Goal: Transaction & Acquisition: Purchase product/service

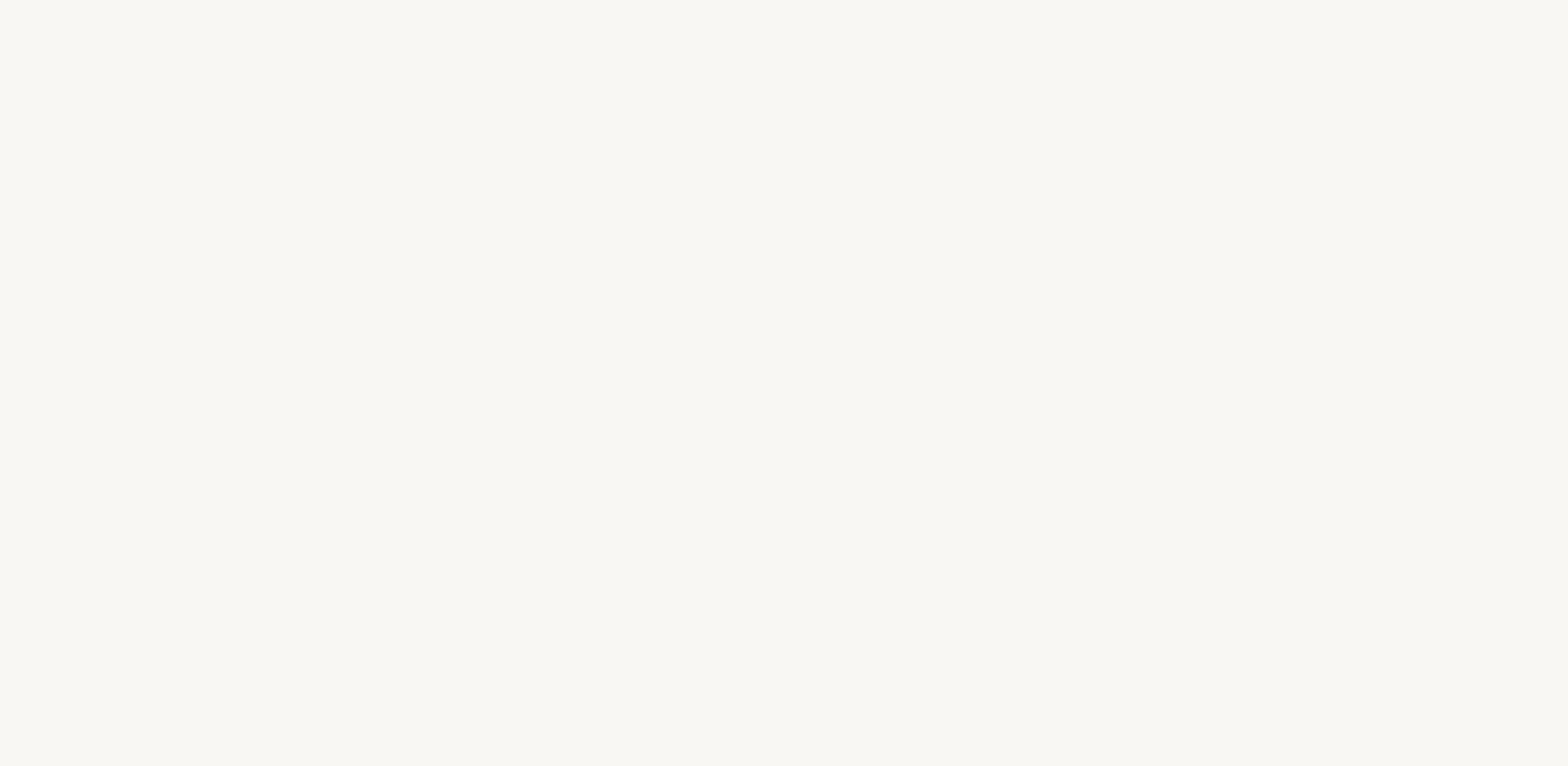
select select "FR"
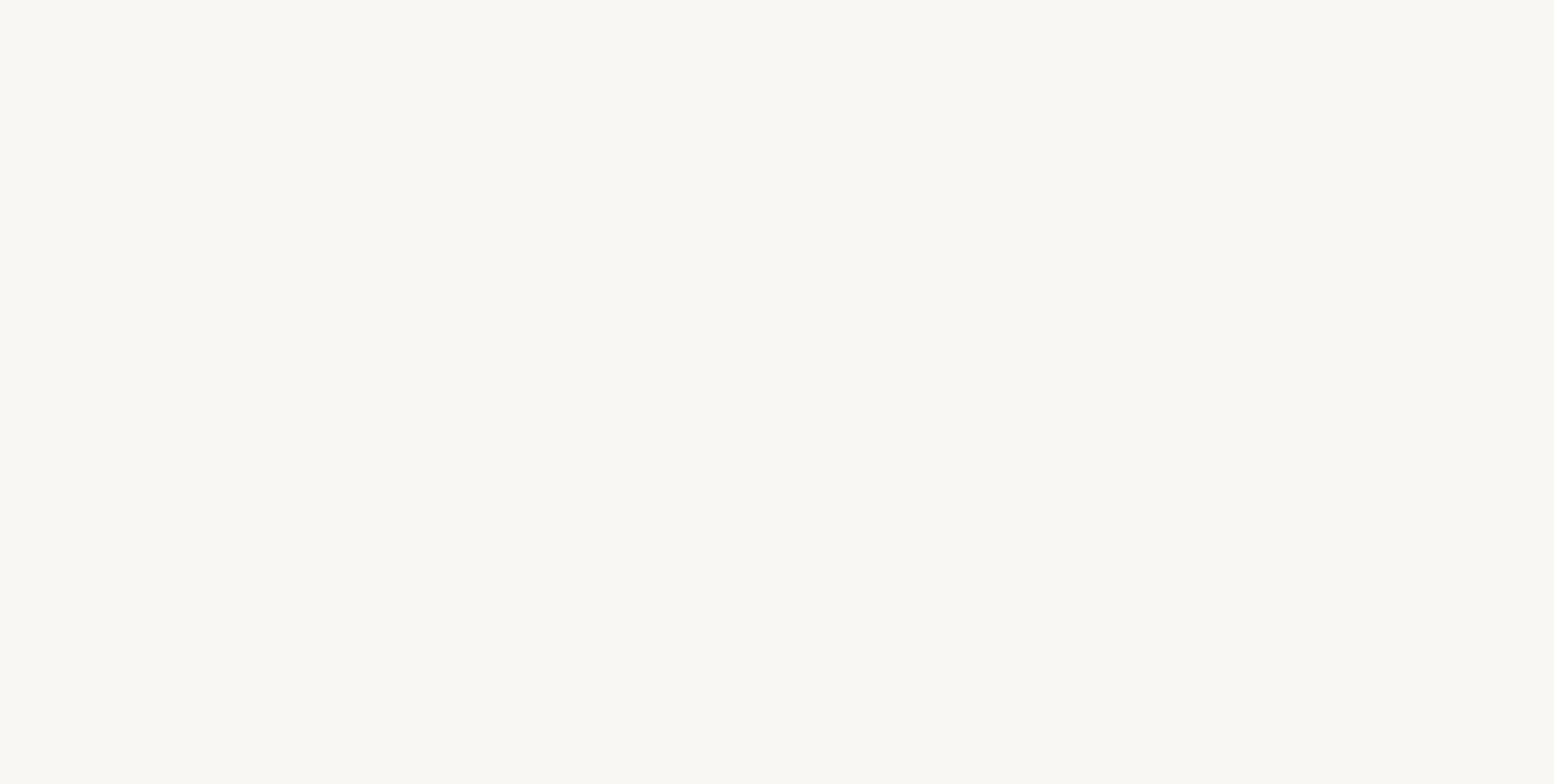
select select "FR"
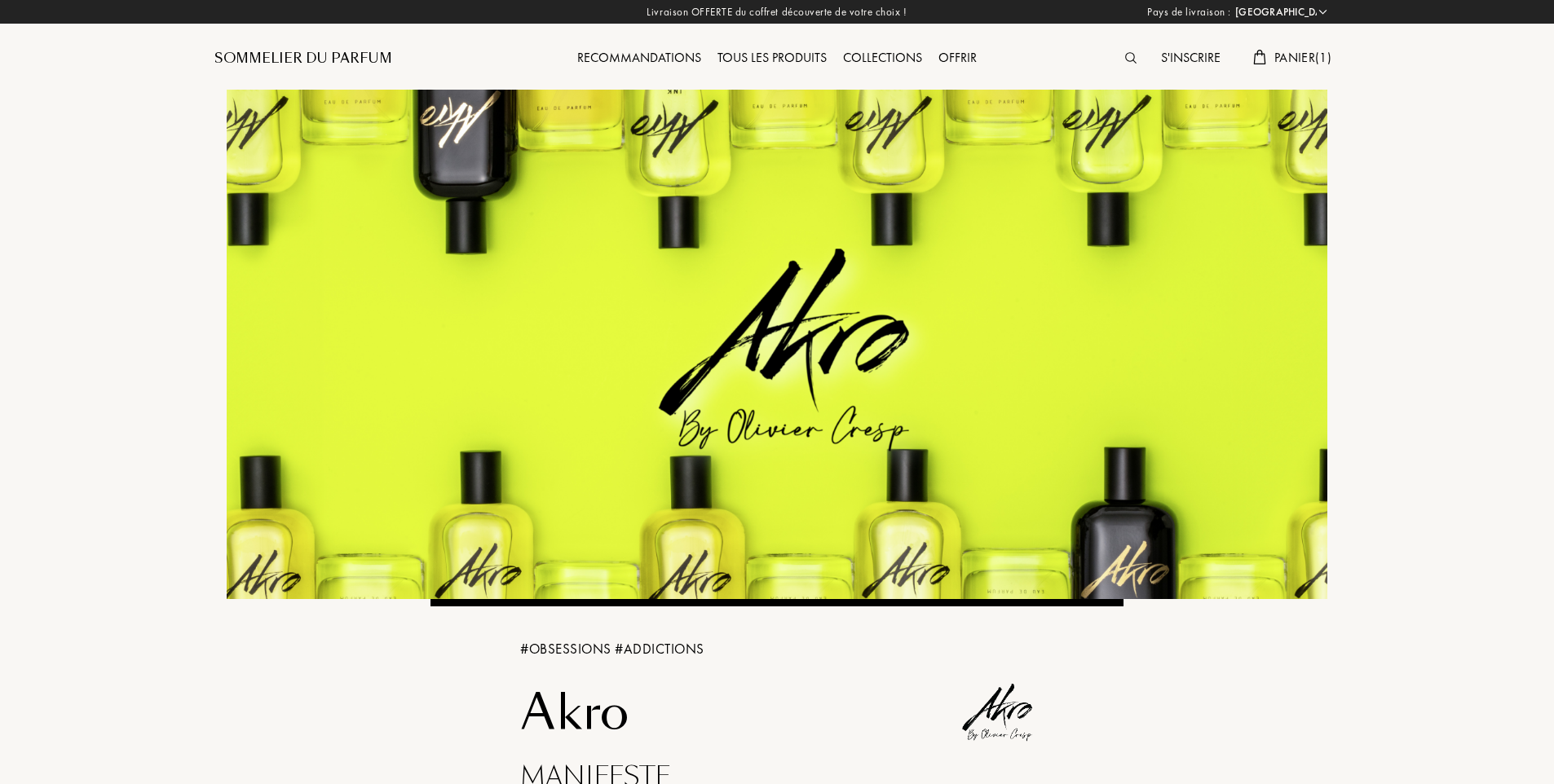
click at [1288, 54] on span "Panier ( 1 )" at bounding box center [1302, 57] width 57 height 17
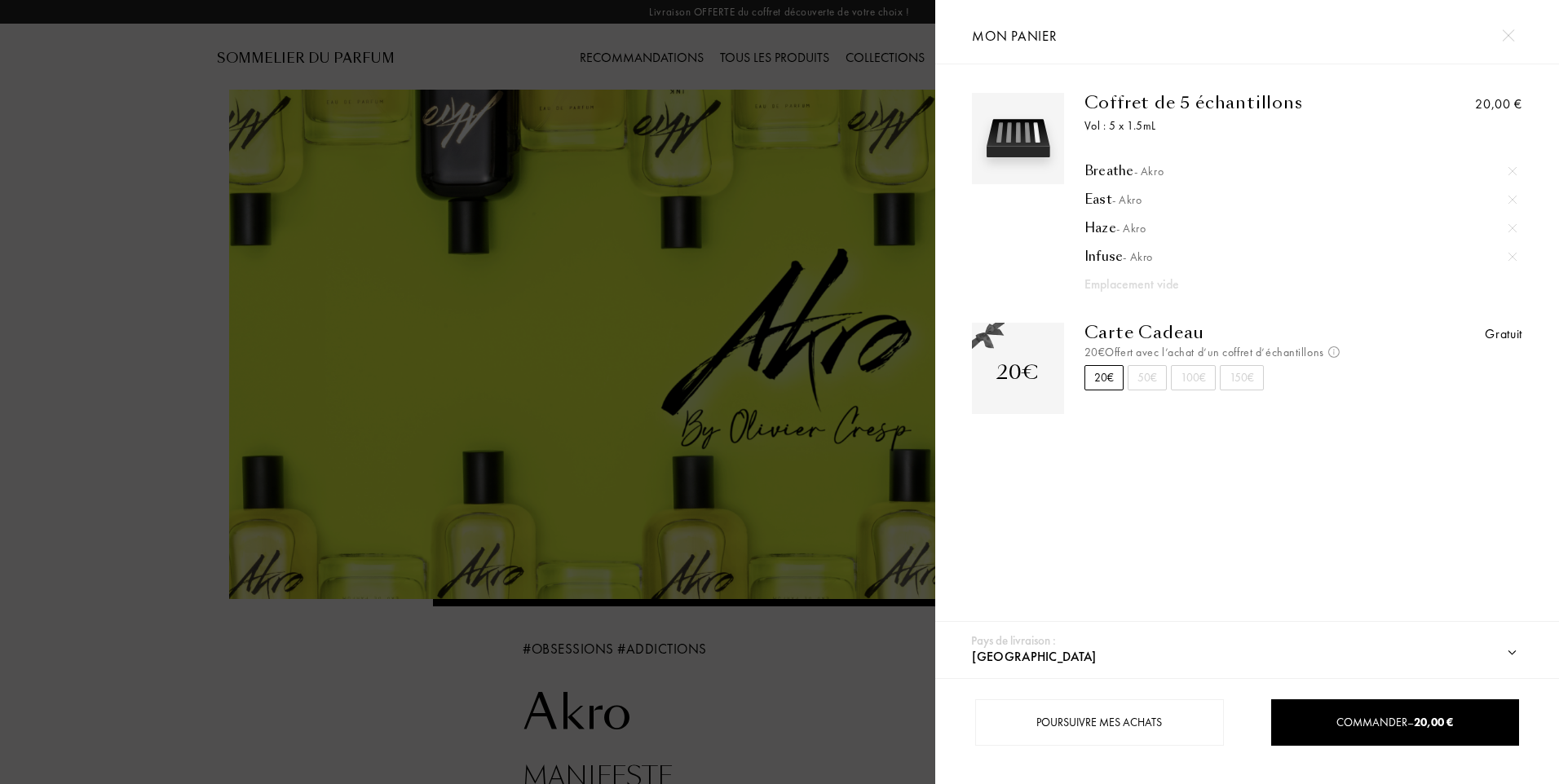
click at [1511, 29] on img at bounding box center [1508, 35] width 12 height 12
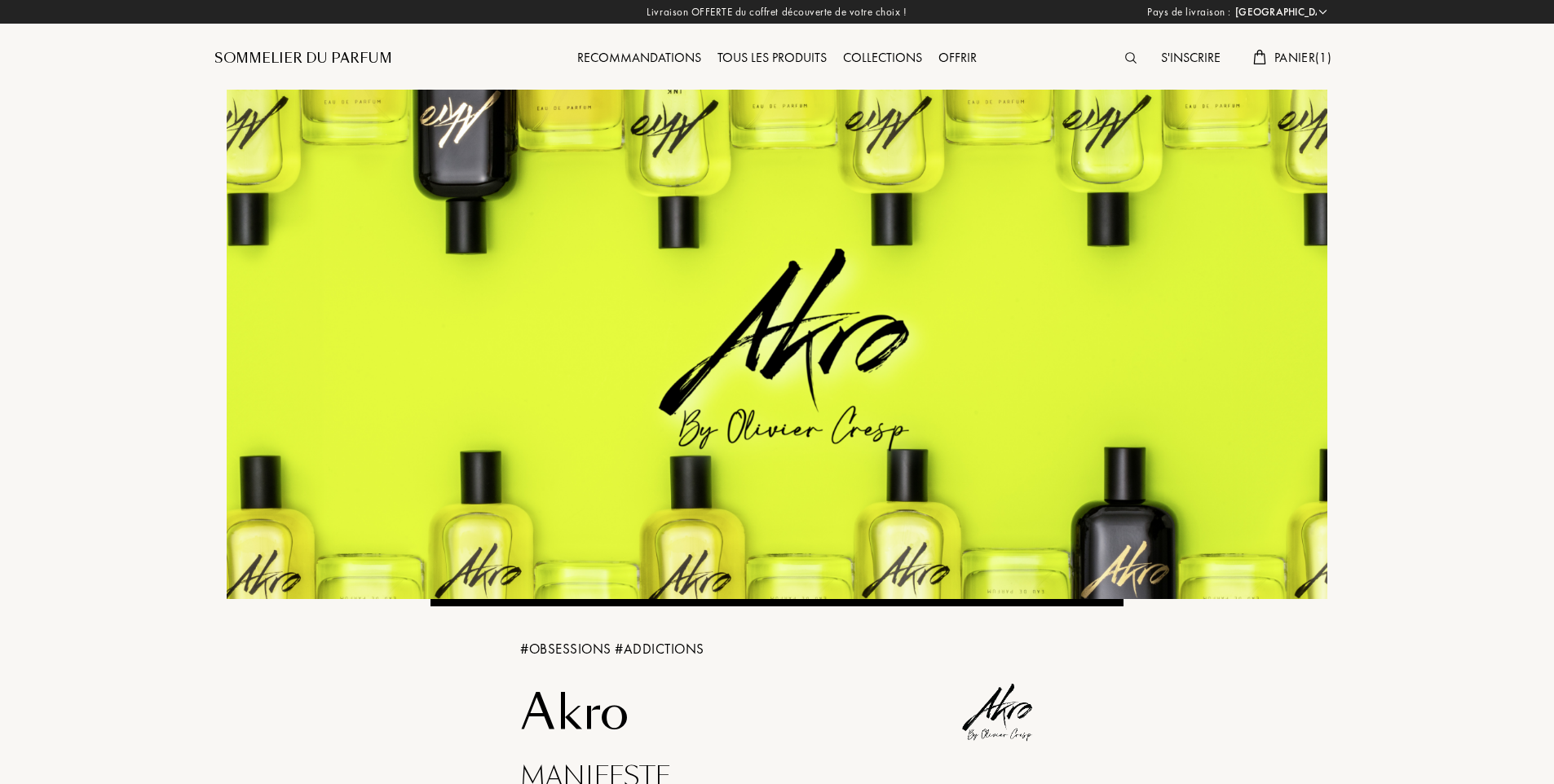
click at [1283, 61] on span "Panier ( 1 )" at bounding box center [1302, 57] width 57 height 17
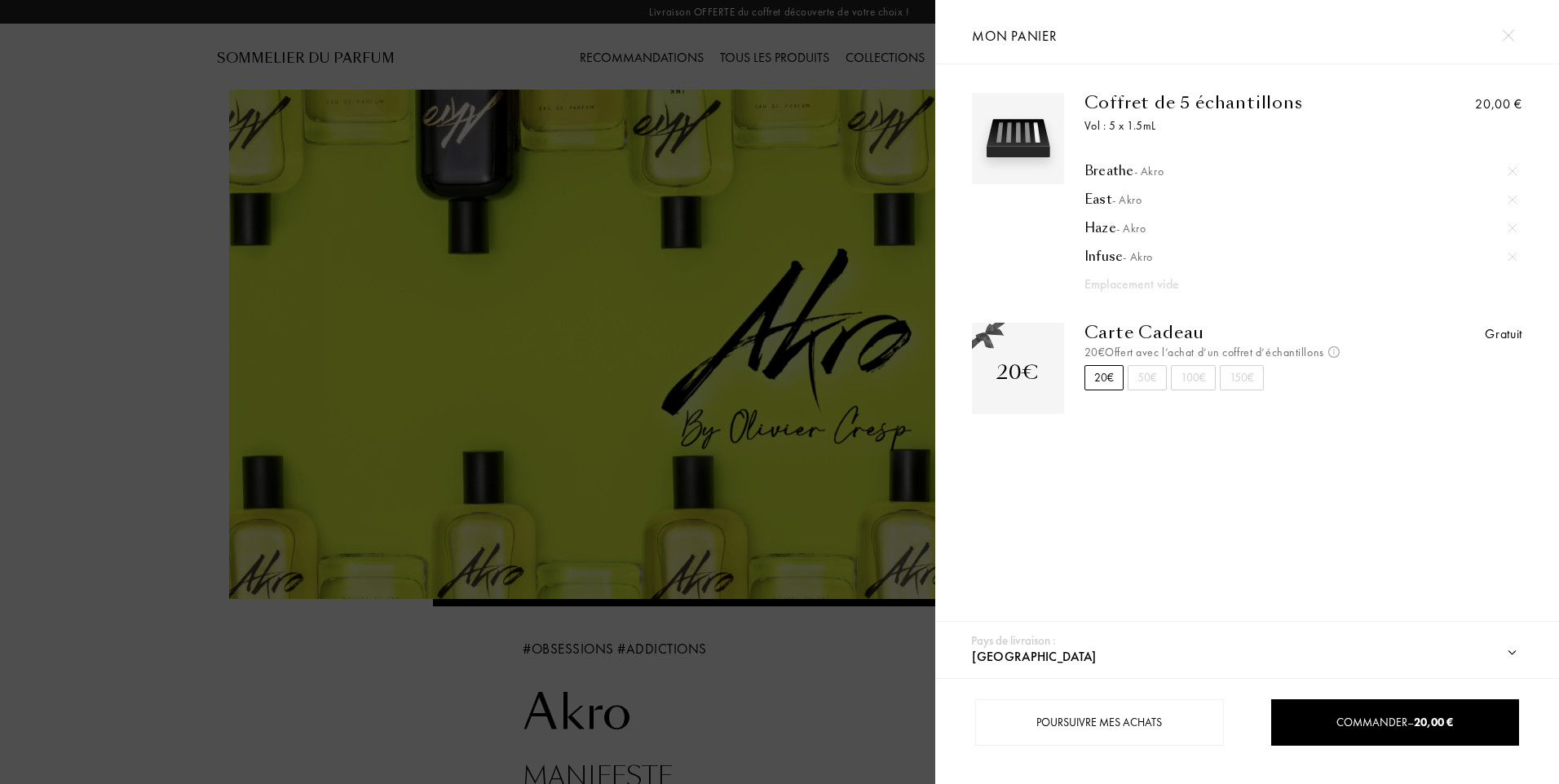
click at [1052, 465] on div "Coffret de 5 échantillons Vol : 5 x 1.5mL Breathe - Akro East - Akro Haze - Akr…" at bounding box center [1247, 347] width 624 height 566
click at [224, 700] on div at bounding box center [467, 392] width 935 height 784
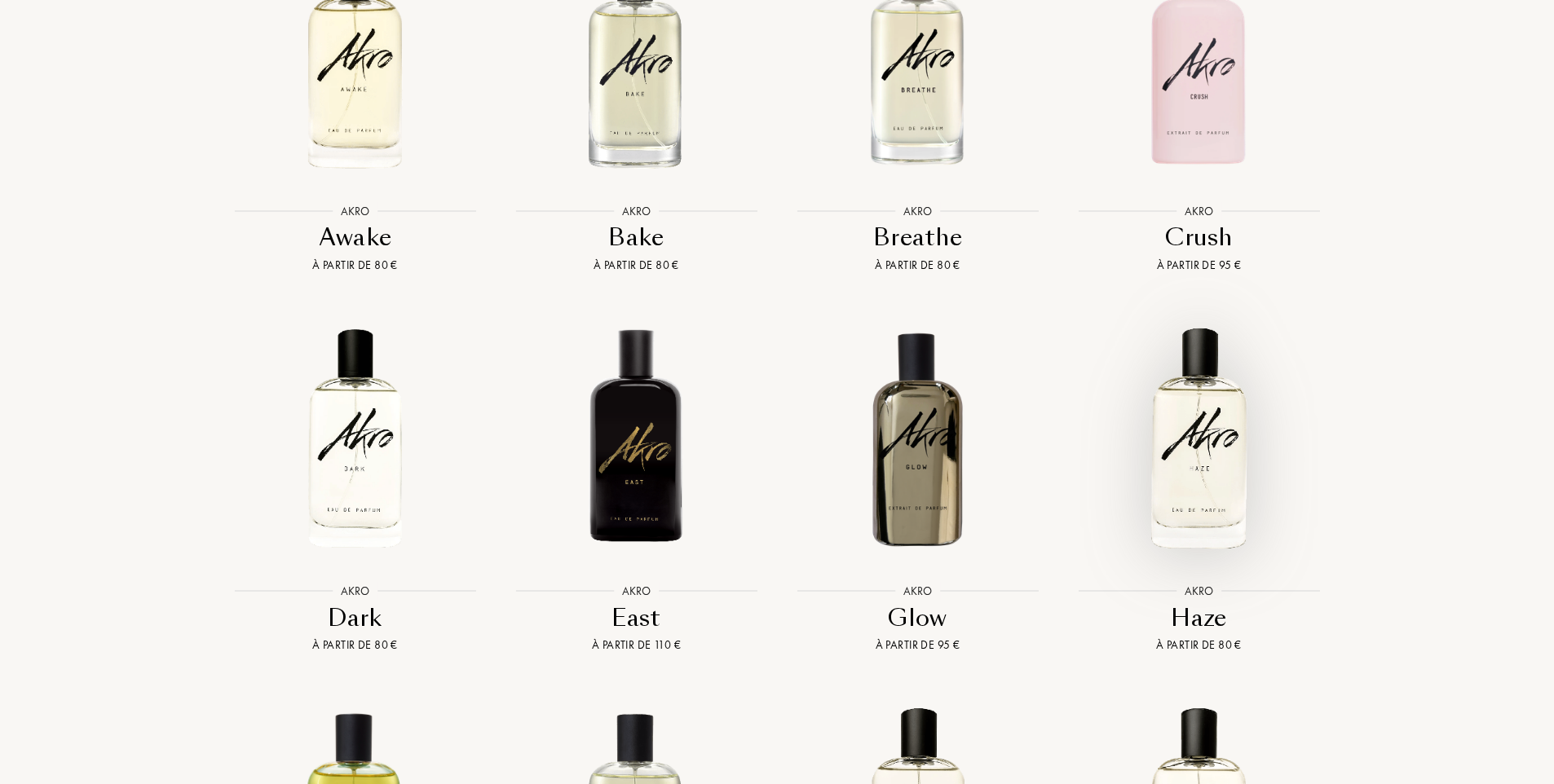
scroll to position [1549, 0]
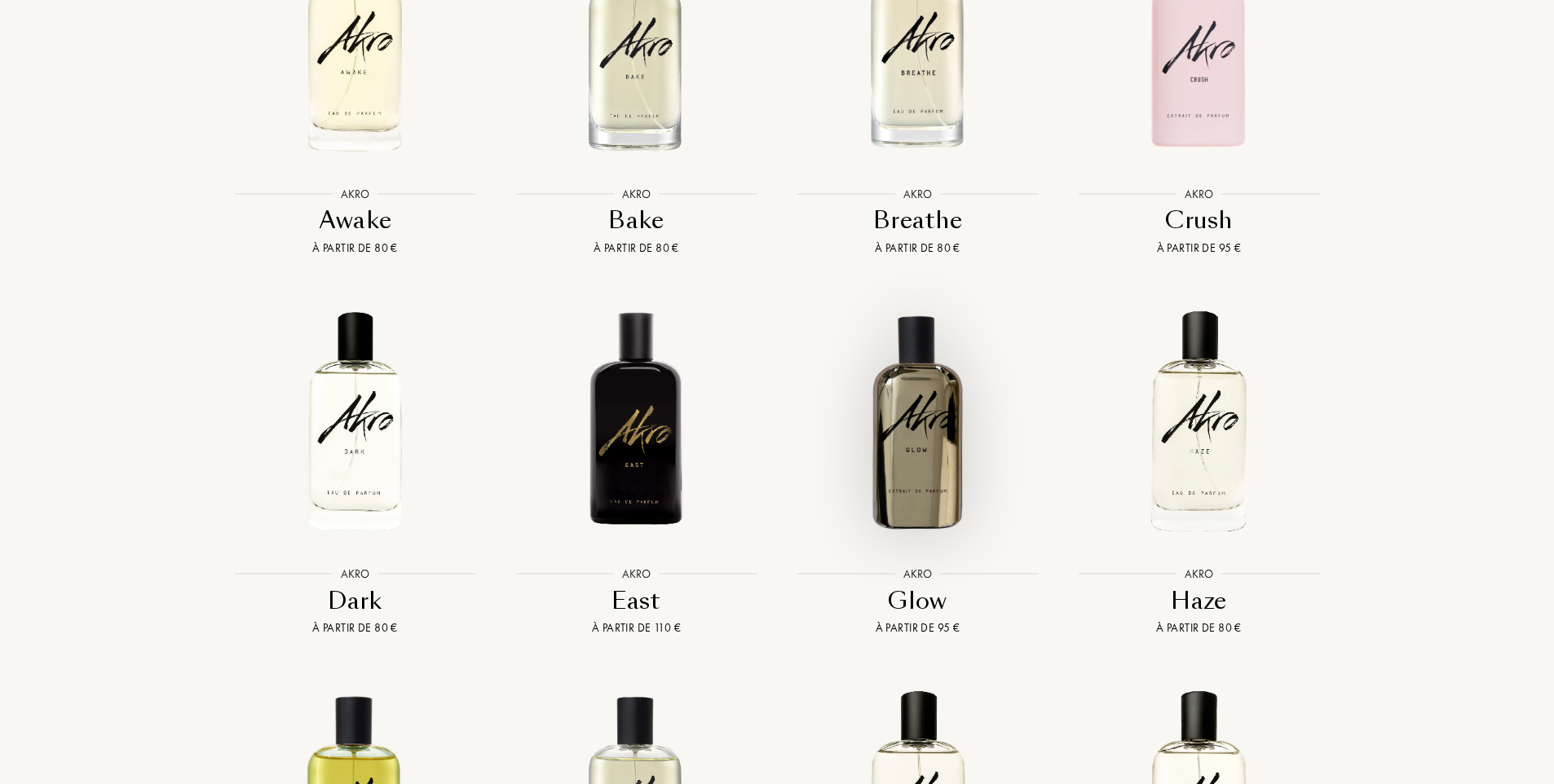
click at [938, 393] on img at bounding box center [917, 421] width 254 height 254
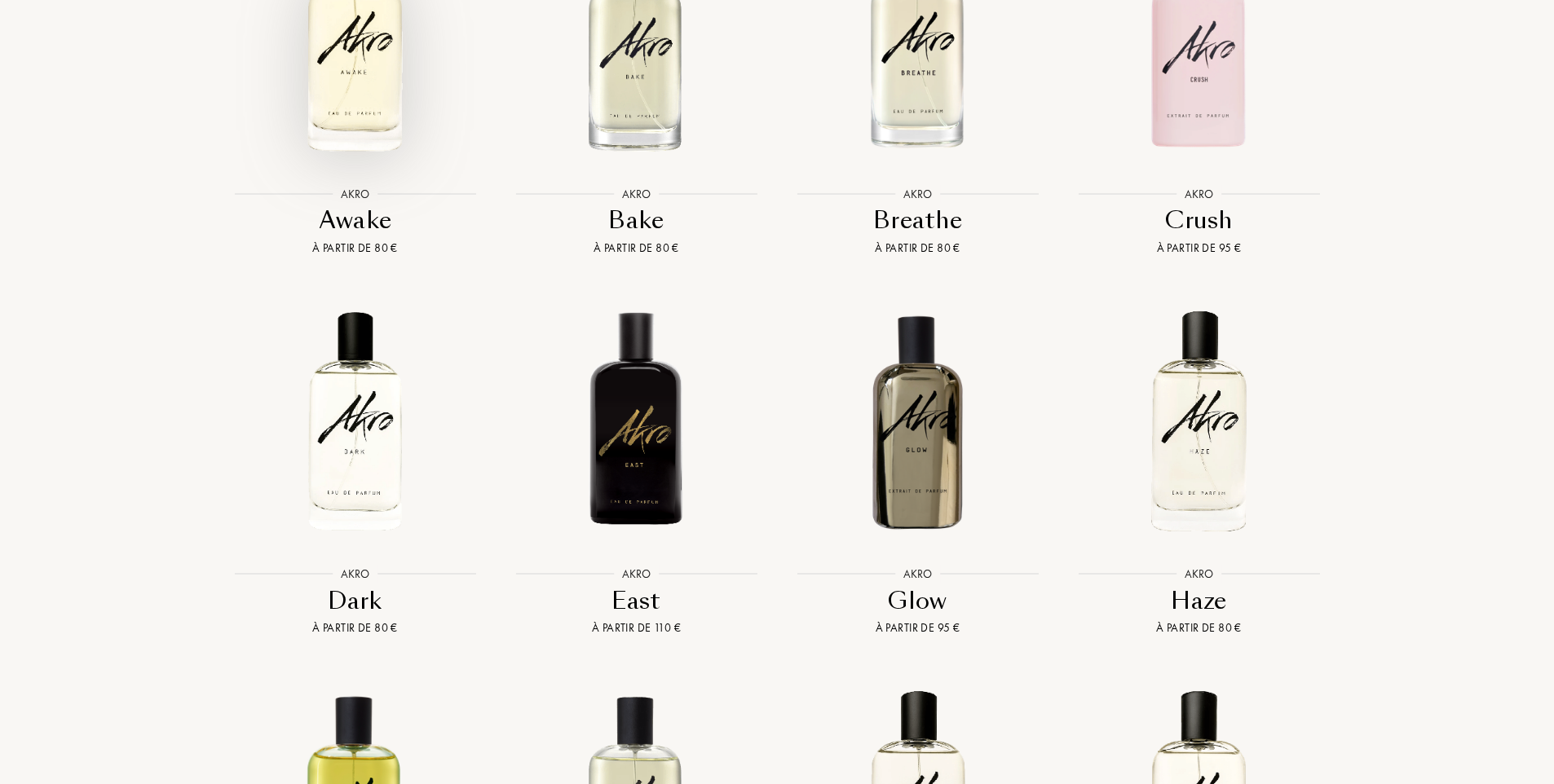
click at [363, 82] on img at bounding box center [355, 41] width 254 height 254
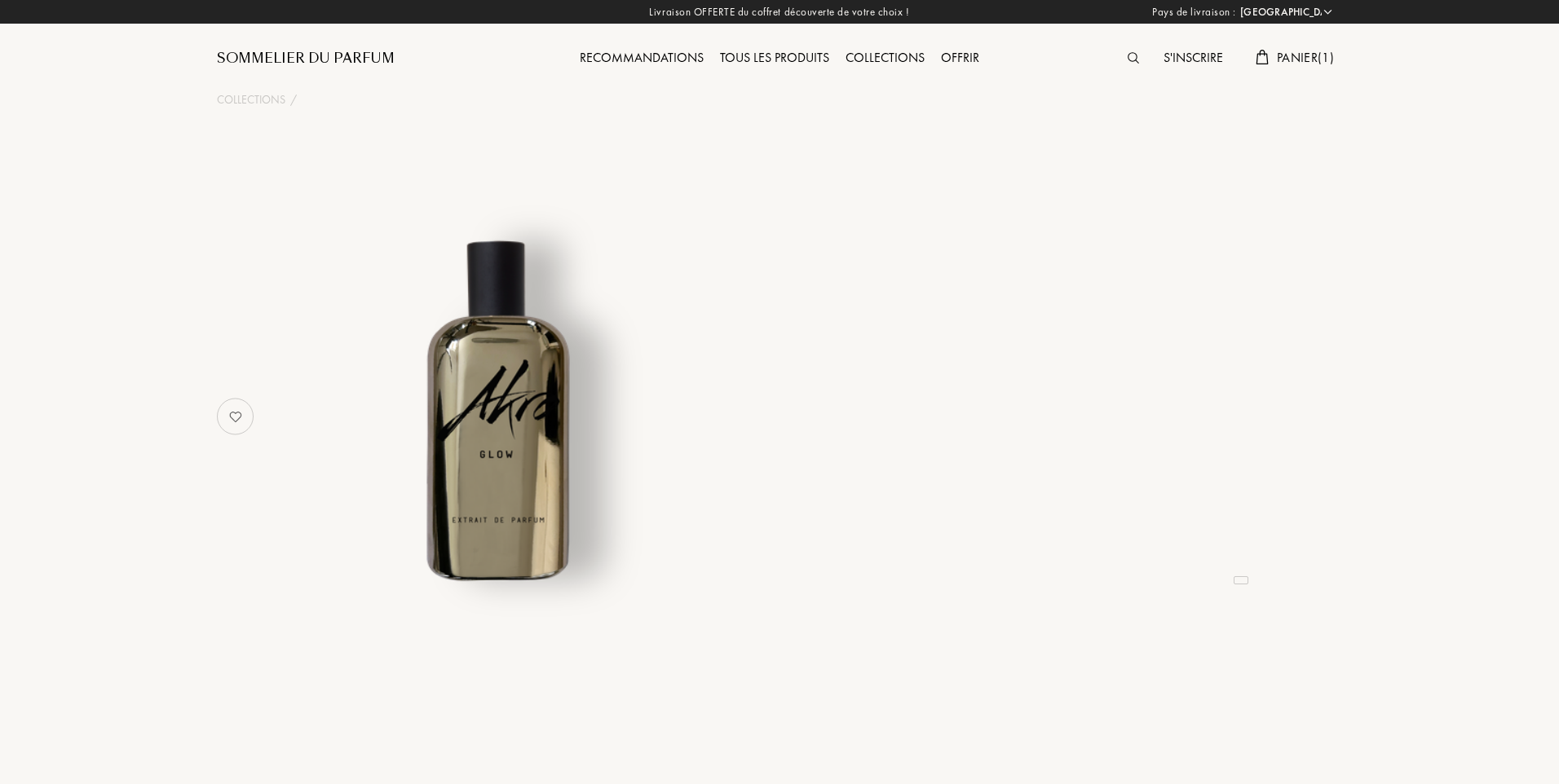
select select "FR"
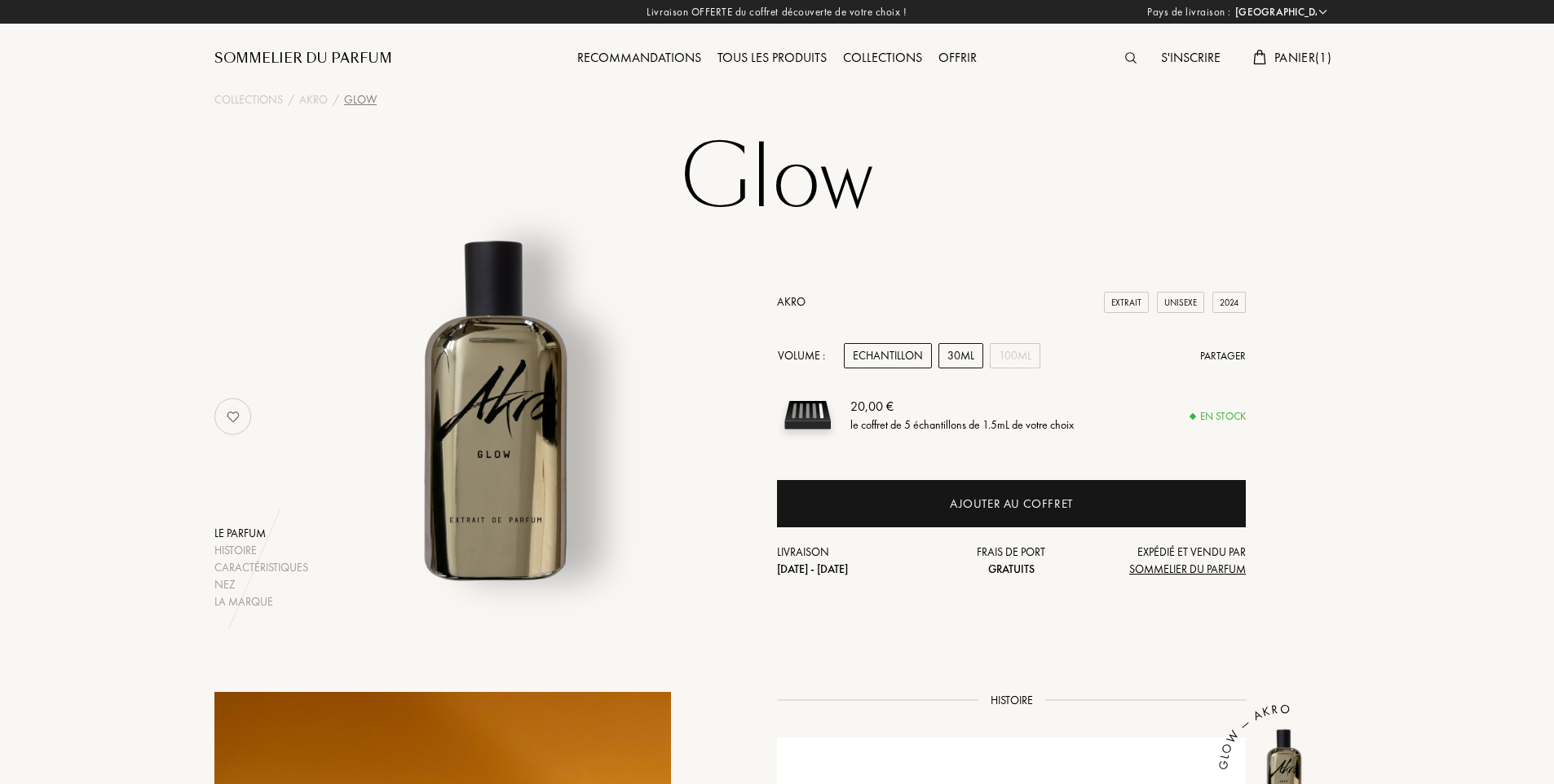
click at [966, 358] on div "30mL" at bounding box center [960, 356] width 45 height 25
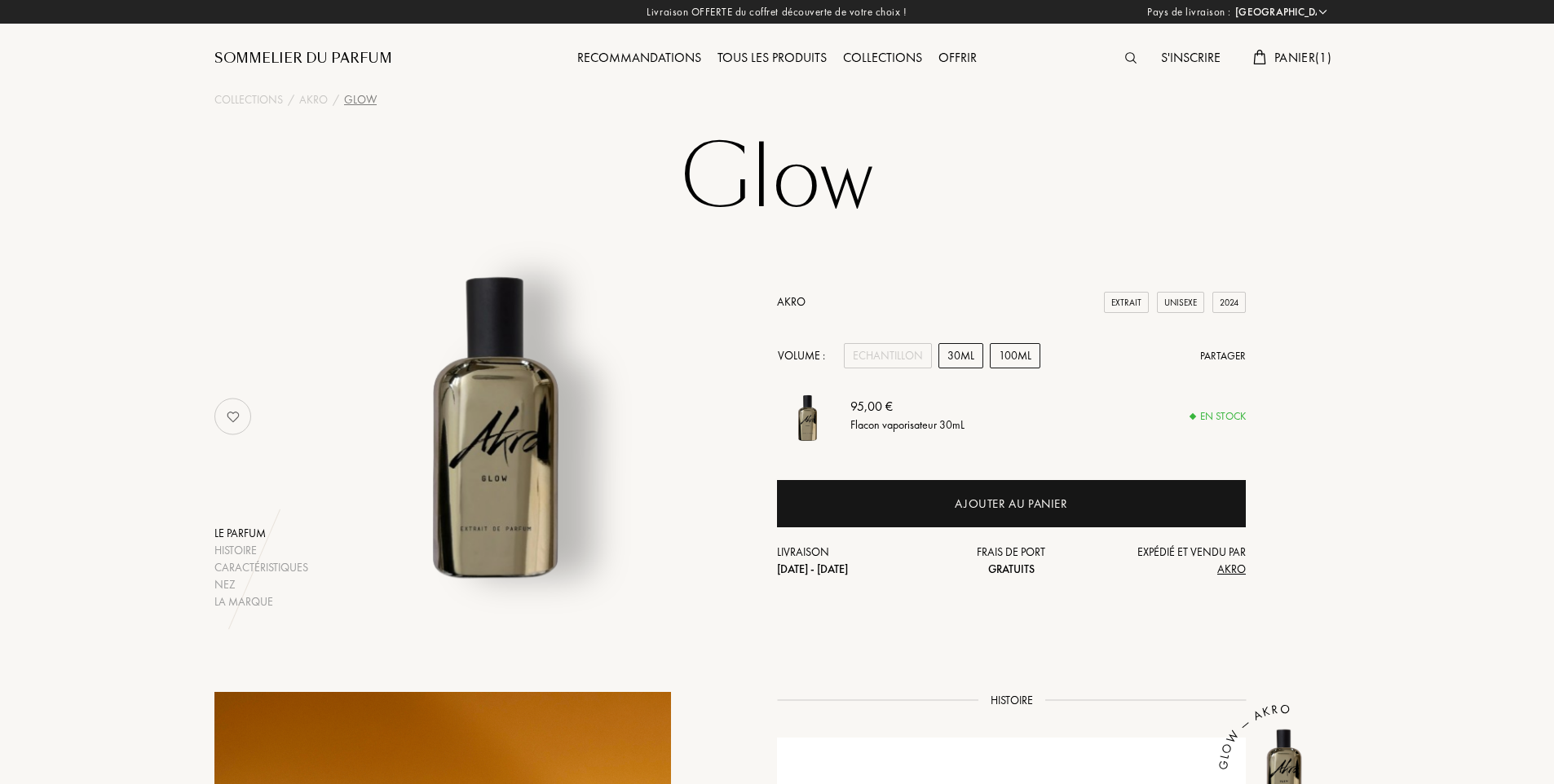
click at [1000, 353] on div "100mL" at bounding box center [1015, 356] width 51 height 25
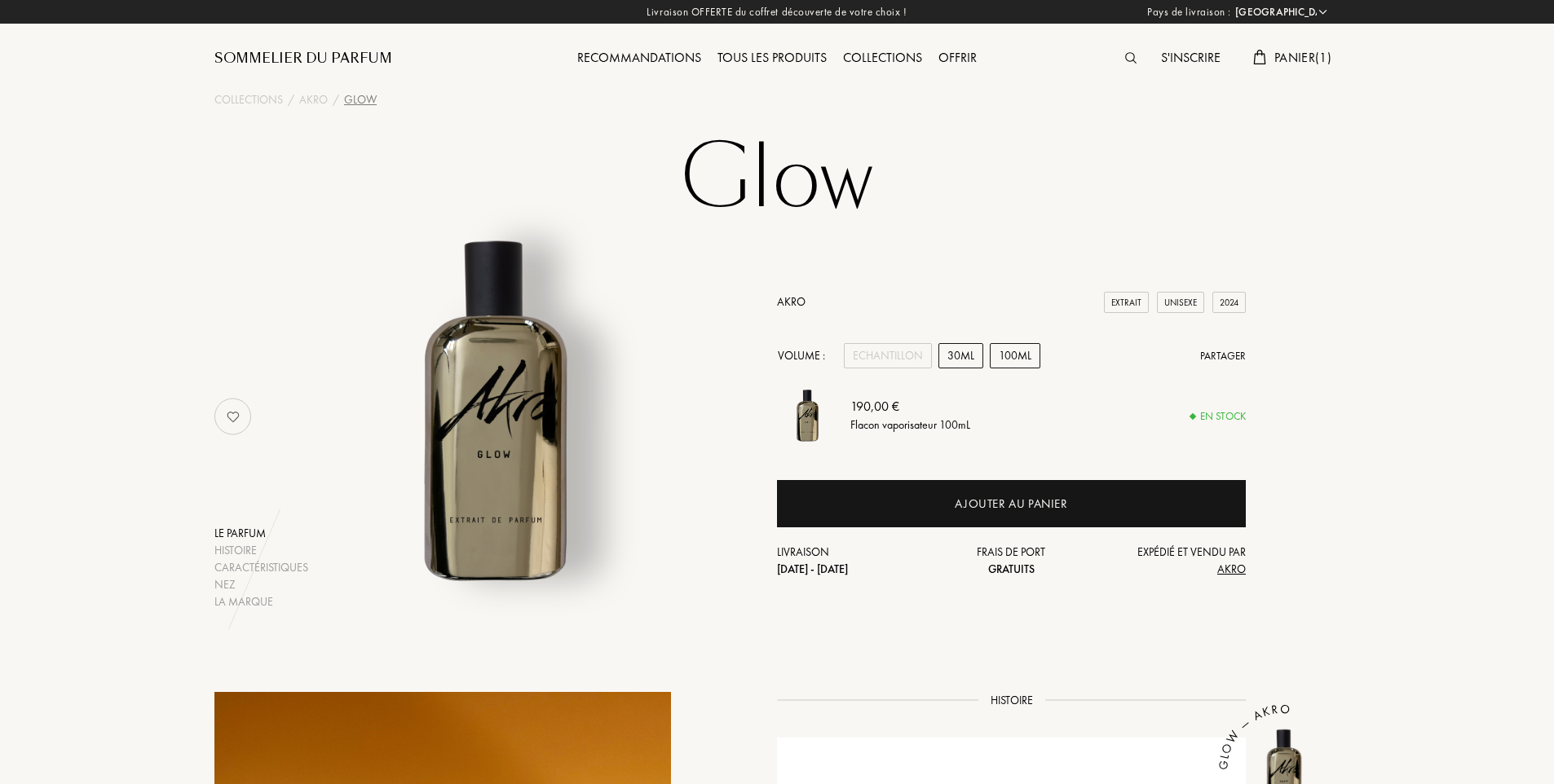
click at [962, 349] on div "30mL" at bounding box center [960, 356] width 45 height 25
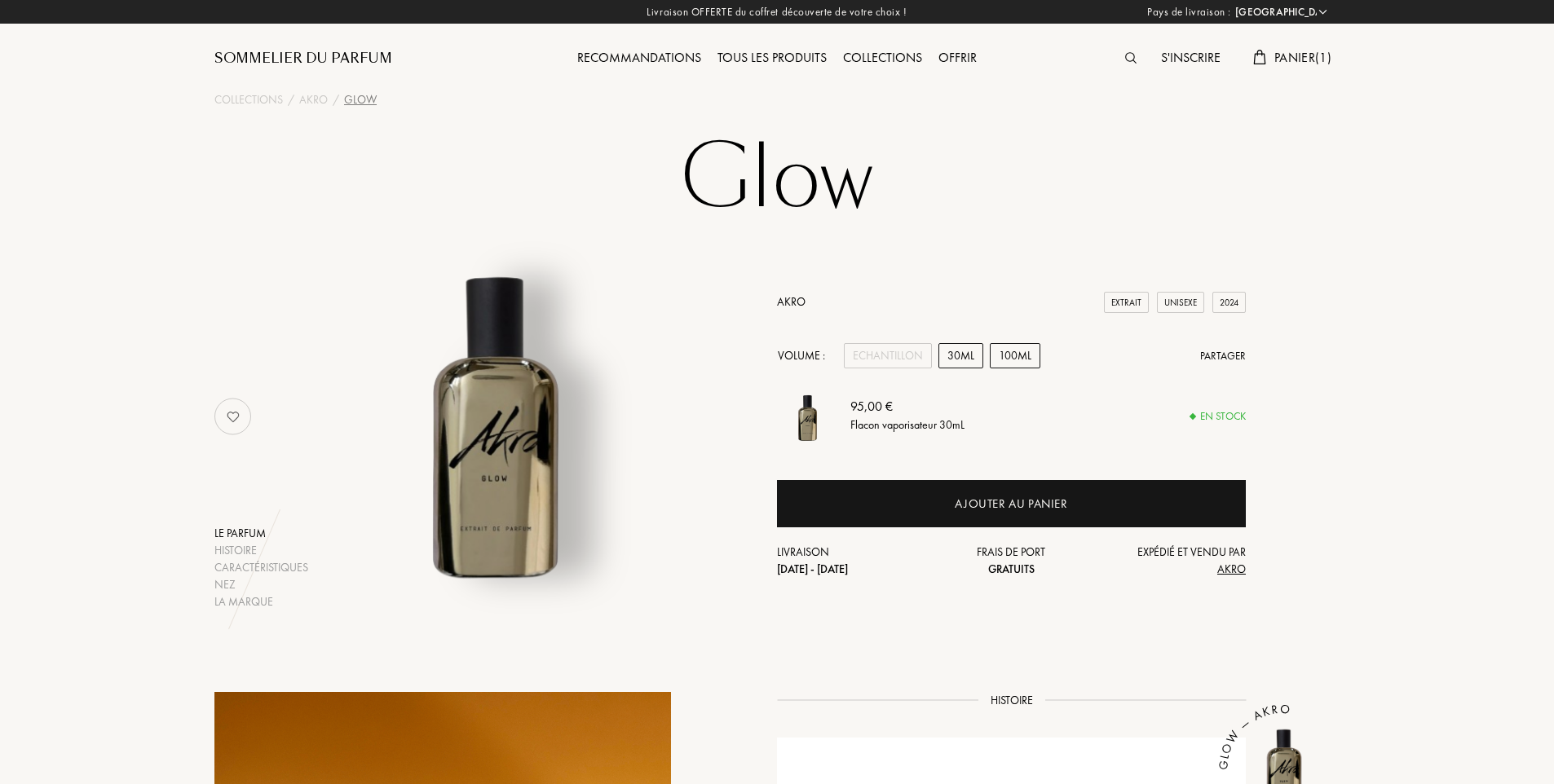
click at [1013, 354] on div "100mL" at bounding box center [1015, 356] width 51 height 25
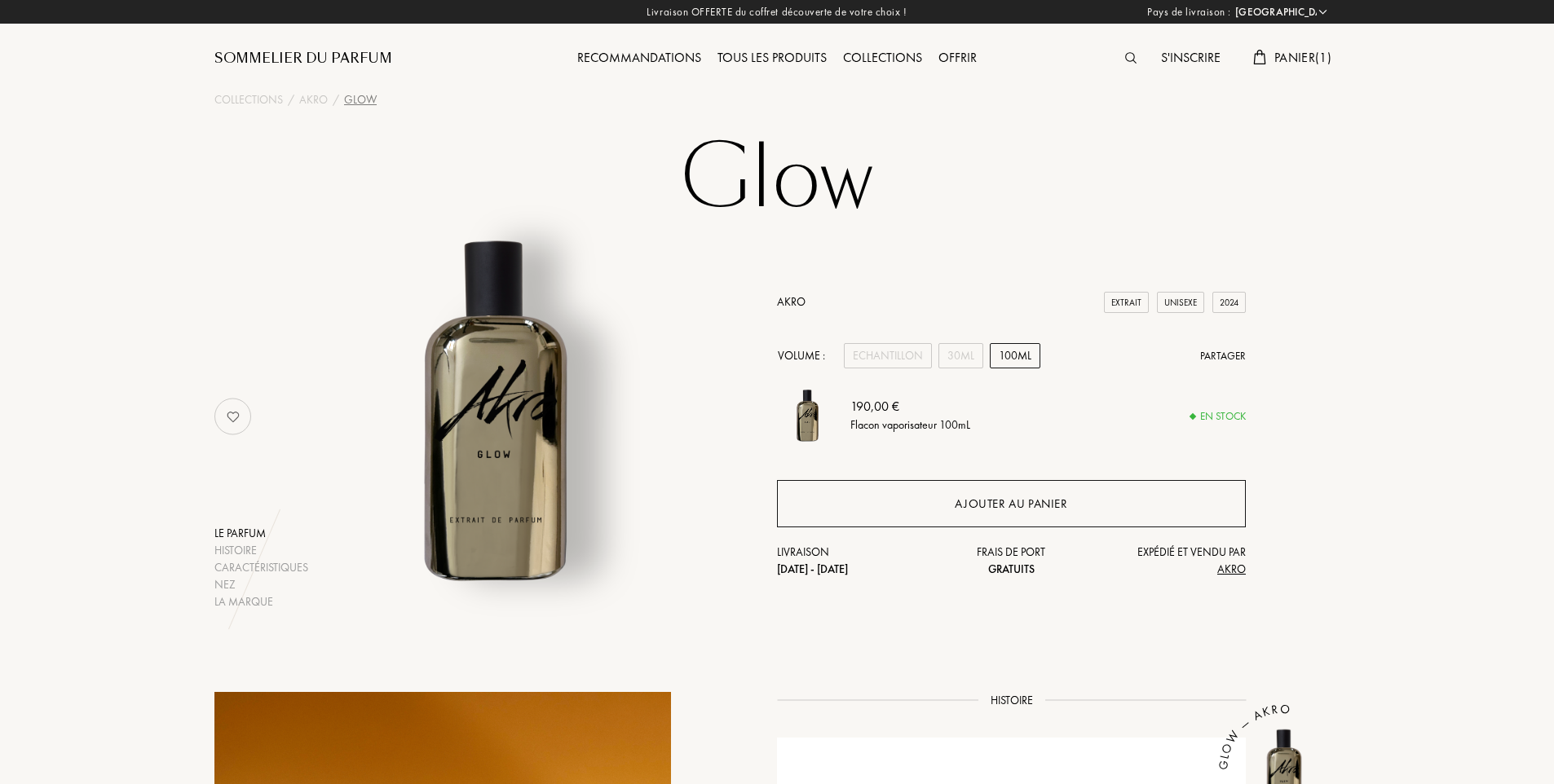
click at [1033, 509] on div "Ajouter au panier" at bounding box center [1011, 504] width 112 height 18
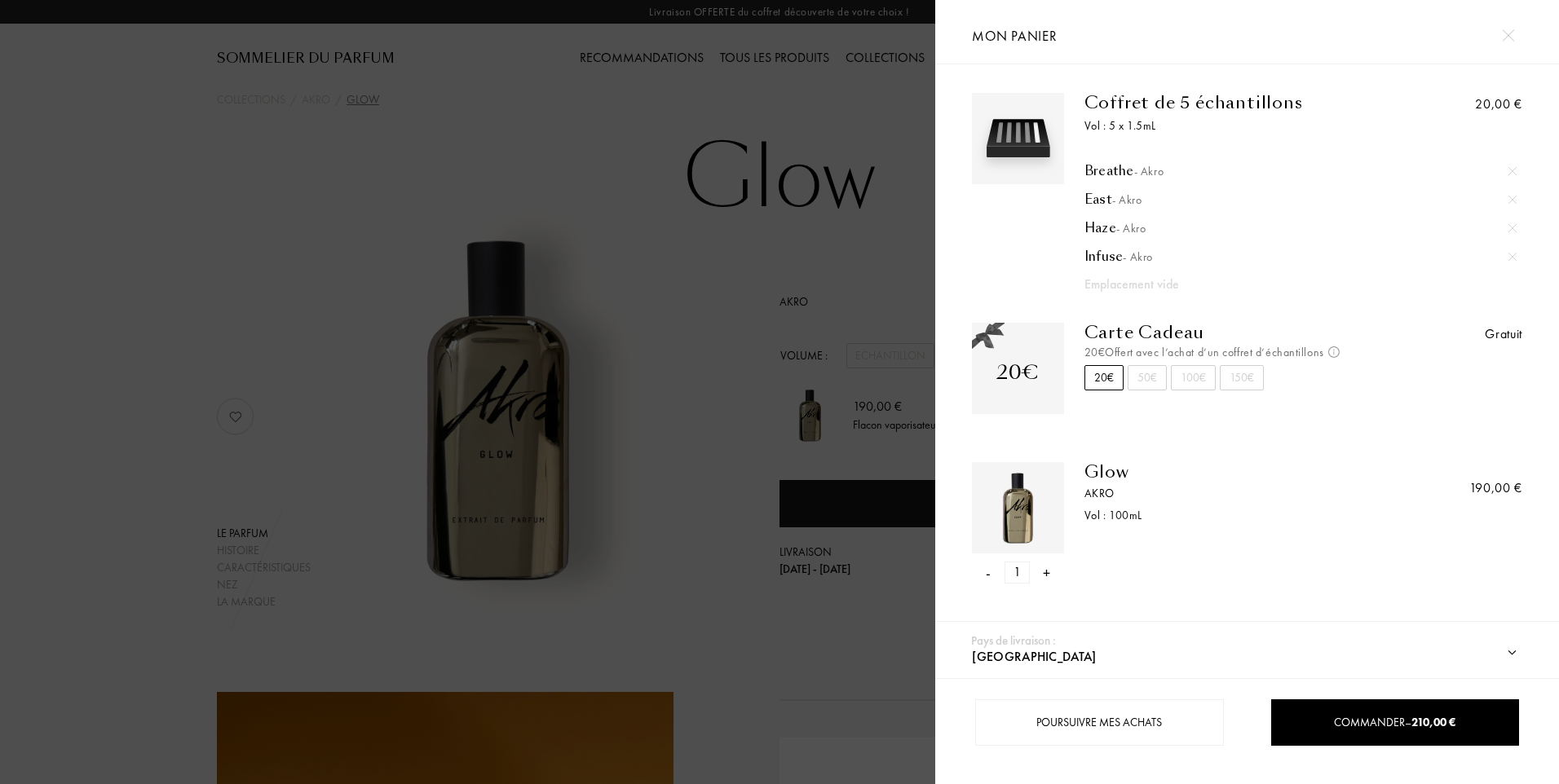
click at [703, 461] on div at bounding box center [467, 392] width 935 height 784
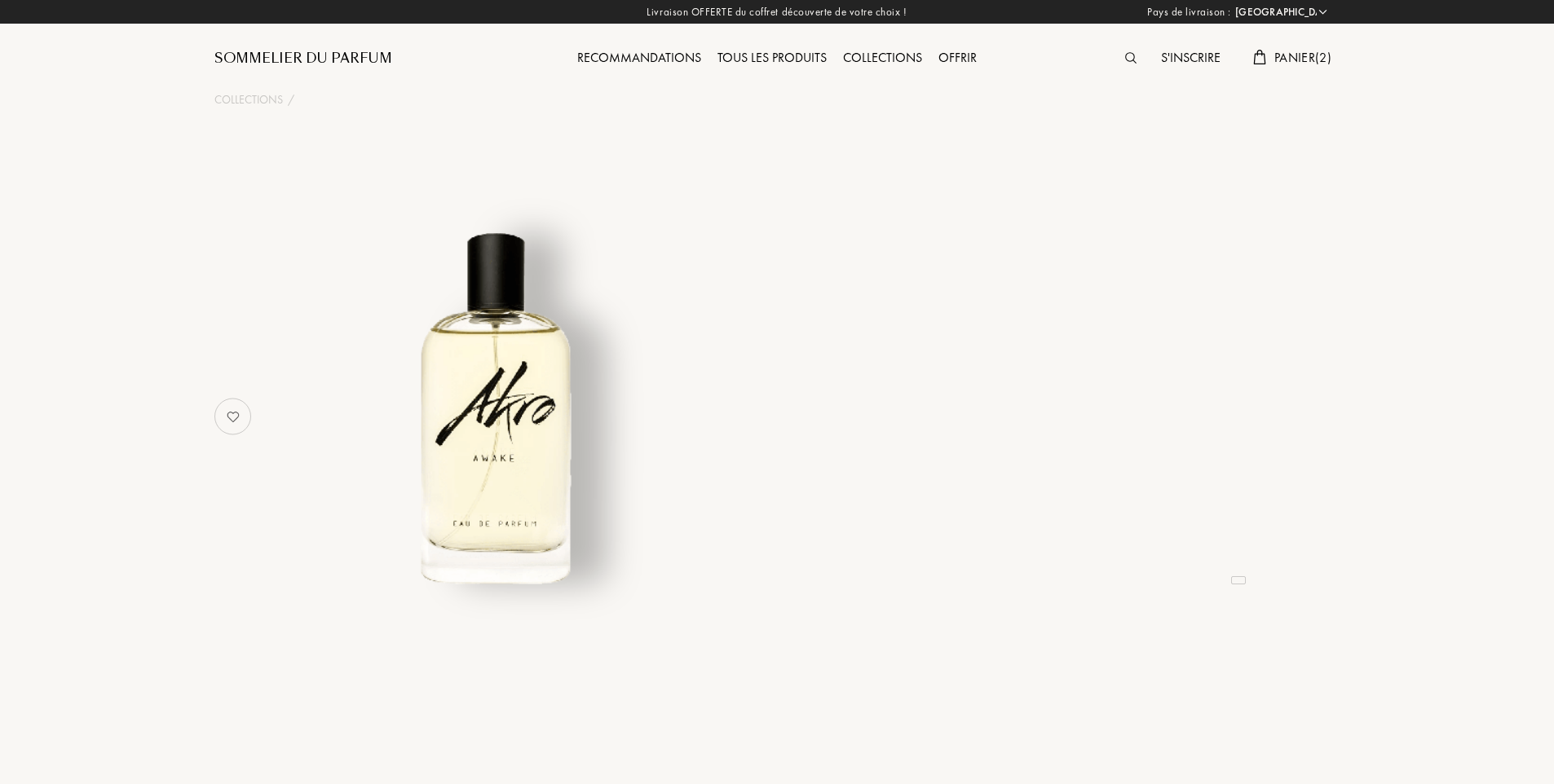
select select "FR"
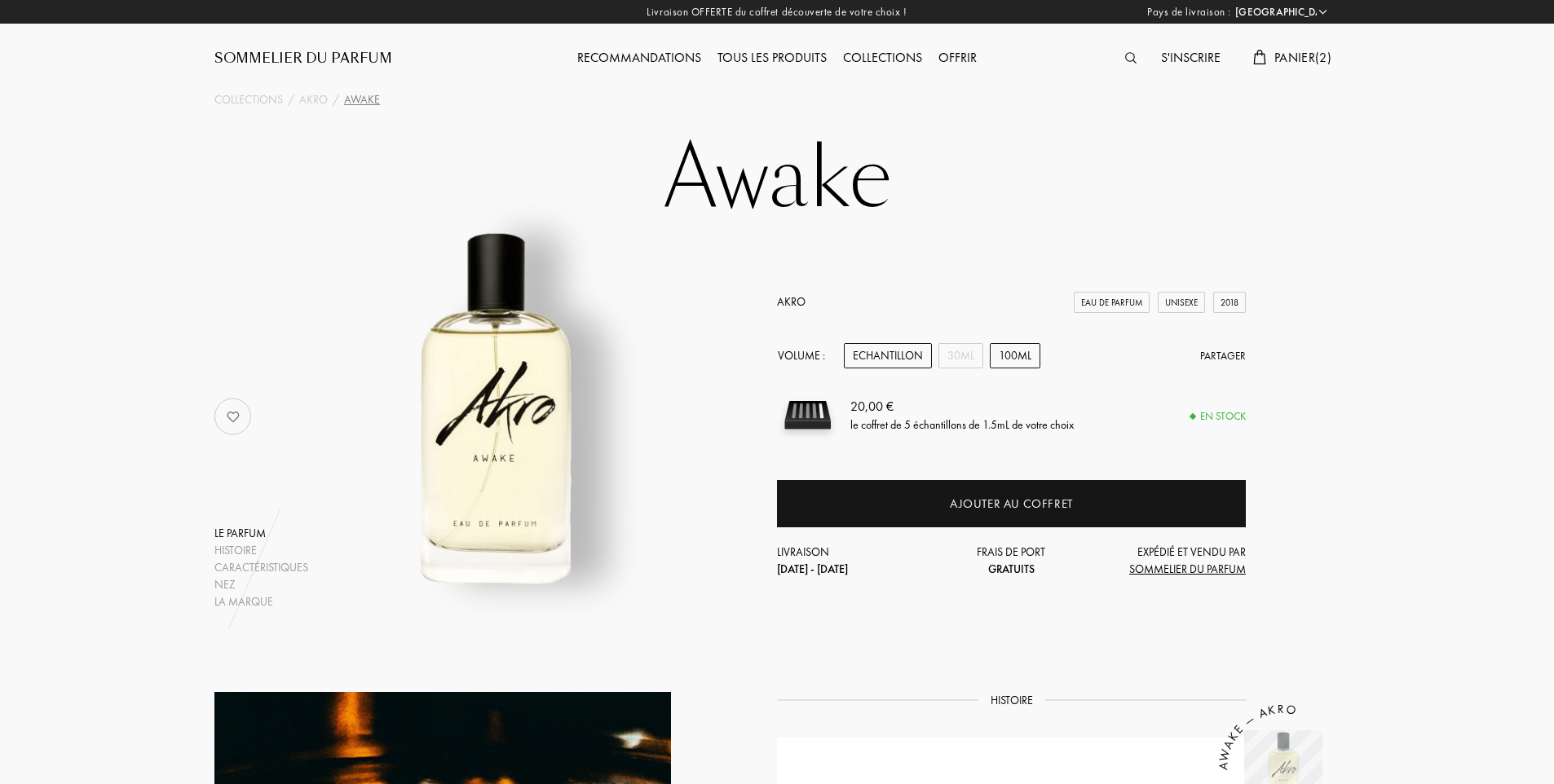
click at [1020, 354] on div "100mL" at bounding box center [1015, 356] width 51 height 25
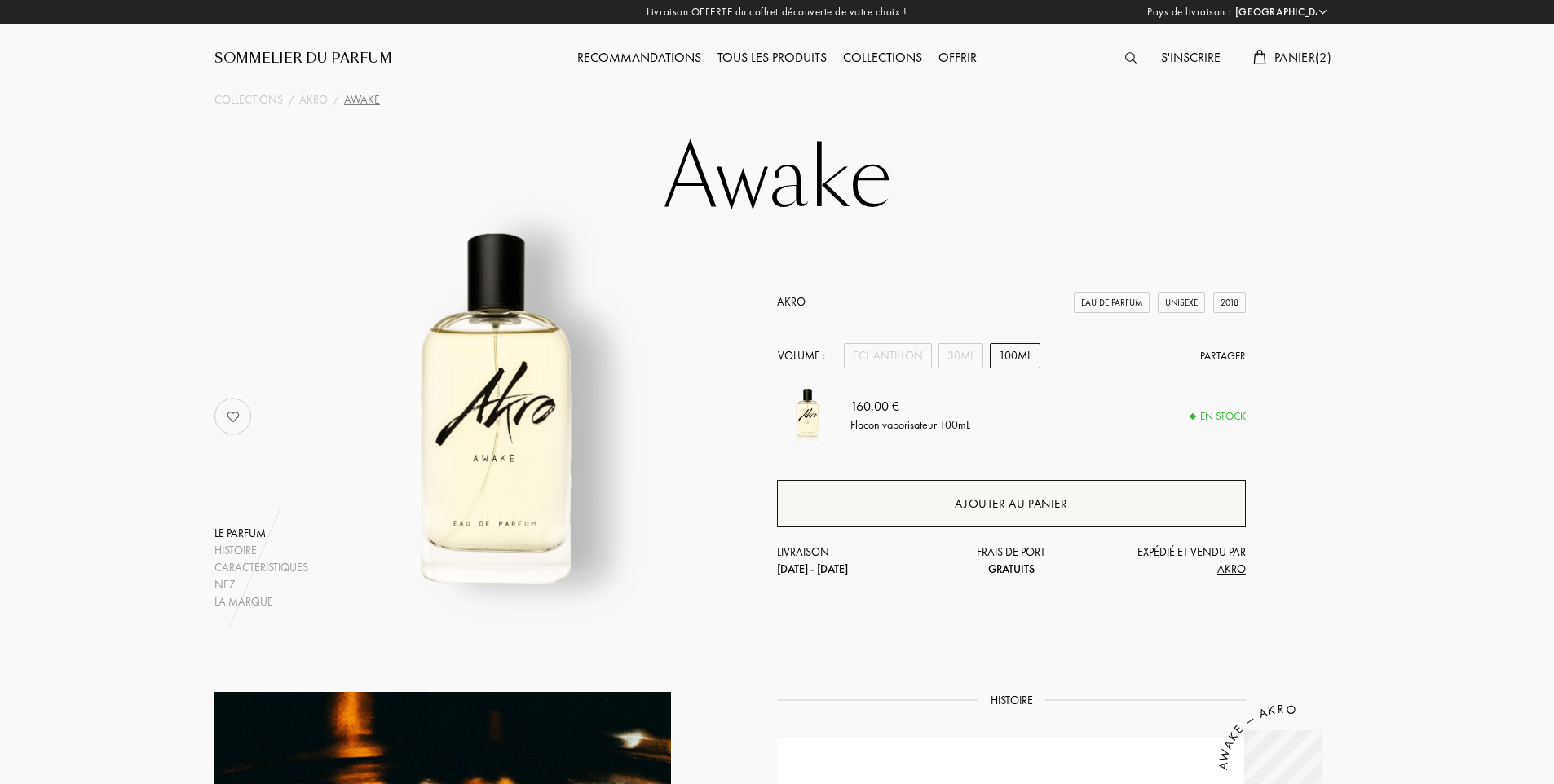
click at [1018, 505] on div "Ajouter au panier" at bounding box center [1011, 504] width 112 height 18
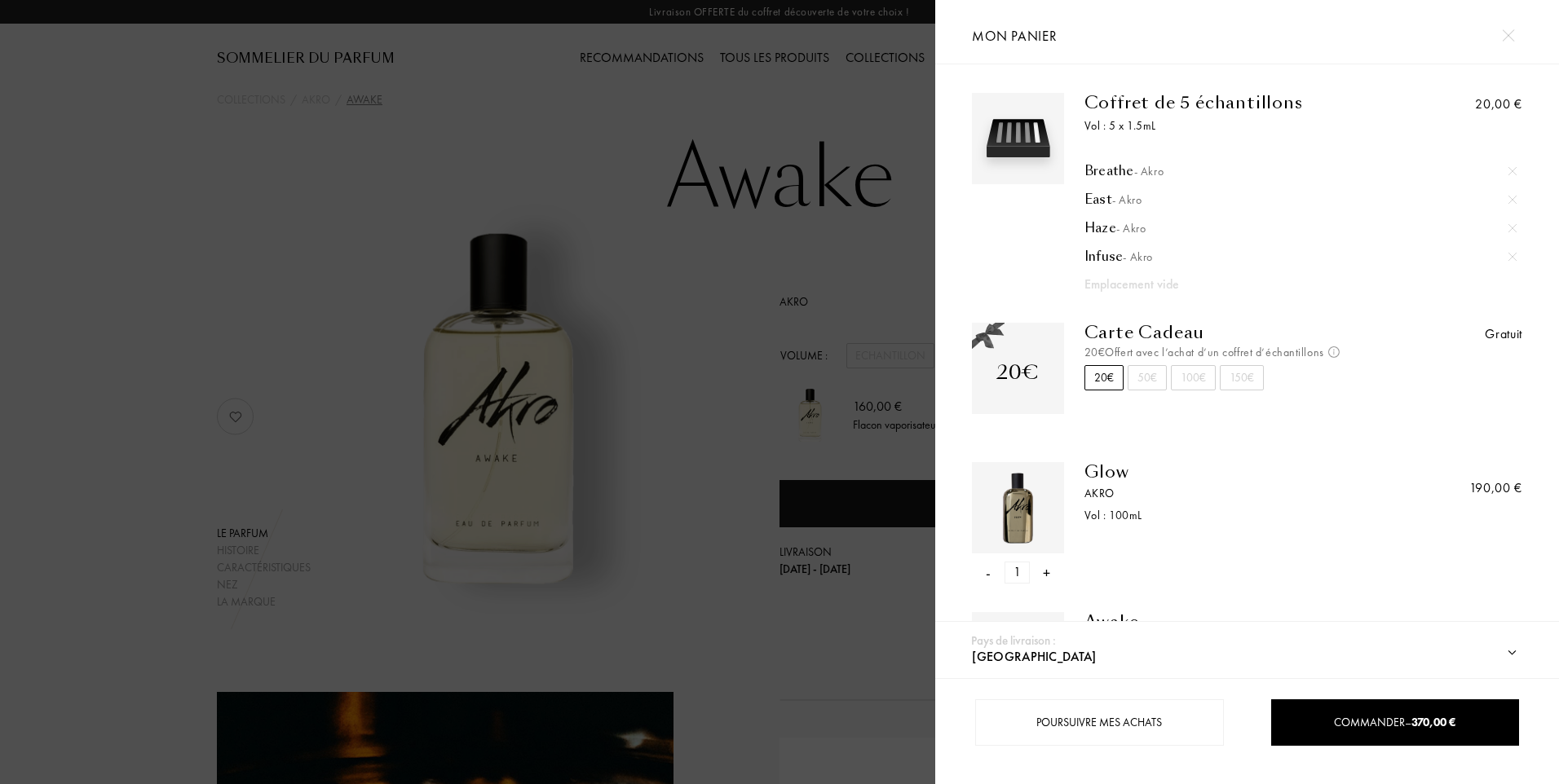
click at [1510, 171] on img at bounding box center [1512, 170] width 8 height 8
click at [1509, 170] on img at bounding box center [1512, 170] width 8 height 8
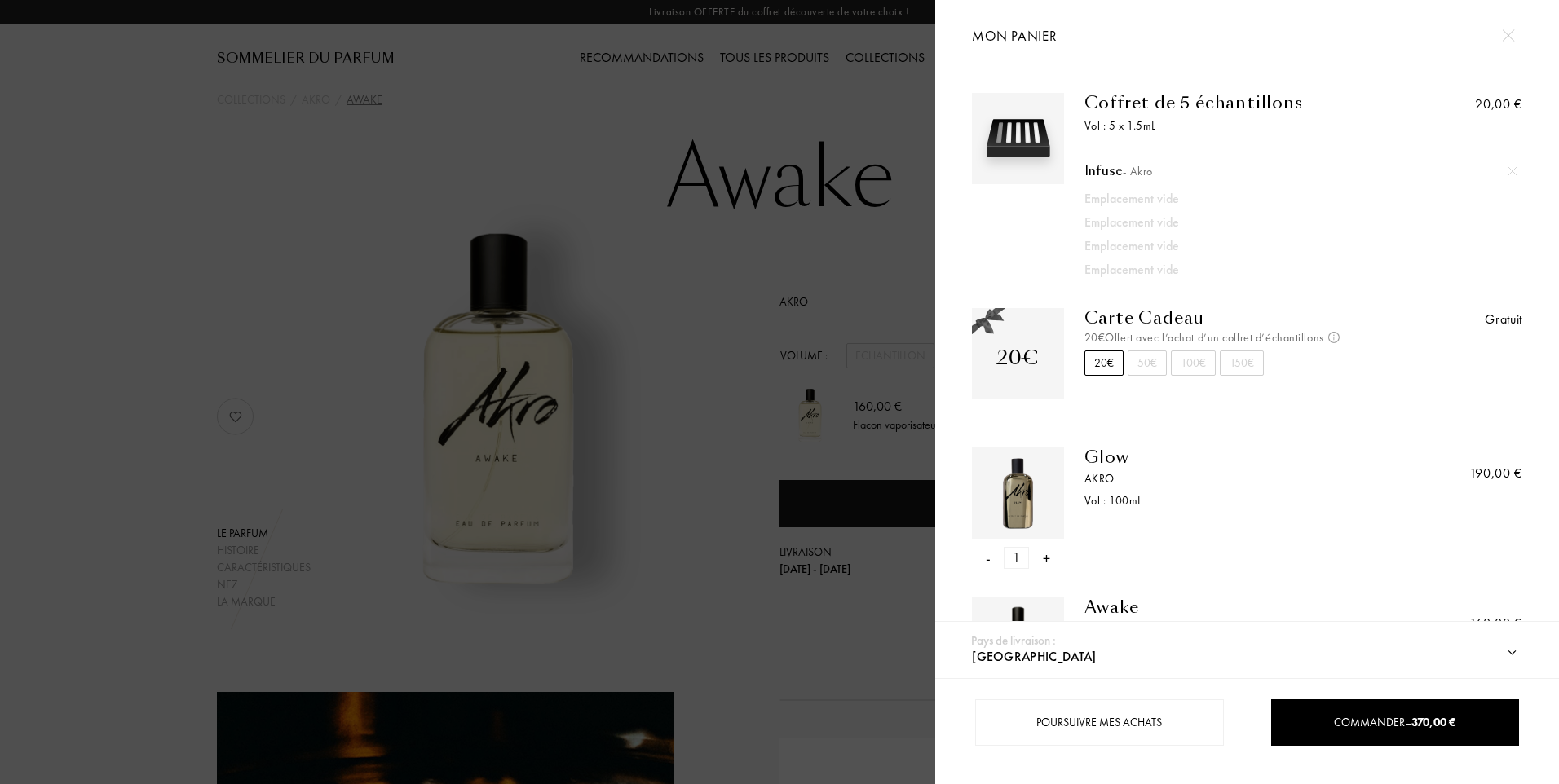
click at [1512, 171] on img at bounding box center [1512, 170] width 8 height 8
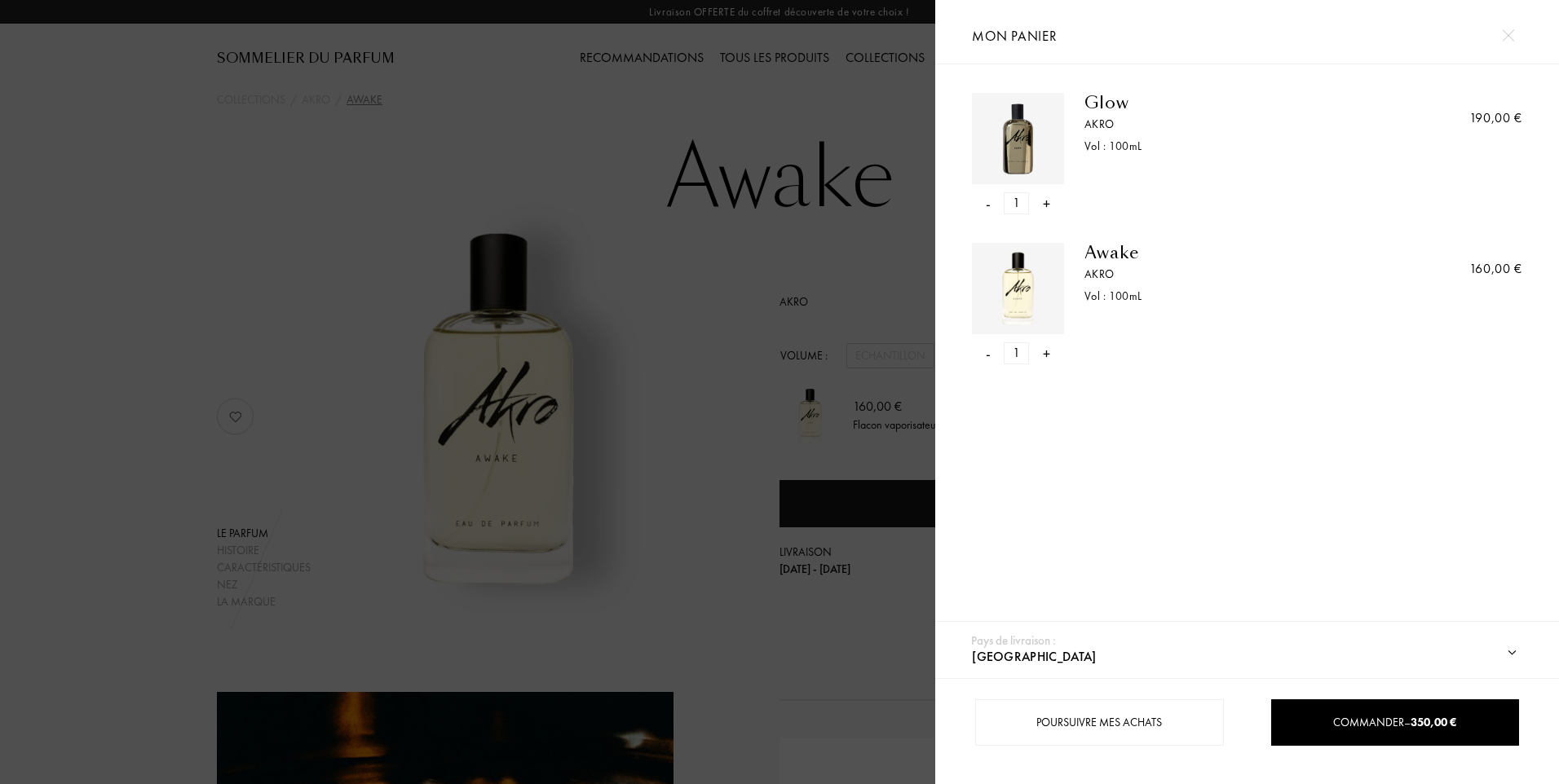
click at [728, 422] on div at bounding box center [467, 392] width 935 height 784
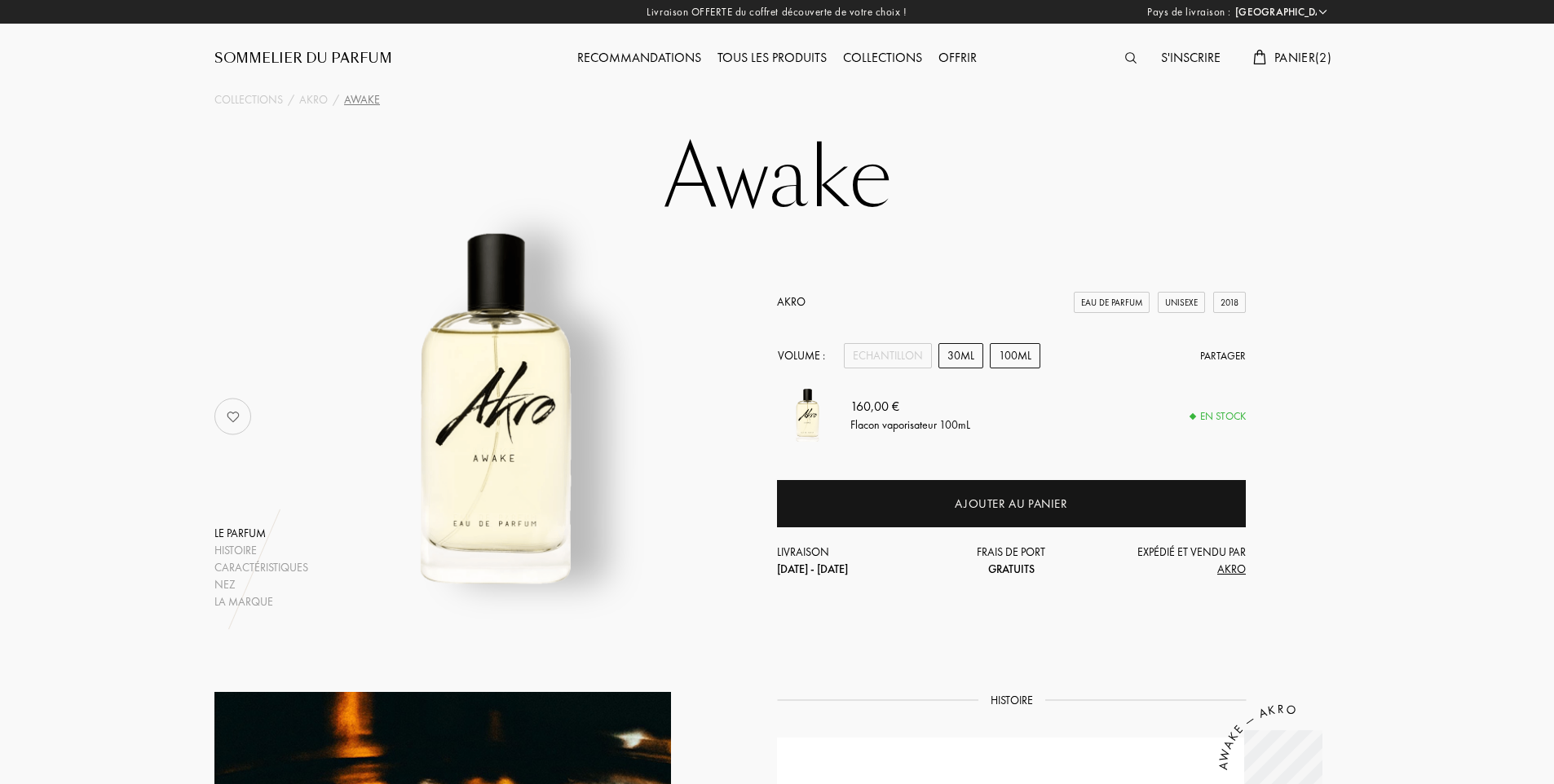
click at [960, 355] on div "30mL" at bounding box center [960, 356] width 45 height 25
click at [1009, 360] on div "100mL" at bounding box center [1015, 356] width 51 height 25
click at [955, 356] on div "30mL" at bounding box center [960, 356] width 45 height 25
click at [995, 354] on div "100mL" at bounding box center [1015, 356] width 51 height 25
click at [1304, 58] on span "Panier ( 2 )" at bounding box center [1302, 57] width 57 height 17
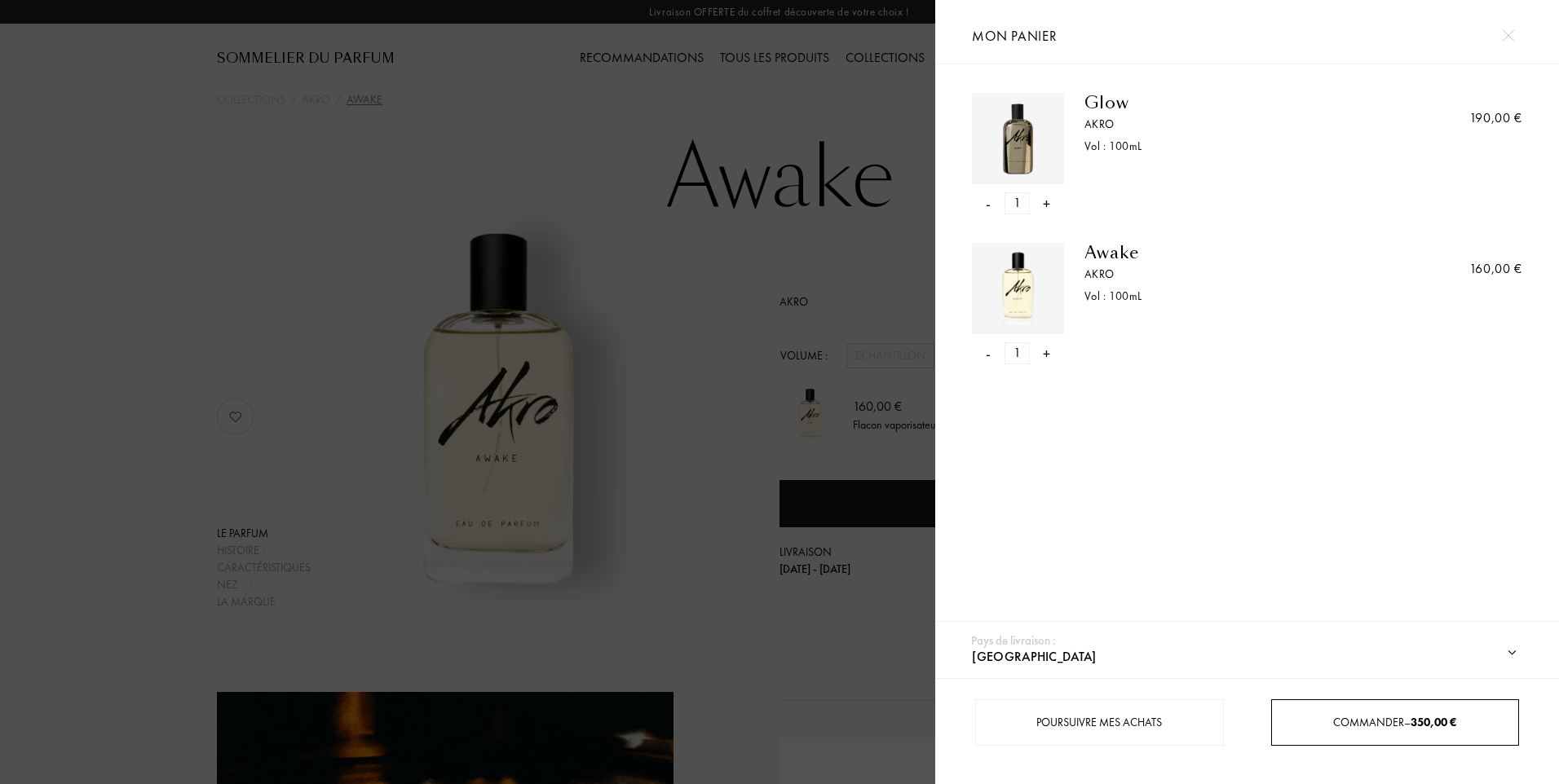
click at [1351, 717] on span "Commander – 350,00 €" at bounding box center [1395, 722] width 123 height 15
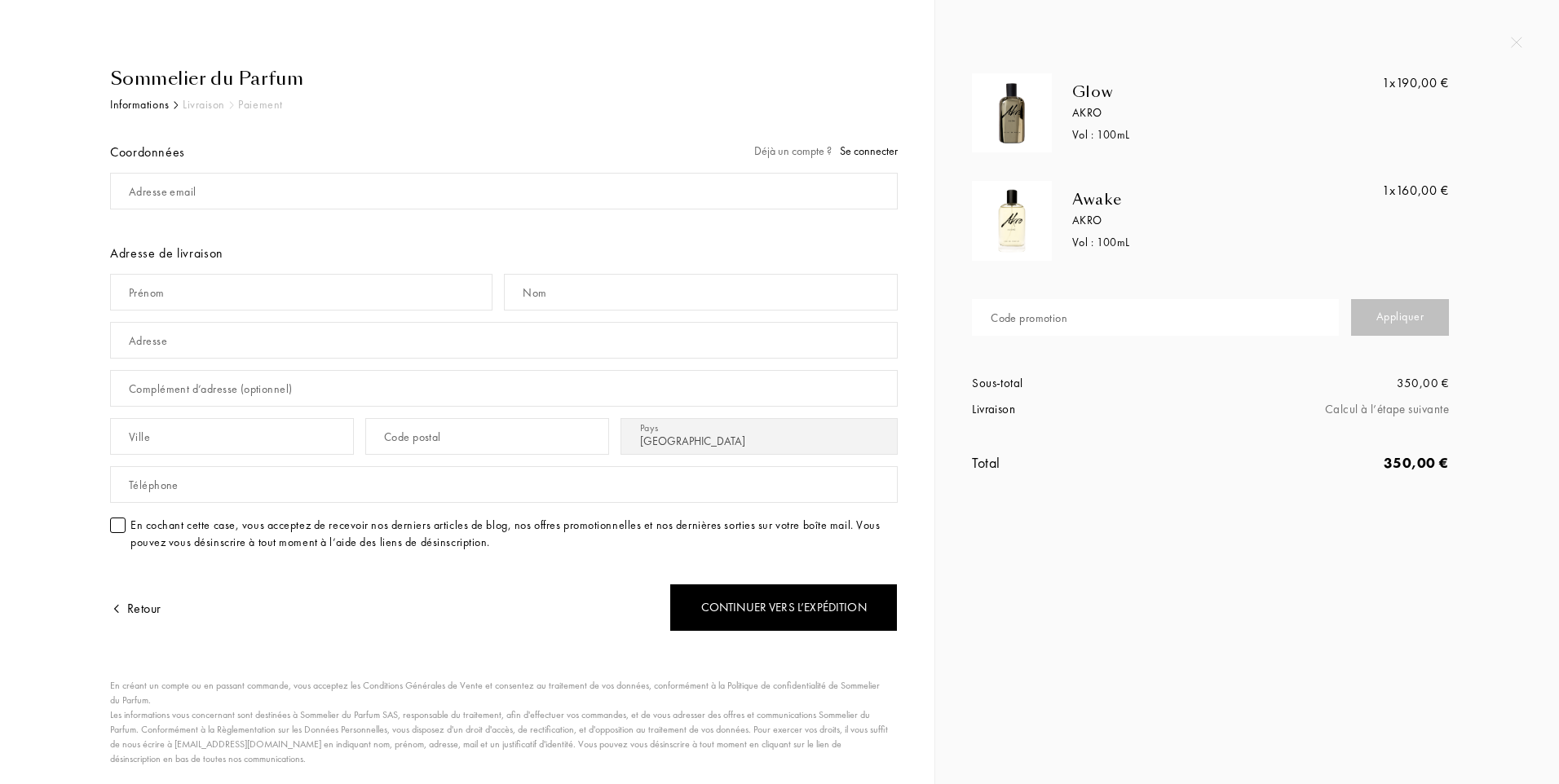
select select "FR"
click at [864, 149] on span "Se connecter" at bounding box center [869, 150] width 58 height 15
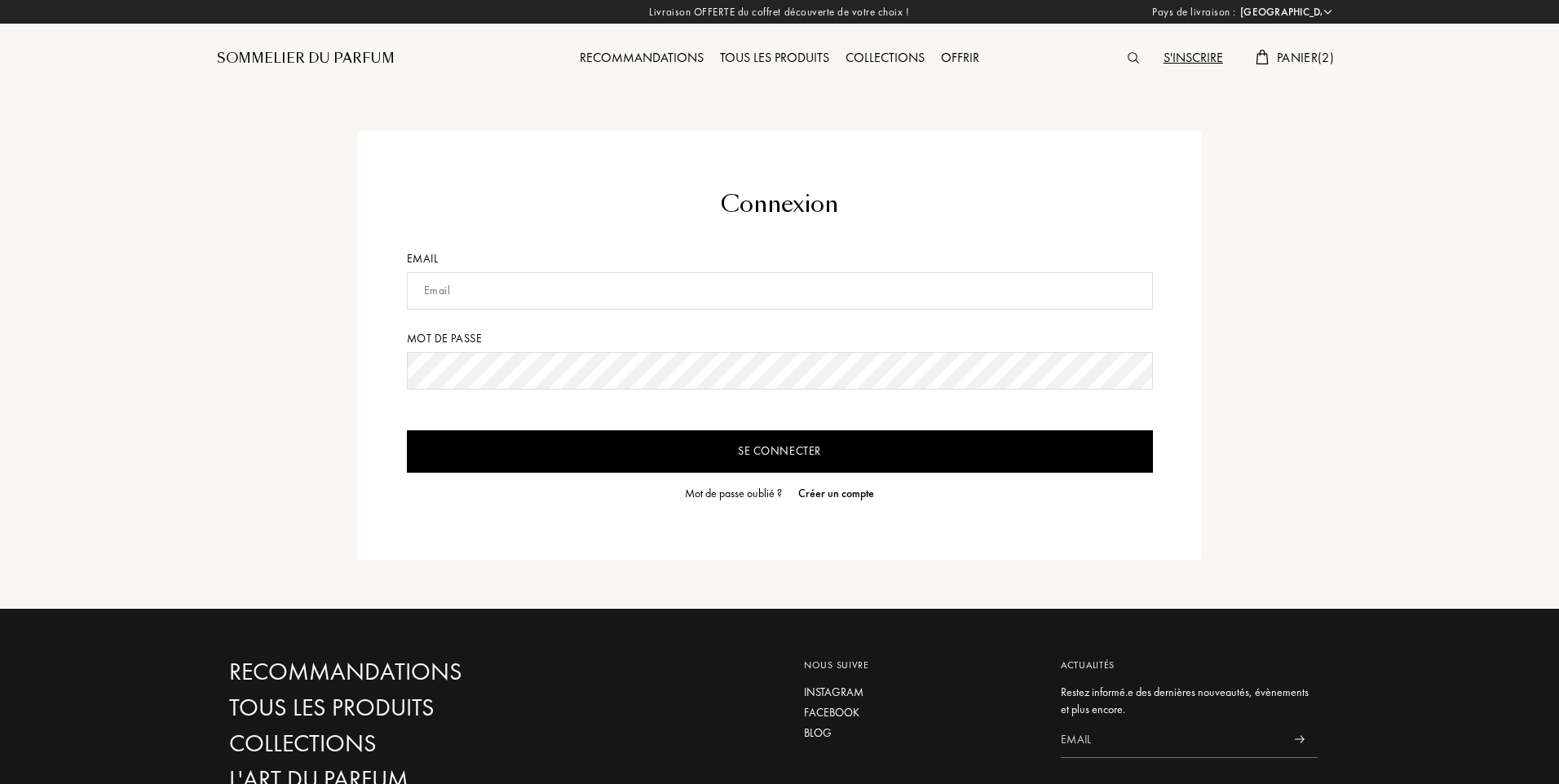
select select "FR"
click at [550, 293] on input "text" at bounding box center [777, 291] width 747 height 38
type input "justinejeunesse@gmail.com"
click at [748, 492] on div "Mot de passe oublié ?" at bounding box center [731, 493] width 97 height 17
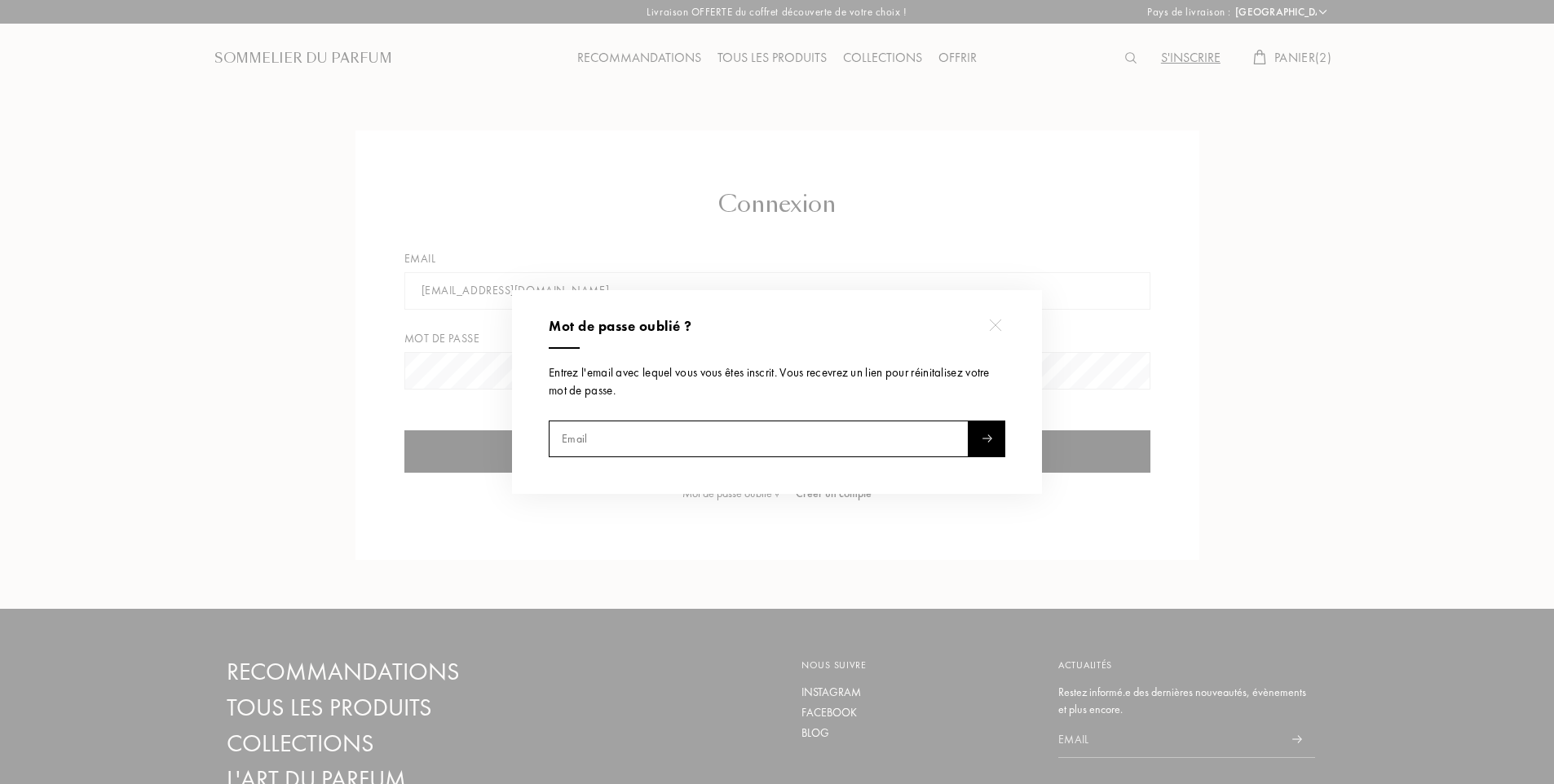
click at [650, 447] on input "text" at bounding box center [759, 439] width 420 height 37
click at [611, 234] on div at bounding box center [779, 392] width 1558 height 784
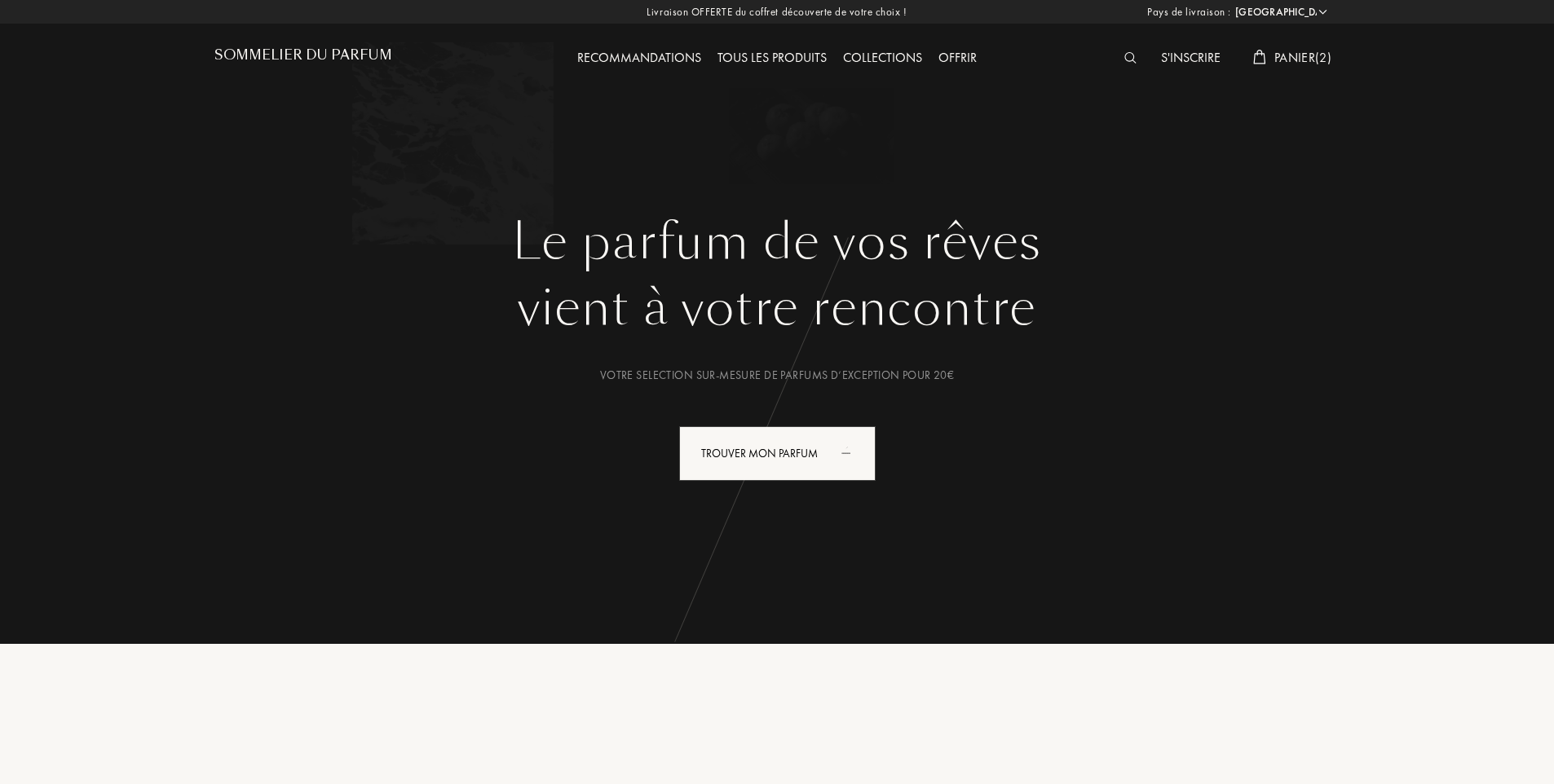
select select "FR"
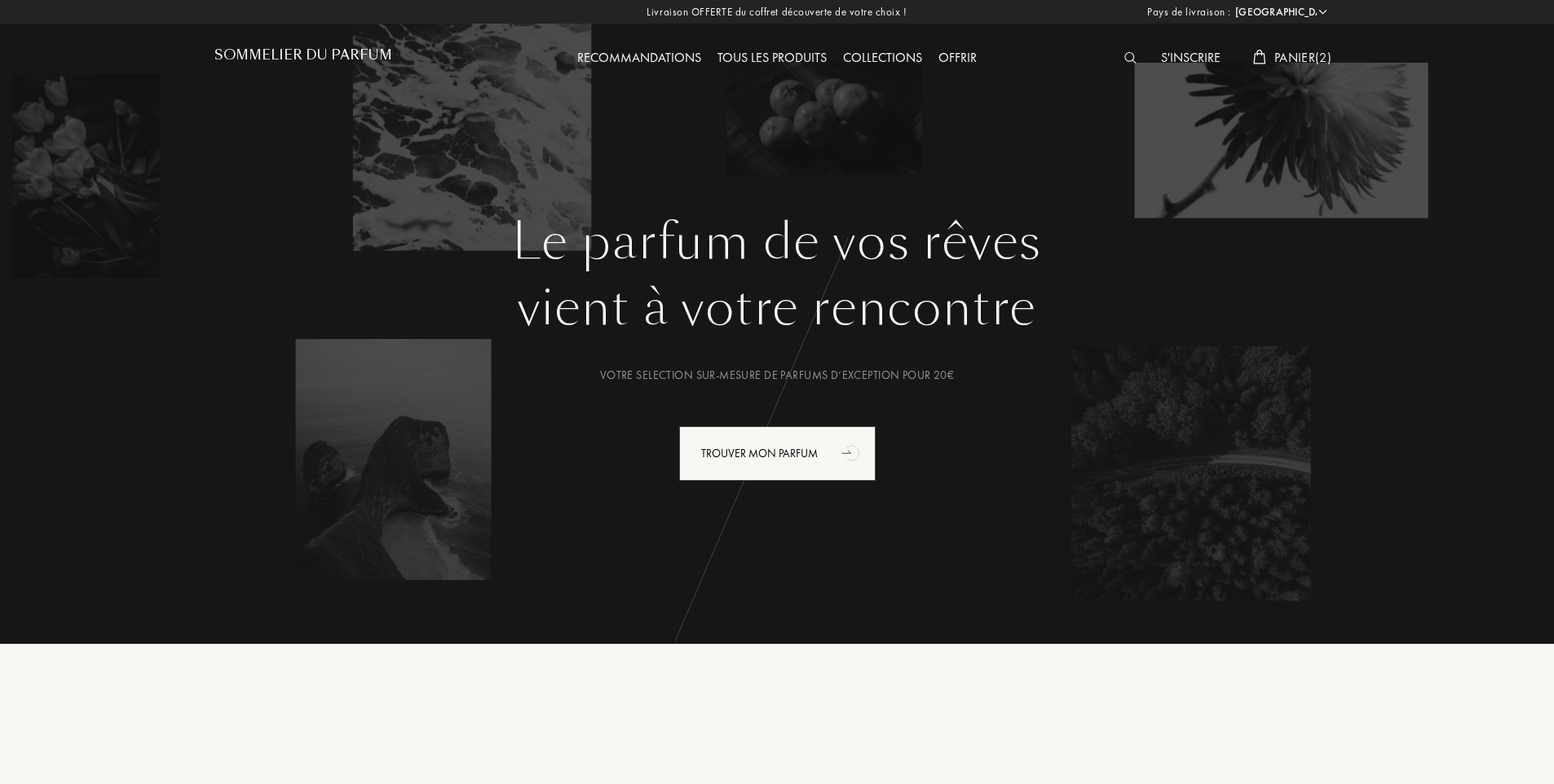
click at [1303, 57] on span "Panier ( 2 )" at bounding box center [1302, 57] width 57 height 17
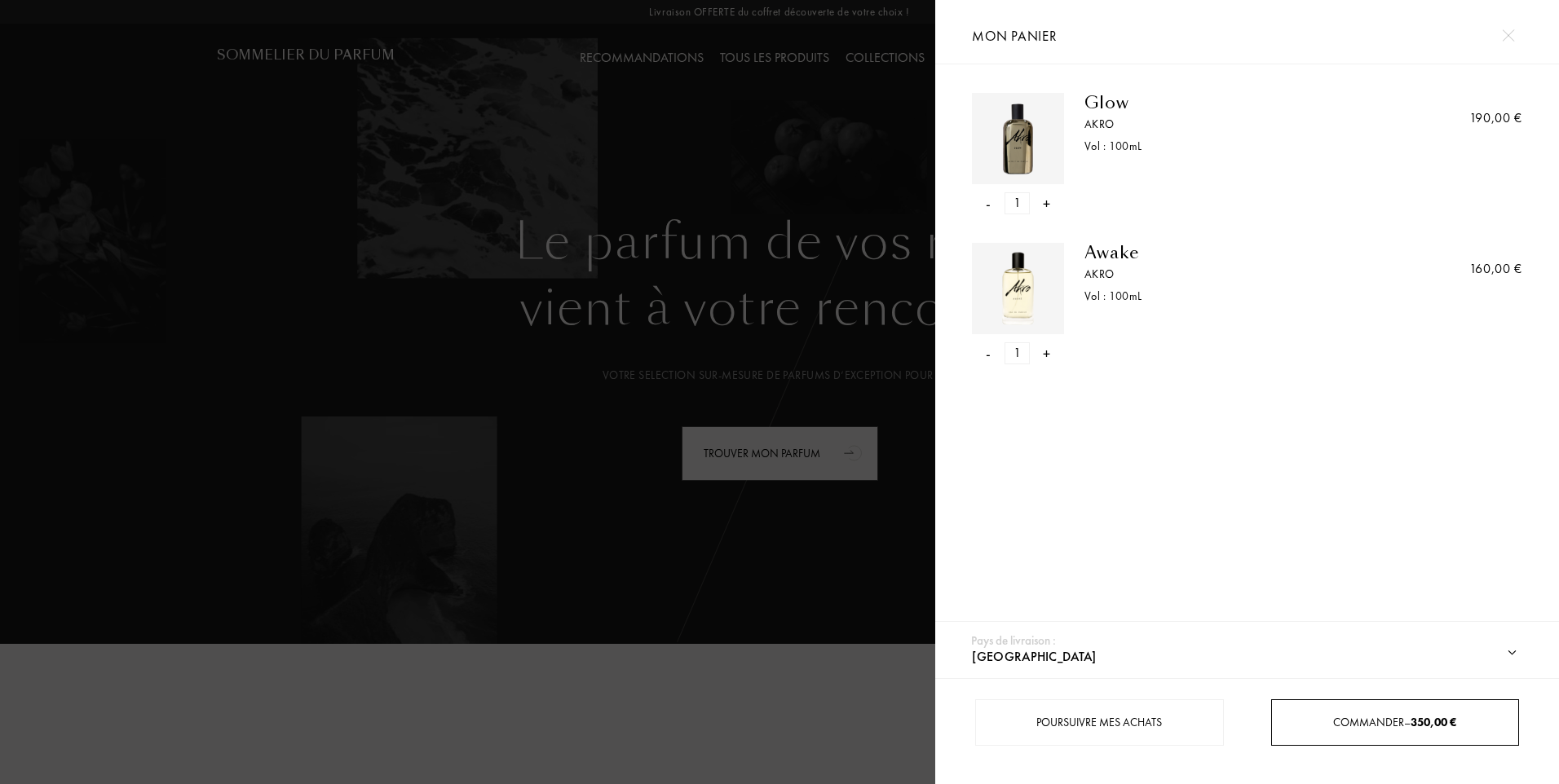
click at [1395, 722] on span "Commander – 350,00 €" at bounding box center [1395, 722] width 123 height 15
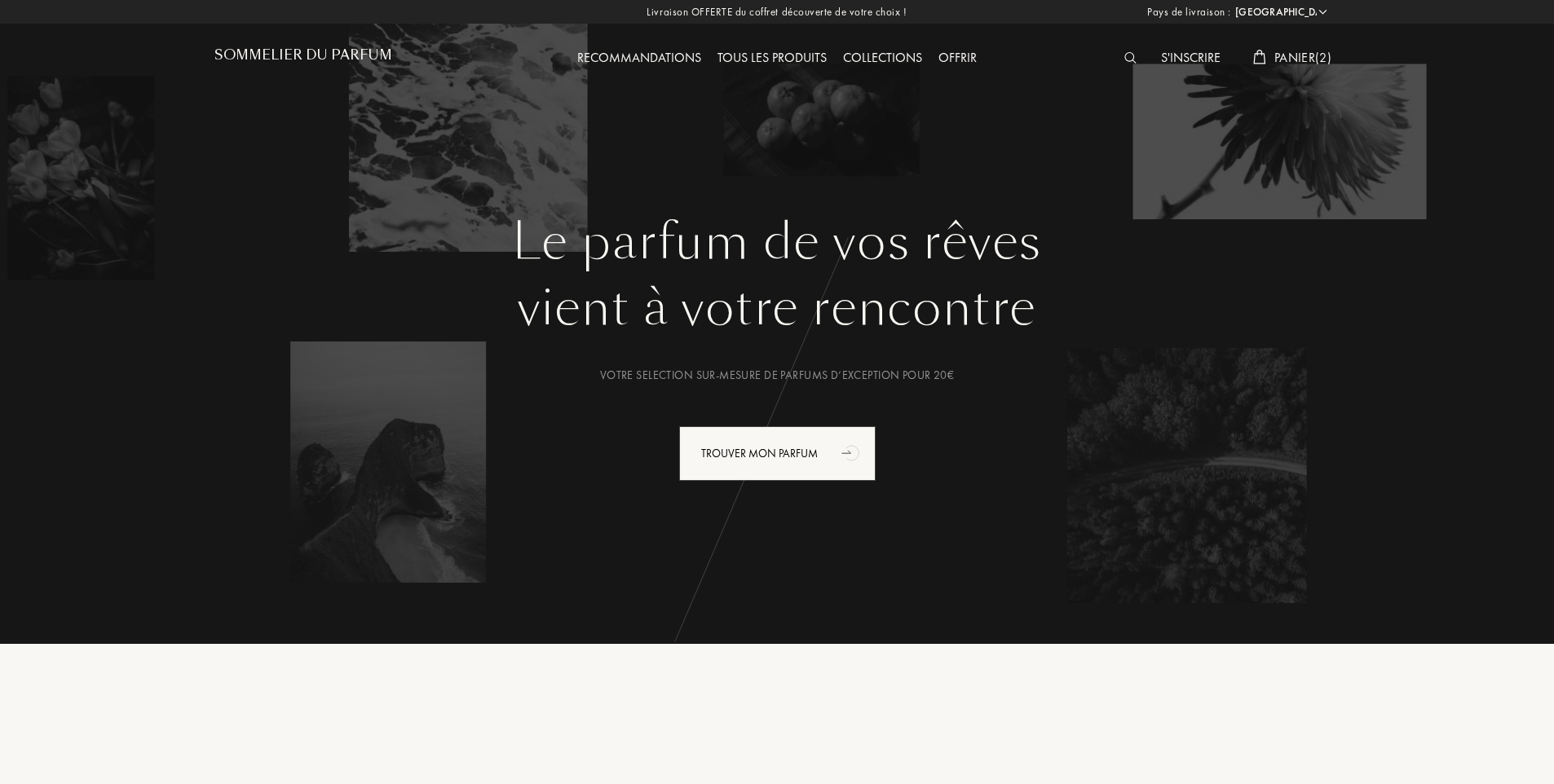
click at [1276, 58] on span "Panier ( 2 )" at bounding box center [1302, 57] width 57 height 17
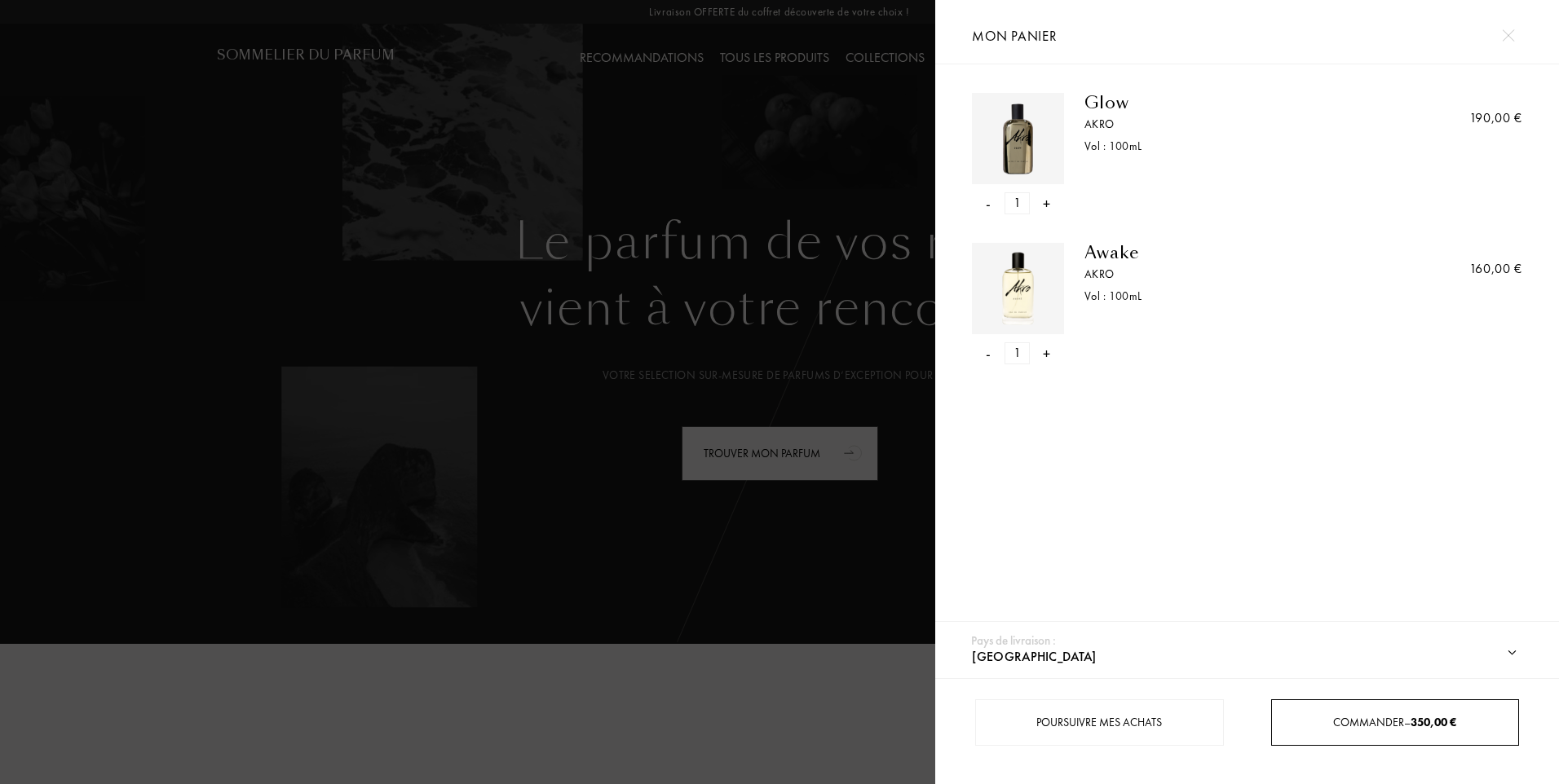
click at [1007, 291] on img at bounding box center [1017, 288] width 83 height 83
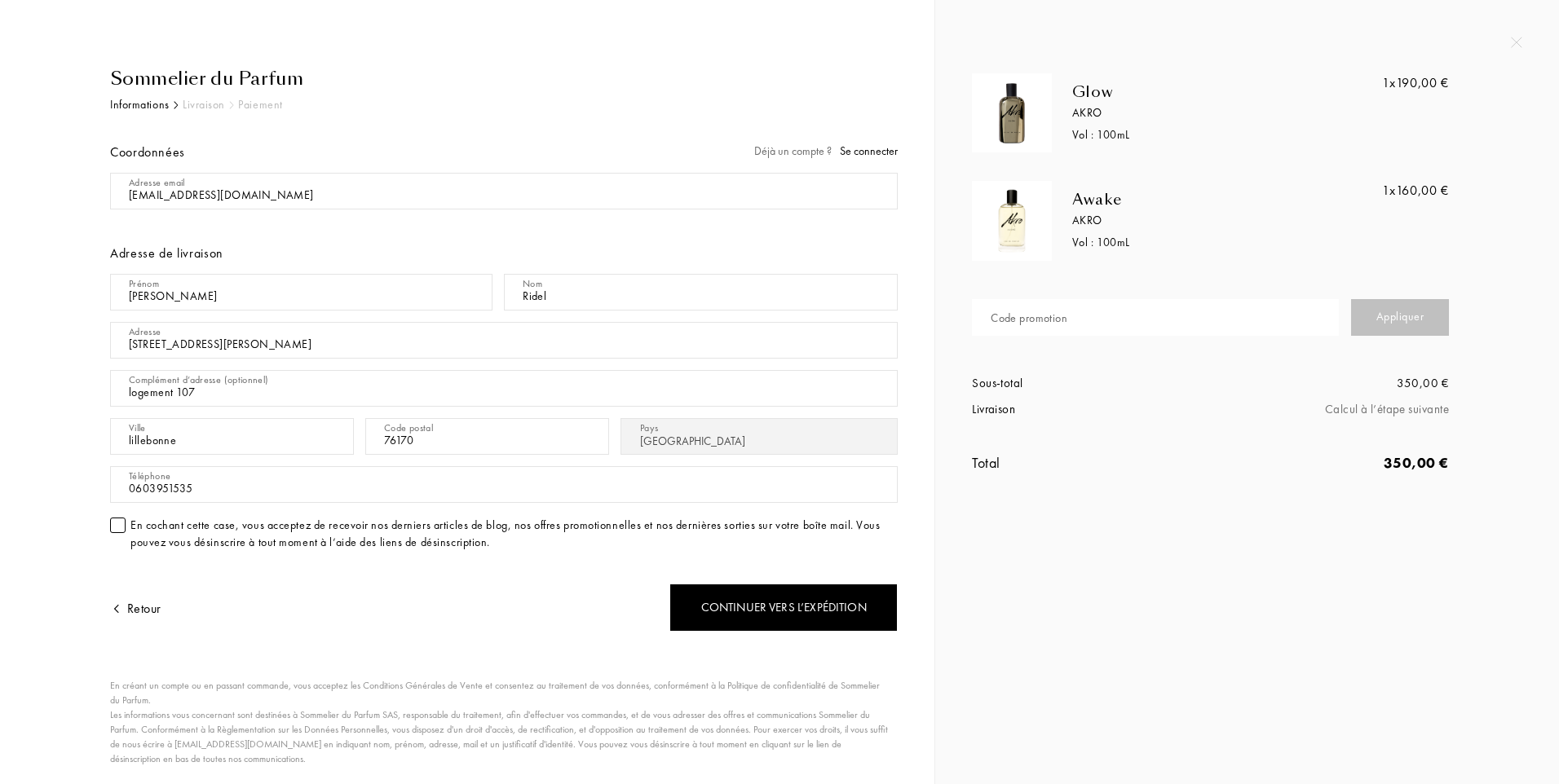
select select "FR"
click at [1042, 320] on div "Code promotion" at bounding box center [1029, 318] width 76 height 17
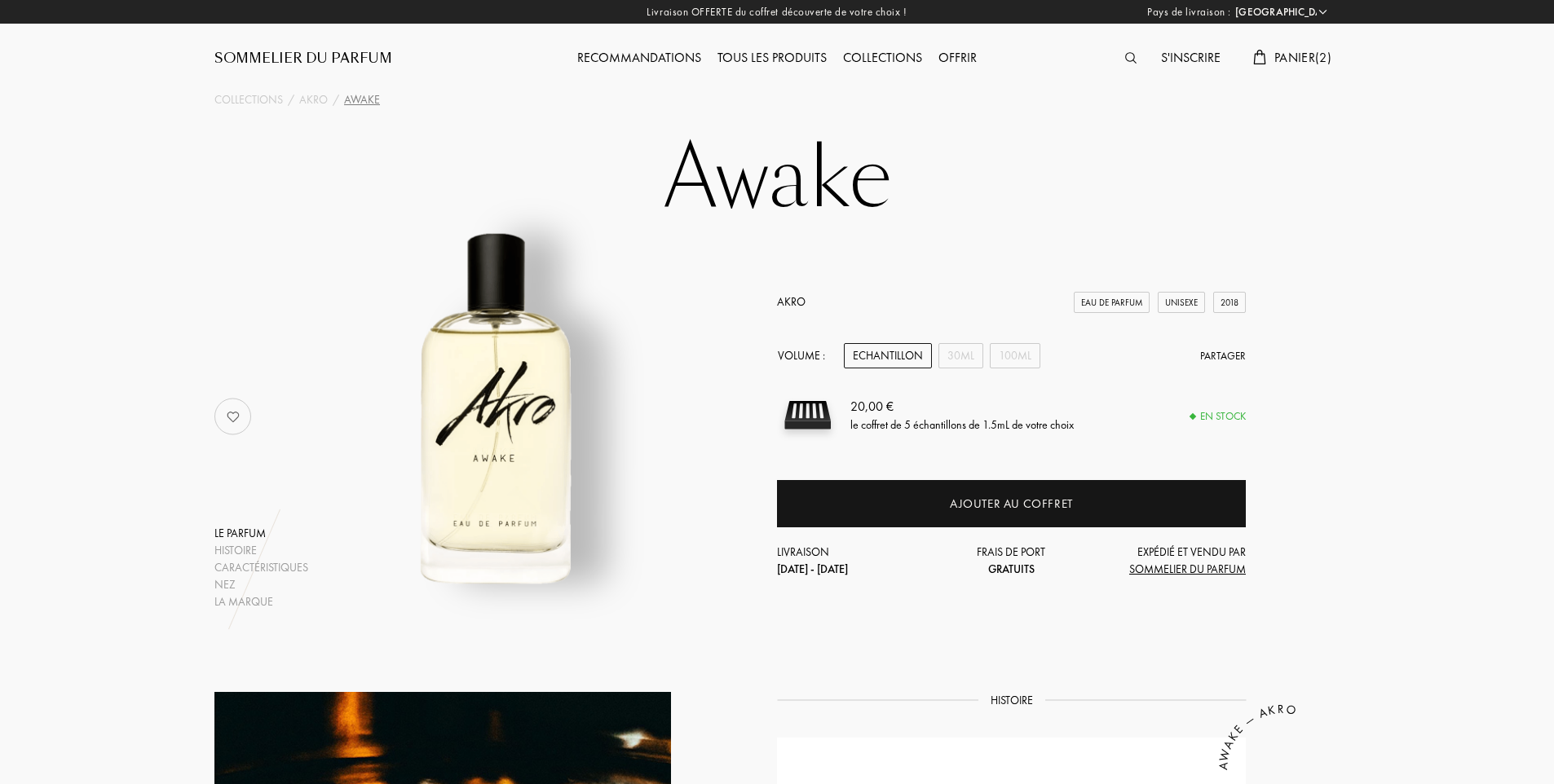
select select "FR"
click at [1002, 355] on div "100mL" at bounding box center [1015, 356] width 51 height 25
click at [1292, 56] on span "Panier ( 2 )" at bounding box center [1302, 57] width 57 height 17
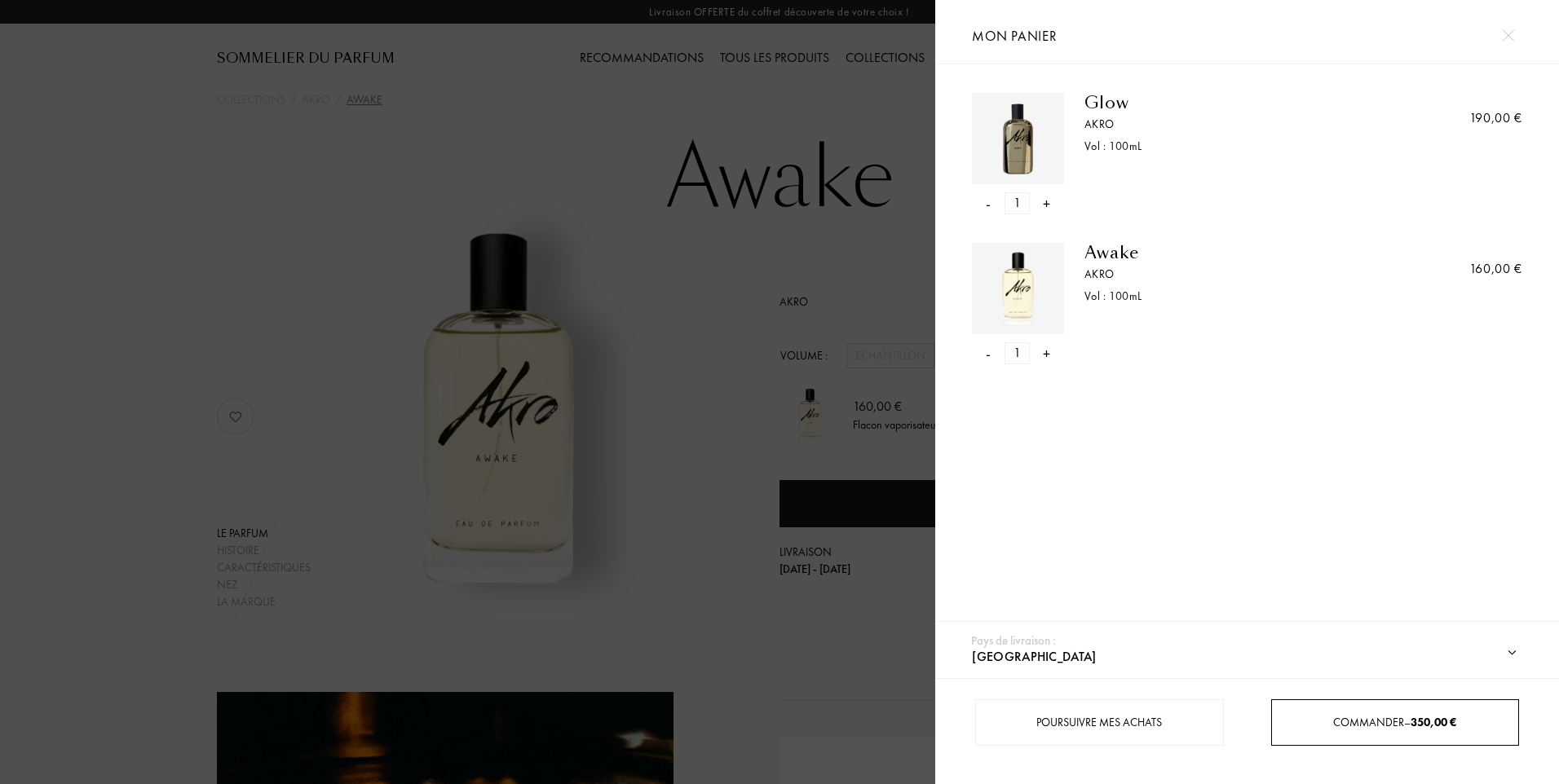
click at [1428, 726] on span "350,00 €" at bounding box center [1433, 722] width 46 height 15
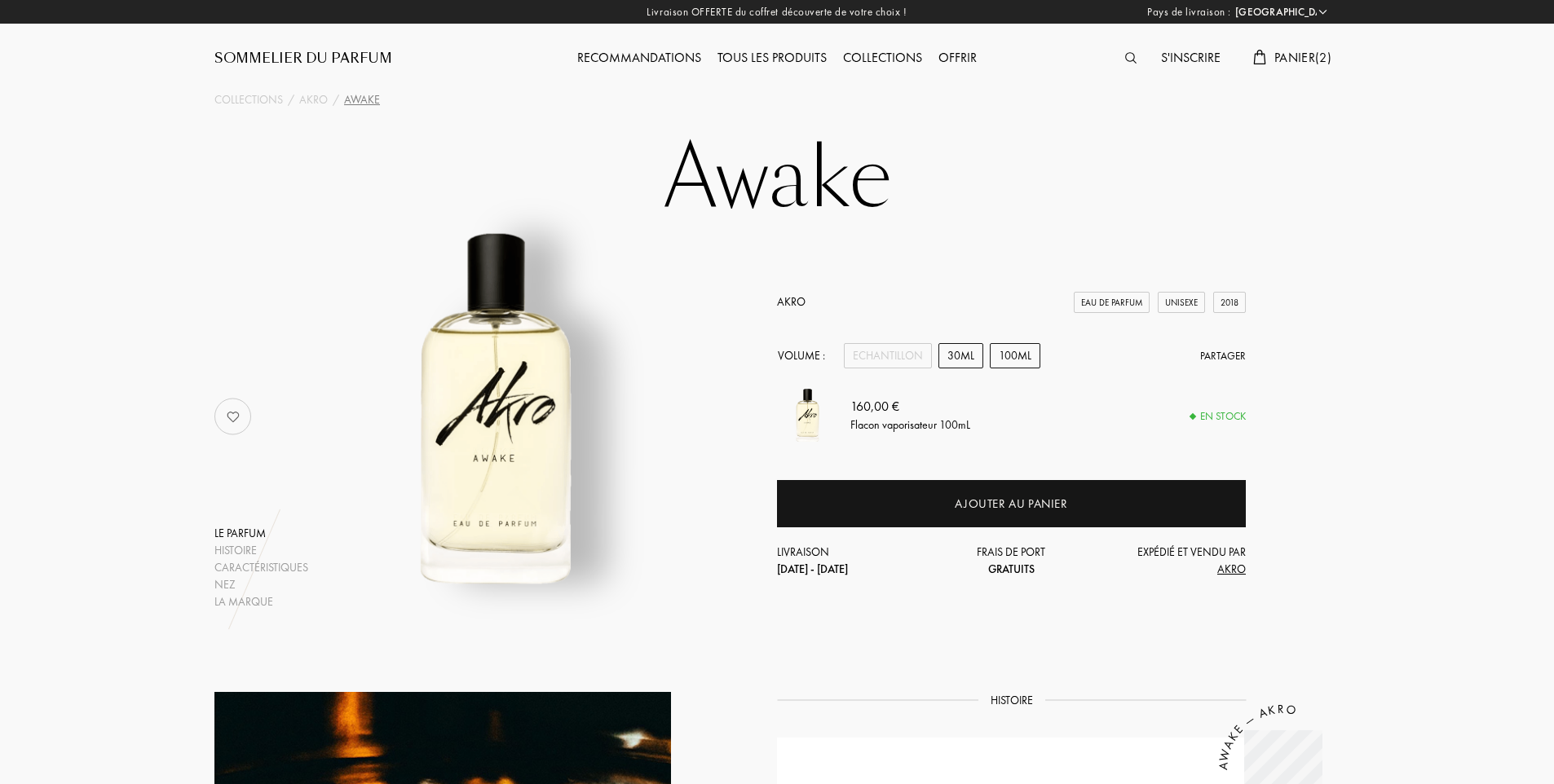
click at [959, 360] on div "30mL" at bounding box center [960, 356] width 45 height 25
click at [658, 54] on div "Recommandations" at bounding box center [639, 59] width 140 height 21
click at [1289, 54] on span "Panier ( 2 )" at bounding box center [1302, 57] width 57 height 17
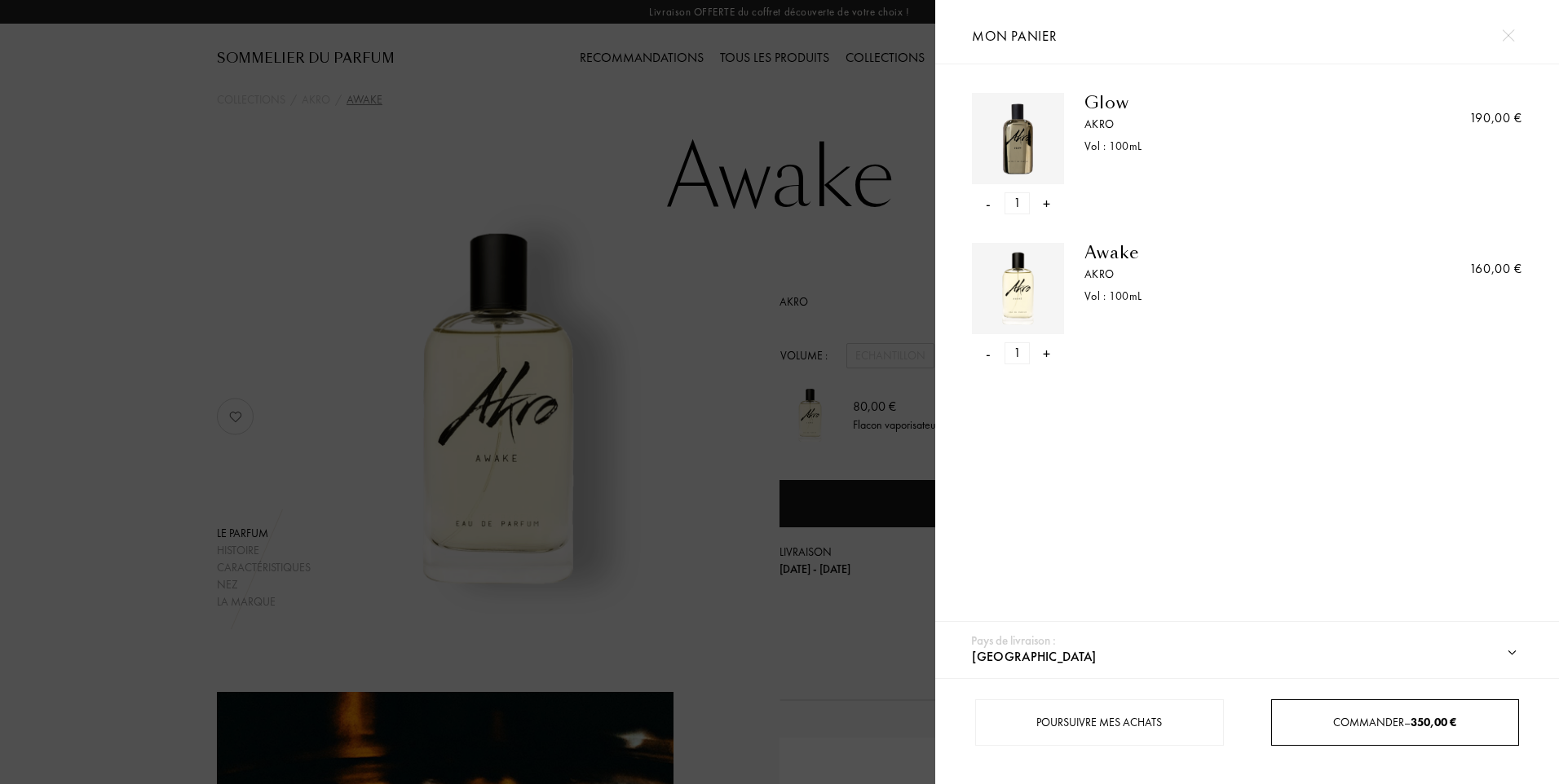
click at [985, 201] on div "-" at bounding box center [988, 203] width 5 height 22
click at [1384, 725] on span "Commander – 160,00 €" at bounding box center [1395, 722] width 122 height 15
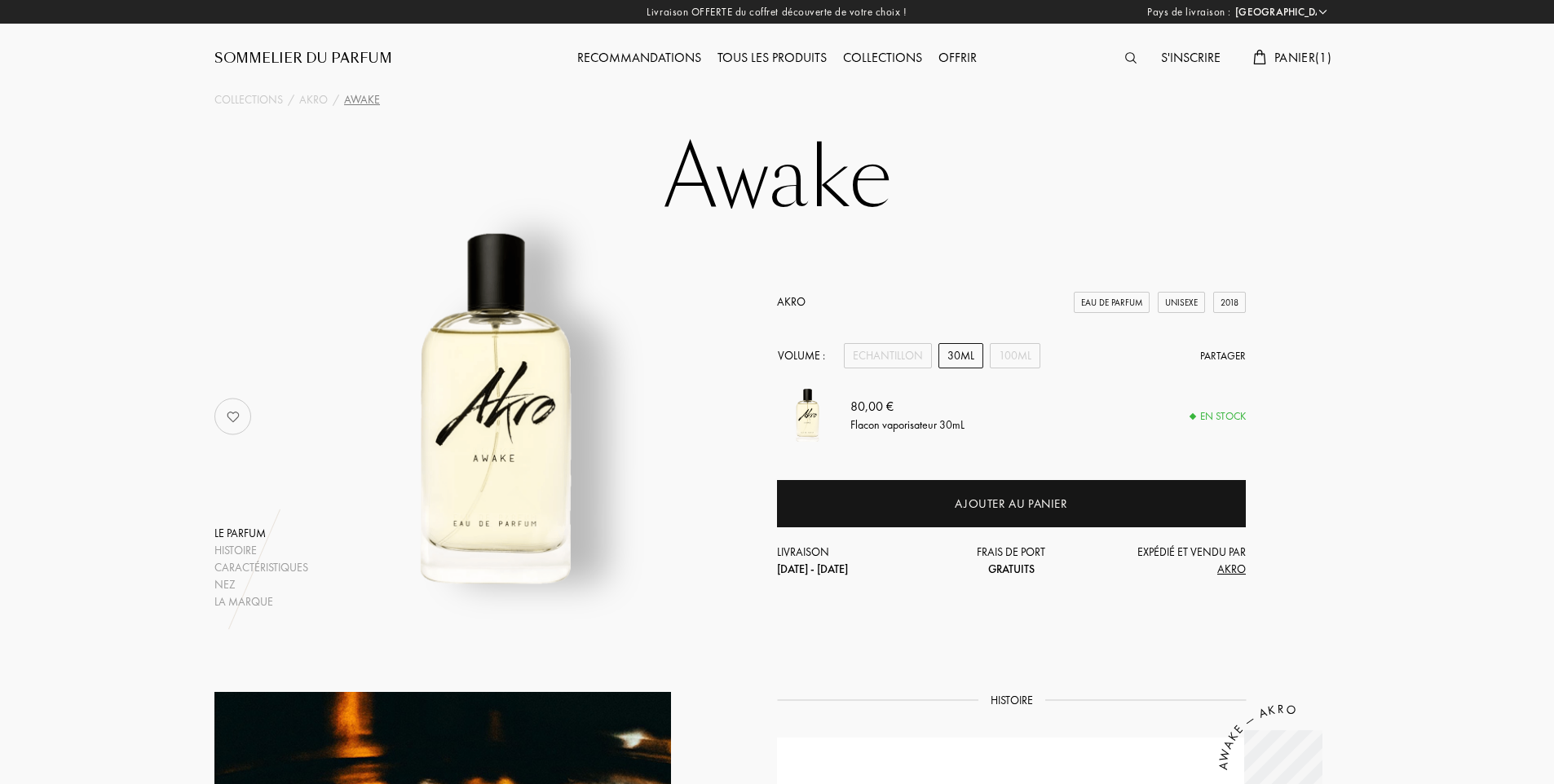
click at [666, 53] on div "Recommandations" at bounding box center [639, 59] width 140 height 21
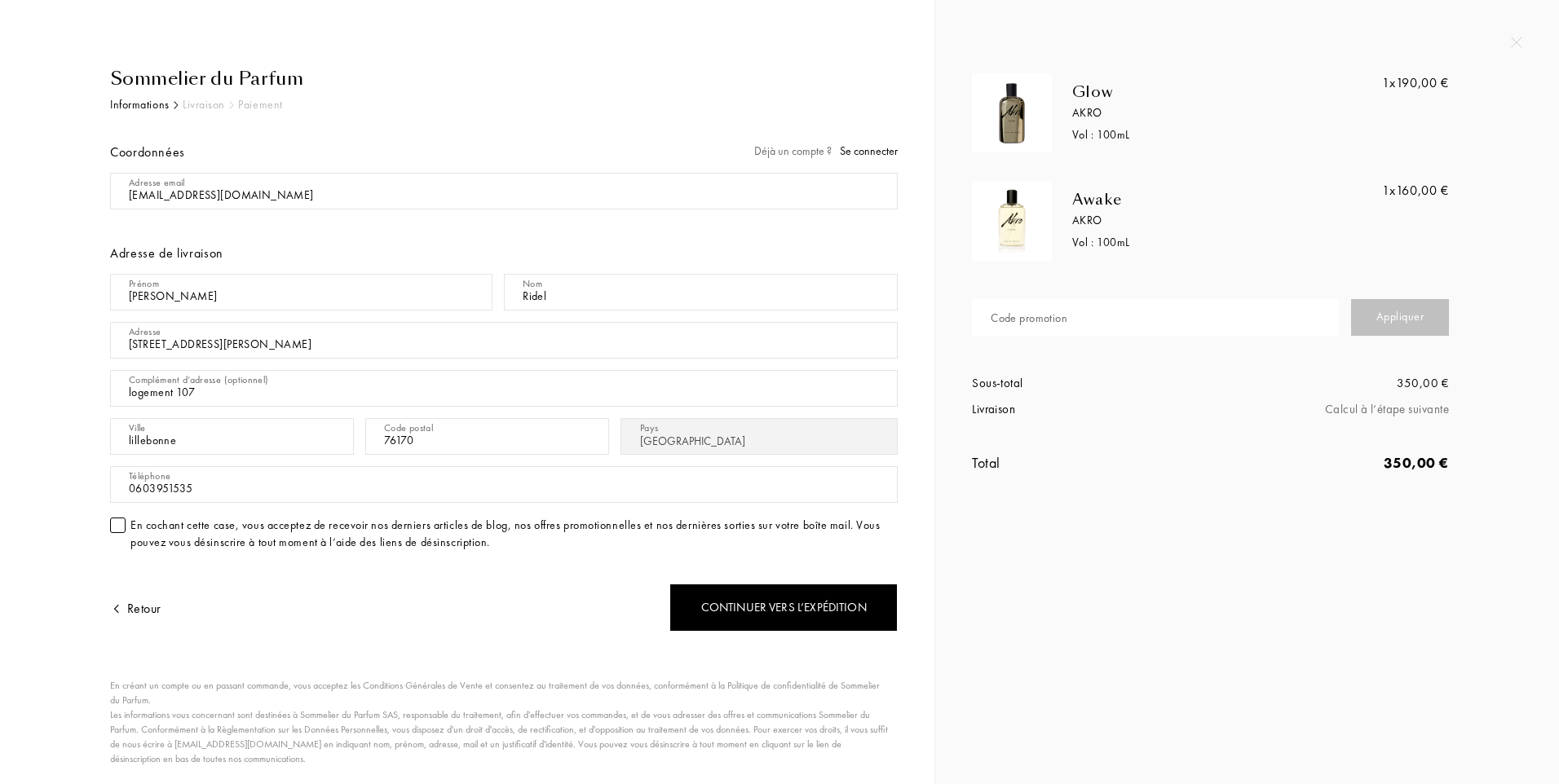
select select "FR"
click at [1096, 323] on input "text" at bounding box center [1156, 318] width 367 height 37
type input "SM5XV-FG8C3"
click at [1412, 310] on div "Appliquer" at bounding box center [1399, 318] width 97 height 37
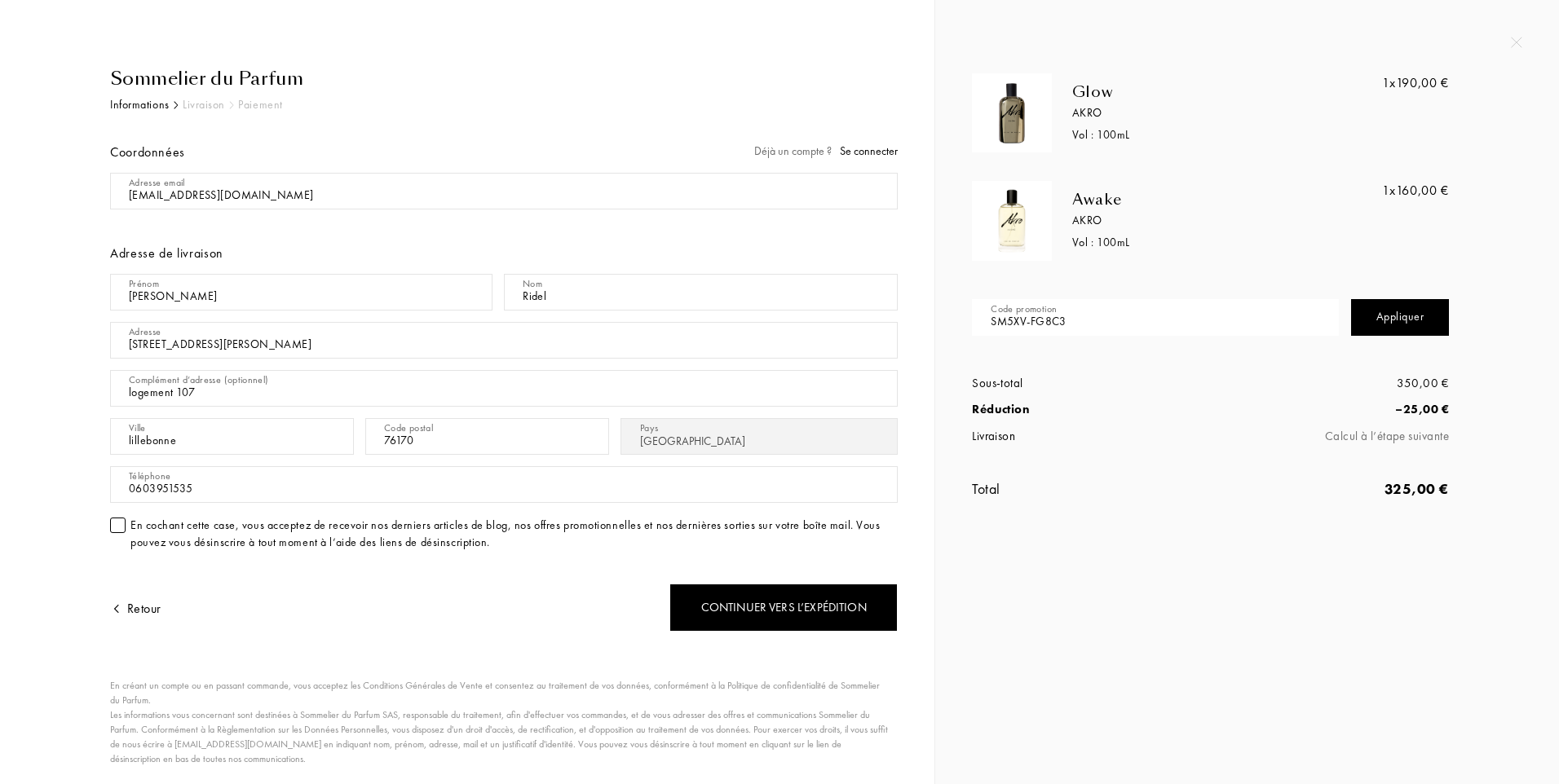
click at [114, 529] on div at bounding box center [118, 526] width 16 height 16
click at [784, 609] on div "Continuer vers l’expédition" at bounding box center [783, 608] width 228 height 48
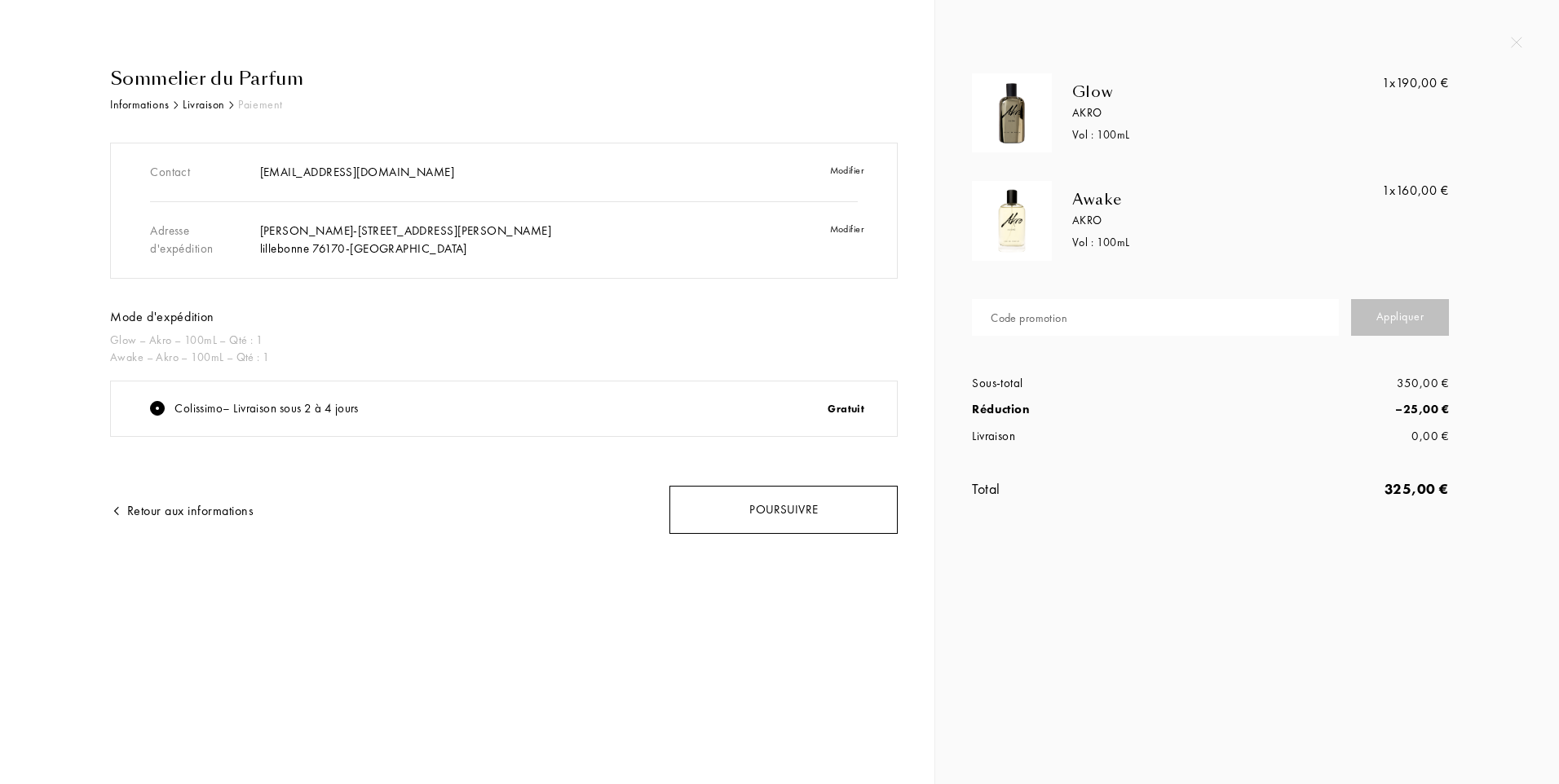
click at [776, 516] on div "Poursuivre" at bounding box center [783, 509] width 228 height 48
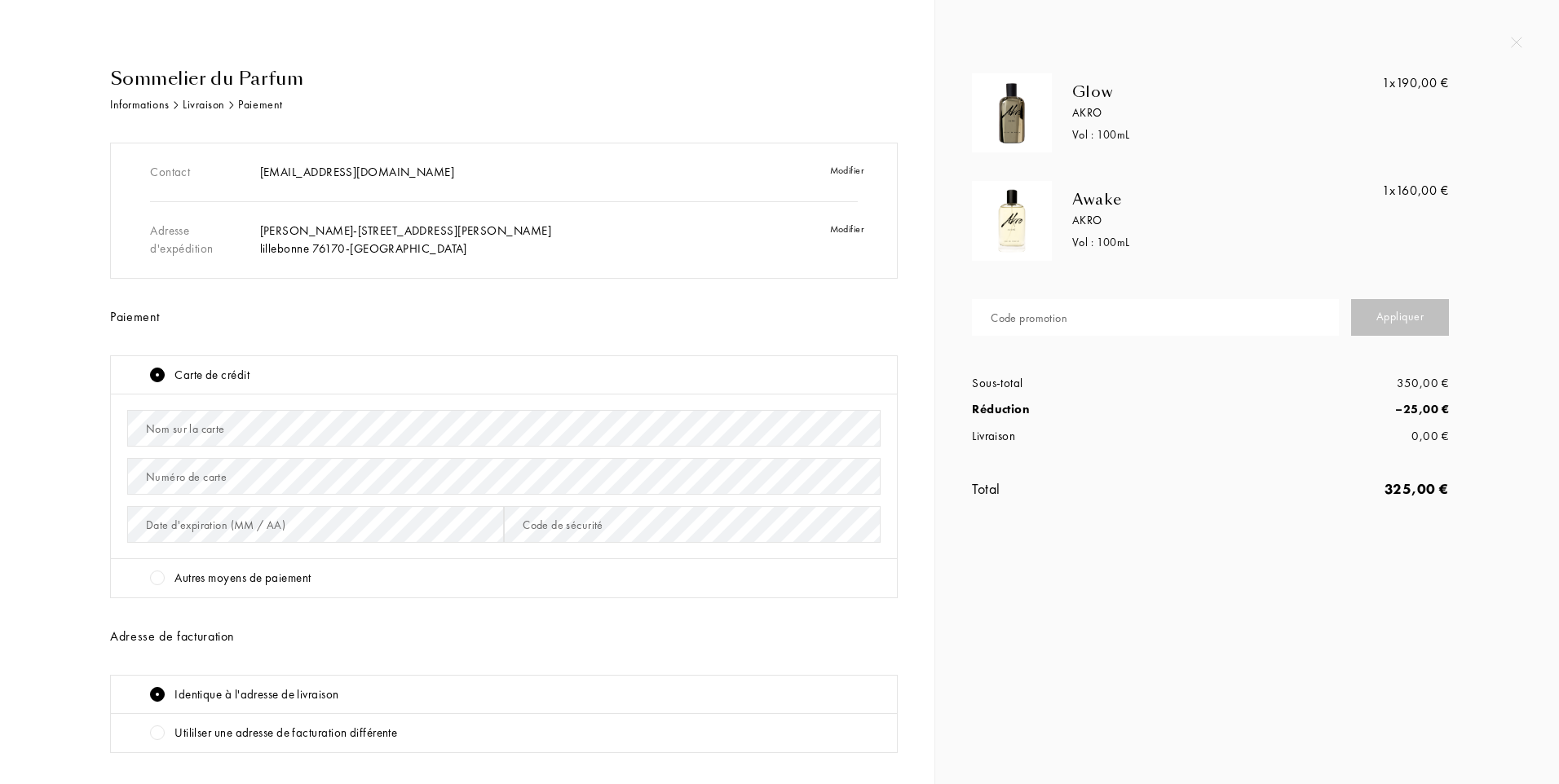
scroll to position [136, 0]
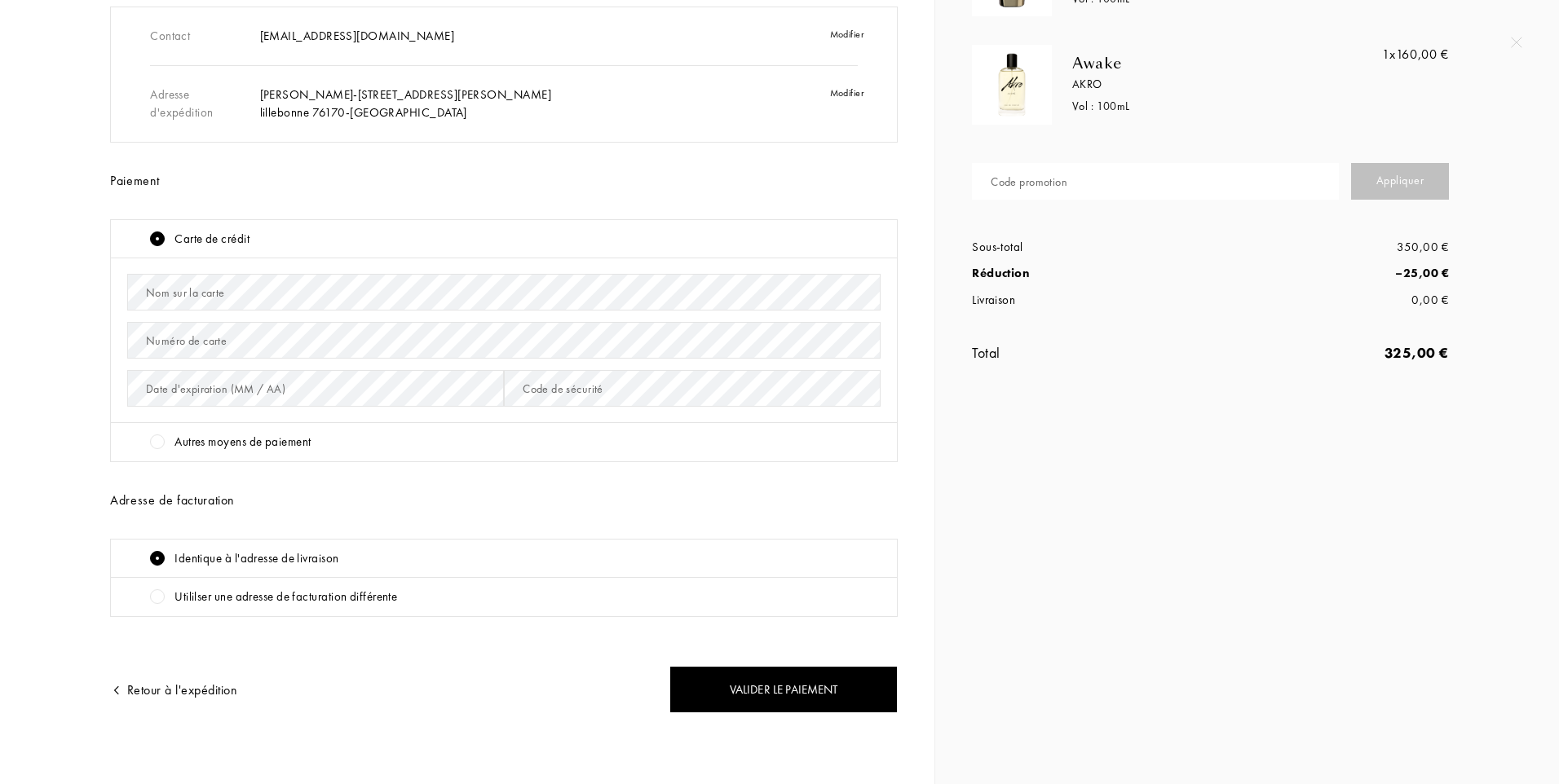
click at [159, 441] on div at bounding box center [157, 442] width 15 height 15
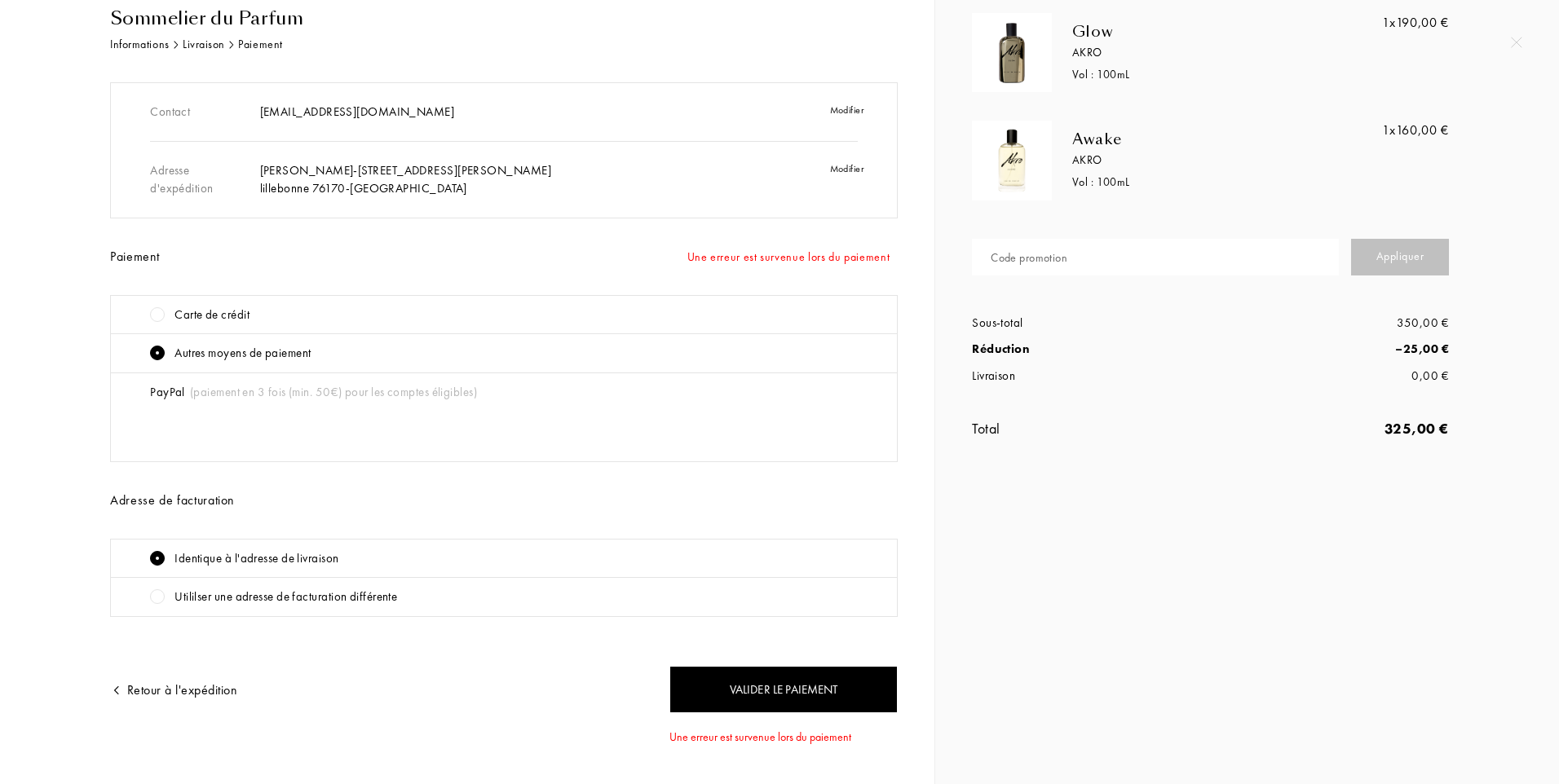
scroll to position [0, 0]
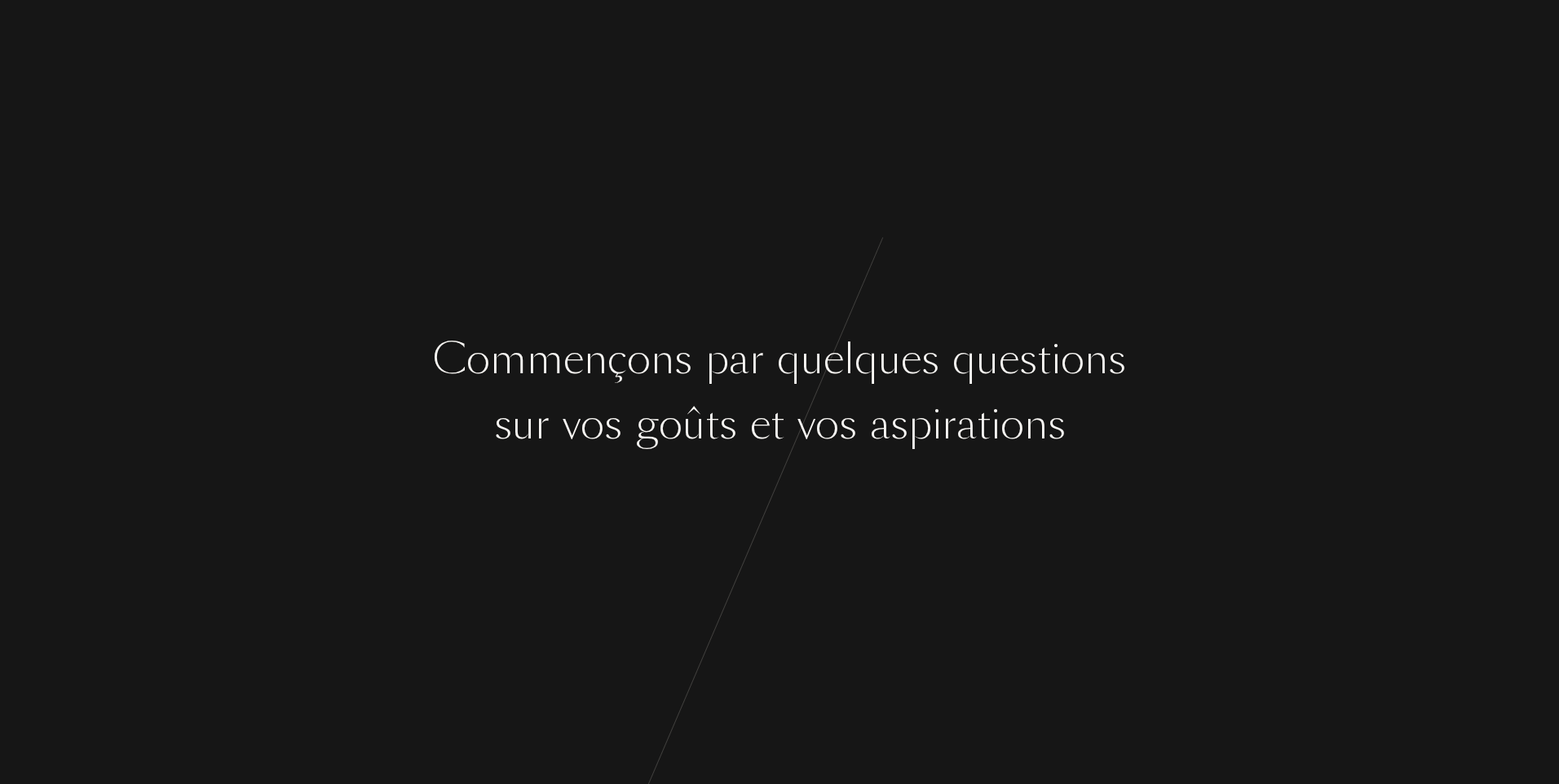
click at [810, 378] on div "u" at bounding box center [812, 360] width 23 height 61
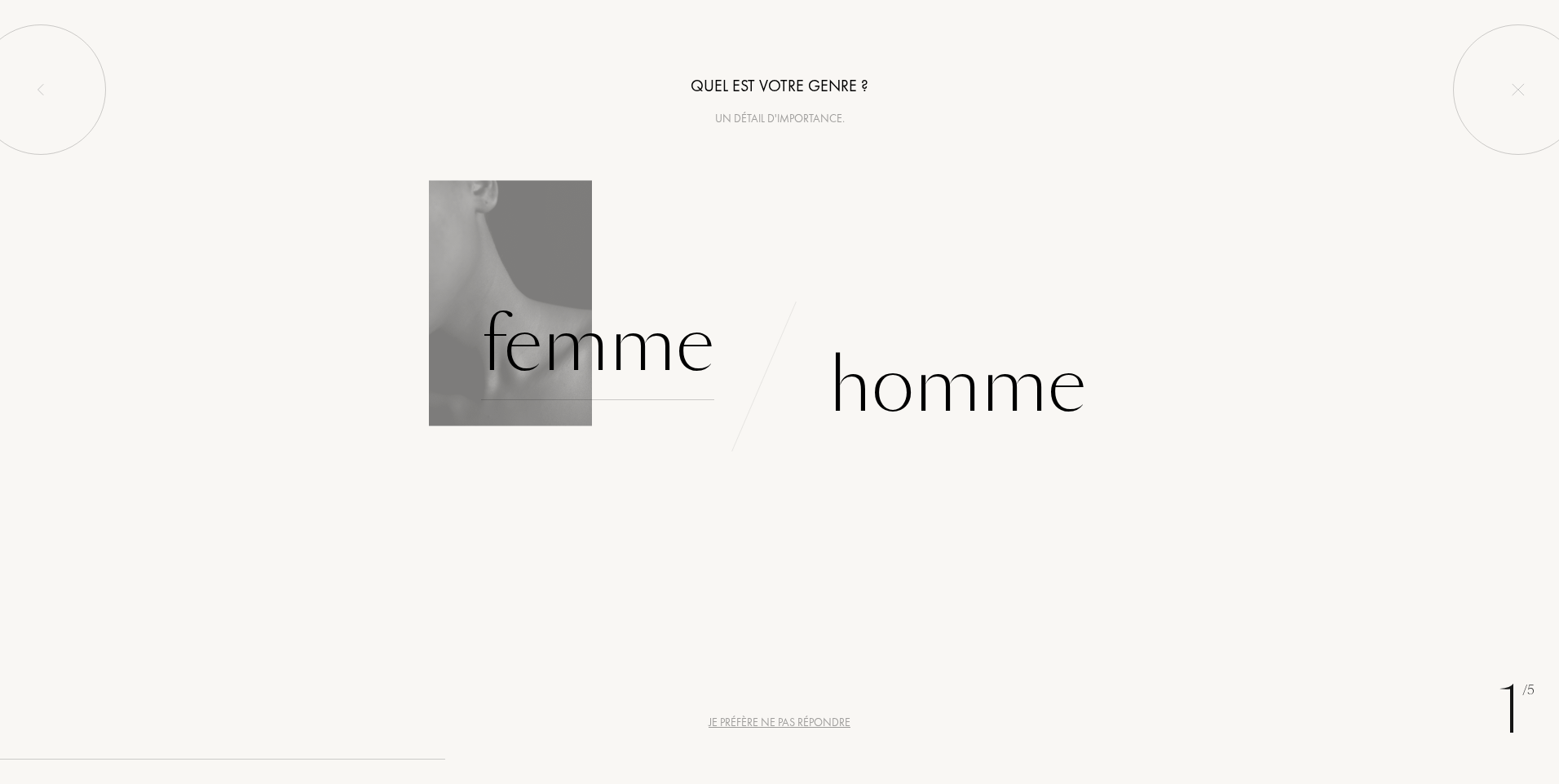
click at [583, 359] on div "Femme" at bounding box center [598, 345] width 234 height 110
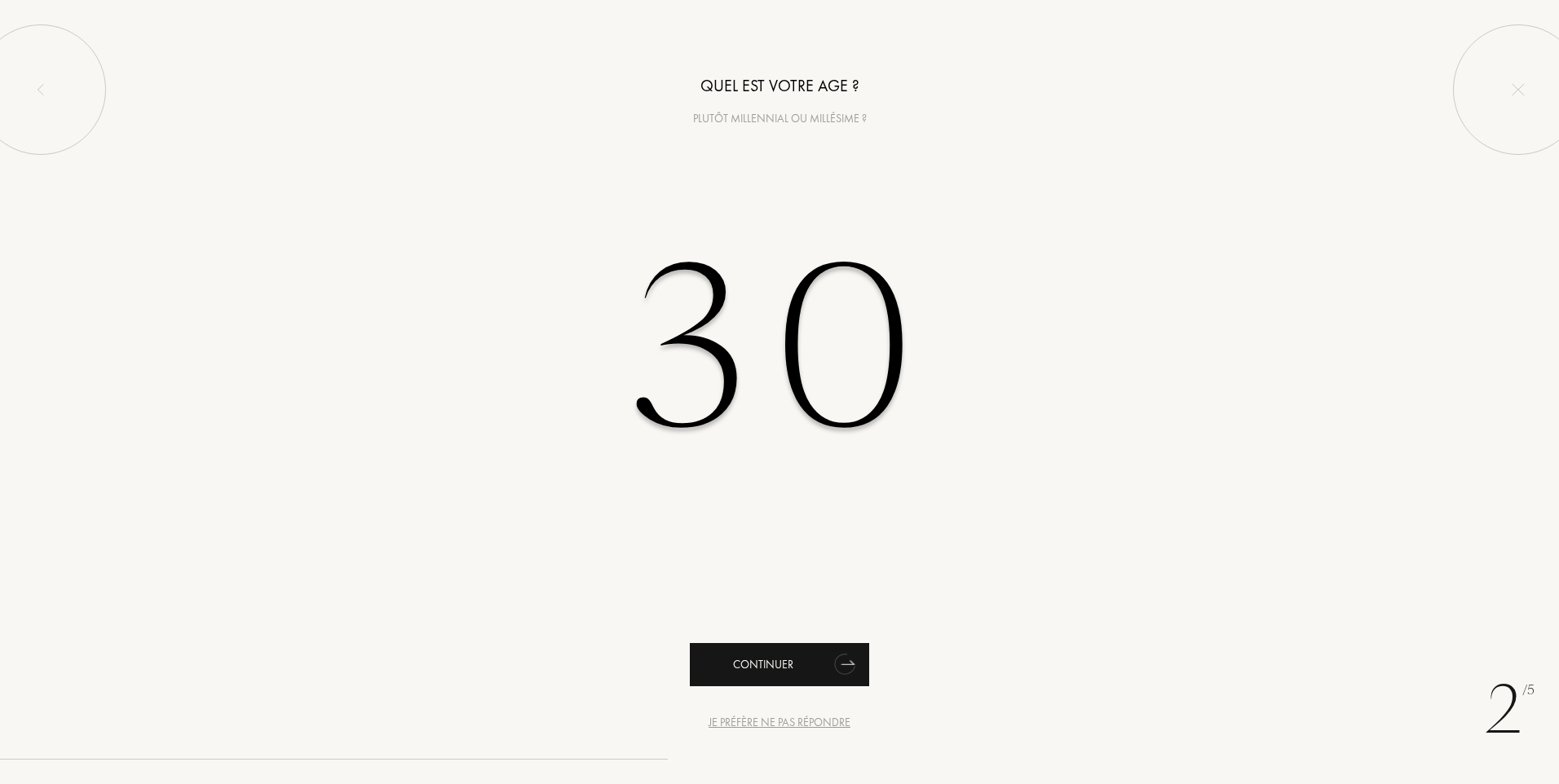
type input "30"
click at [812, 670] on div "Continuer" at bounding box center [779, 665] width 179 height 43
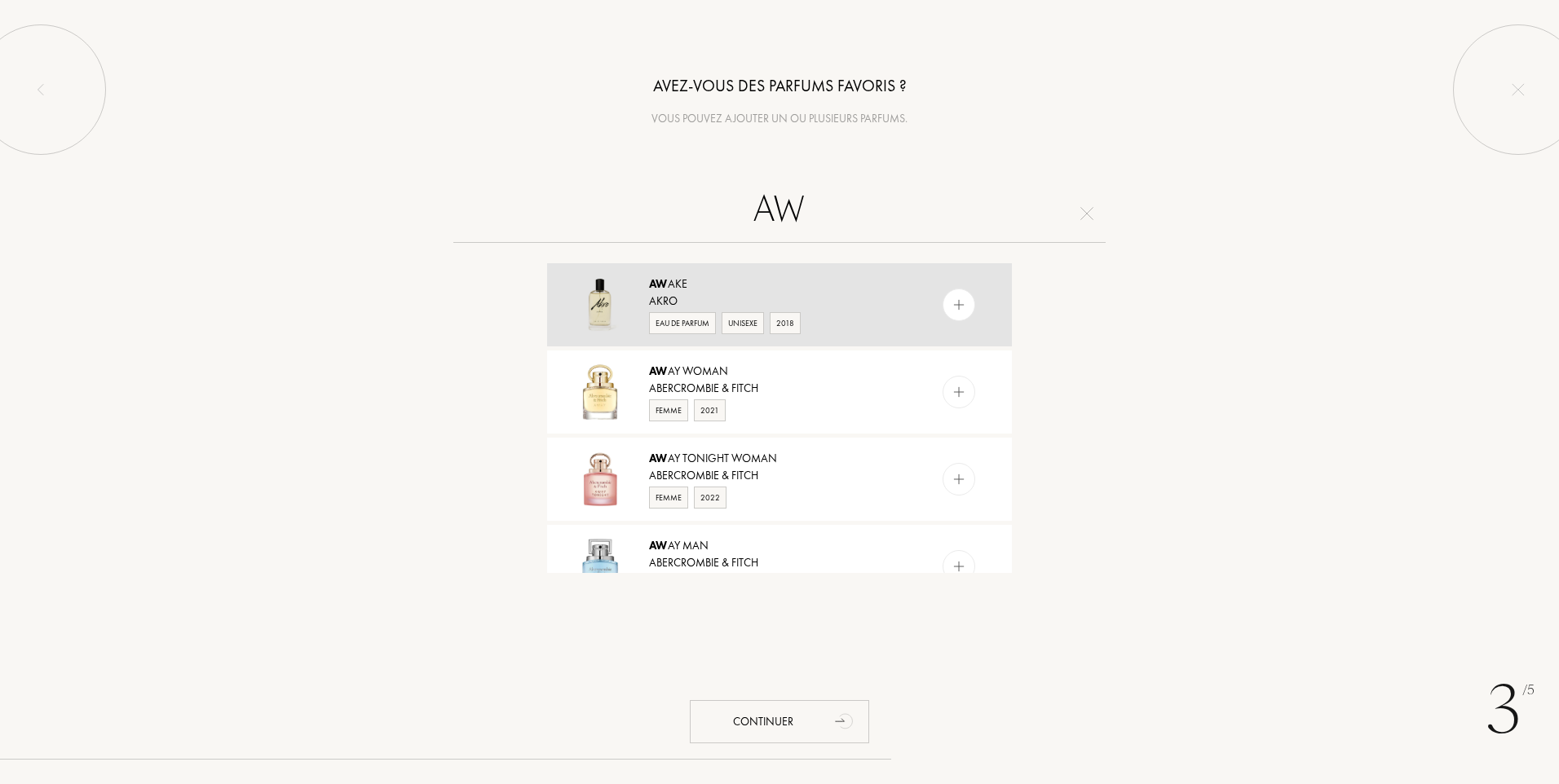
type input "AW"
click at [961, 310] on img at bounding box center [959, 306] width 16 height 16
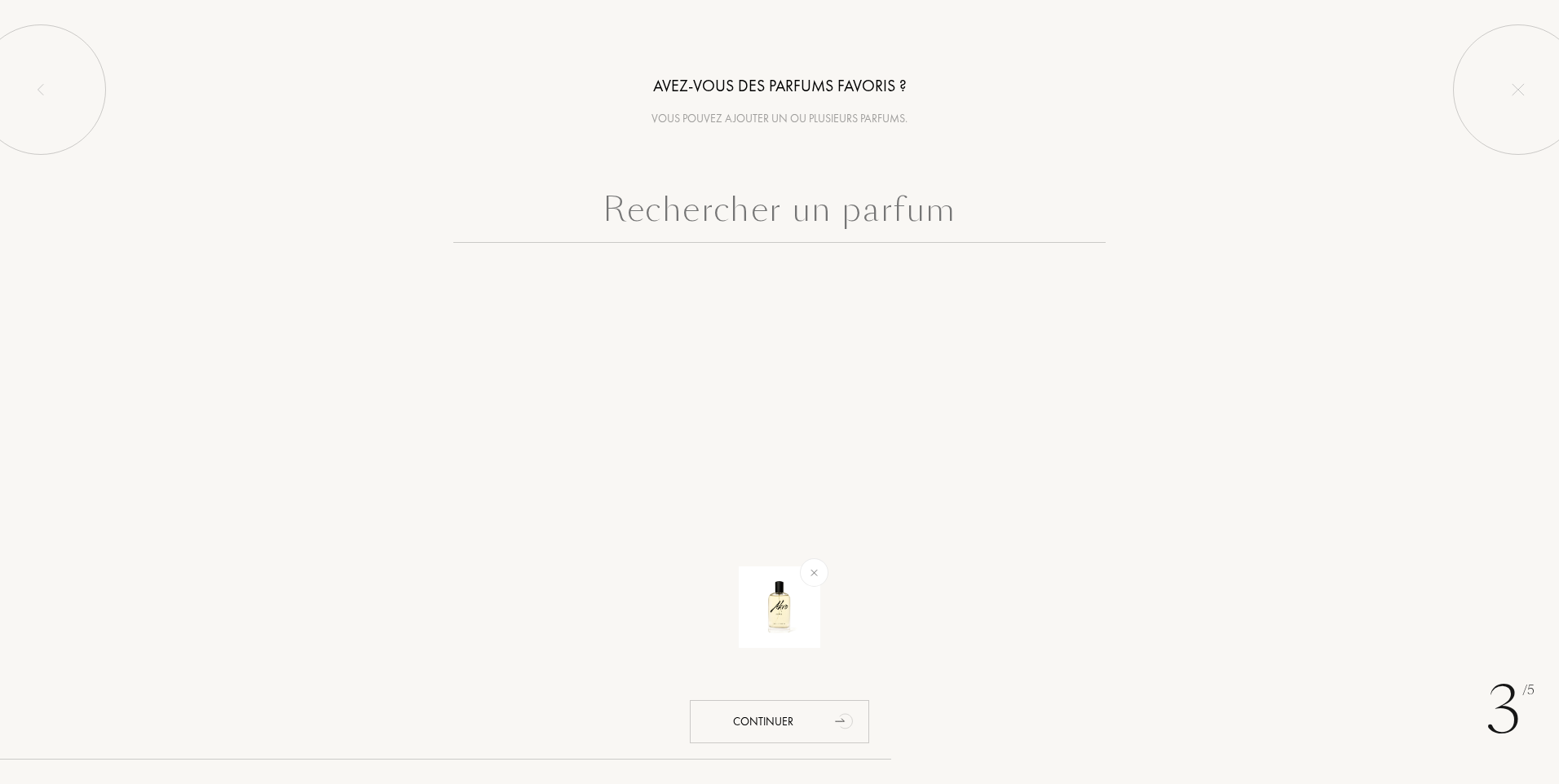
click at [803, 224] on input "text" at bounding box center [779, 213] width 653 height 59
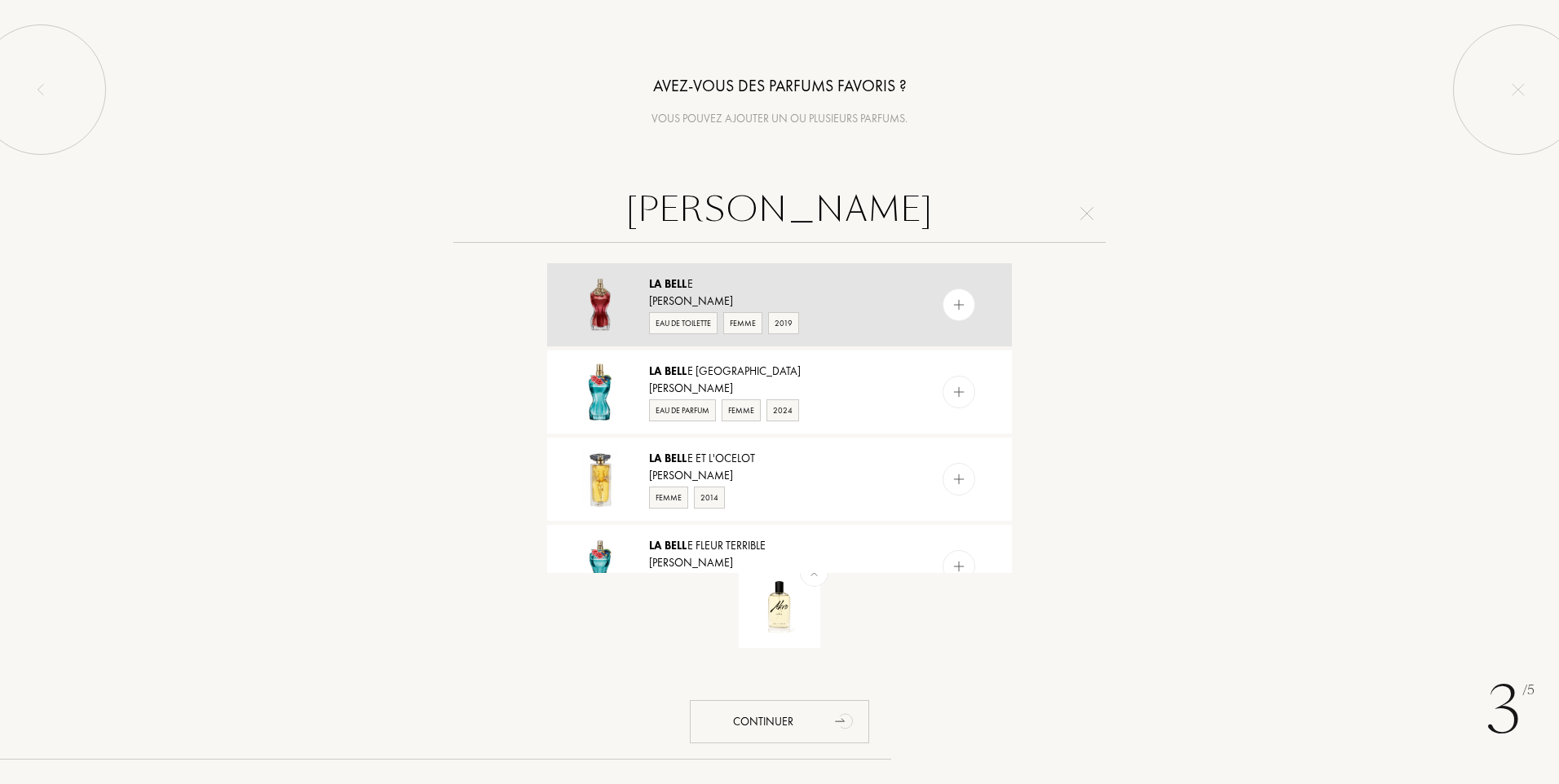
type input "LA BELL"
click at [963, 304] on img at bounding box center [959, 306] width 16 height 16
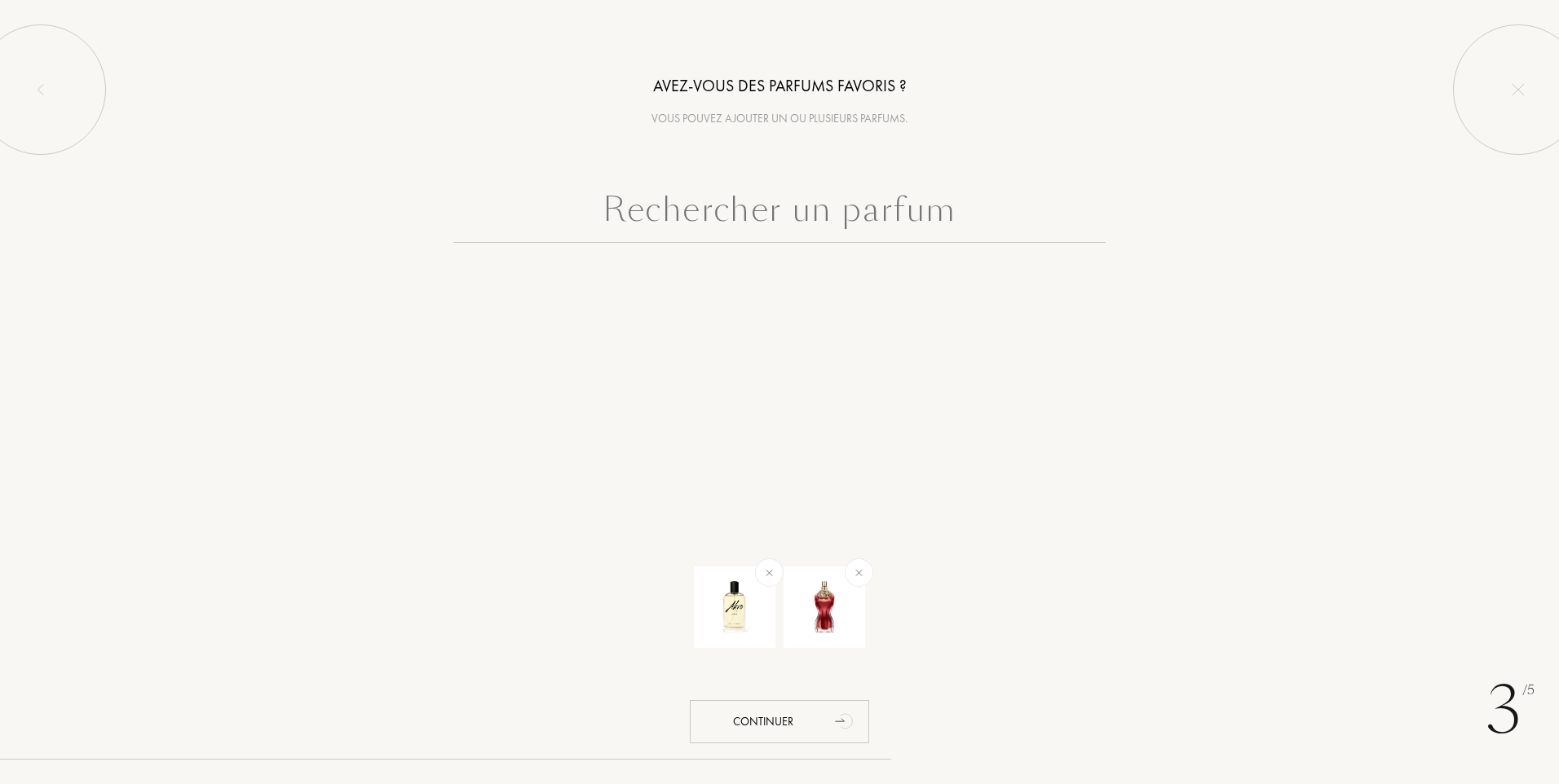
click at [766, 211] on input "text" at bounding box center [779, 213] width 653 height 59
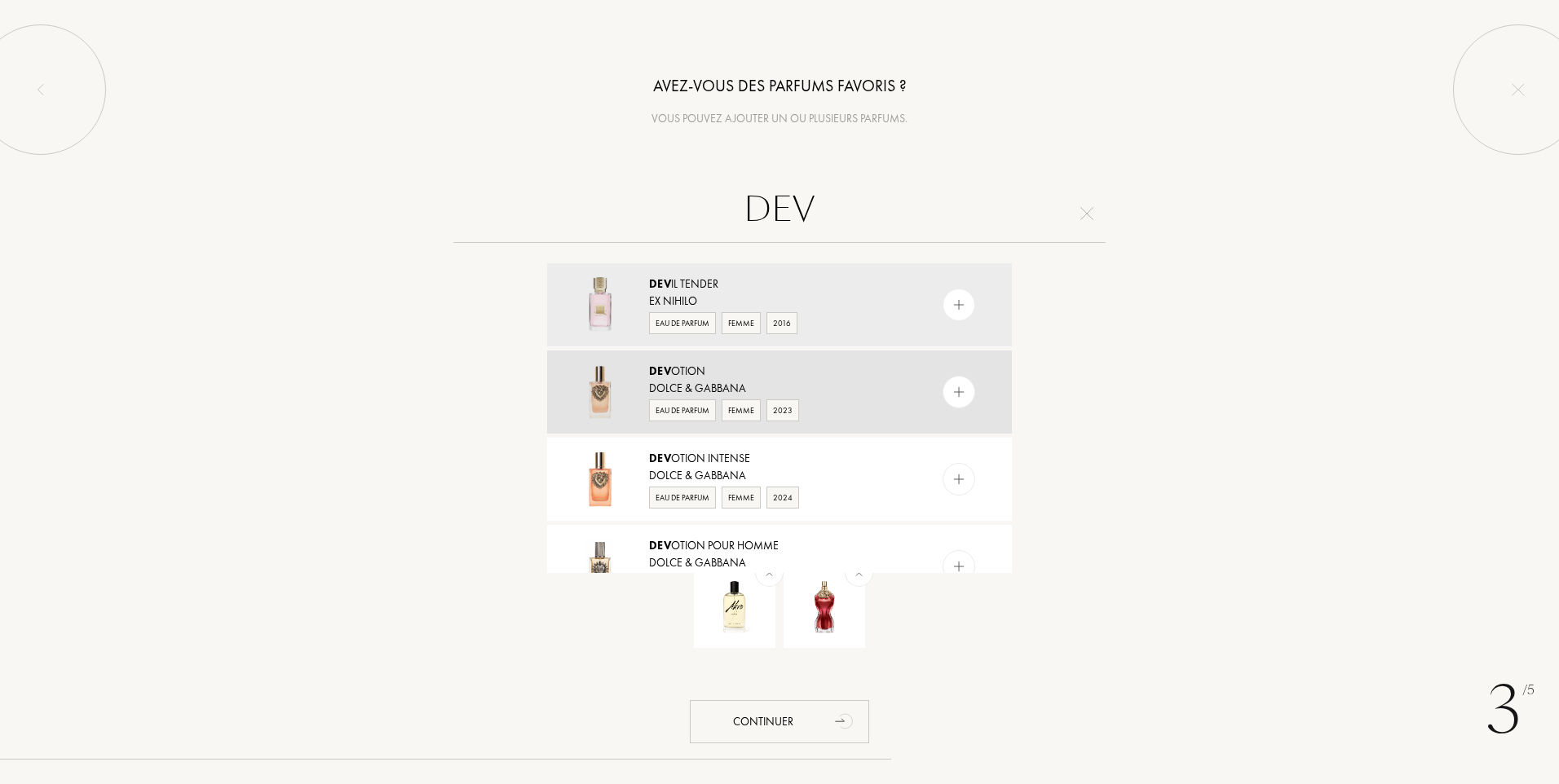
type input "DEV"
click at [968, 395] on div at bounding box center [958, 392] width 32 height 32
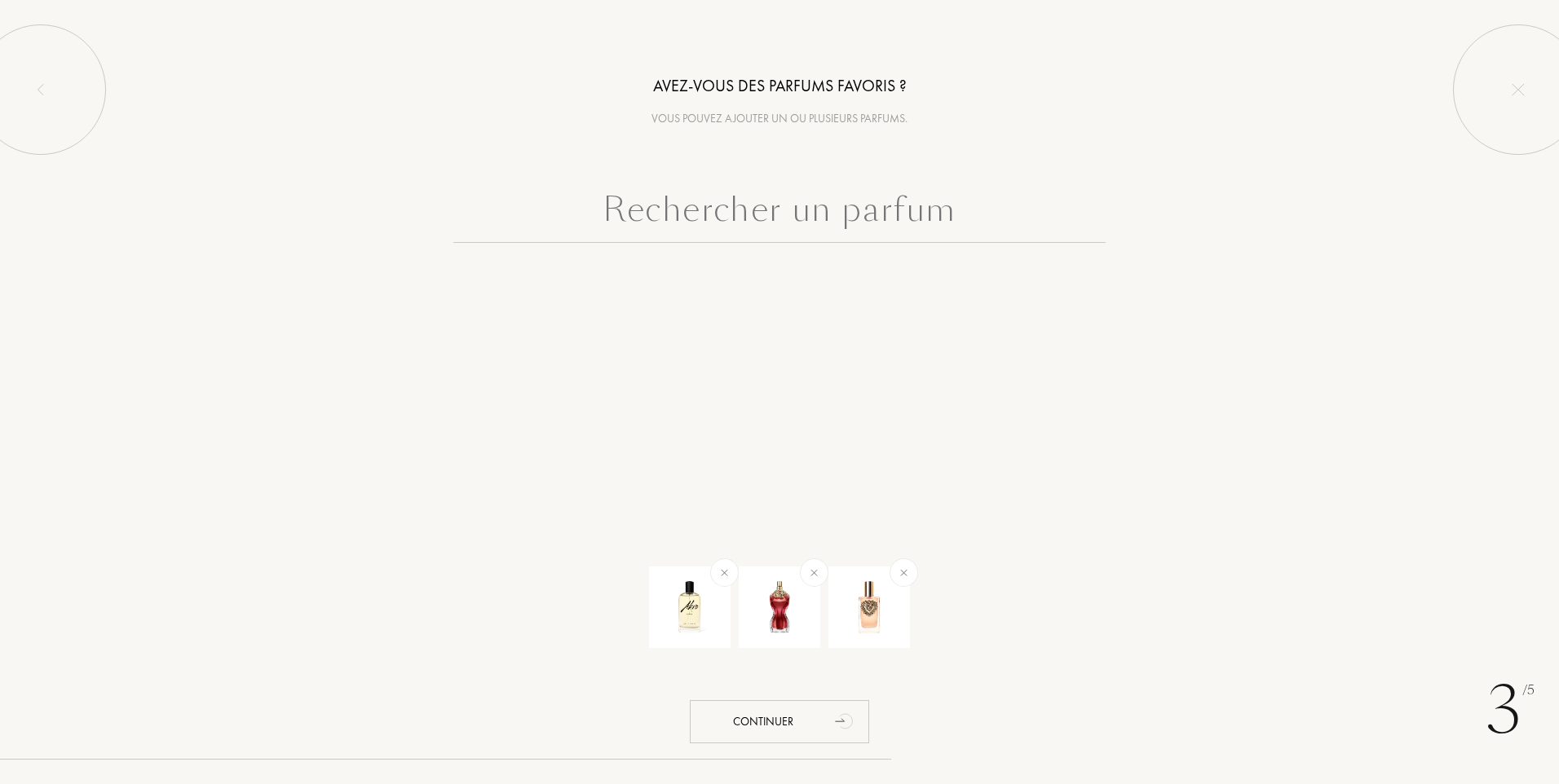
click at [707, 210] on input "text" at bounding box center [779, 213] width 653 height 59
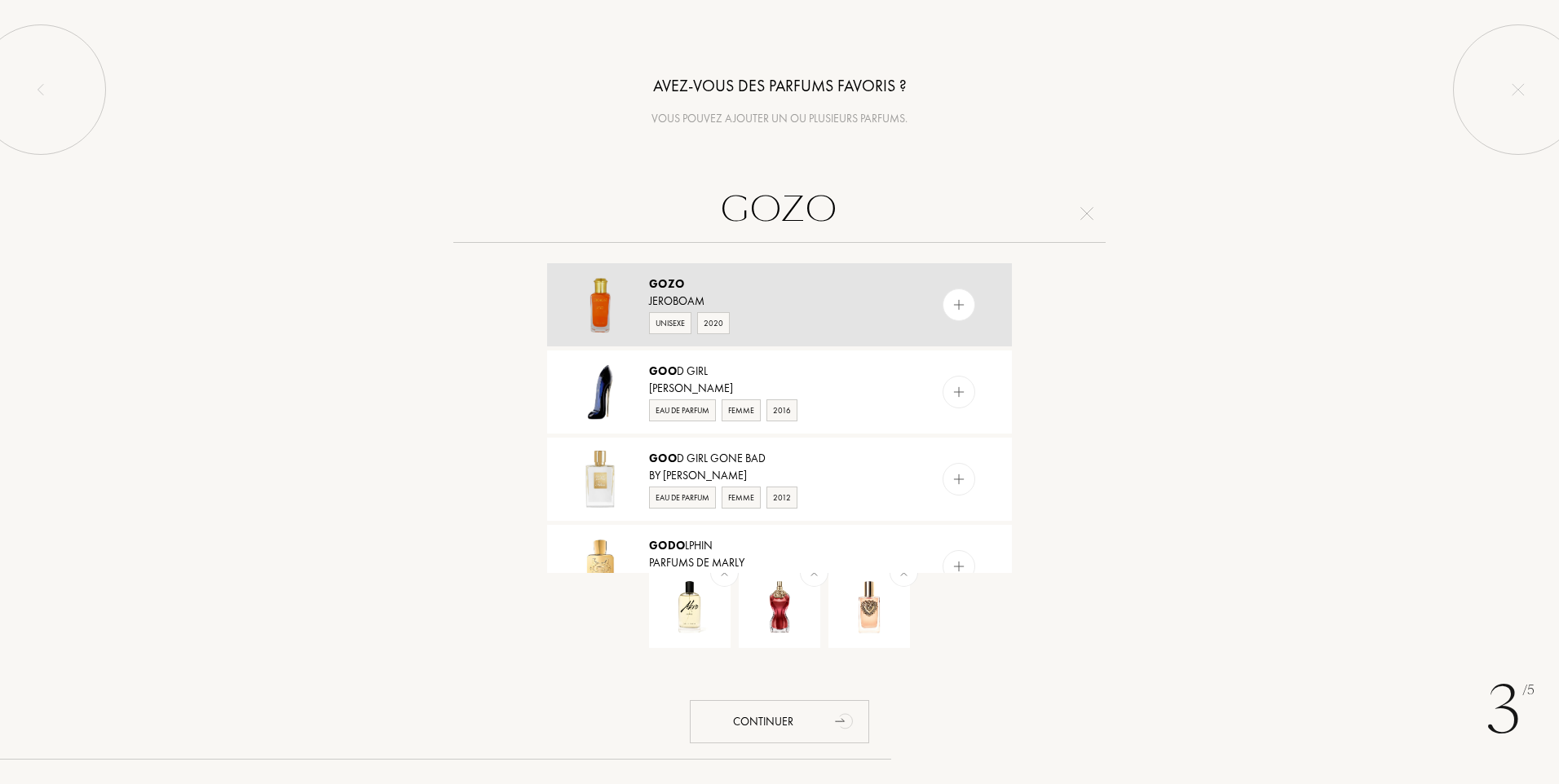
type input "GOZO"
click at [960, 311] on img at bounding box center [959, 306] width 16 height 16
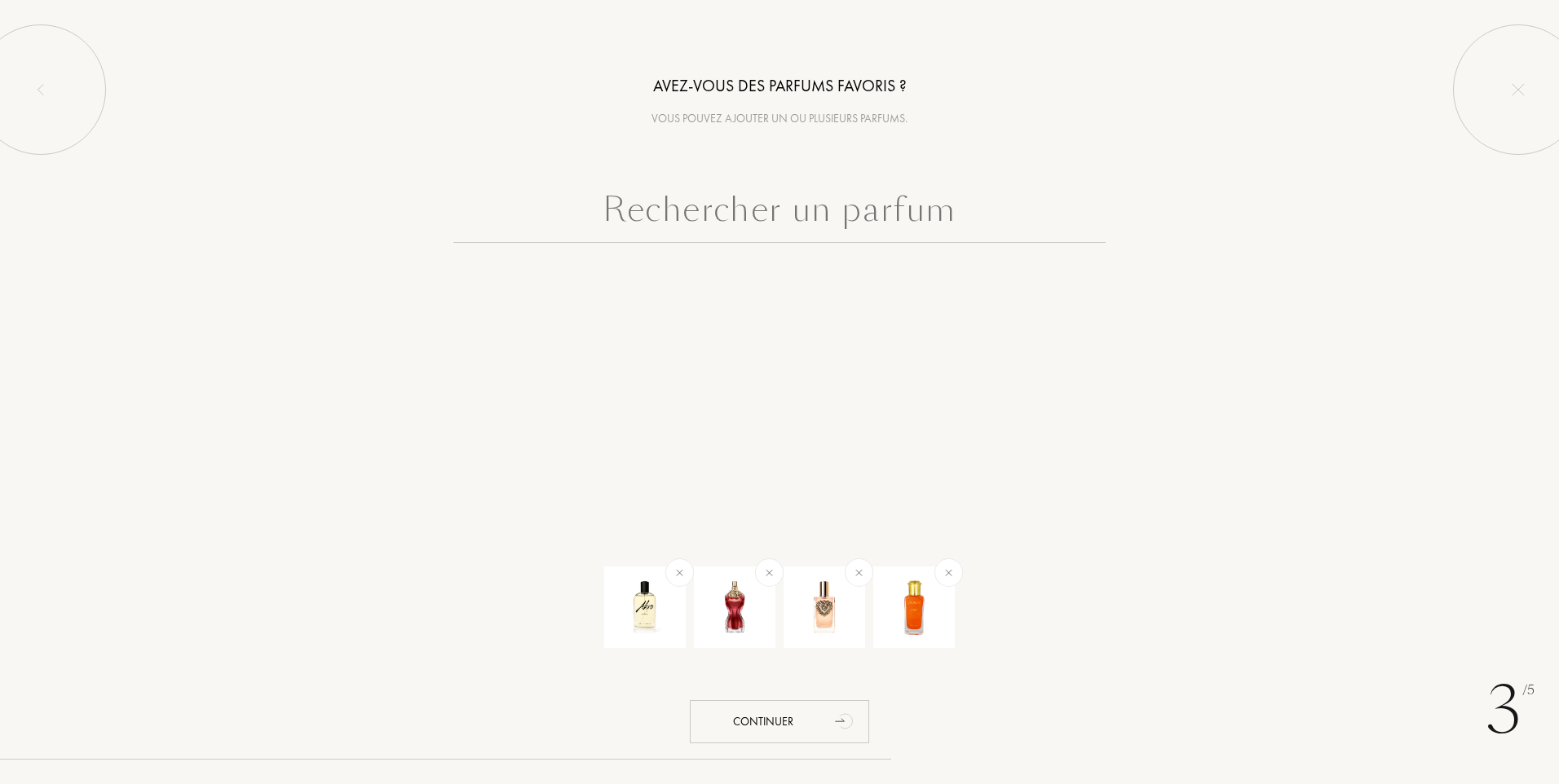
click at [838, 214] on input "text" at bounding box center [779, 213] width 653 height 59
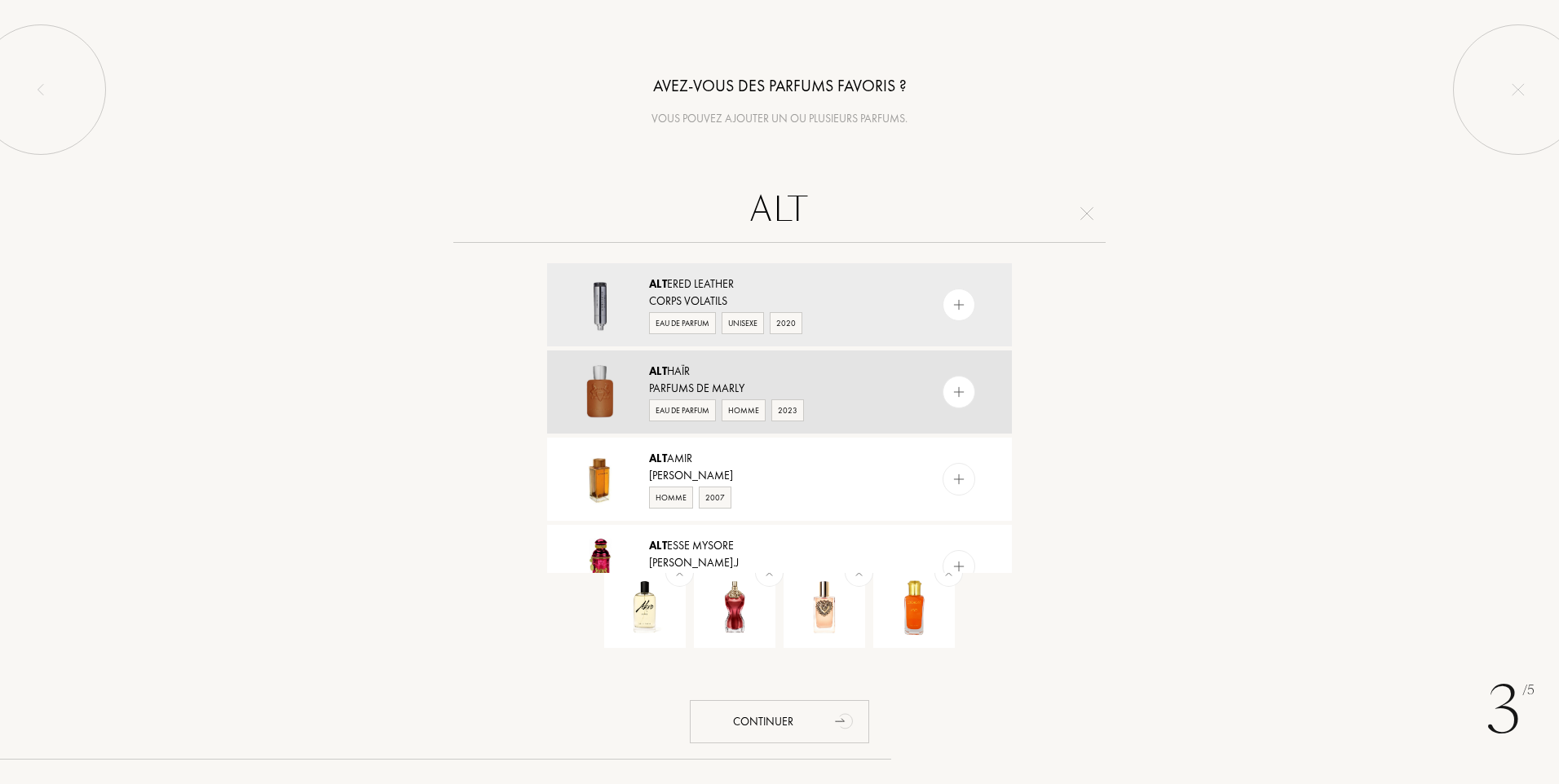
type input "ALT"
click at [959, 392] on img at bounding box center [959, 392] width 16 height 16
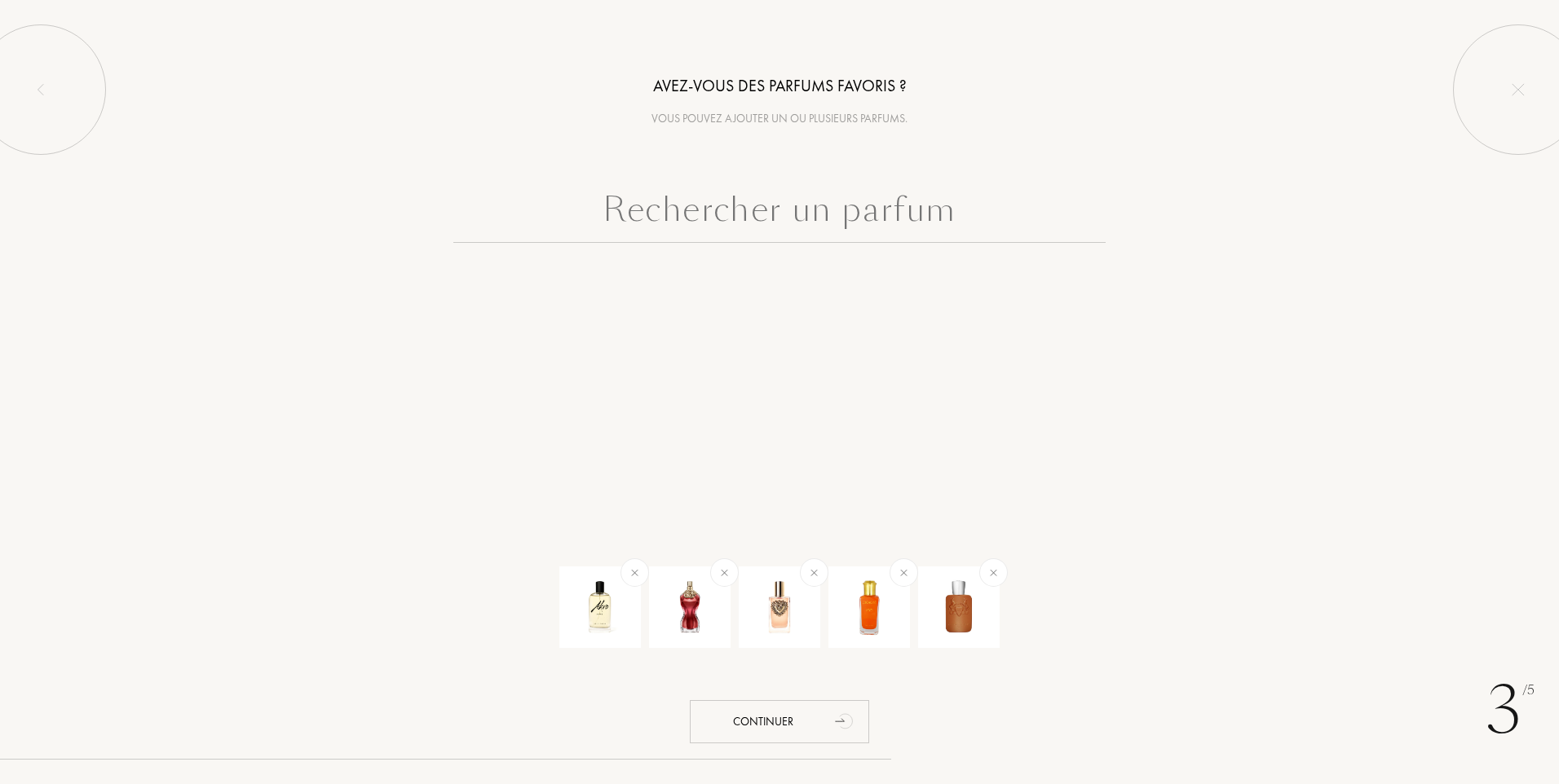
click at [778, 211] on input "text" at bounding box center [779, 213] width 653 height 59
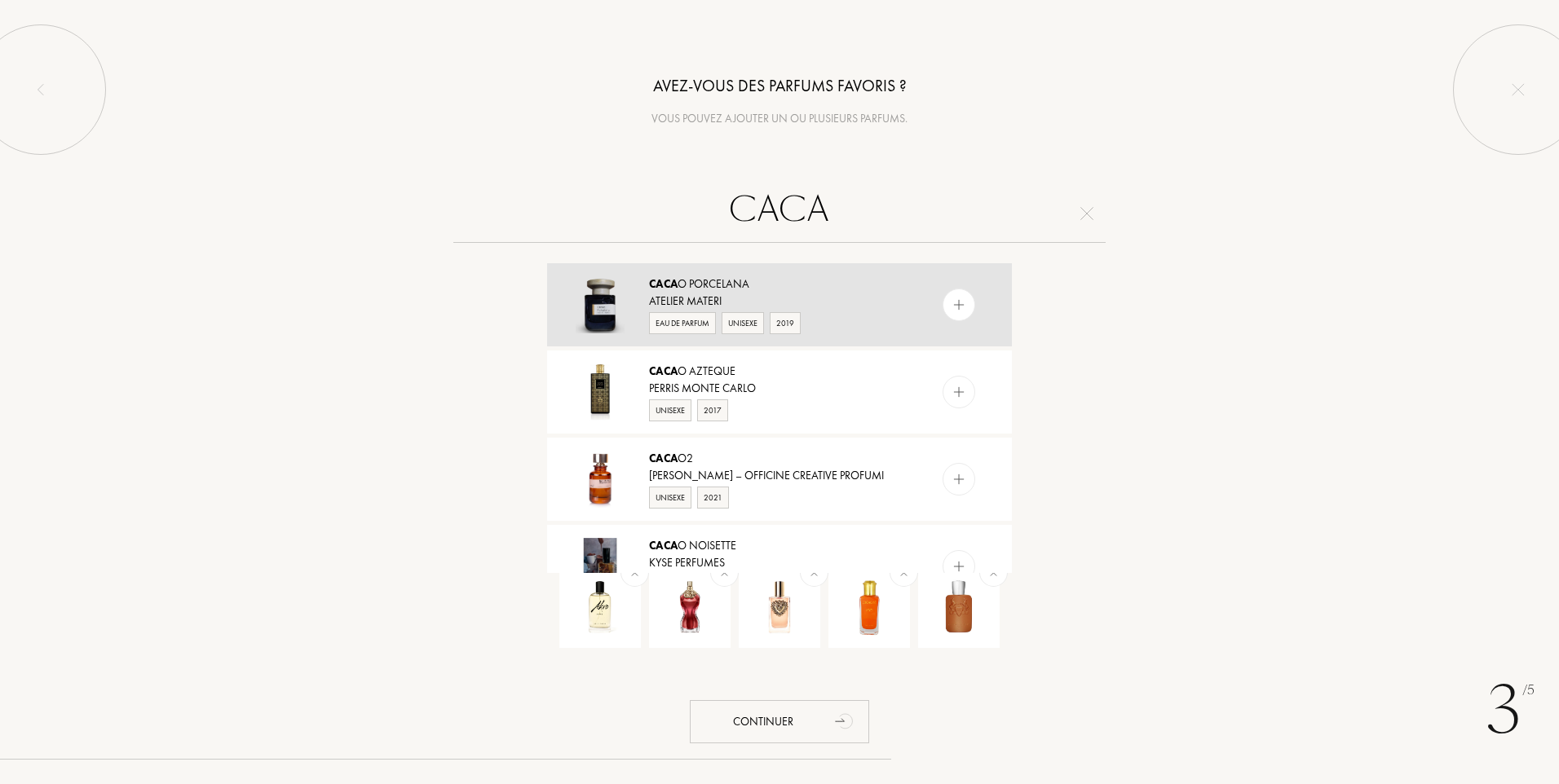
type input "CACA"
click at [954, 310] on img at bounding box center [959, 306] width 16 height 16
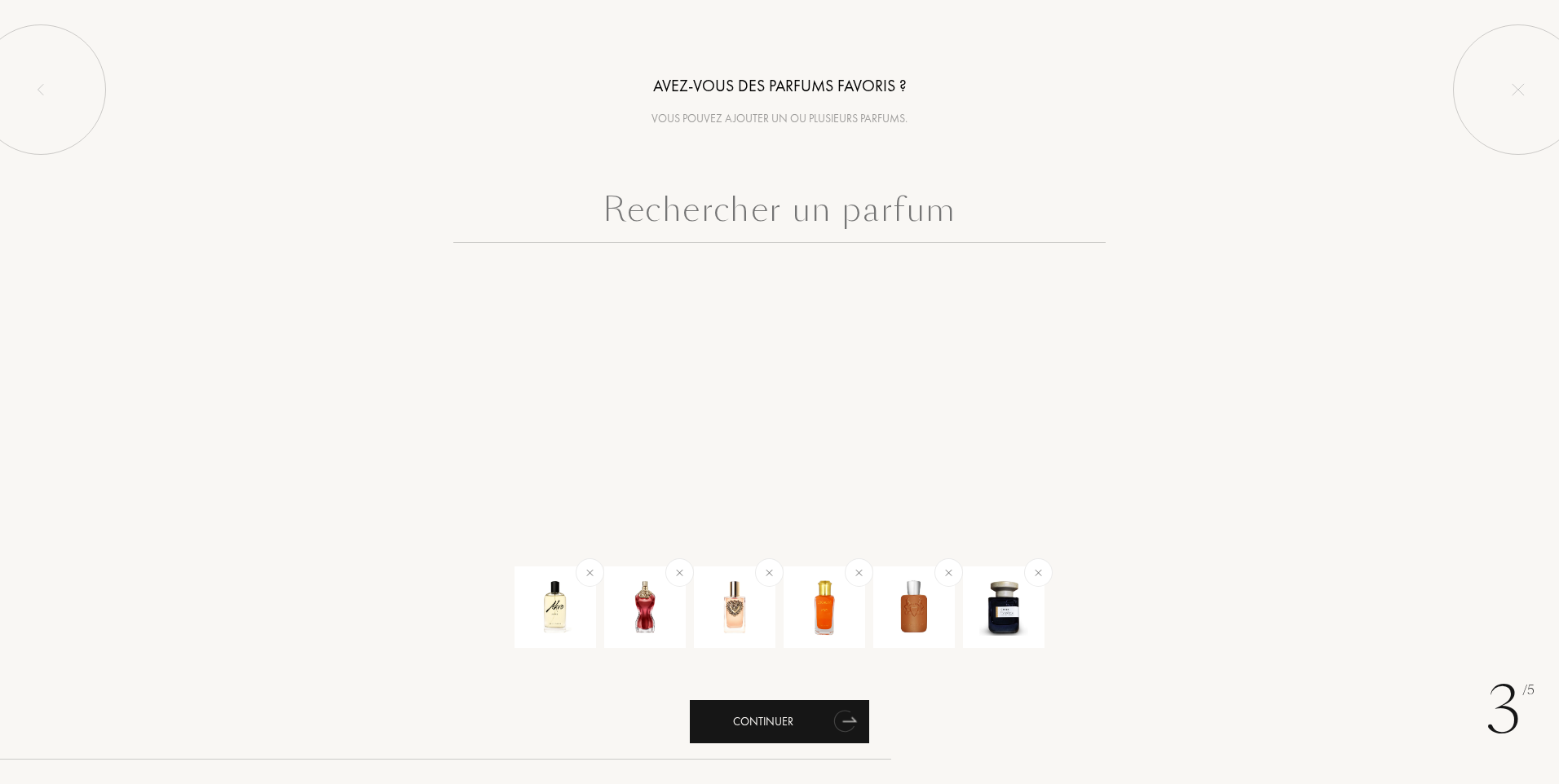
click at [832, 724] on icon "animation" at bounding box center [845, 720] width 32 height 32
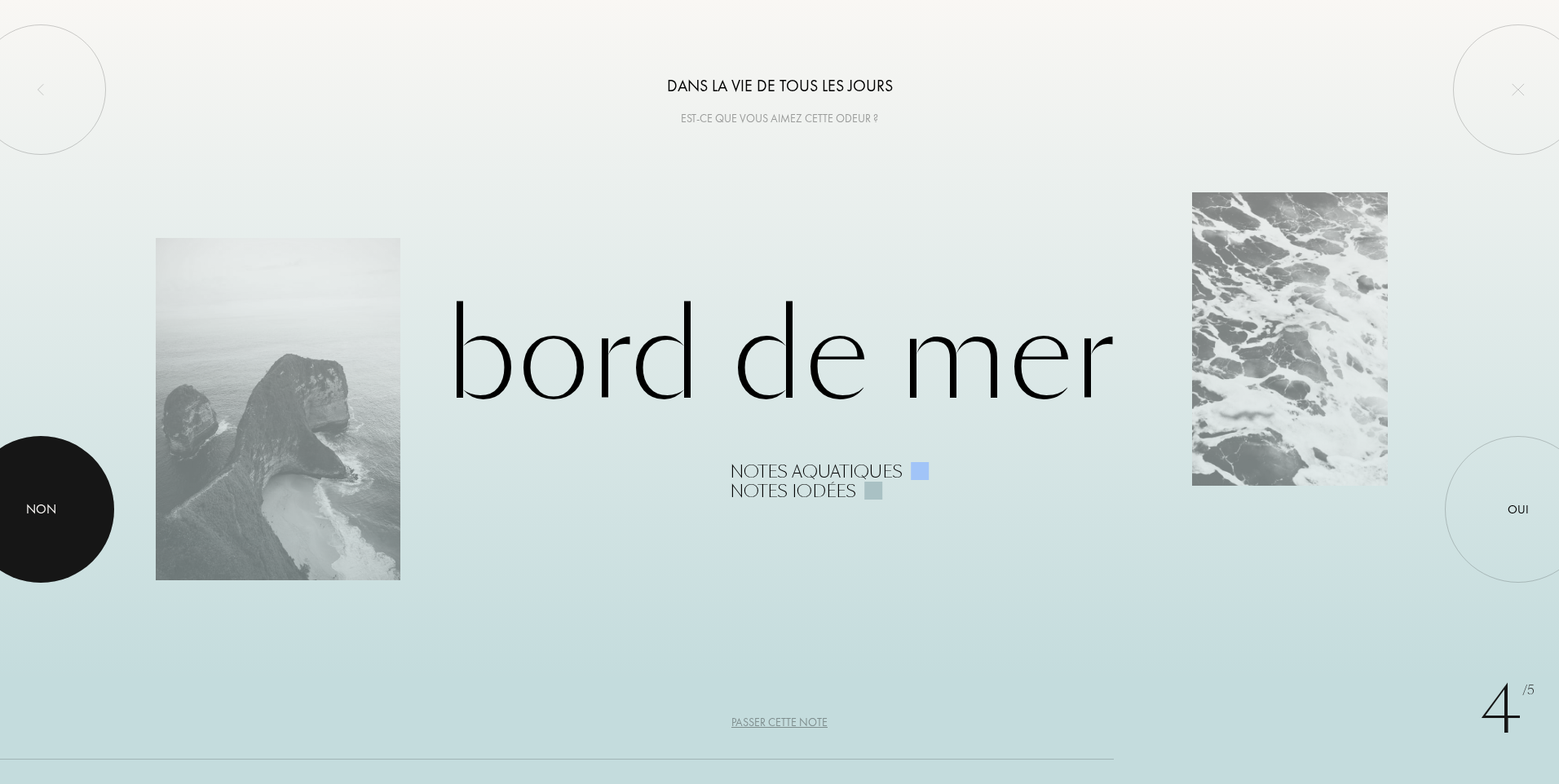
click at [70, 495] on div at bounding box center [40, 509] width 147 height 147
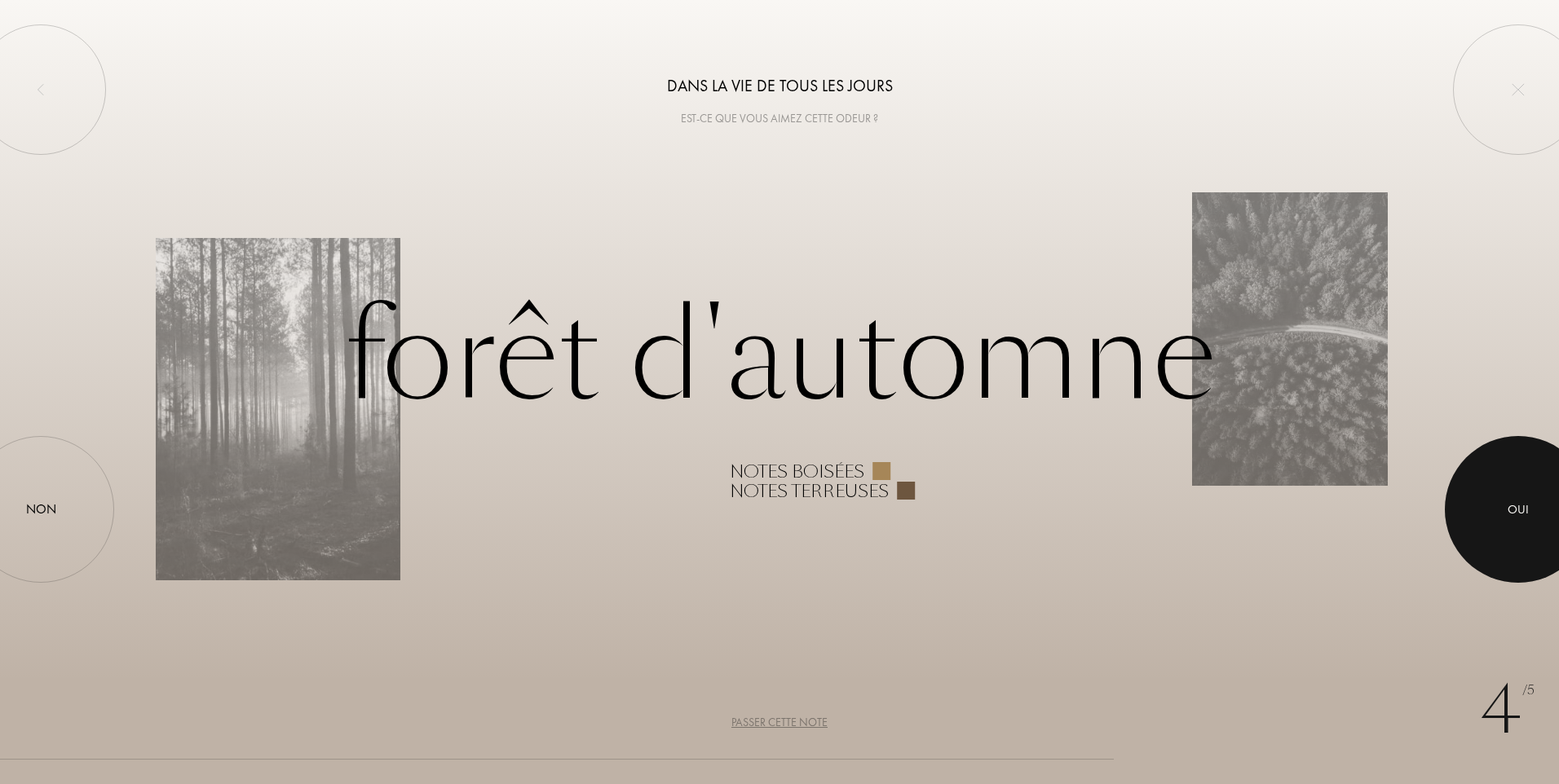
click at [1534, 507] on div at bounding box center [1518, 509] width 147 height 147
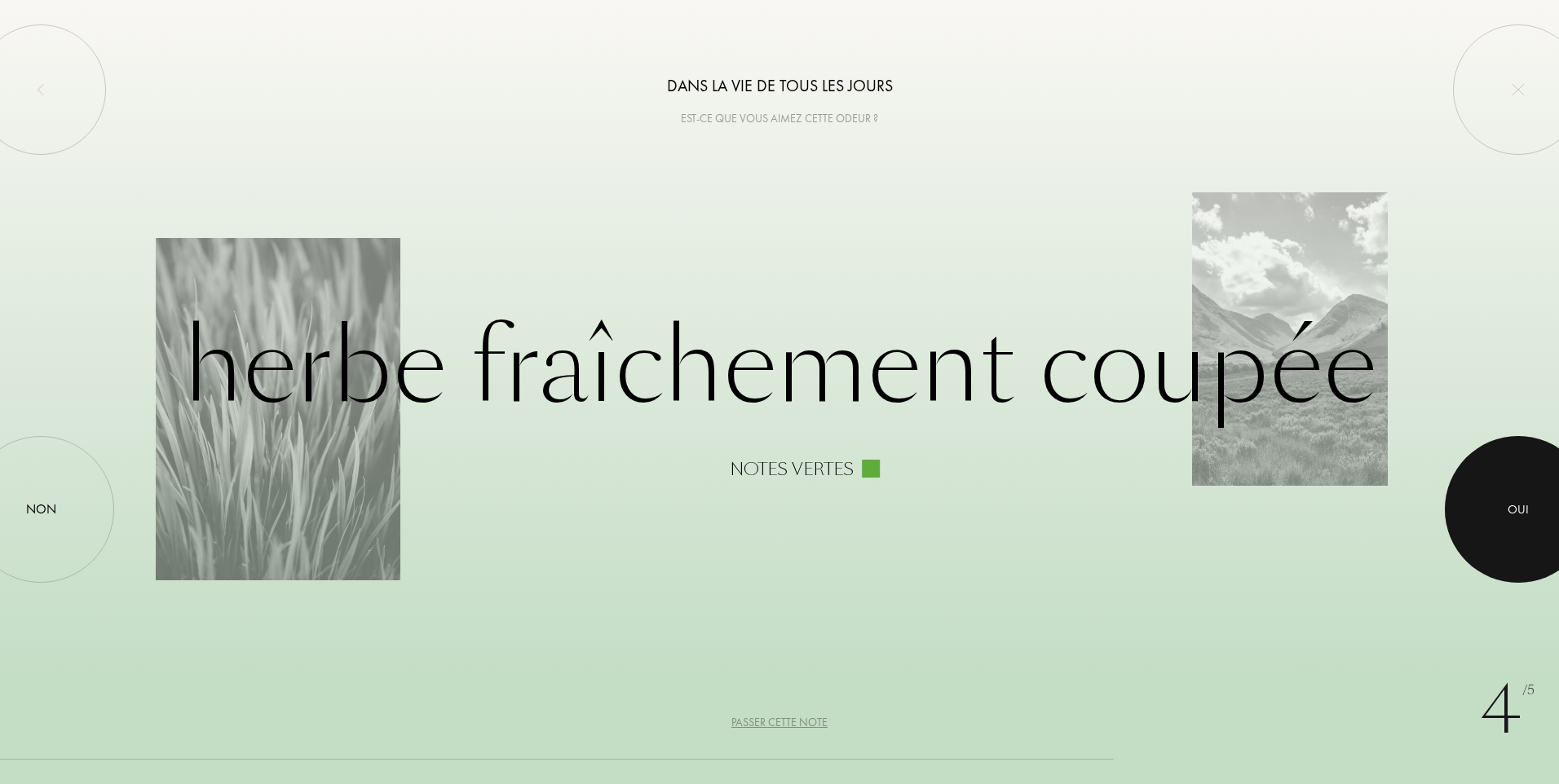
click at [1532, 526] on div at bounding box center [1518, 509] width 147 height 147
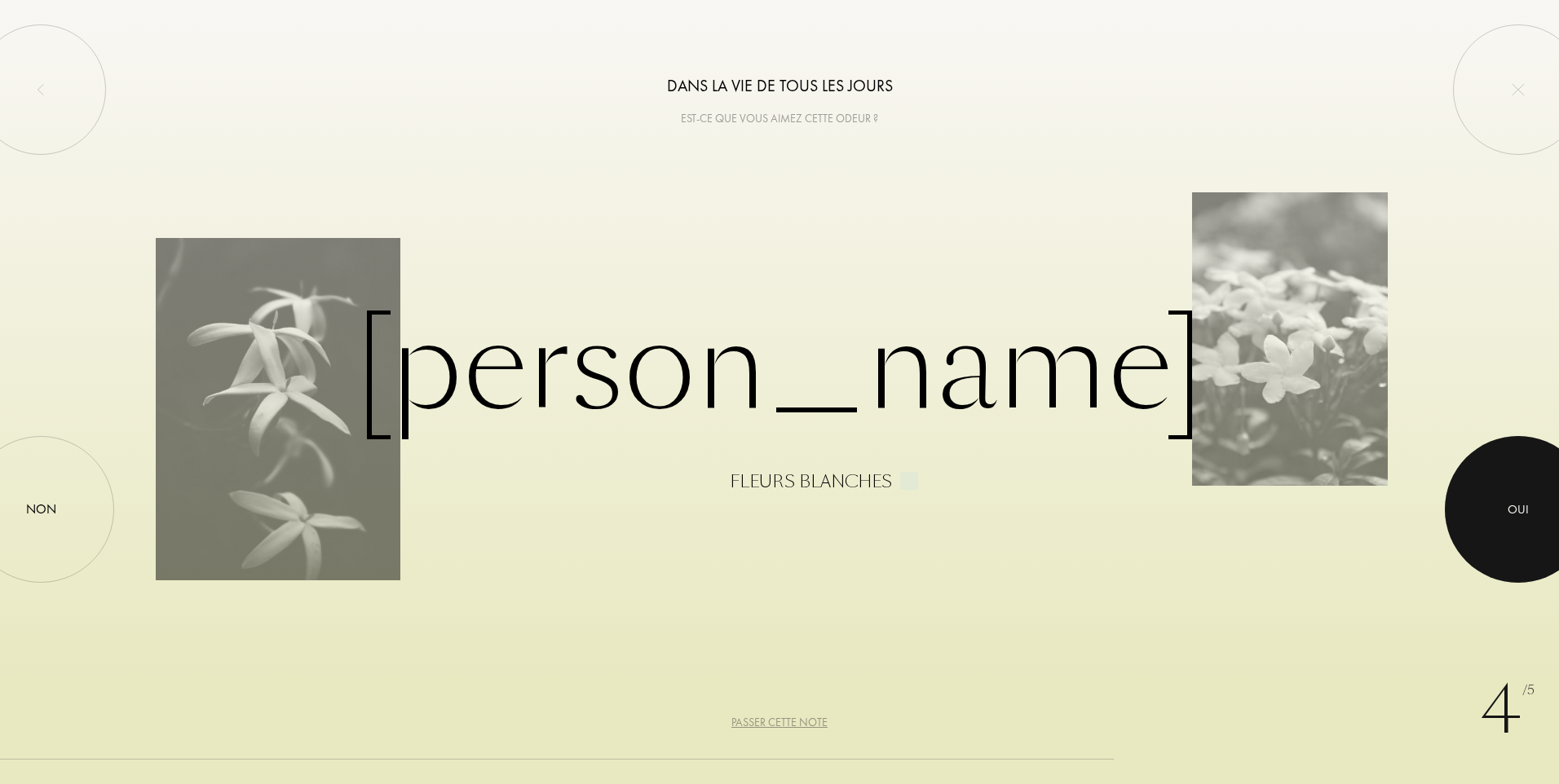
click at [1503, 501] on div at bounding box center [1518, 509] width 147 height 147
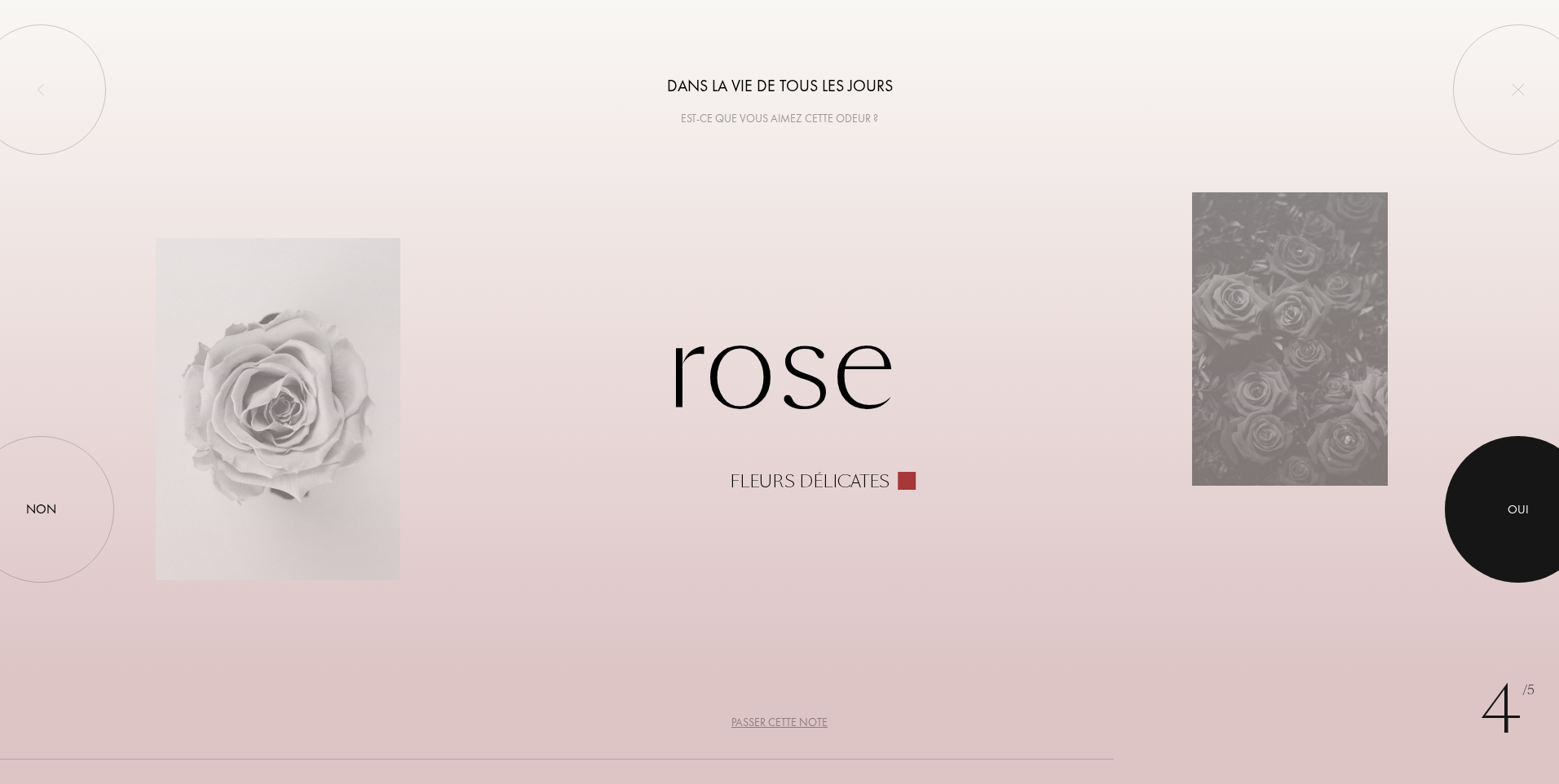
click at [1534, 507] on div at bounding box center [1518, 509] width 147 height 147
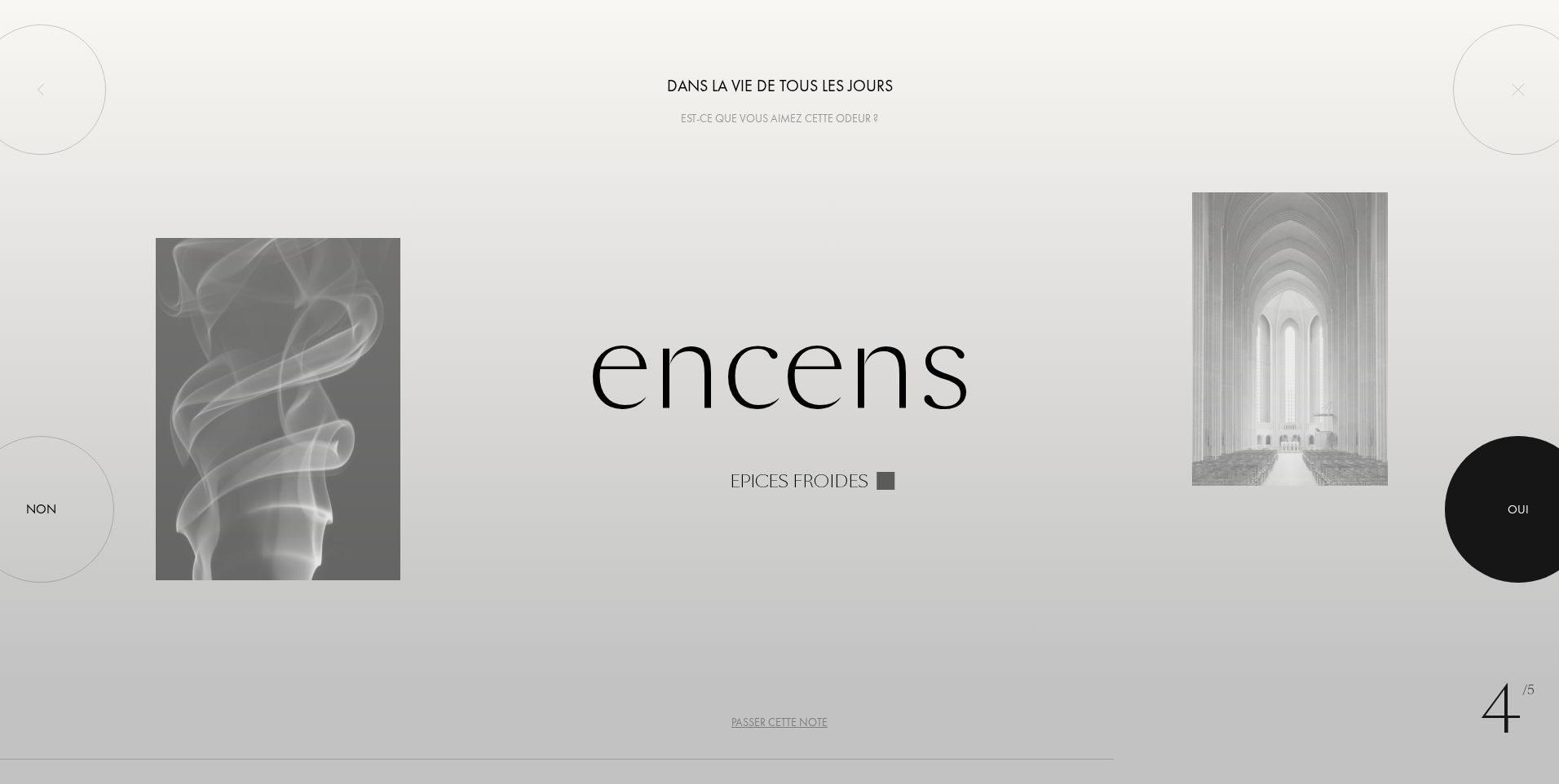
click at [1508, 493] on div at bounding box center [1518, 509] width 147 height 147
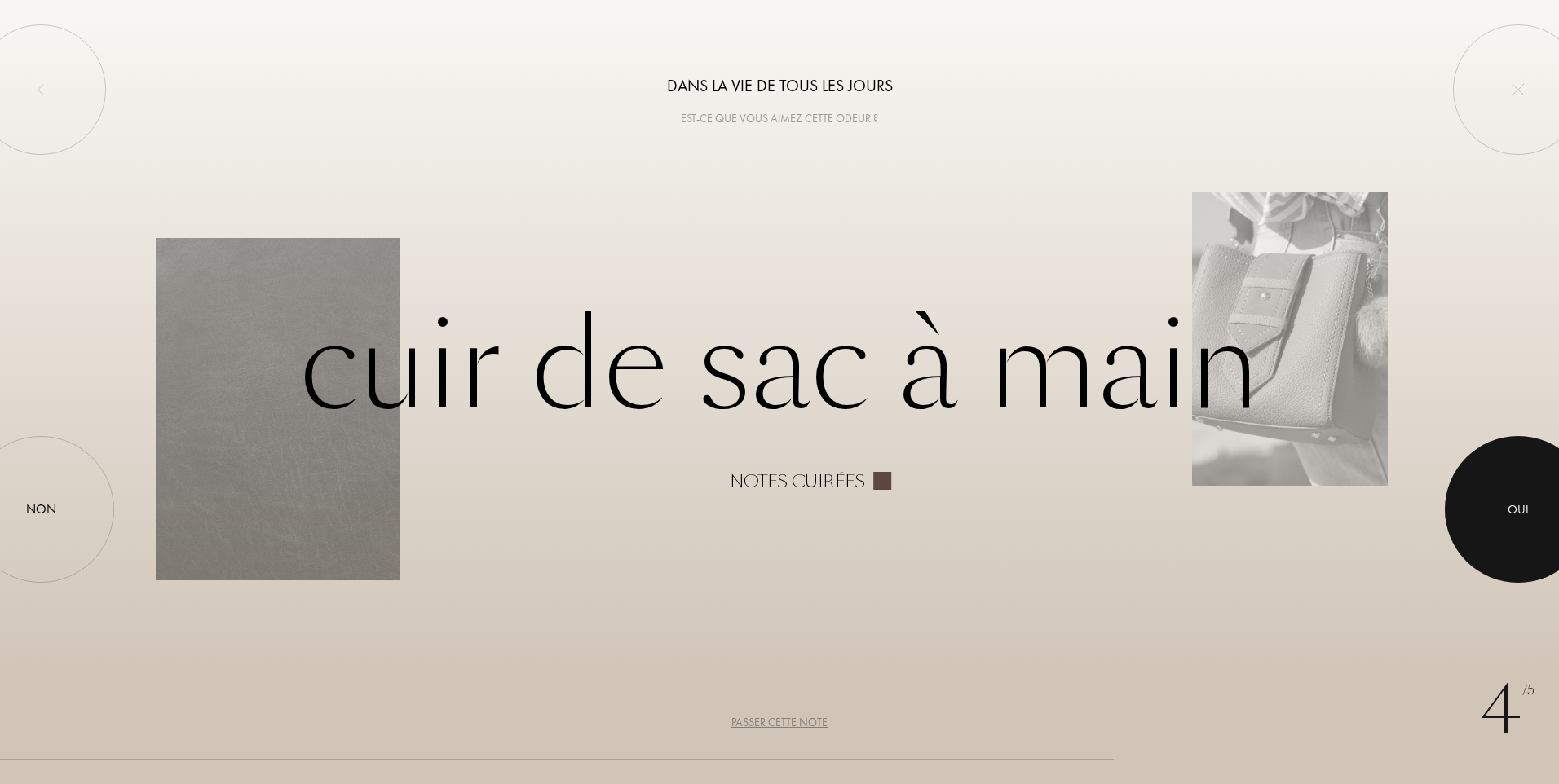
click at [1506, 501] on div at bounding box center [1518, 509] width 147 height 147
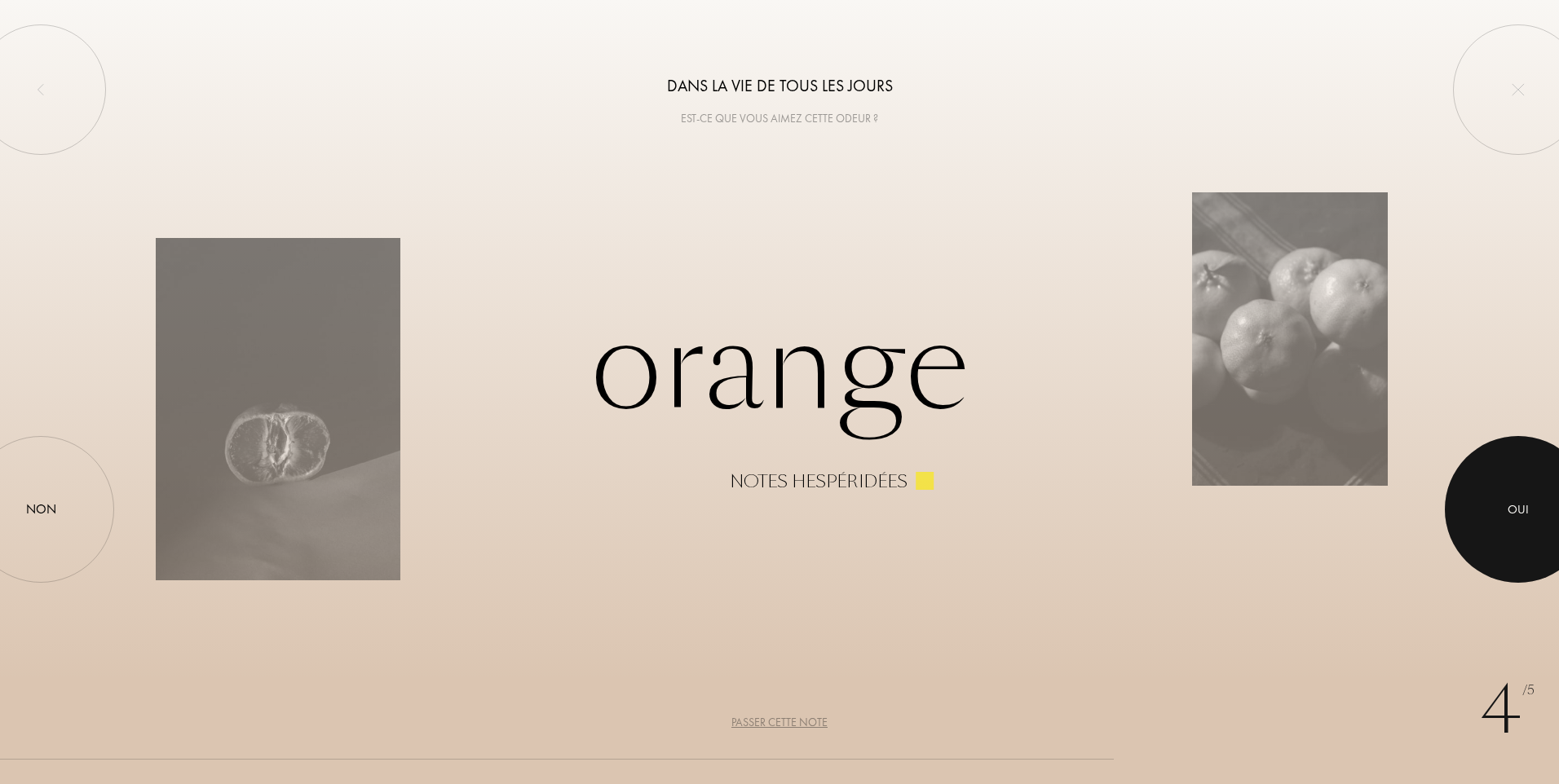
click at [1506, 501] on div at bounding box center [1518, 509] width 147 height 147
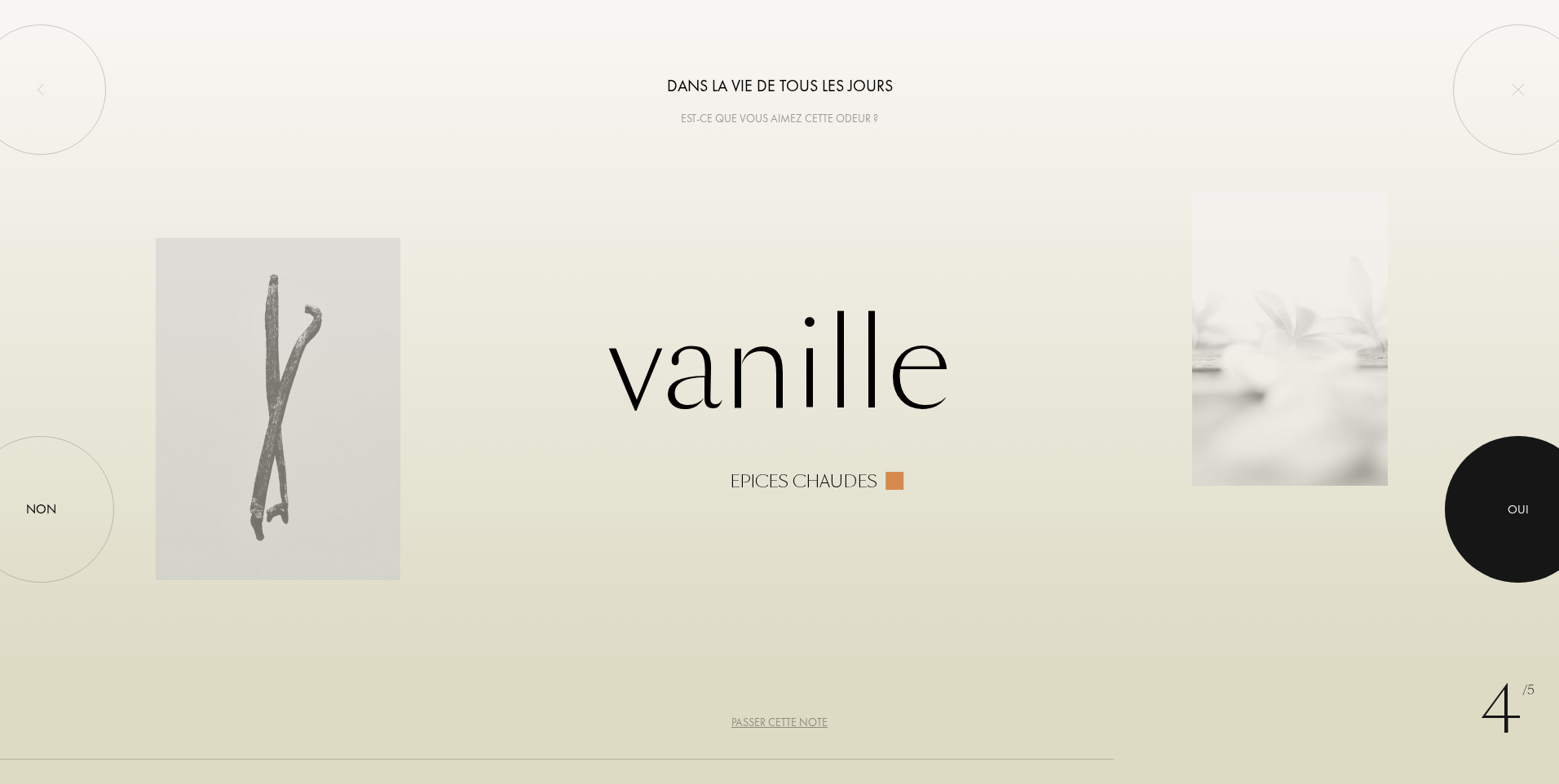
click at [1506, 501] on div at bounding box center [1518, 509] width 147 height 147
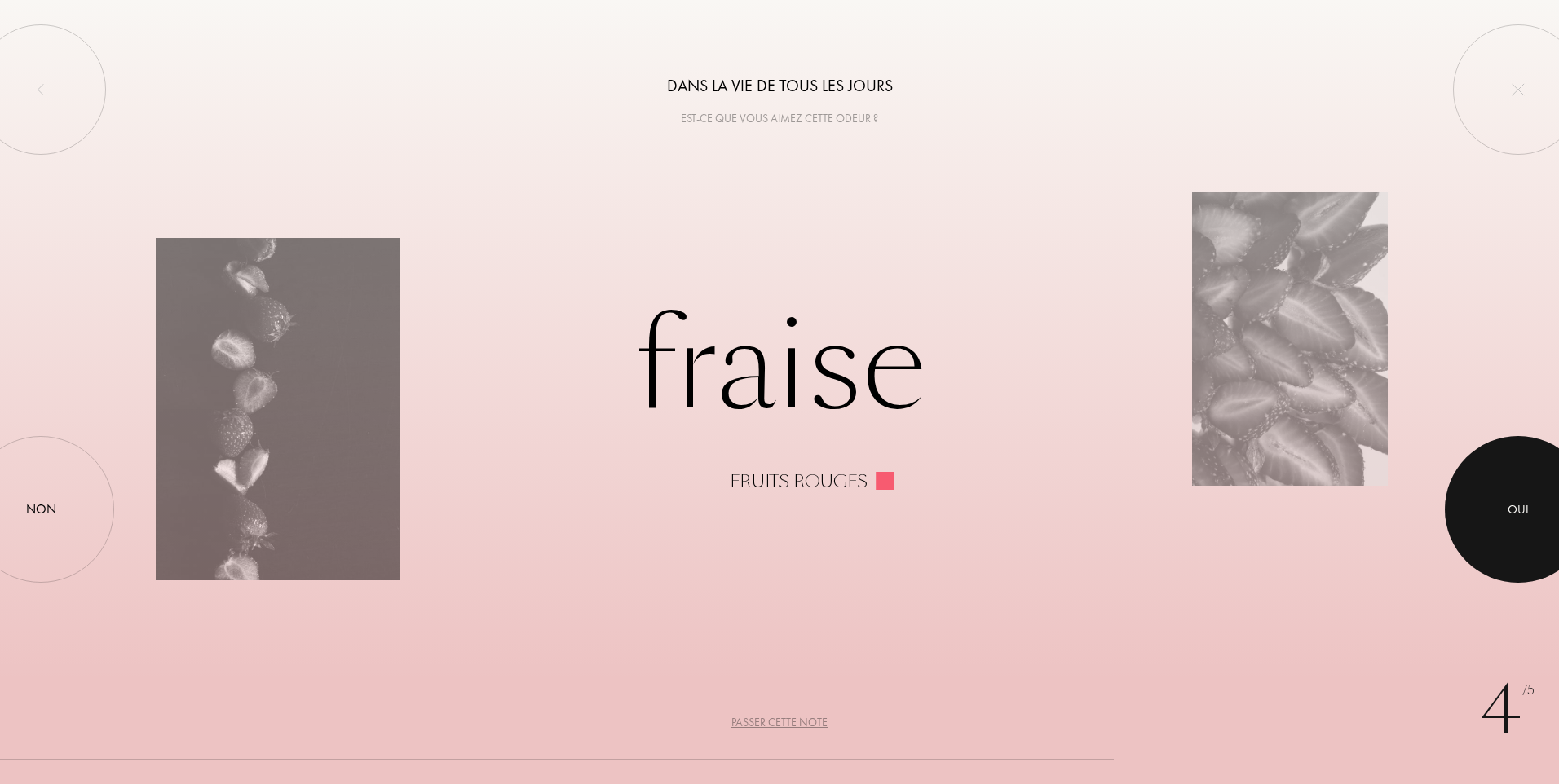
click at [1506, 501] on div at bounding box center [1518, 509] width 147 height 147
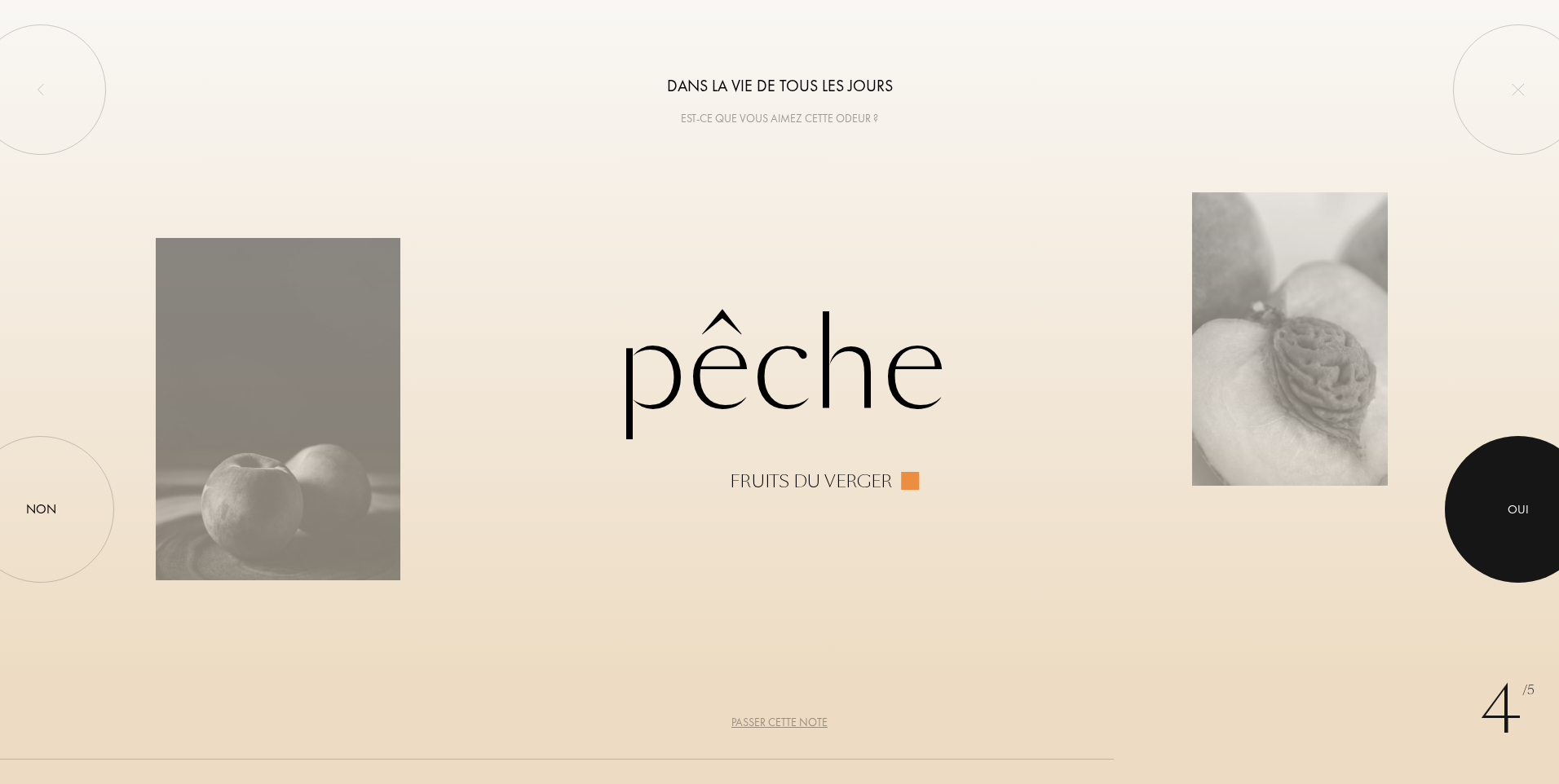
click at [1506, 501] on div at bounding box center [1518, 509] width 147 height 147
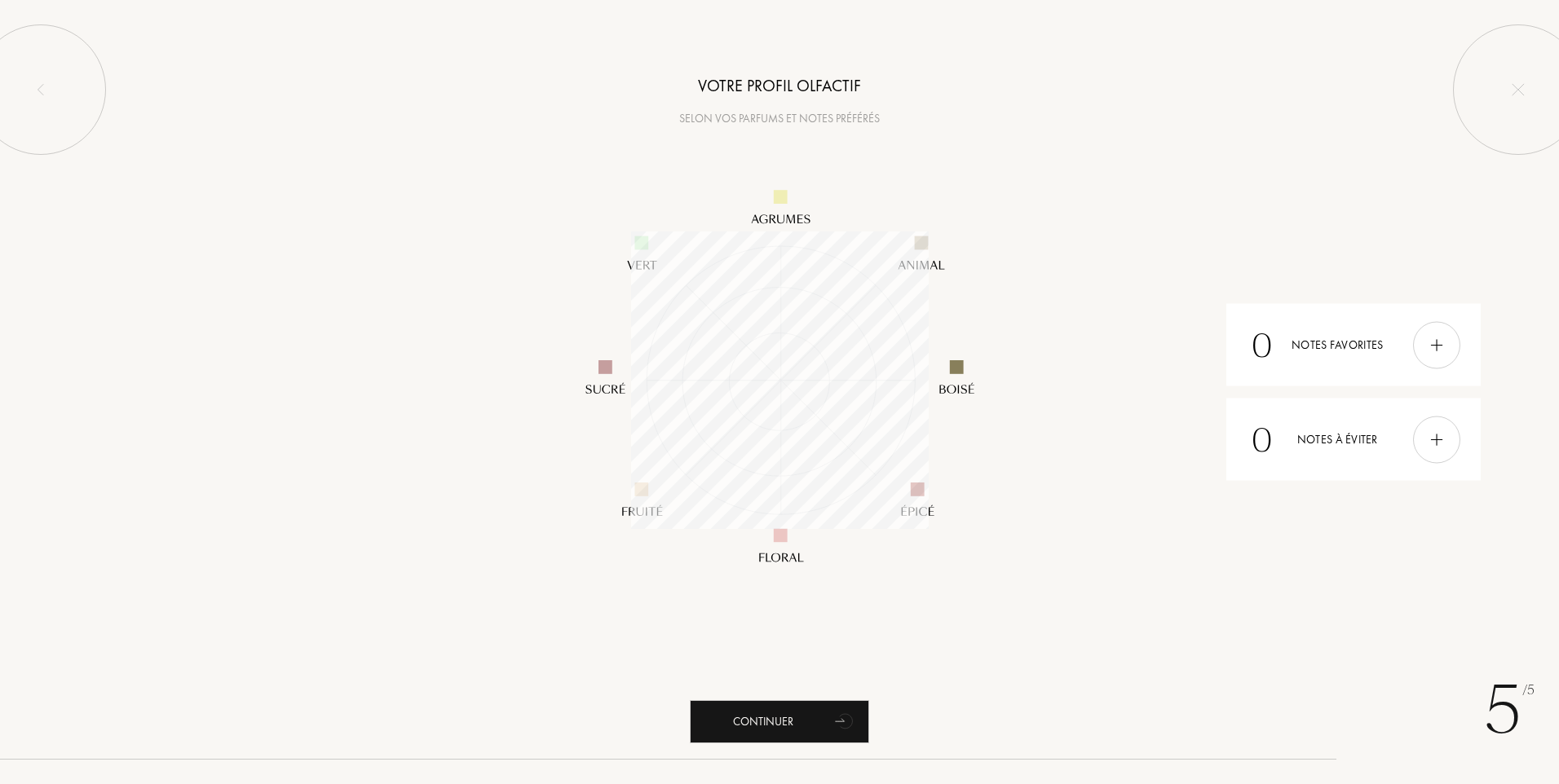
scroll to position [298, 298]
click at [778, 722] on div "Continuer" at bounding box center [779, 722] width 179 height 43
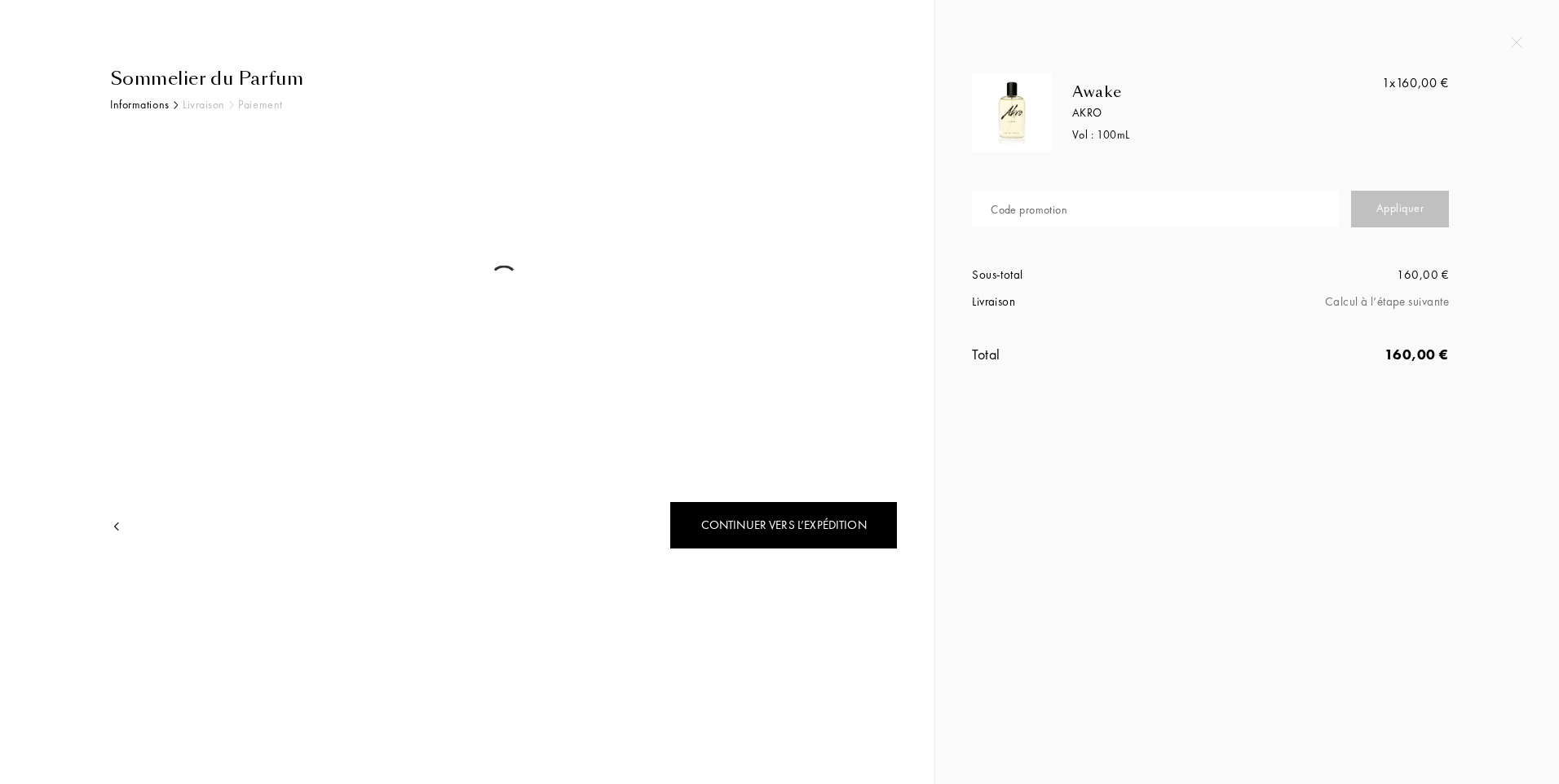
select select "FR"
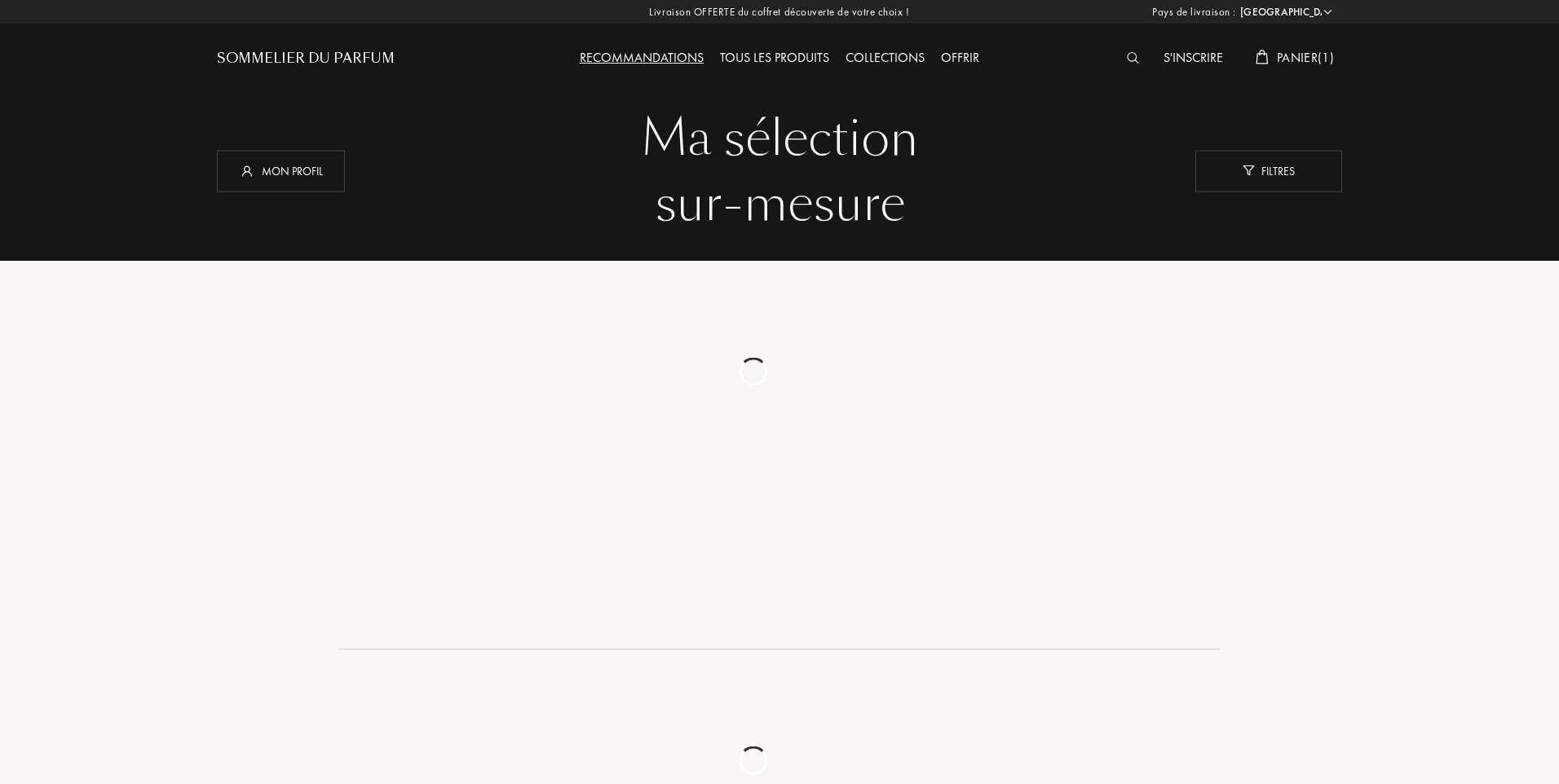
select select "FR"
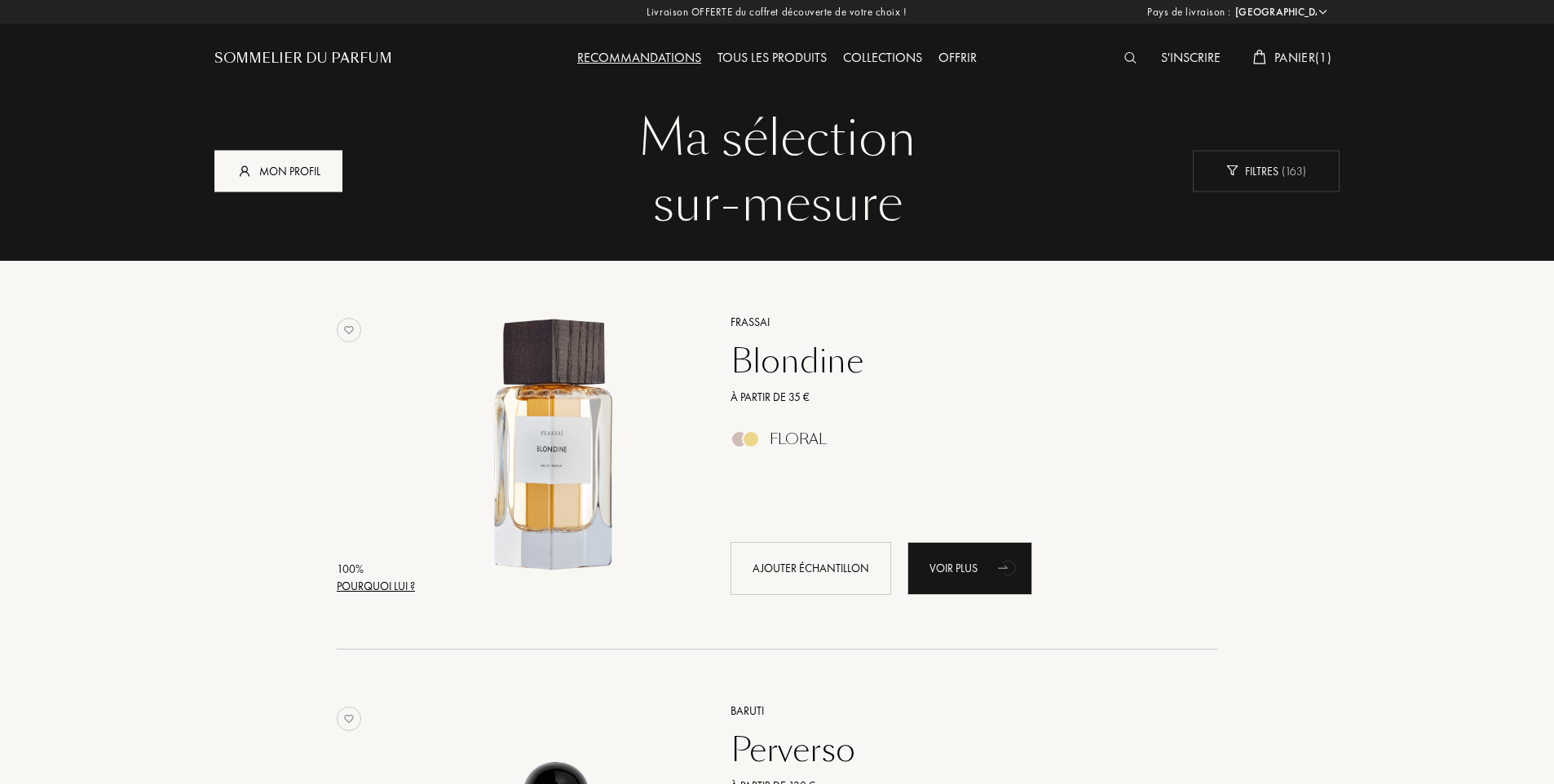
click at [304, 176] on div "Mon profil" at bounding box center [278, 170] width 128 height 41
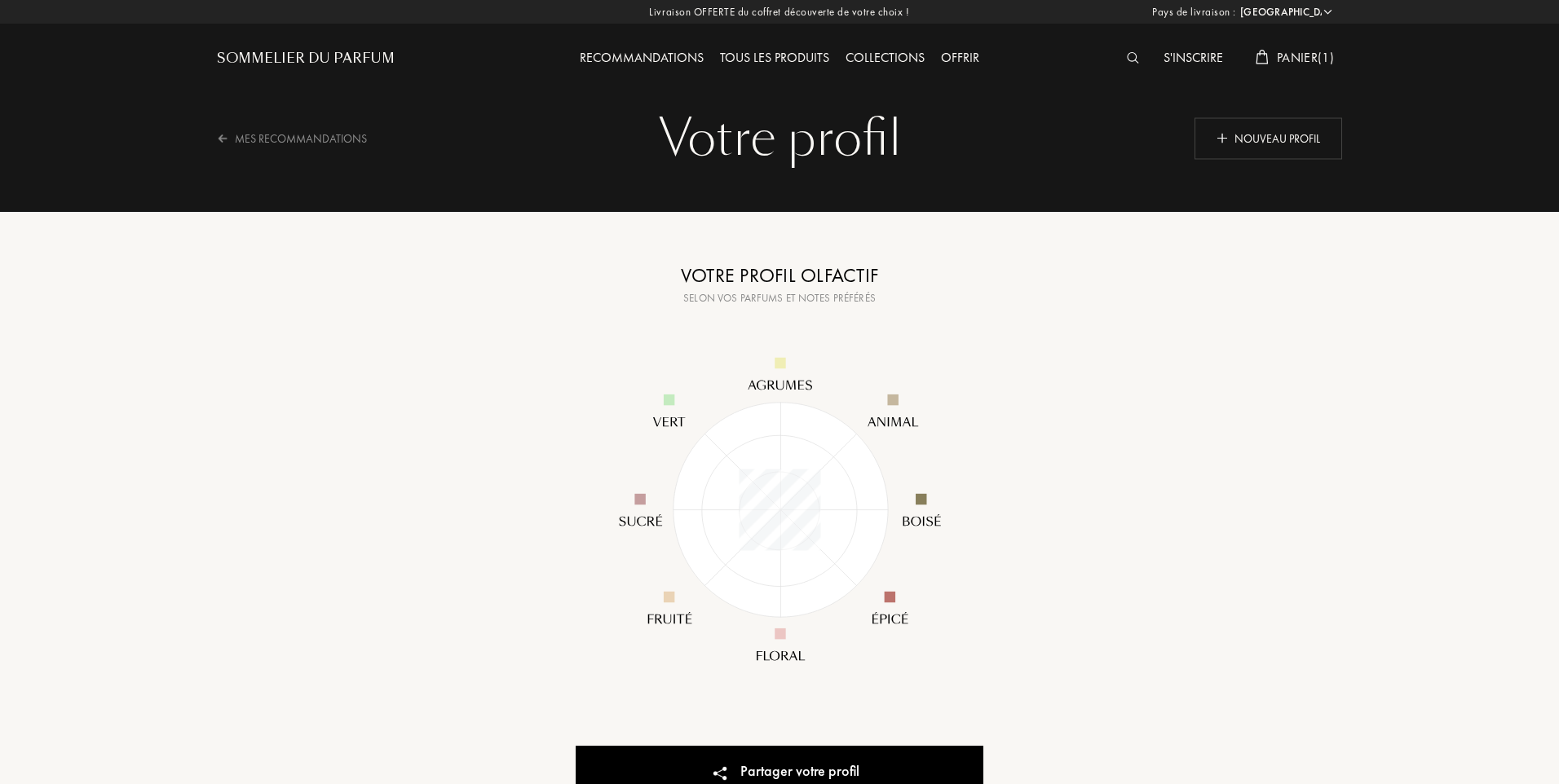
select select "FR"
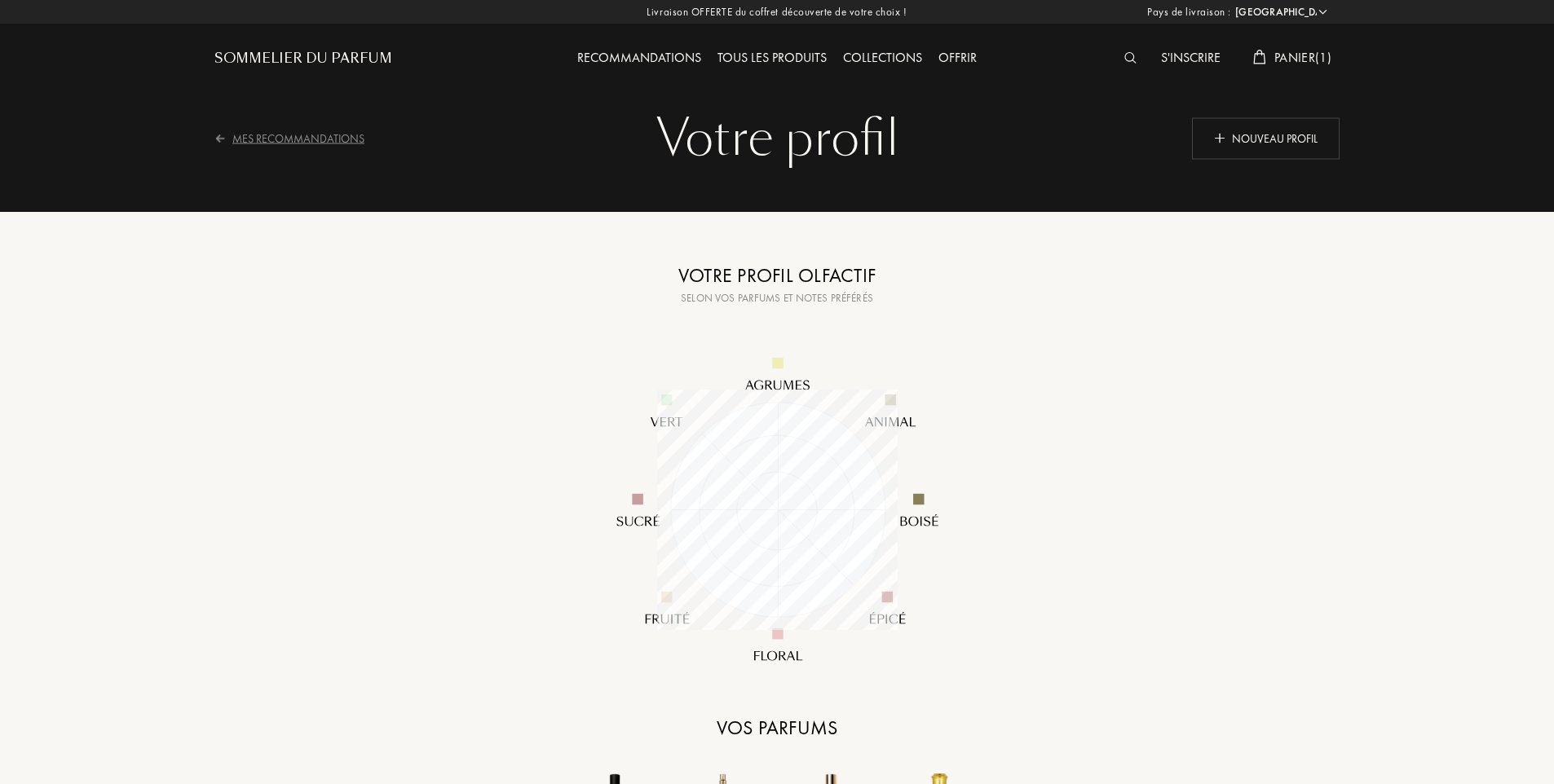
click at [301, 137] on div "Mes Recommandations" at bounding box center [299, 138] width 171 height 40
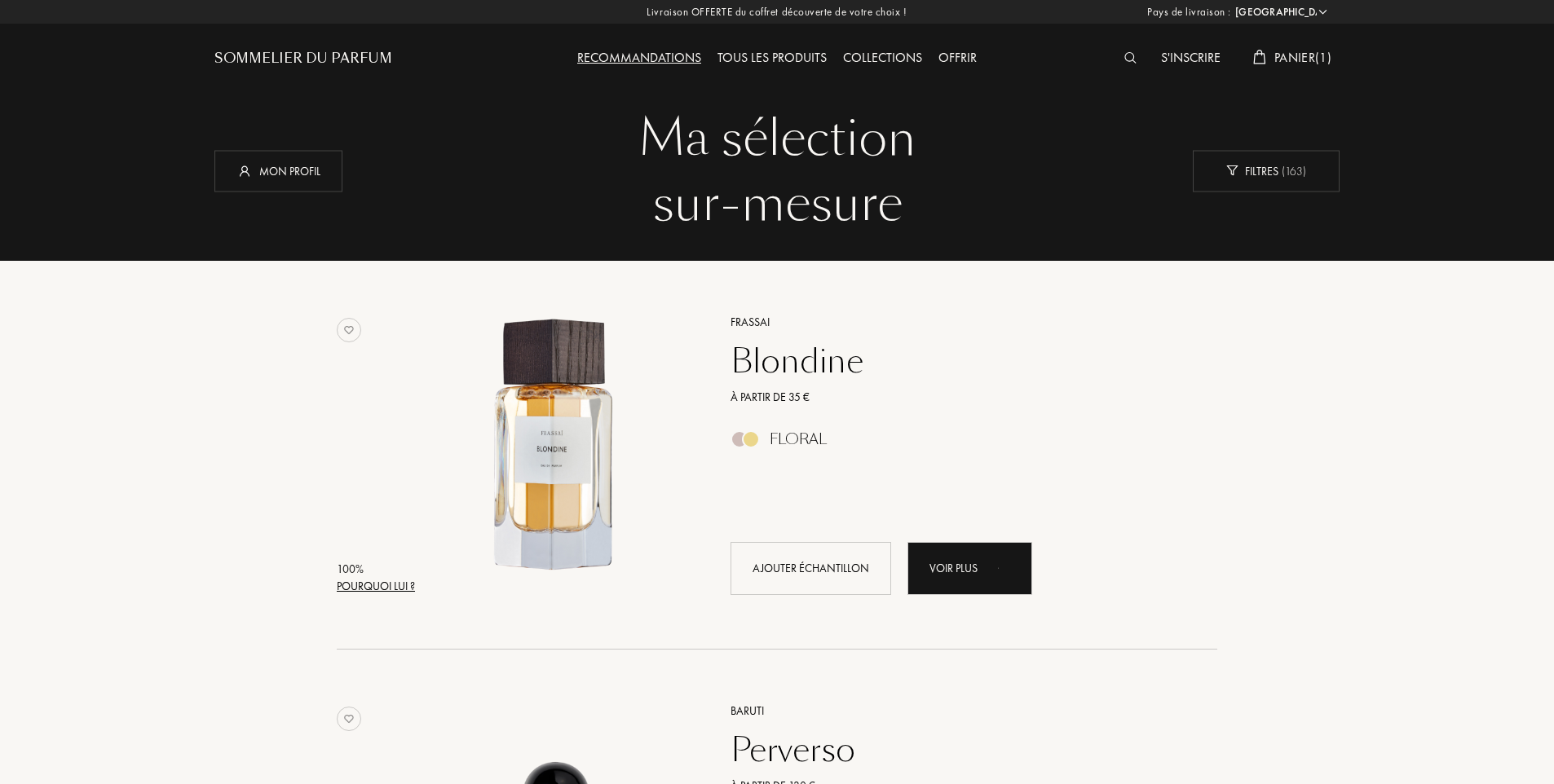
select select "FR"
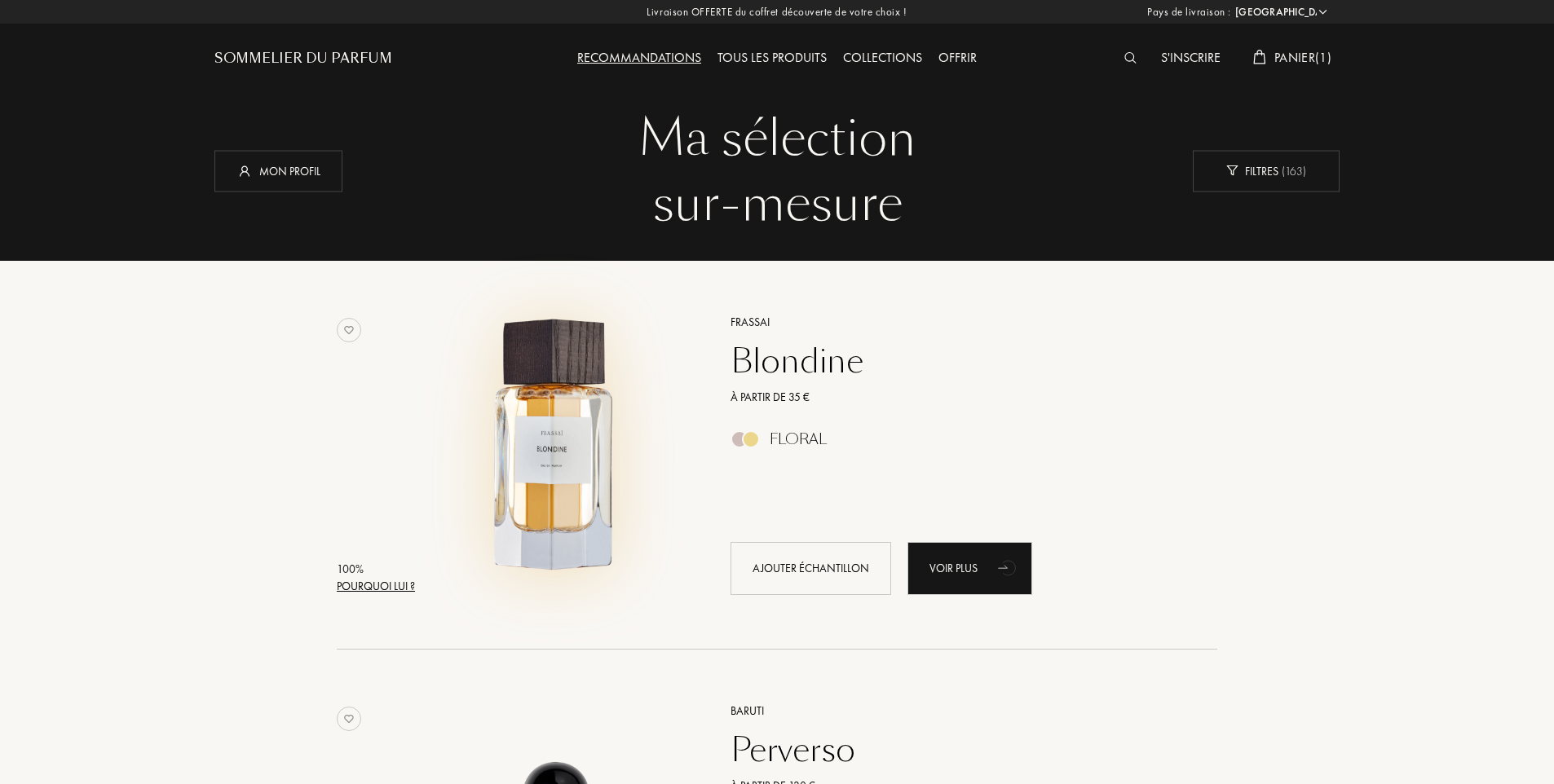
click at [568, 464] on img at bounding box center [556, 447] width 271 height 271
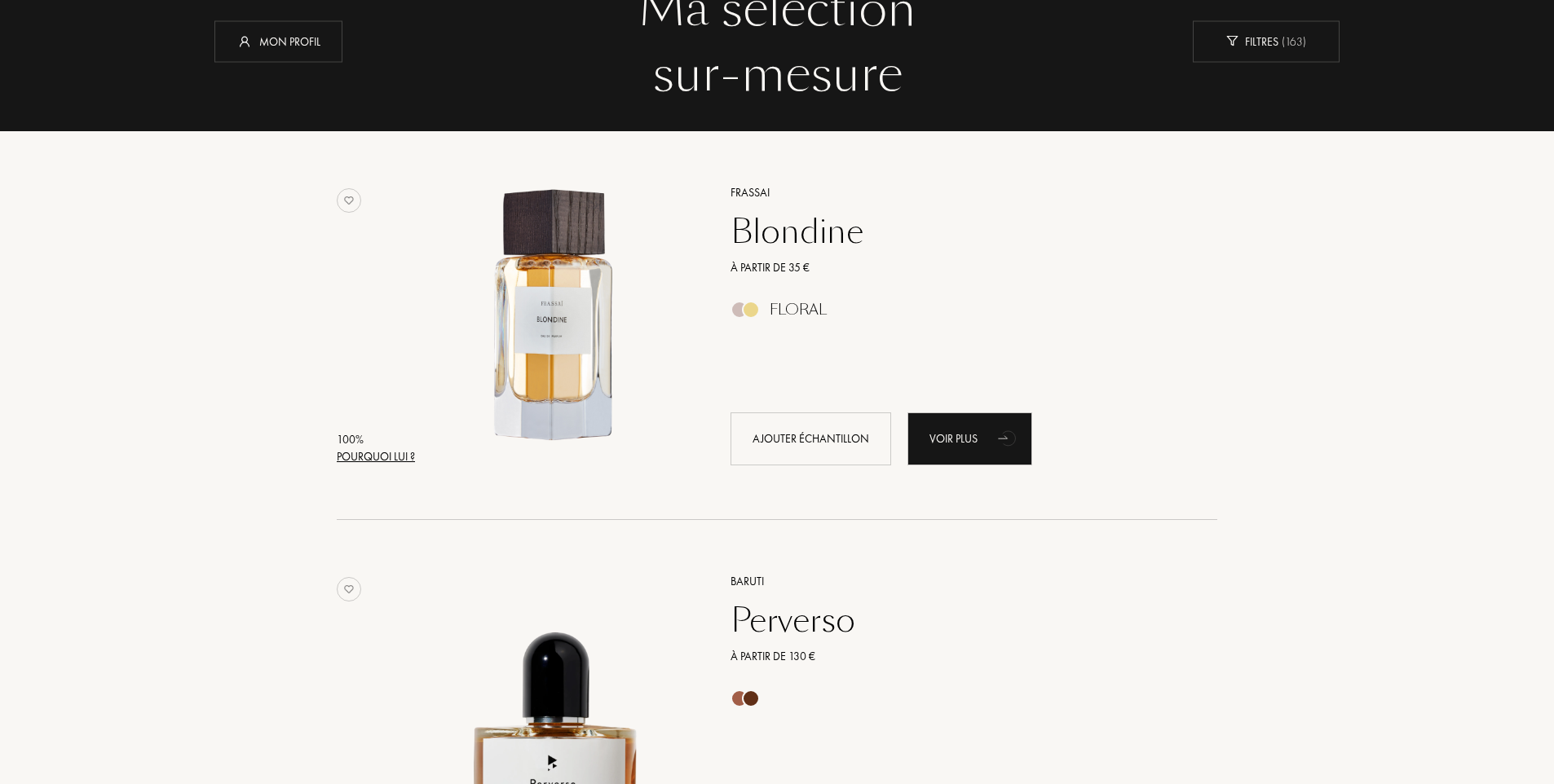
scroll to position [326, 0]
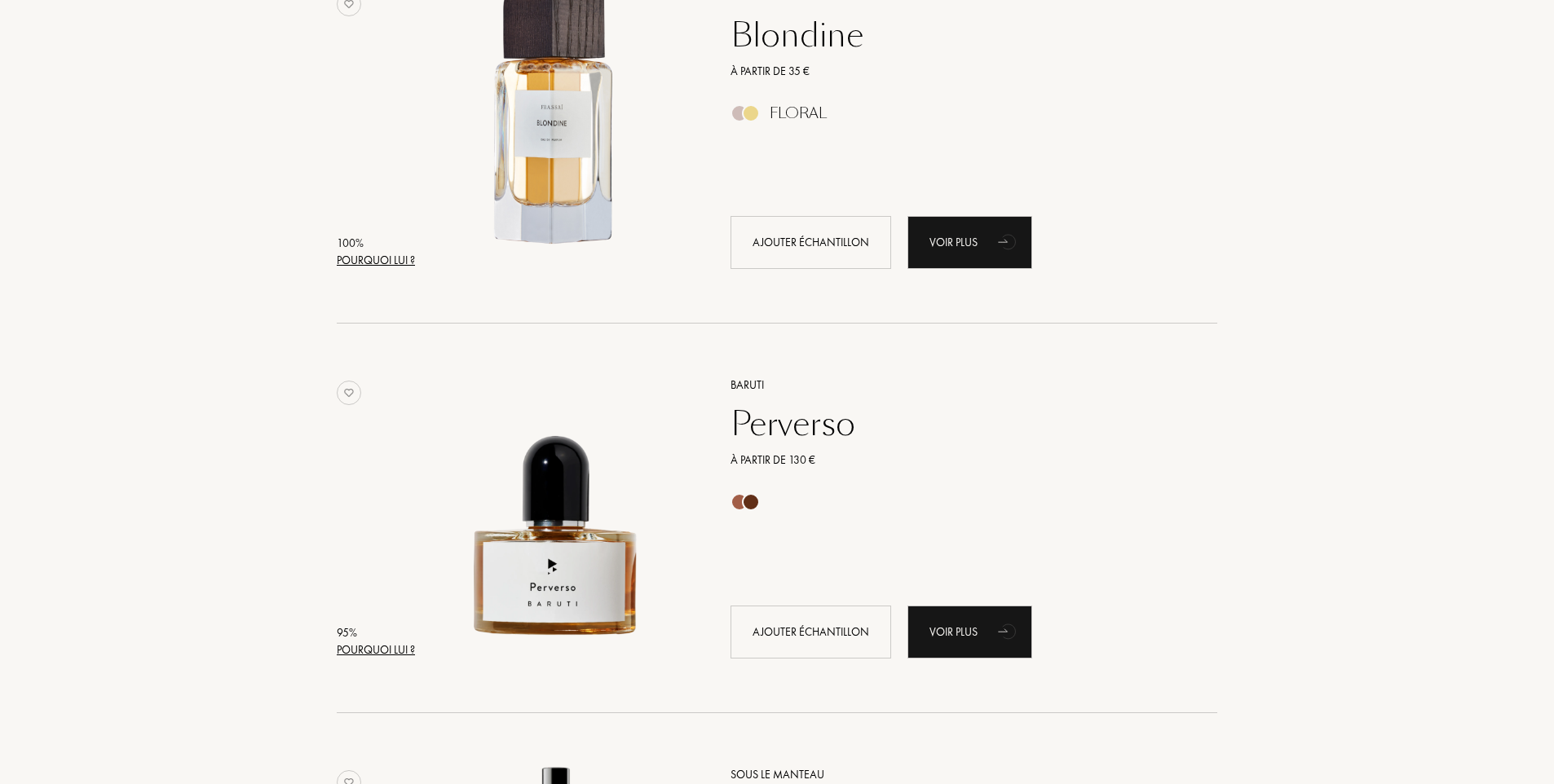
click at [780, 424] on div "Perverso" at bounding box center [955, 423] width 475 height 40
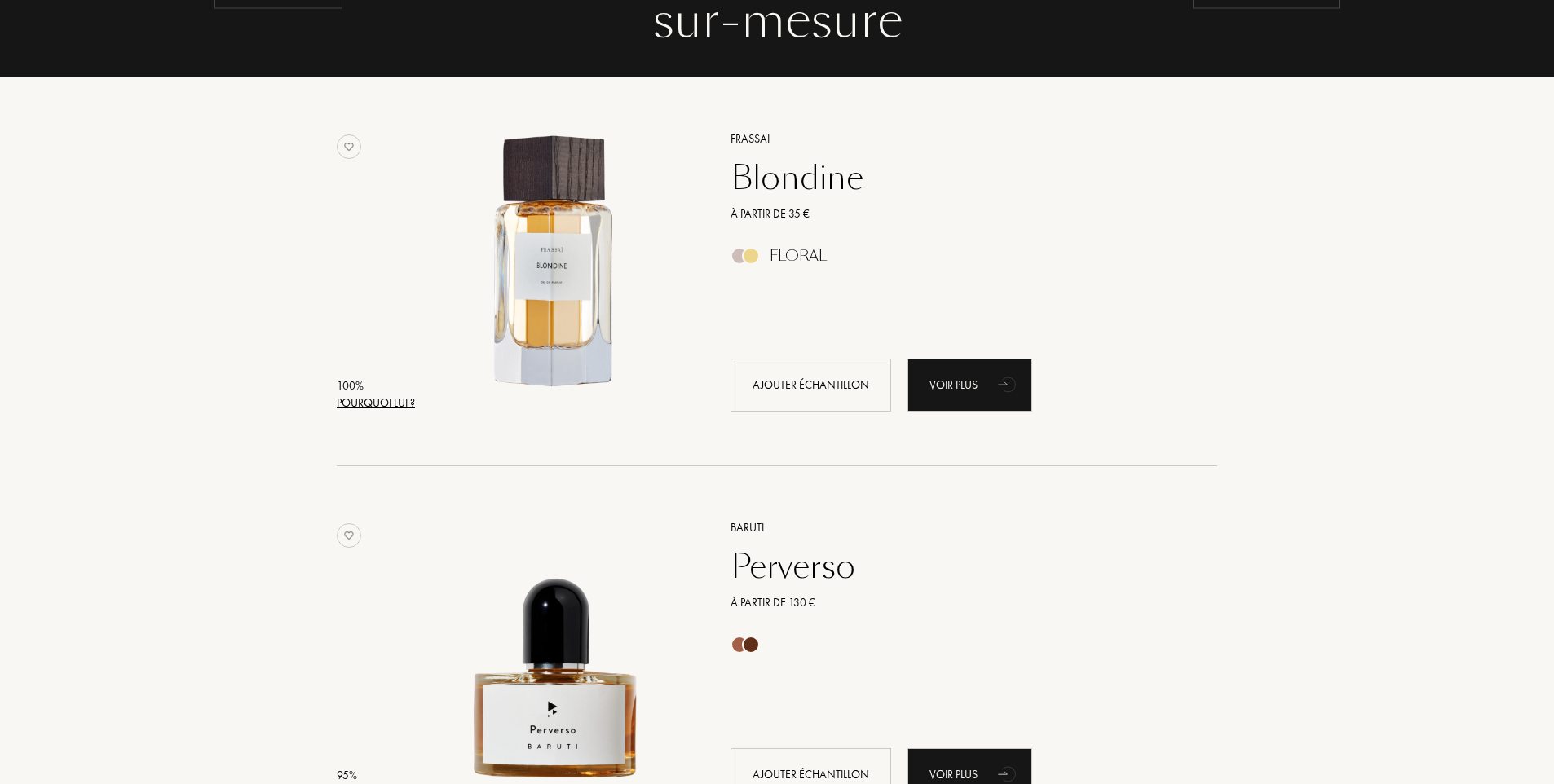
scroll to position [0, 0]
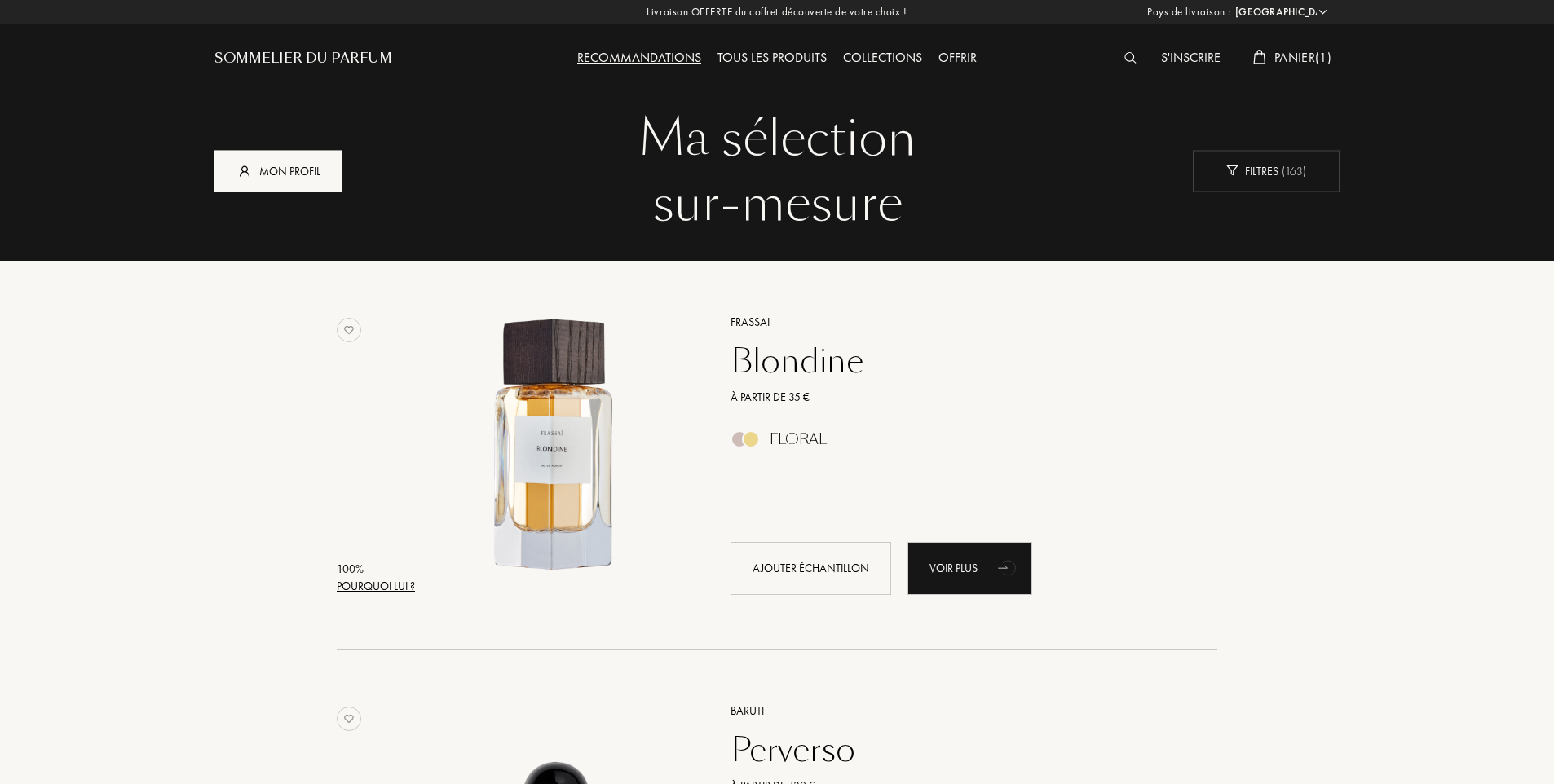
click at [300, 171] on div "Mon profil" at bounding box center [278, 170] width 128 height 41
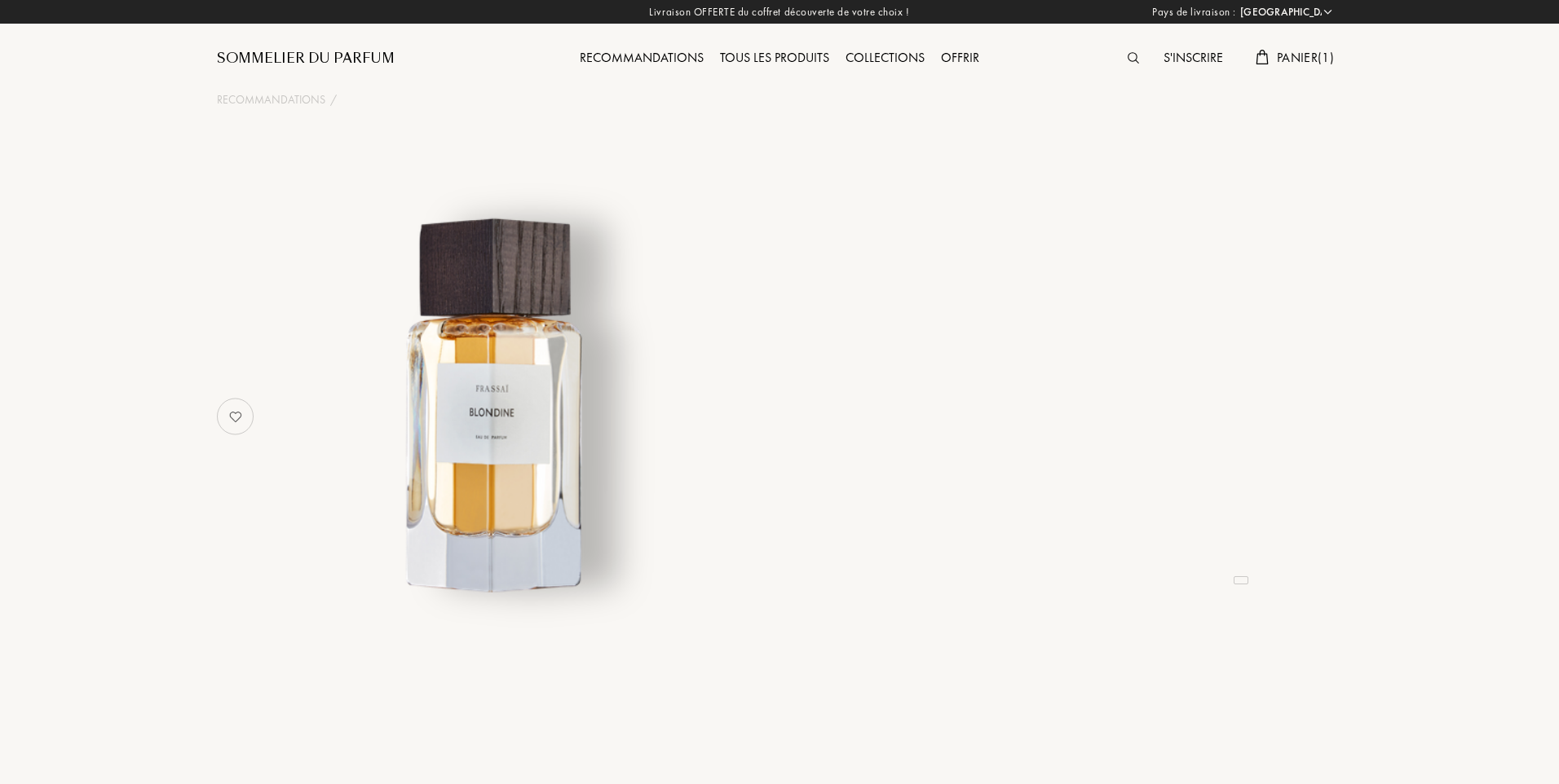
select select "FR"
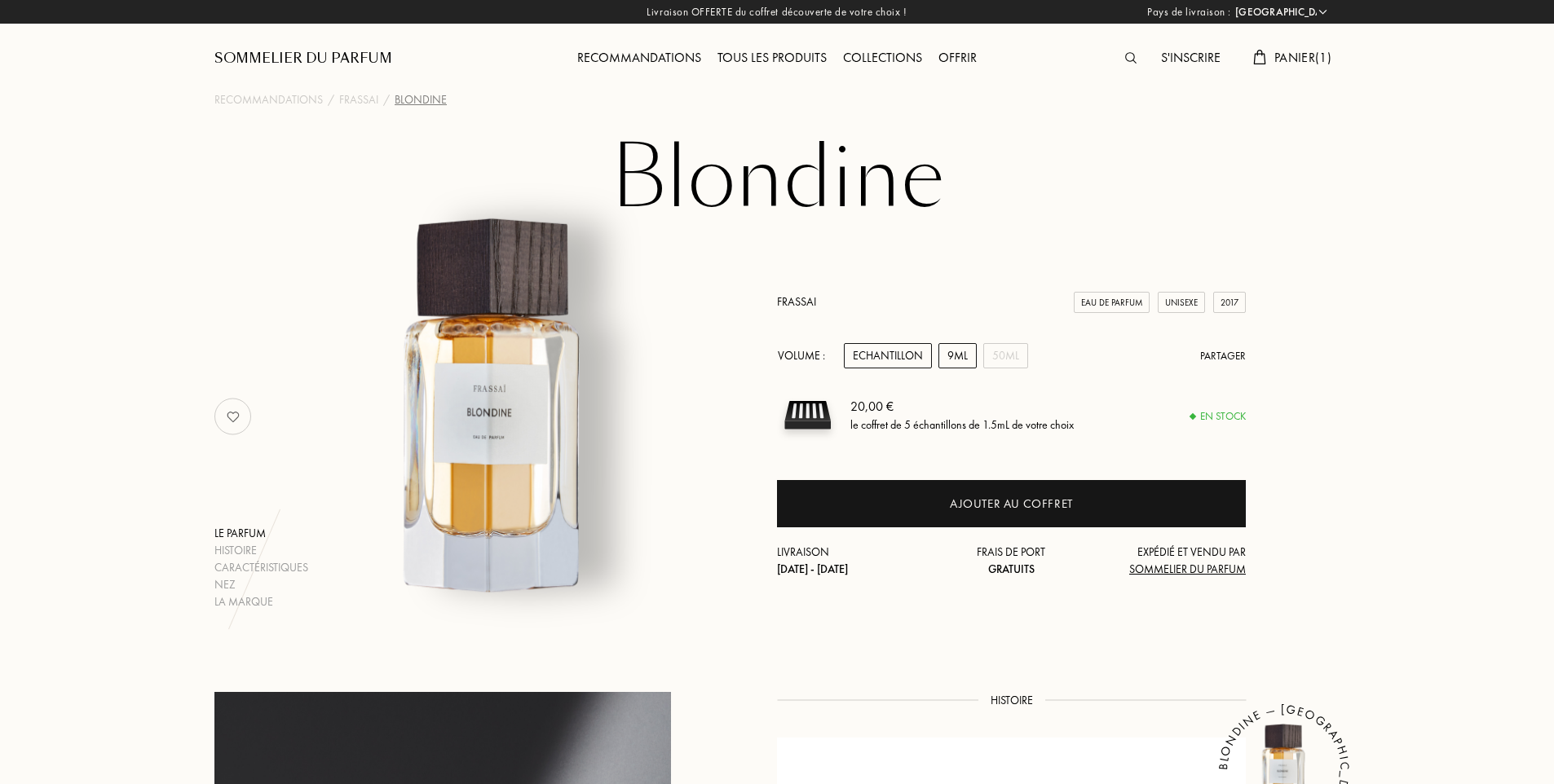
click at [951, 360] on div "9mL" at bounding box center [958, 356] width 39 height 25
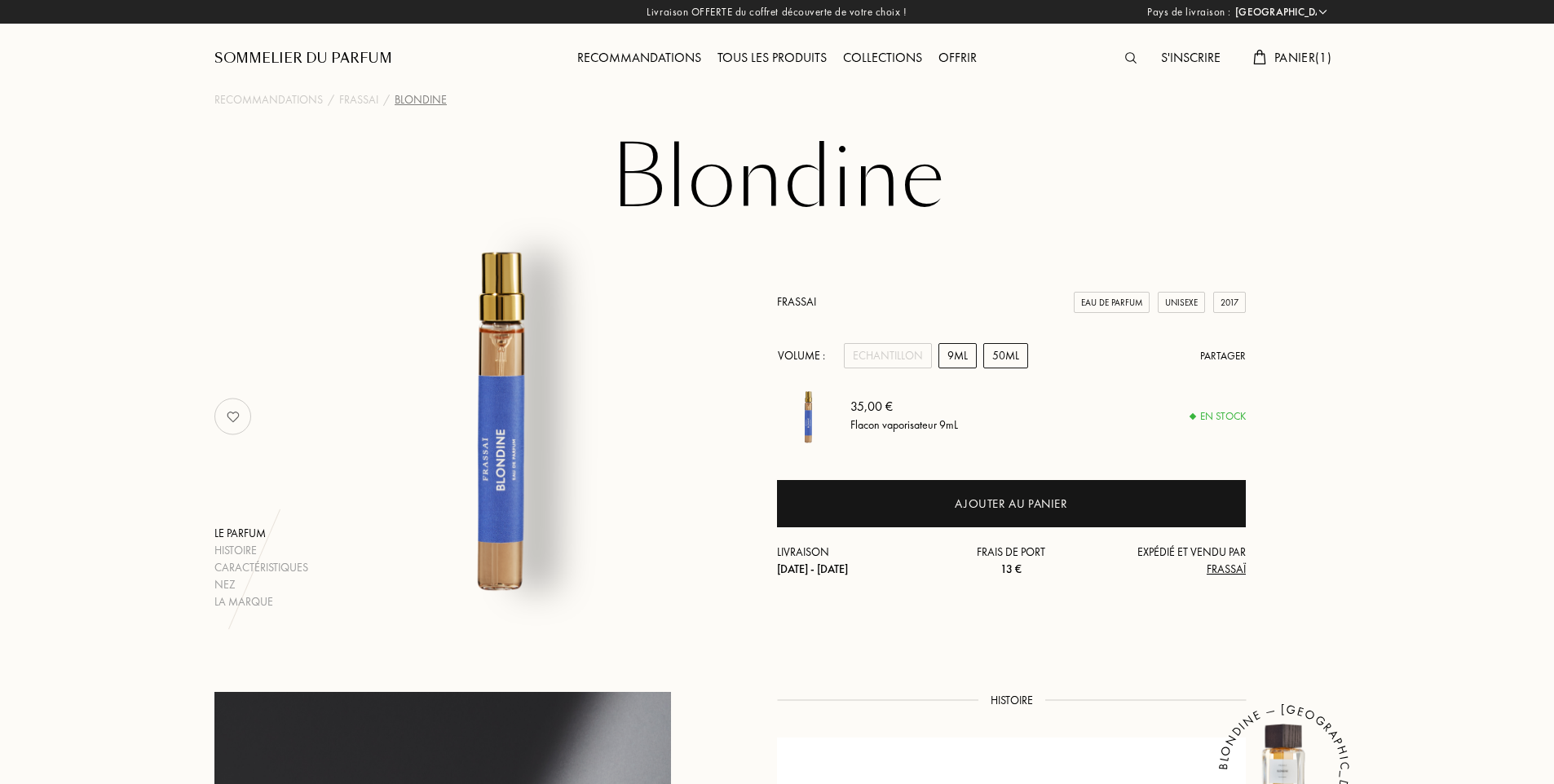
click at [996, 357] on div "50mL" at bounding box center [1005, 356] width 45 height 25
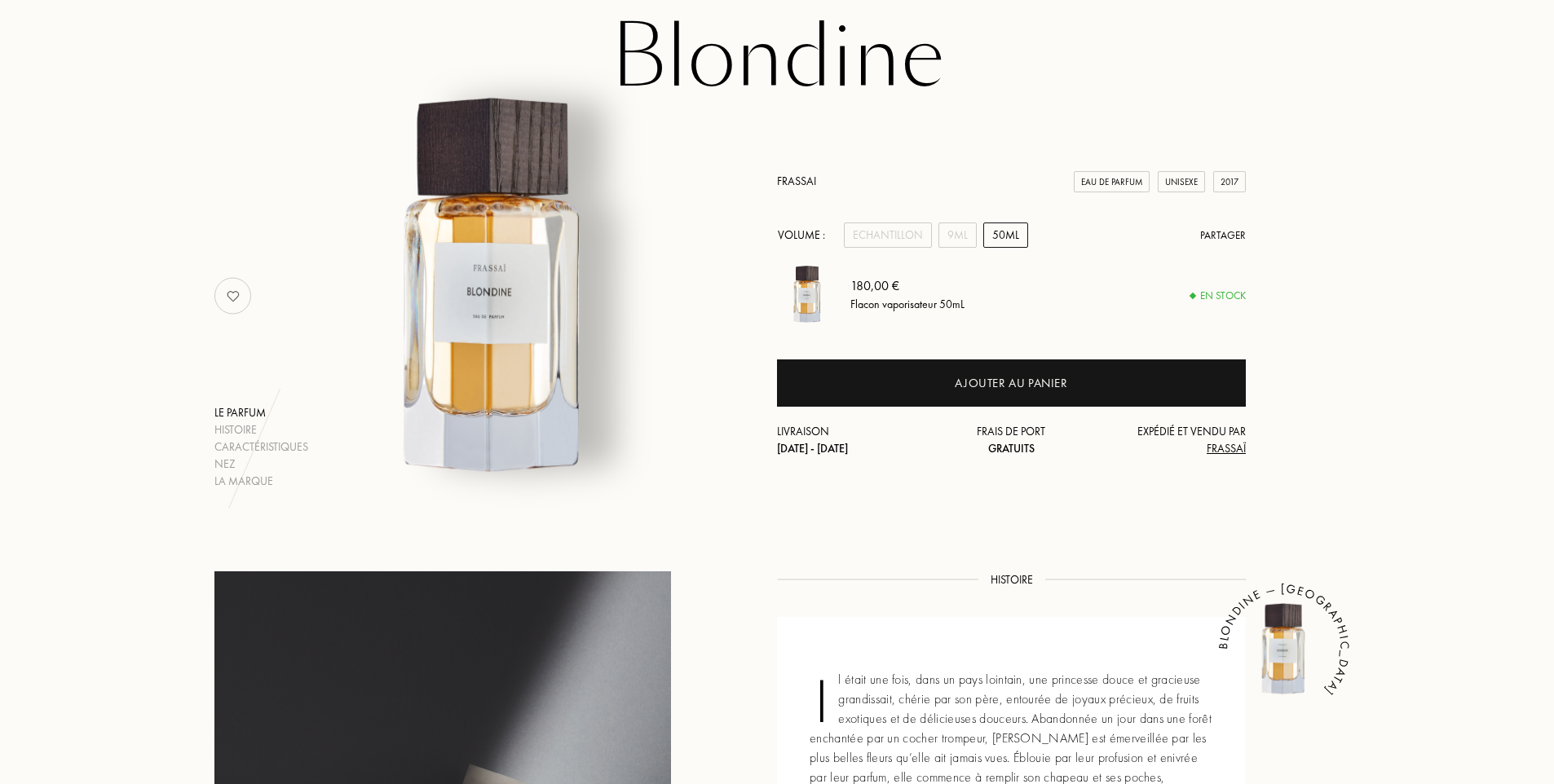
scroll to position [82, 0]
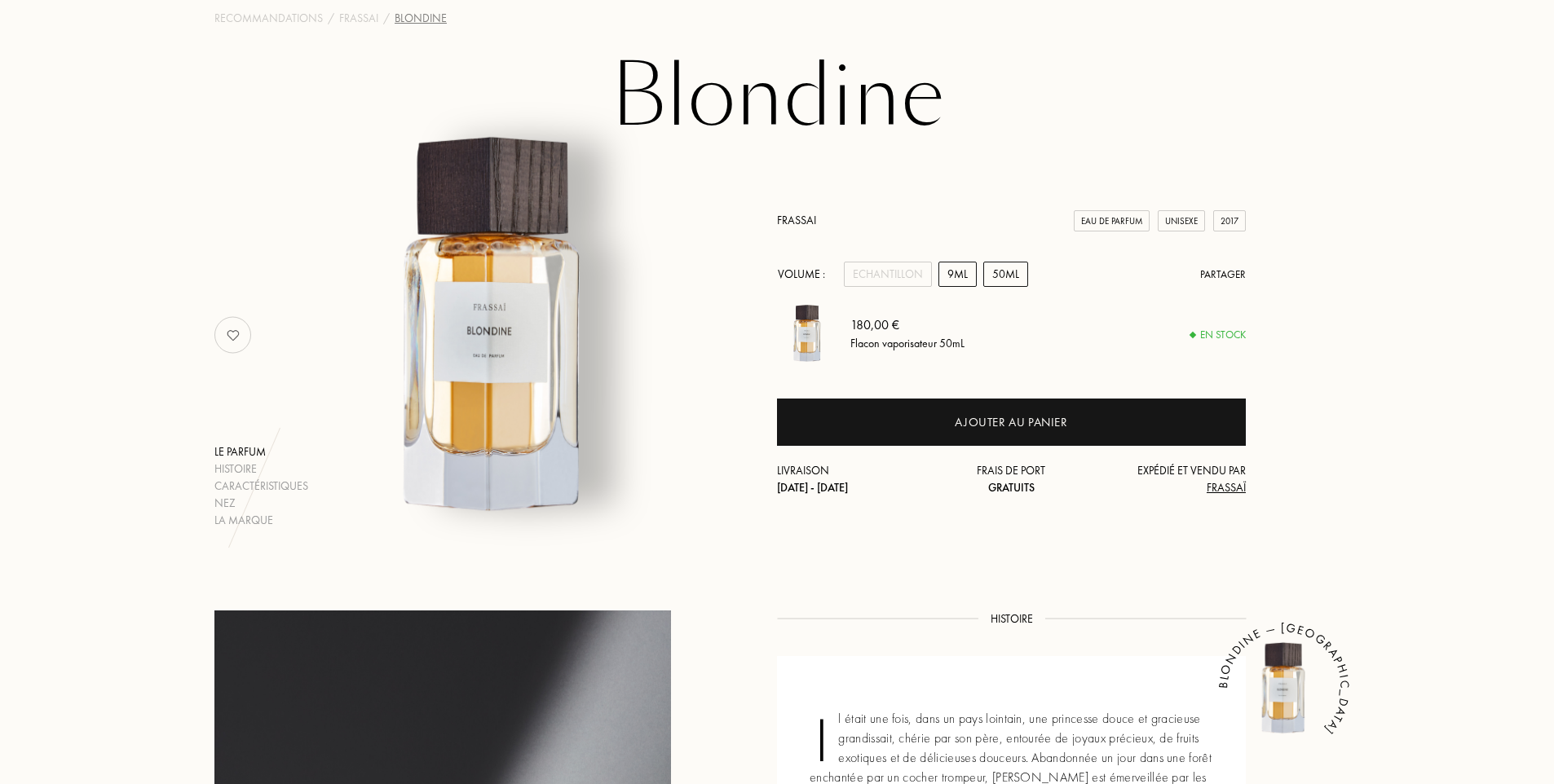
click at [957, 280] on div "9mL" at bounding box center [958, 274] width 39 height 25
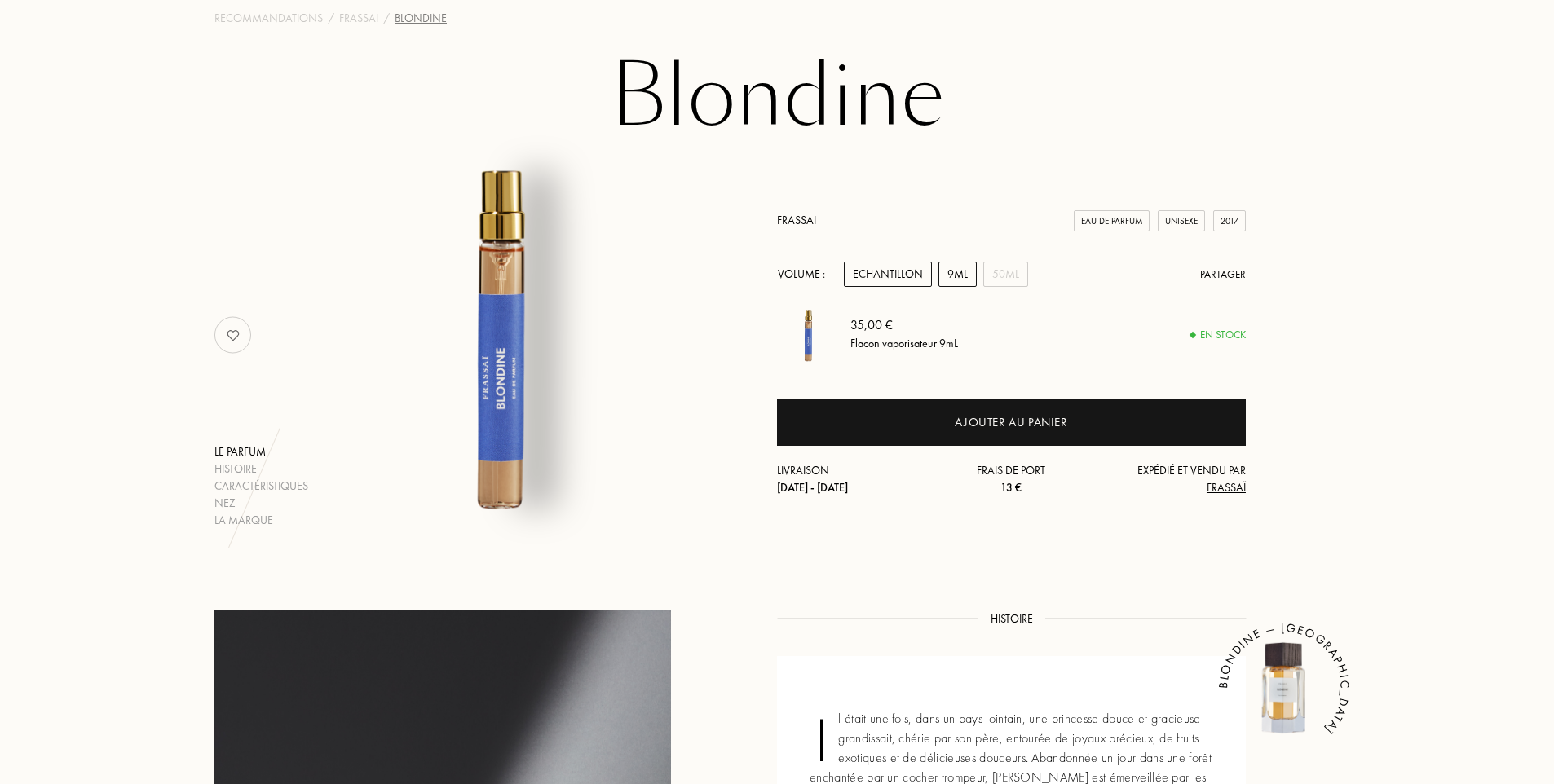
click at [888, 276] on div "Echantillon" at bounding box center [888, 274] width 88 height 25
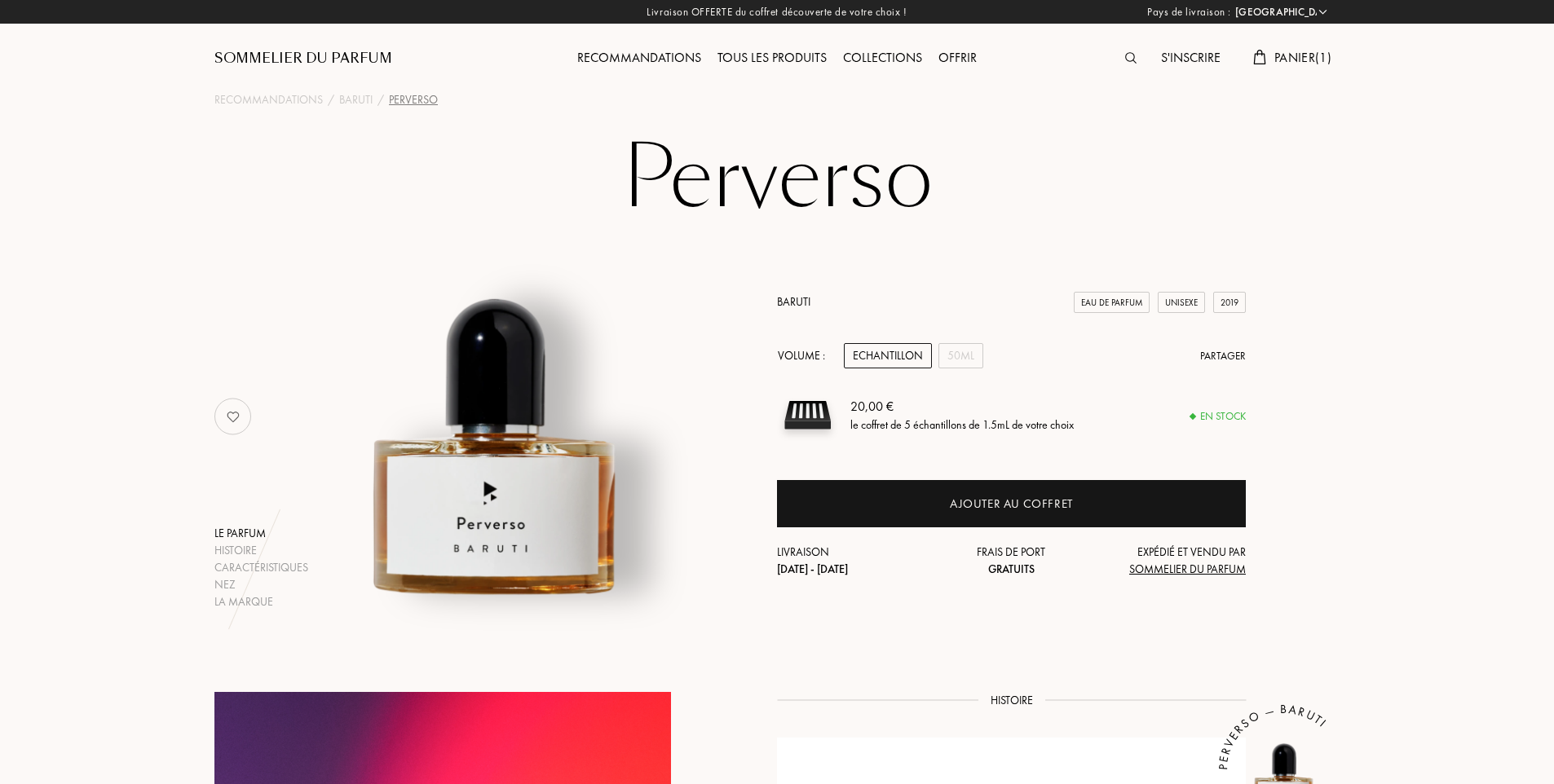
select select "FR"
click at [961, 354] on div "50mL" at bounding box center [960, 356] width 45 height 25
click at [903, 355] on div "Echantillon" at bounding box center [888, 356] width 88 height 25
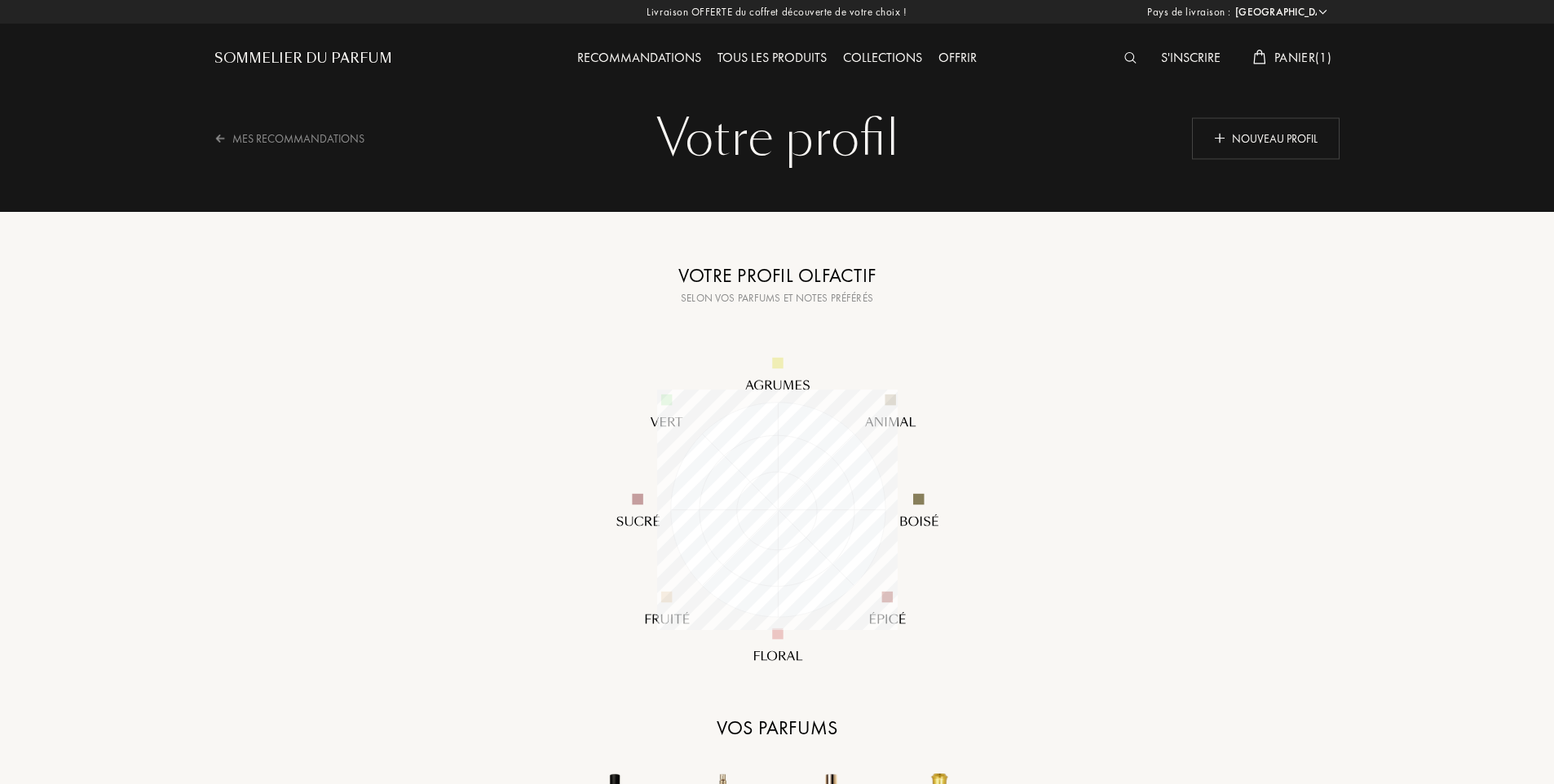
select select "FR"
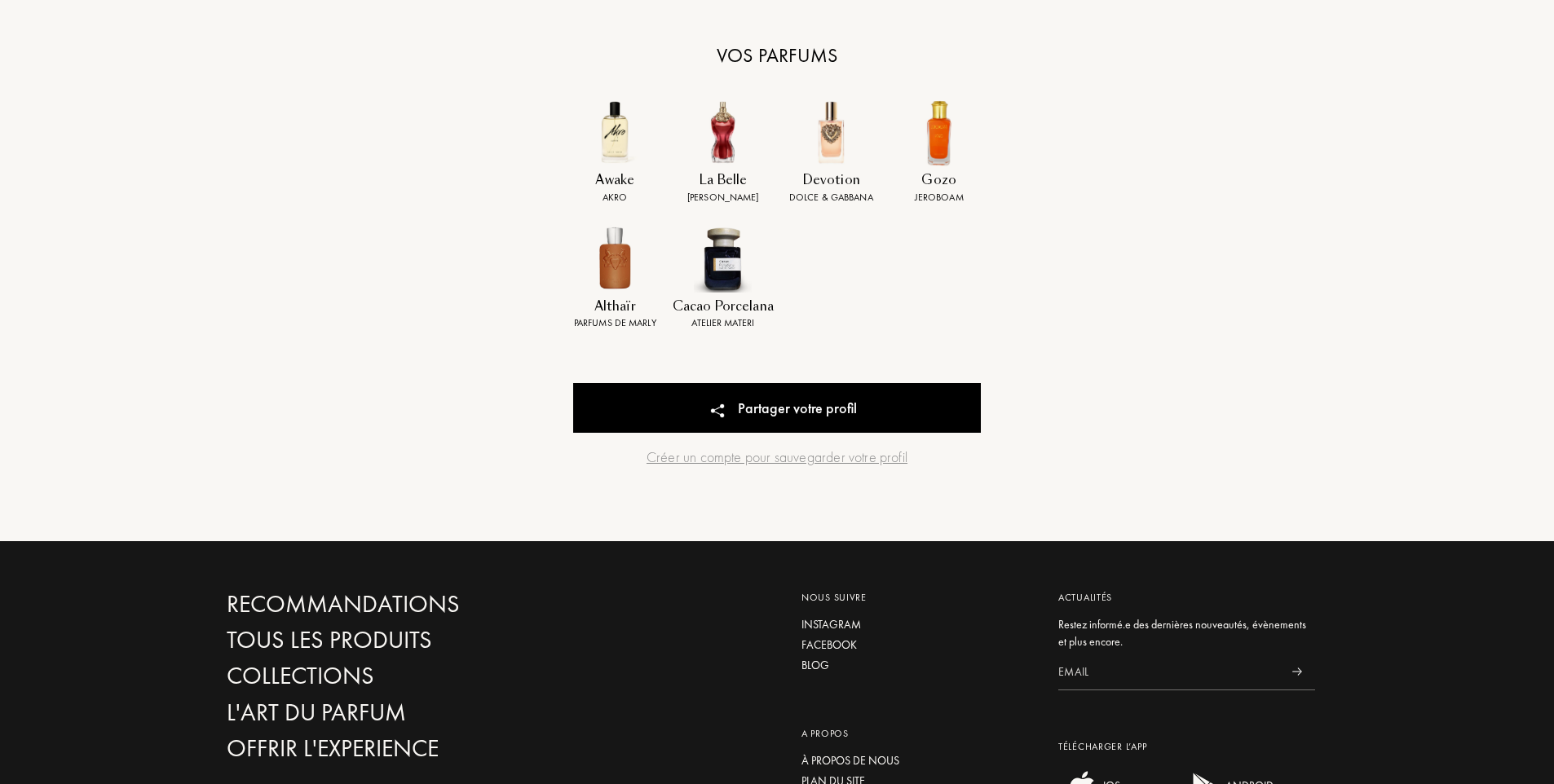
scroll to position [734, 0]
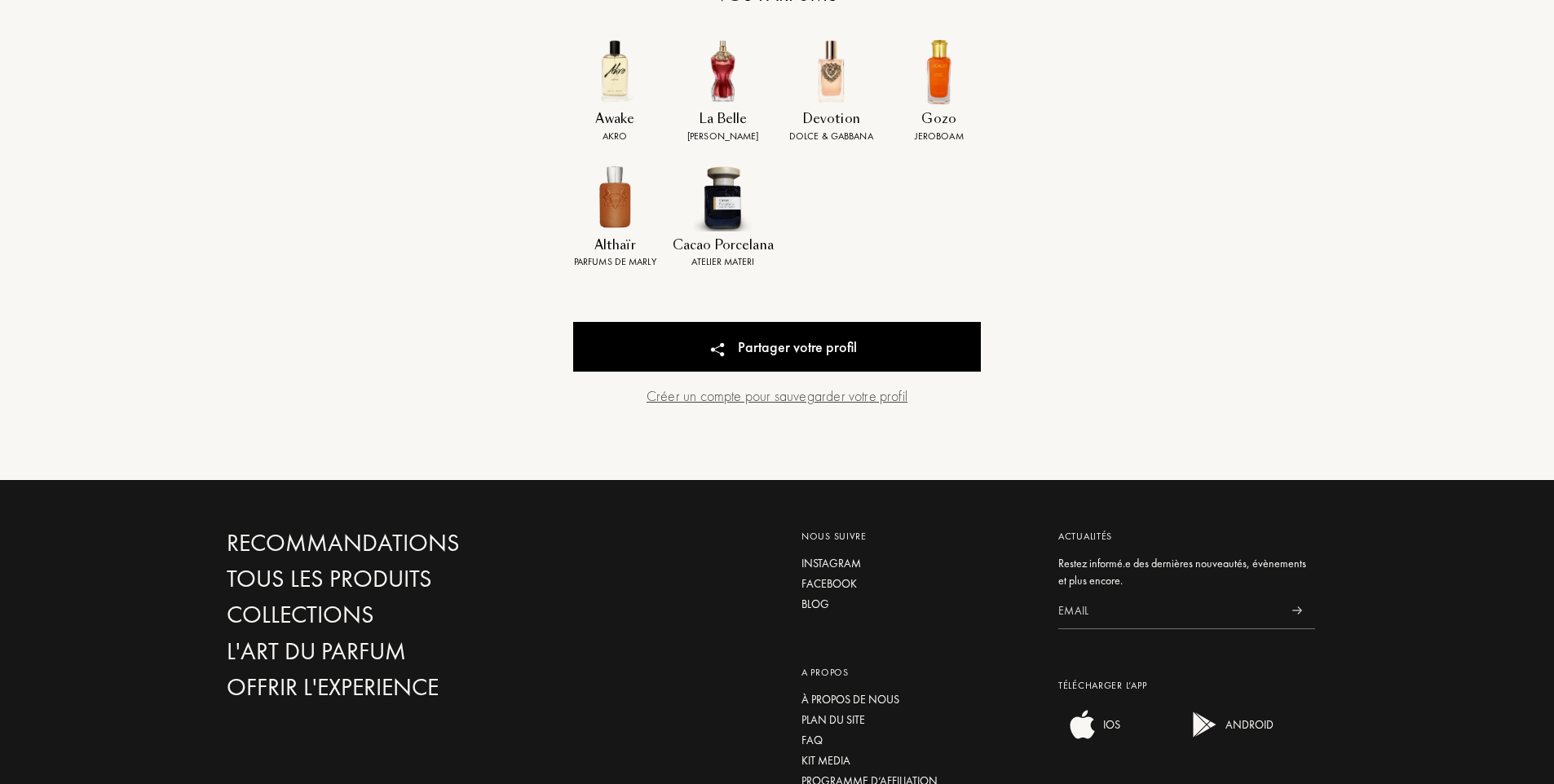
click at [809, 397] on div "Créer un compte pour sauvegarder votre profil" at bounding box center [777, 395] width 407 height 22
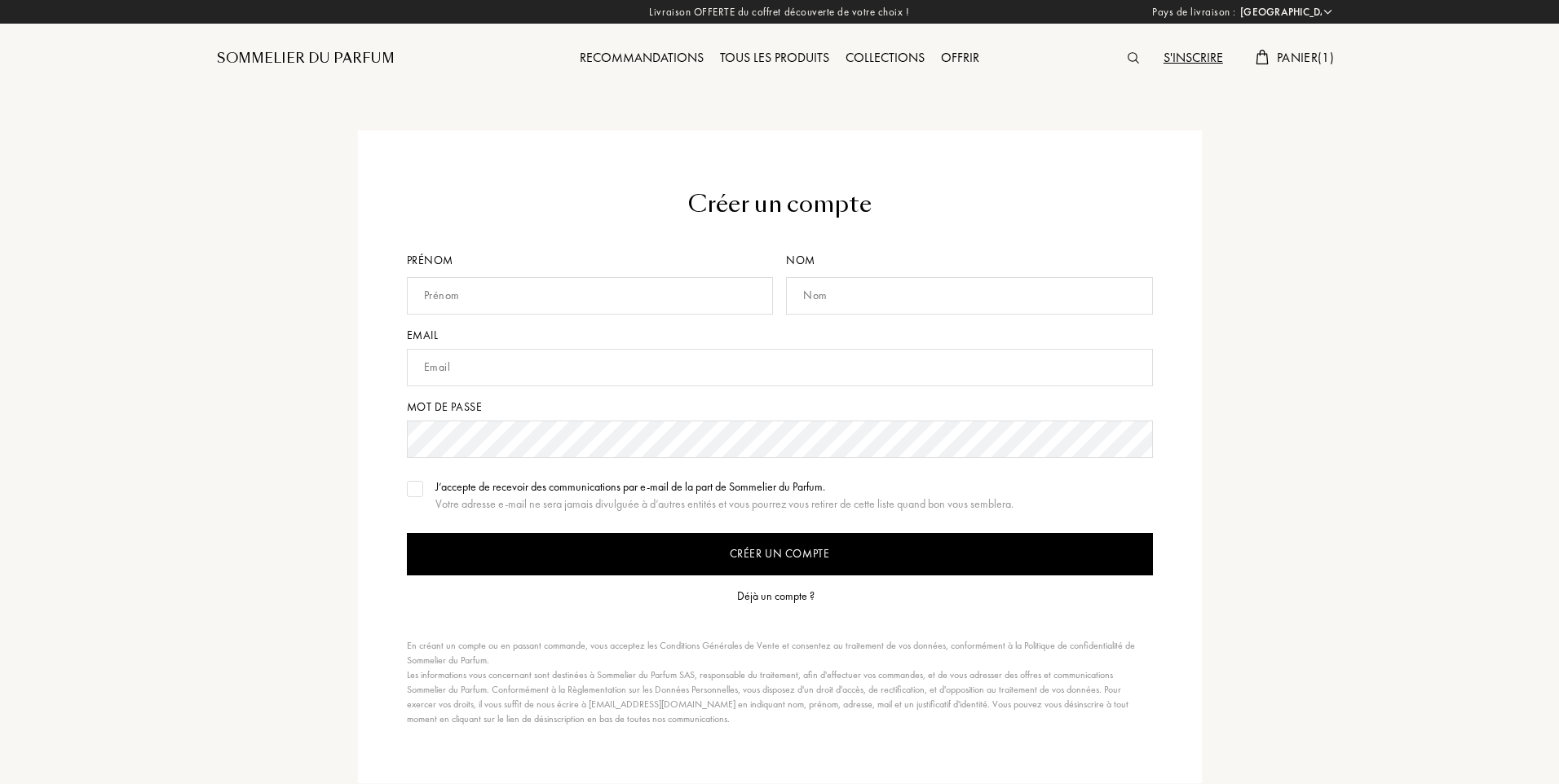
select select "FR"
click at [574, 295] on input "text" at bounding box center [588, 296] width 367 height 38
type input "Justine"
type input "Ridel"
type input "justinejeunesse@gmail.com"
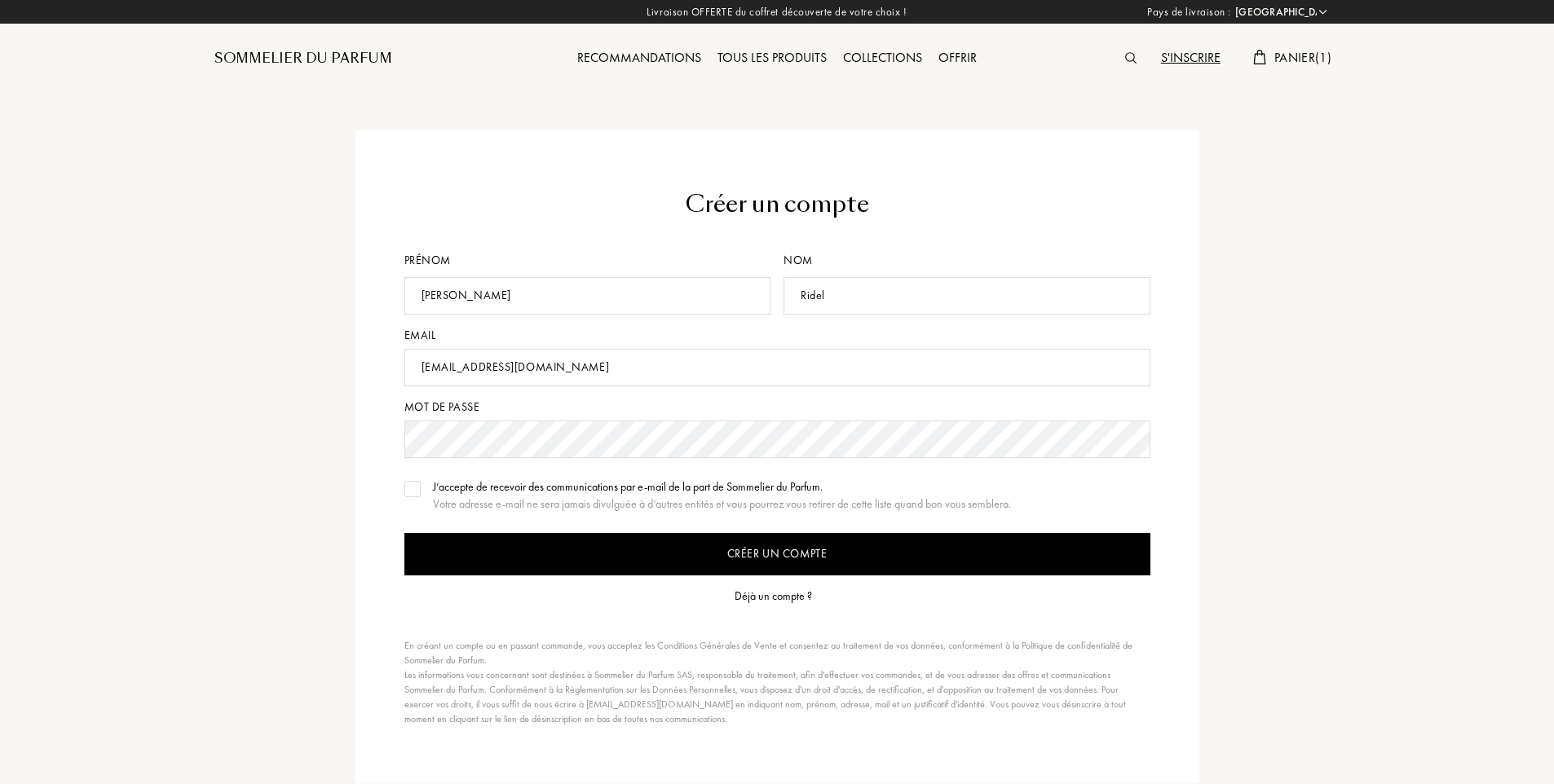
click at [413, 492] on img at bounding box center [412, 488] width 11 height 8
click at [768, 553] on input "Créer un compte" at bounding box center [777, 554] width 746 height 42
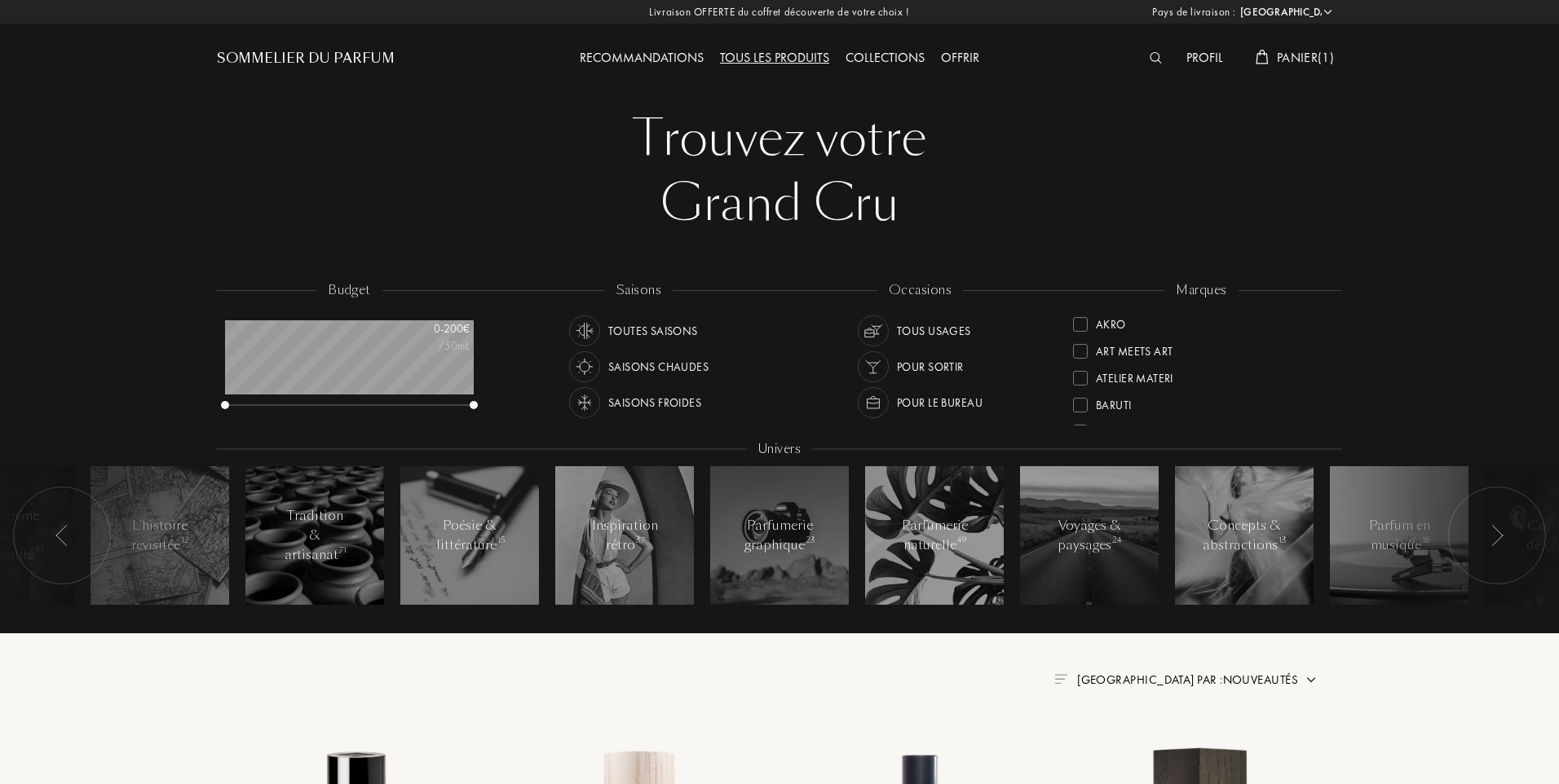
select select "FR"
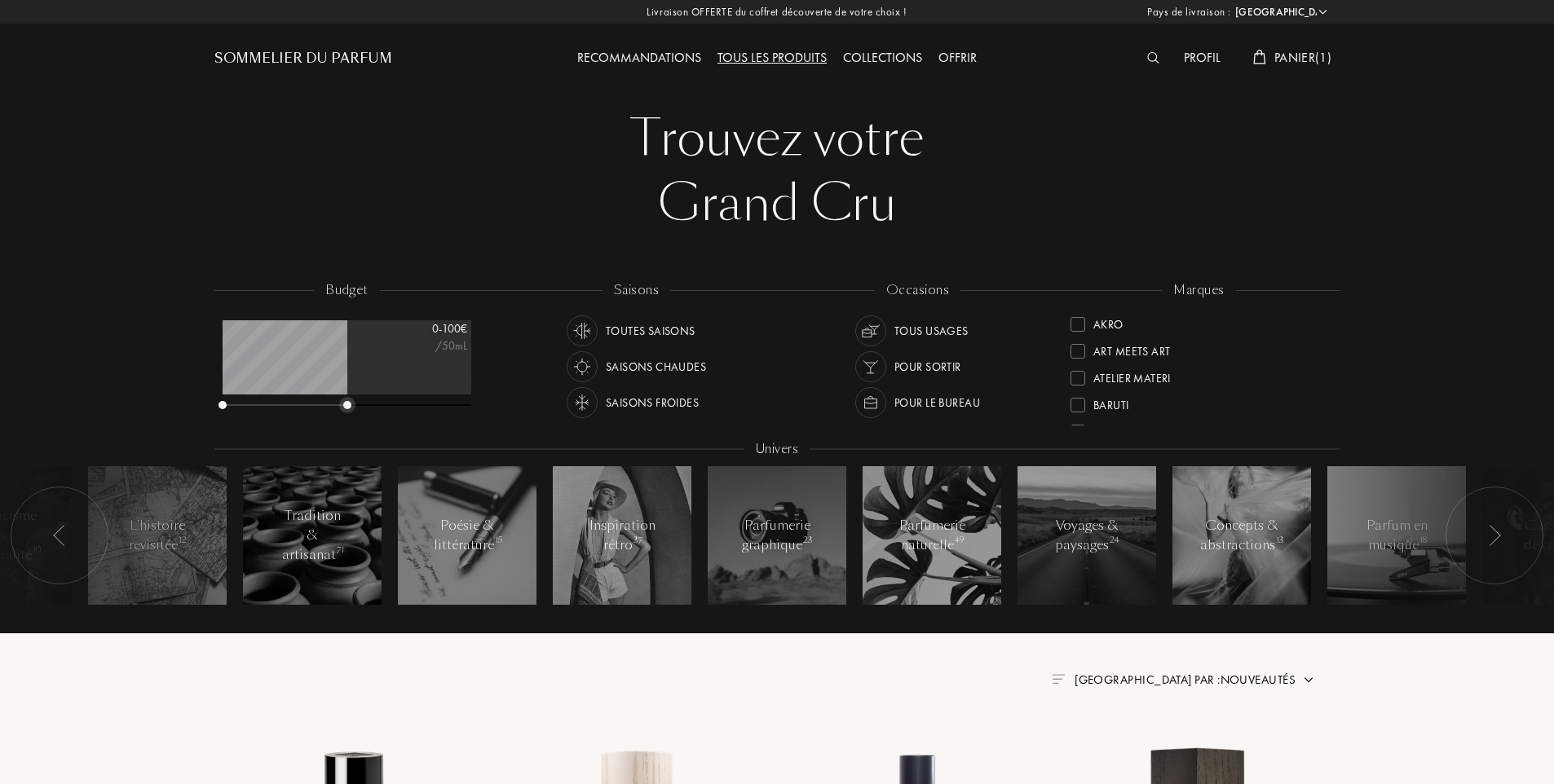
drag, startPoint x: 472, startPoint y: 406, endPoint x: 348, endPoint y: 407, distance: 124.0
click at [348, 407] on div at bounding box center [347, 405] width 8 height 8
drag, startPoint x: 348, startPoint y: 411, endPoint x: 339, endPoint y: 404, distance: 11.4
click at [368, 412] on div at bounding box center [346, 406] width 248 height 11
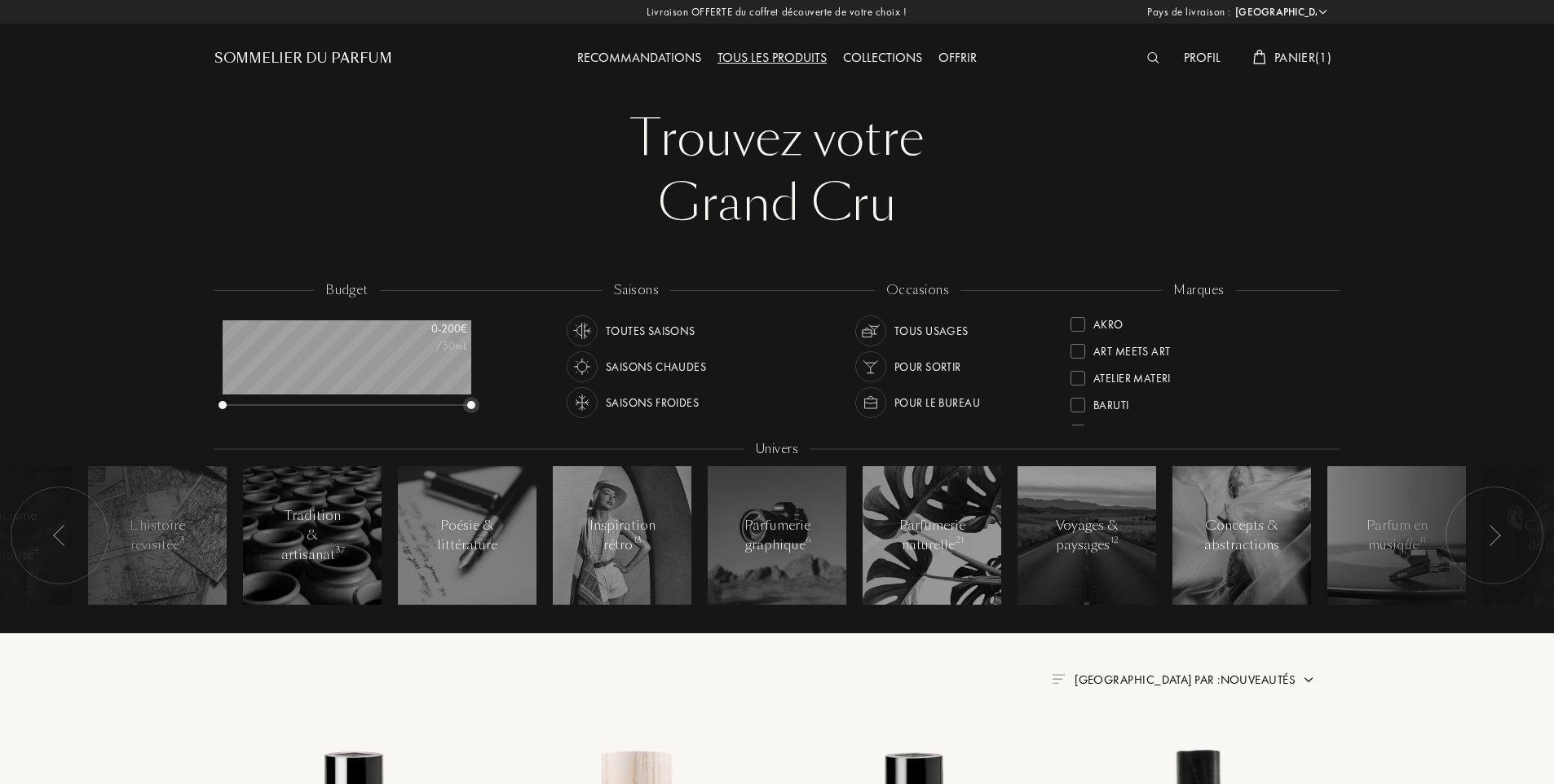
drag, startPoint x: 344, startPoint y: 405, endPoint x: 596, endPoint y: 405, distance: 252.0
click at [596, 405] on div "budget 0 - 200 € /50mL saisons Toutes saisons Saisons chaudes Saisons froides o…" at bounding box center [776, 455] width 1125 height 349
click at [1258, 57] on img at bounding box center [1259, 57] width 13 height 15
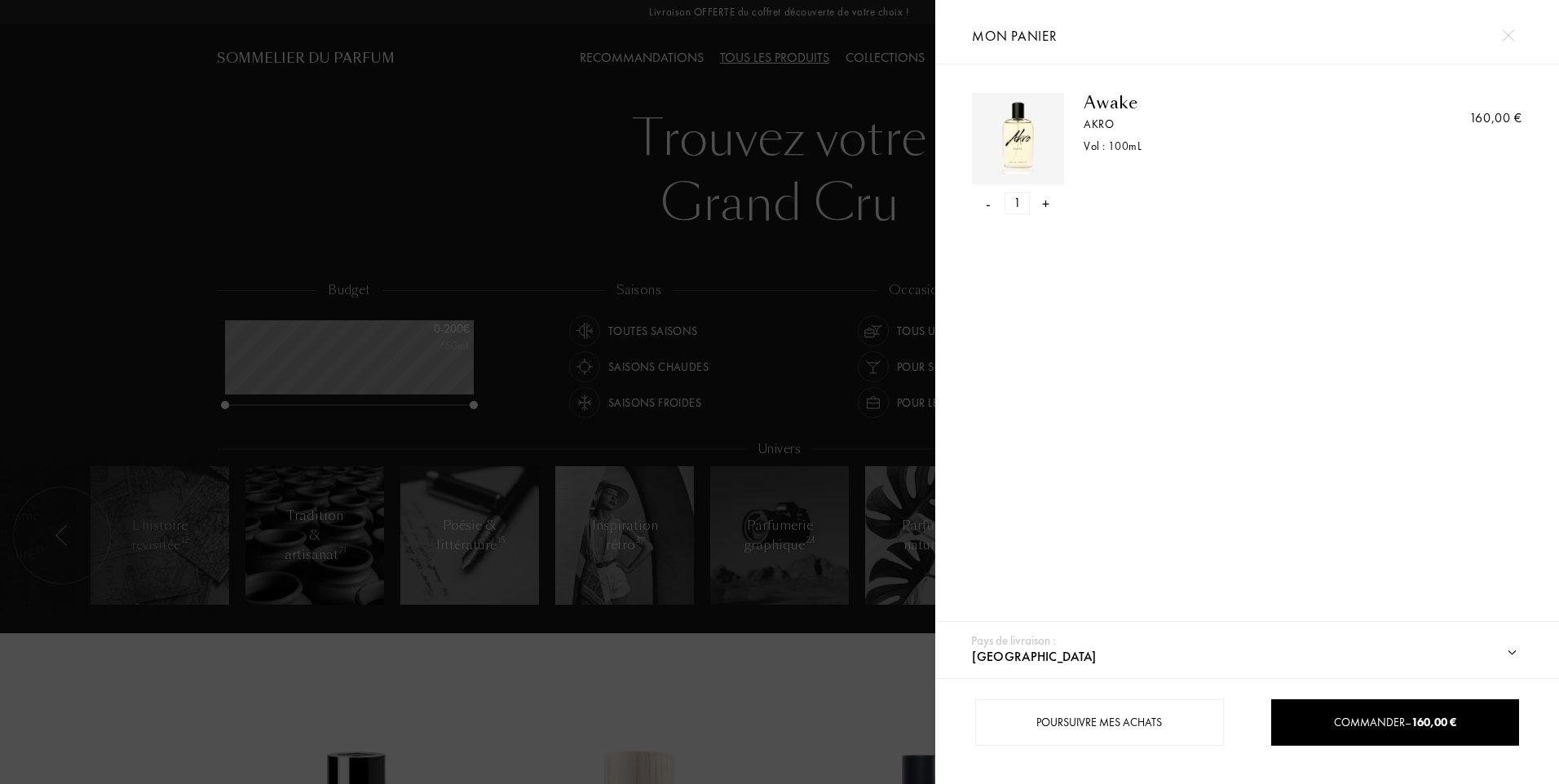
click at [314, 228] on div at bounding box center [467, 392] width 935 height 784
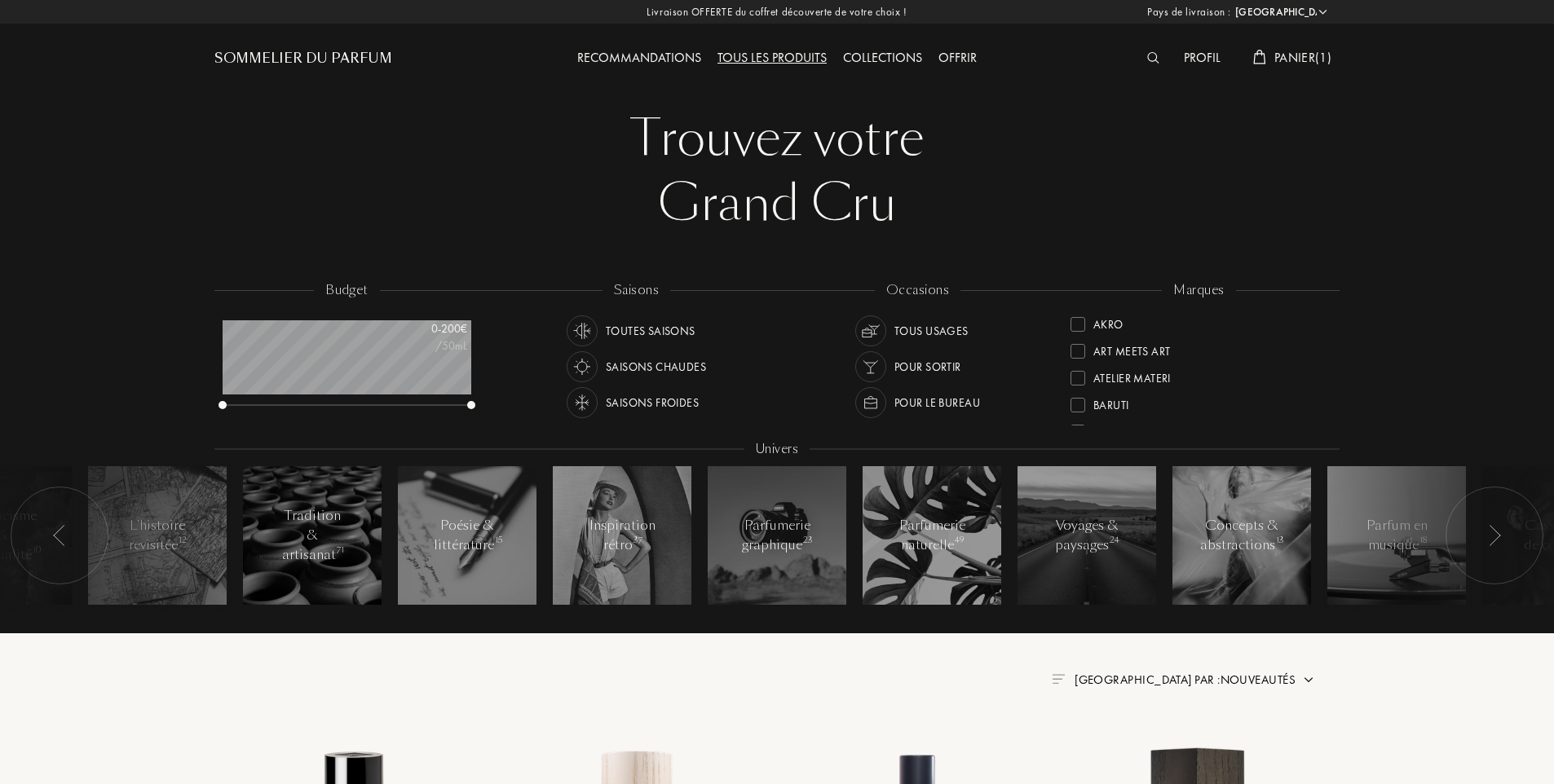
click at [1280, 61] on span "Panier ( 1 )" at bounding box center [1302, 57] width 57 height 17
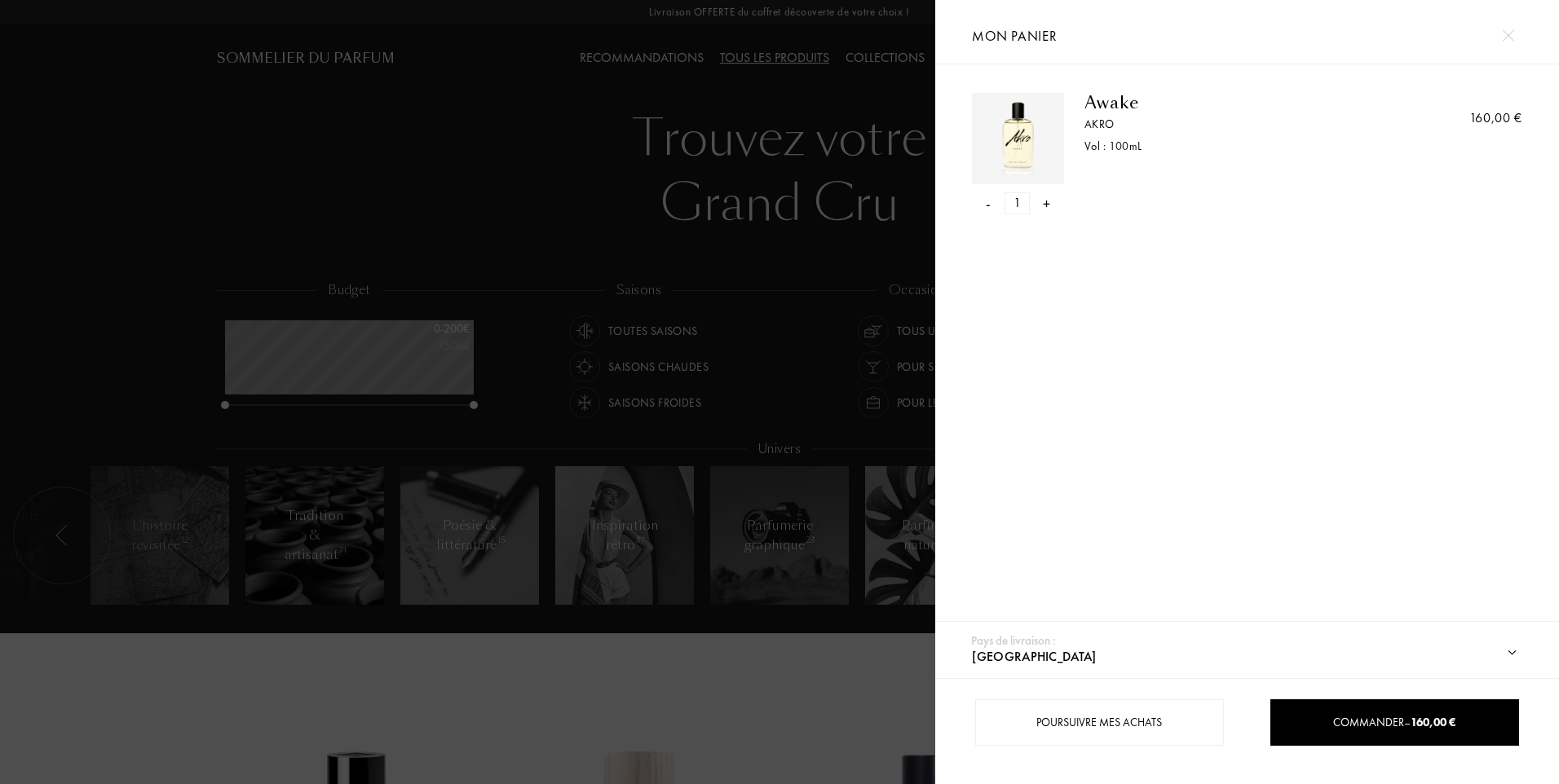
click at [986, 208] on div "-" at bounding box center [988, 203] width 5 height 22
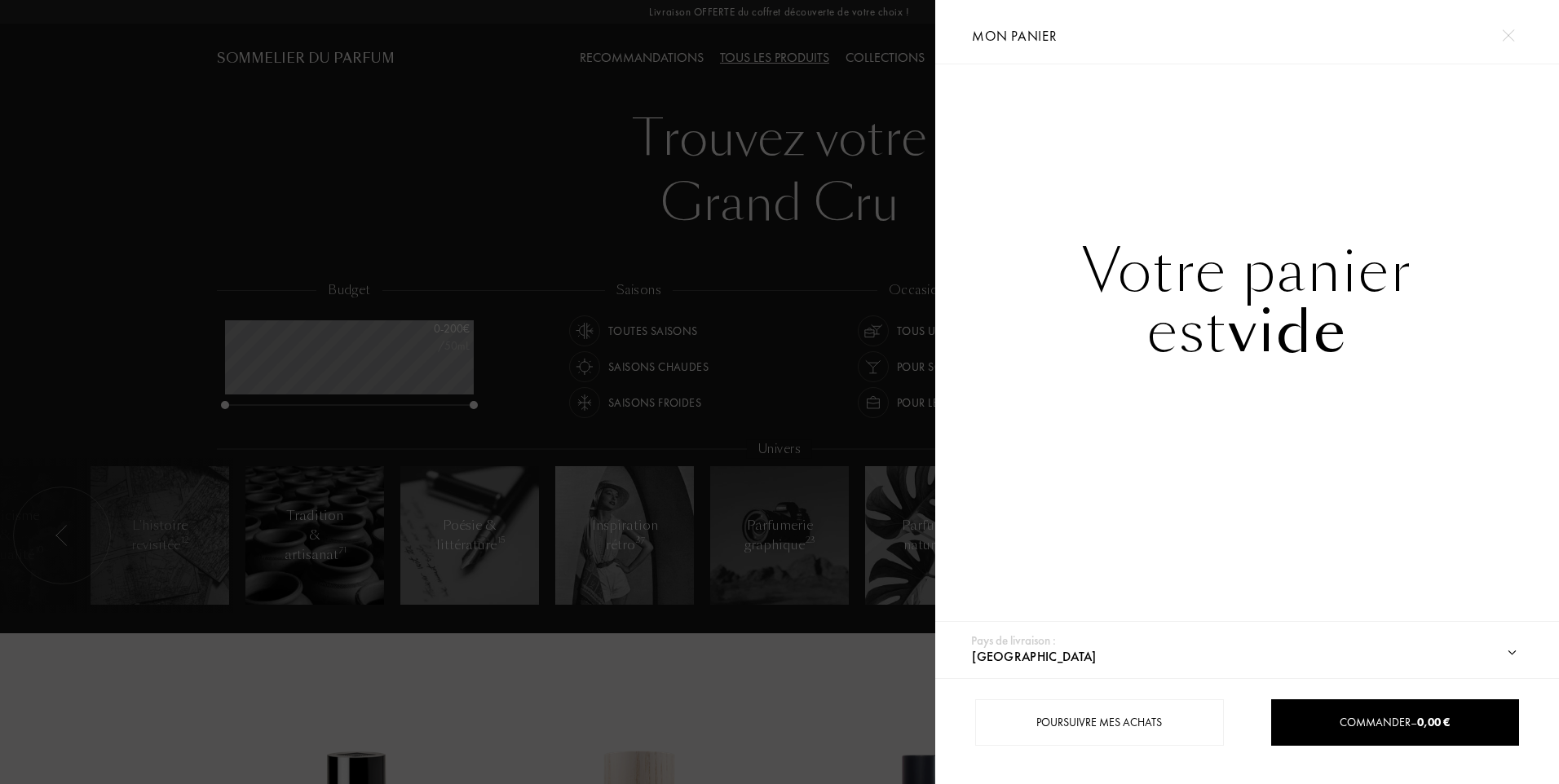
click at [640, 191] on div at bounding box center [467, 392] width 935 height 784
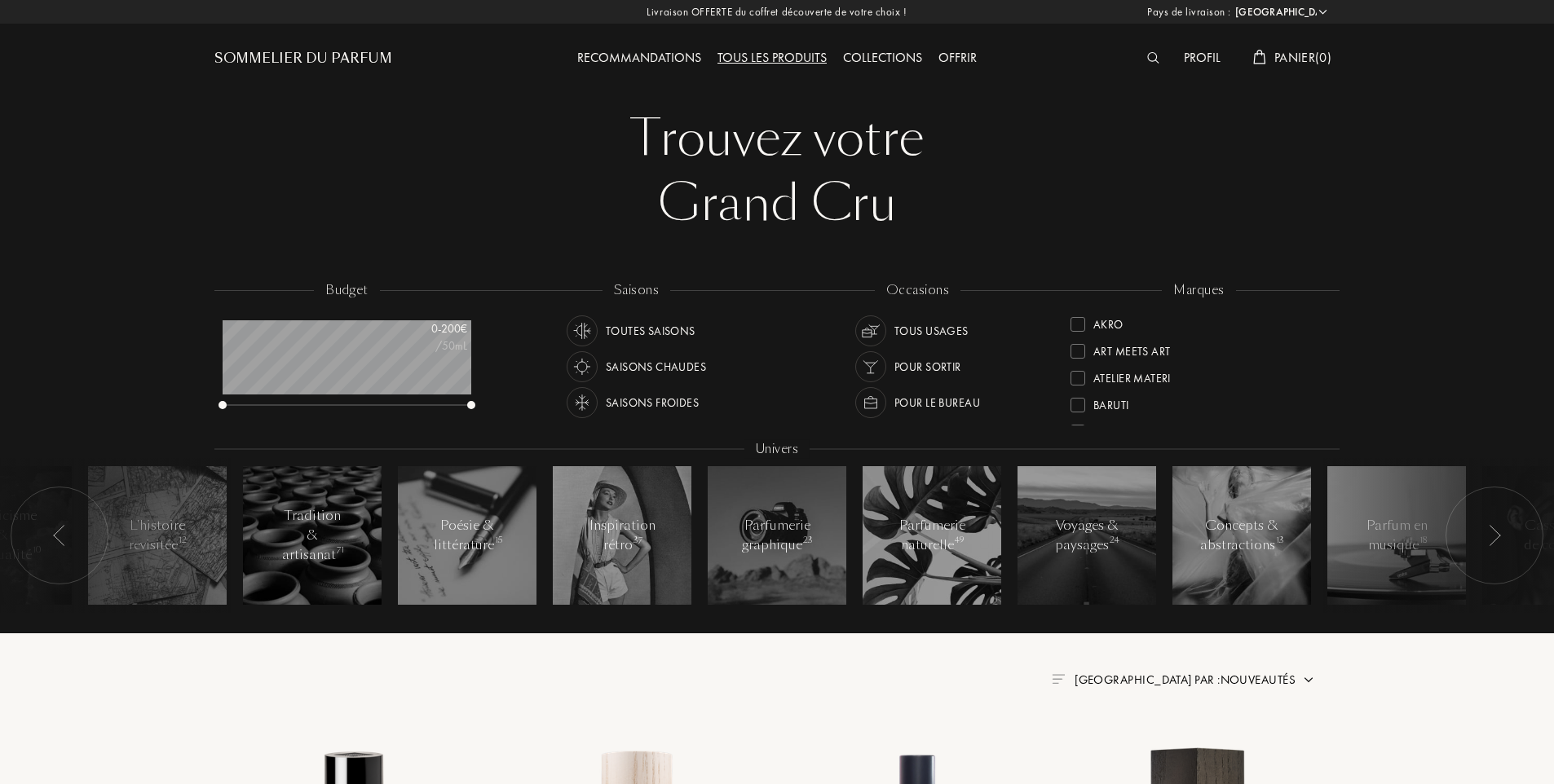
click at [673, 61] on div "Recommandations" at bounding box center [639, 59] width 140 height 21
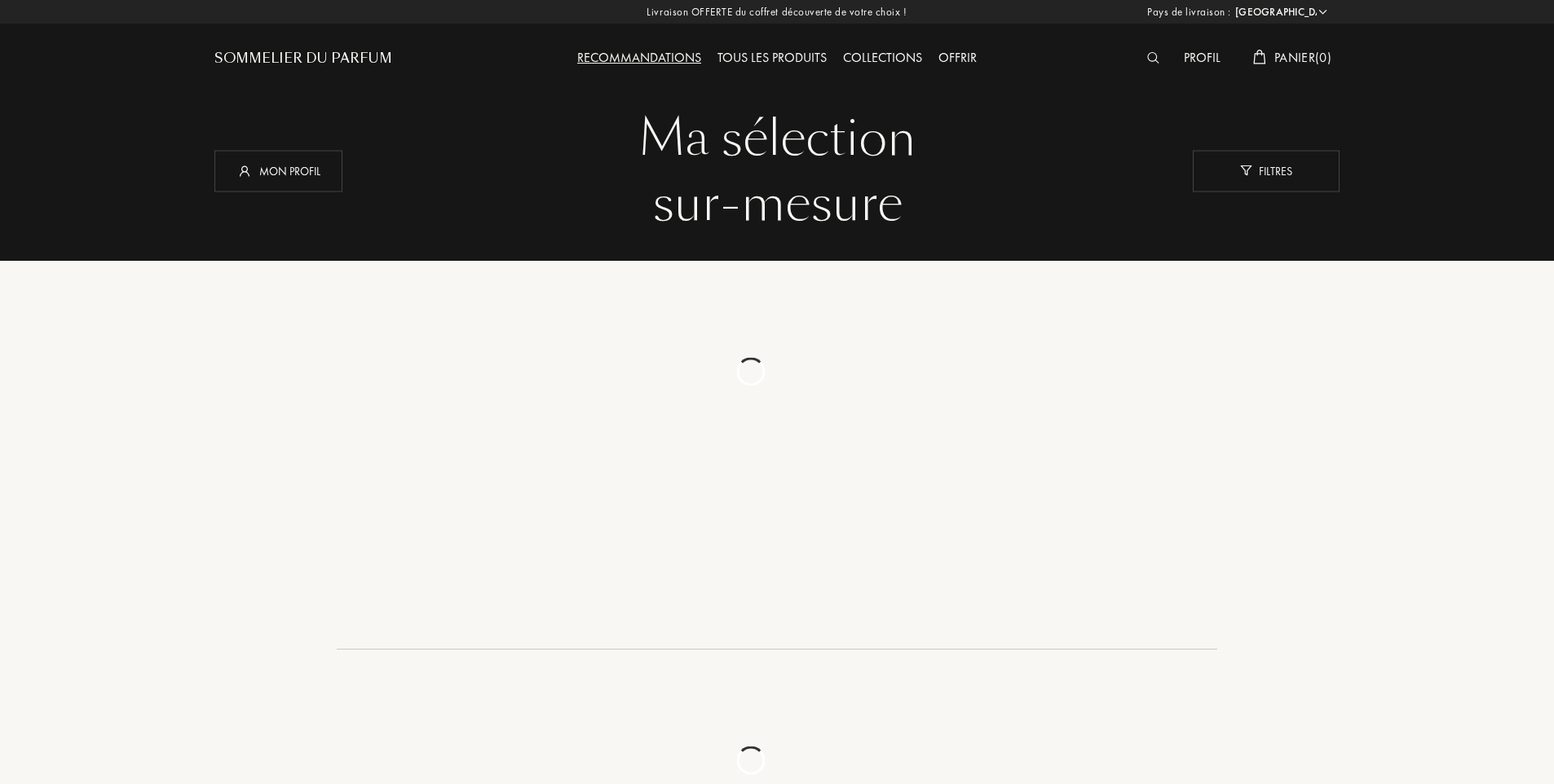
select select "FR"
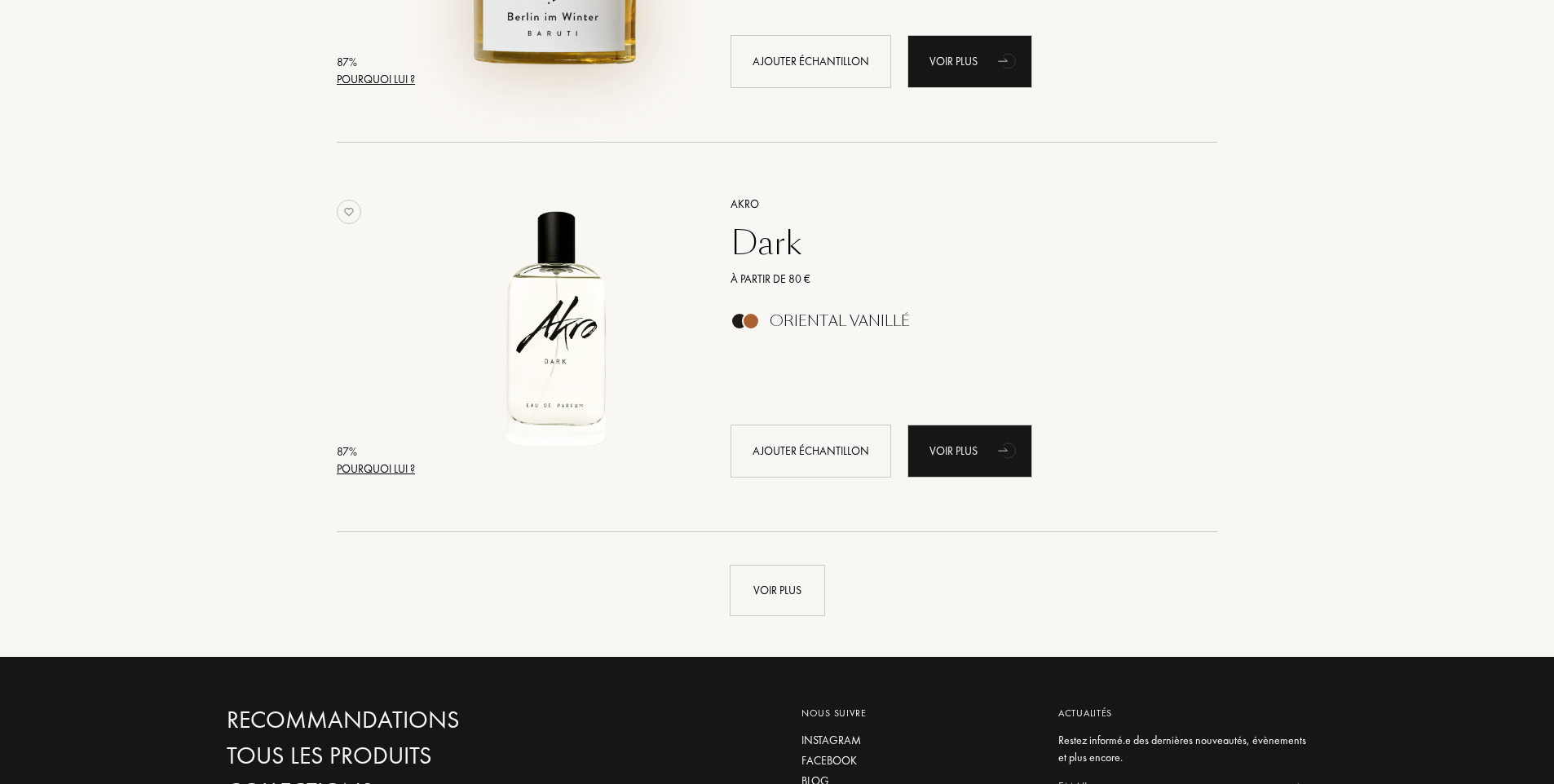
scroll to position [3668, 0]
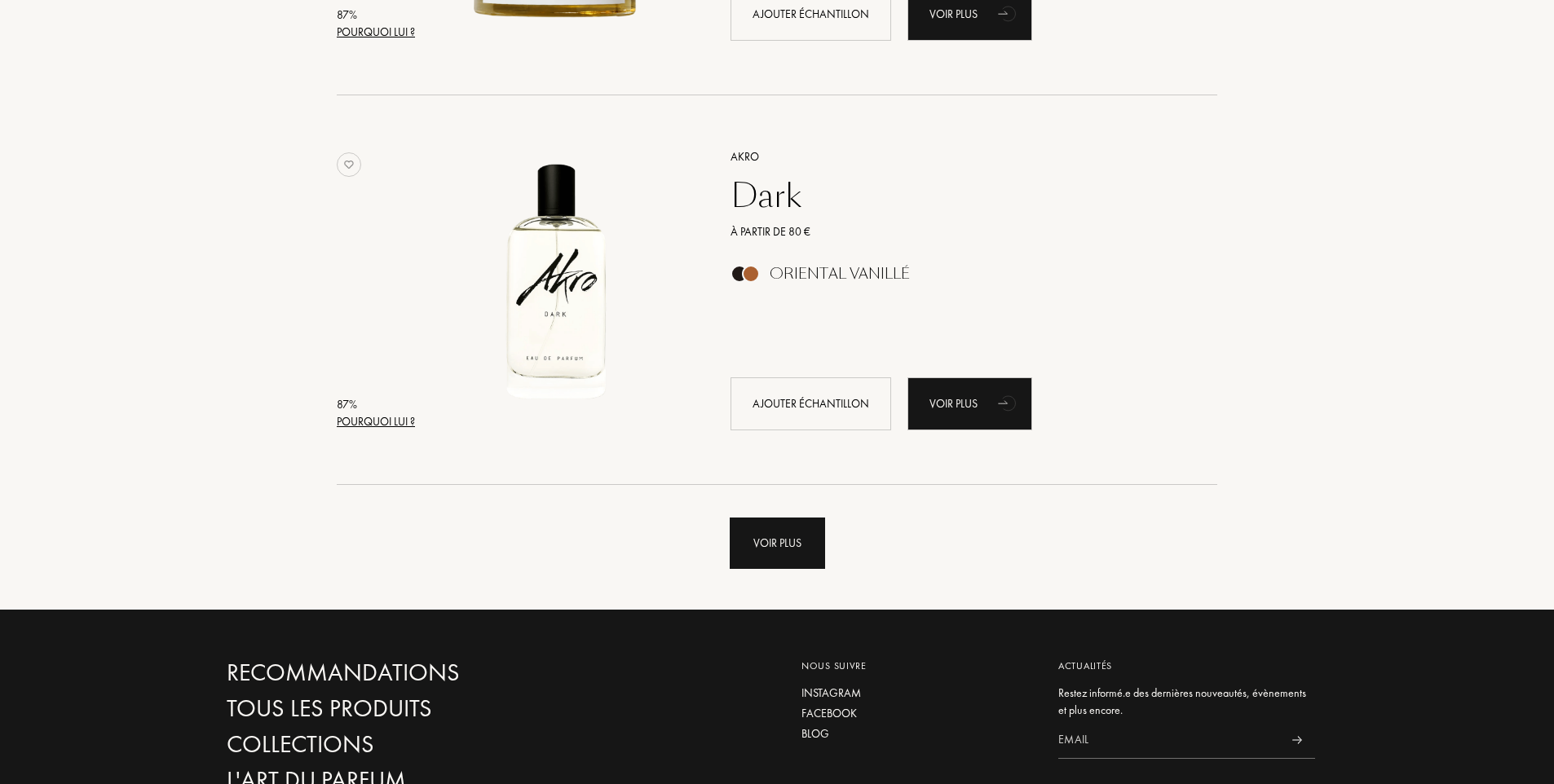
click at [795, 547] on div "Voir plus" at bounding box center [777, 543] width 96 height 51
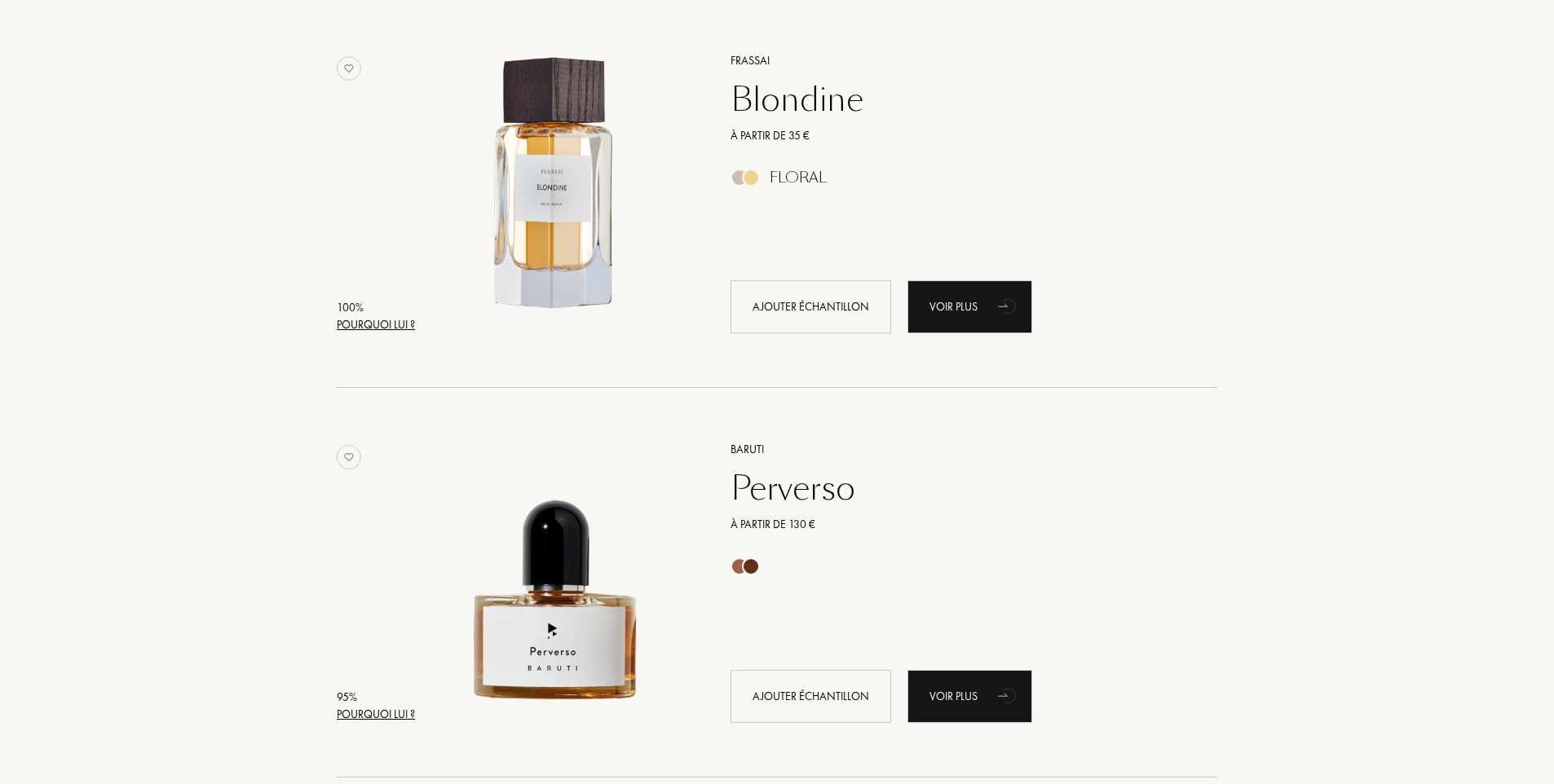
scroll to position [0, 0]
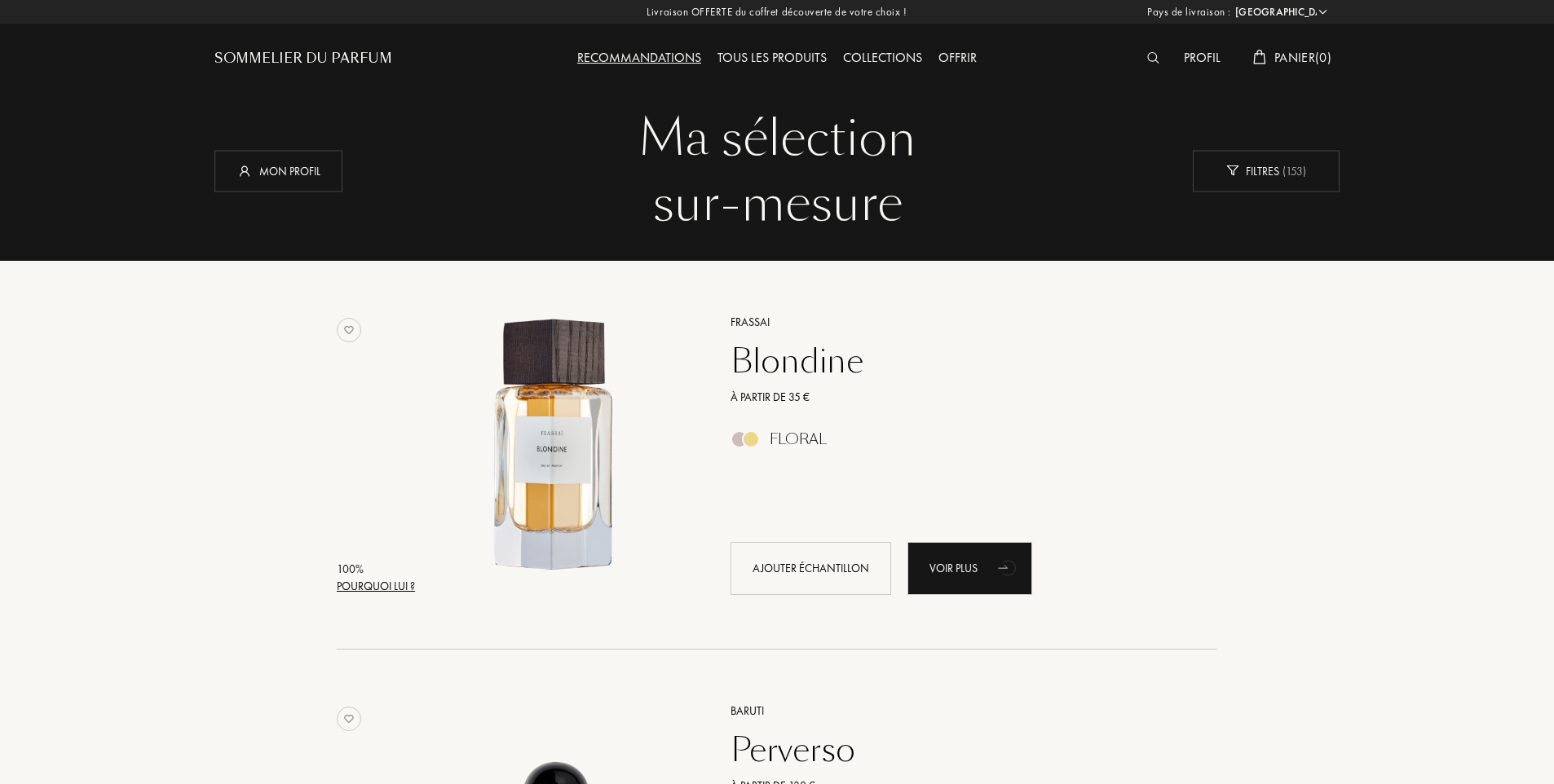
click at [762, 60] on div "Tous les produits" at bounding box center [772, 59] width 126 height 21
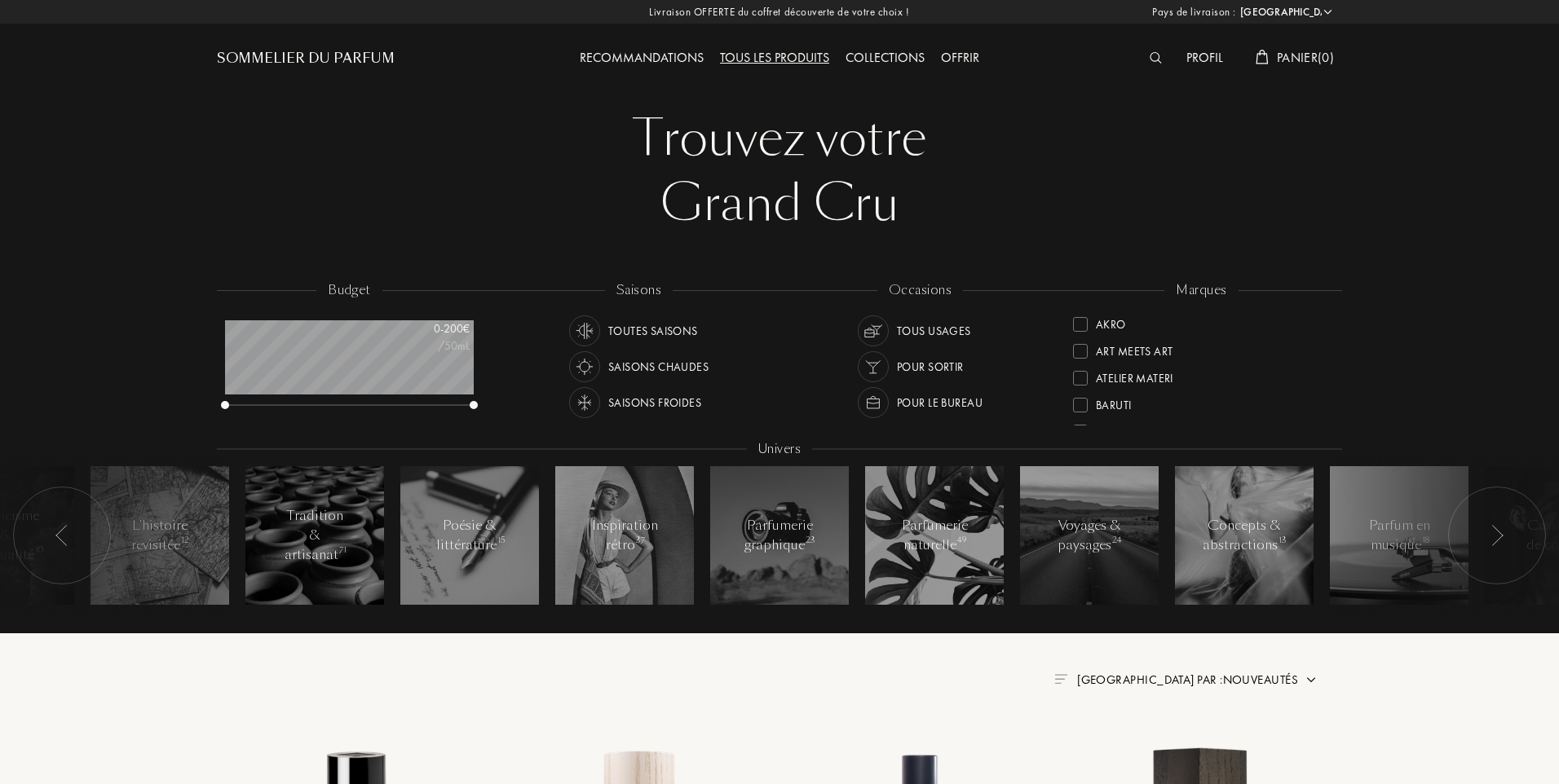
select select "FR"
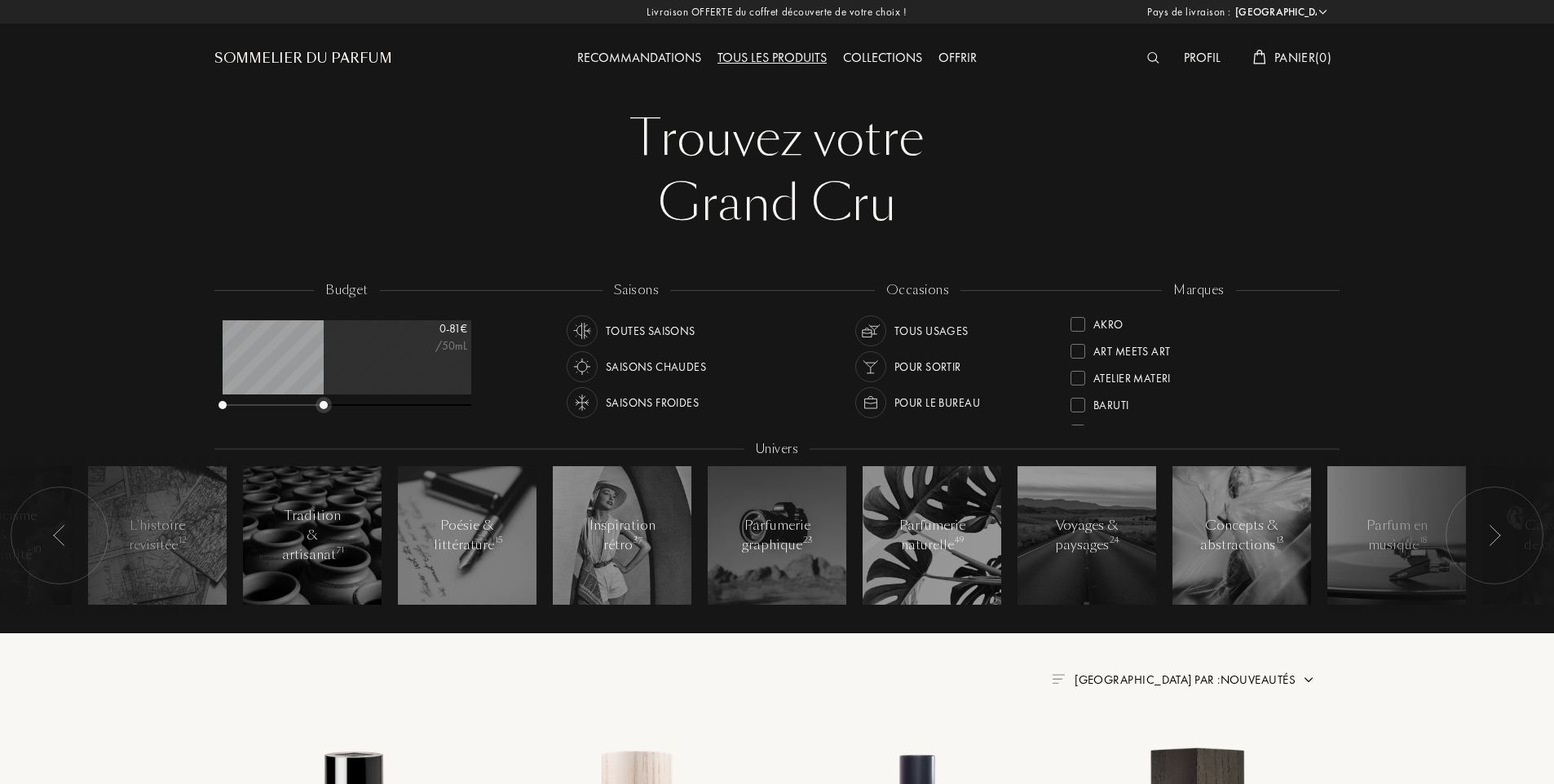
drag, startPoint x: 471, startPoint y: 406, endPoint x: 324, endPoint y: 416, distance: 147.3
click at [324, 416] on div "budget 0 - 81 € /50mL" at bounding box center [355, 354] width 281 height 147
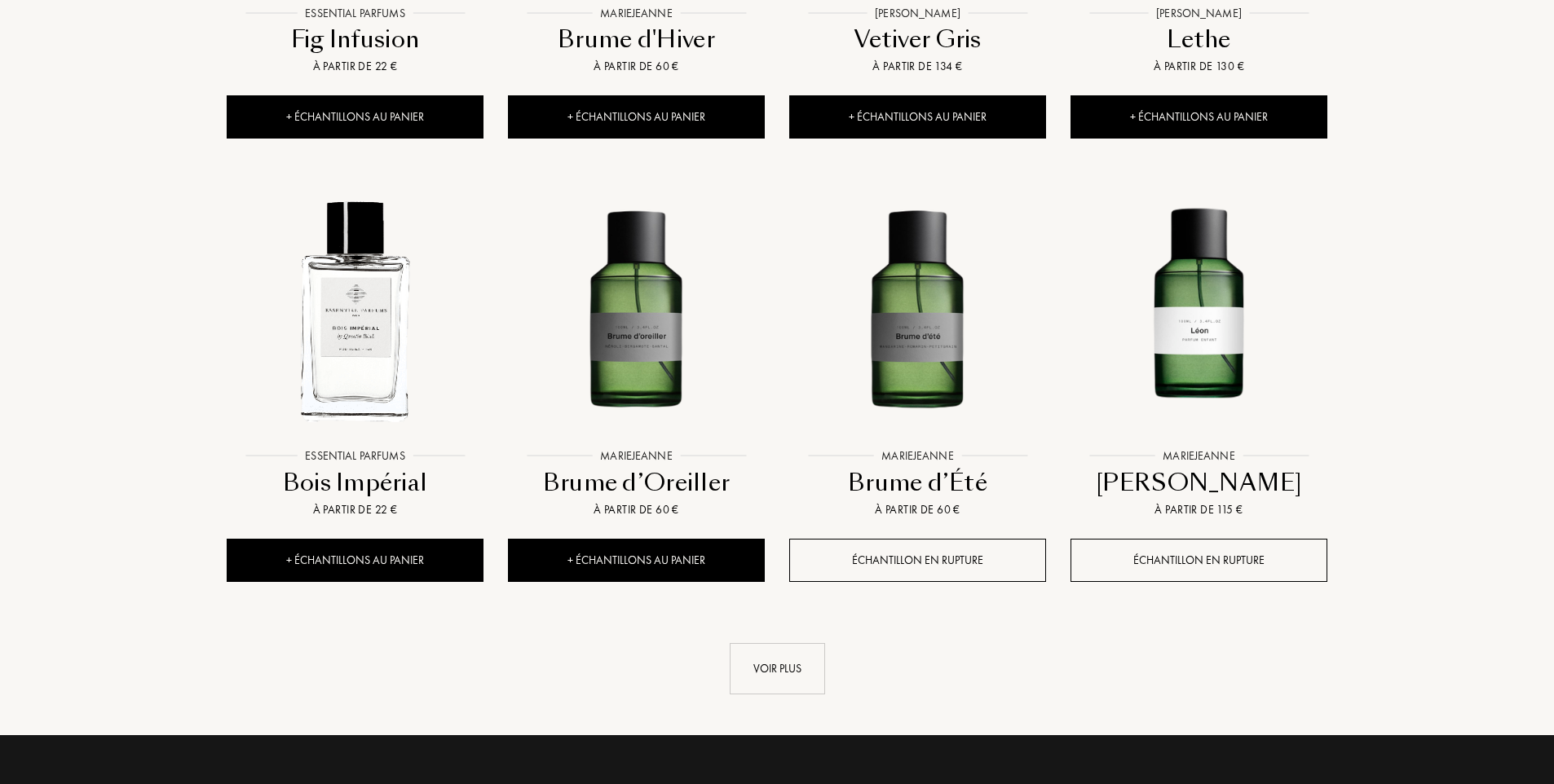
scroll to position [1467, 0]
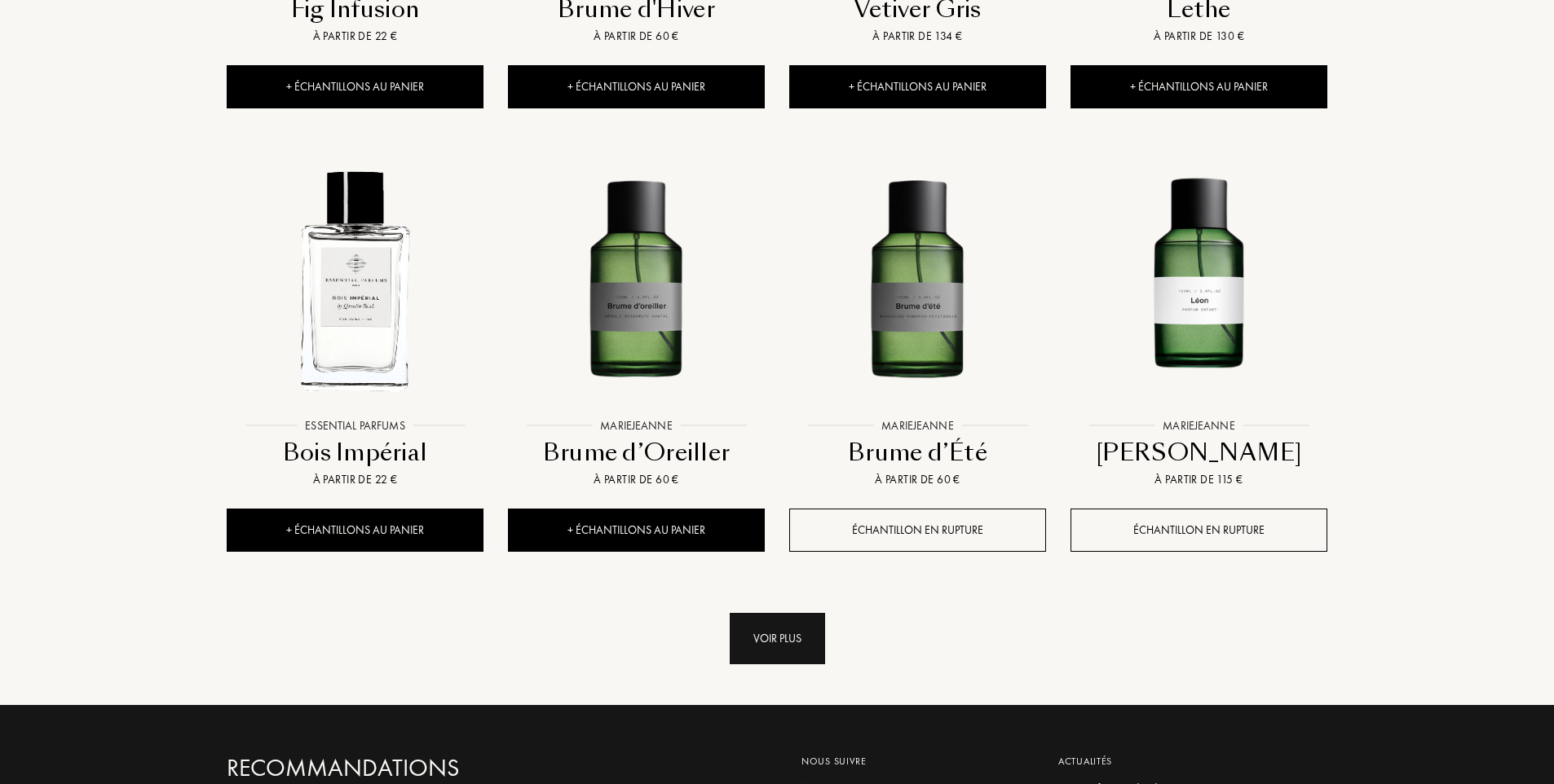
click at [777, 650] on div "Voir plus" at bounding box center [777, 638] width 96 height 51
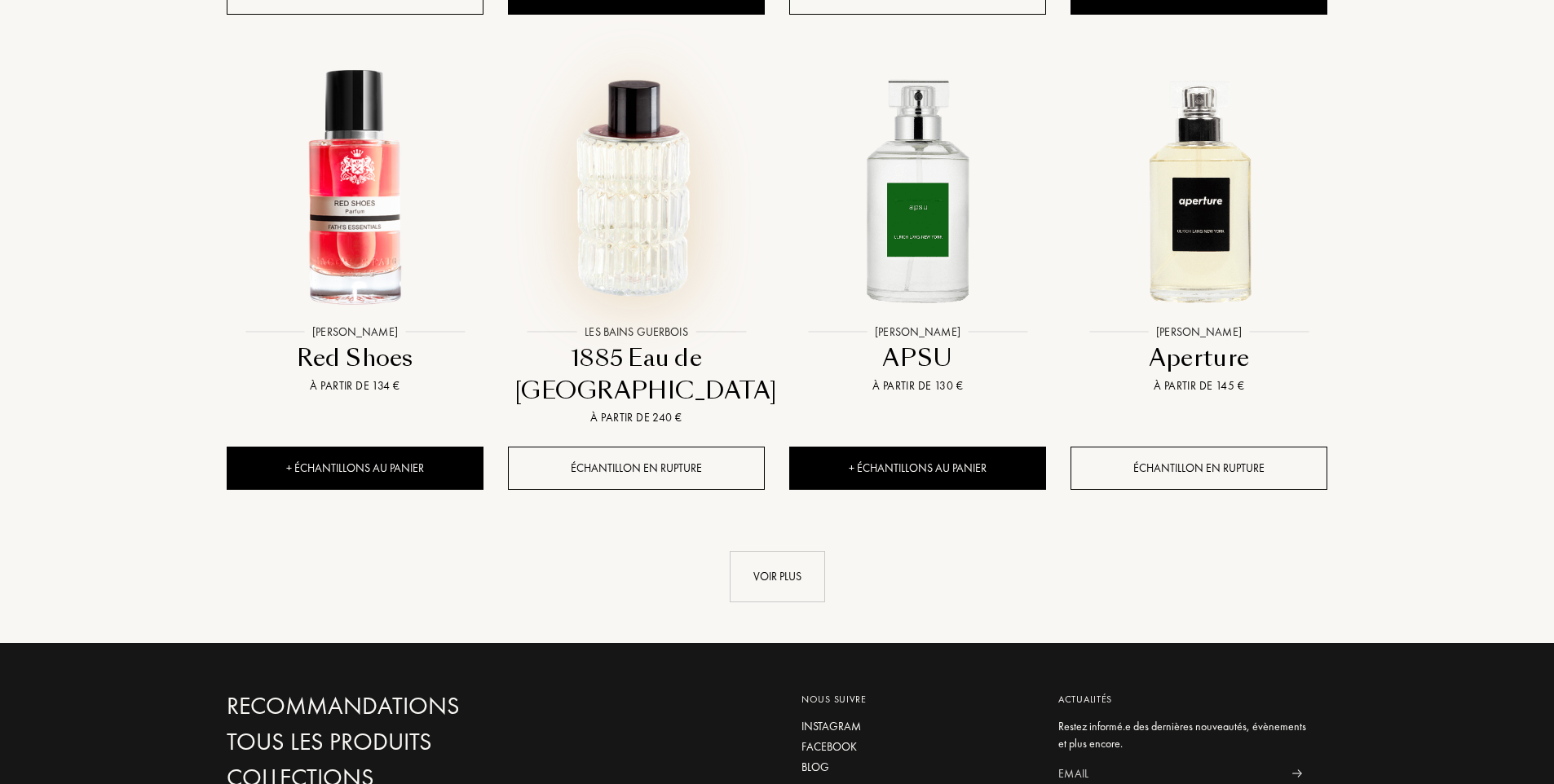
scroll to position [2772, 0]
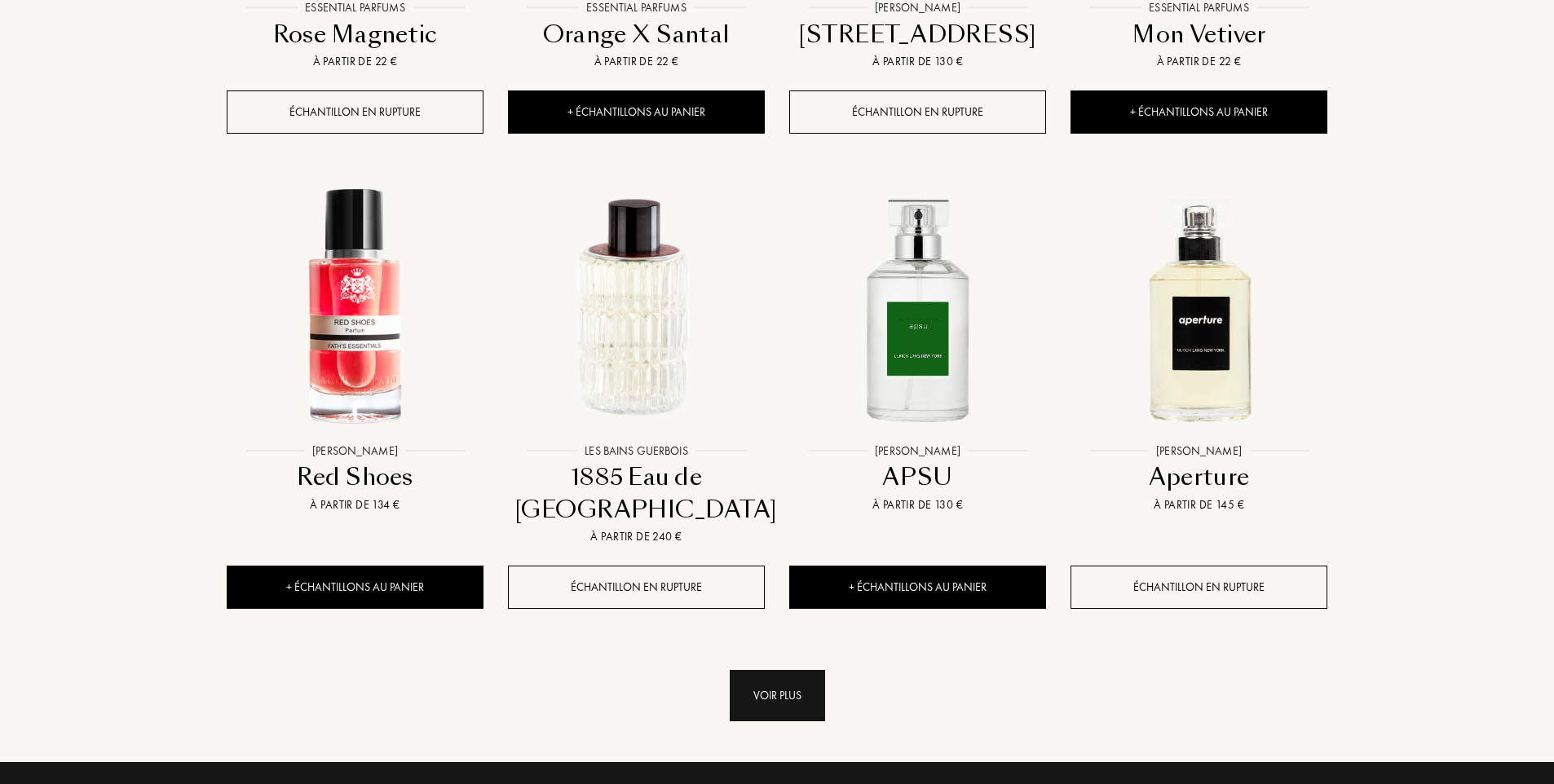
click at [779, 670] on div "Voir plus" at bounding box center [777, 695] width 96 height 51
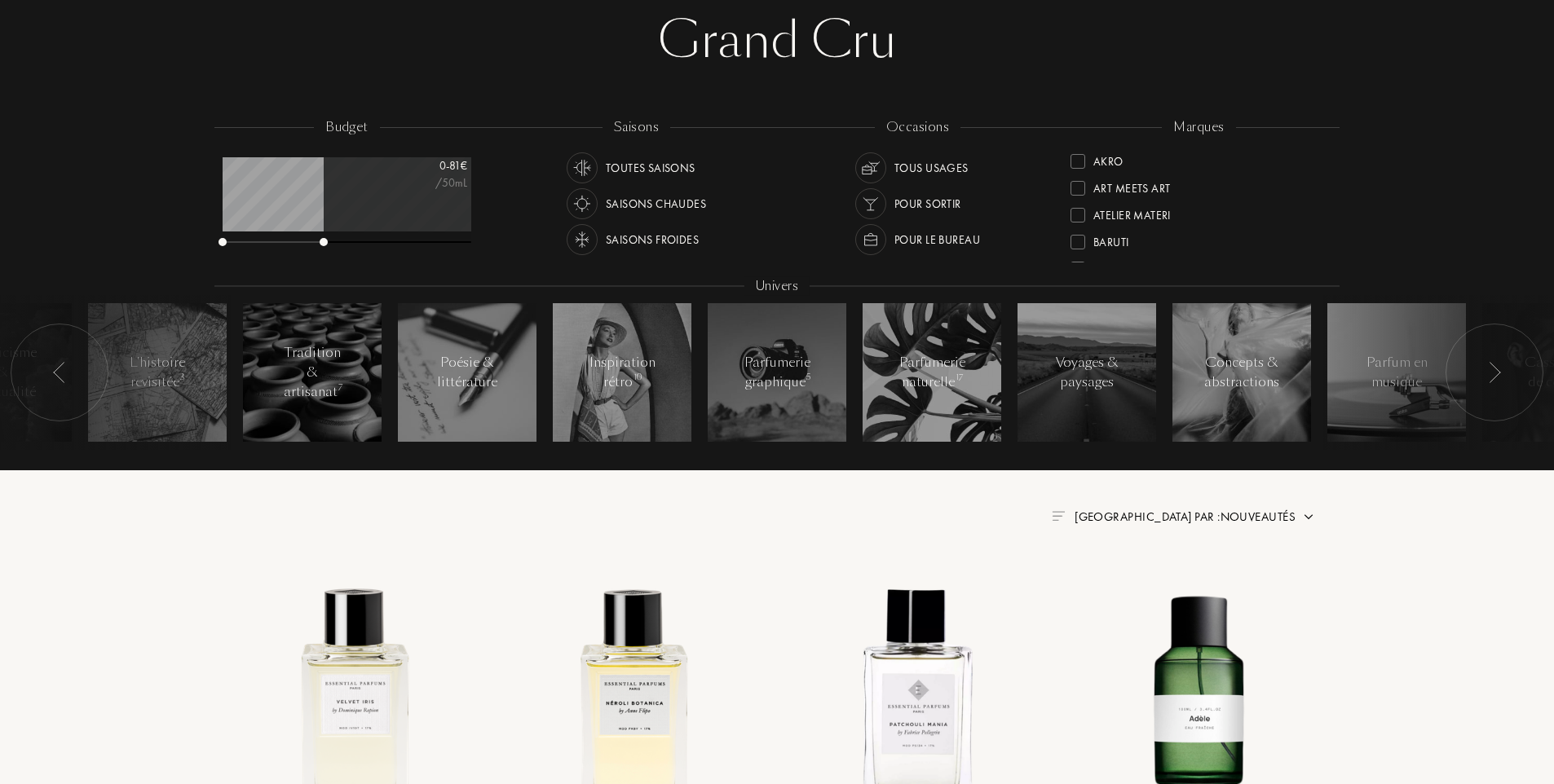
scroll to position [0, 0]
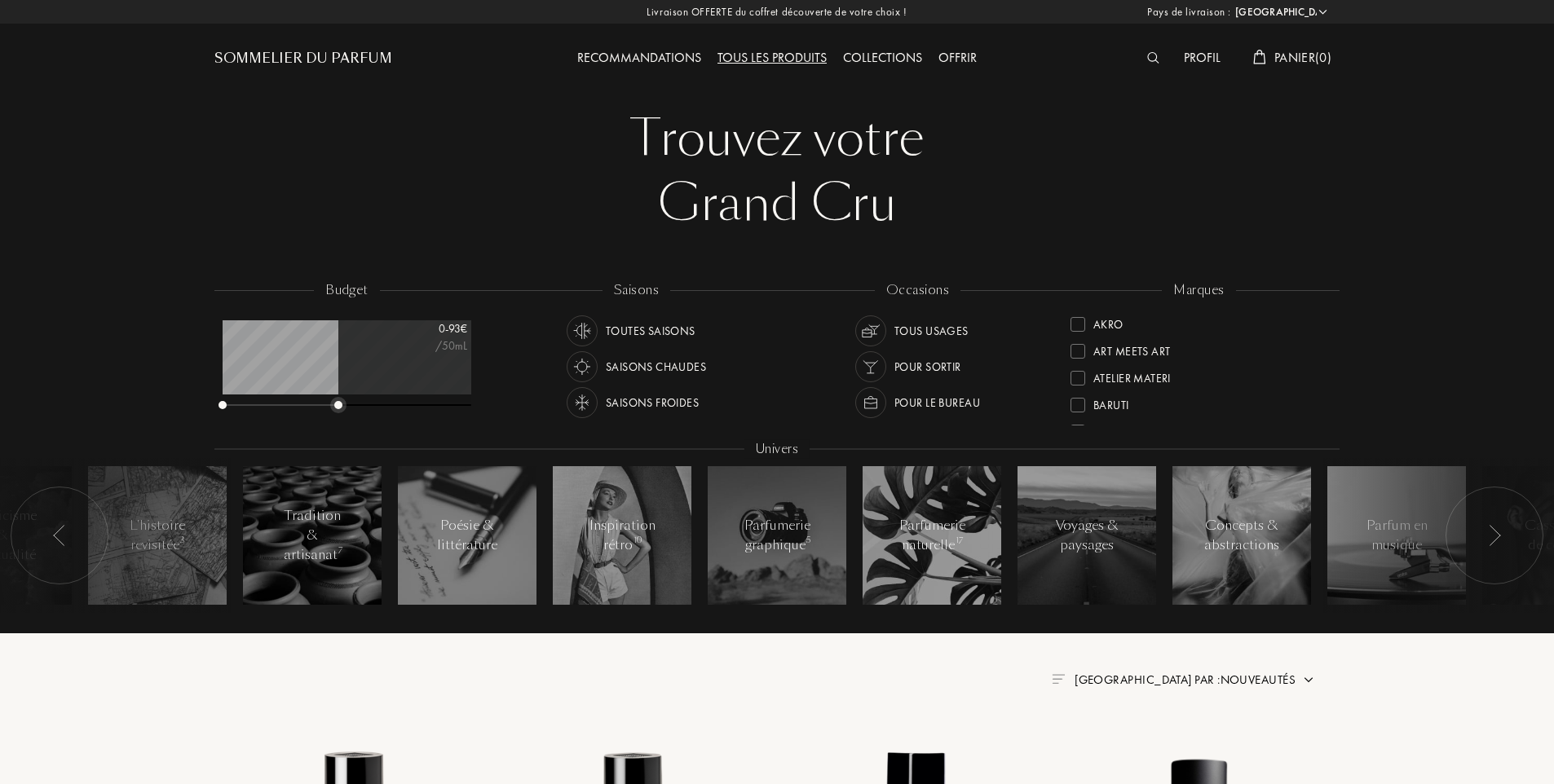
drag, startPoint x: 324, startPoint y: 405, endPoint x: 339, endPoint y: 406, distance: 15.0
click at [339, 406] on div at bounding box center [338, 405] width 8 height 8
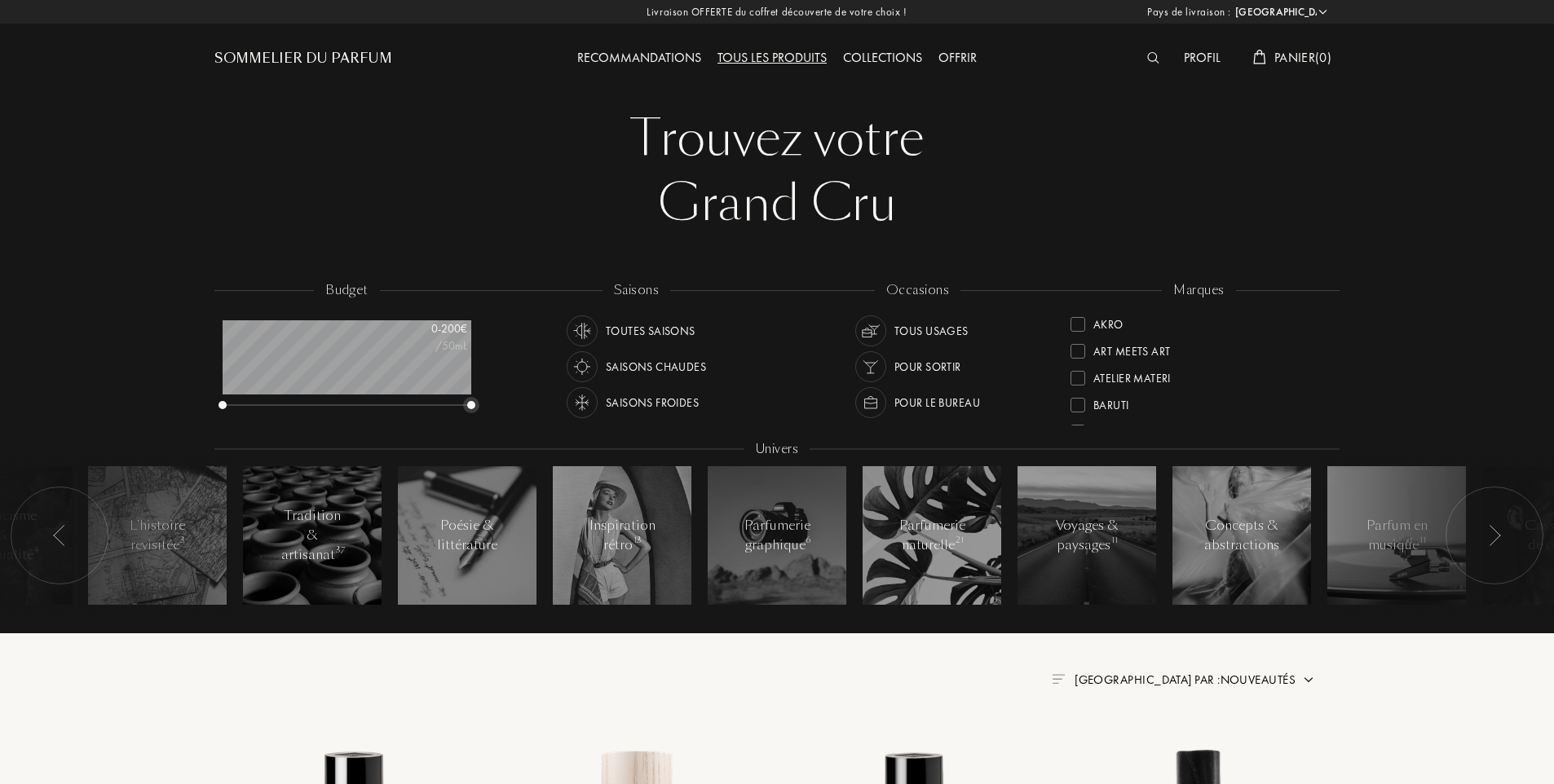
drag, startPoint x: 339, startPoint y: 404, endPoint x: 530, endPoint y: 404, distance: 191.0
click at [529, 404] on div "budget 0 - 200 € /50mL saisons Toutes saisons Saisons chaudes Saisons froides o…" at bounding box center [776, 455] width 1125 height 349
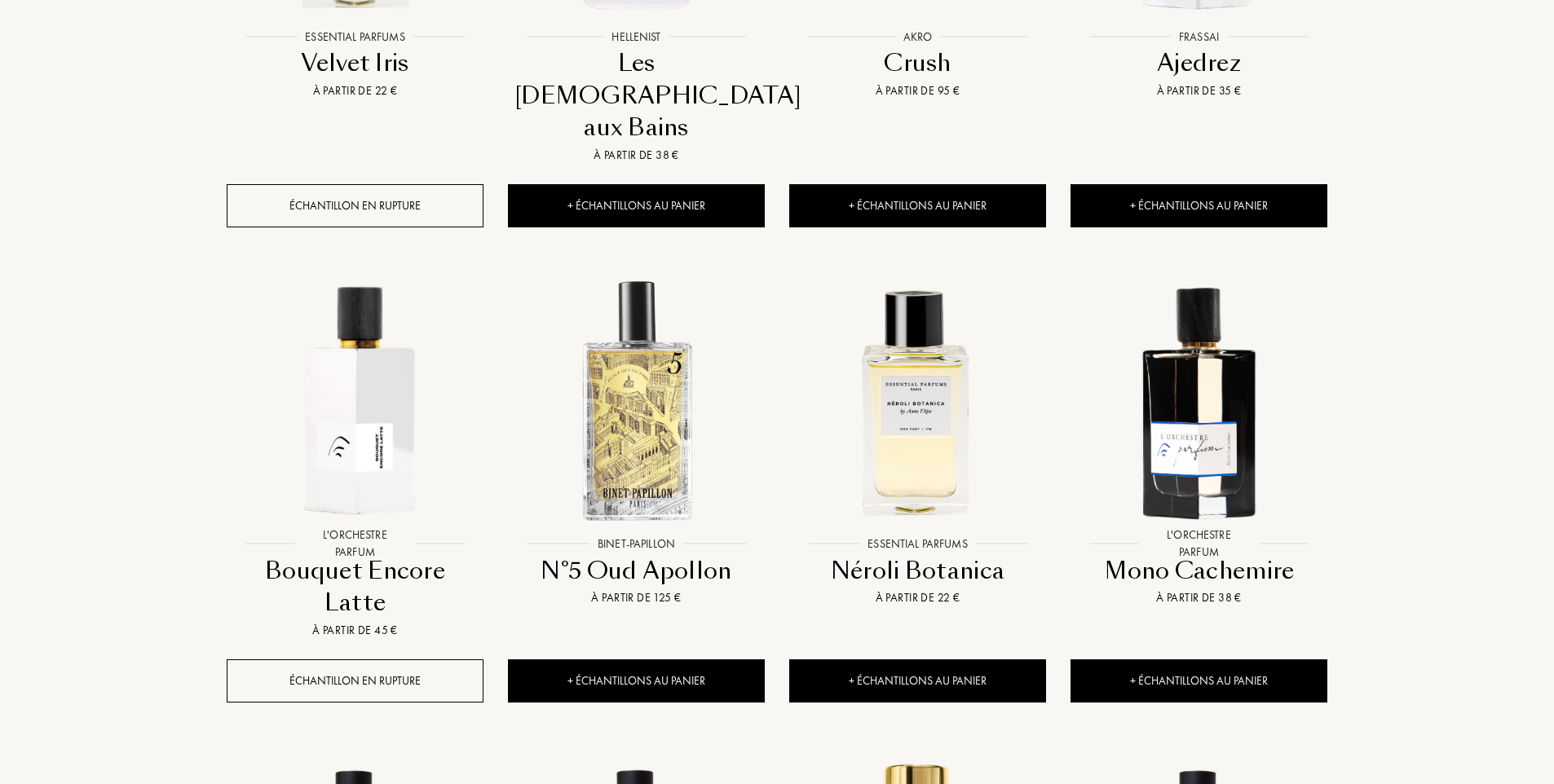
scroll to position [1304, 0]
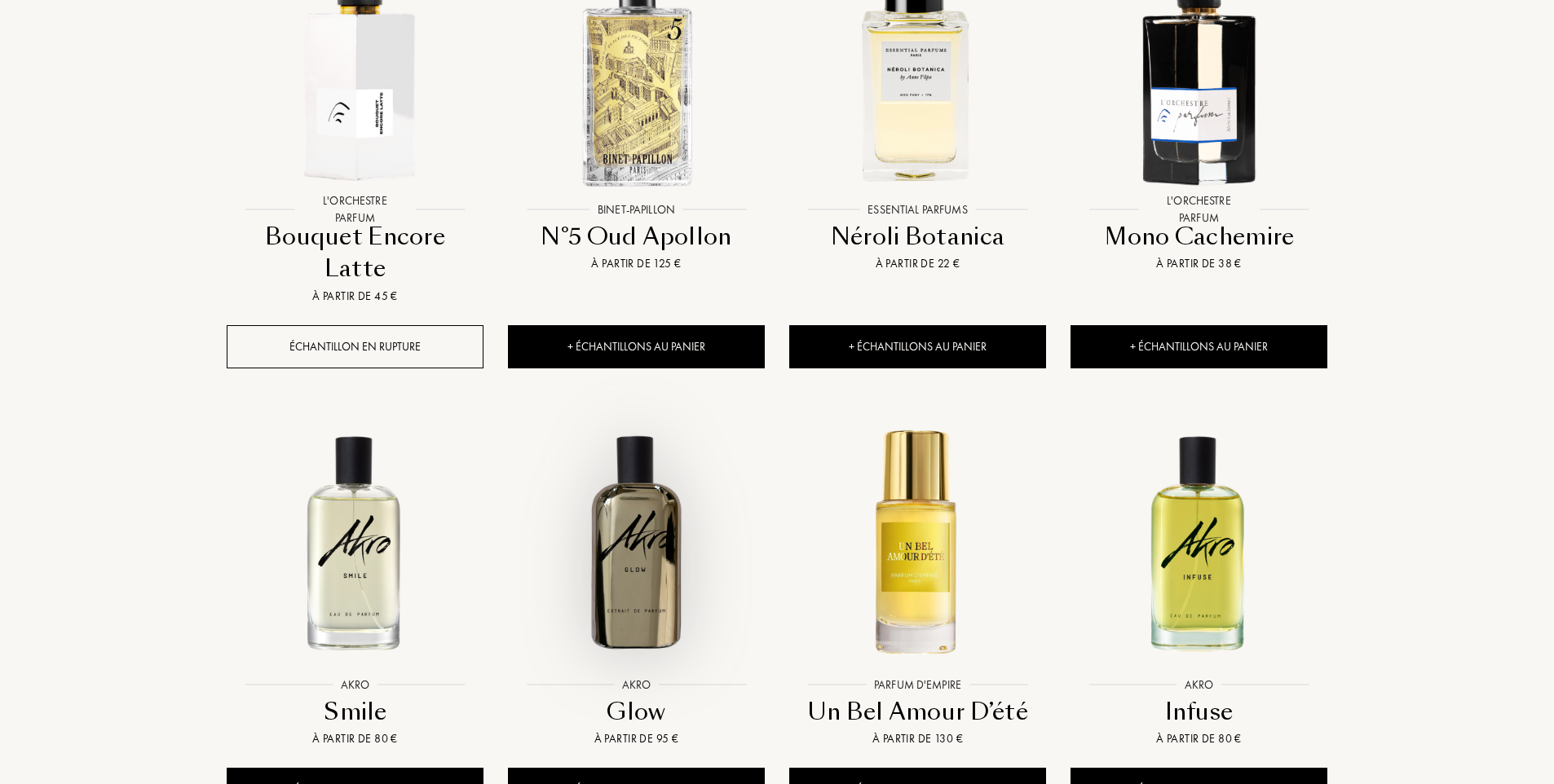
click at [655, 489] on img at bounding box center [636, 542] width 254 height 254
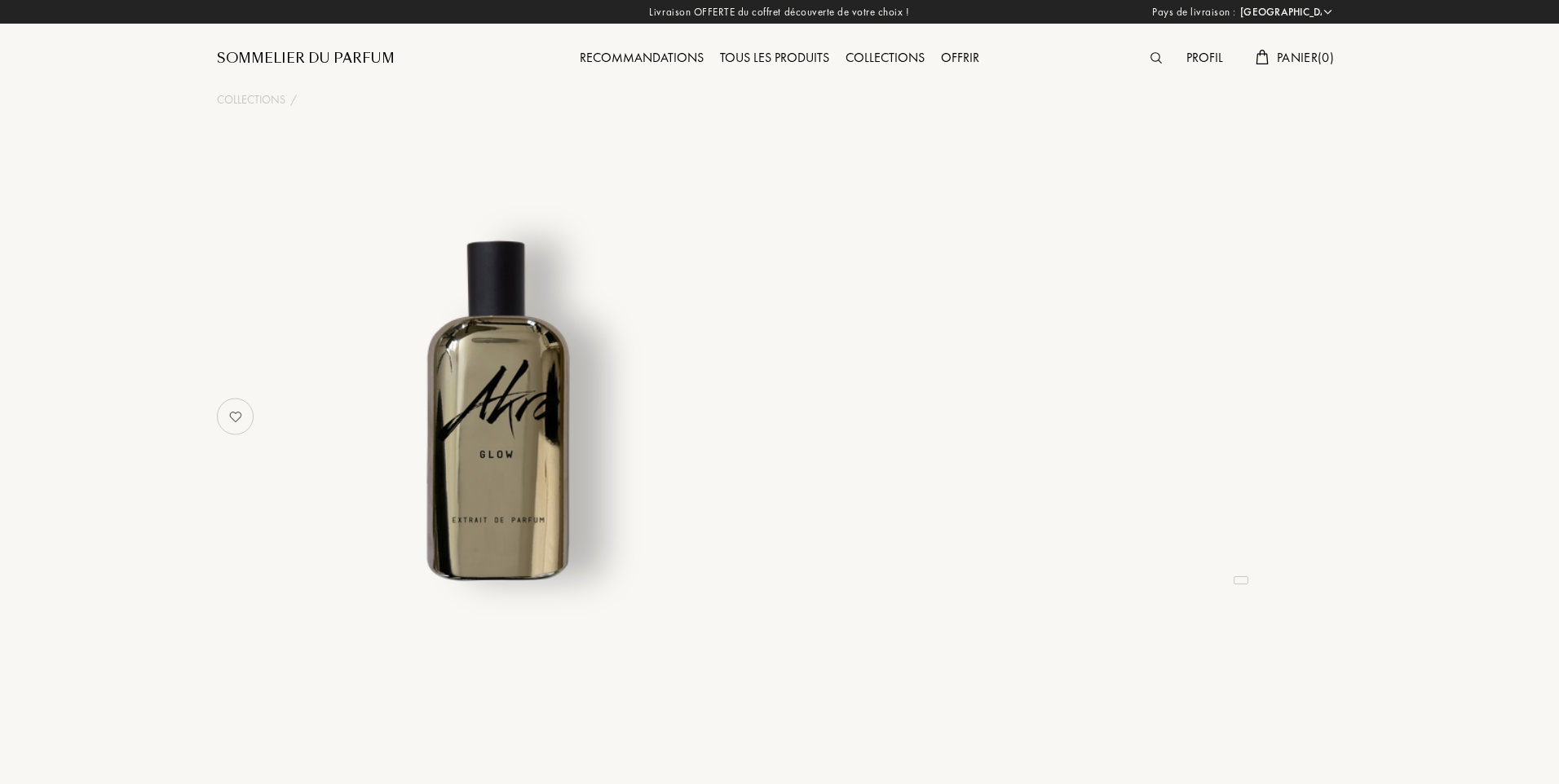
select select "FR"
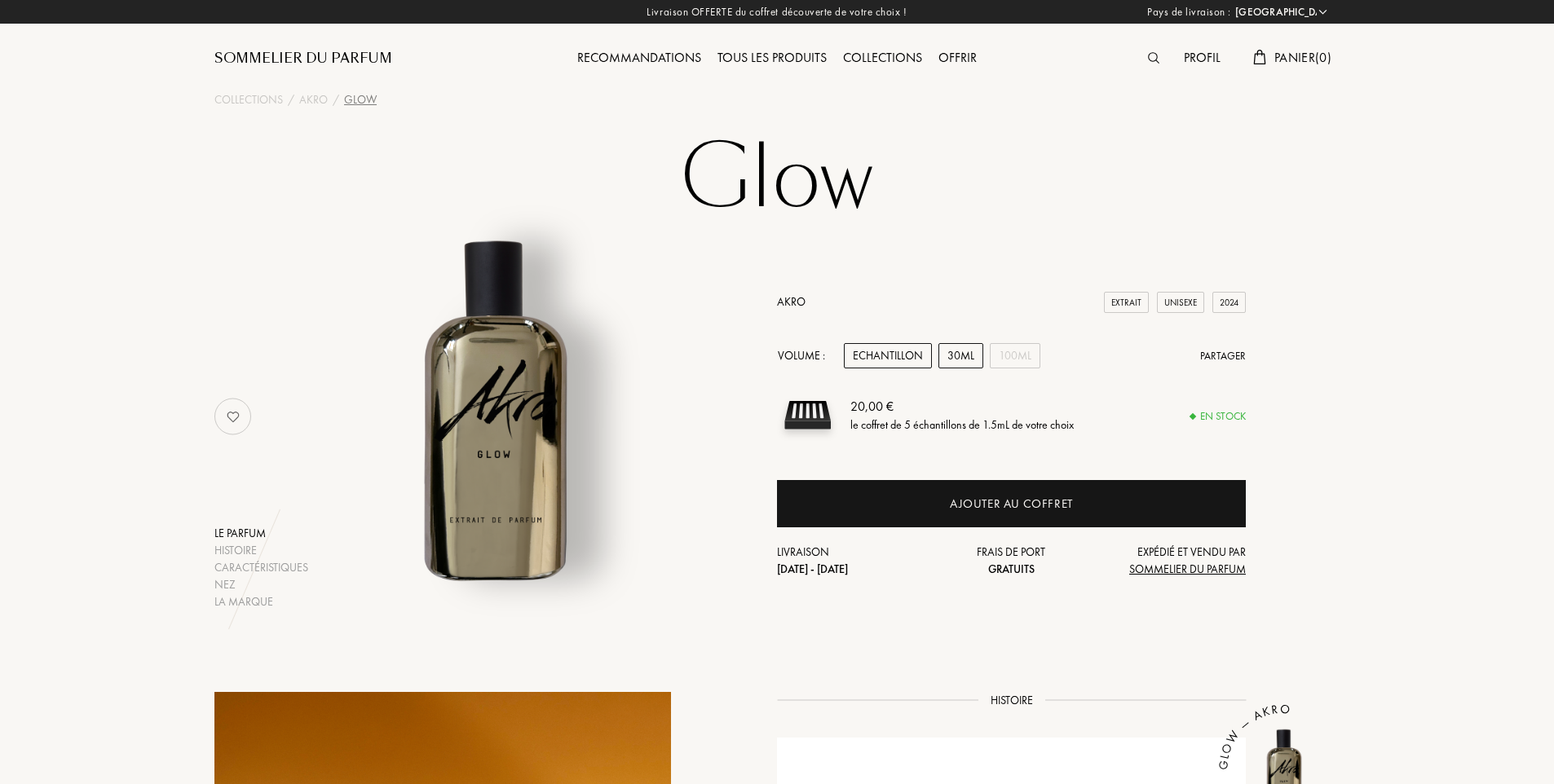
click at [963, 357] on div "30mL" at bounding box center [960, 356] width 45 height 25
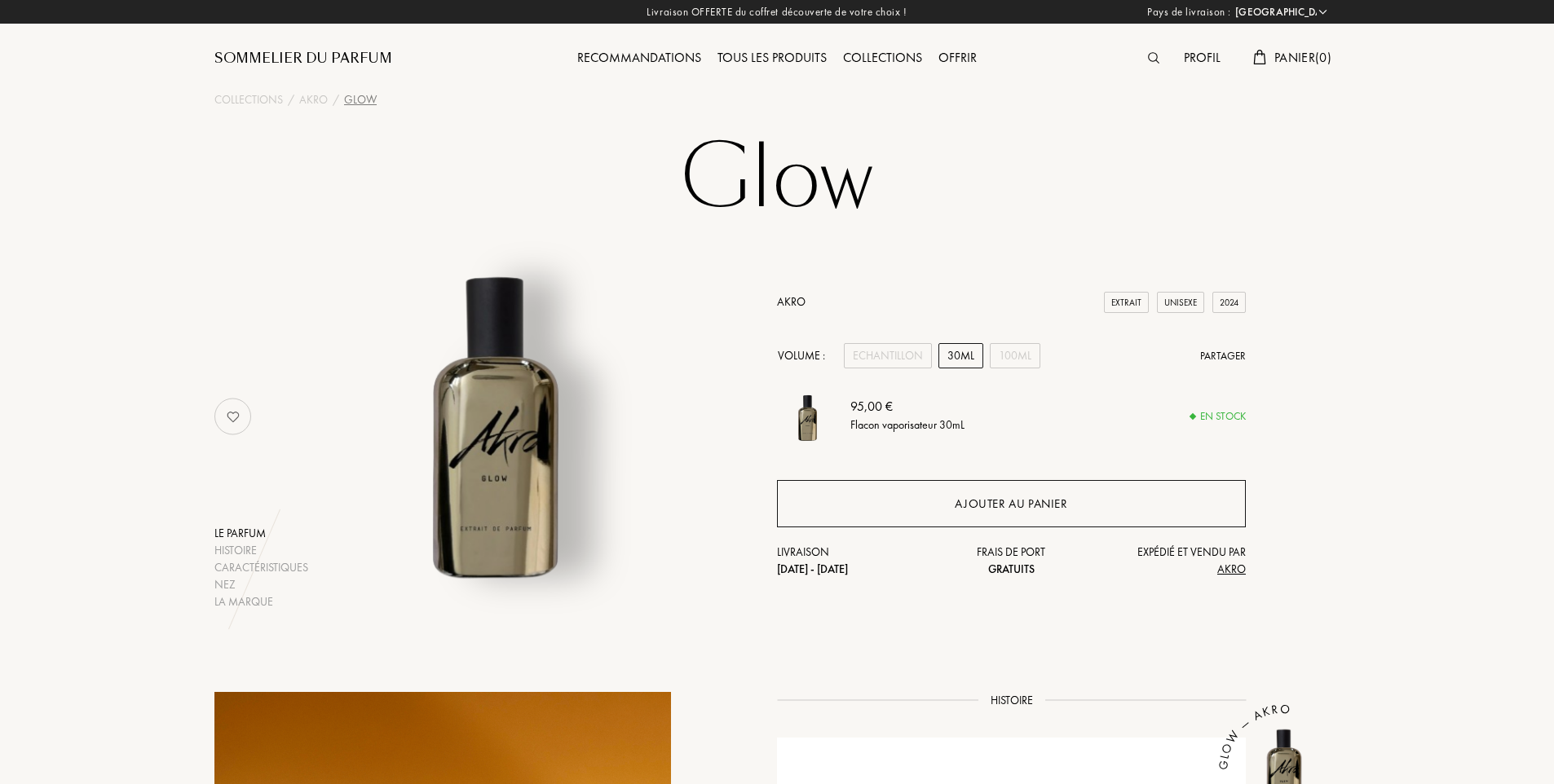
click at [1031, 507] on div "Ajouter au panier" at bounding box center [1011, 504] width 112 height 18
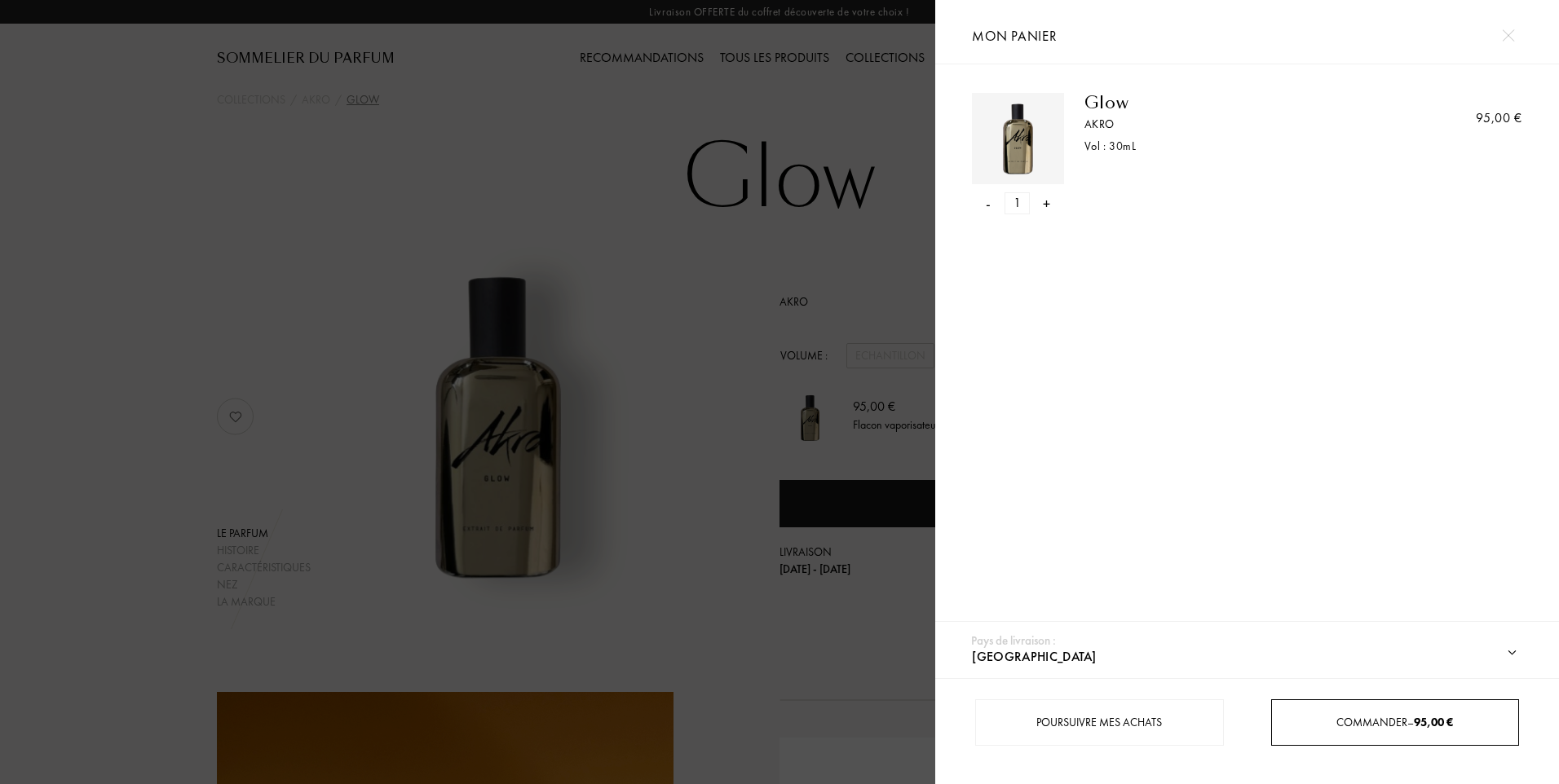
click at [1360, 723] on span "Commander – 95,00 €" at bounding box center [1395, 722] width 117 height 15
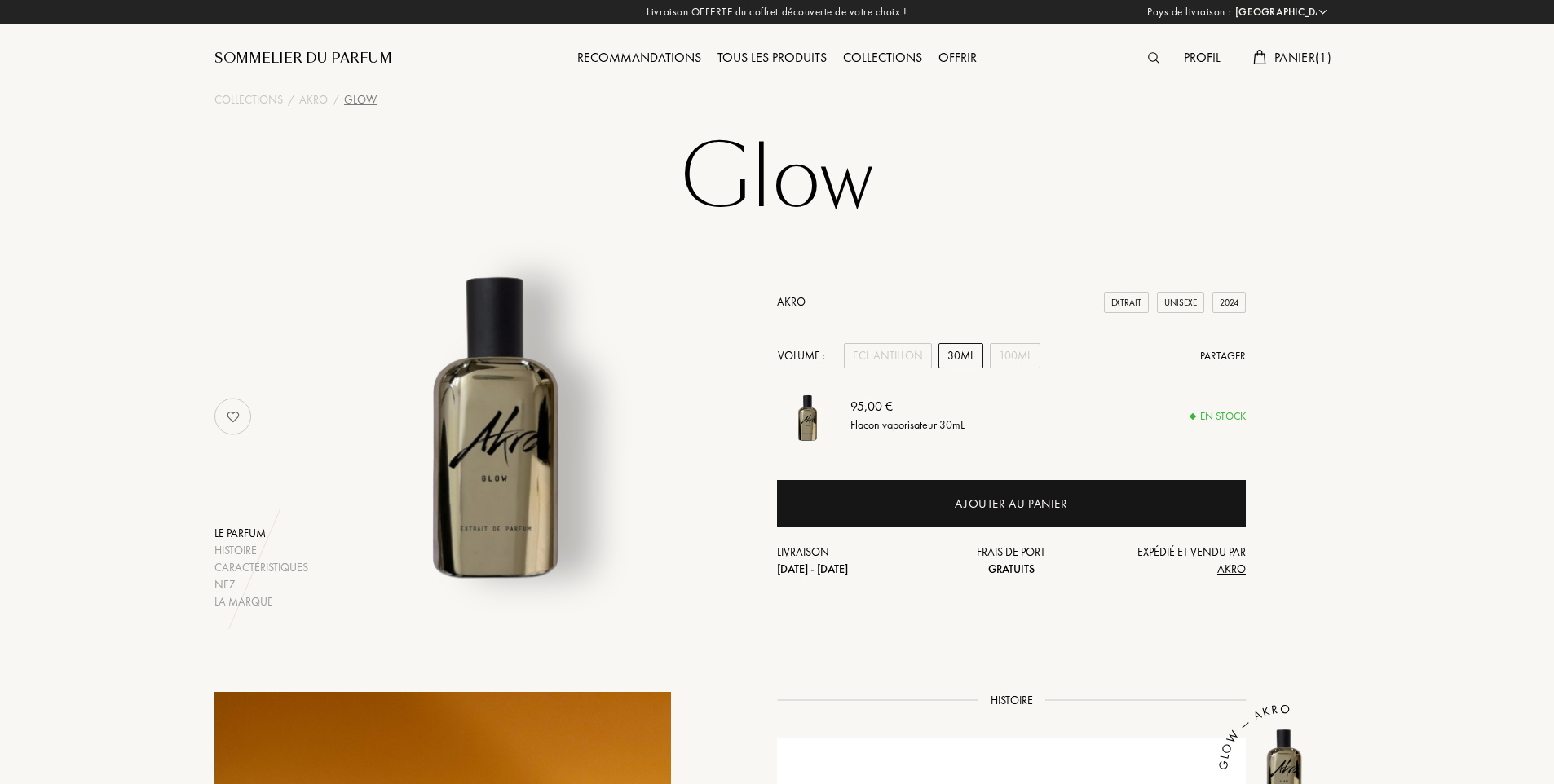
click at [666, 55] on div "Recommandations" at bounding box center [639, 59] width 140 height 21
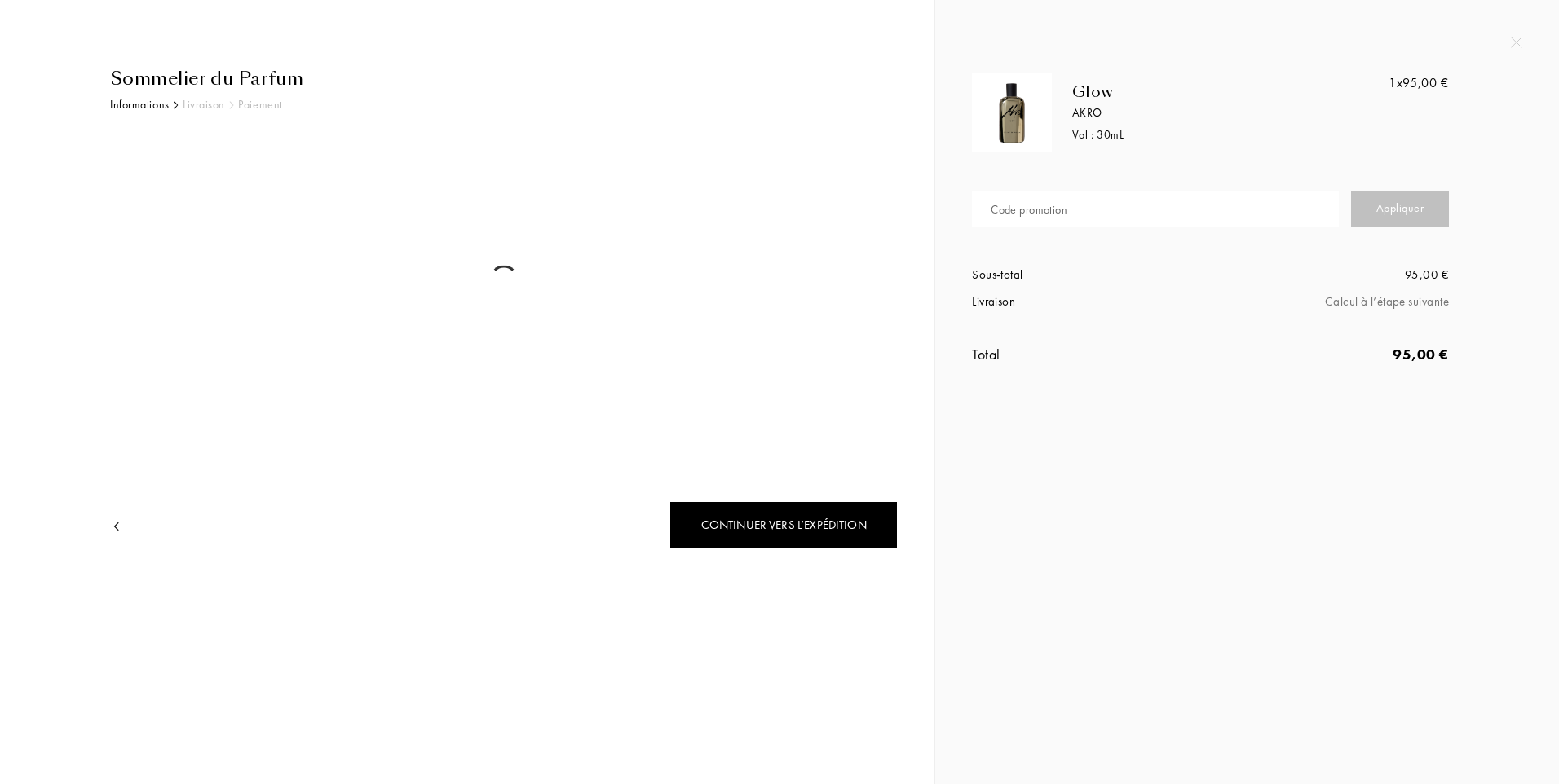
select select "FR"
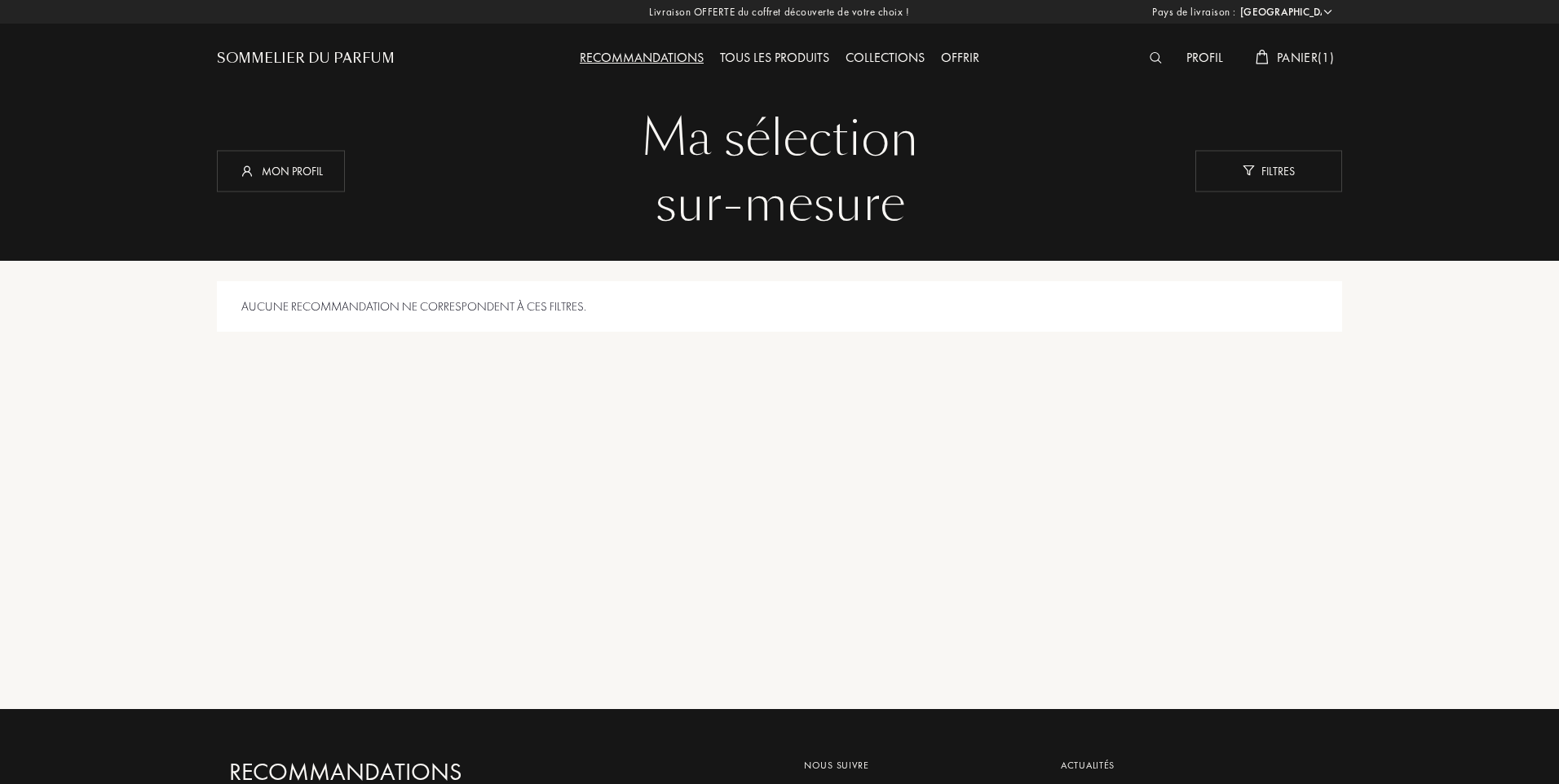
select select "FR"
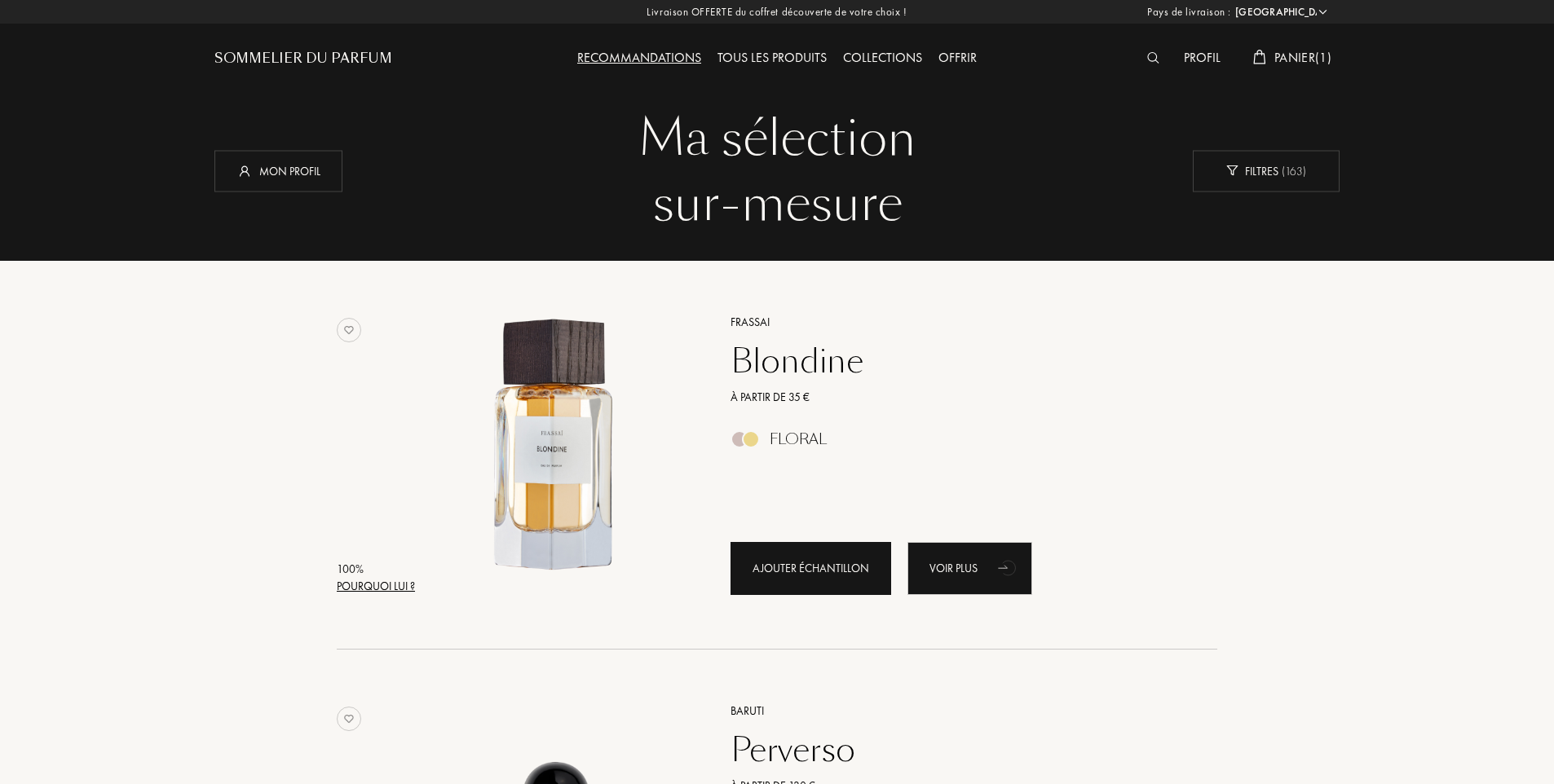
click at [831, 573] on div "Ajouter échantillon" at bounding box center [810, 568] width 161 height 53
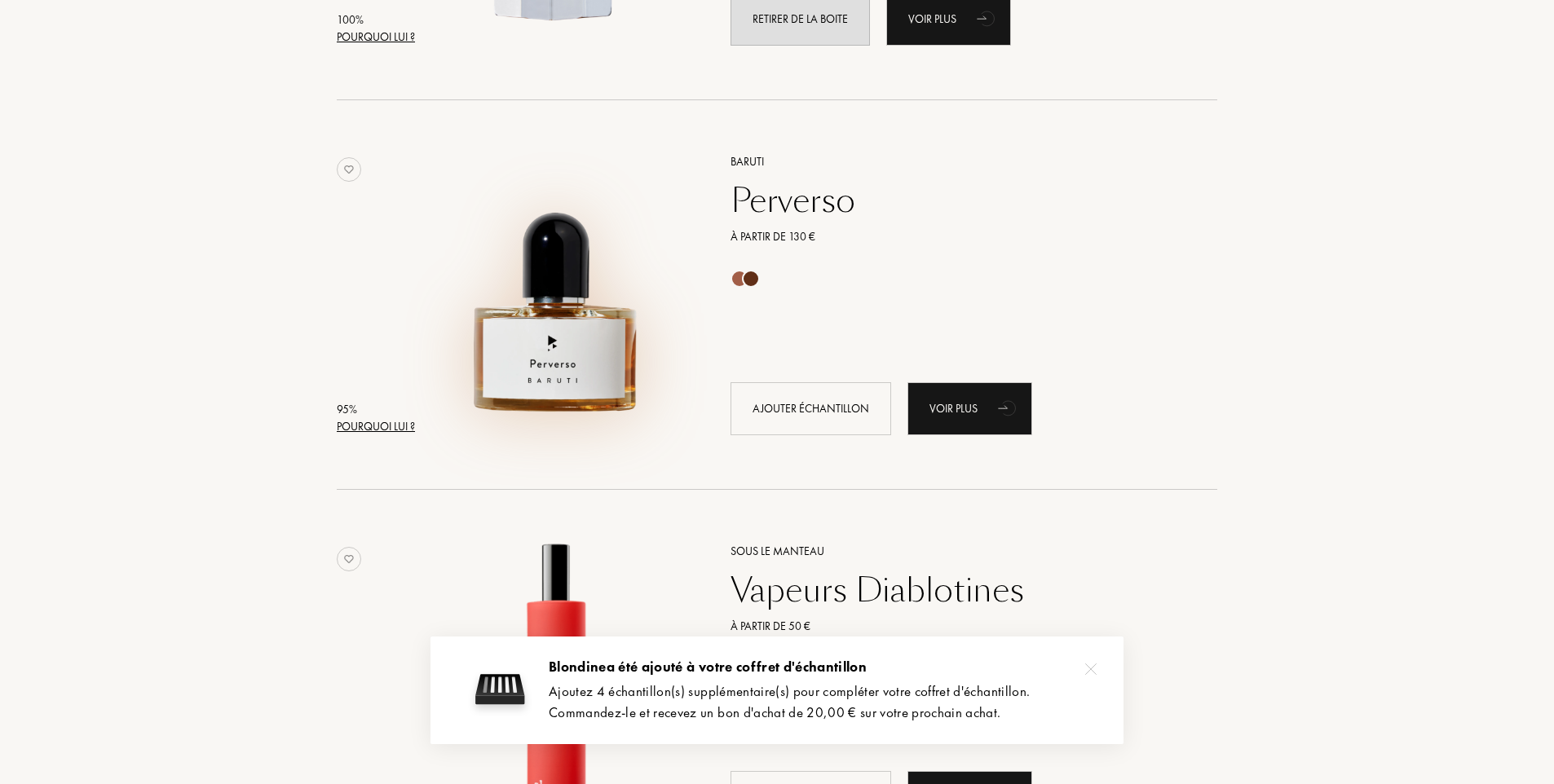
scroll to position [571, 0]
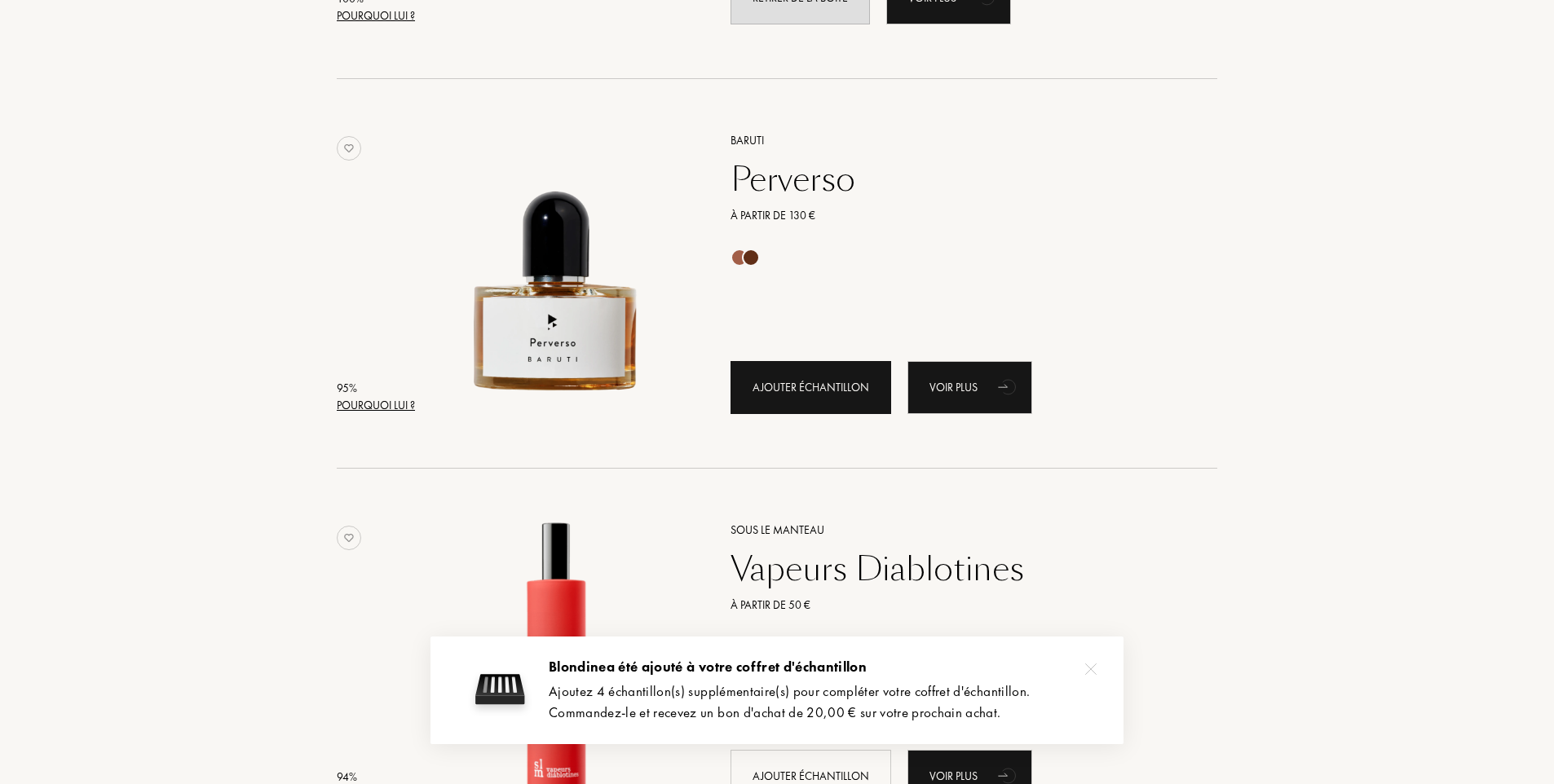
click at [772, 378] on div "Ajouter échantillon" at bounding box center [810, 387] width 161 height 53
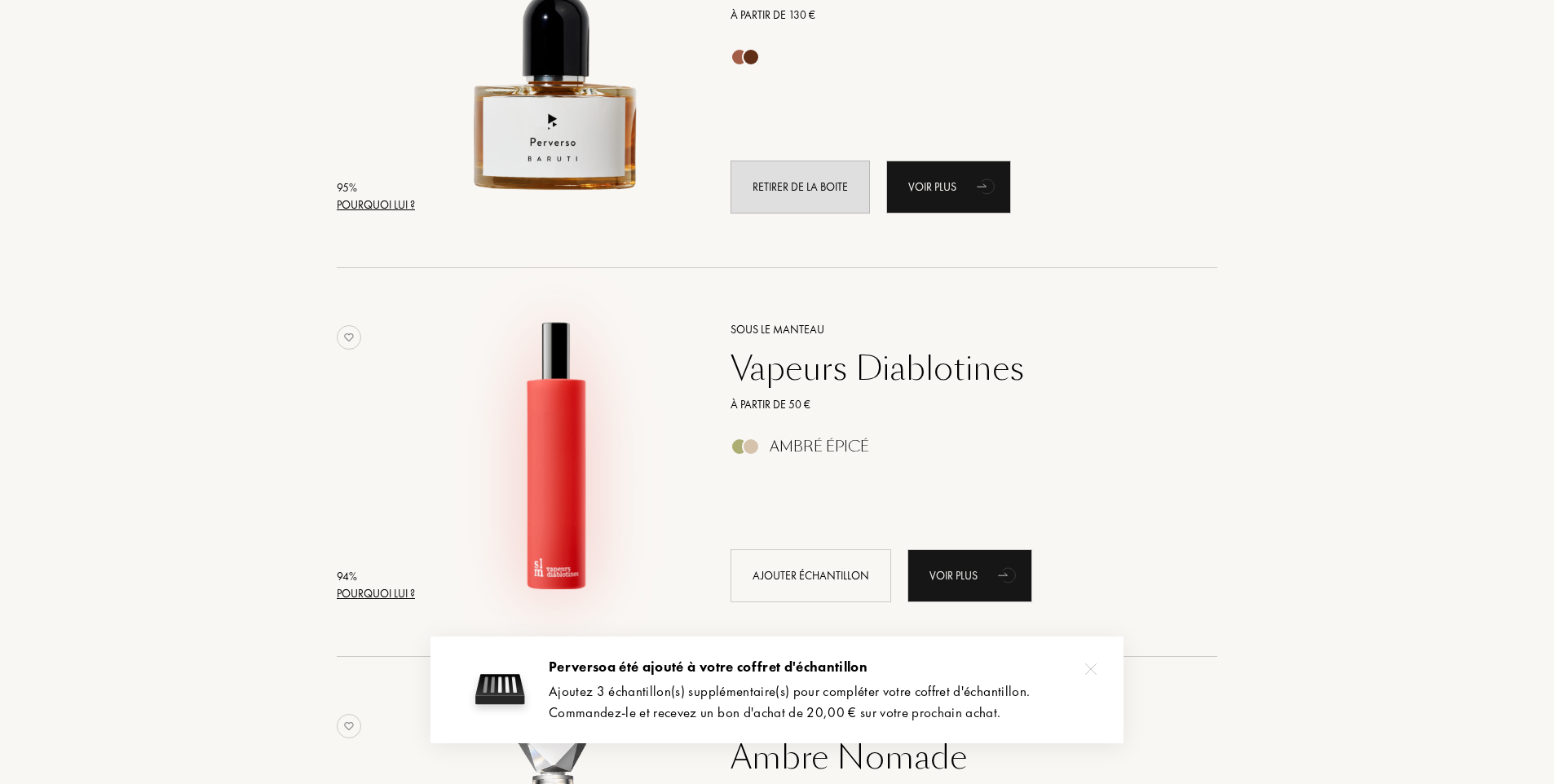
scroll to position [815, 0]
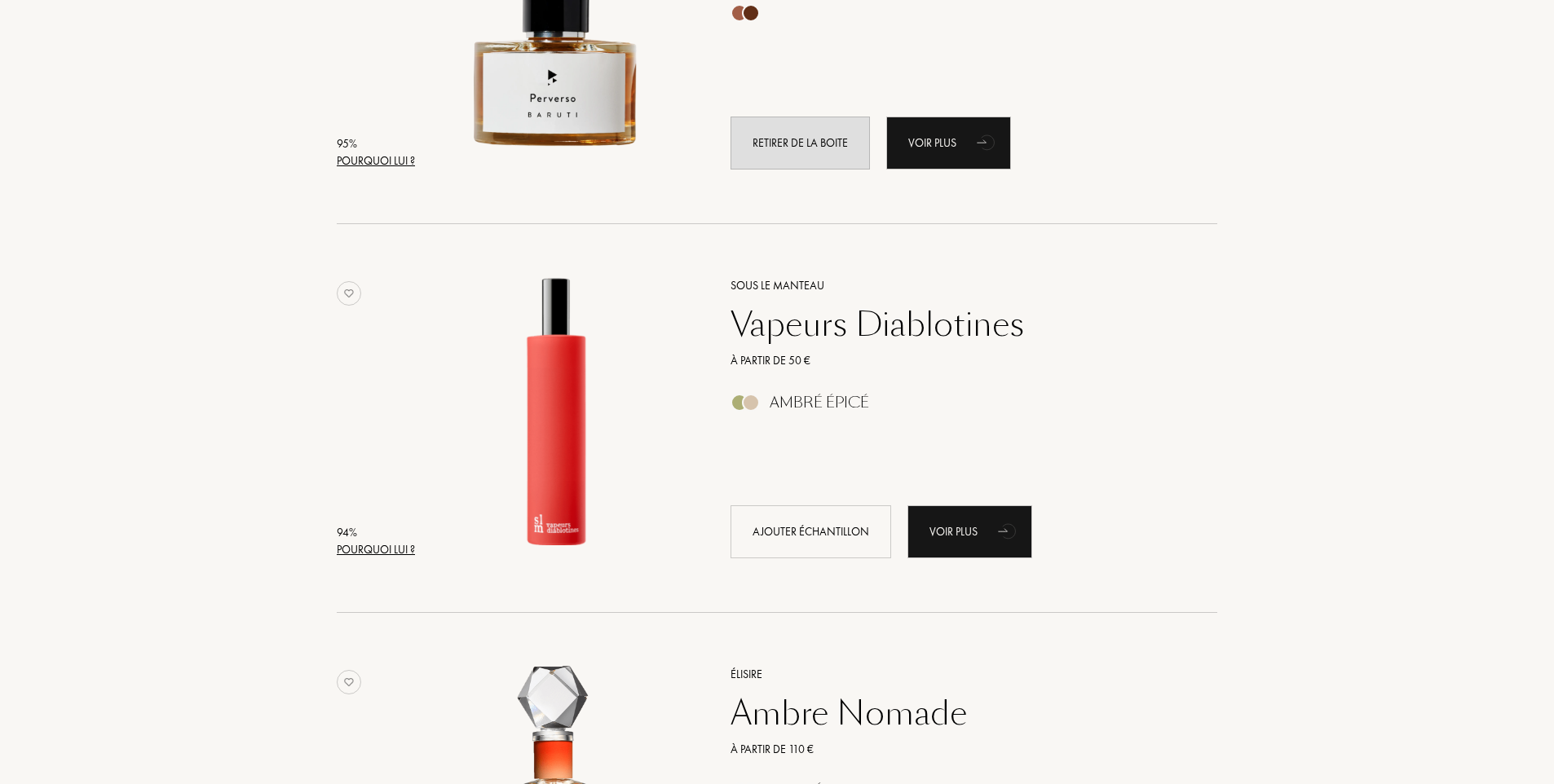
click at [778, 326] on div "Vapeurs Diablotines" at bounding box center [955, 324] width 475 height 40
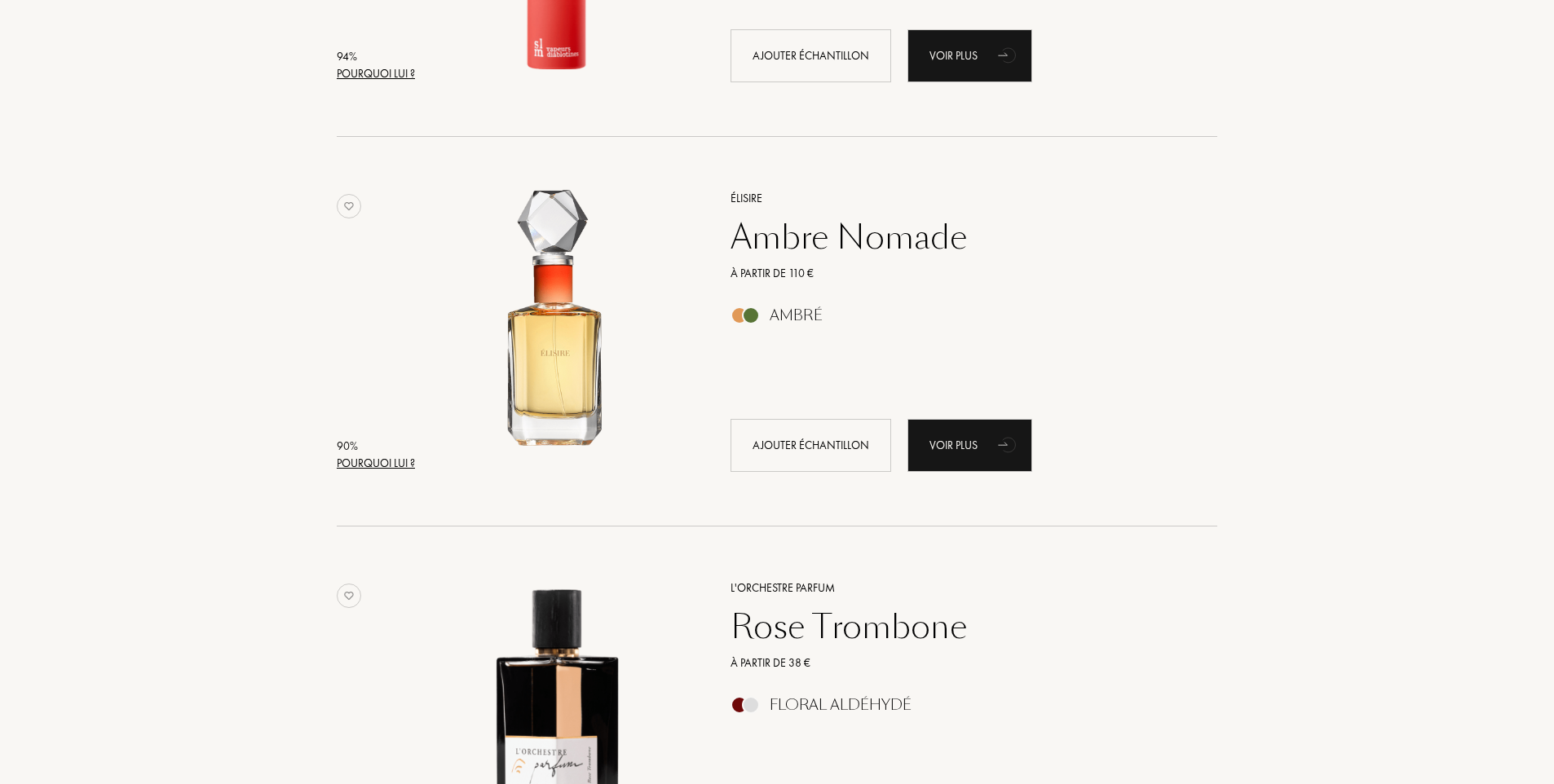
scroll to position [1304, 0]
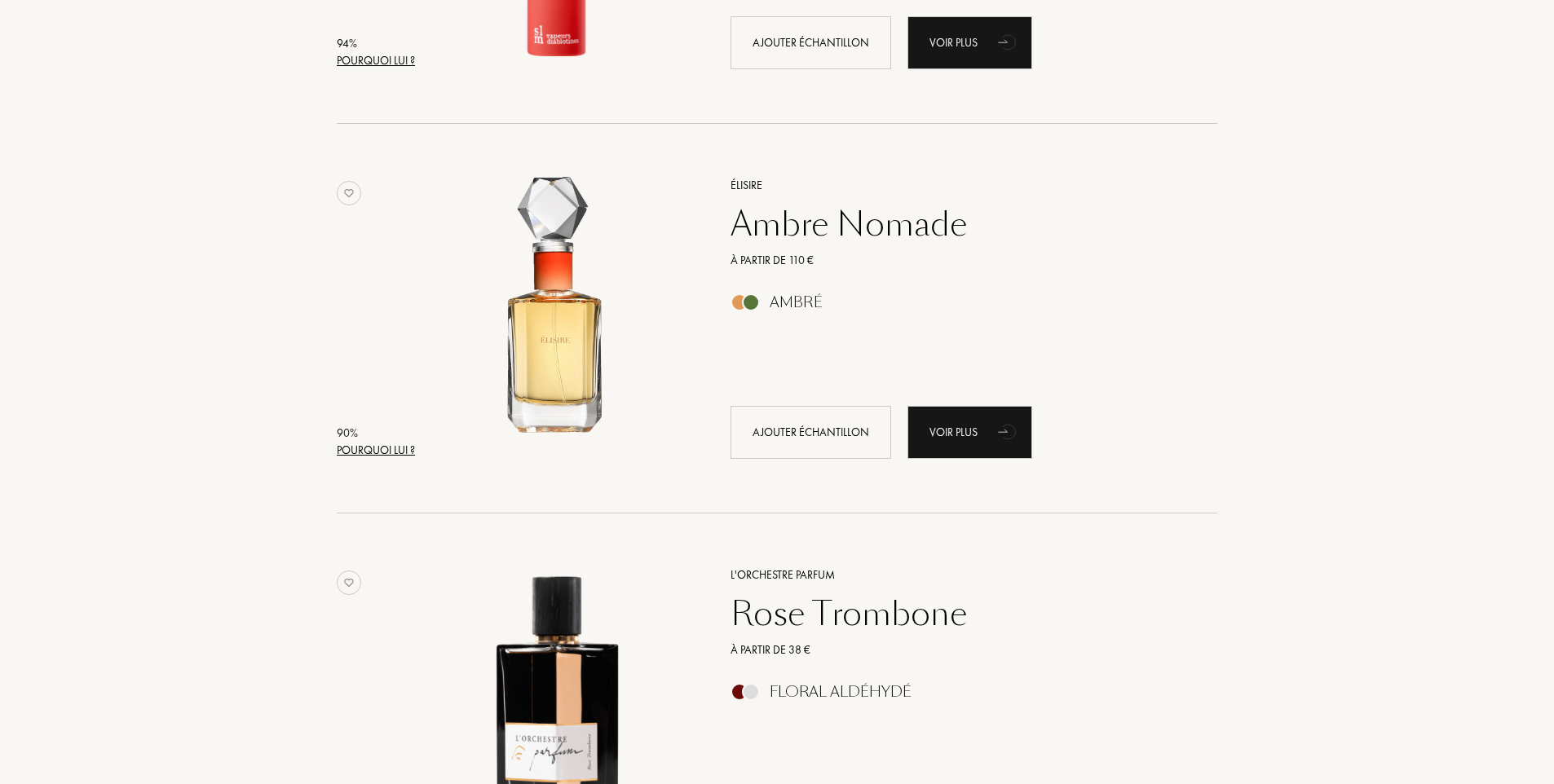
click at [793, 223] on div "Ambre Nomade" at bounding box center [955, 224] width 475 height 40
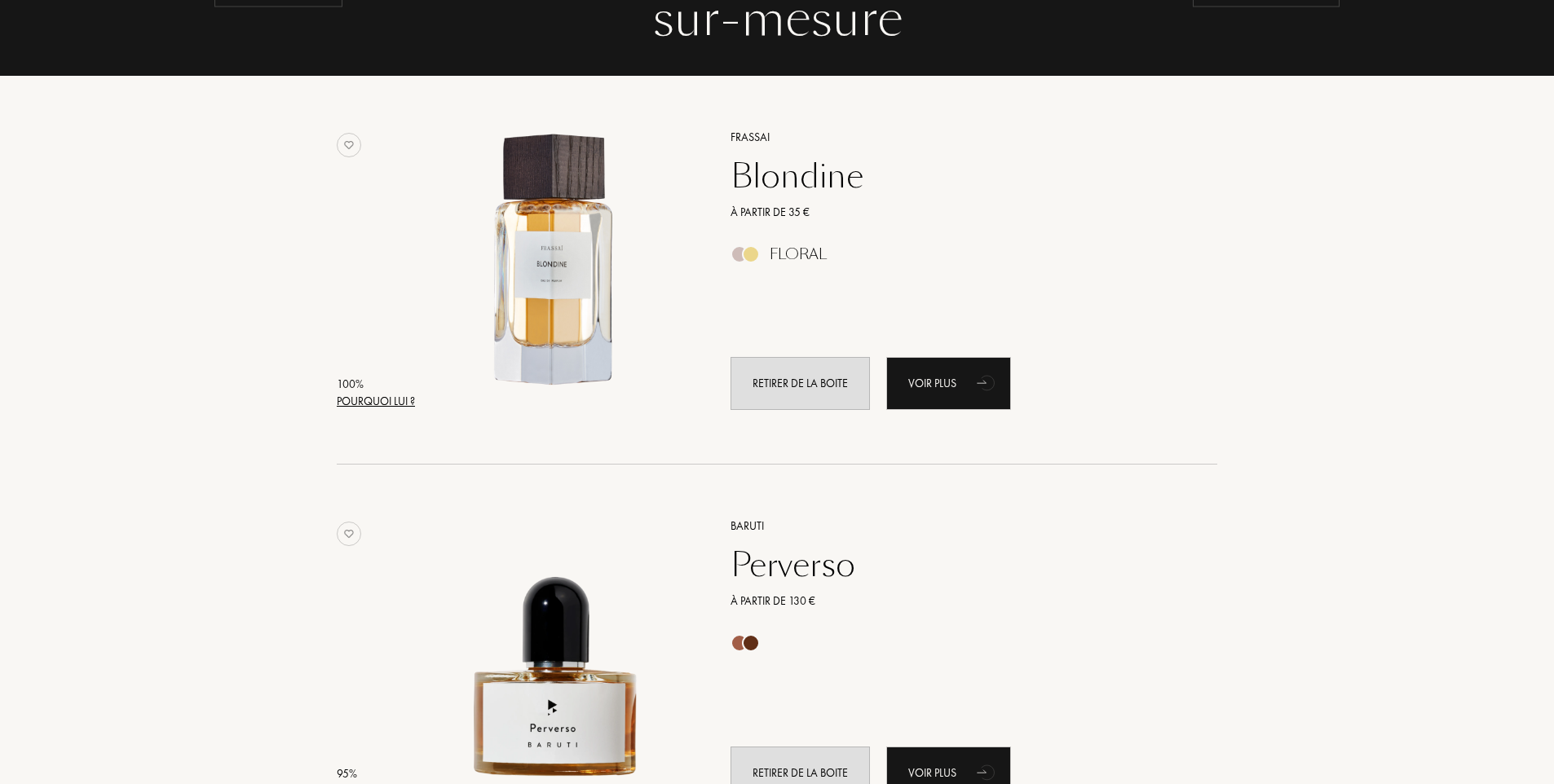
scroll to position [0, 0]
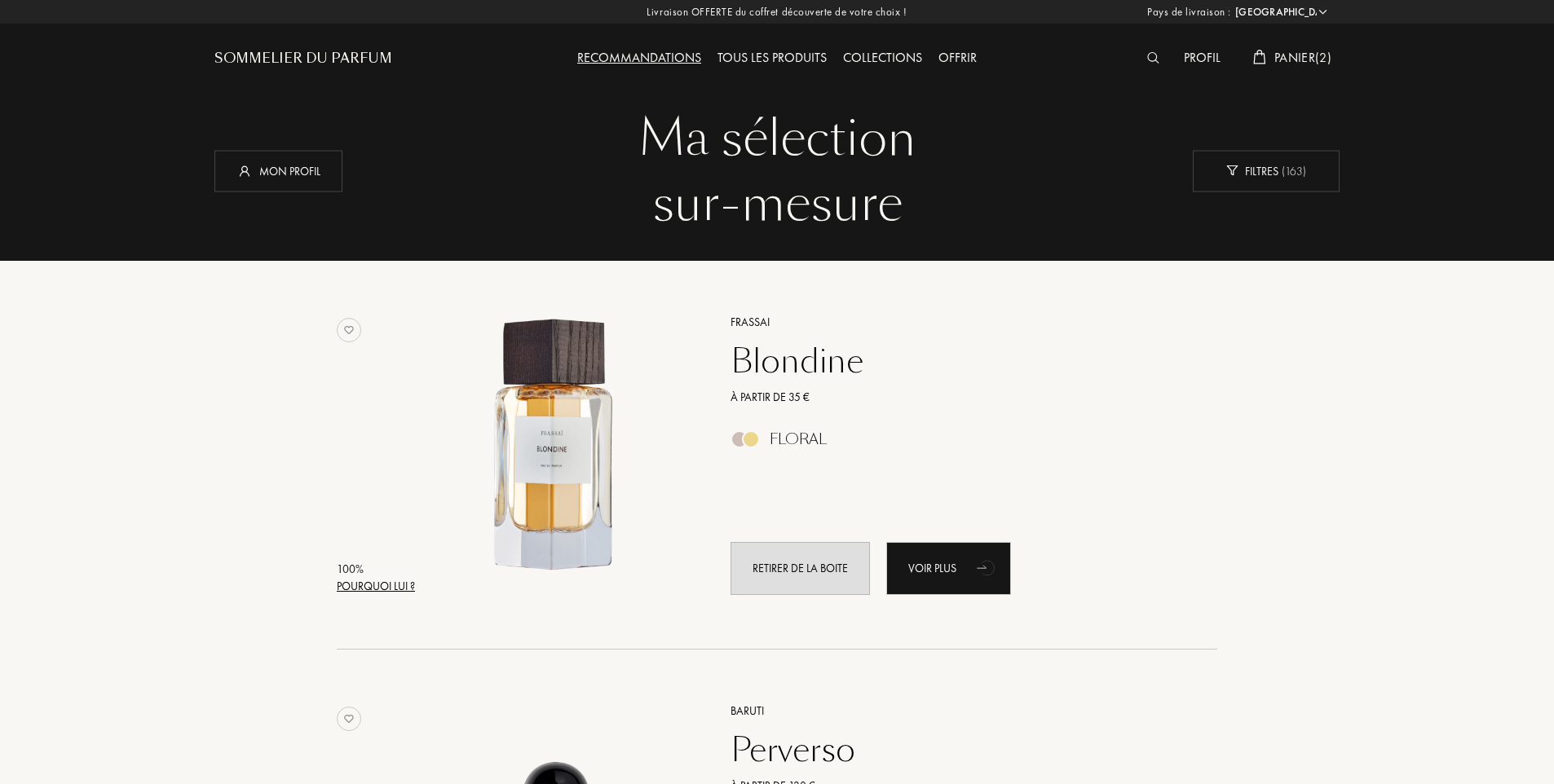
click at [887, 56] on div "Collections" at bounding box center [882, 59] width 96 height 21
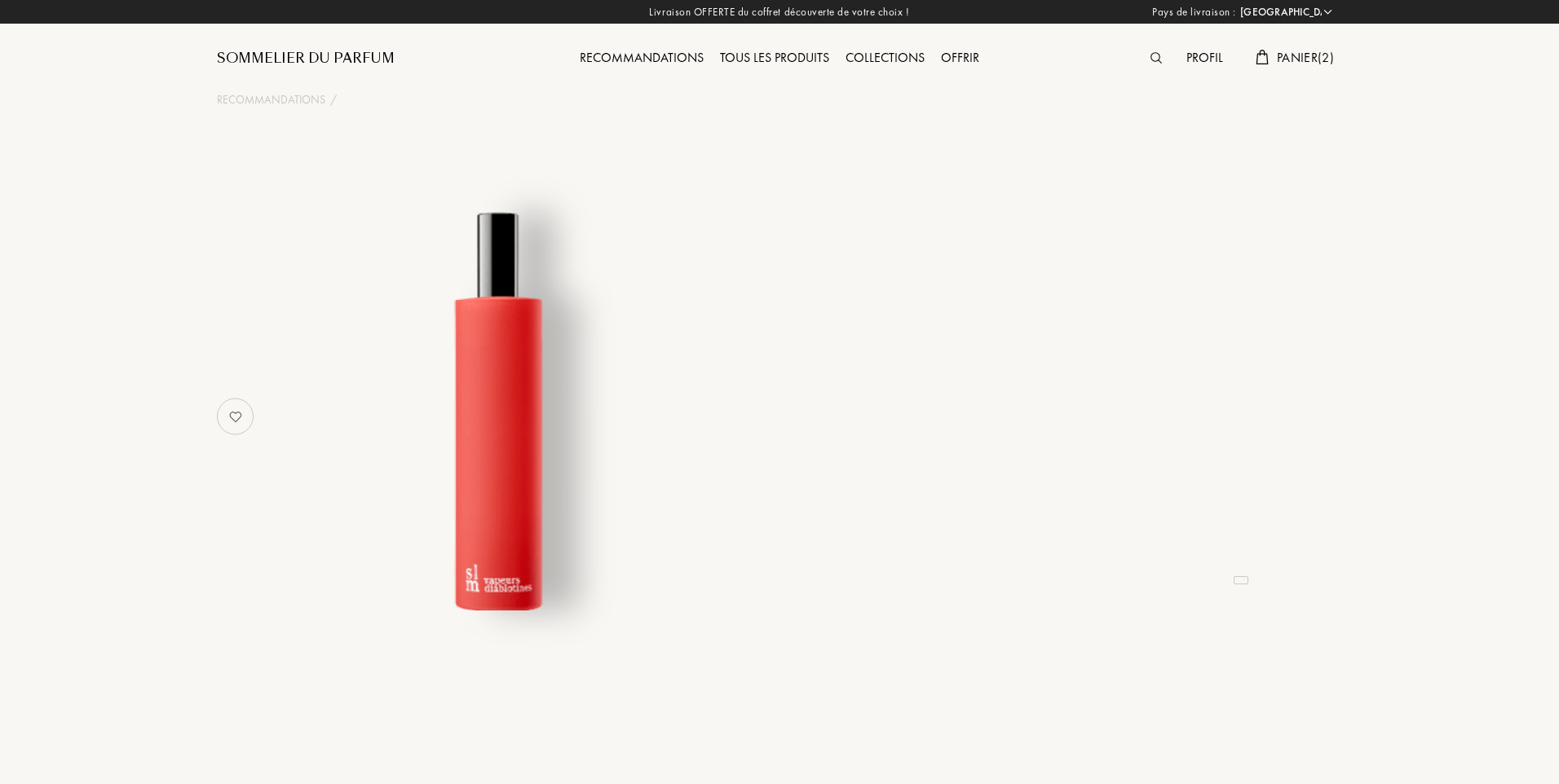
select select "FR"
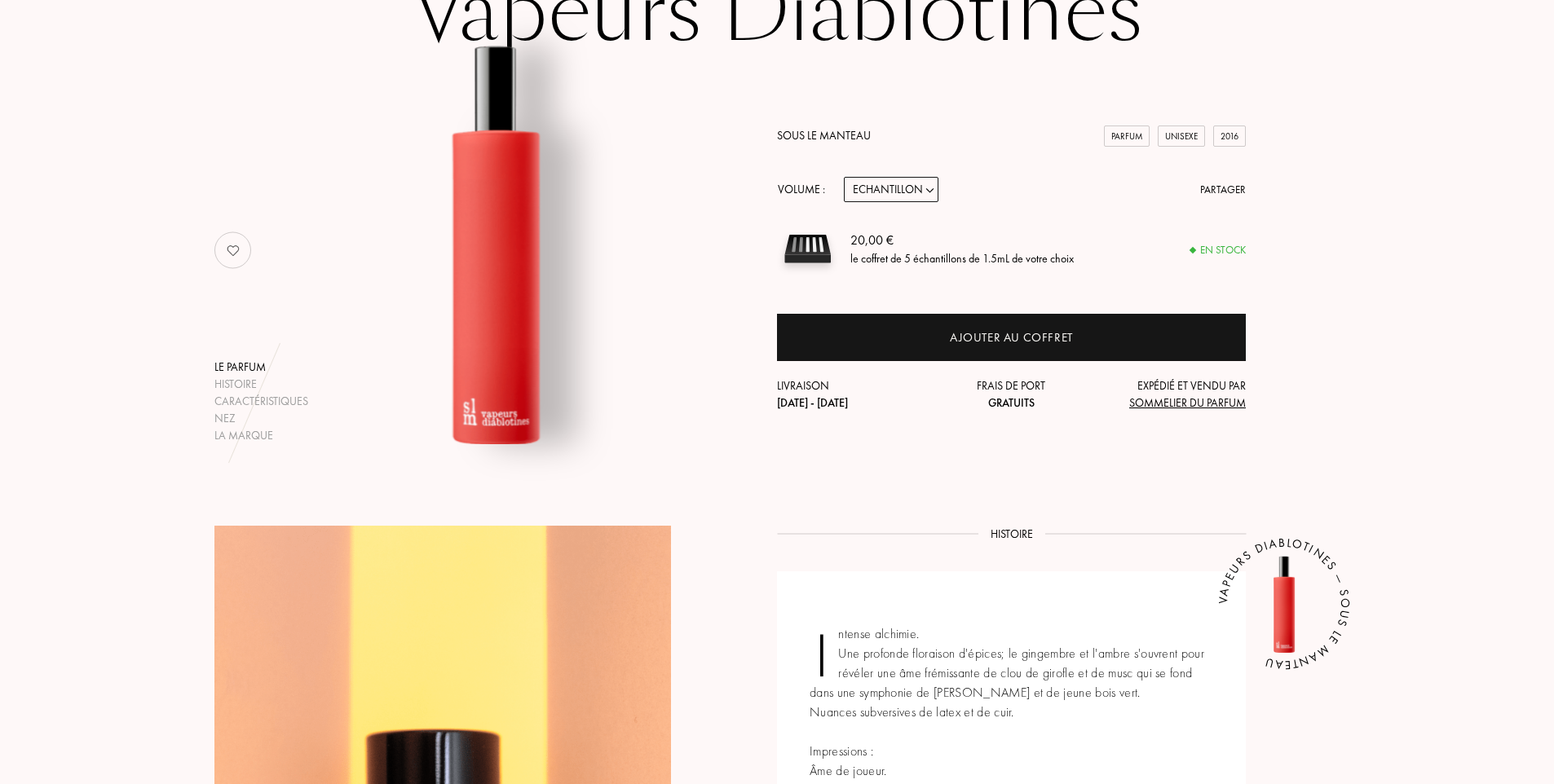
scroll to position [82, 0]
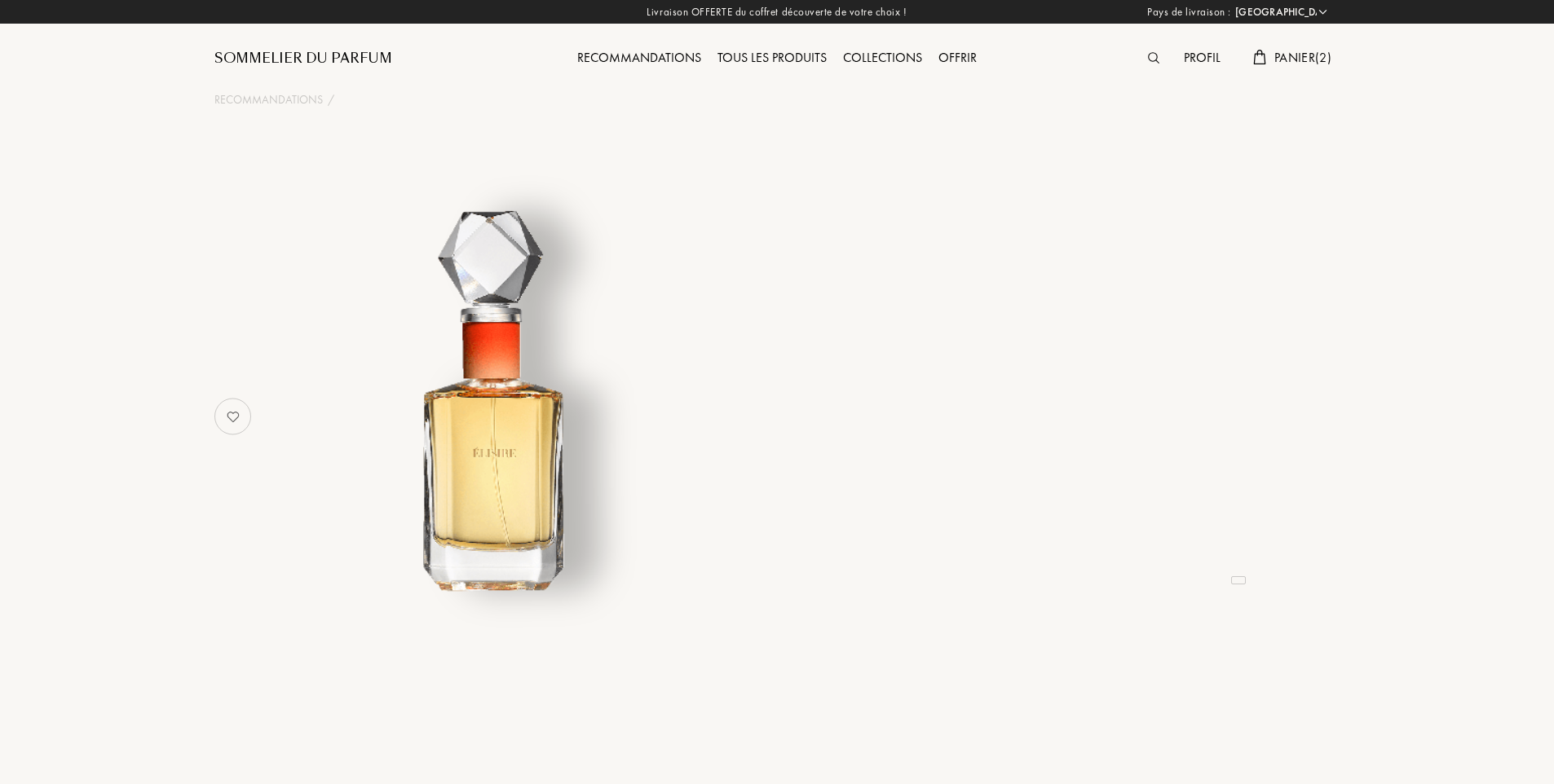
select select "FR"
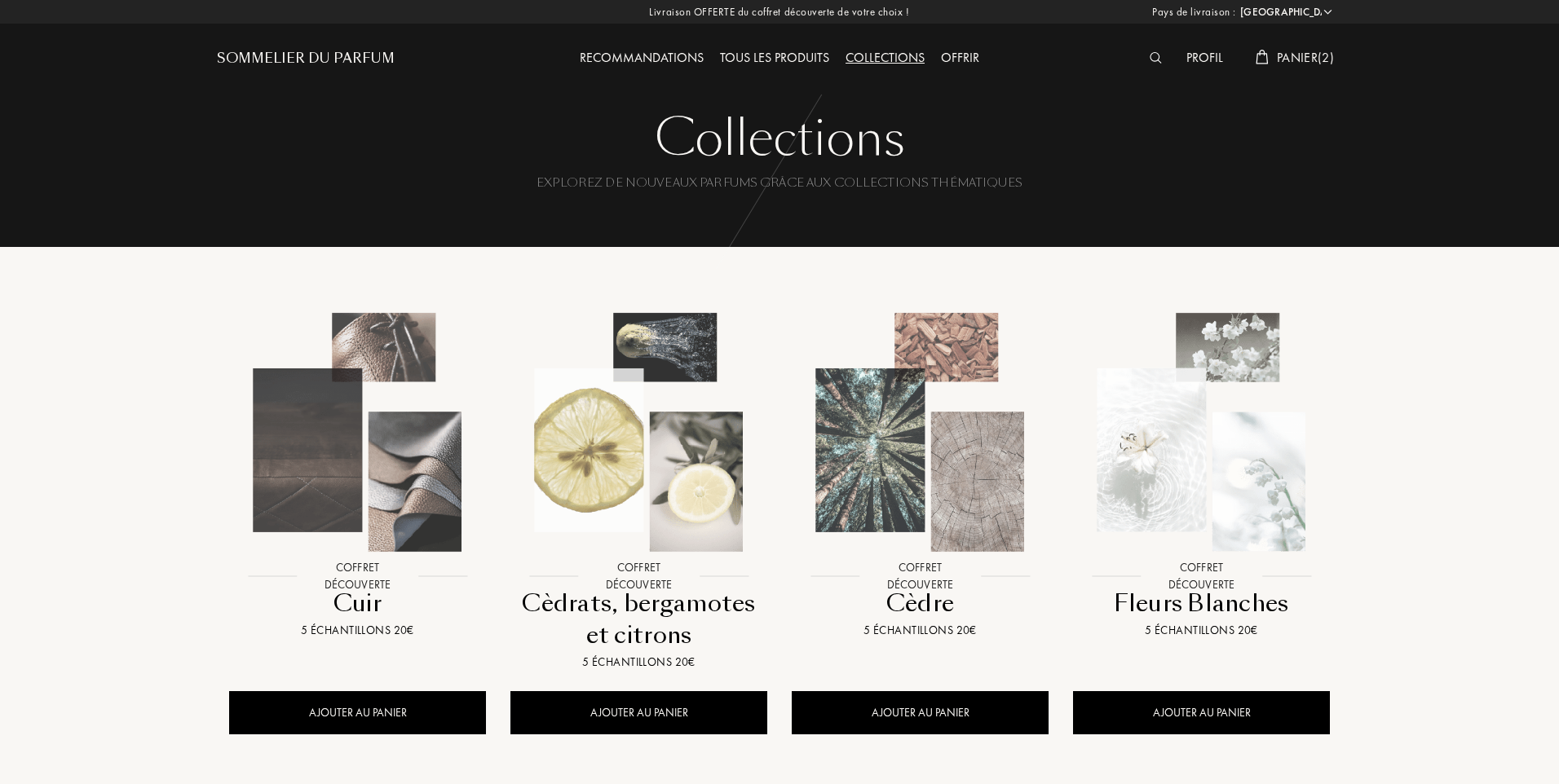
select select "FR"
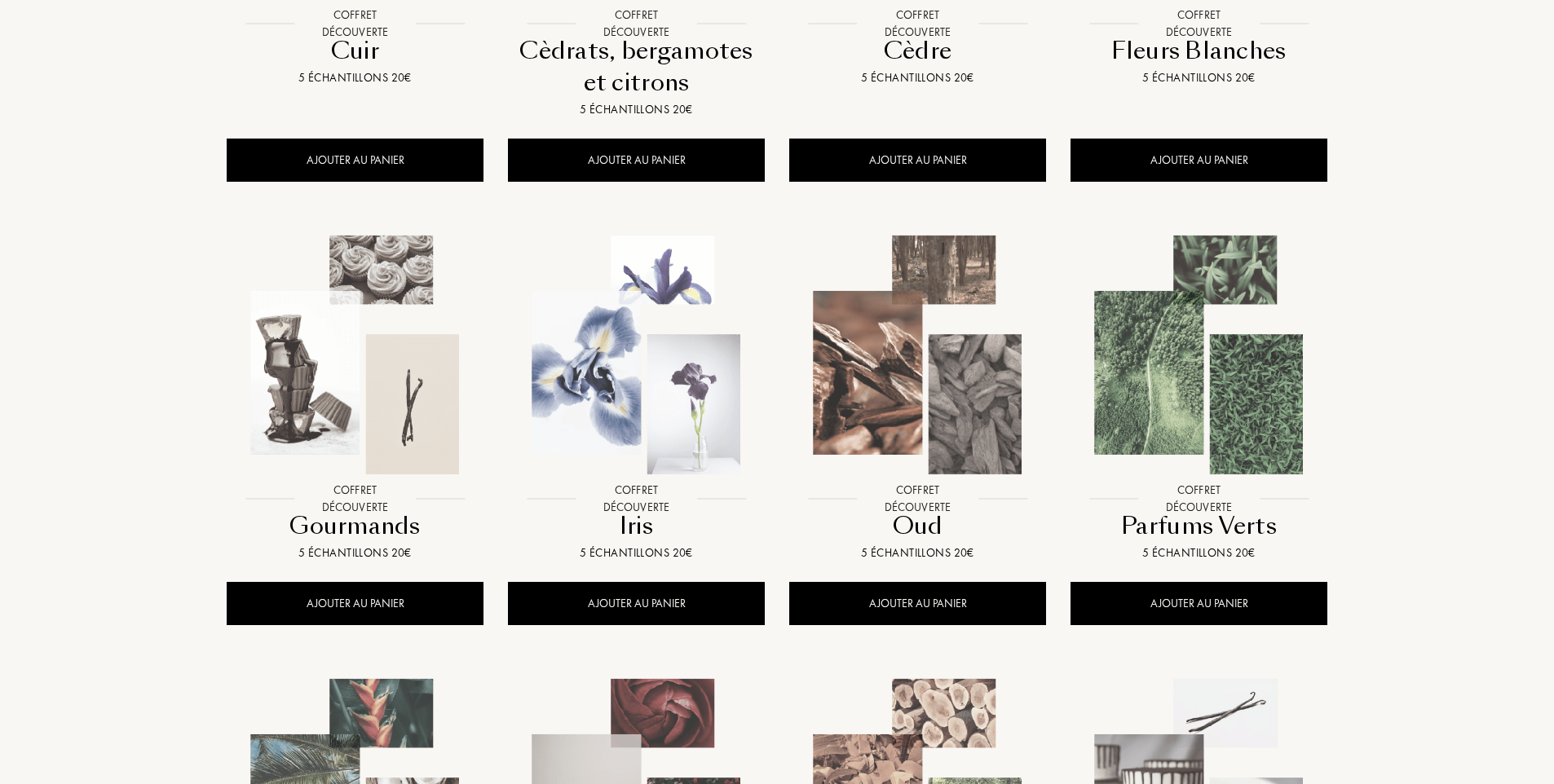
scroll to position [571, 0]
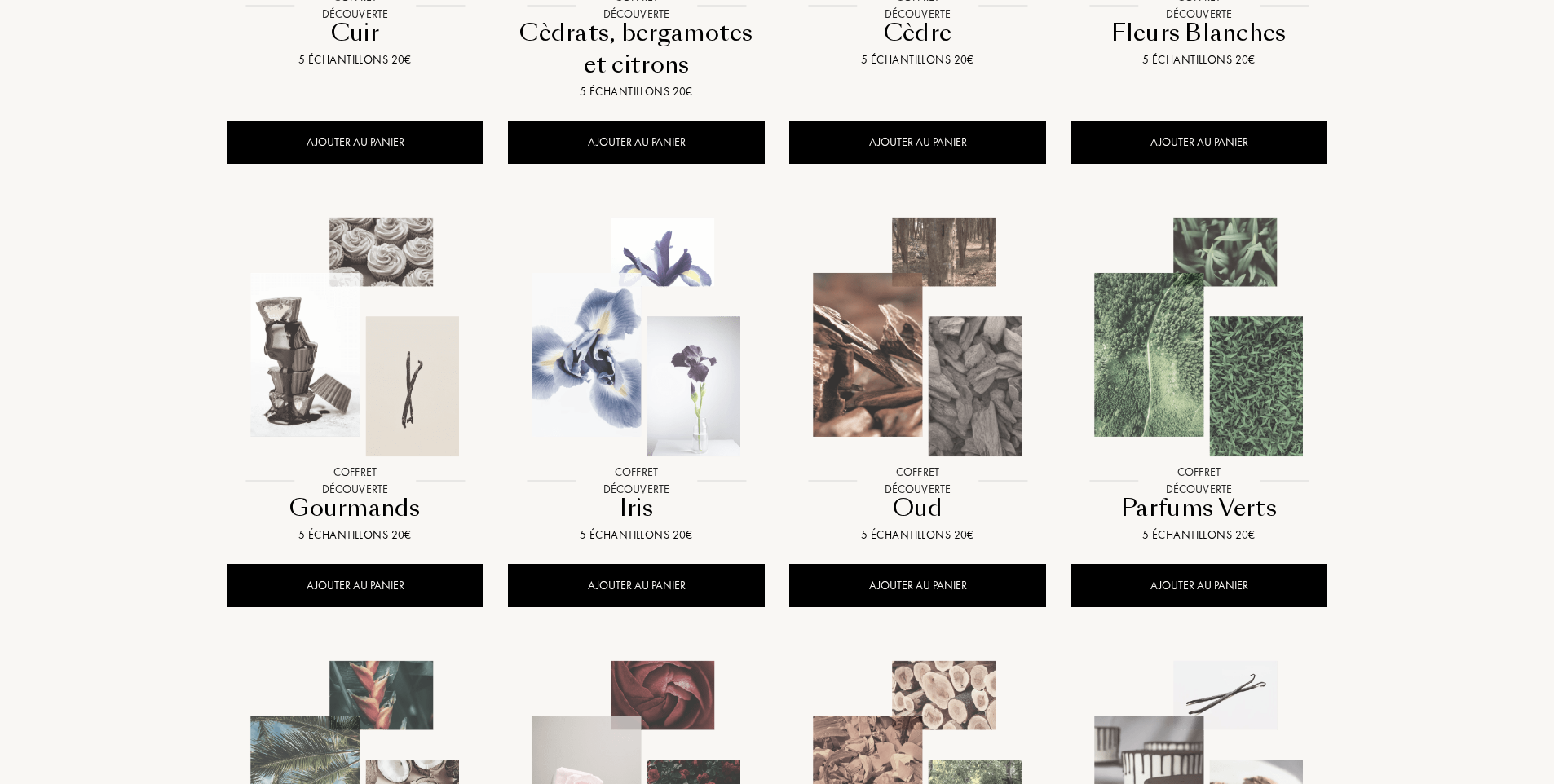
click at [369, 336] on img at bounding box center [355, 337] width 254 height 254
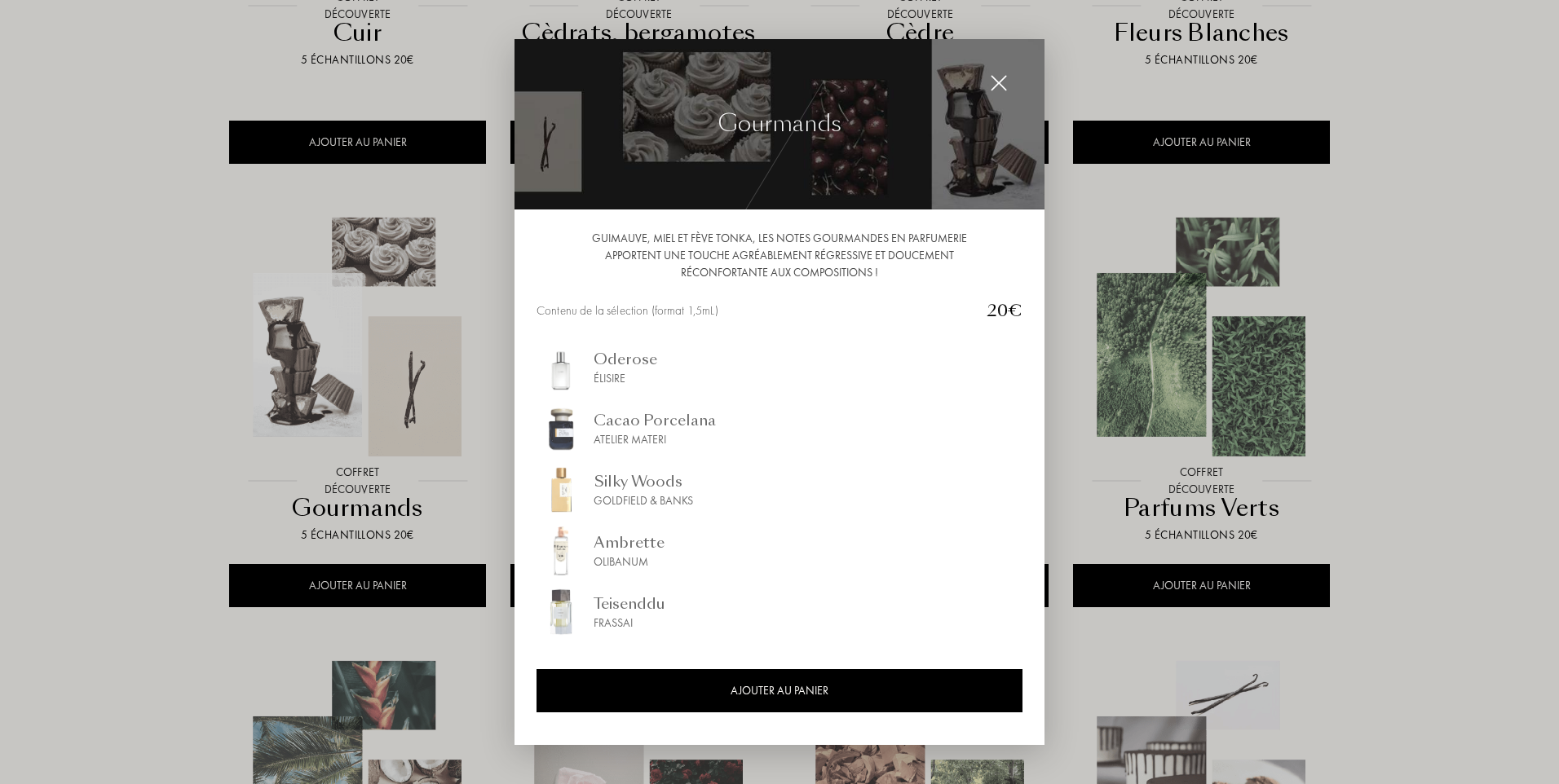
click at [994, 84] on img at bounding box center [999, 83] width 18 height 18
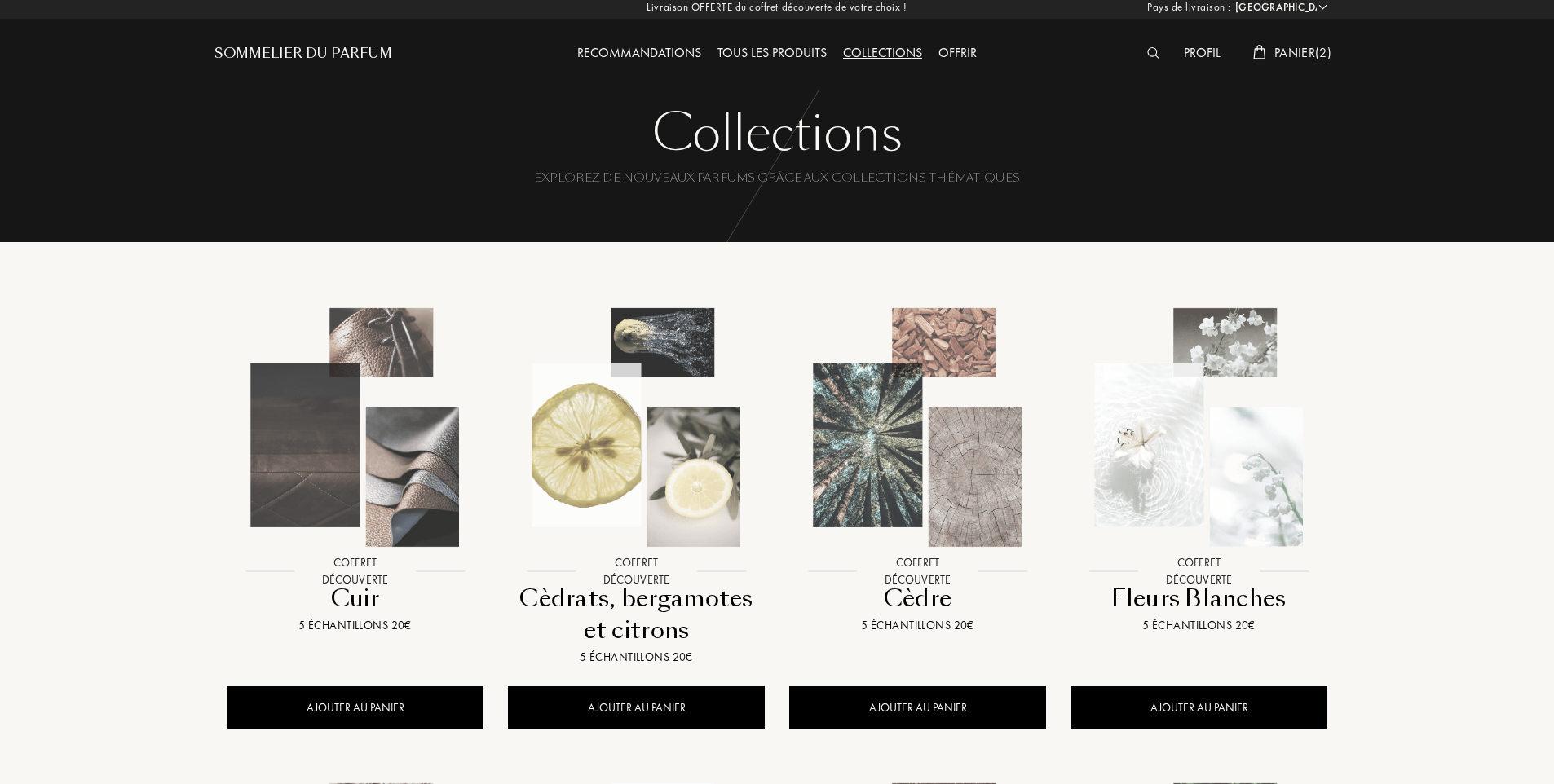
scroll to position [0, 0]
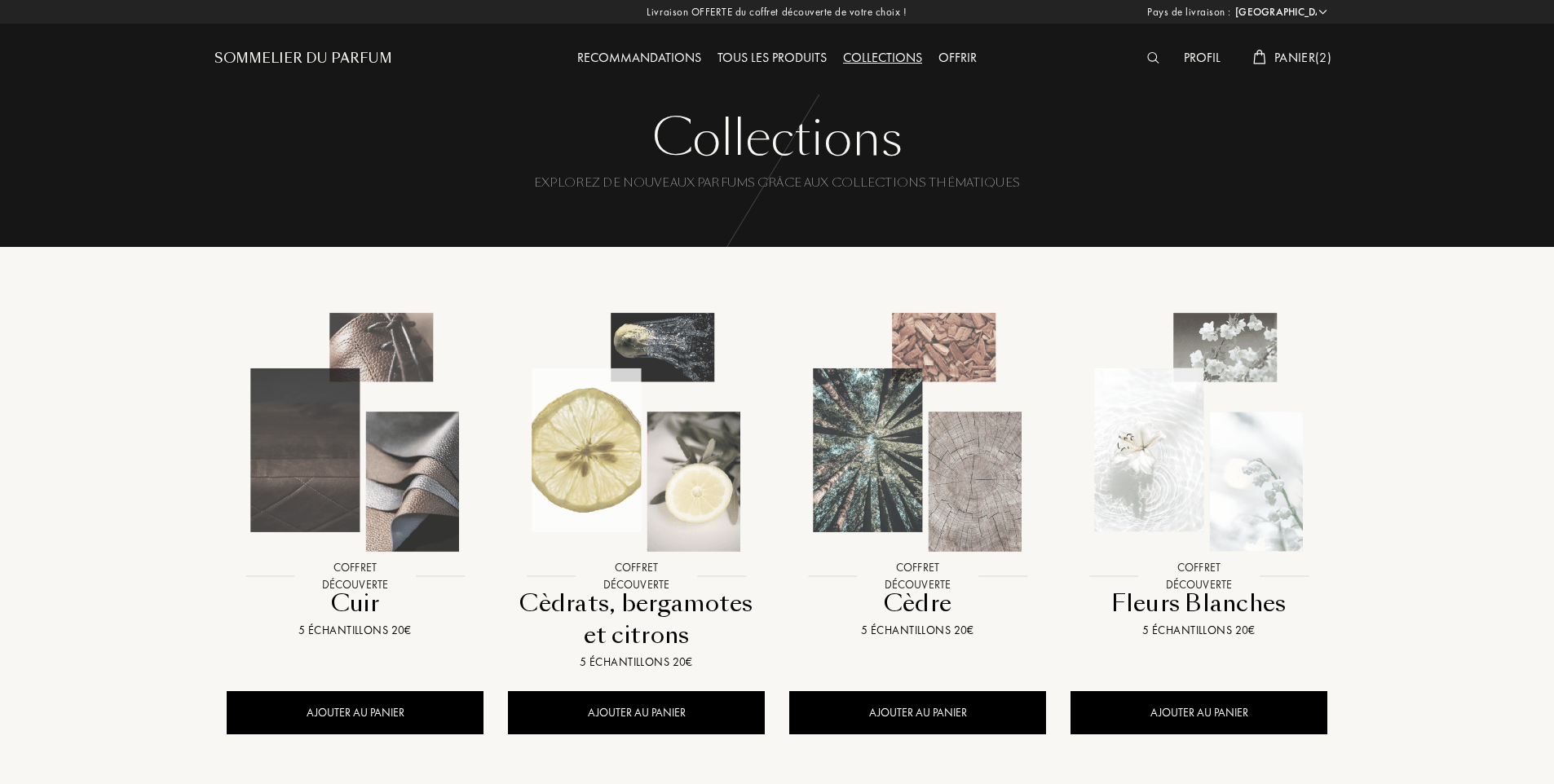
click at [954, 54] on div "Offrir" at bounding box center [957, 59] width 54 height 21
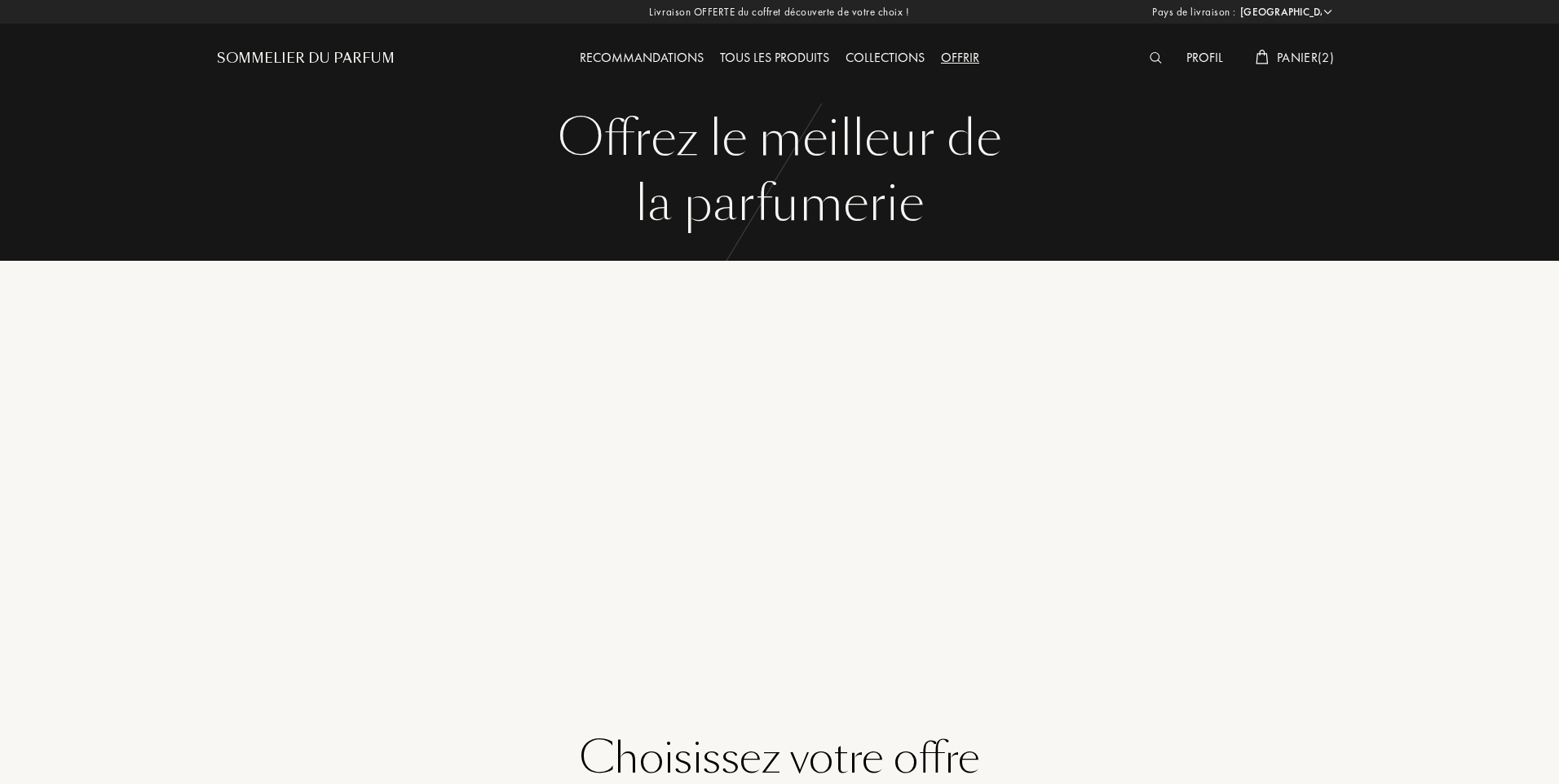
select select "FR"
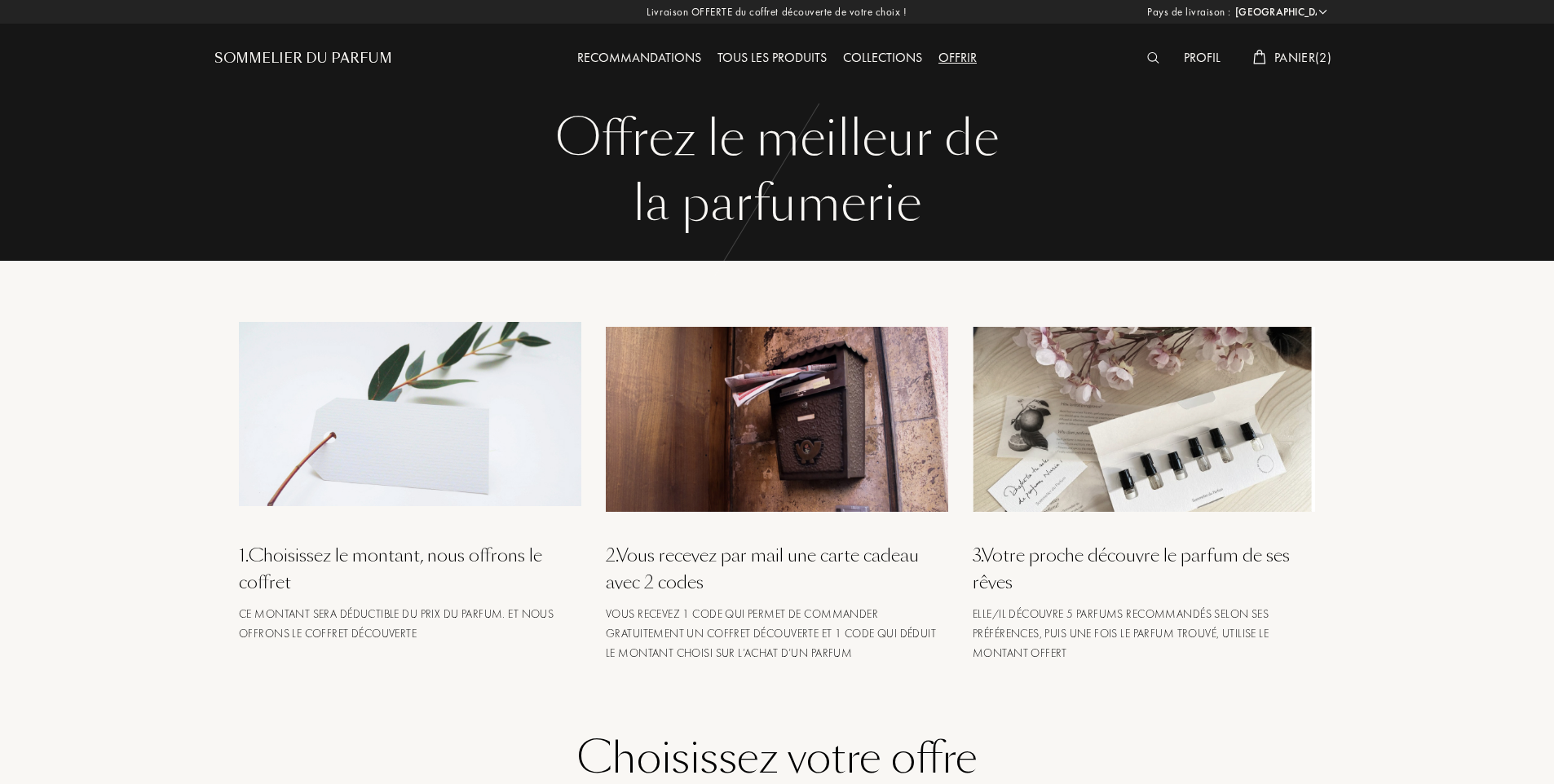
click at [763, 54] on div "Tous les produits" at bounding box center [772, 59] width 126 height 21
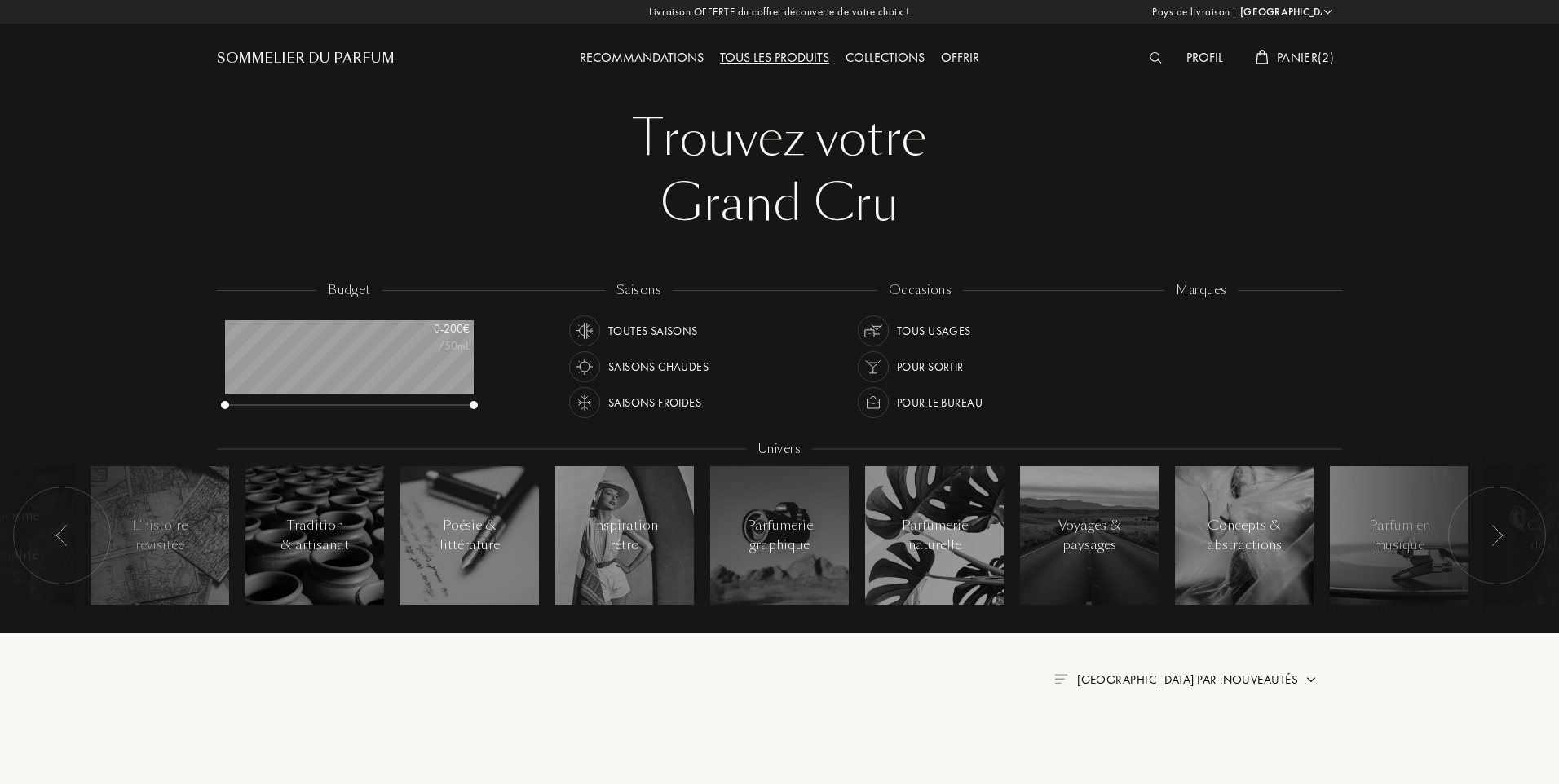
select select "FR"
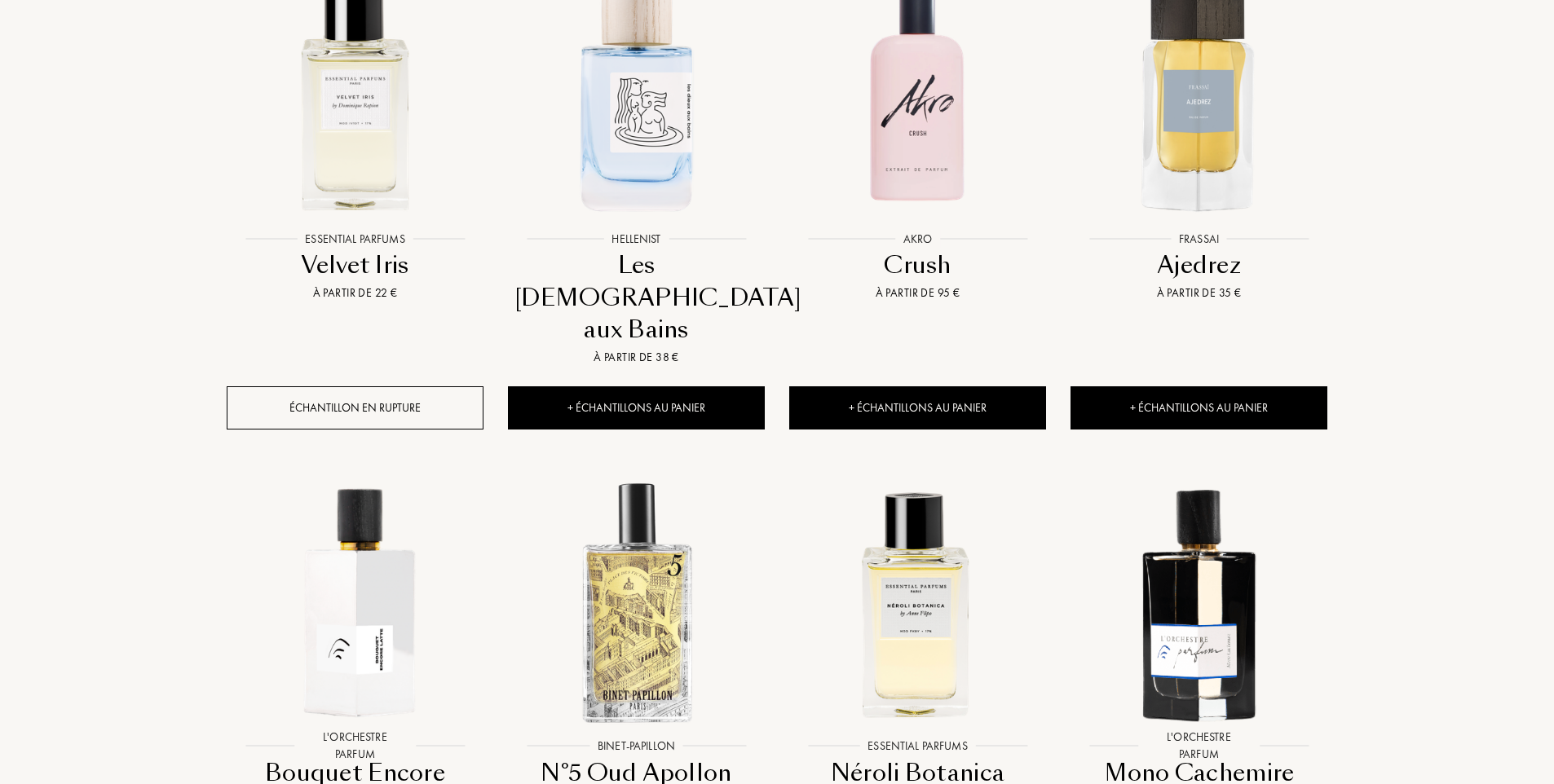
scroll to position [815, 0]
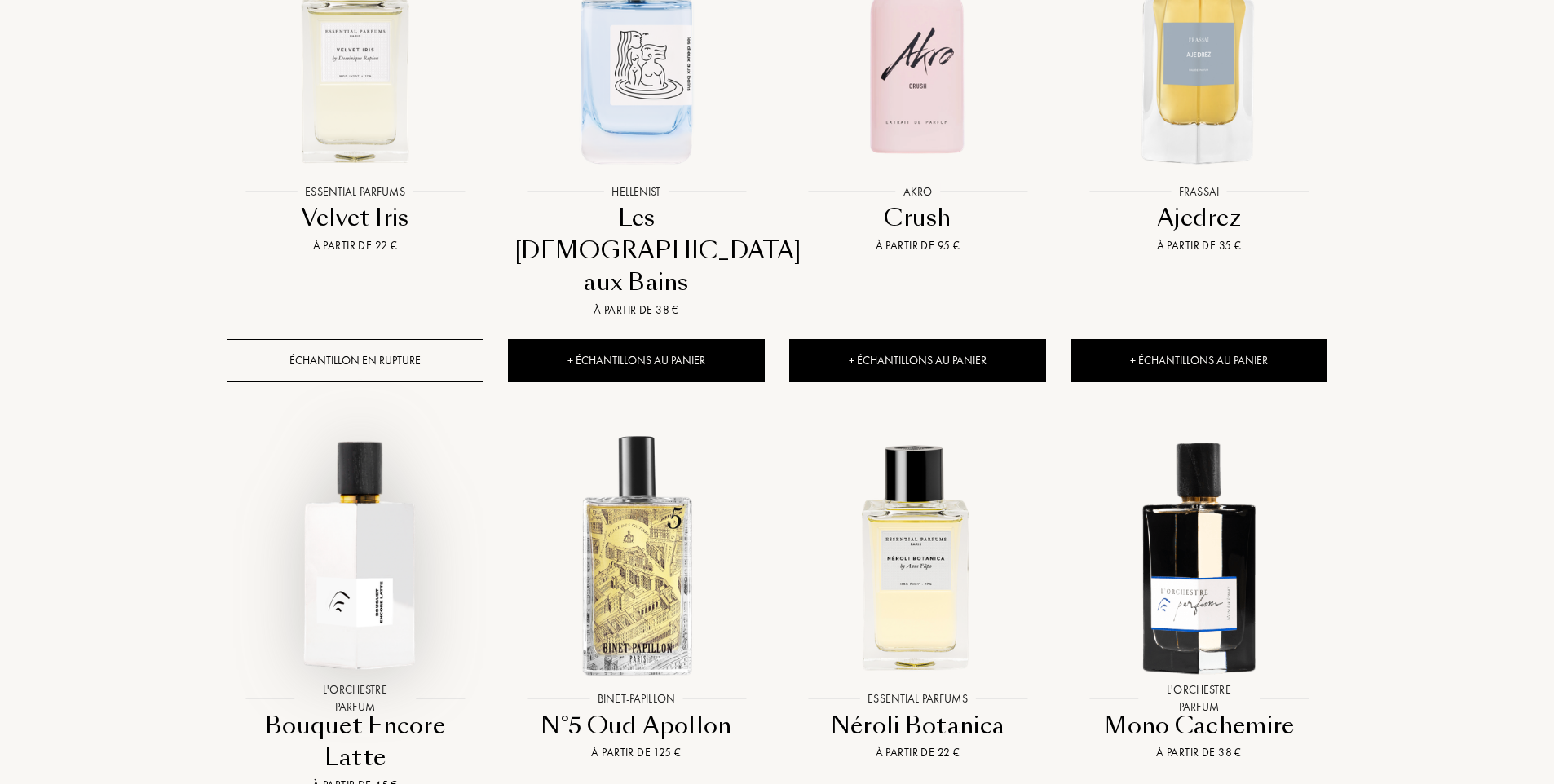
click at [388, 515] on img at bounding box center [355, 555] width 254 height 254
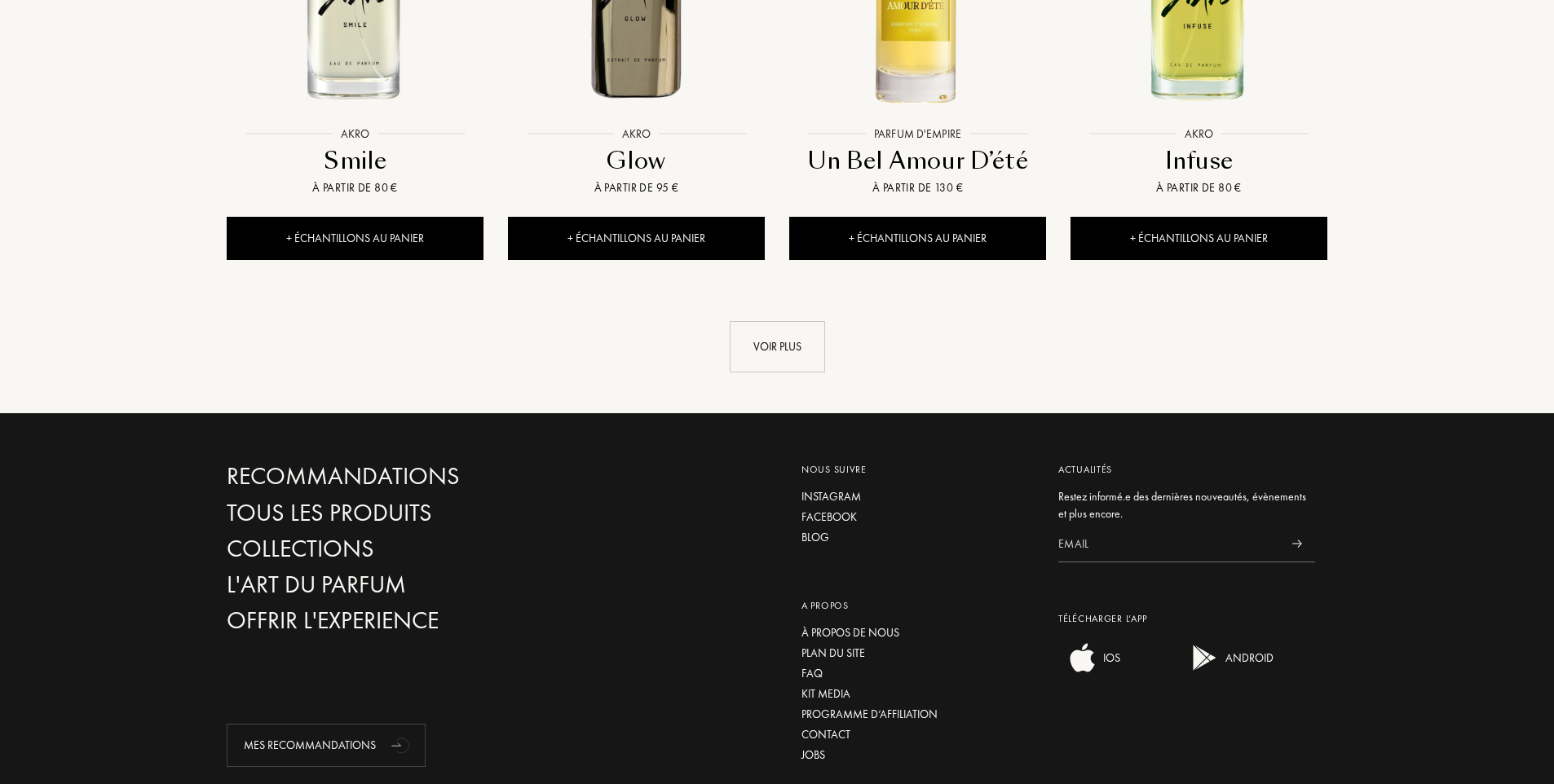
scroll to position [1874, 0]
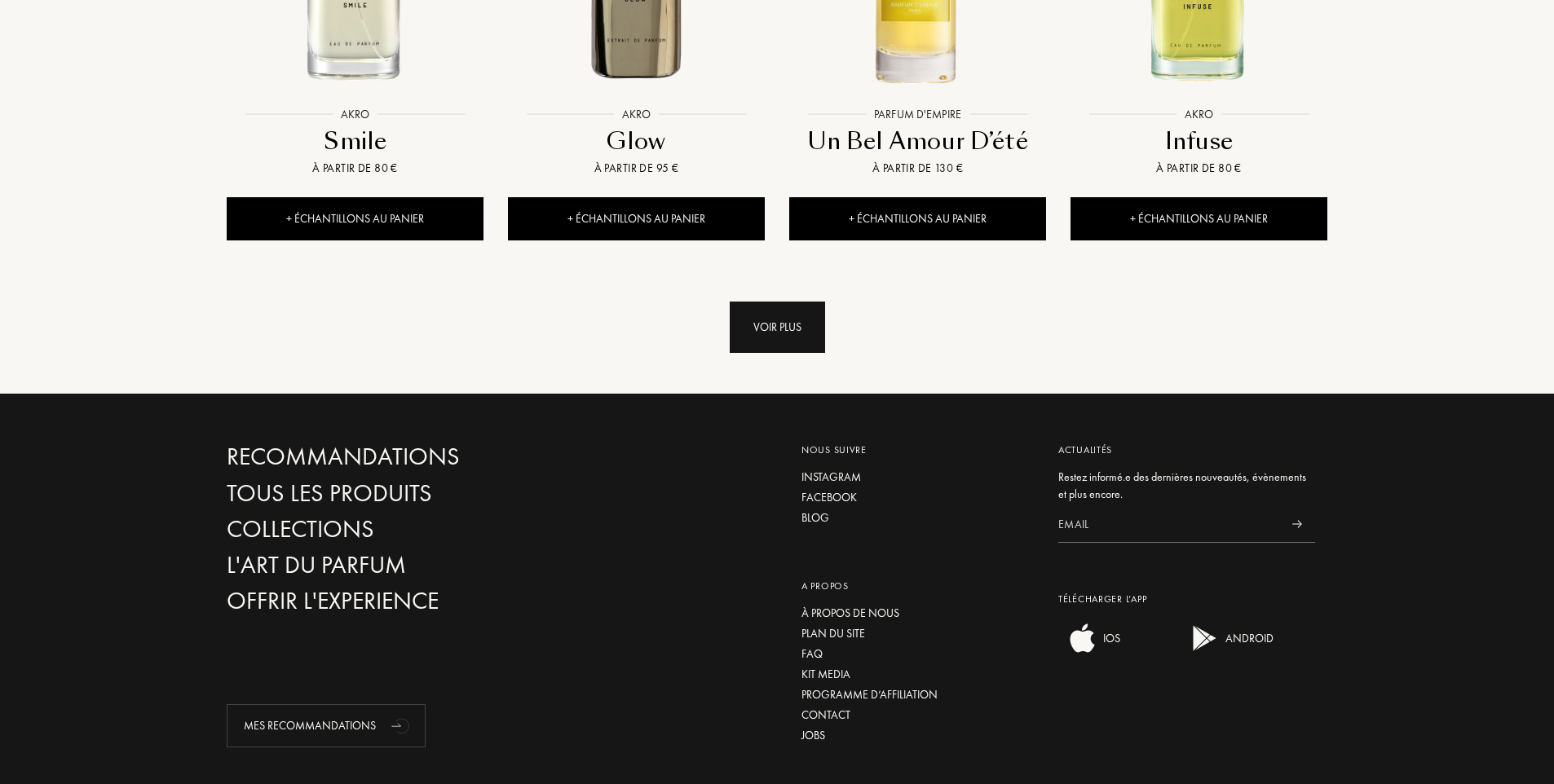
click at [766, 302] on div "Voir plus" at bounding box center [777, 327] width 96 height 51
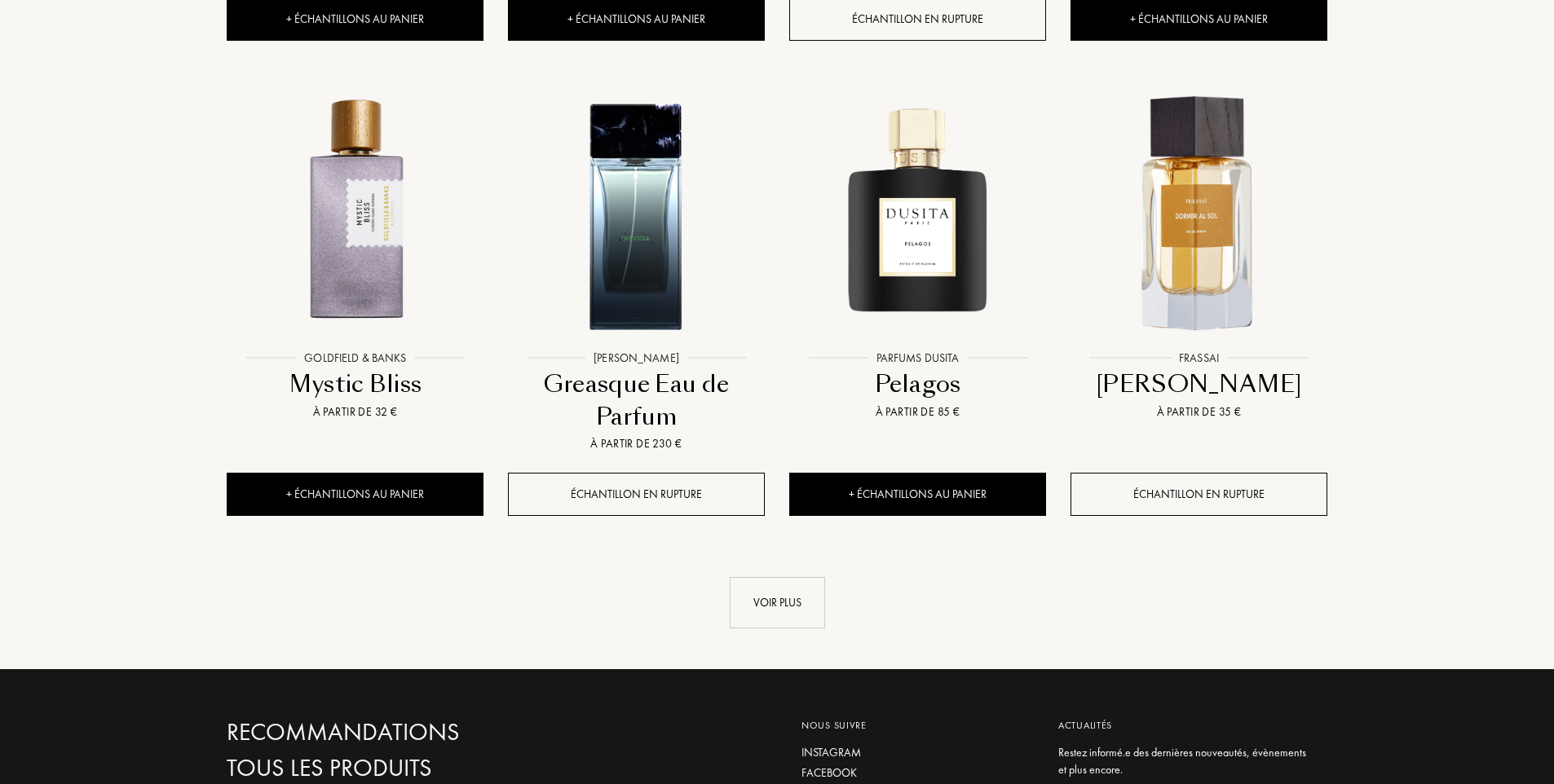
scroll to position [3016, 0]
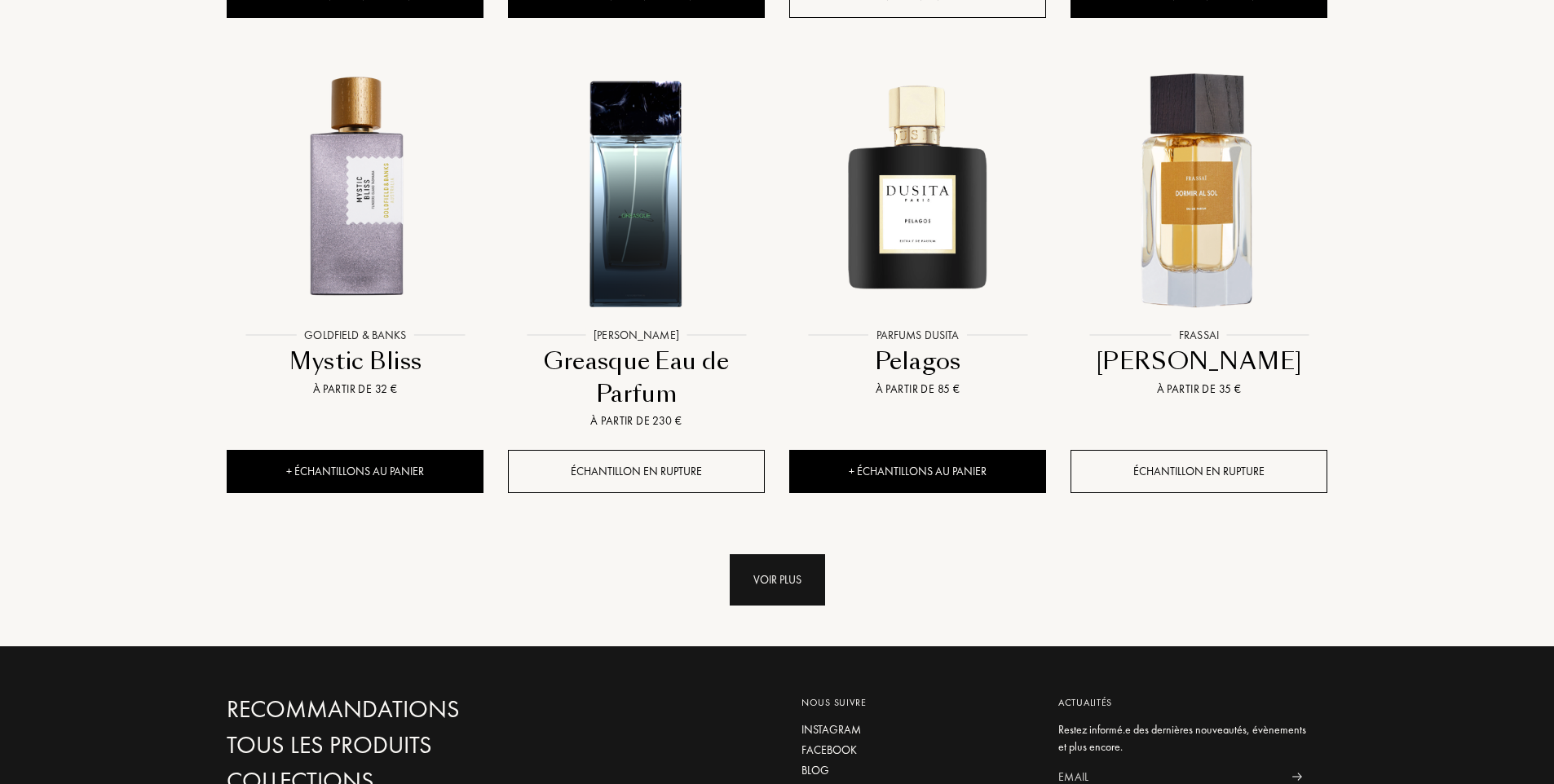
click at [785, 554] on div "Voir plus" at bounding box center [777, 579] width 96 height 51
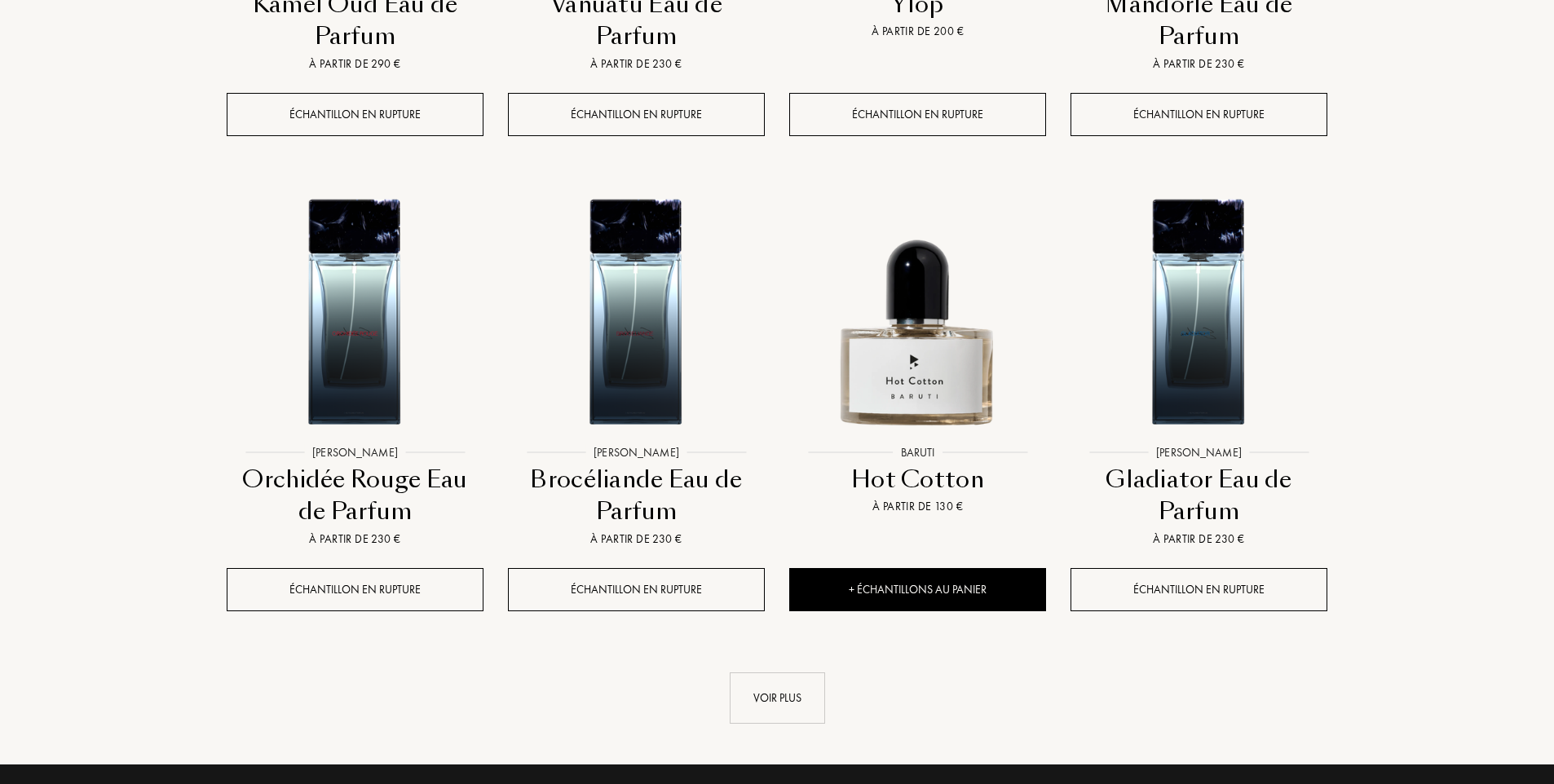
scroll to position [4320, 0]
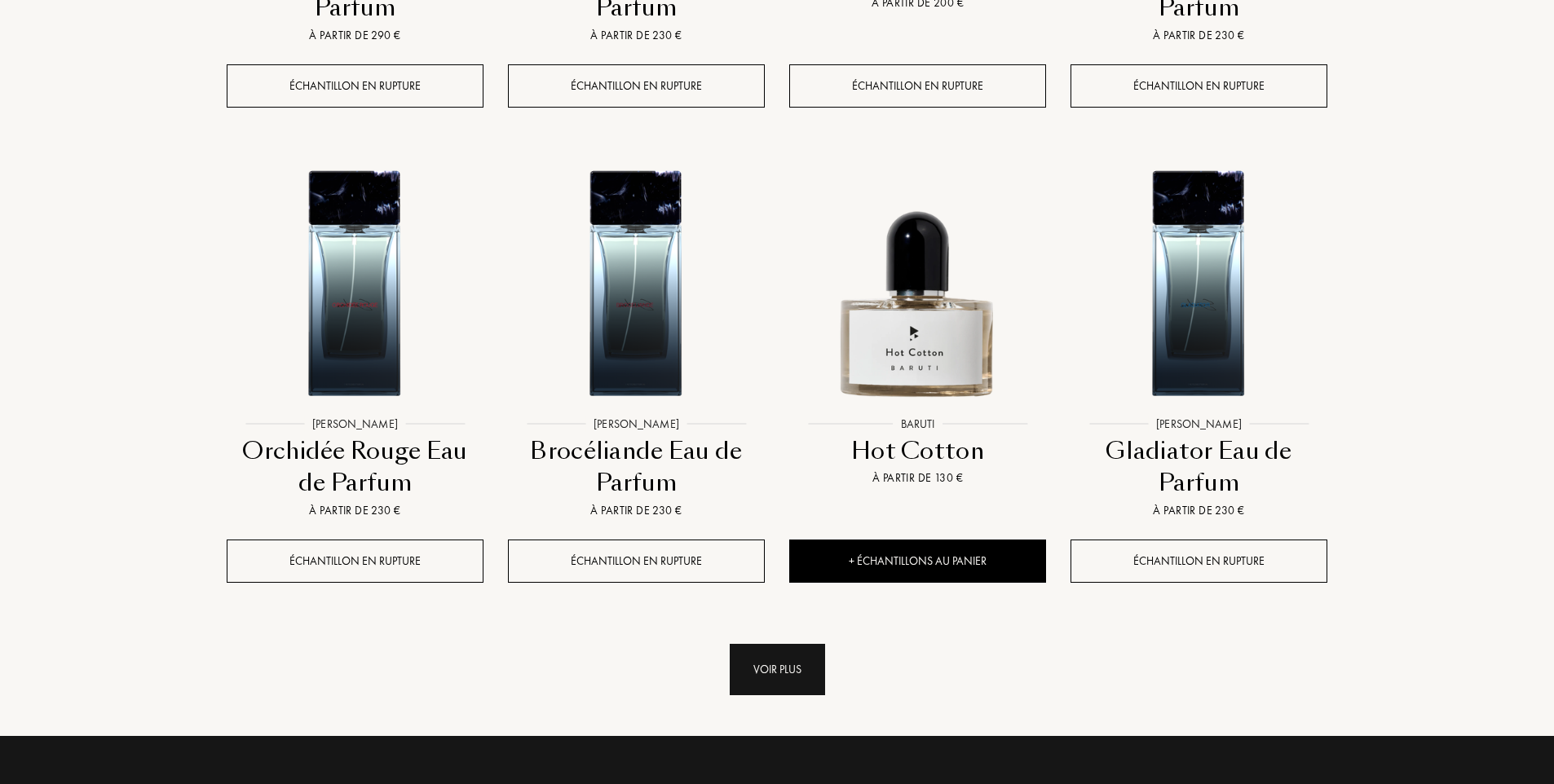
click at [788, 644] on div "Voir plus" at bounding box center [777, 669] width 96 height 51
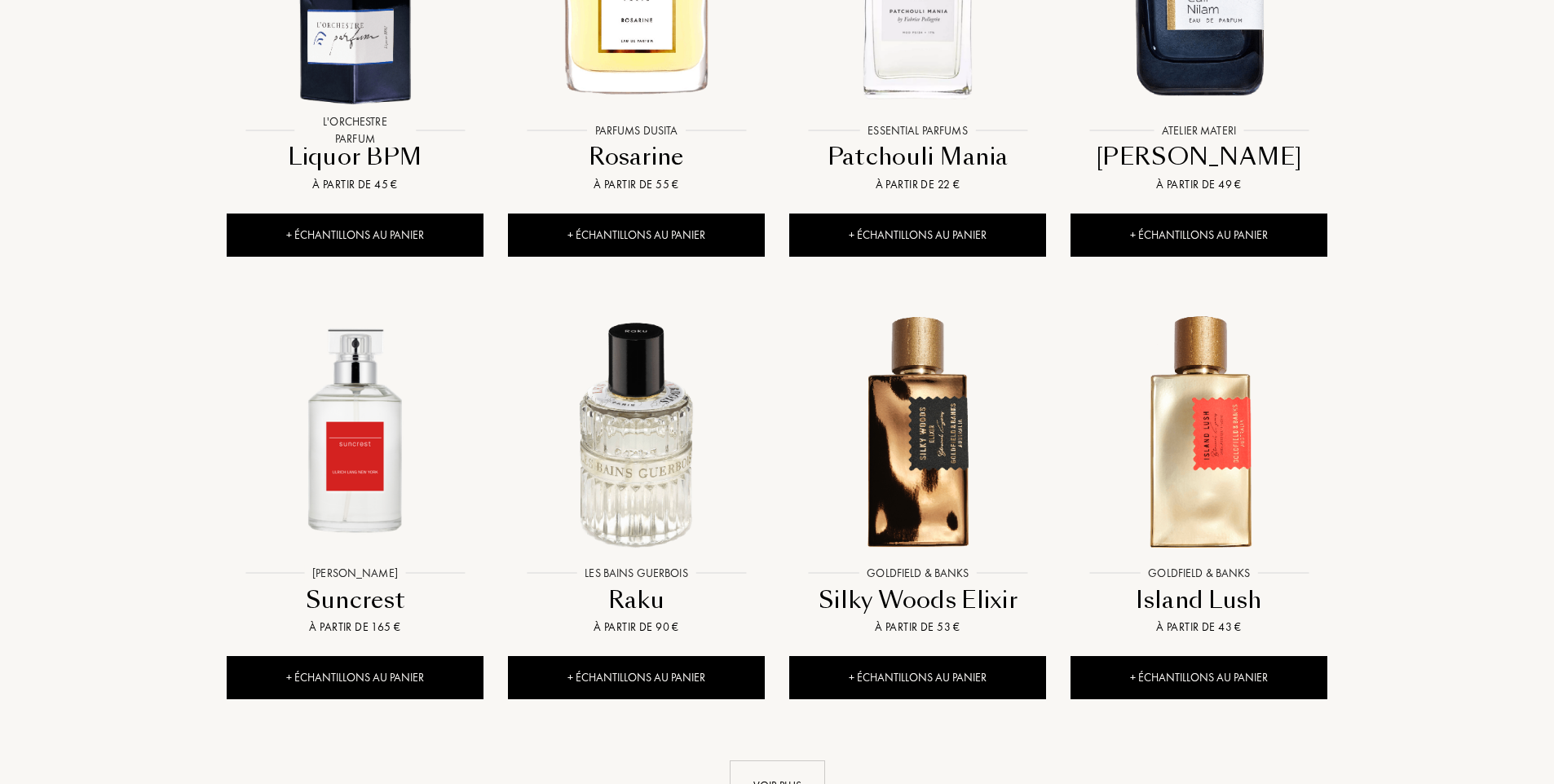
scroll to position [5624, 0]
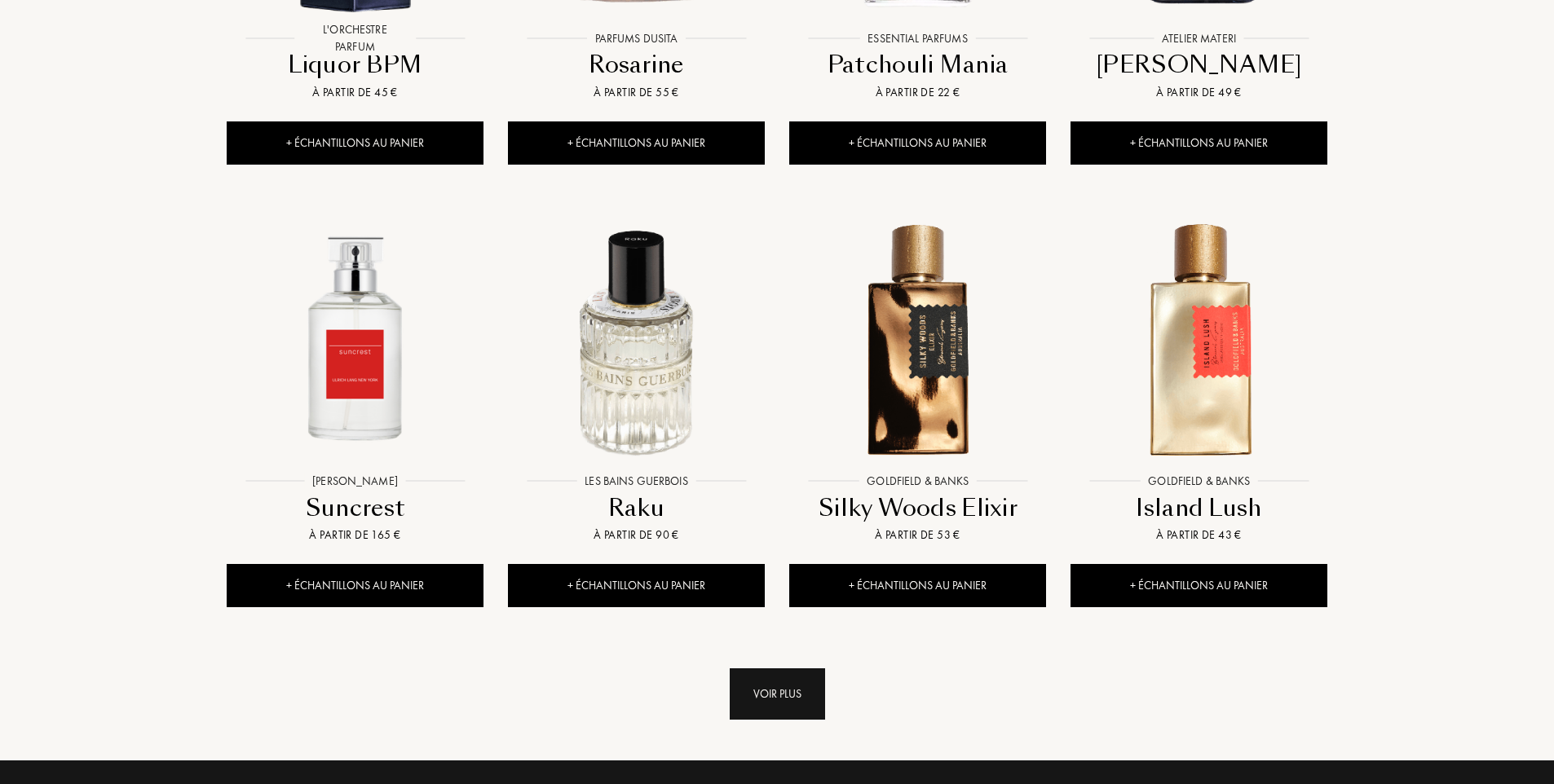
click at [788, 668] on div "Voir plus" at bounding box center [777, 694] width 96 height 51
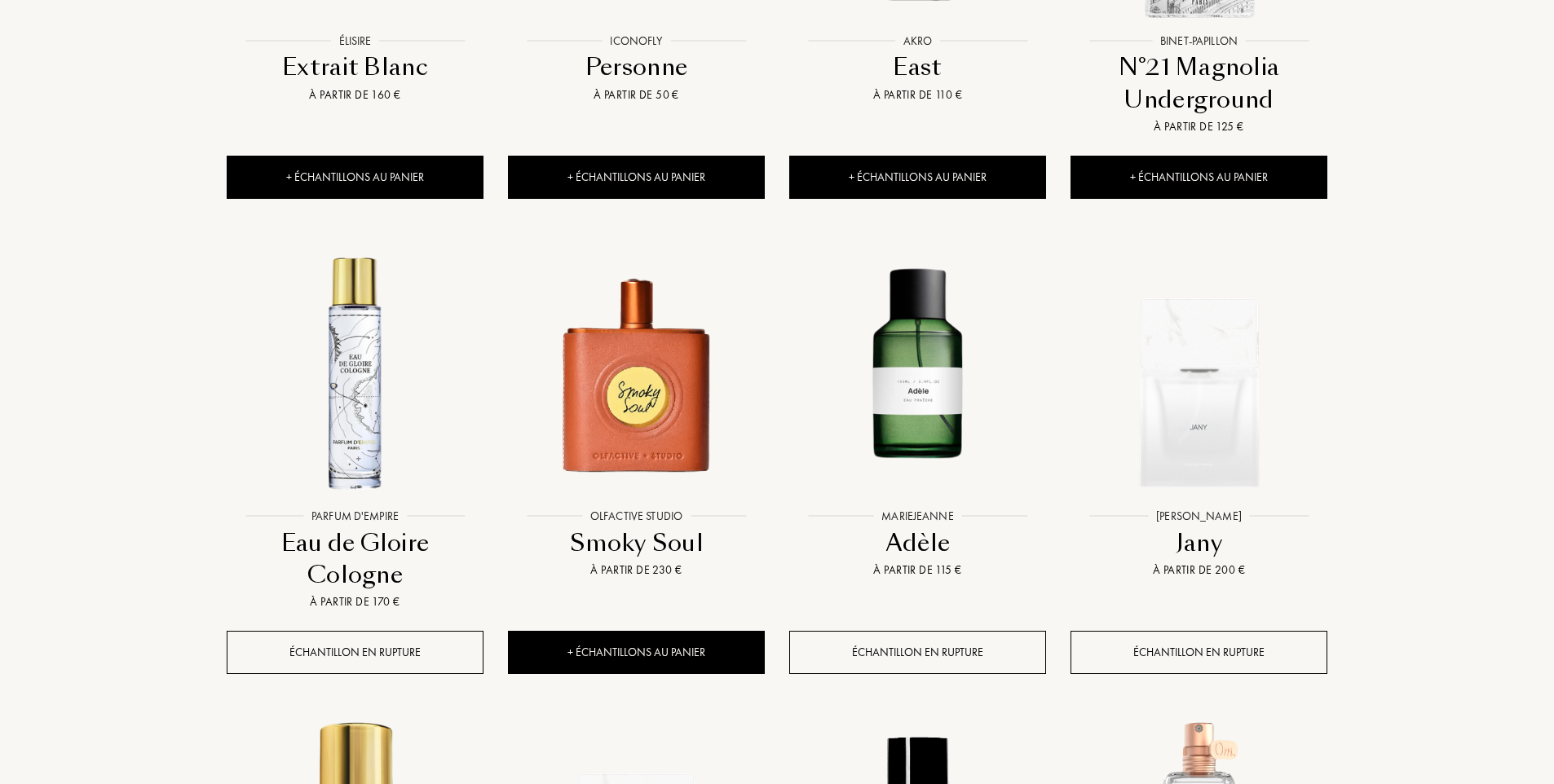
scroll to position [6520, 0]
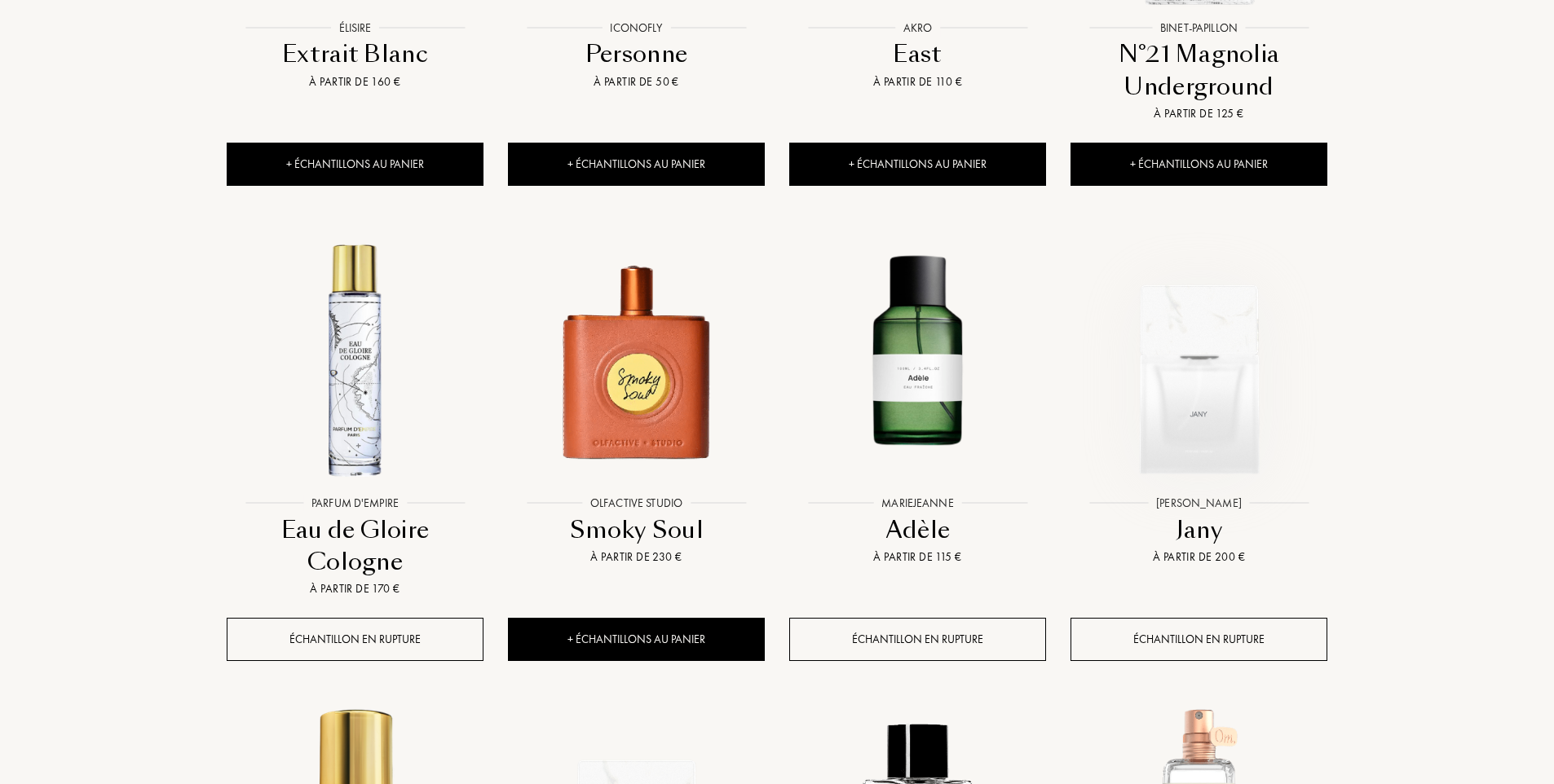
click at [1197, 315] on img at bounding box center [1198, 359] width 254 height 254
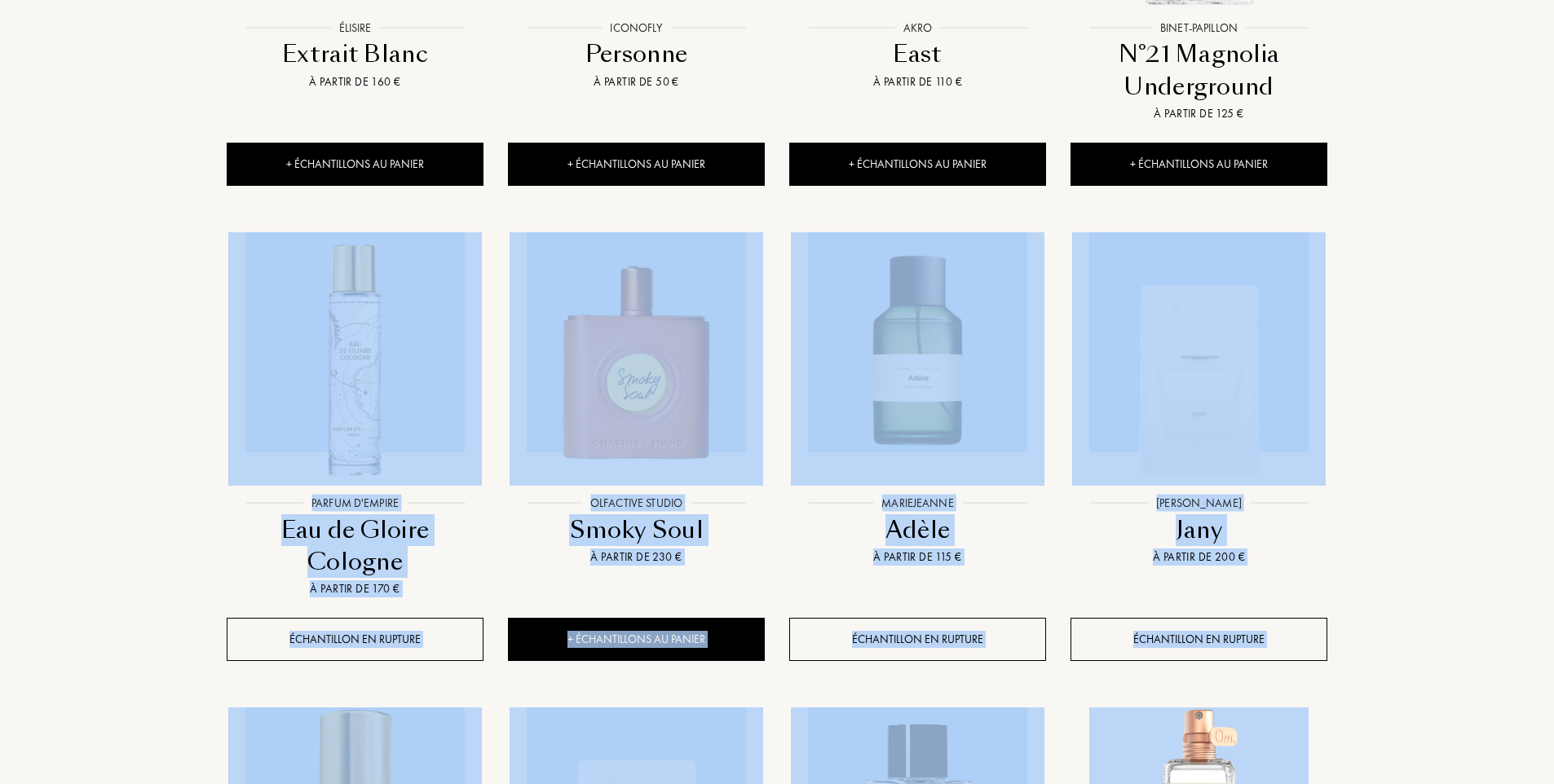
drag, startPoint x: 1553, startPoint y: 646, endPoint x: 1561, endPoint y: 65, distance: 581.1
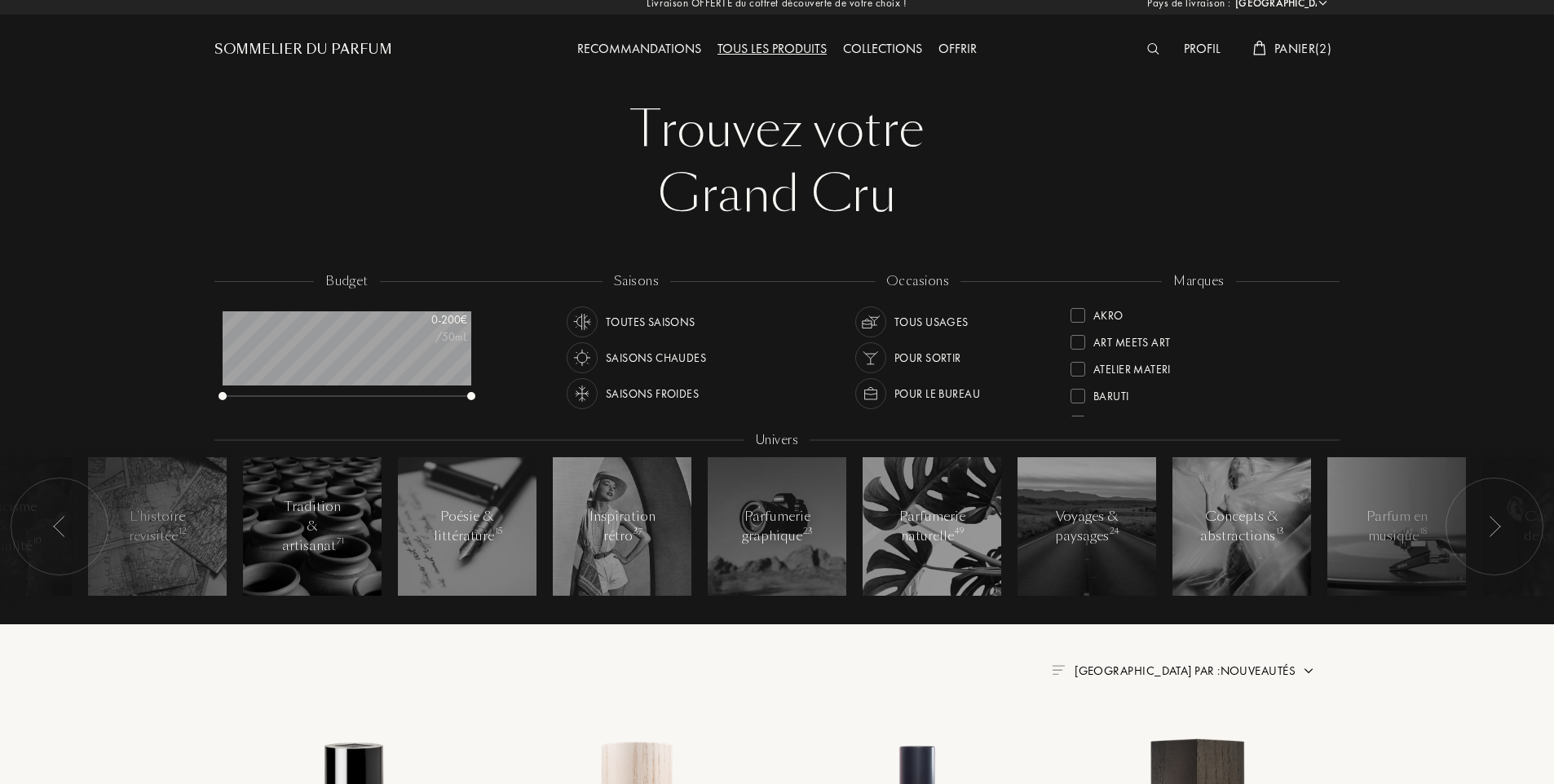
scroll to position [0, 0]
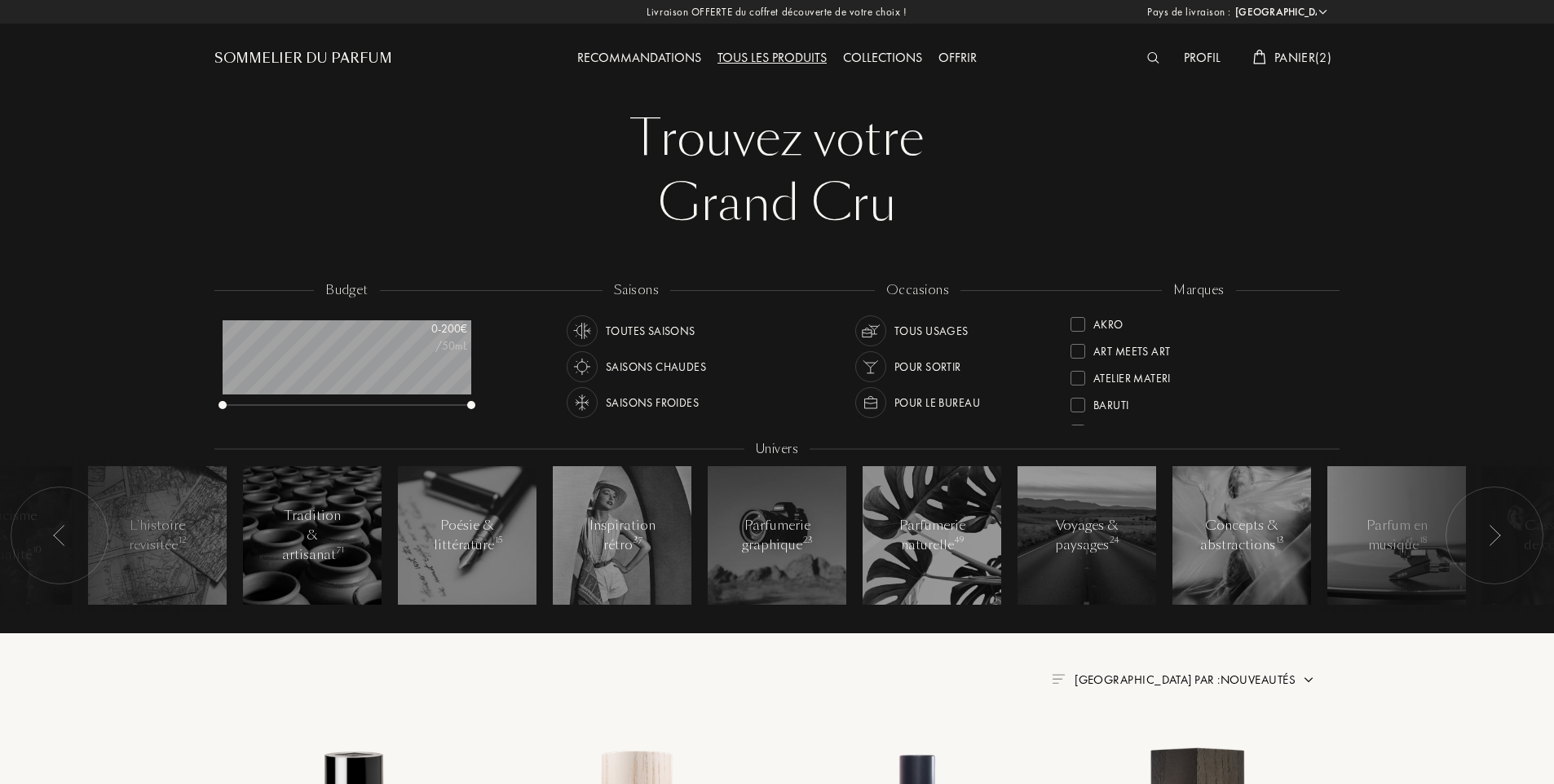
click at [1288, 51] on span "Panier ( 2 )" at bounding box center [1302, 57] width 57 height 17
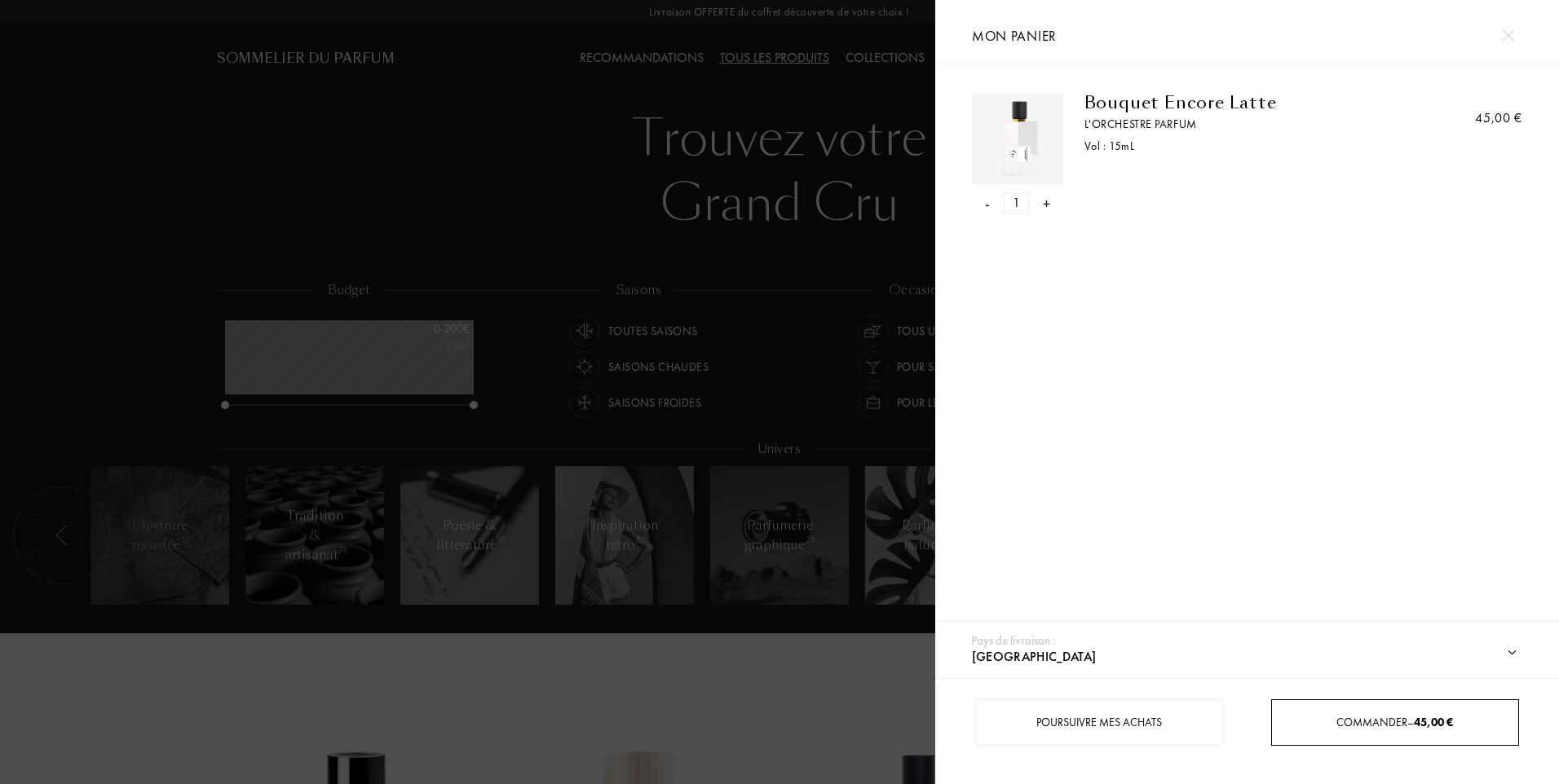
click at [1332, 720] on div "Commander – 45,00 €" at bounding box center [1395, 722] width 246 height 17
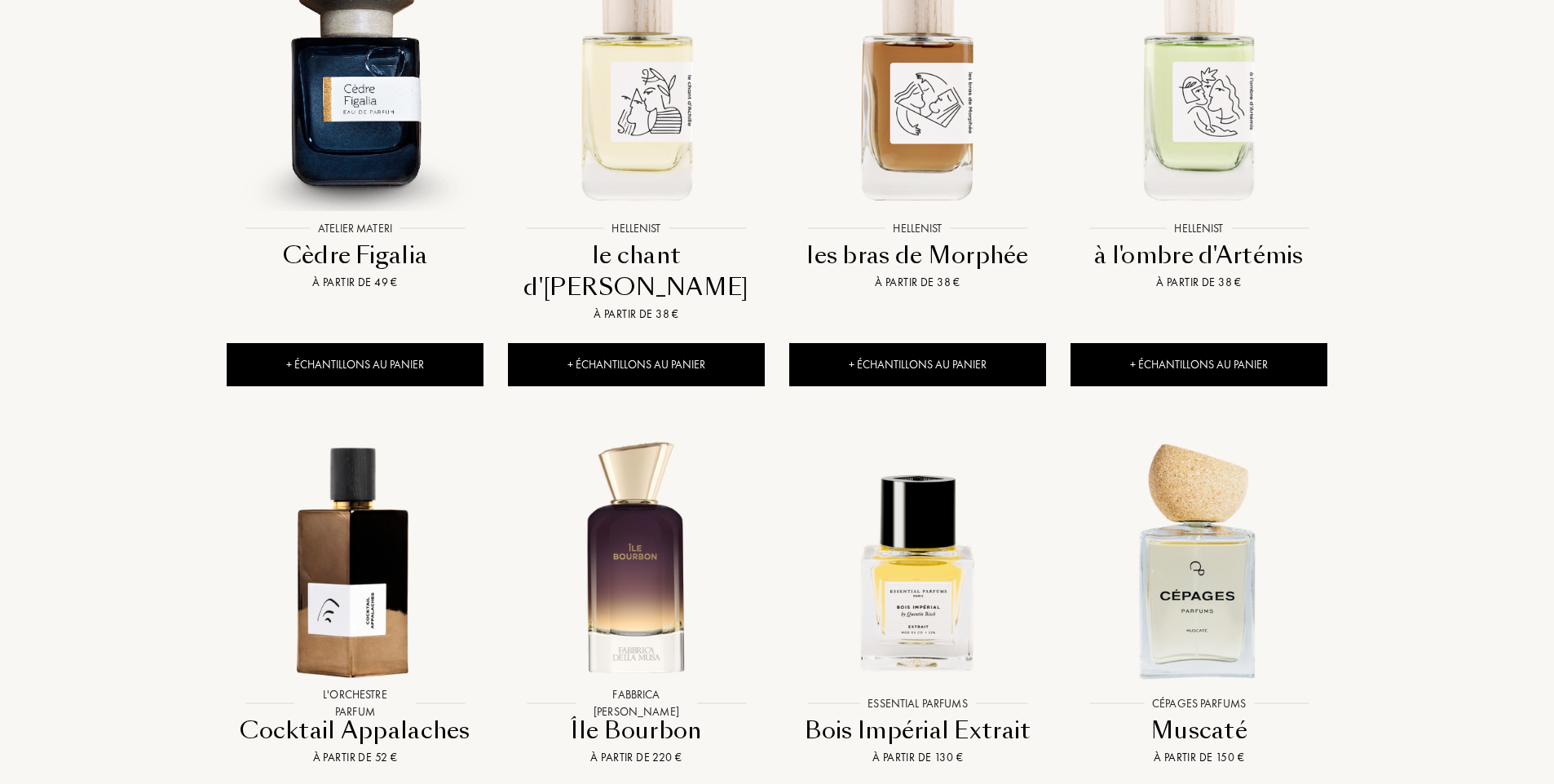
scroll to position [2201, 0]
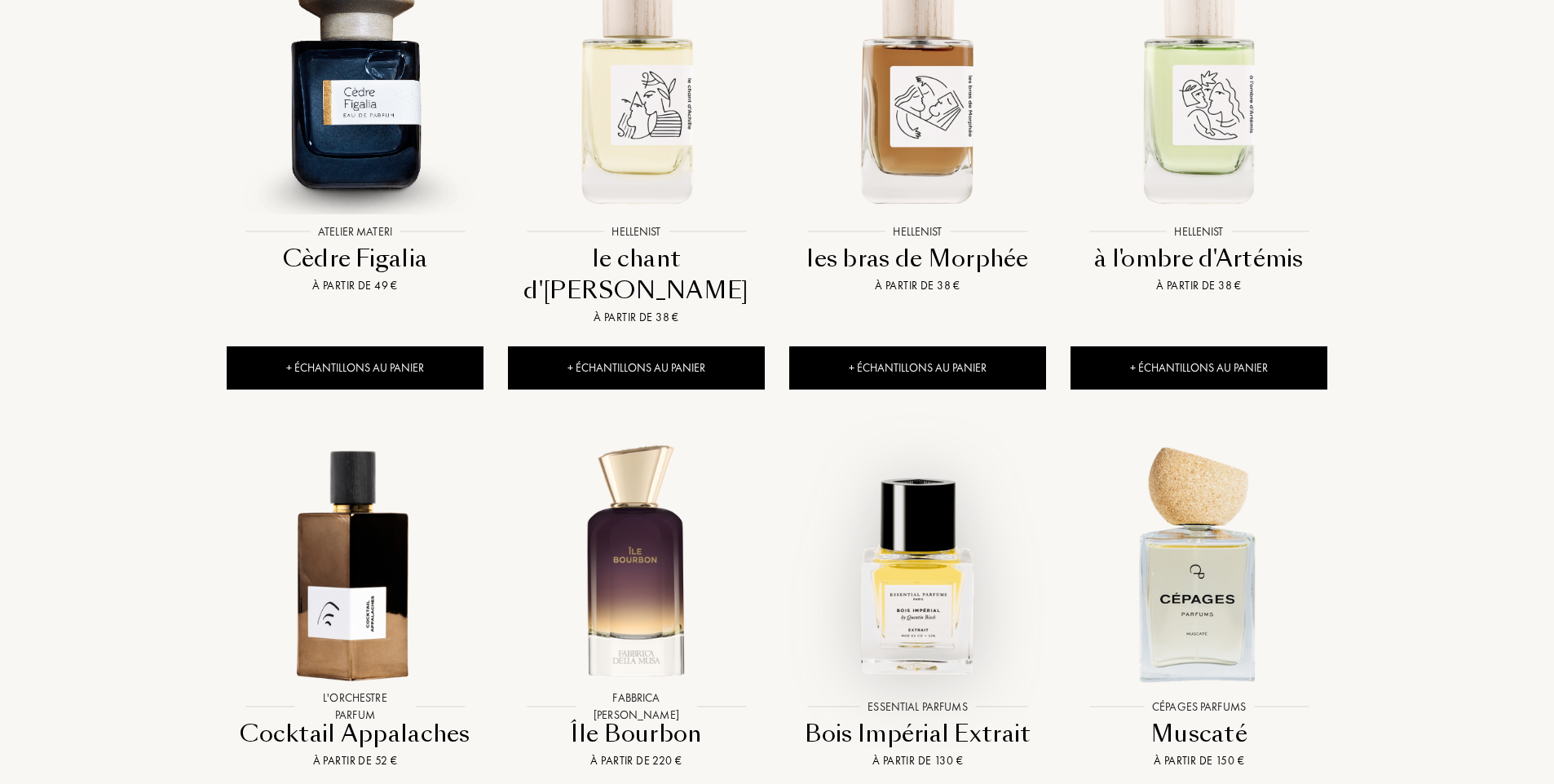
click at [911, 471] on img at bounding box center [917, 563] width 254 height 254
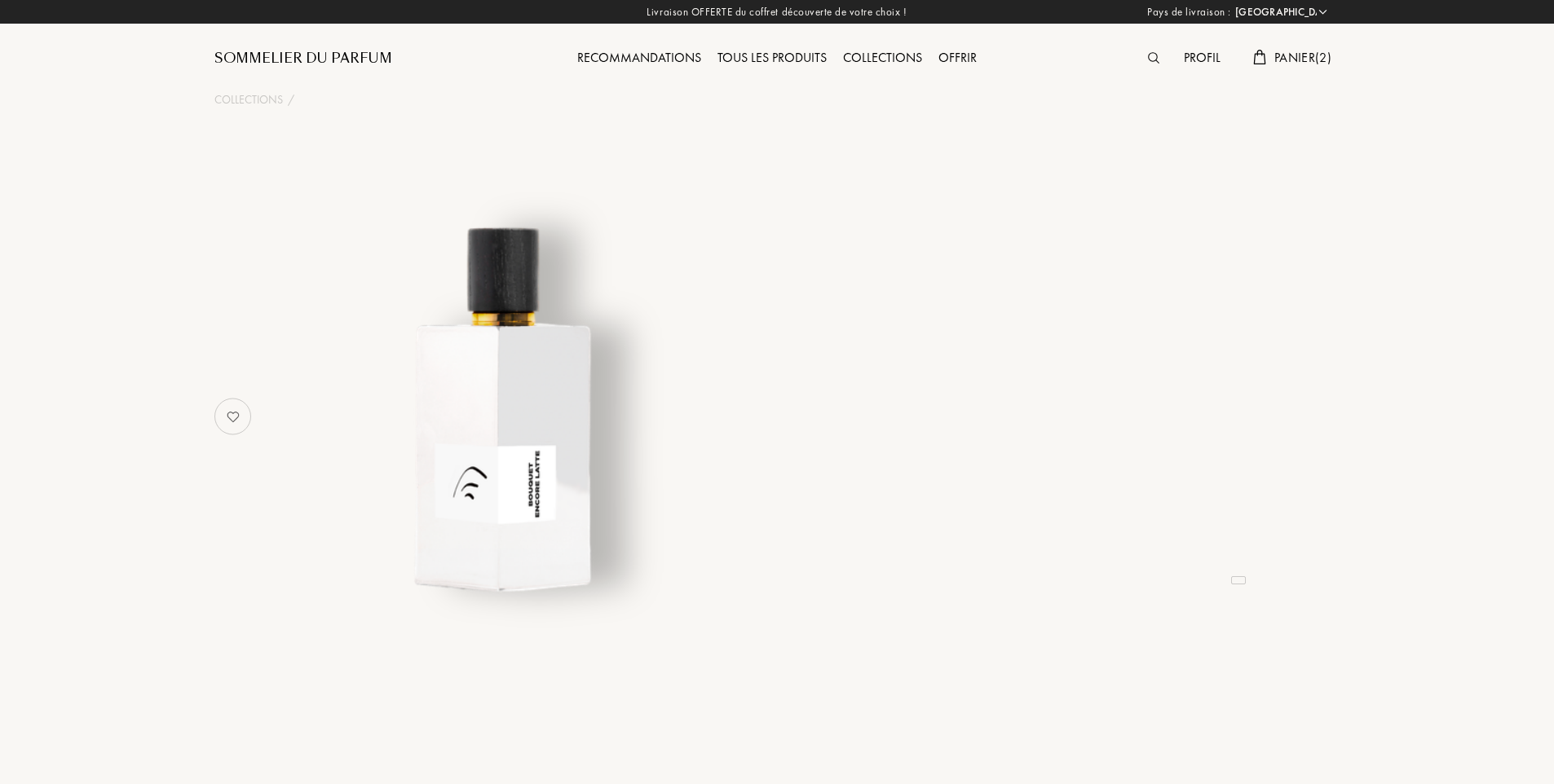
select select "FR"
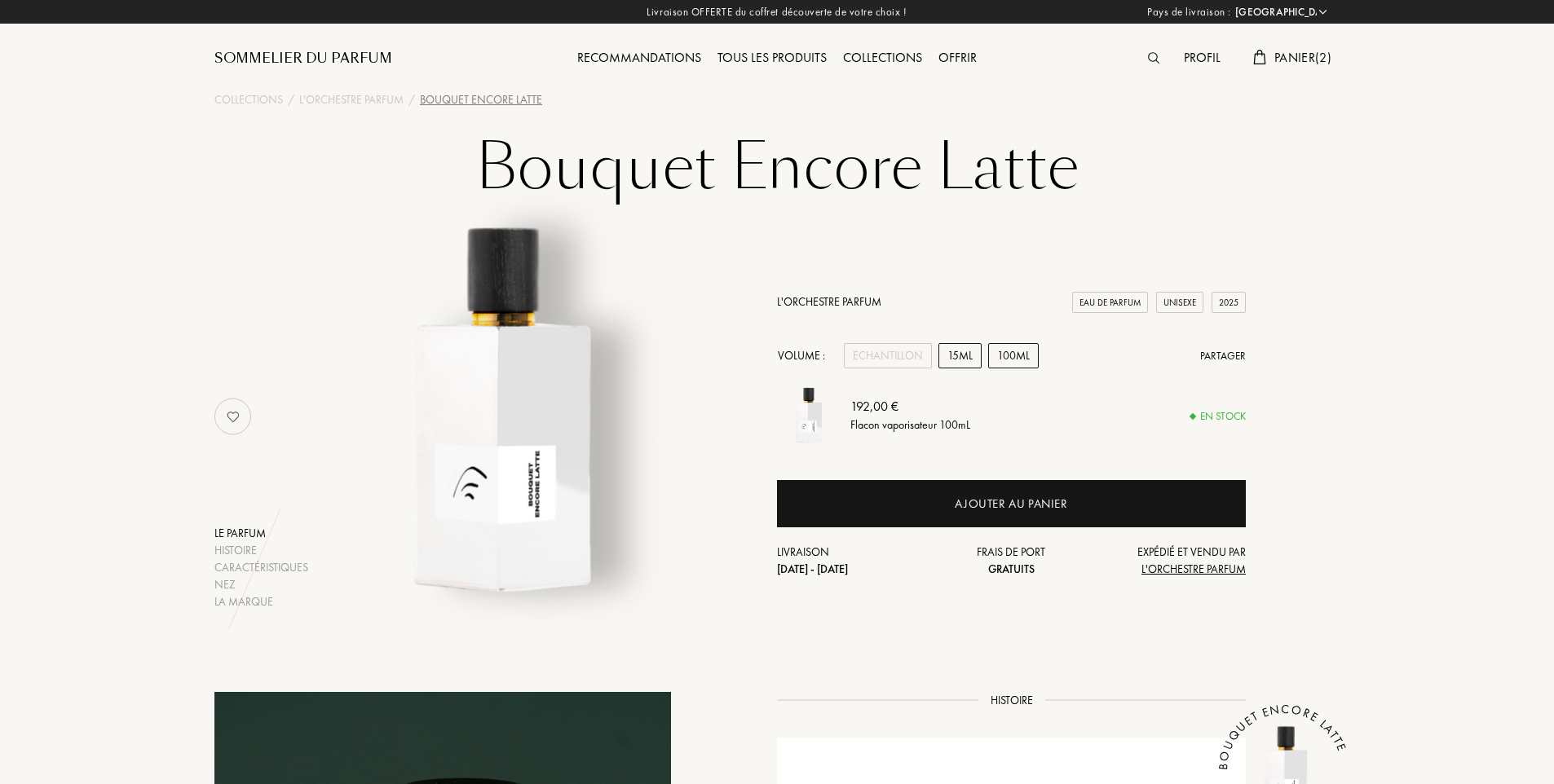
click at [962, 354] on div "15mL" at bounding box center [960, 356] width 43 height 25
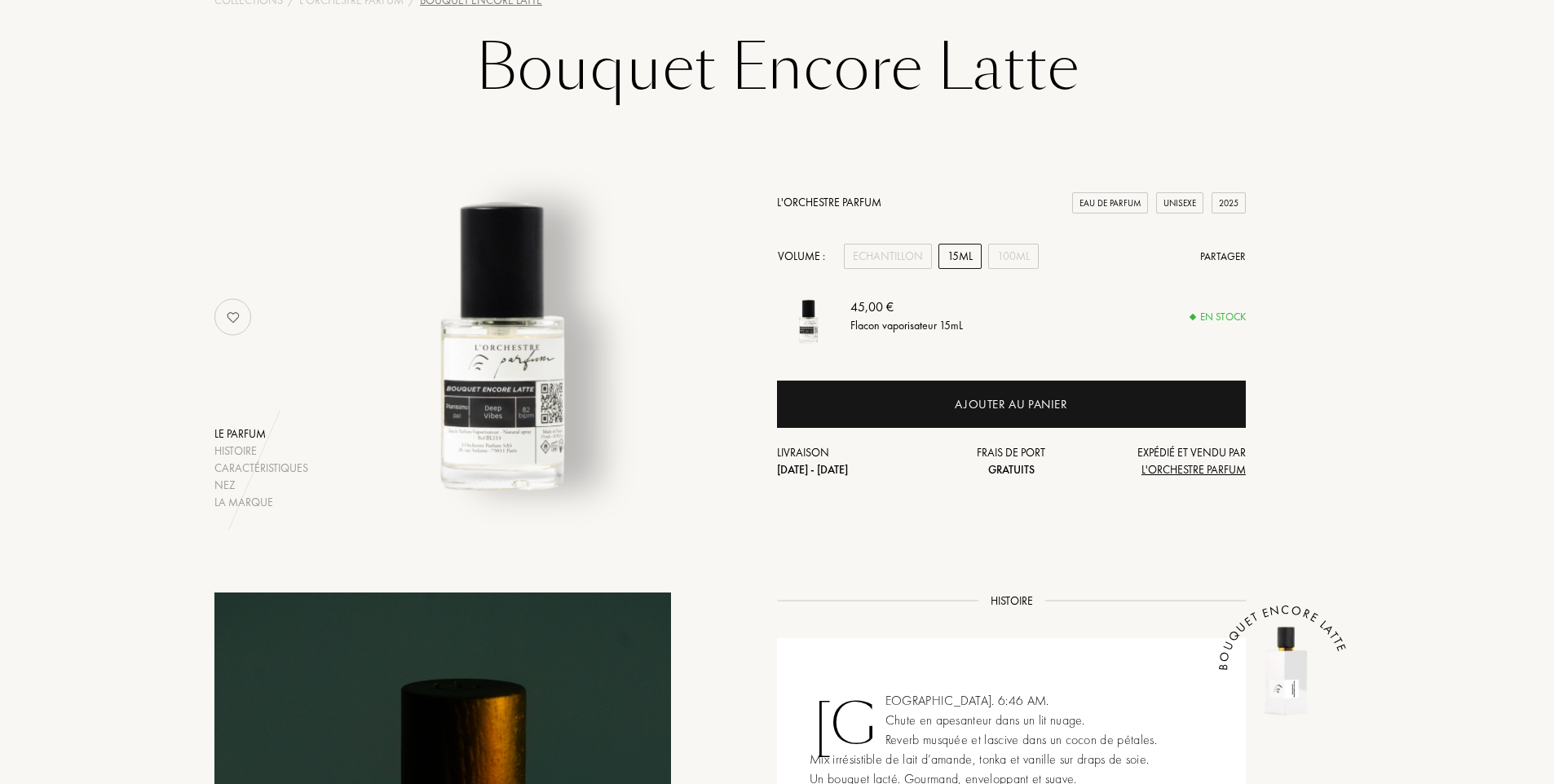
scroll to position [82, 0]
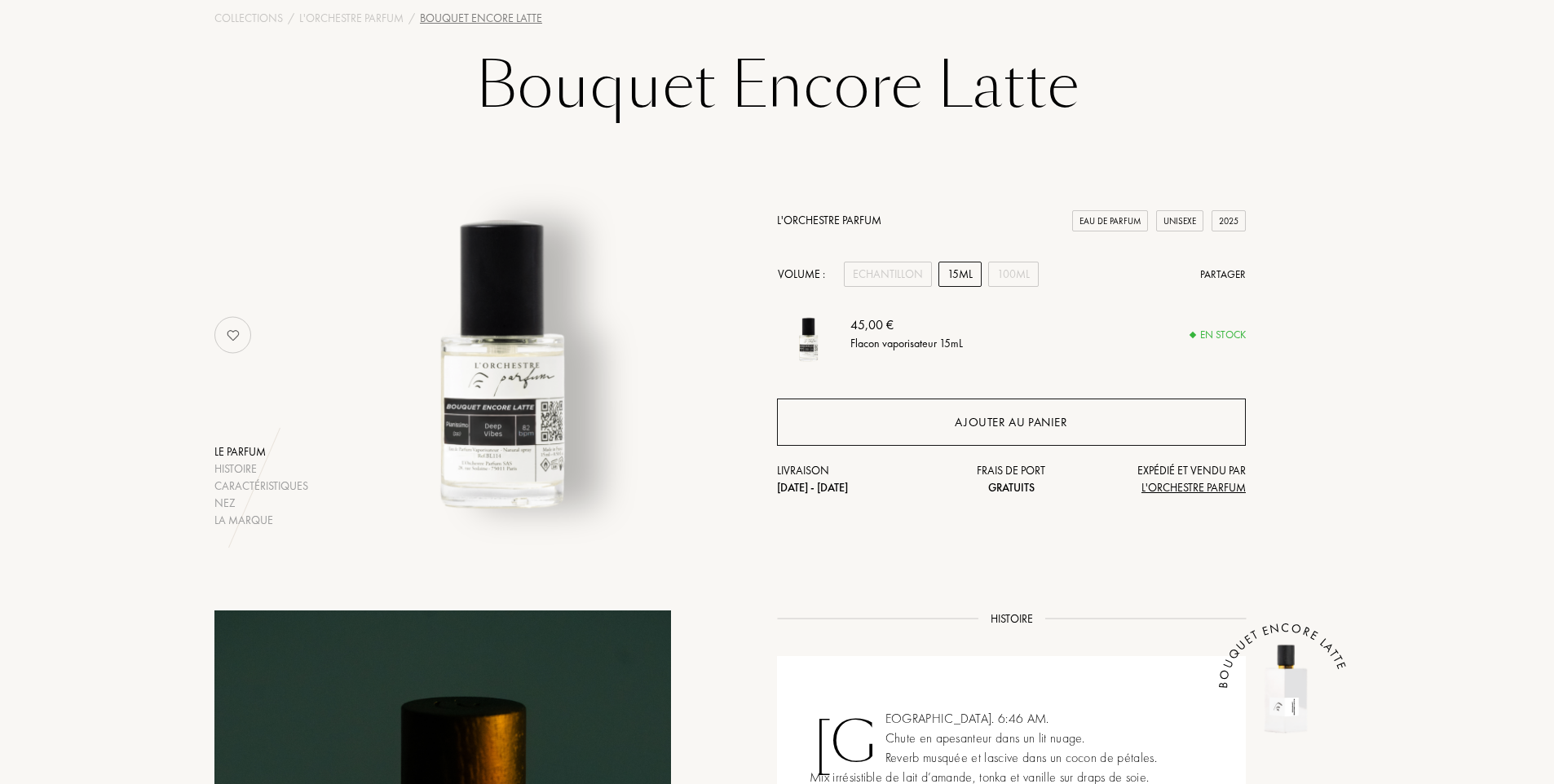
click at [876, 425] on div "Ajouter au panier" at bounding box center [1011, 422] width 469 height 47
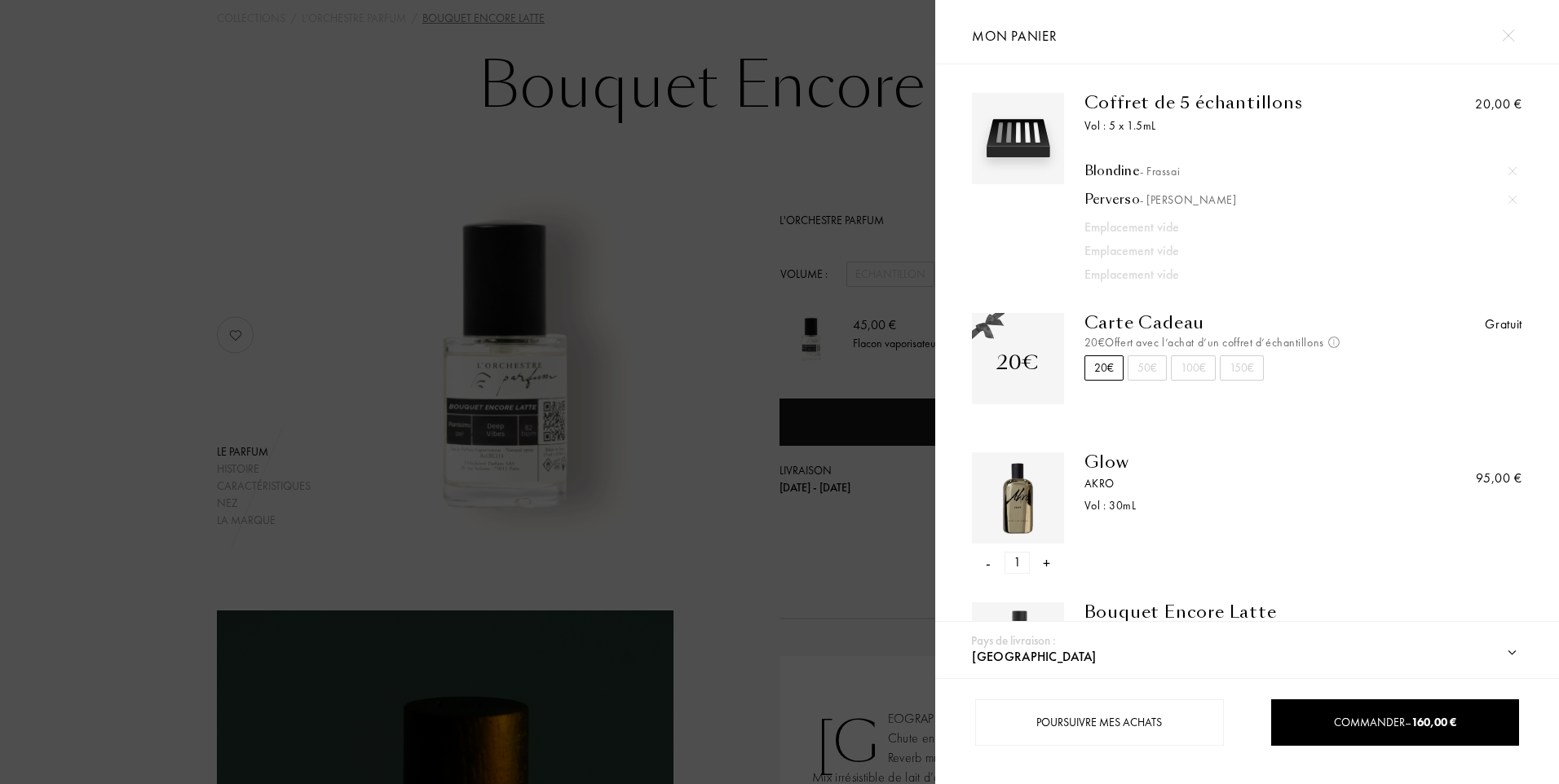
click at [1510, 168] on img at bounding box center [1512, 170] width 8 height 8
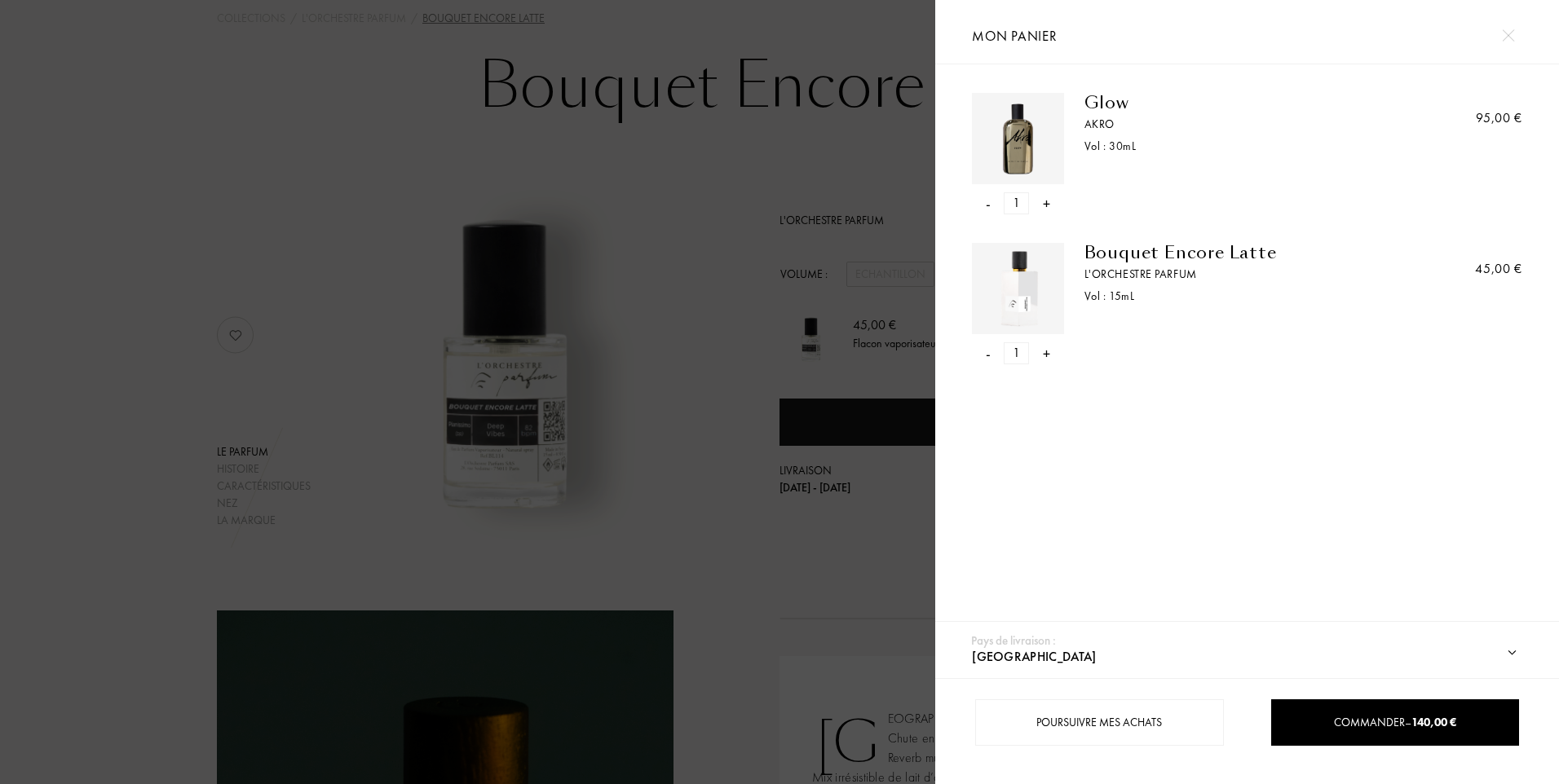
click at [990, 205] on div "-" at bounding box center [988, 203] width 5 height 22
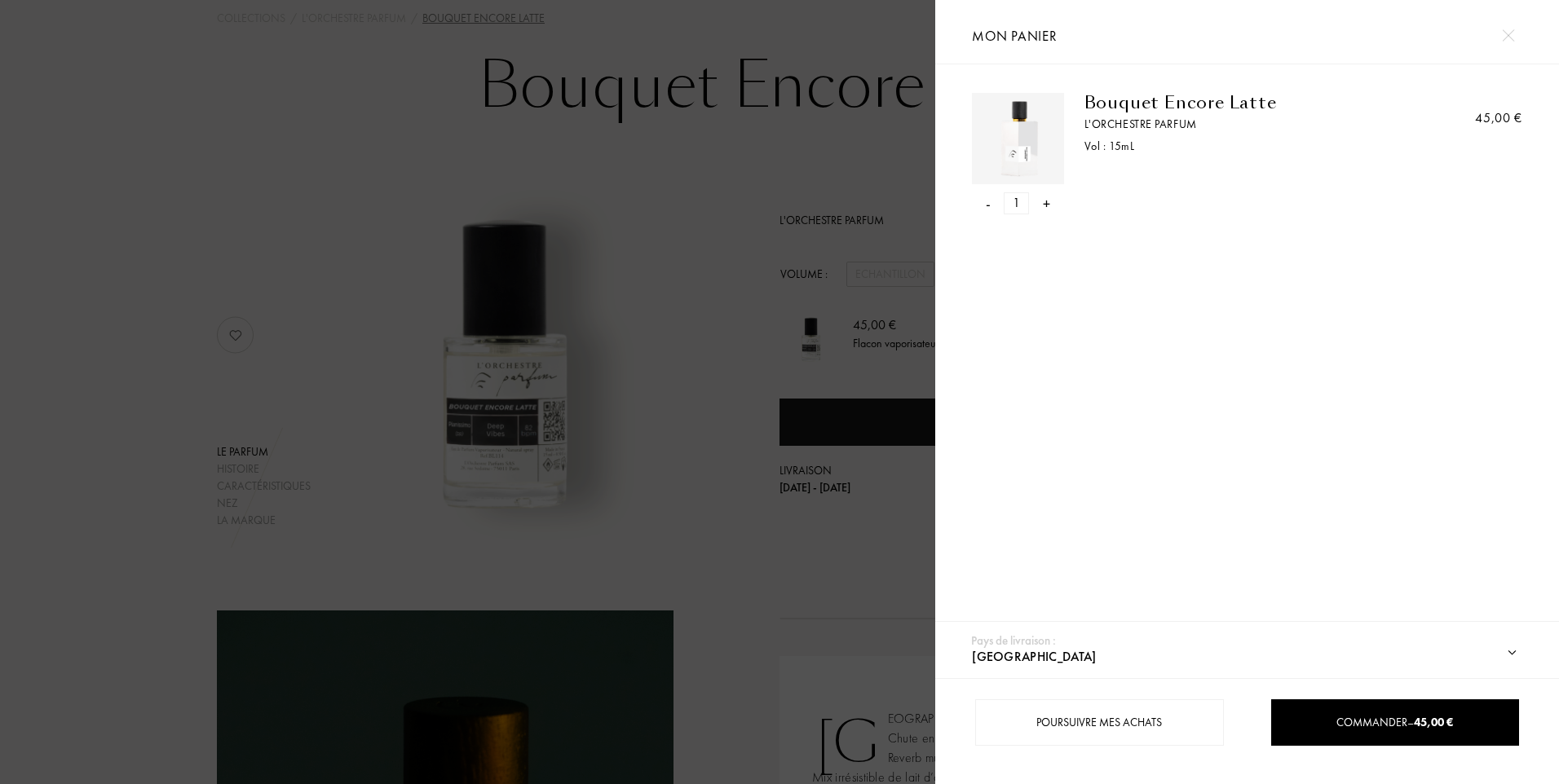
click at [279, 252] on div at bounding box center [467, 392] width 935 height 784
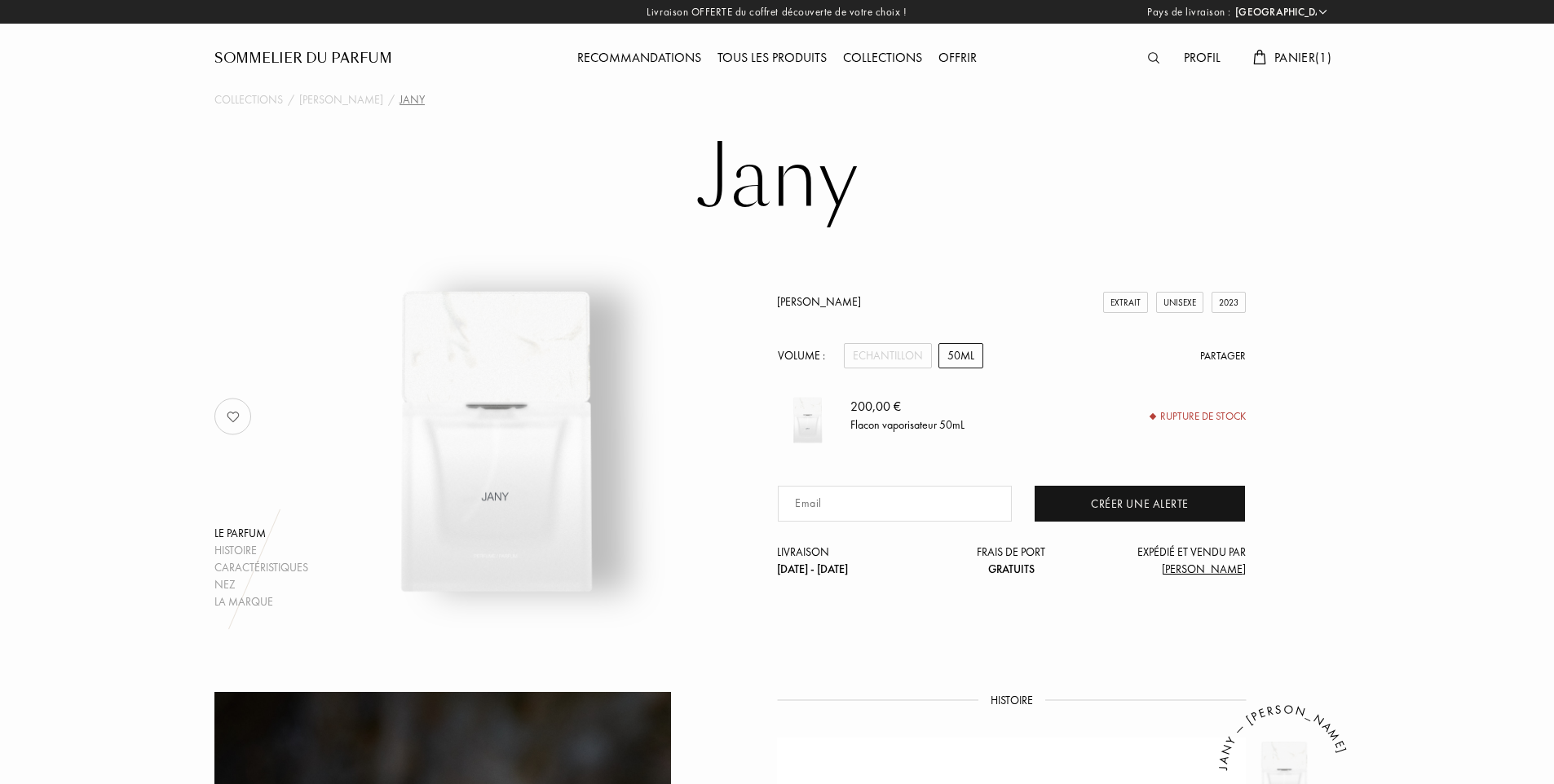
select select "FR"
click at [893, 358] on div "Echantillon" at bounding box center [888, 356] width 88 height 25
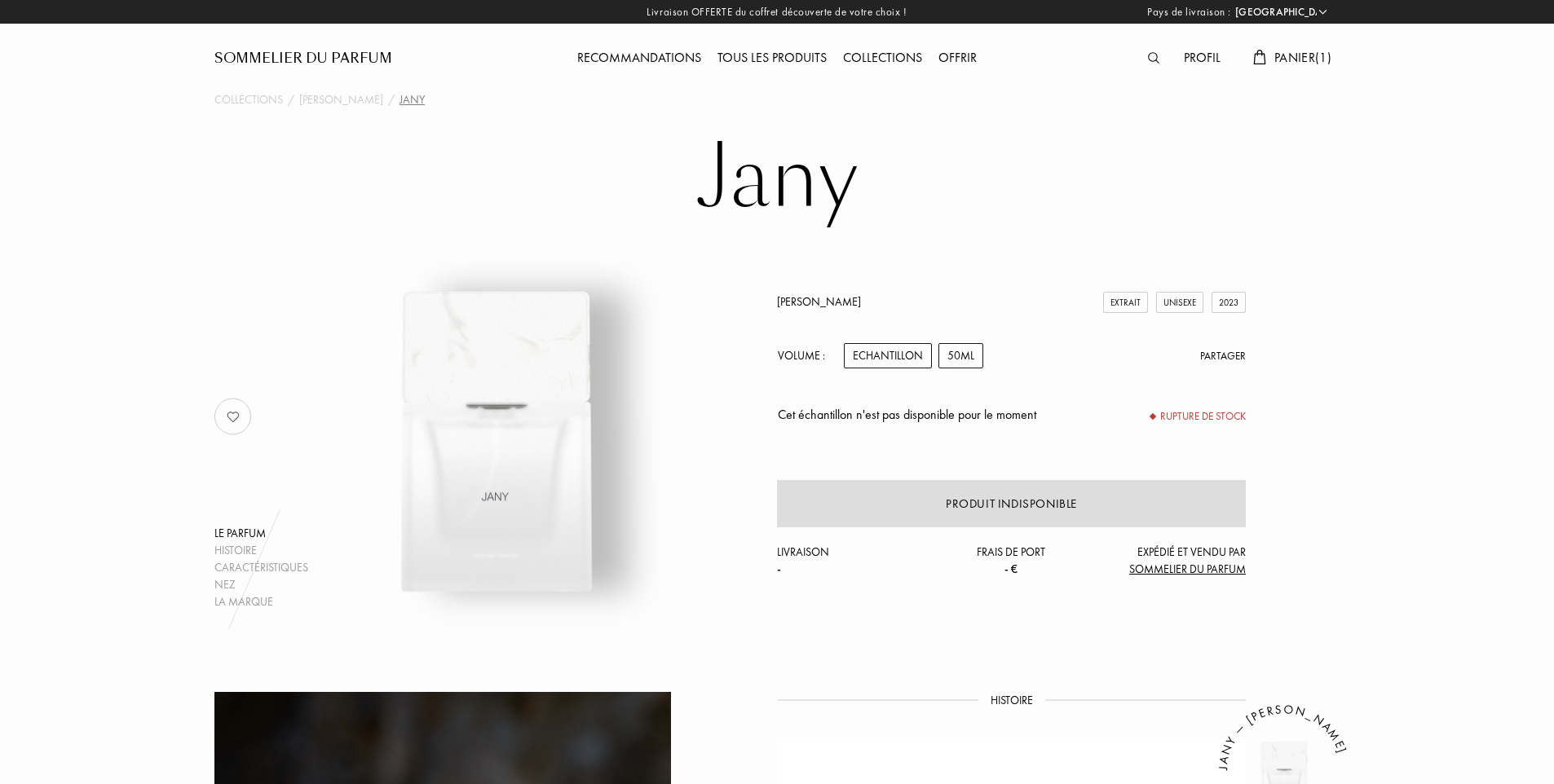
click at [953, 352] on div "50mL" at bounding box center [960, 356] width 45 height 25
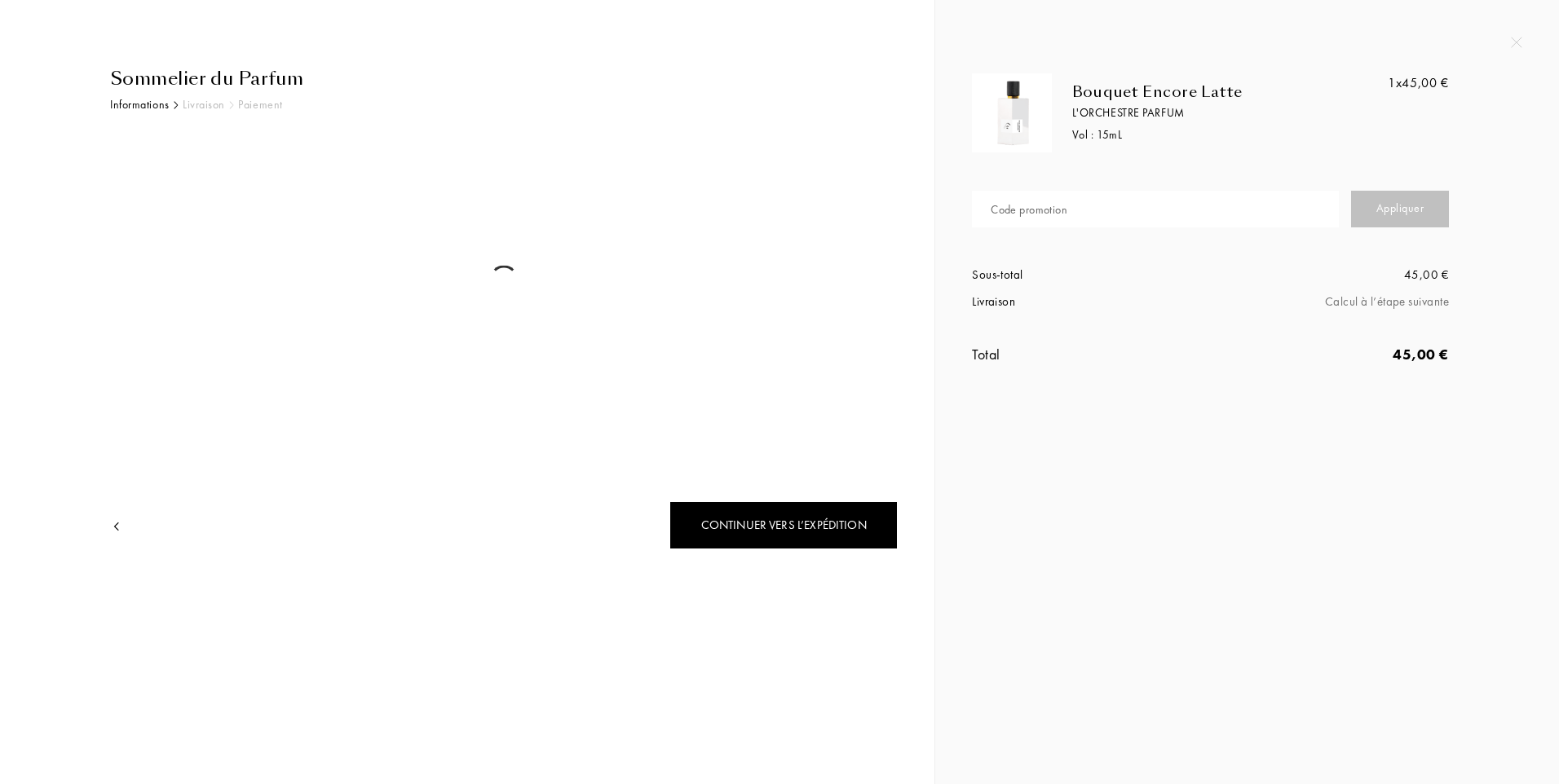
select select "FR"
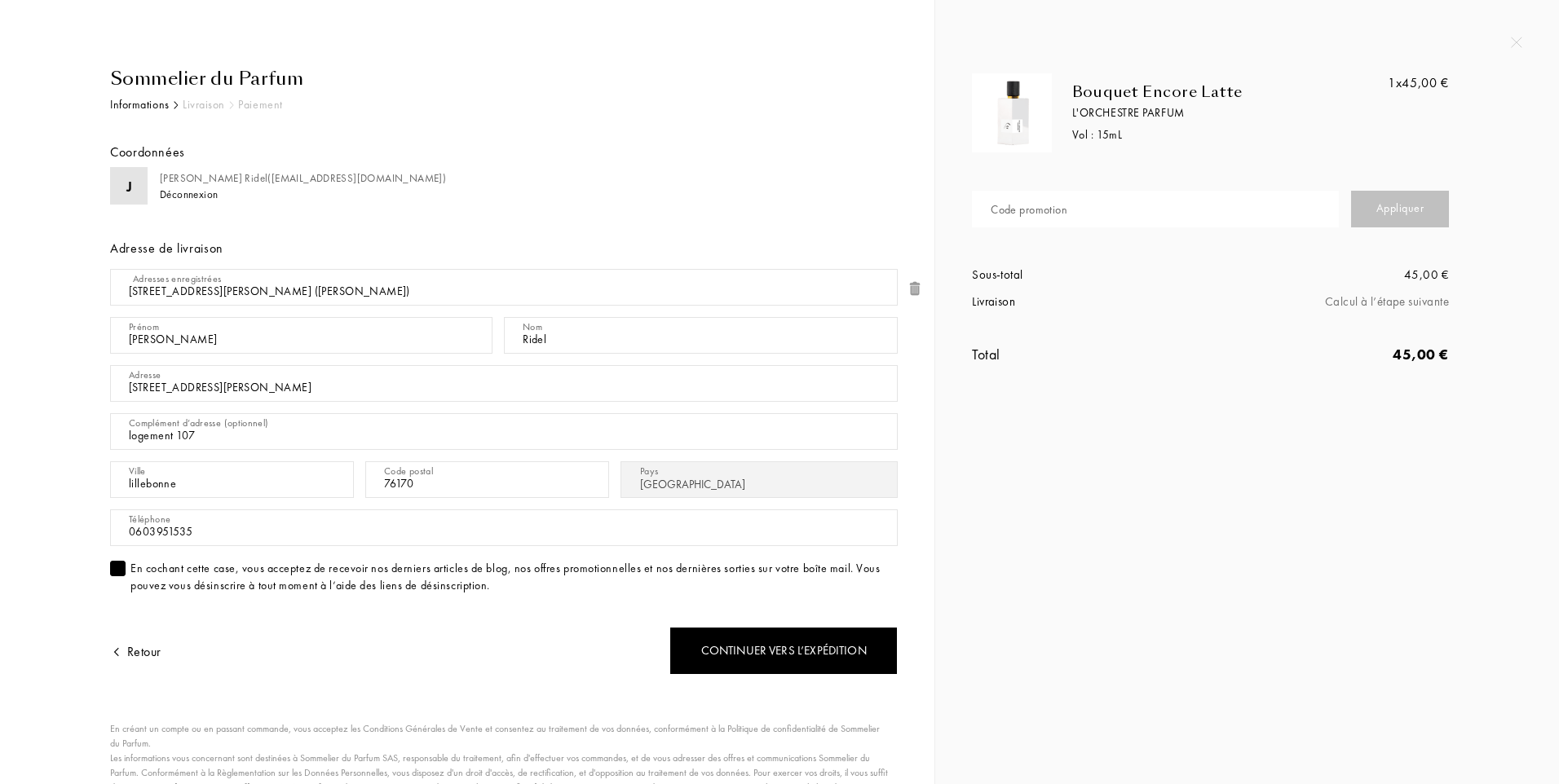
click at [1057, 207] on div "Code promotion" at bounding box center [1029, 209] width 76 height 17
click at [1394, 203] on div "Appliquer" at bounding box center [1399, 209] width 97 height 37
click at [1004, 215] on input "SW5XV-FG8C3" at bounding box center [1156, 209] width 367 height 37
type input "SM5XV-FG8C3"
click at [1396, 205] on div "Appliquer" at bounding box center [1399, 209] width 97 height 37
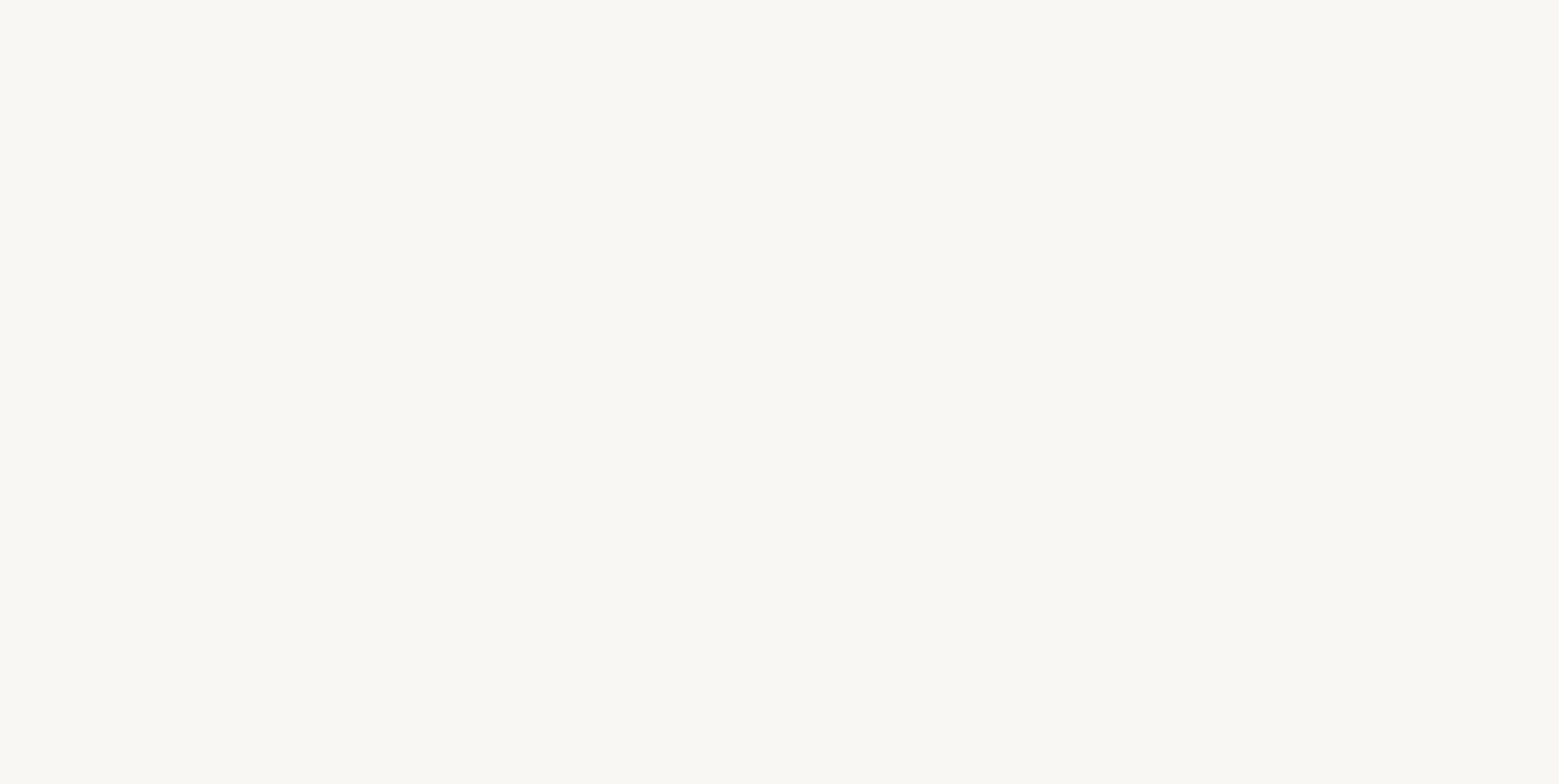
select select "FR"
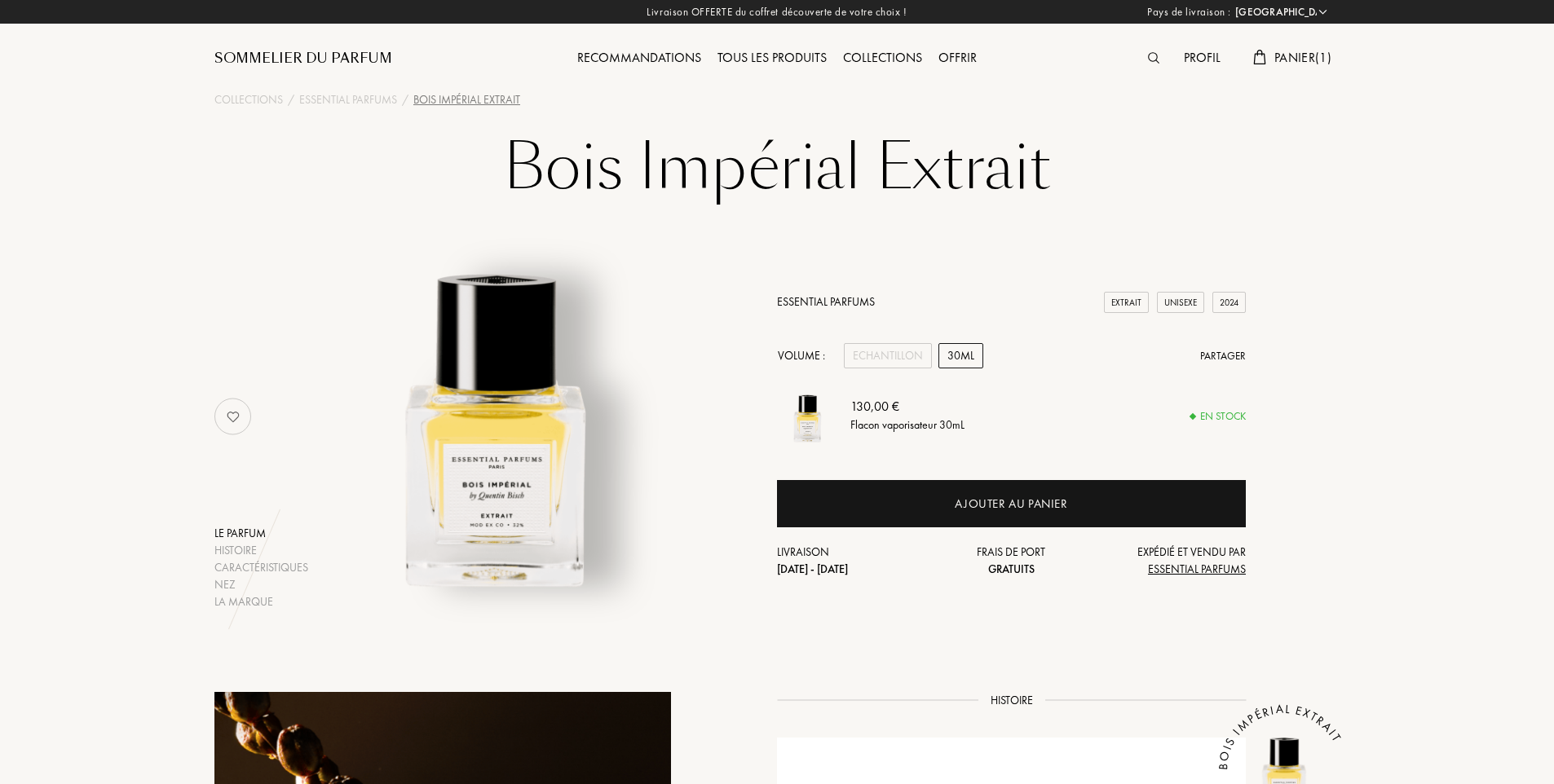
click at [664, 58] on div "Recommandations" at bounding box center [639, 59] width 140 height 21
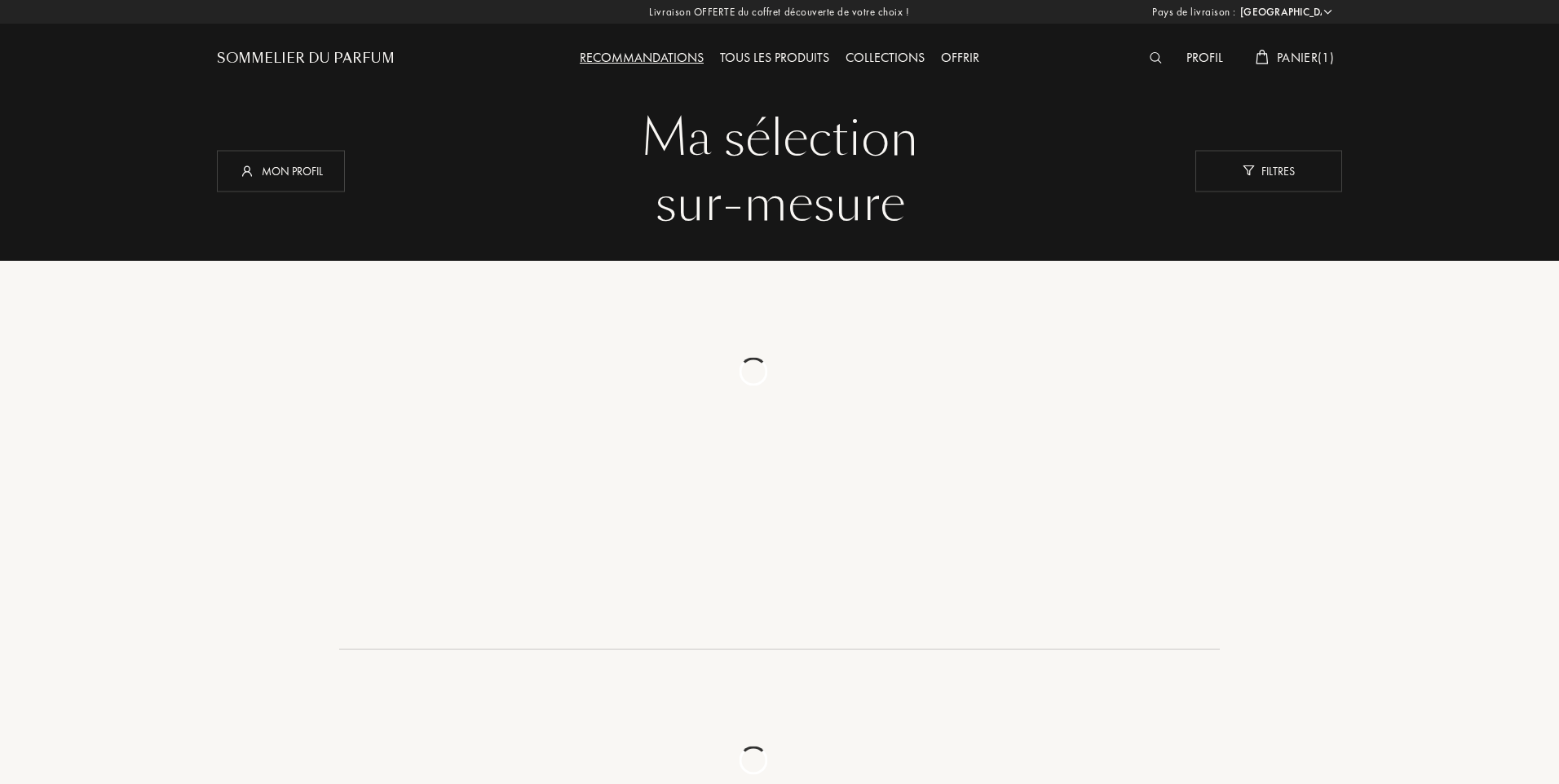
select select "FR"
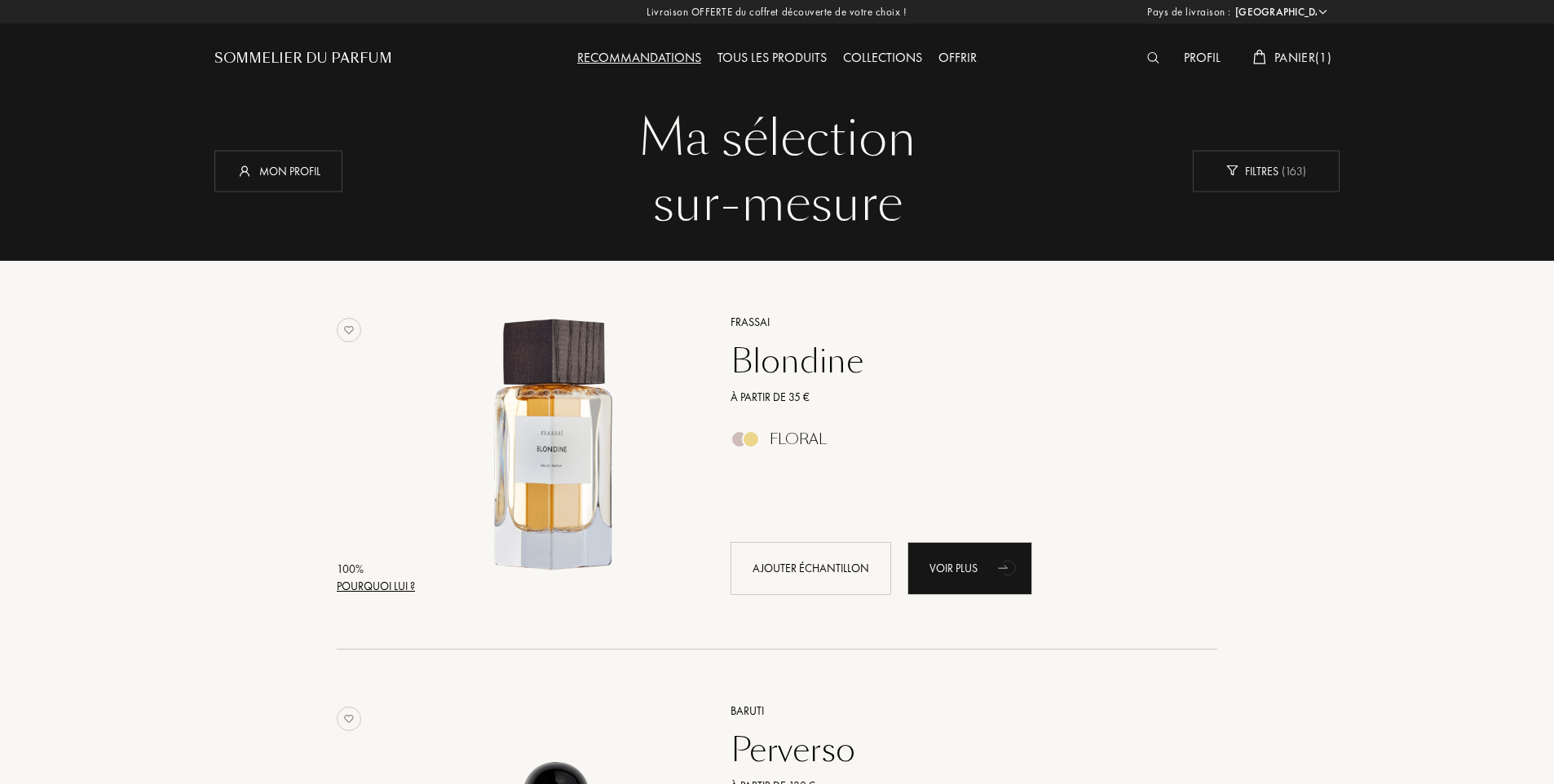
click at [788, 362] on div "Blondine" at bounding box center [955, 361] width 475 height 40
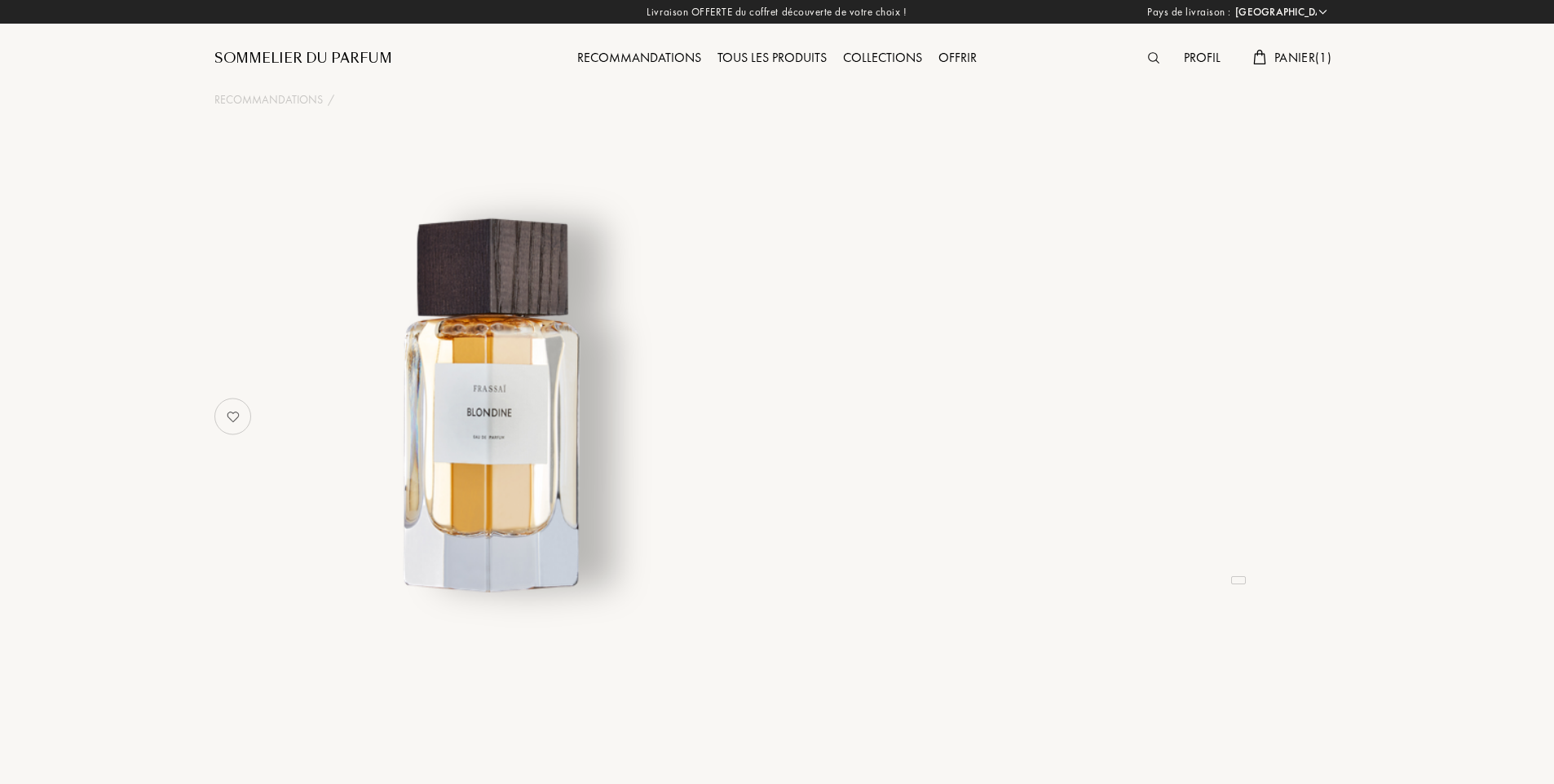
select select "FR"
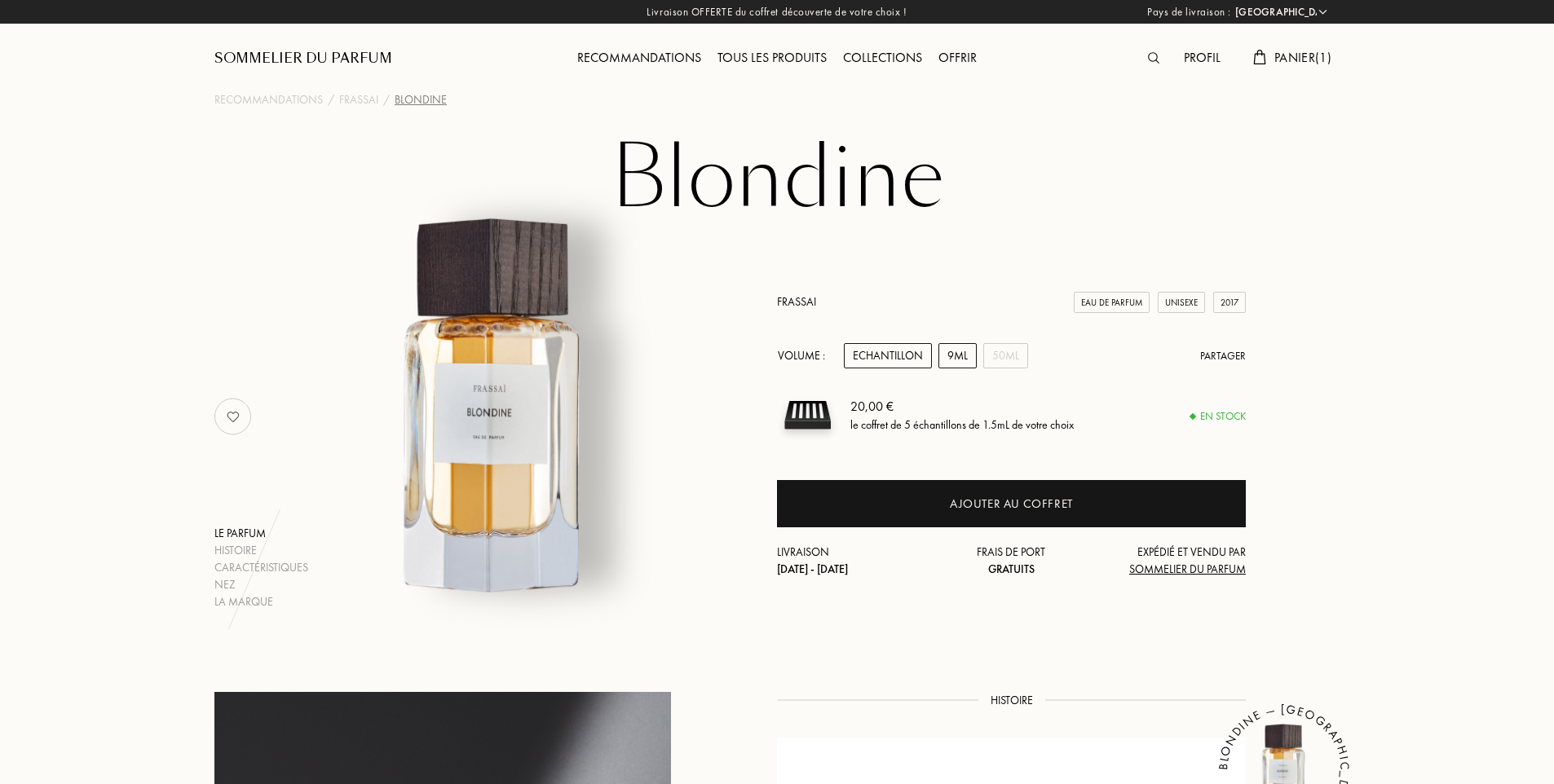
click at [950, 360] on div "9mL" at bounding box center [958, 356] width 39 height 25
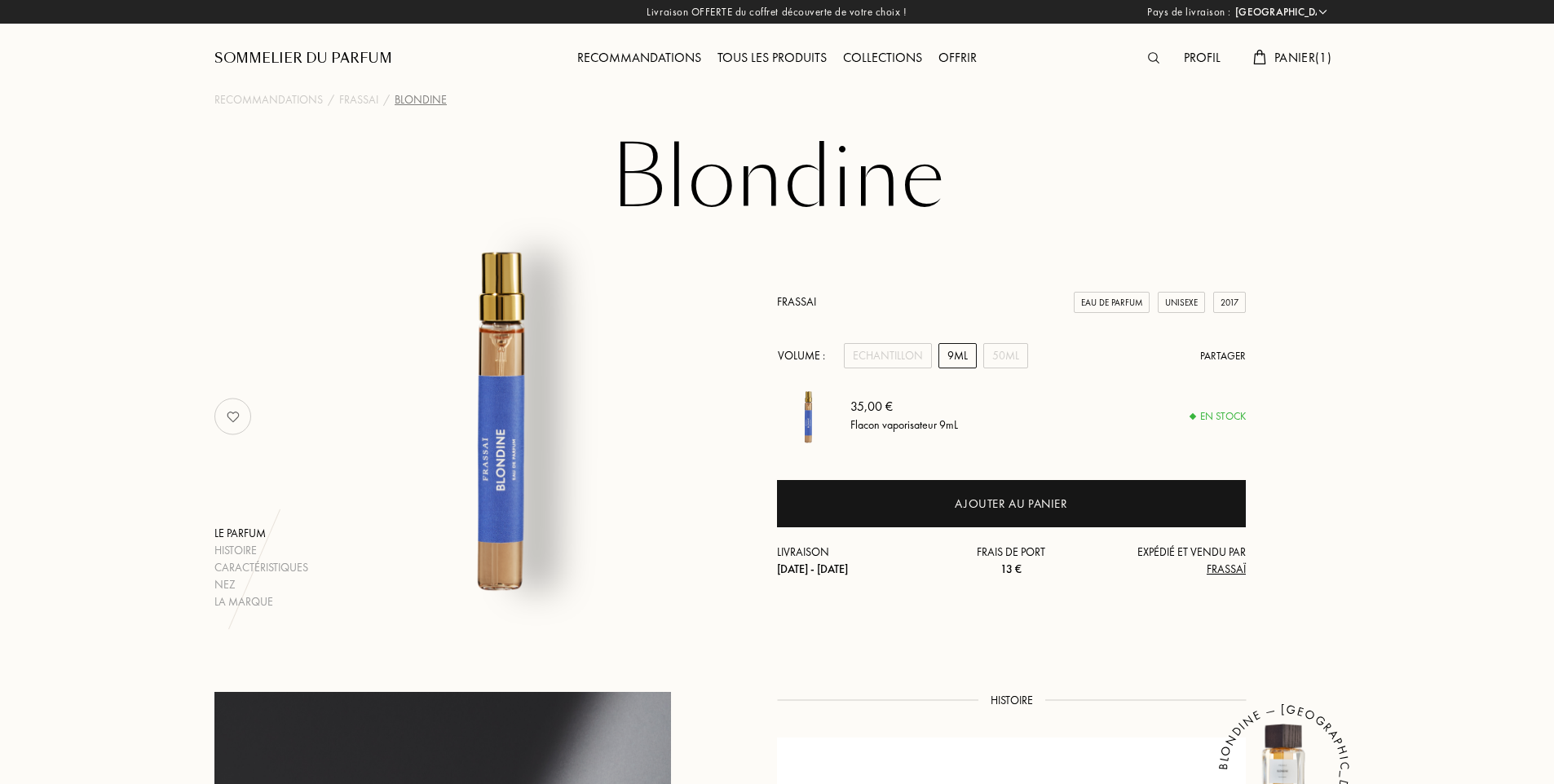
click at [633, 55] on div "Recommandations" at bounding box center [639, 59] width 140 height 21
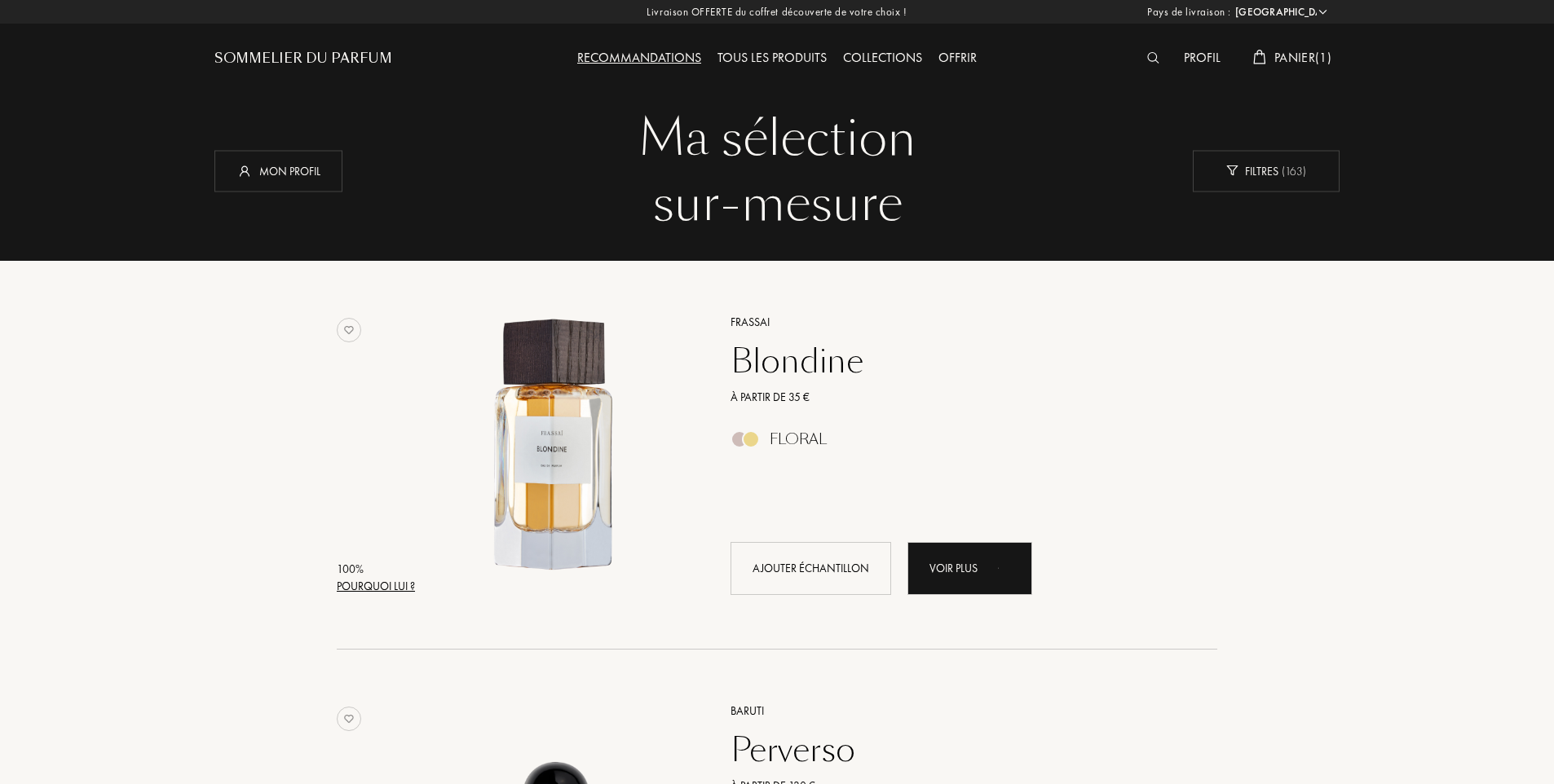
select select "FR"
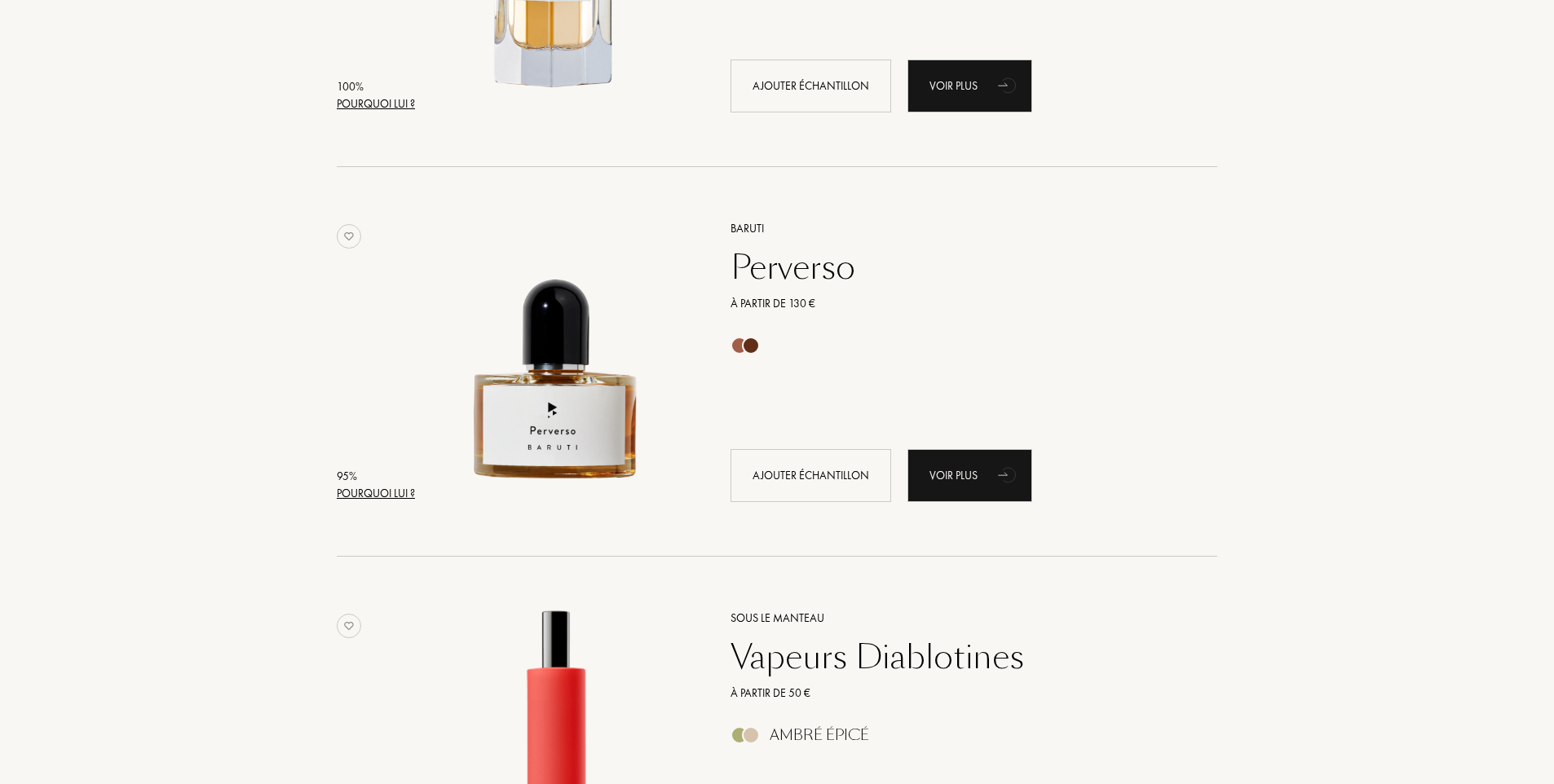
scroll to position [489, 0]
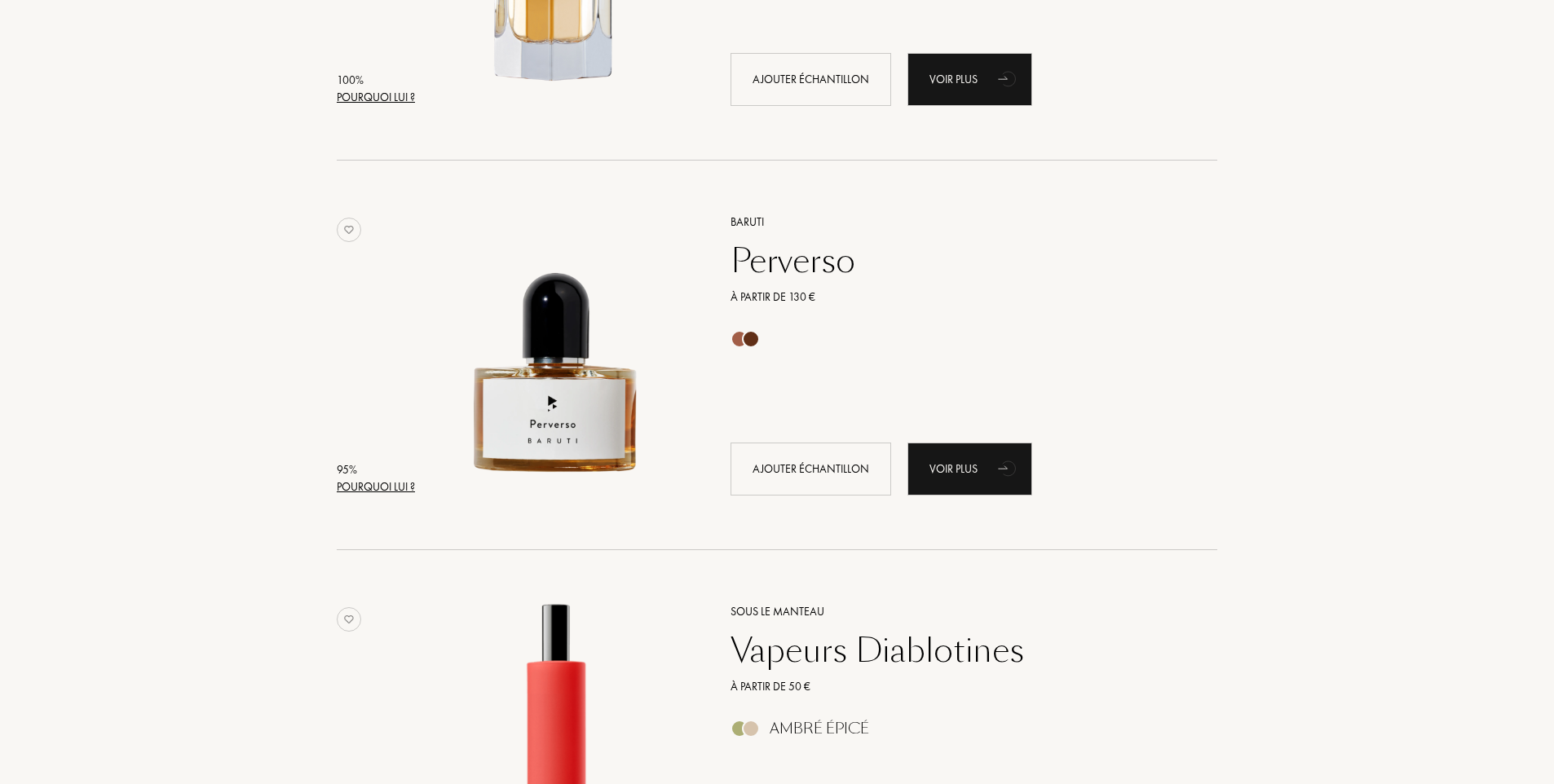
click at [769, 270] on div "Perverso" at bounding box center [955, 261] width 475 height 40
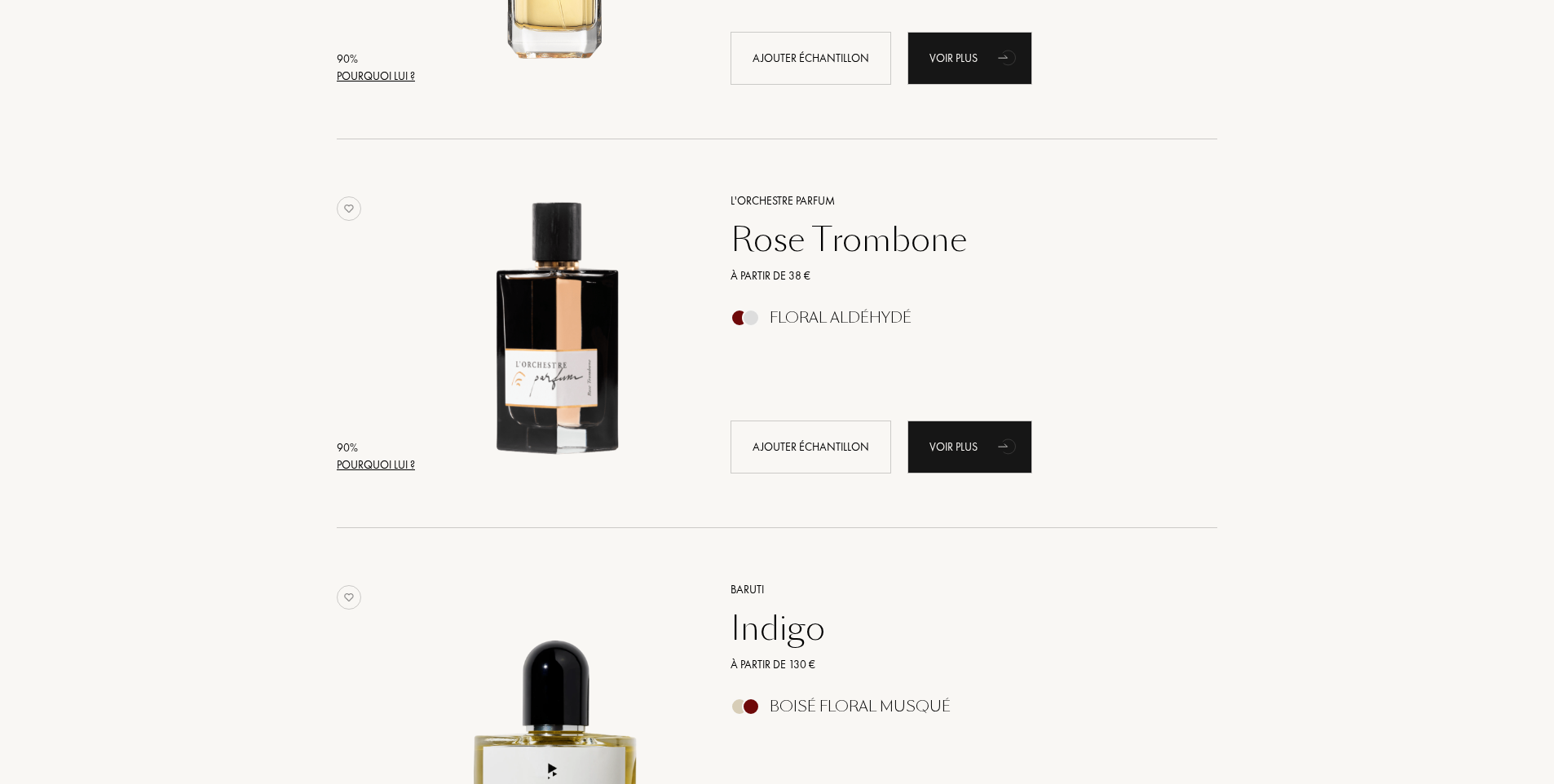
scroll to position [1794, 0]
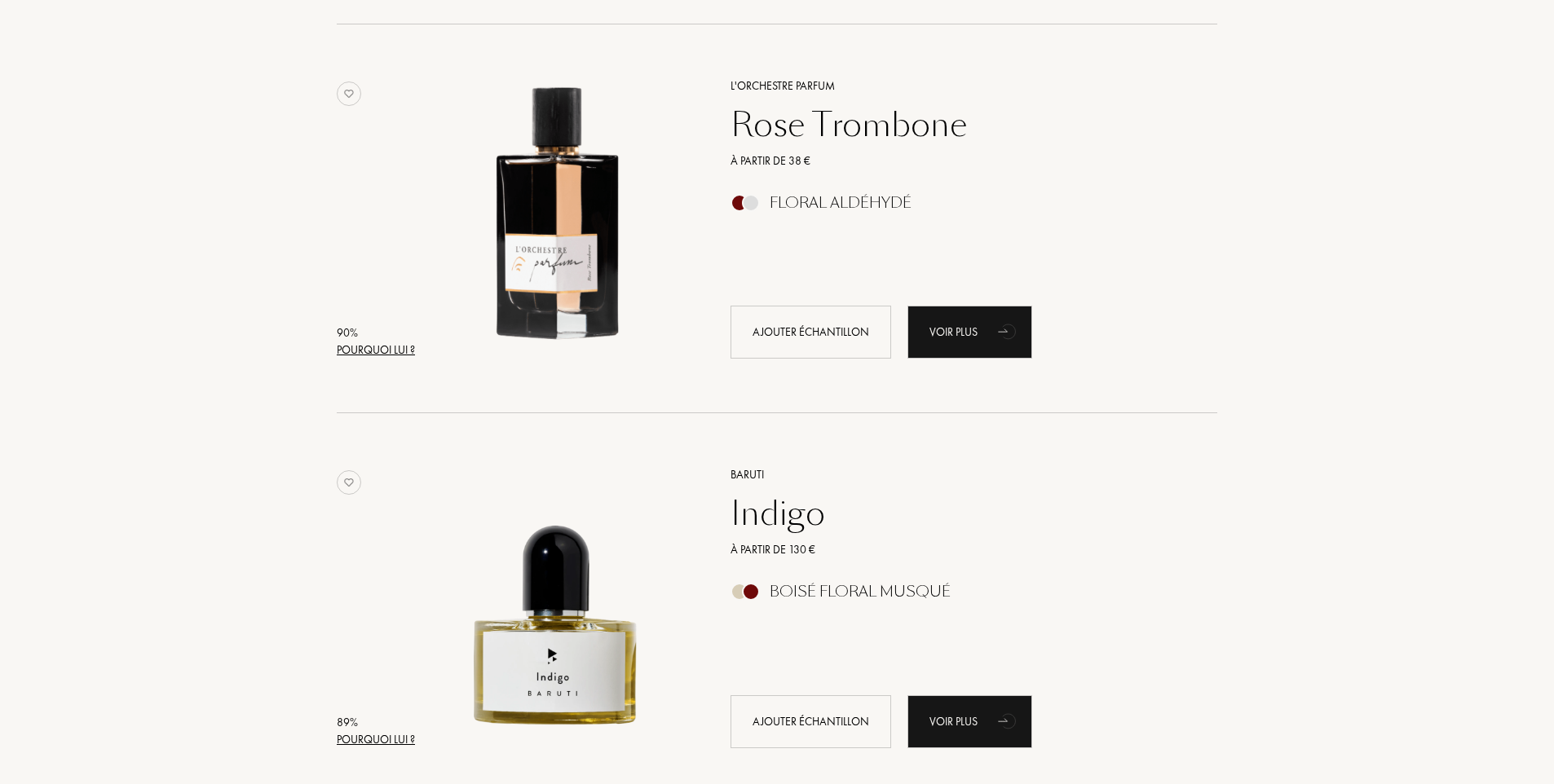
click at [752, 130] on div "Rose Trombone" at bounding box center [955, 125] width 475 height 40
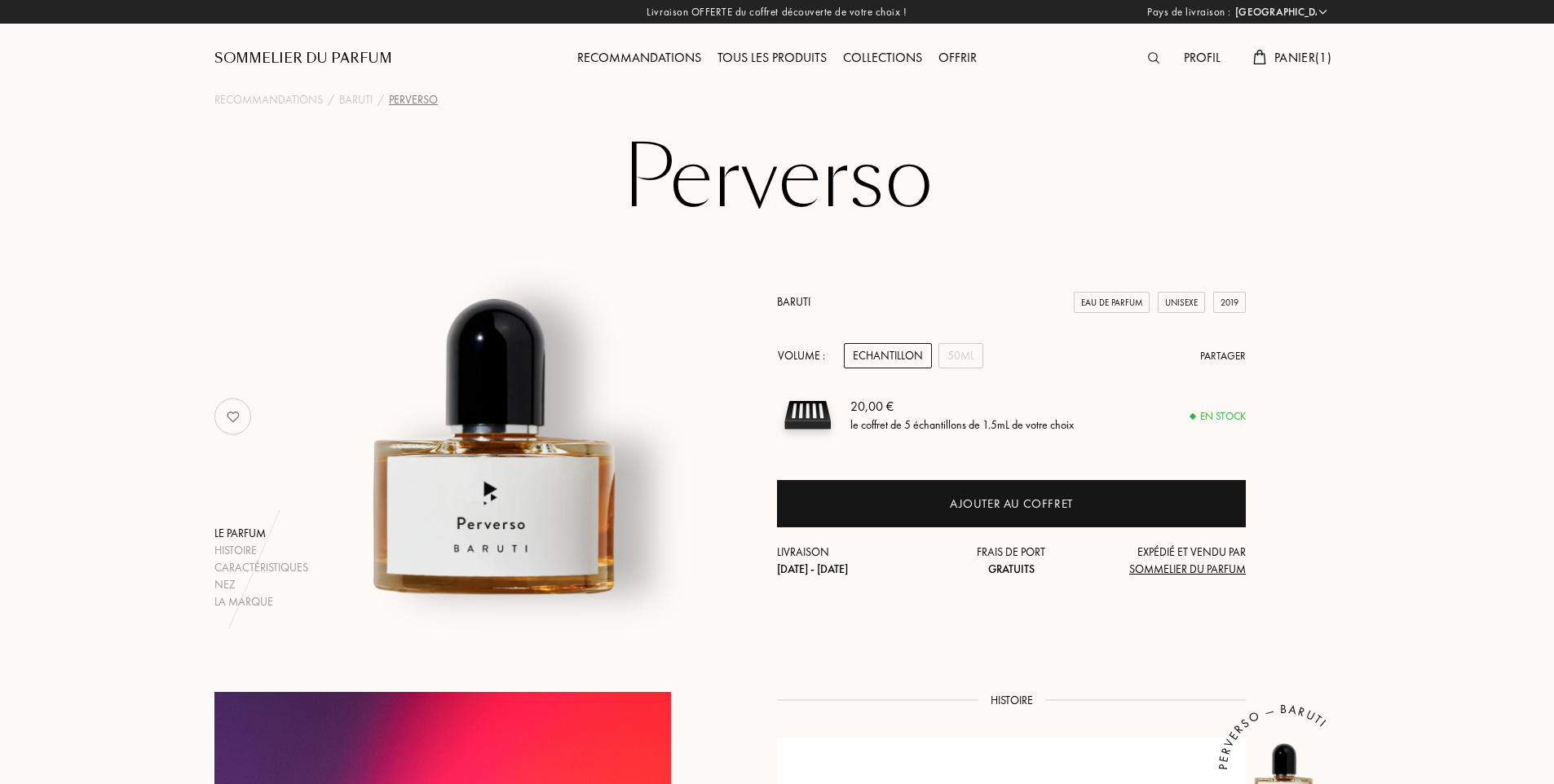
select select "FR"
click at [951, 359] on div "50mL" at bounding box center [960, 356] width 45 height 25
click at [889, 359] on div "Echantillon" at bounding box center [888, 356] width 88 height 25
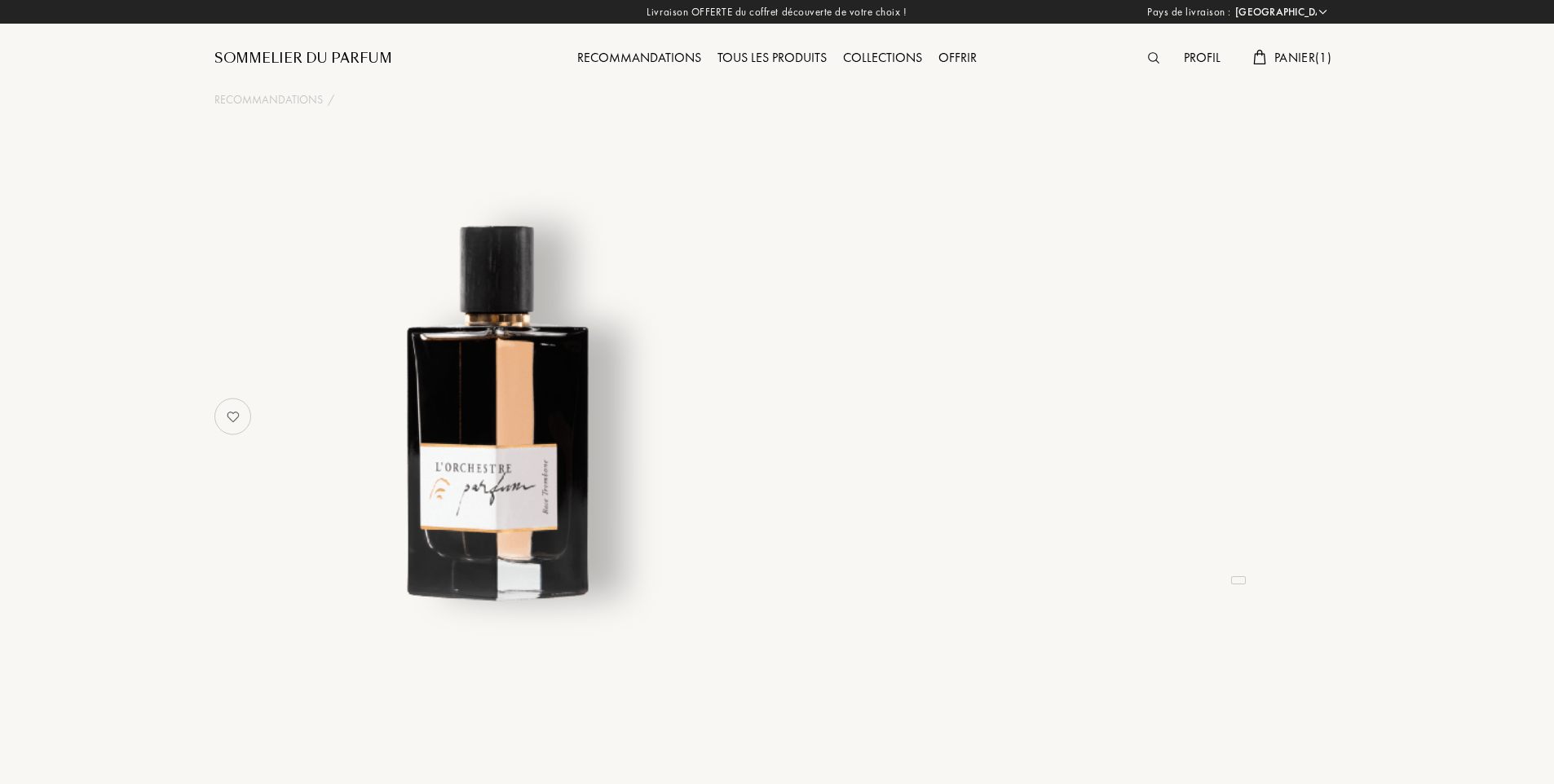
select select "FR"
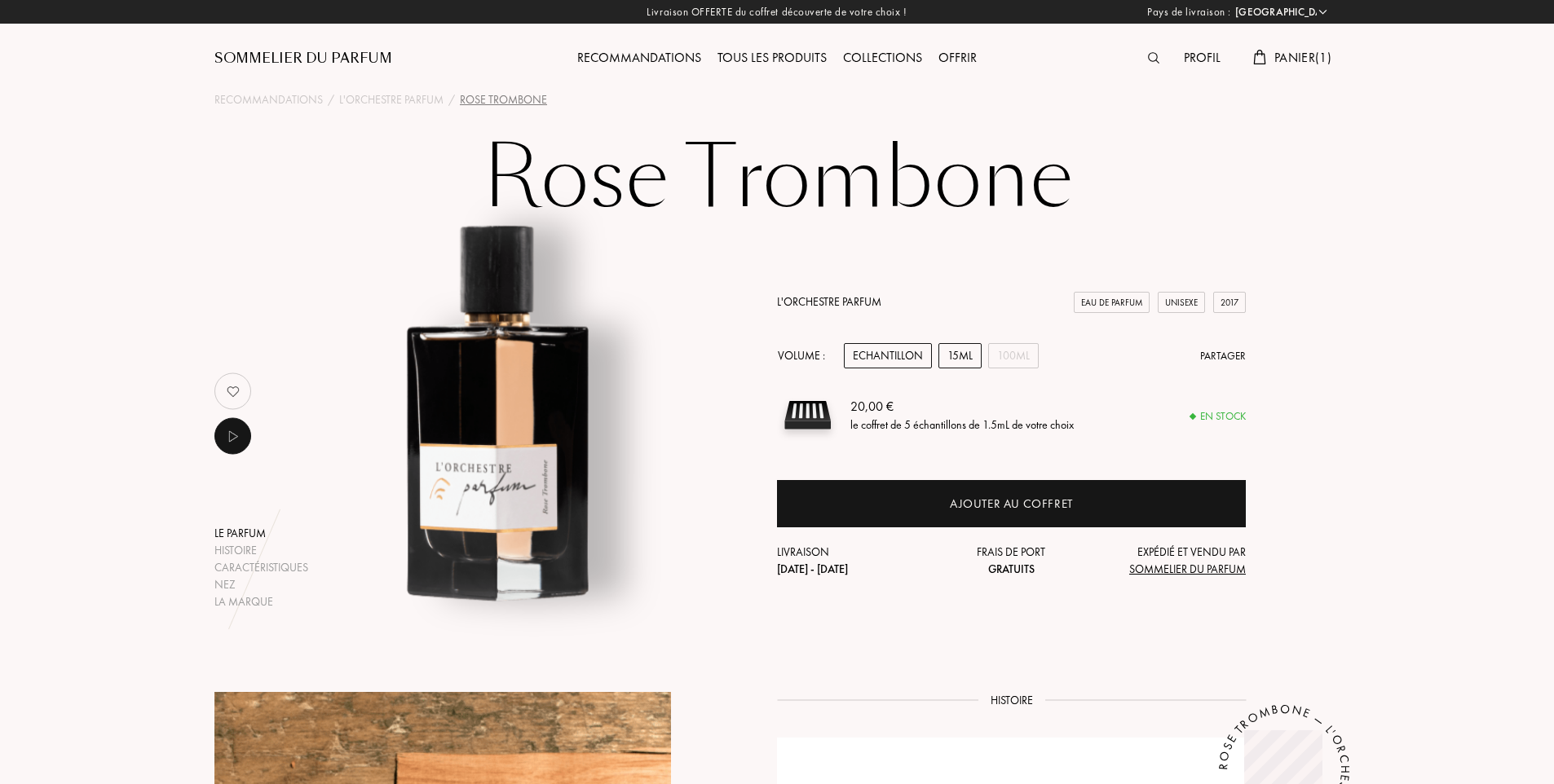
click at [950, 358] on div "15mL" at bounding box center [960, 356] width 43 height 25
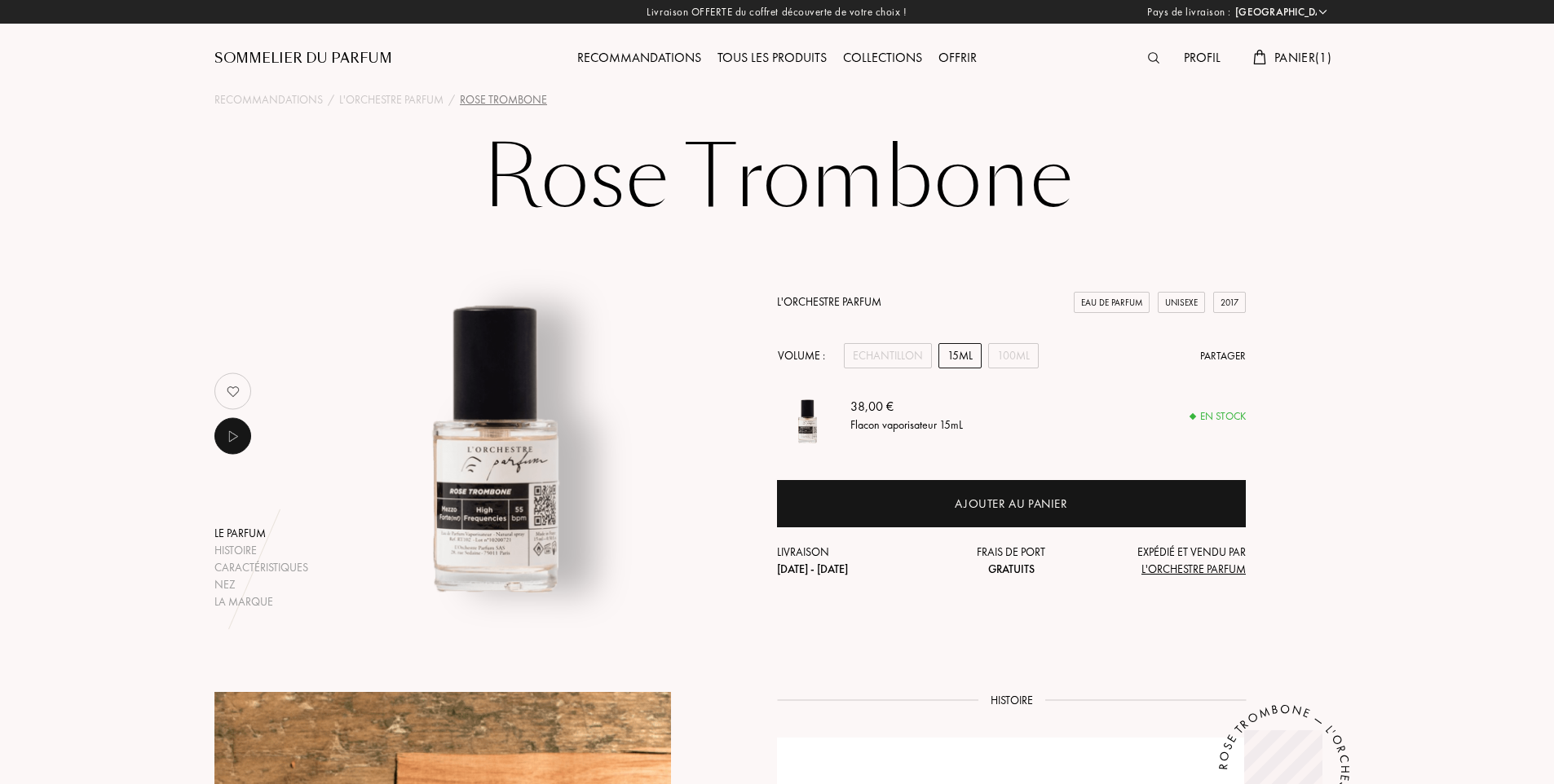
click at [829, 300] on link "L'Orchestre Parfum" at bounding box center [829, 301] width 104 height 15
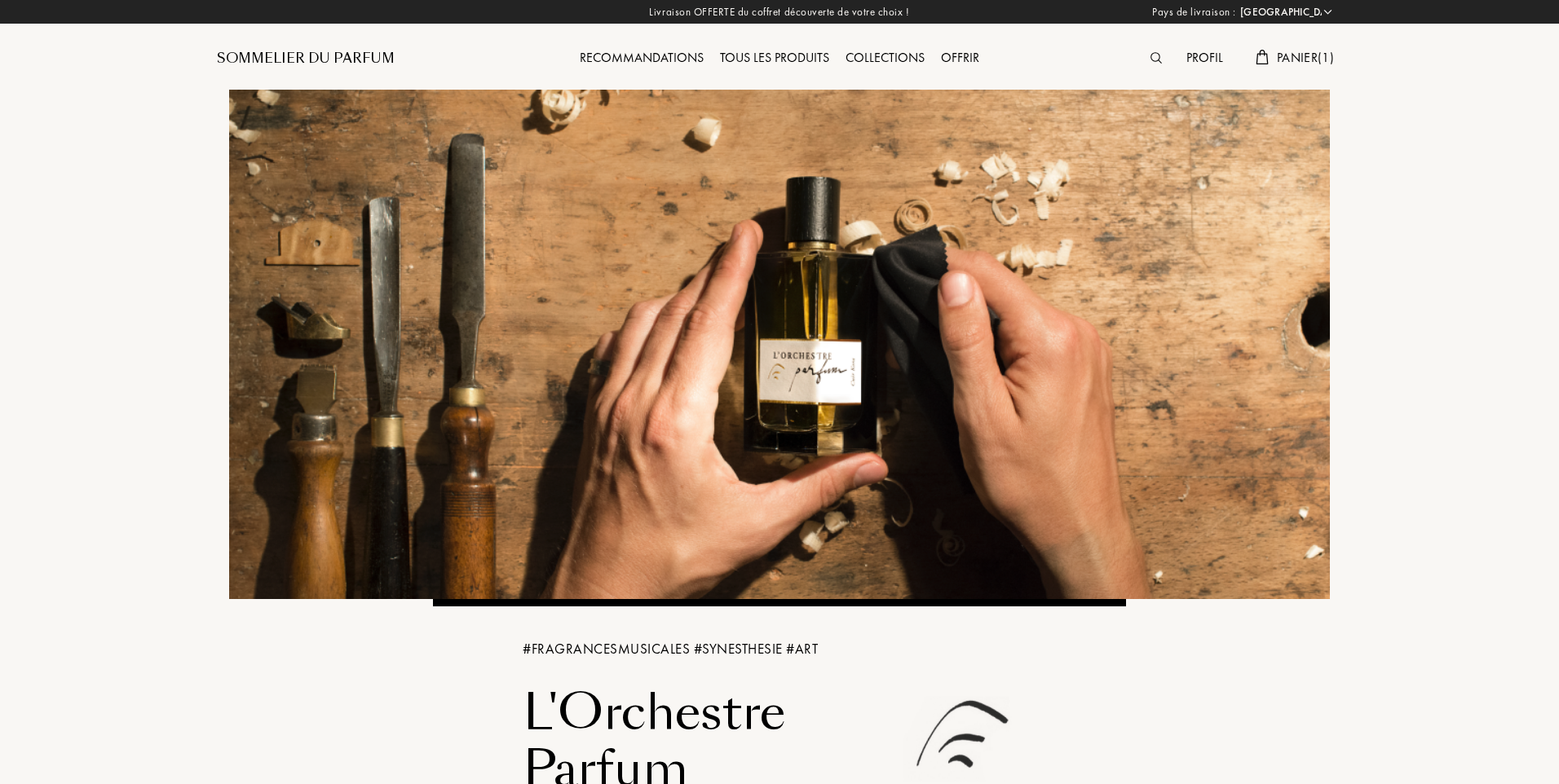
select select "FR"
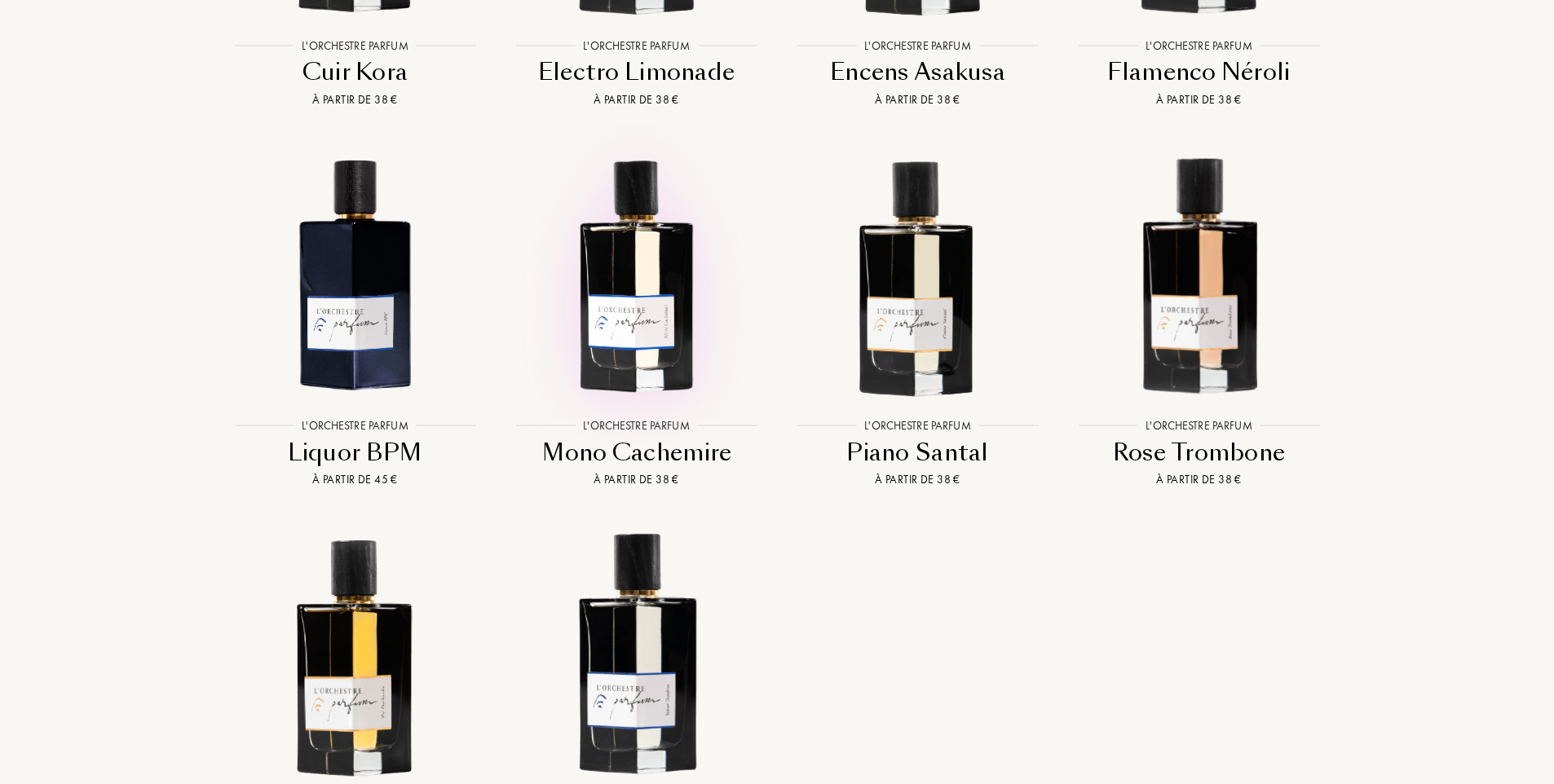
scroll to position [1956, 0]
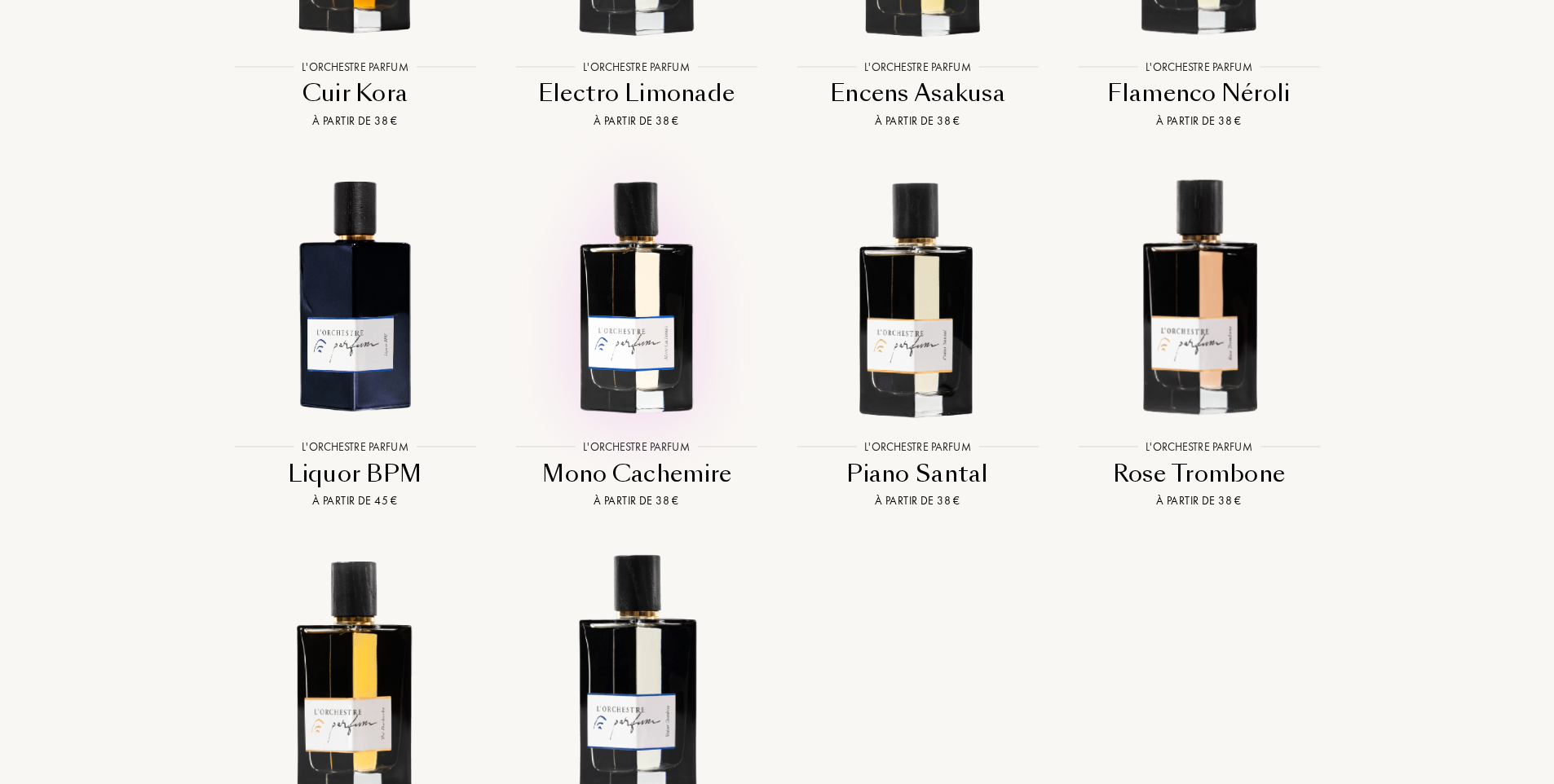
click at [638, 325] on img at bounding box center [636, 294] width 254 height 254
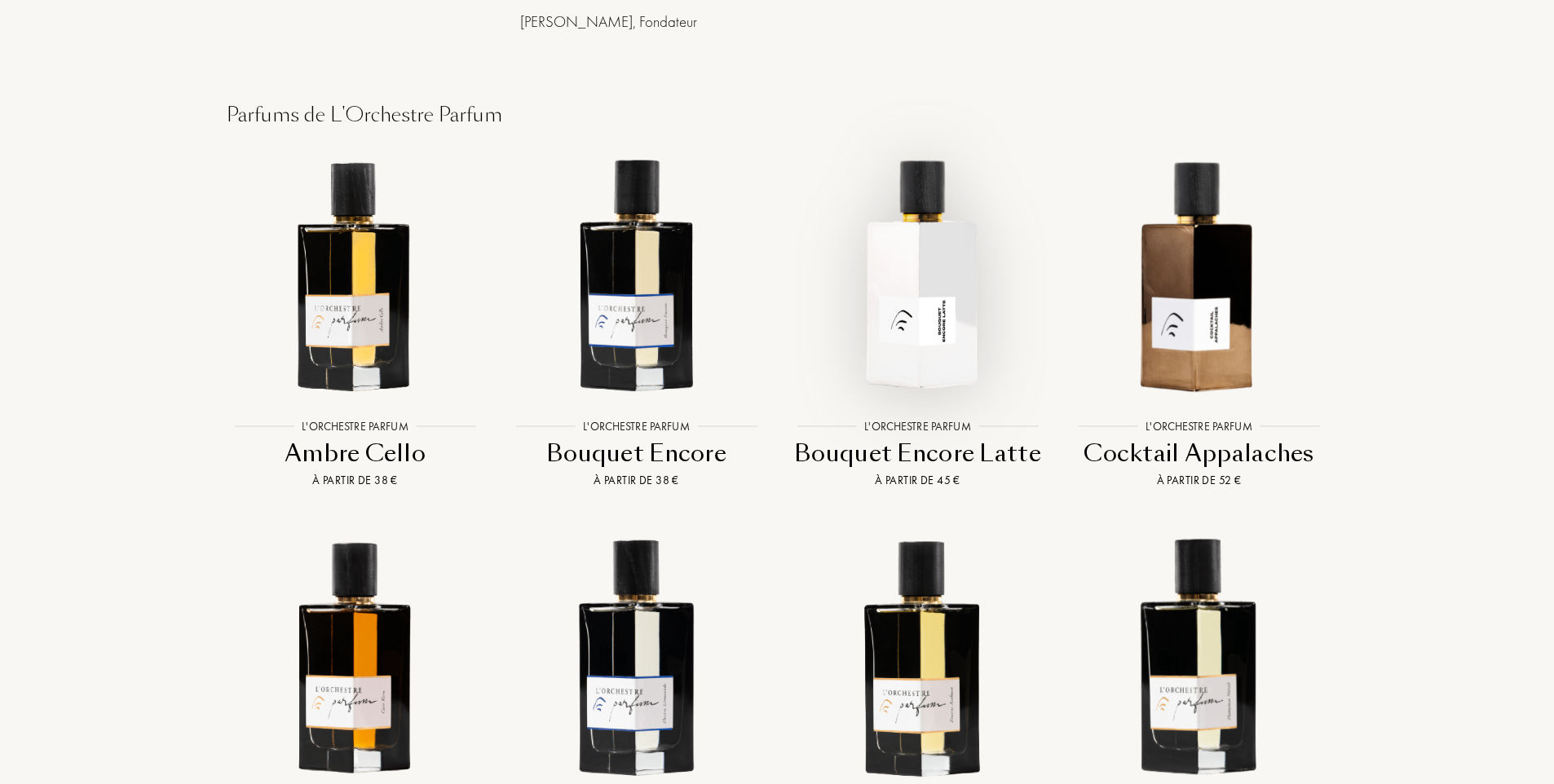
scroll to position [1223, 0]
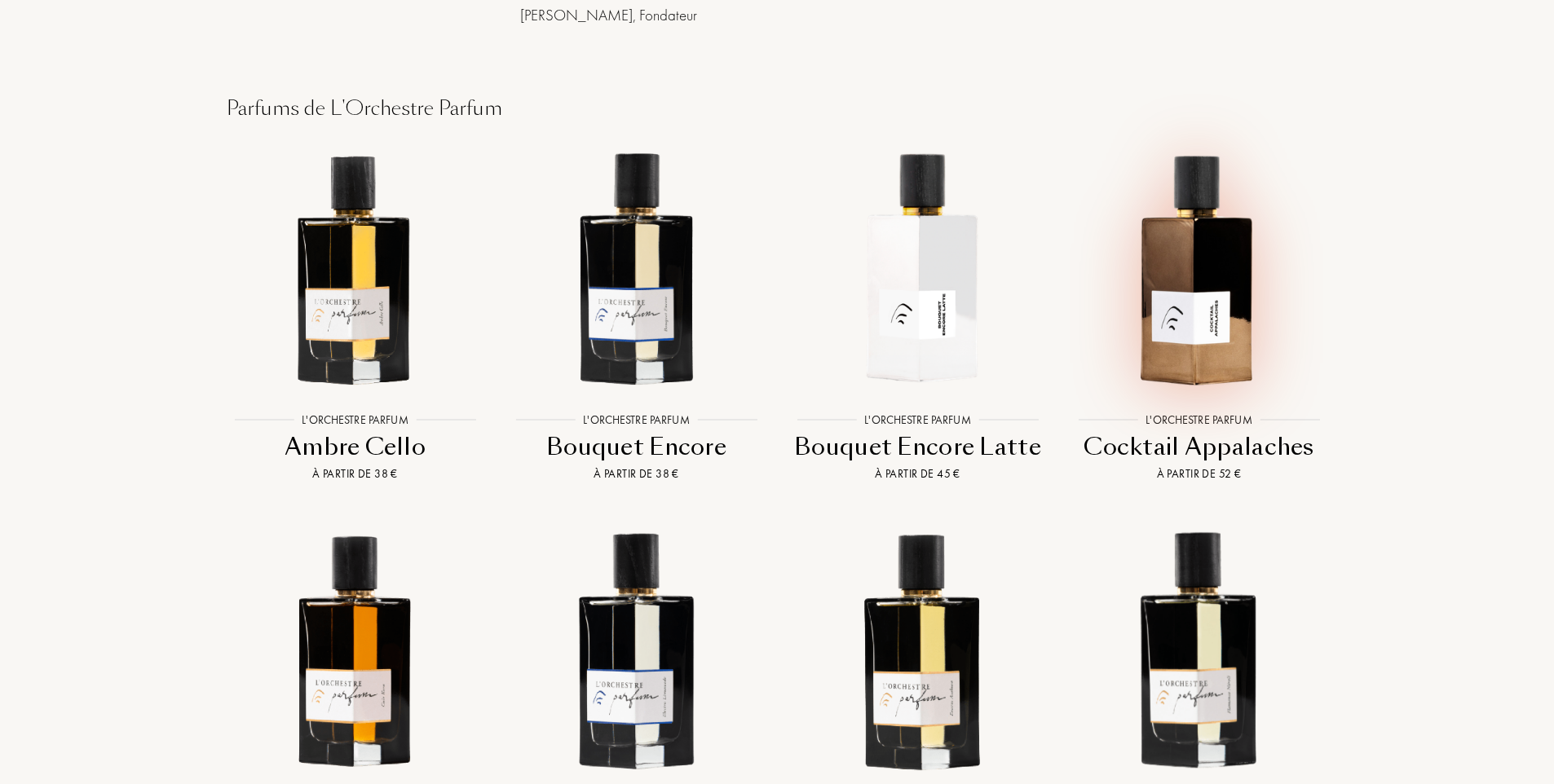
click at [1195, 329] on img at bounding box center [1198, 268] width 254 height 254
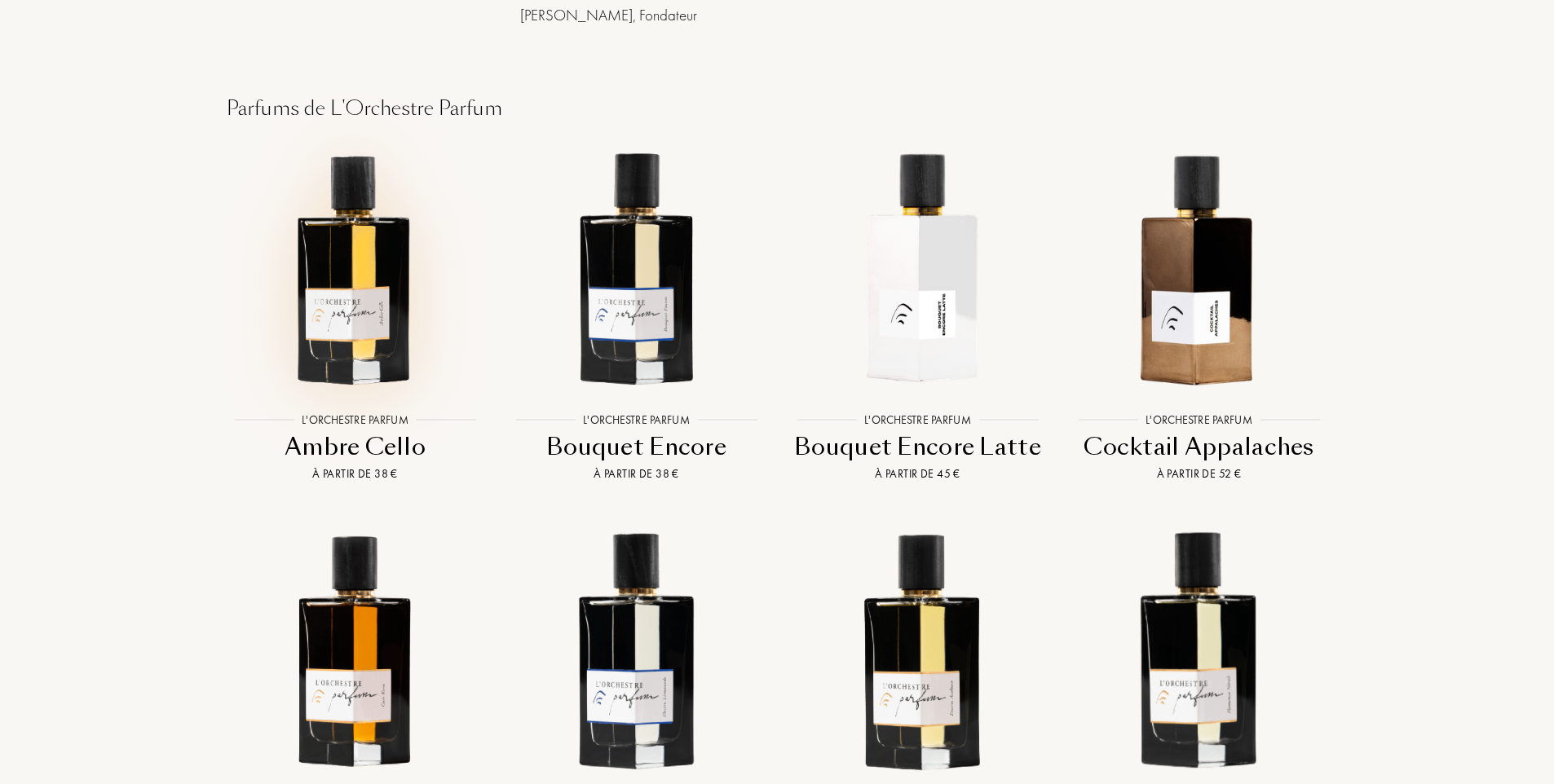
click at [320, 291] on img at bounding box center [355, 268] width 254 height 254
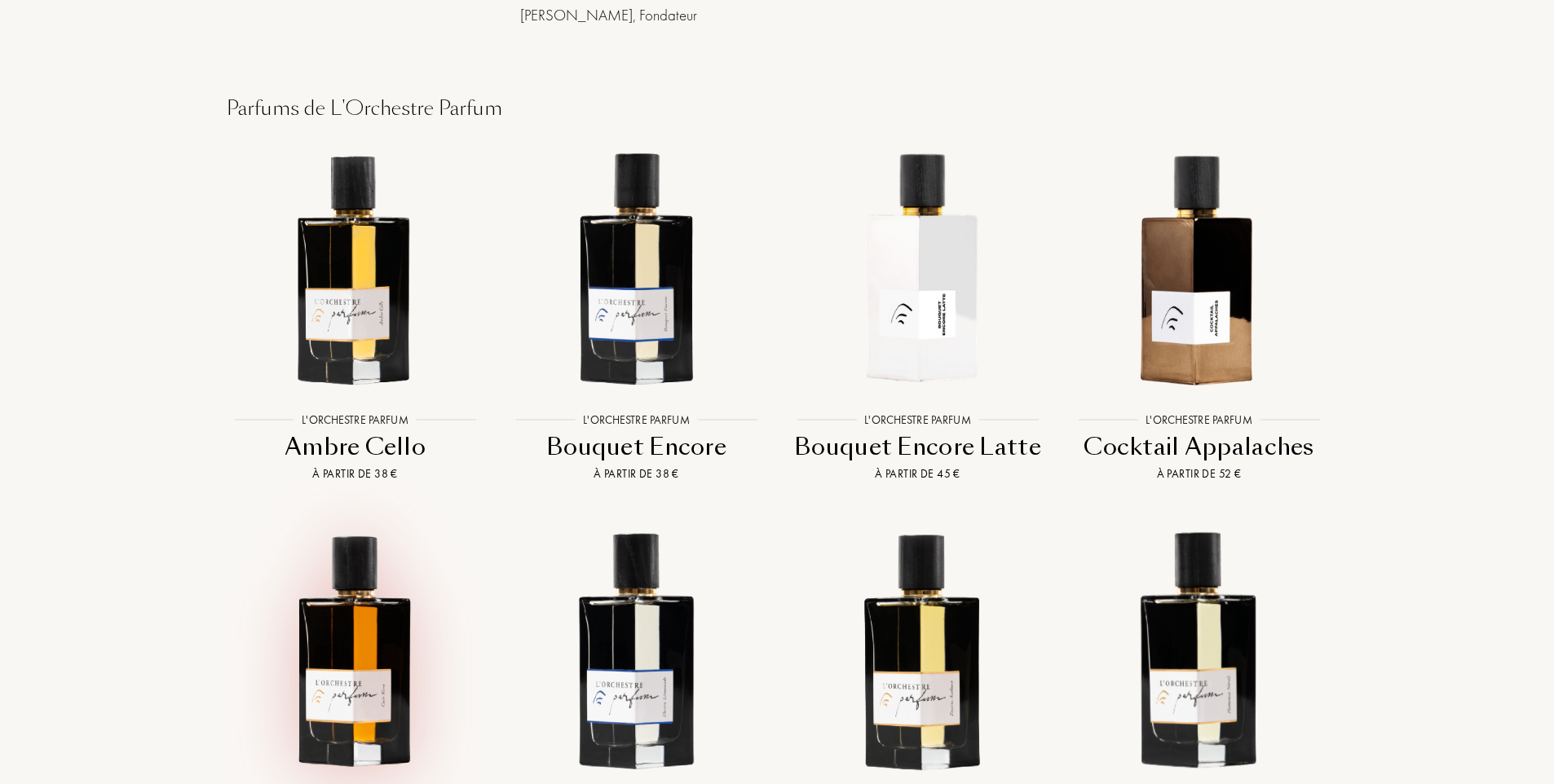
click at [374, 634] on img at bounding box center [355, 647] width 254 height 254
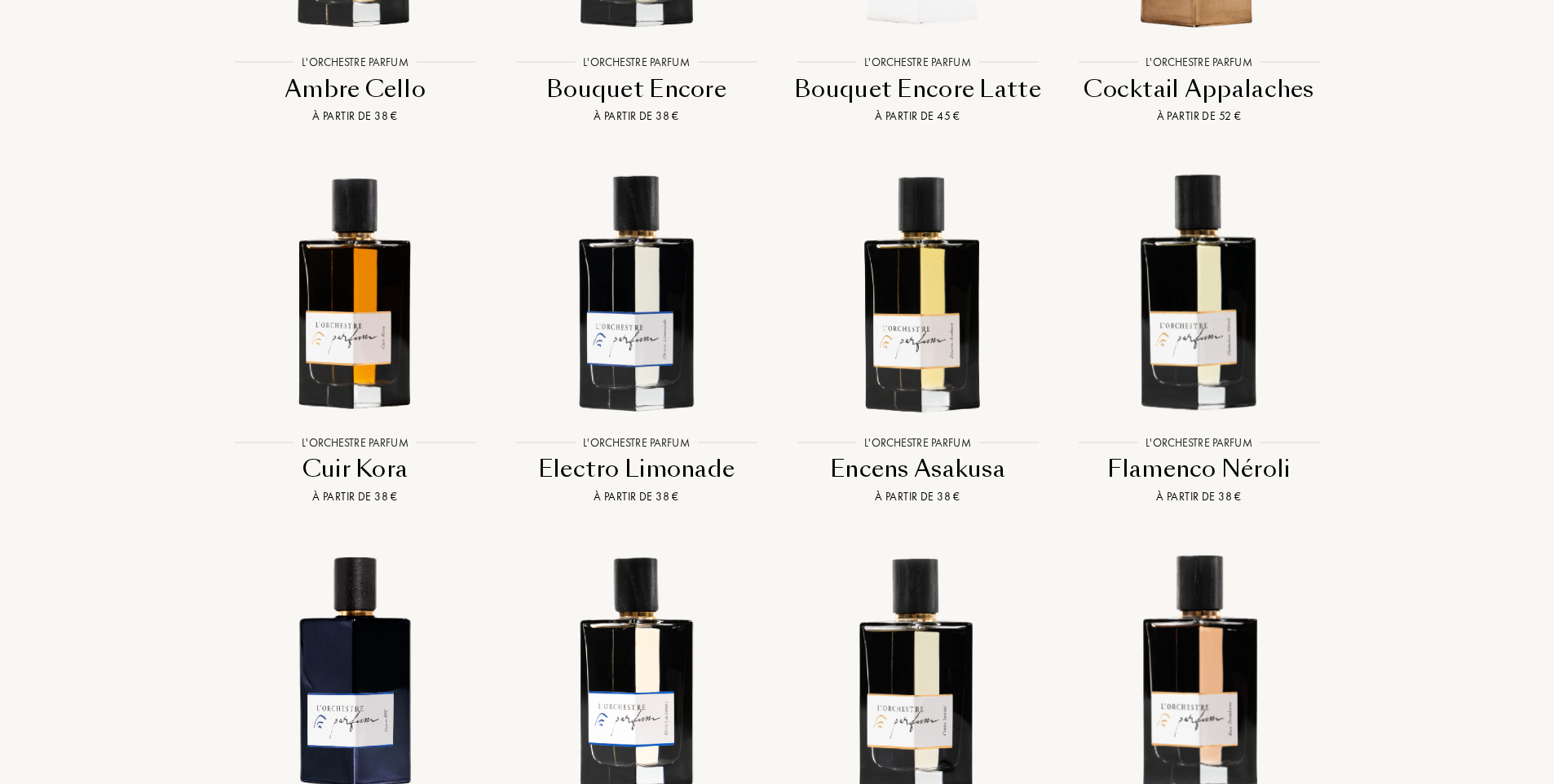
scroll to position [1549, 0]
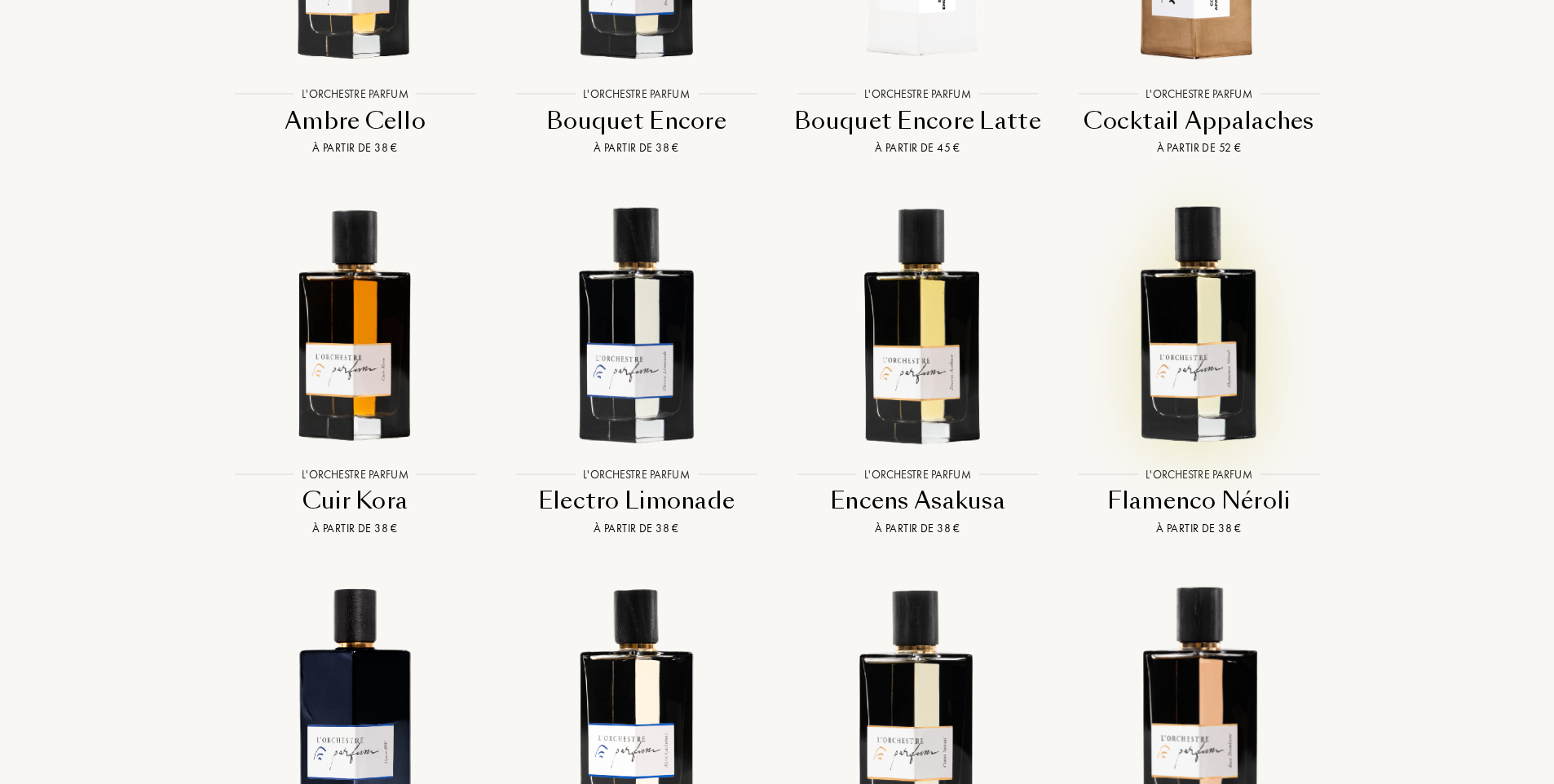
click at [1222, 373] on img at bounding box center [1198, 321] width 254 height 254
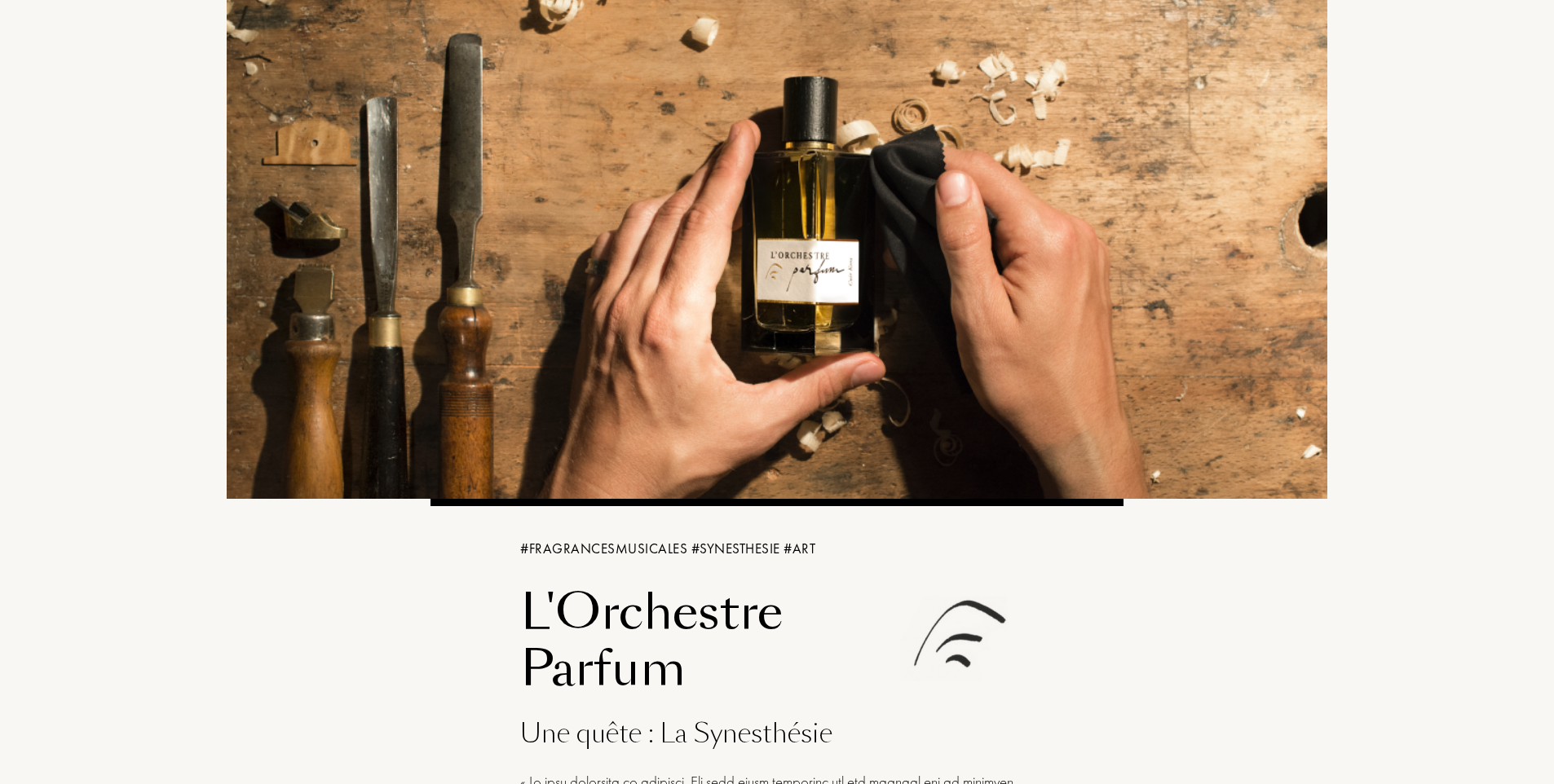
scroll to position [0, 0]
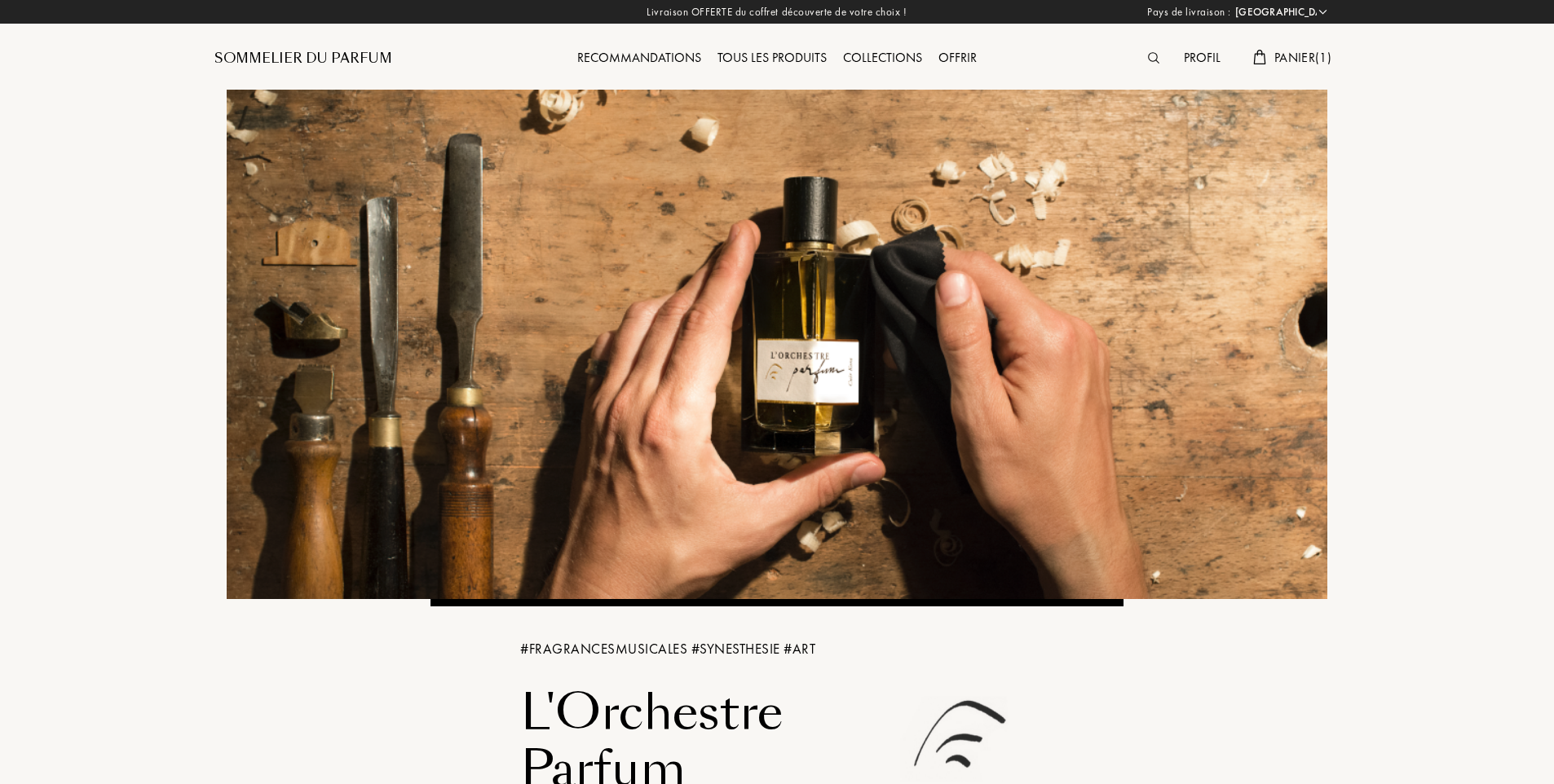
click at [671, 55] on div "Recommandations" at bounding box center [639, 59] width 140 height 21
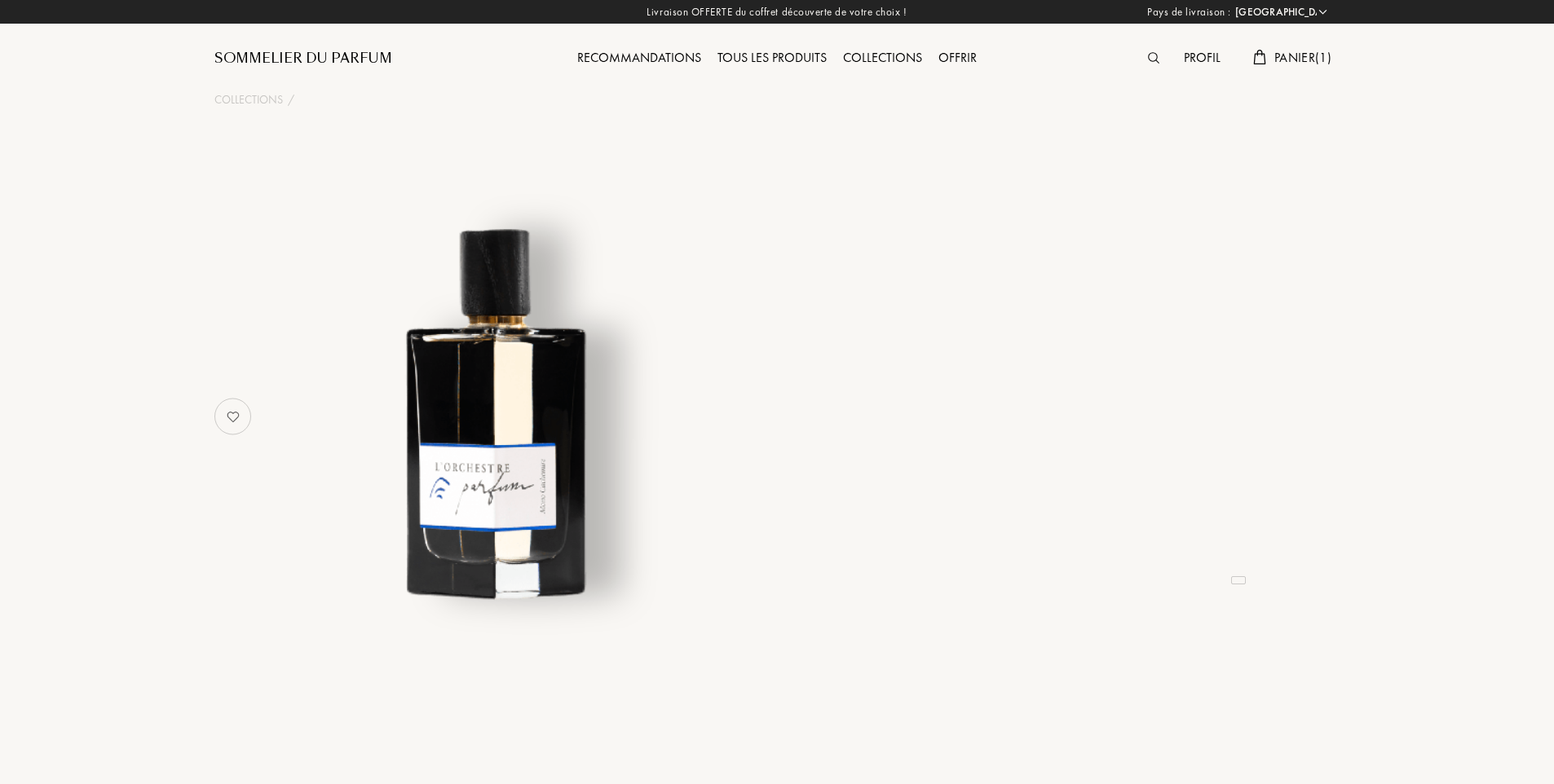
select select "FR"
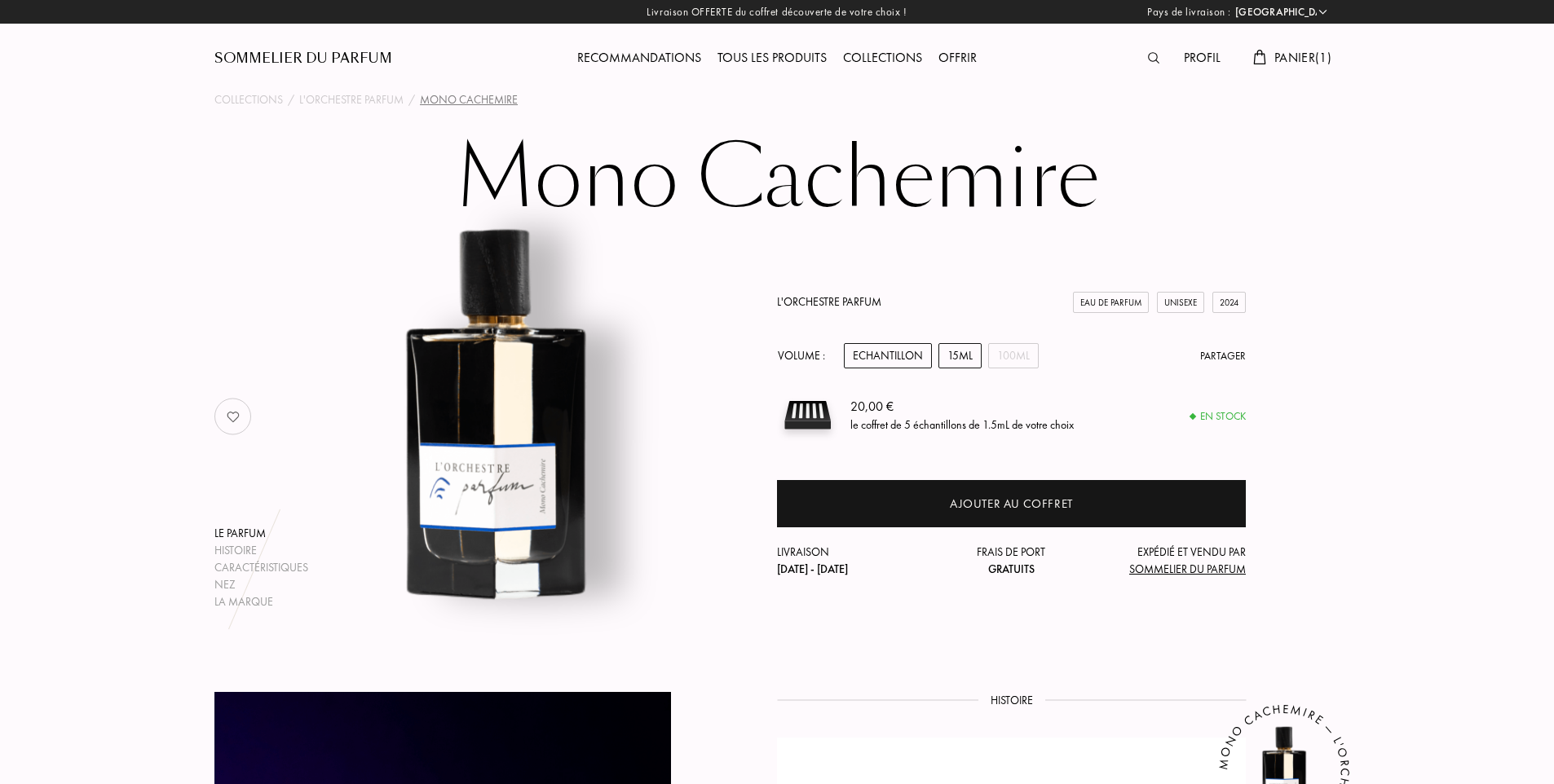
click at [960, 356] on div "15mL" at bounding box center [960, 356] width 43 height 25
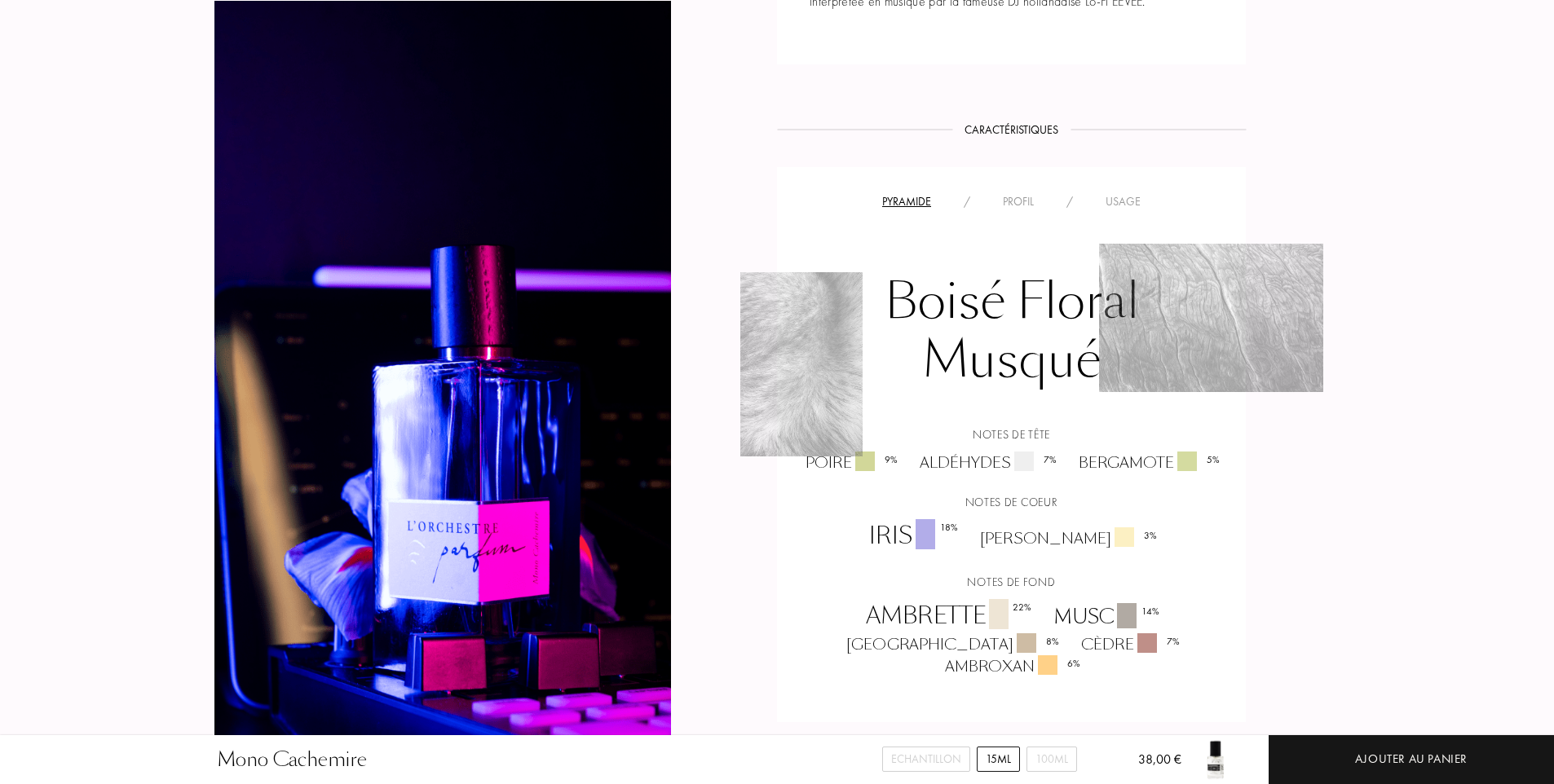
scroll to position [1060, 0]
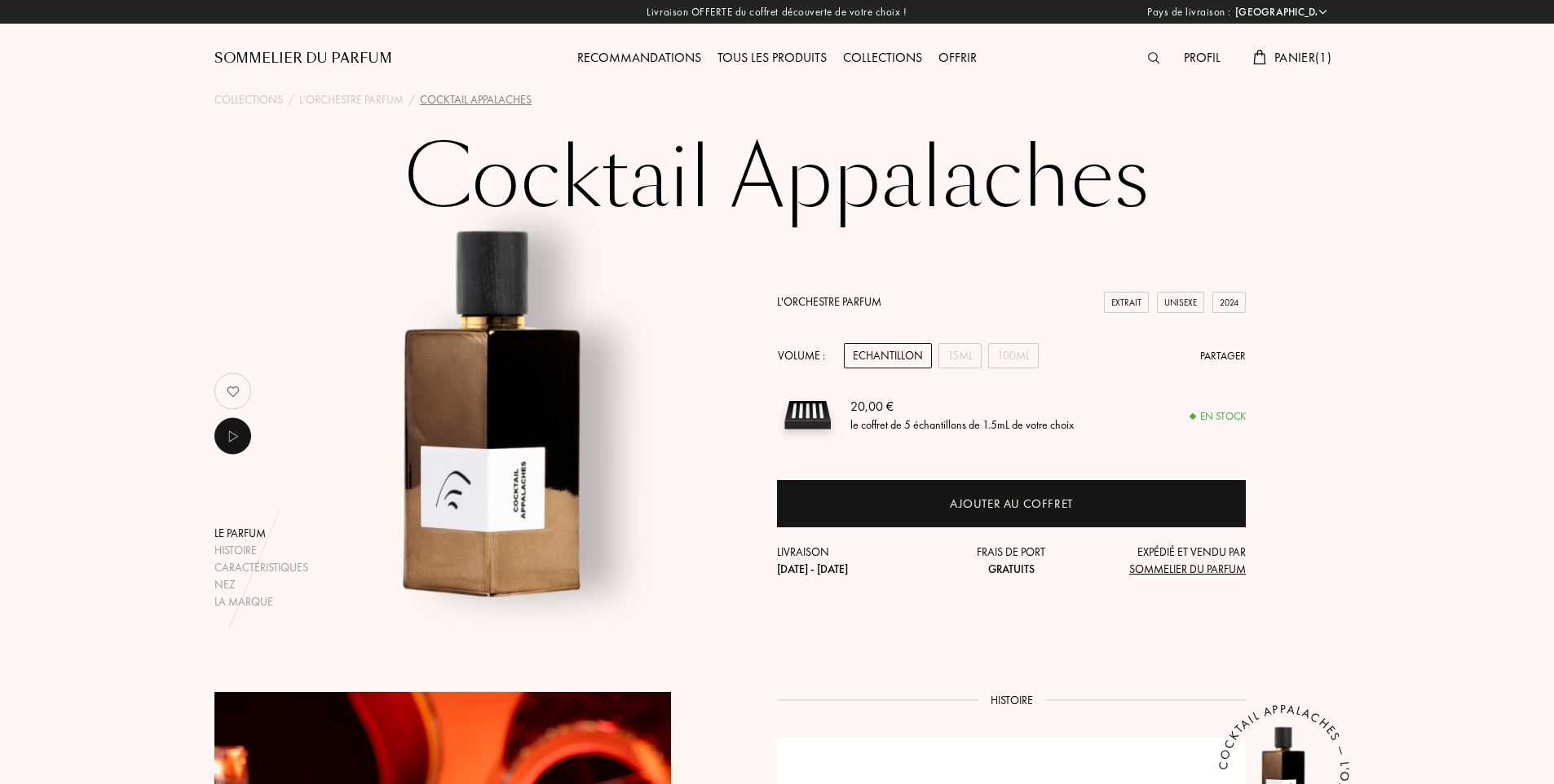
select select "FR"
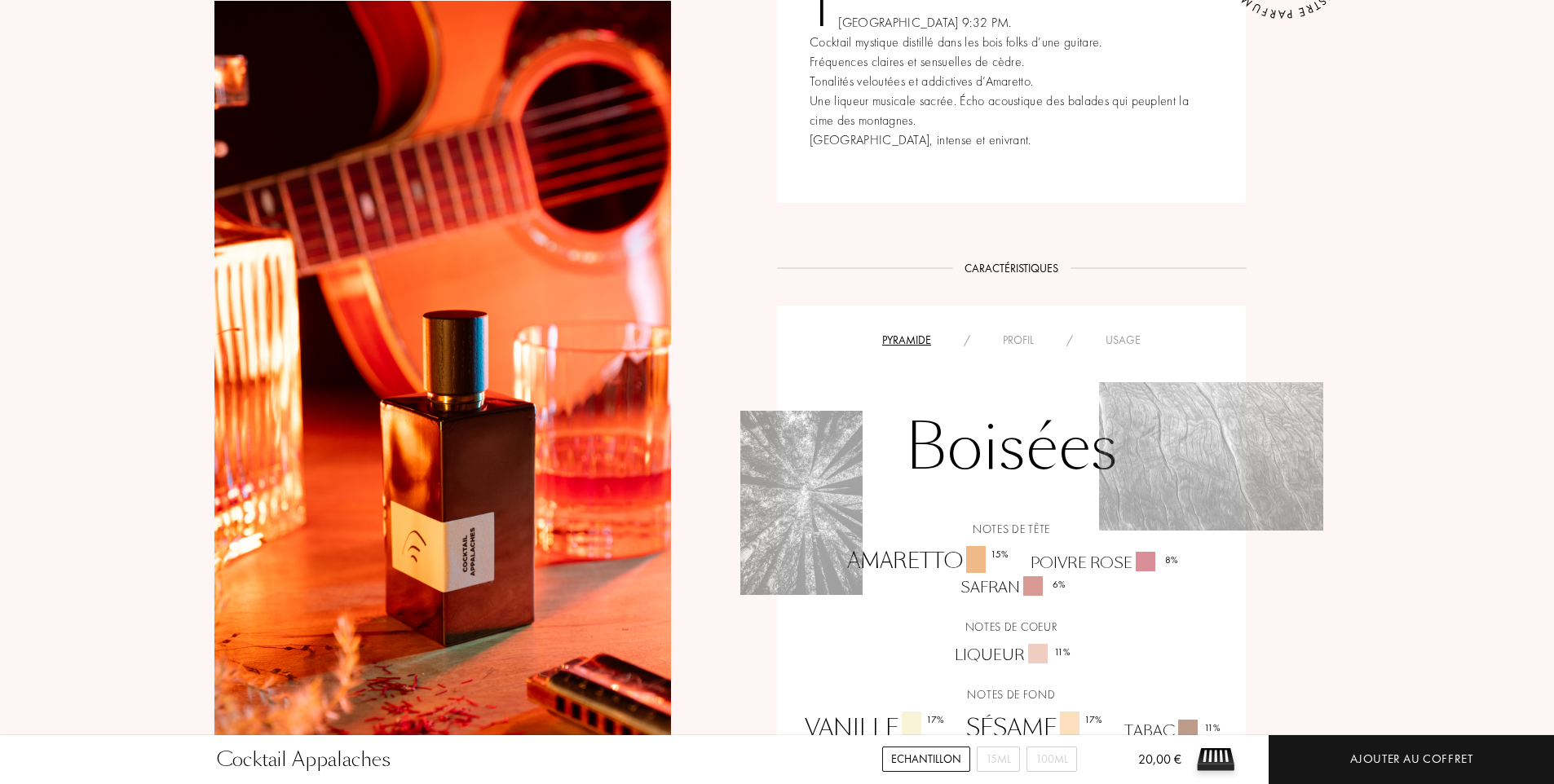
scroll to position [815, 0]
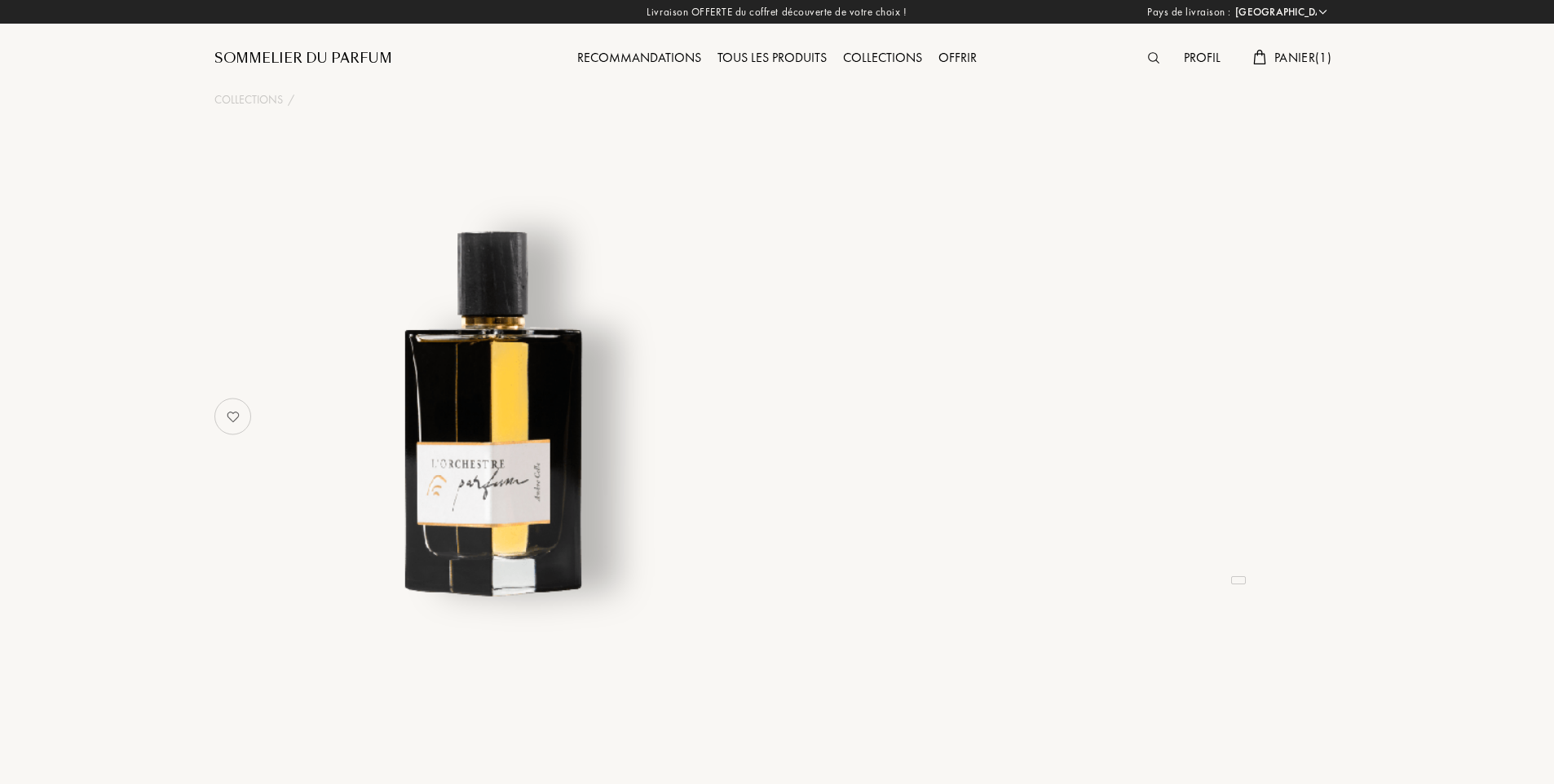
select select "FR"
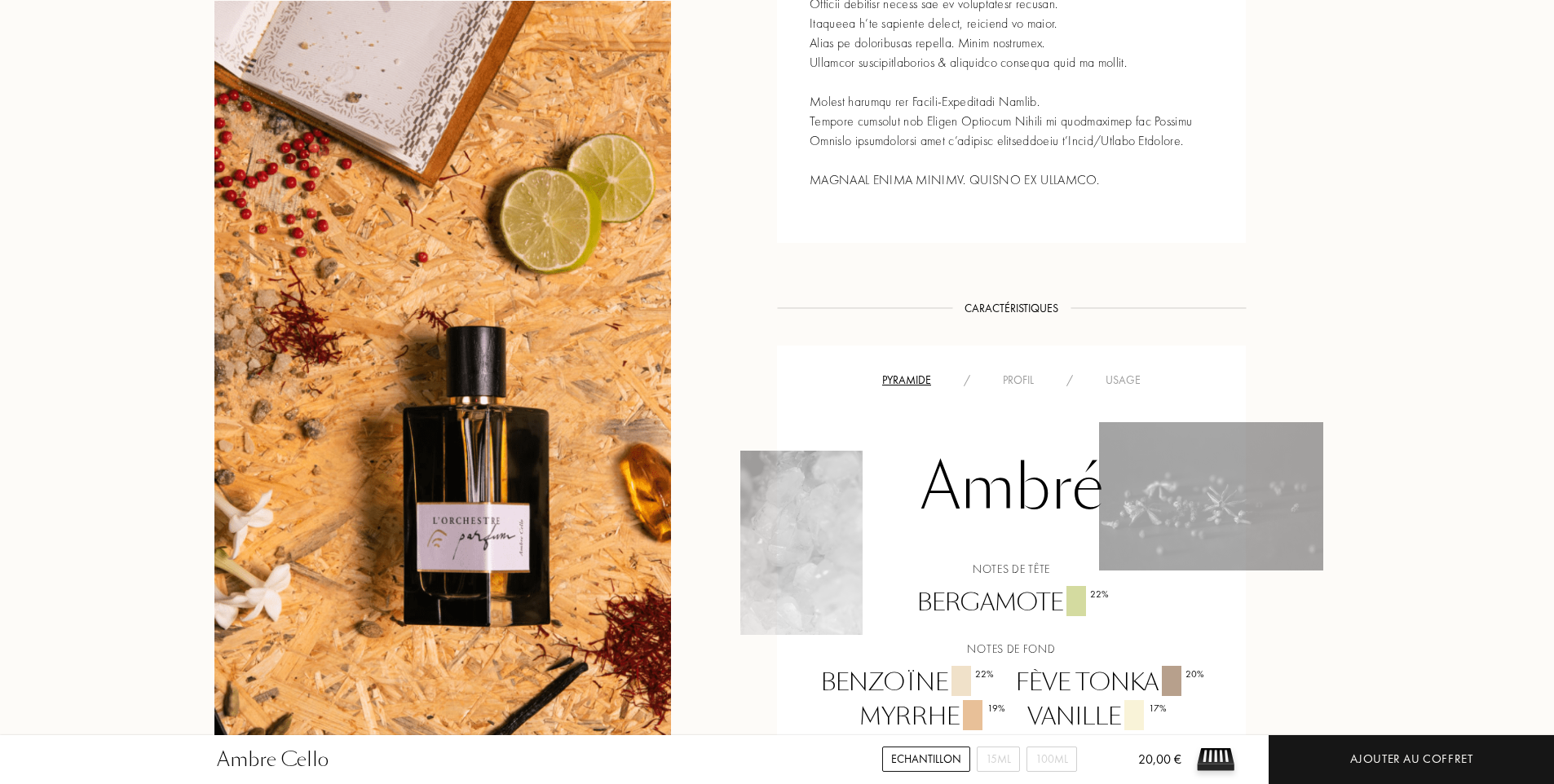
scroll to position [978, 0]
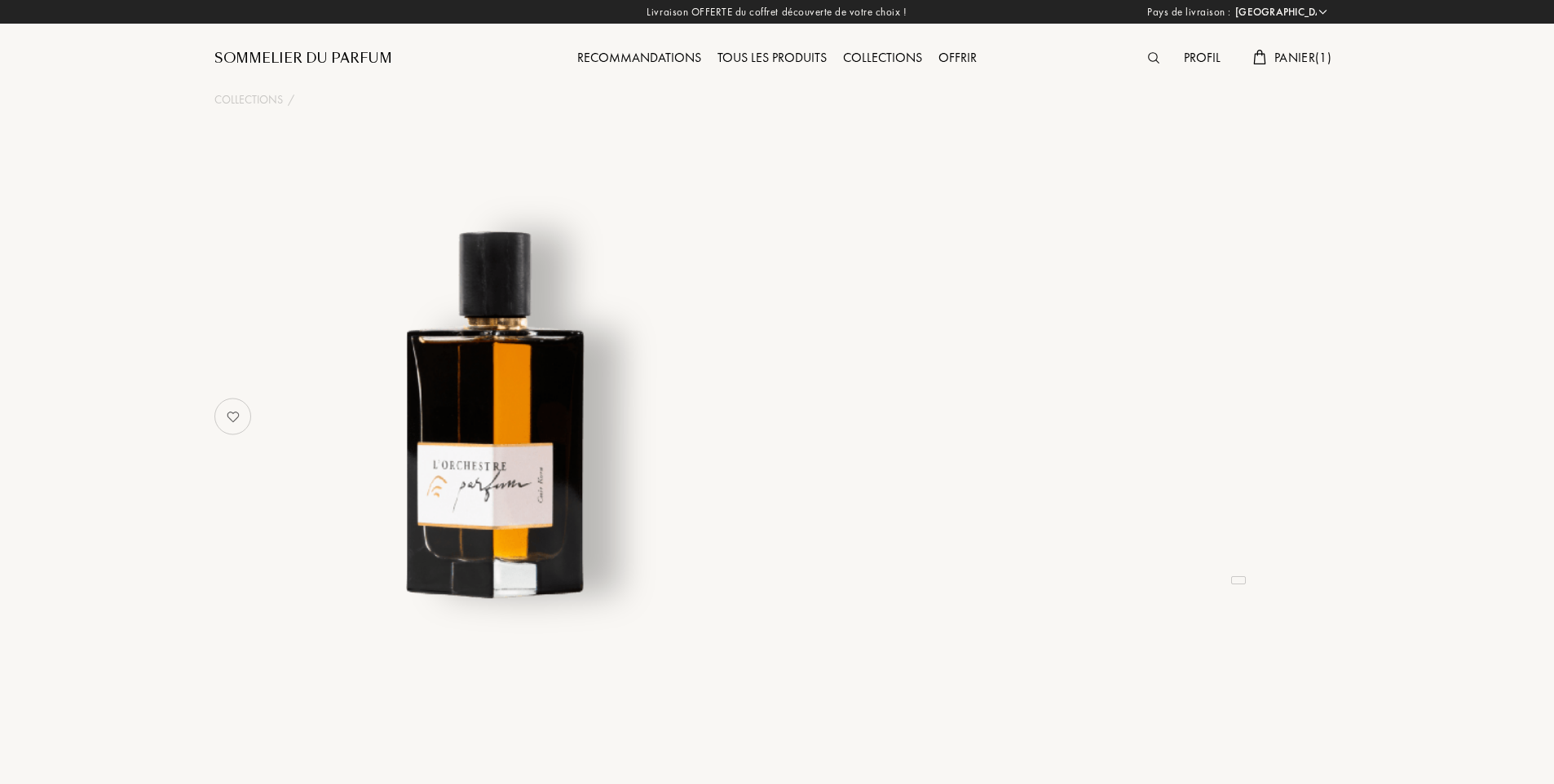
select select "FR"
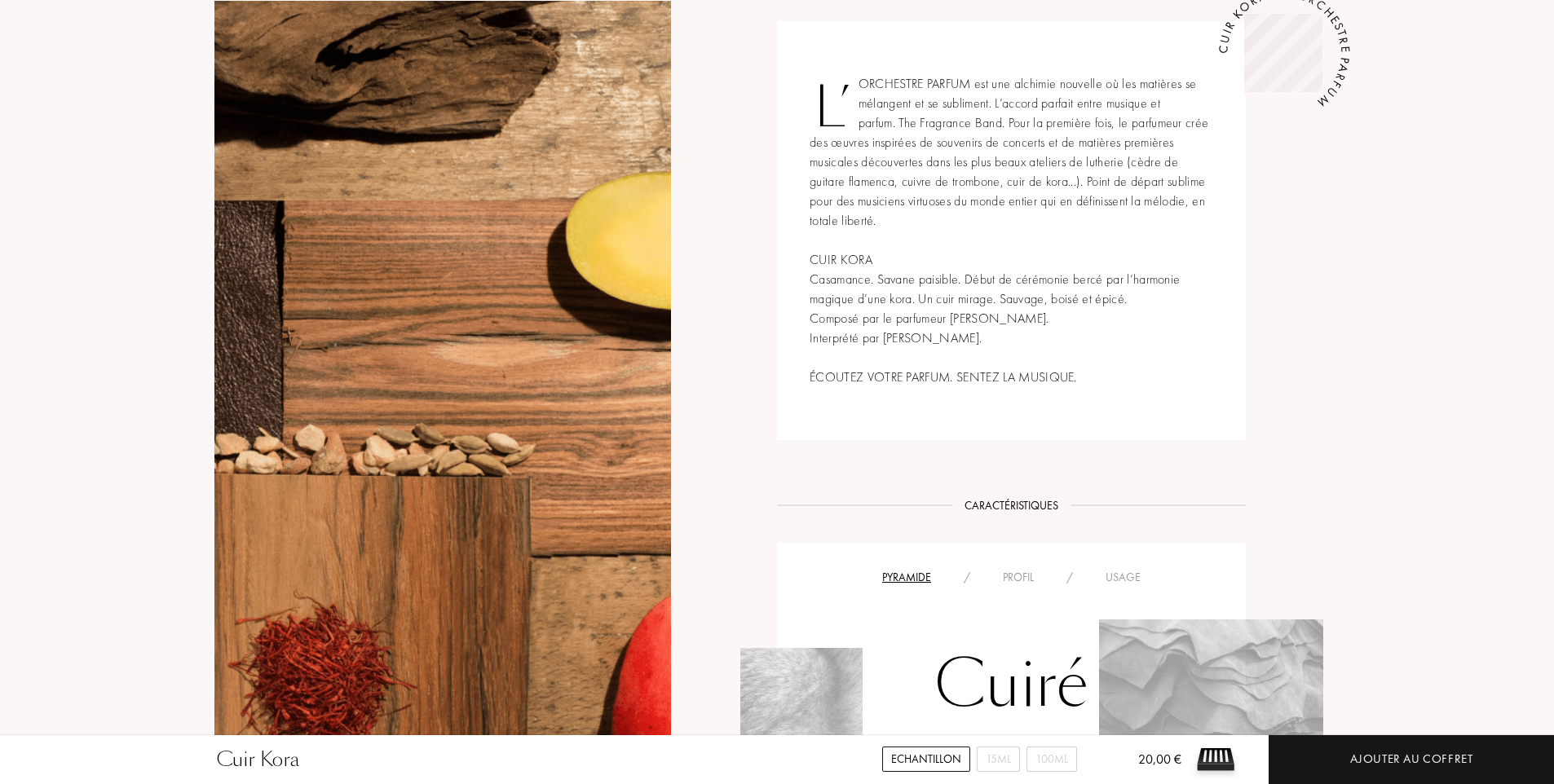
scroll to position [815, 0]
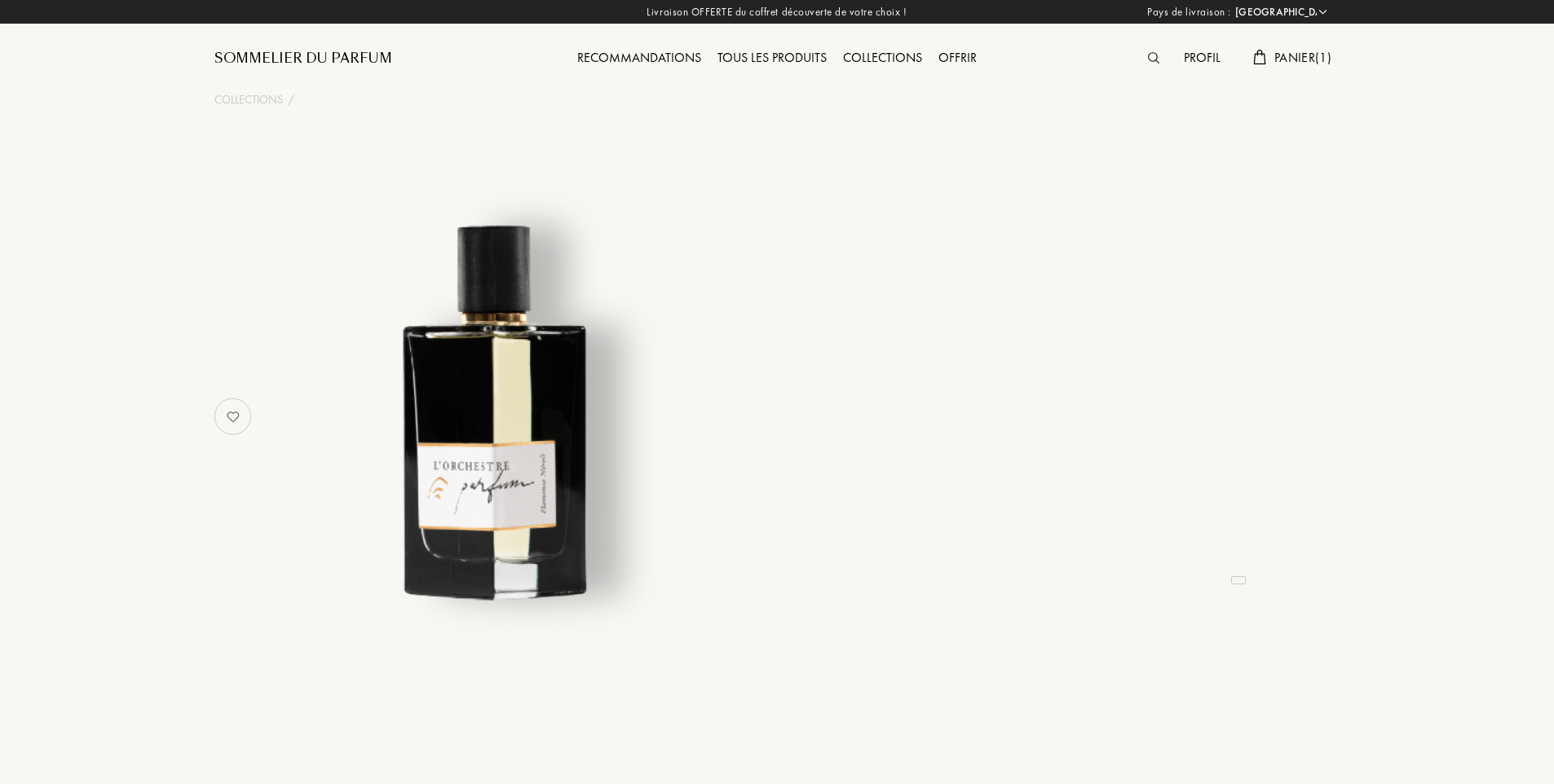
select select "FR"
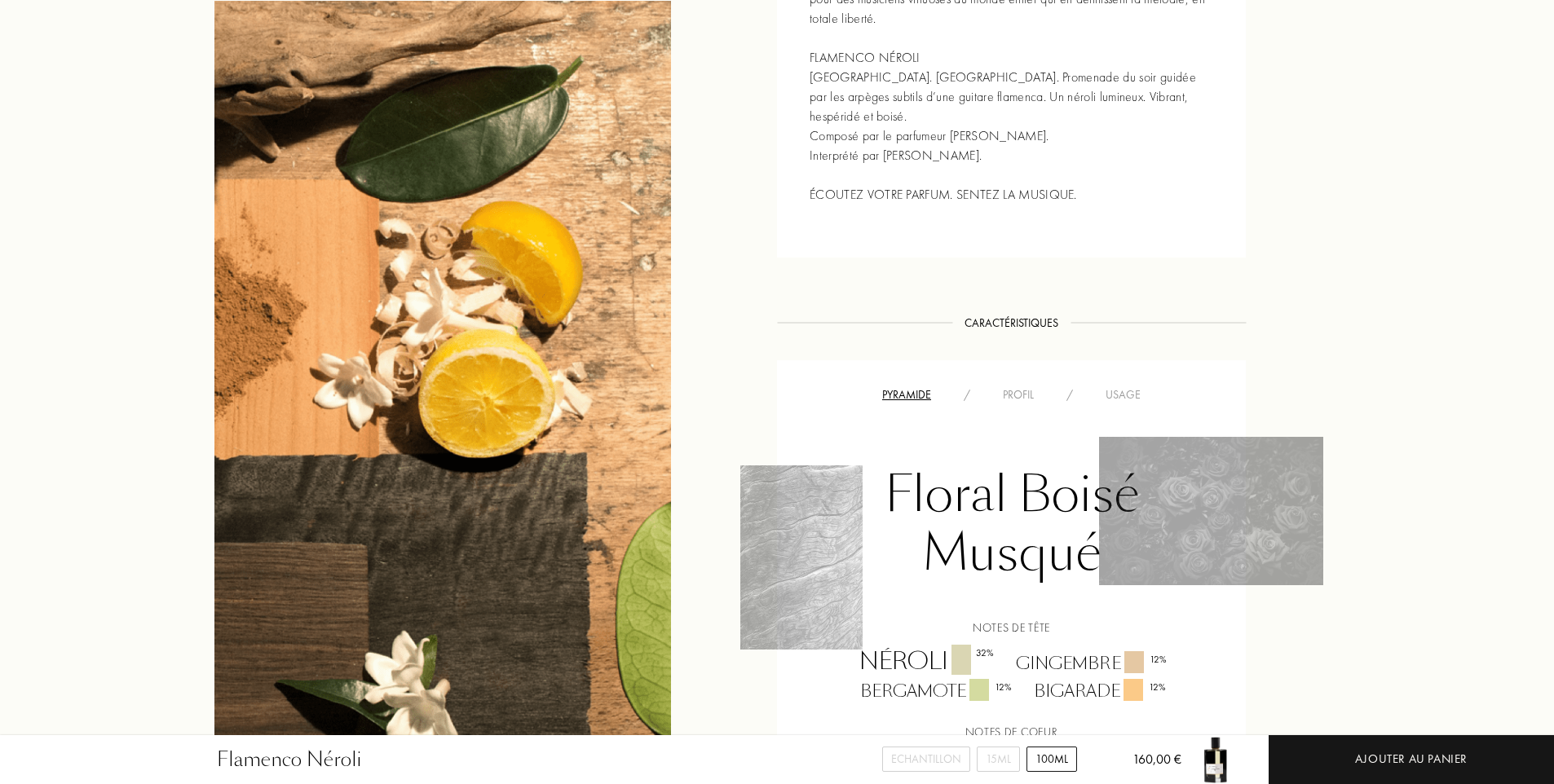
scroll to position [1141, 0]
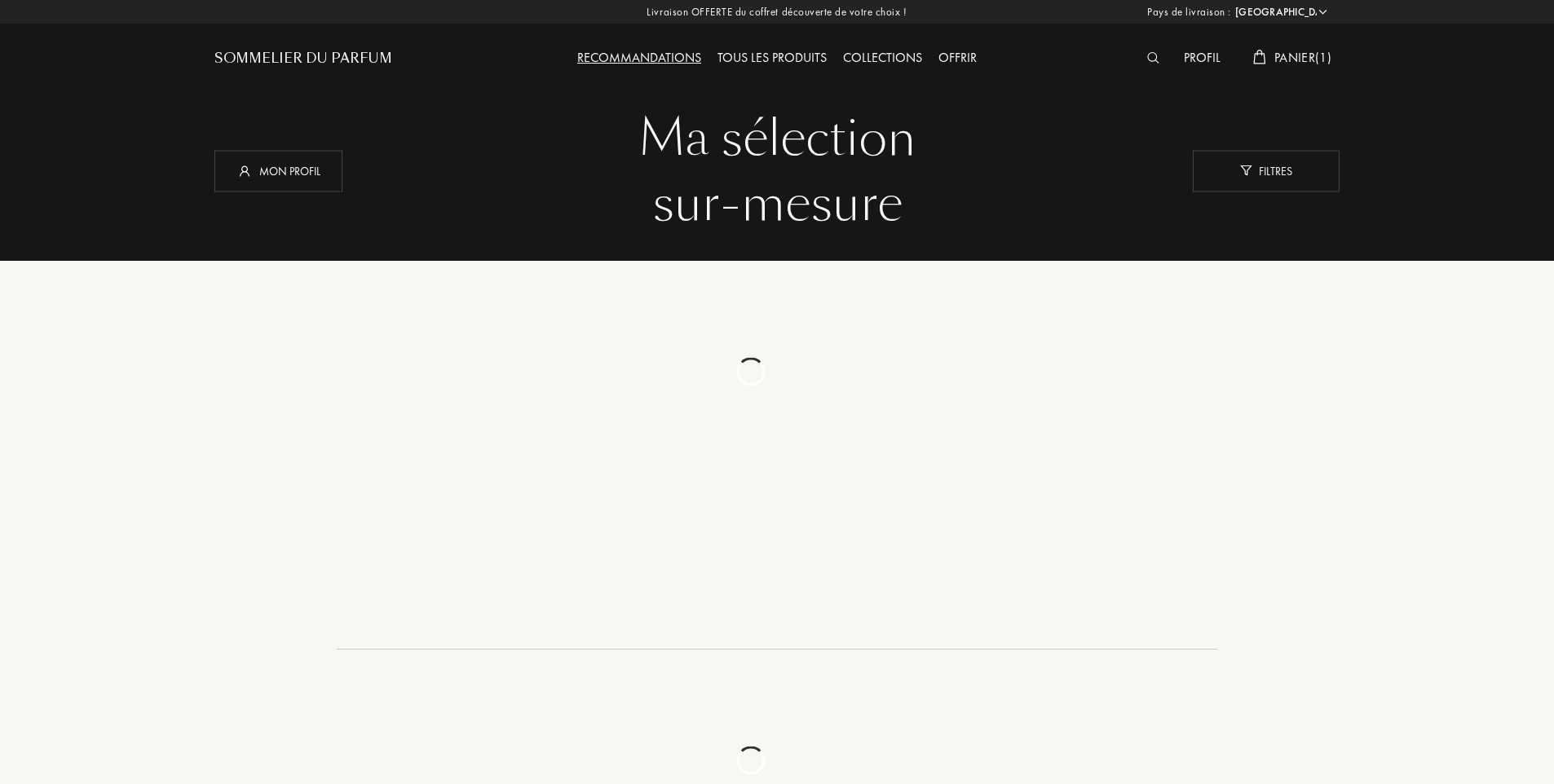
select select "FR"
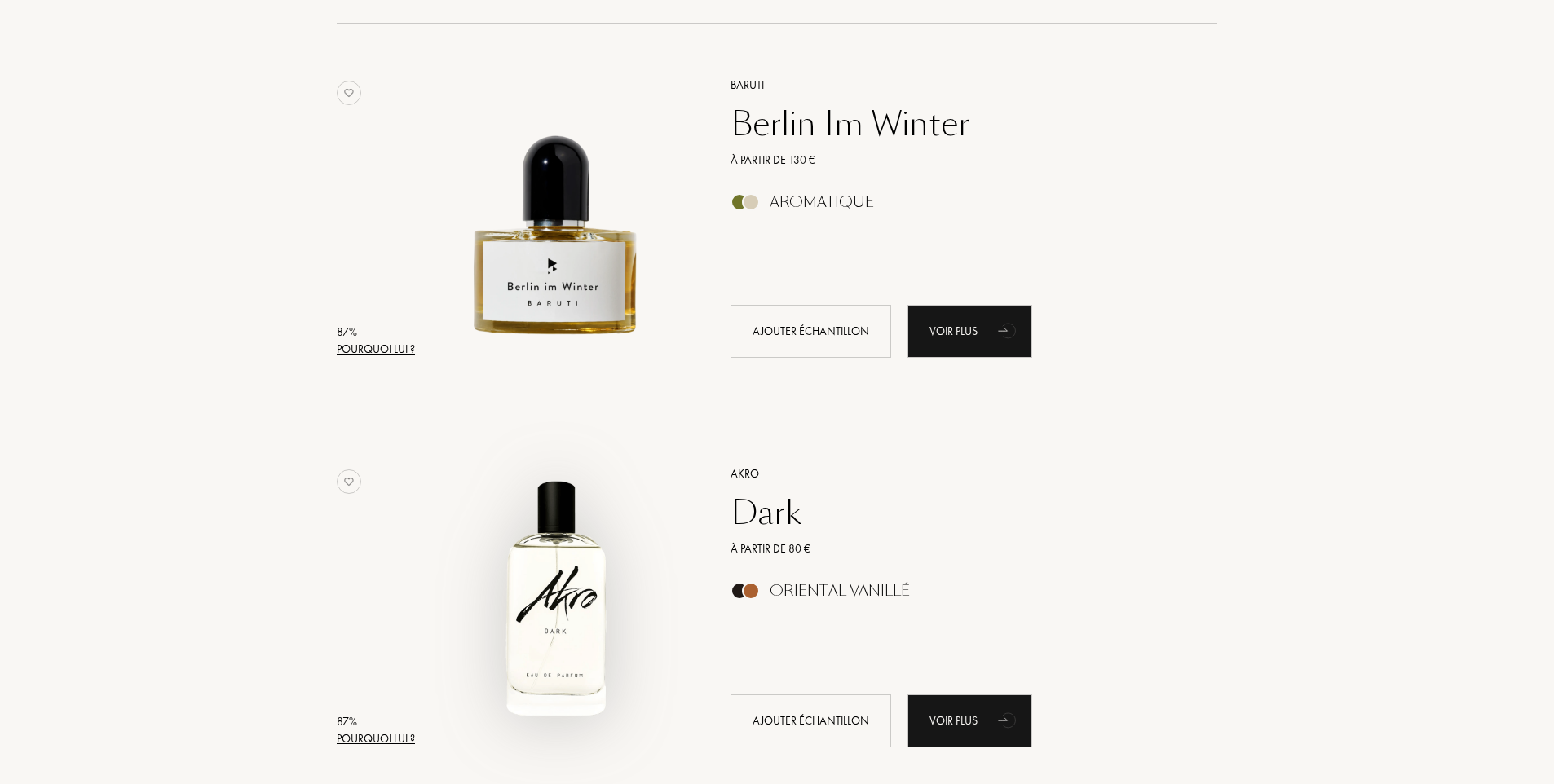
scroll to position [3586, 0]
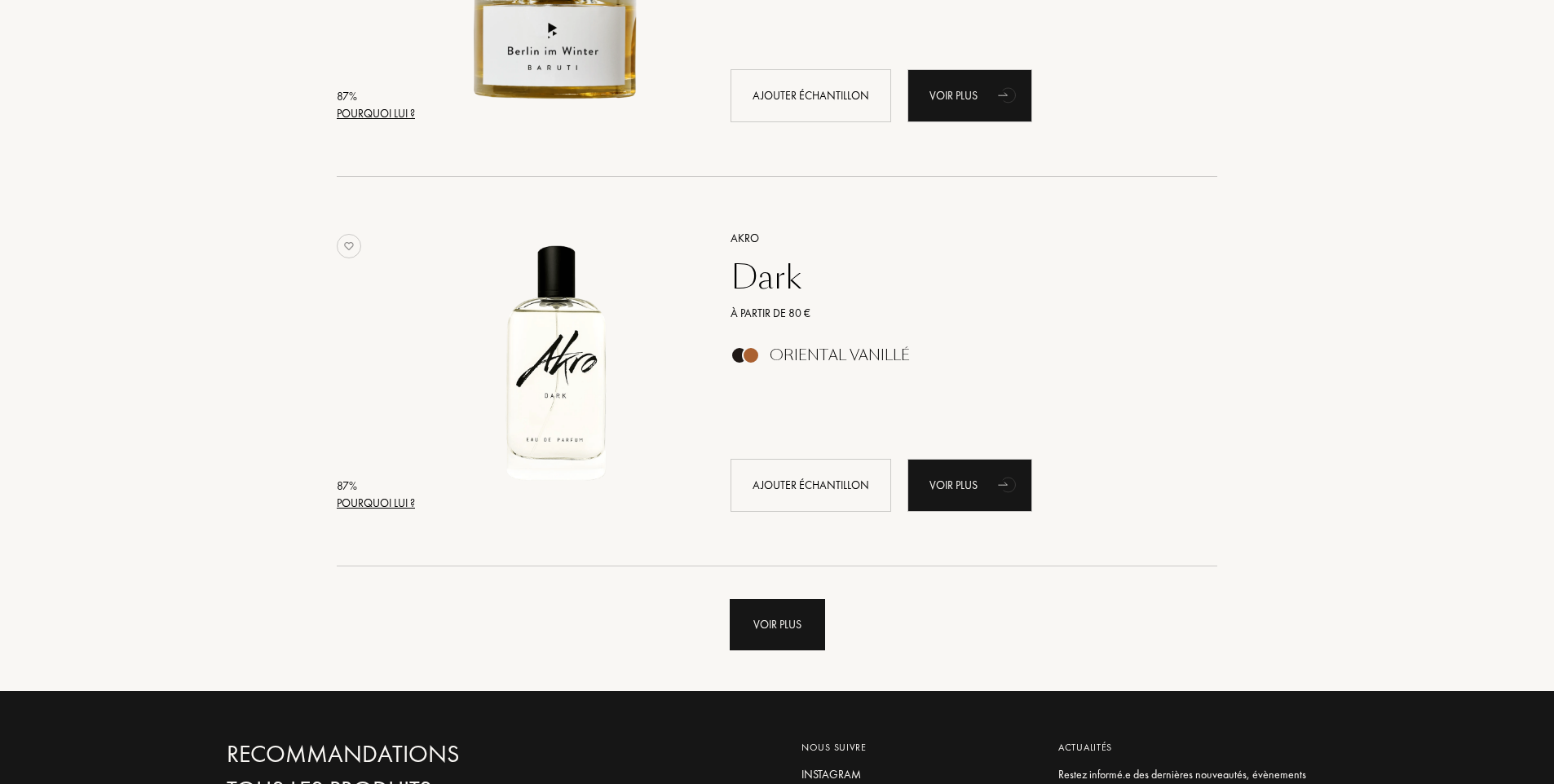
click div "Voir plus"
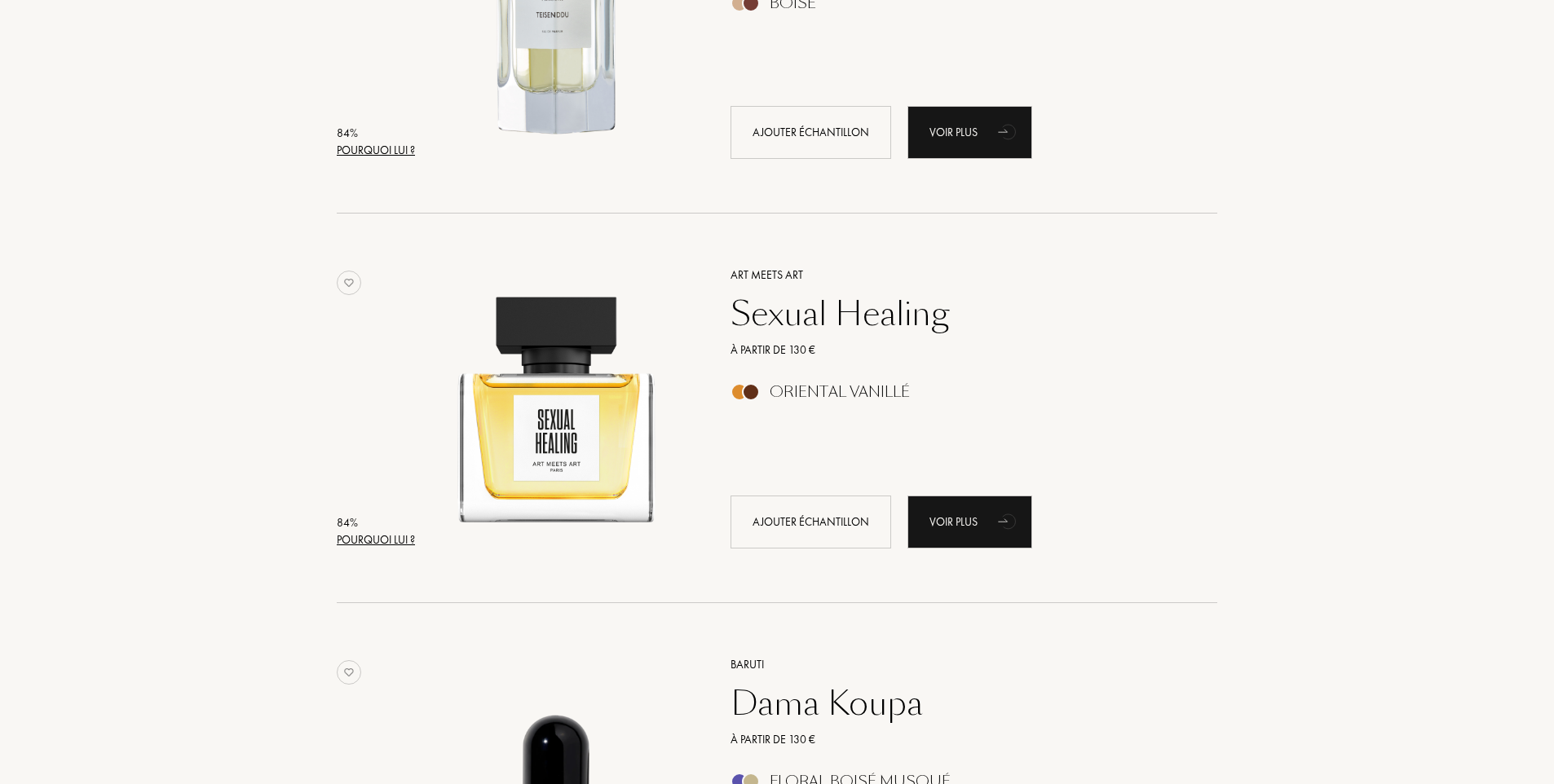
scroll to position [5135, 0]
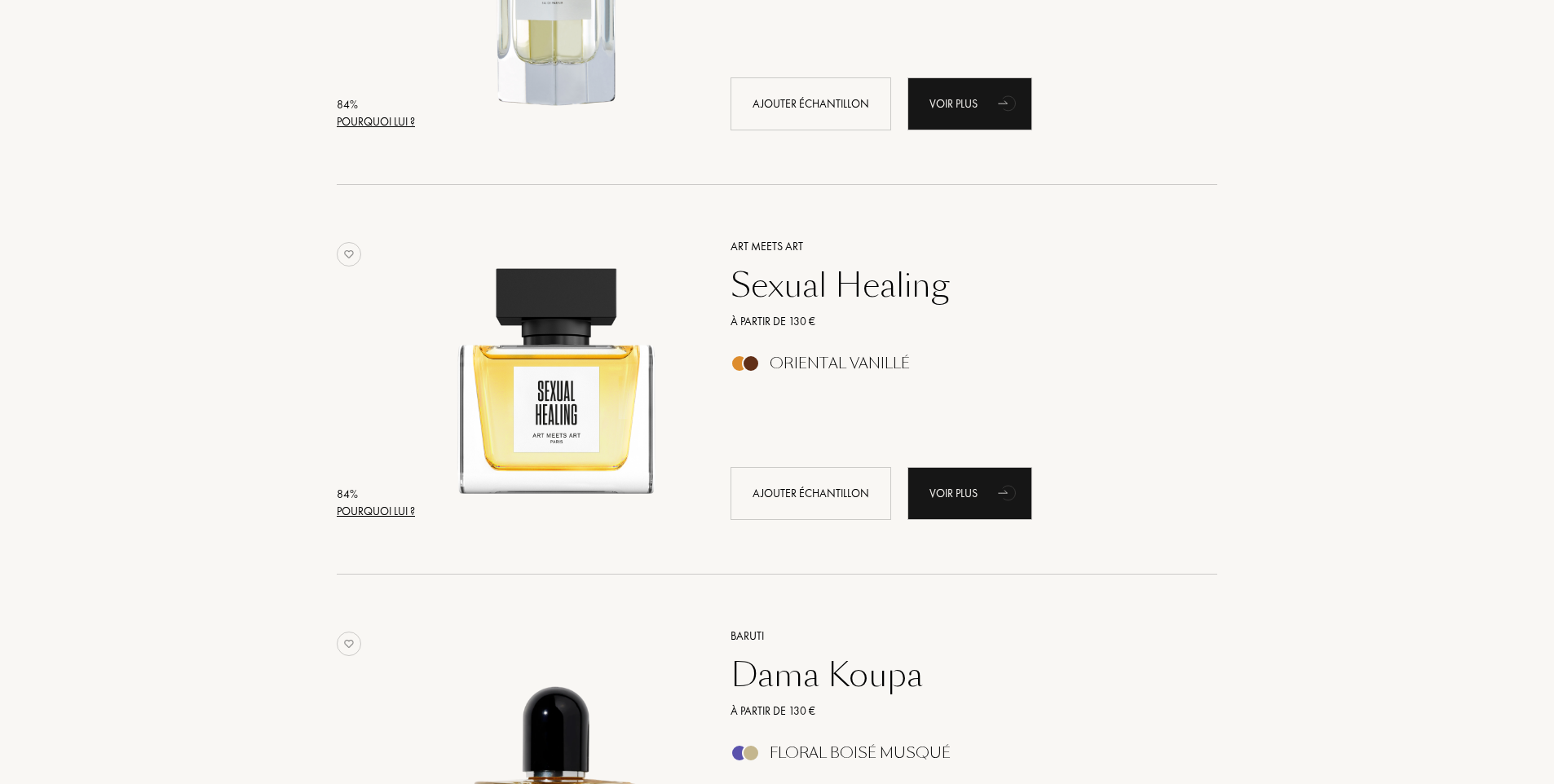
click div "Sexual Healing"
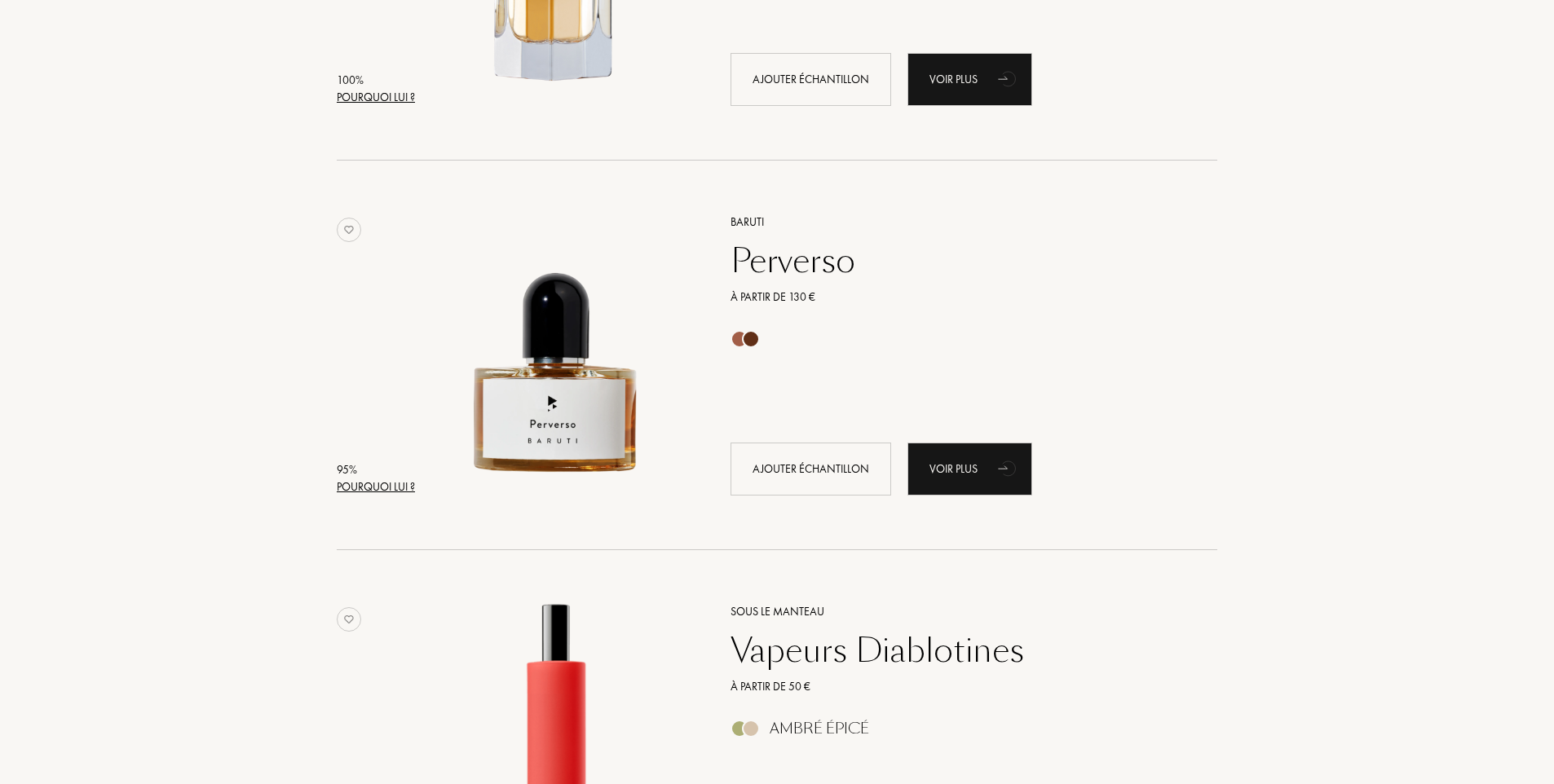
scroll to position [0, 0]
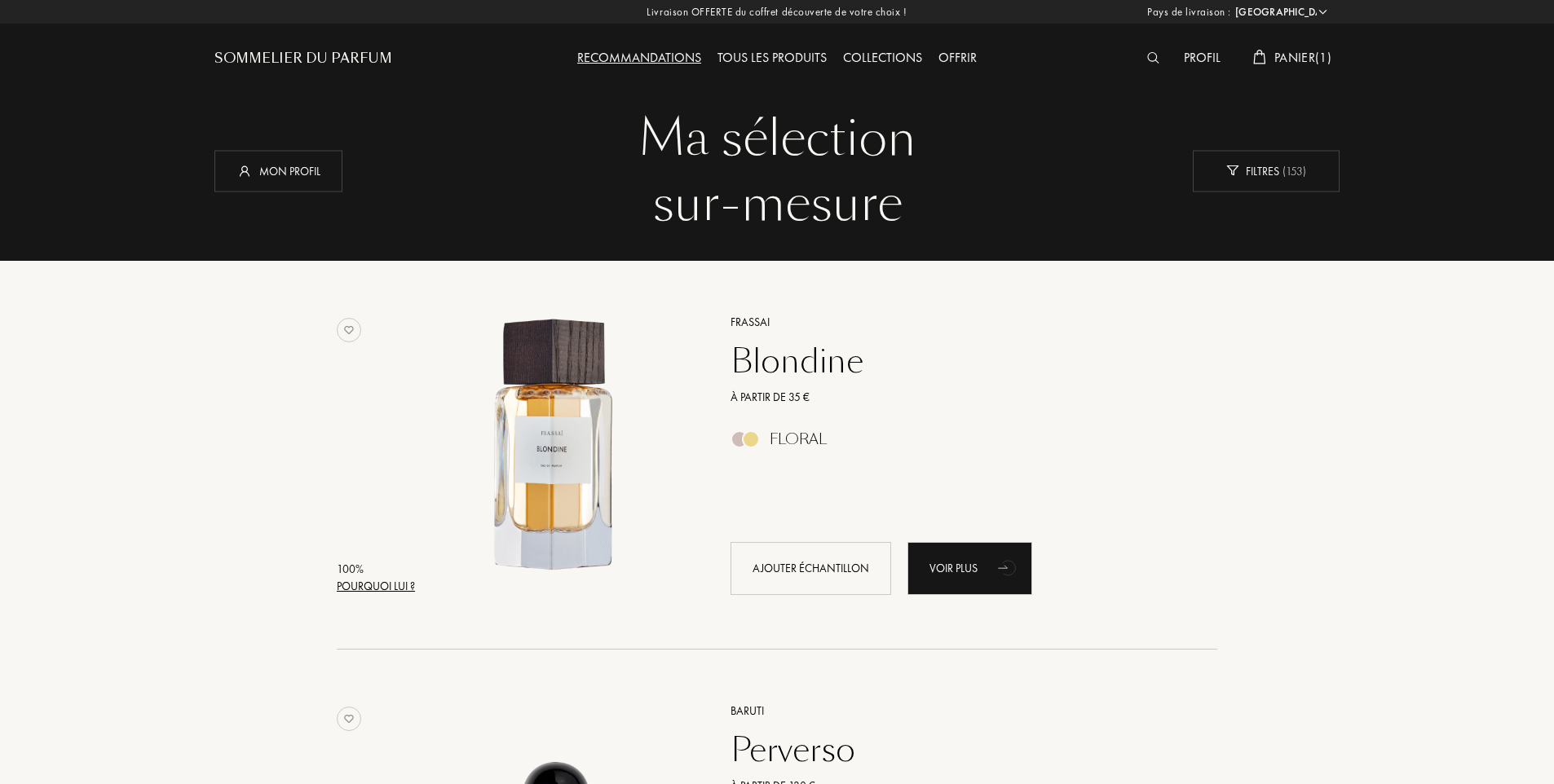
click img
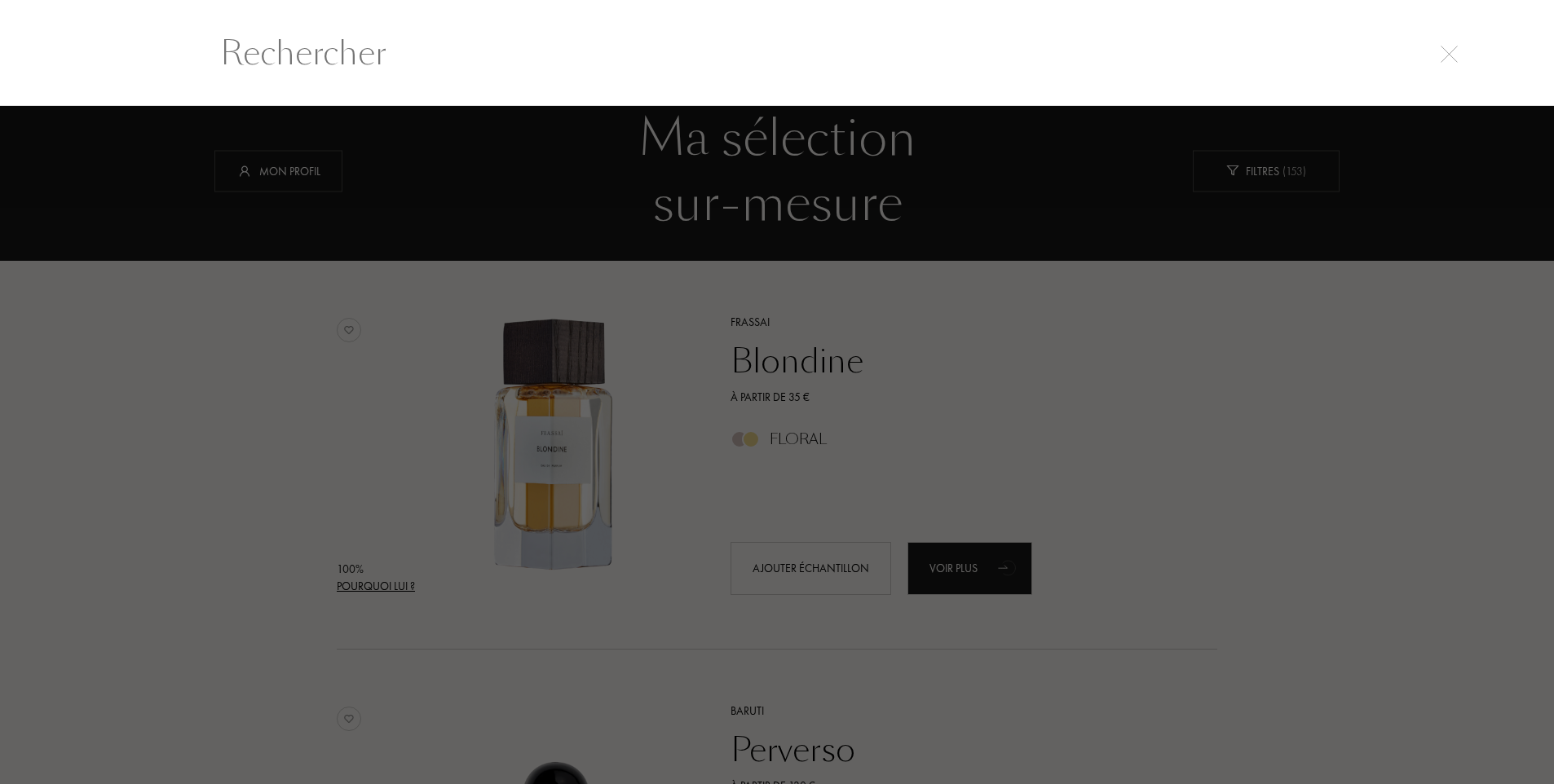
scroll to position [1, 0]
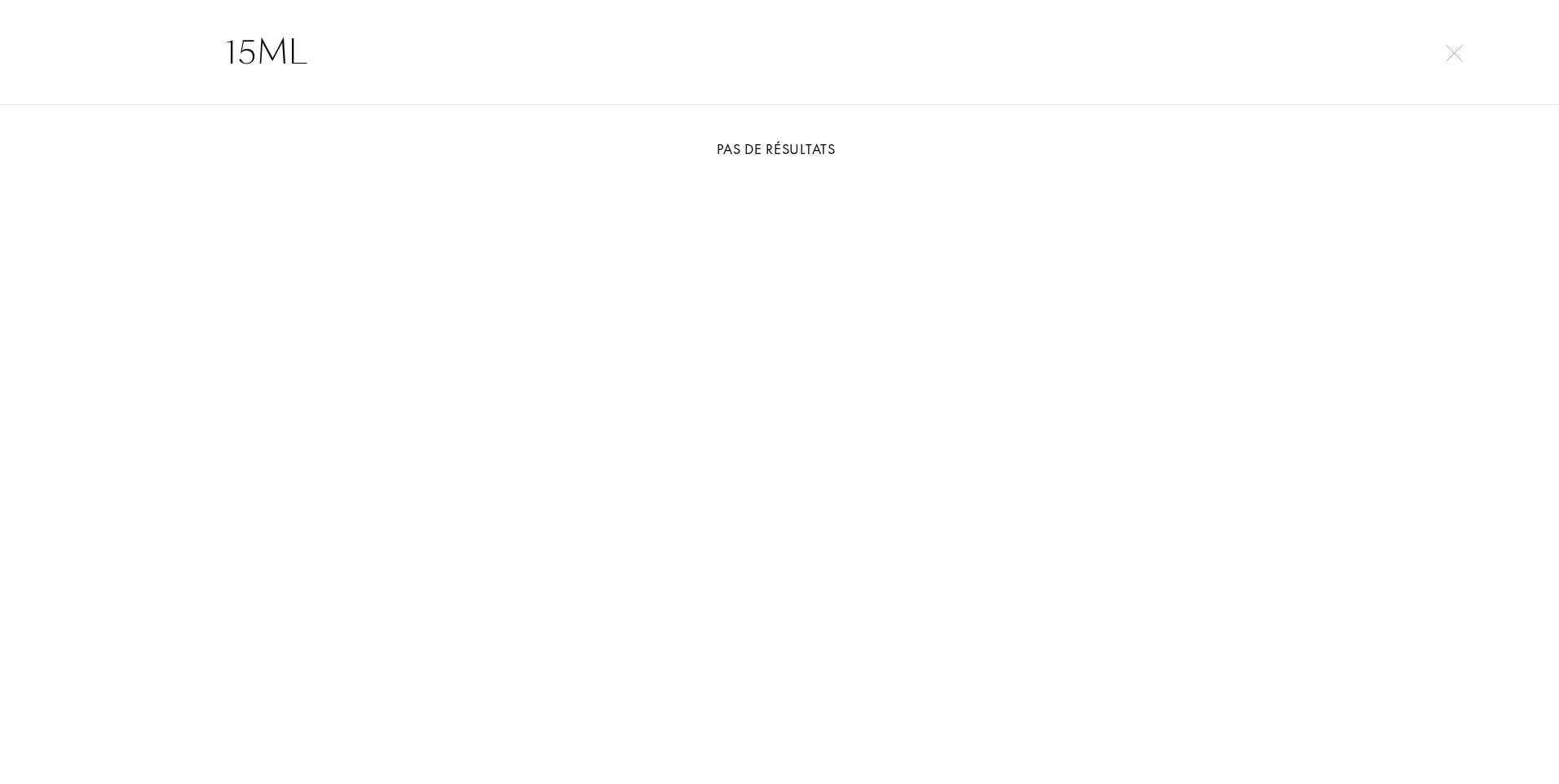
type input "15ML"
click img
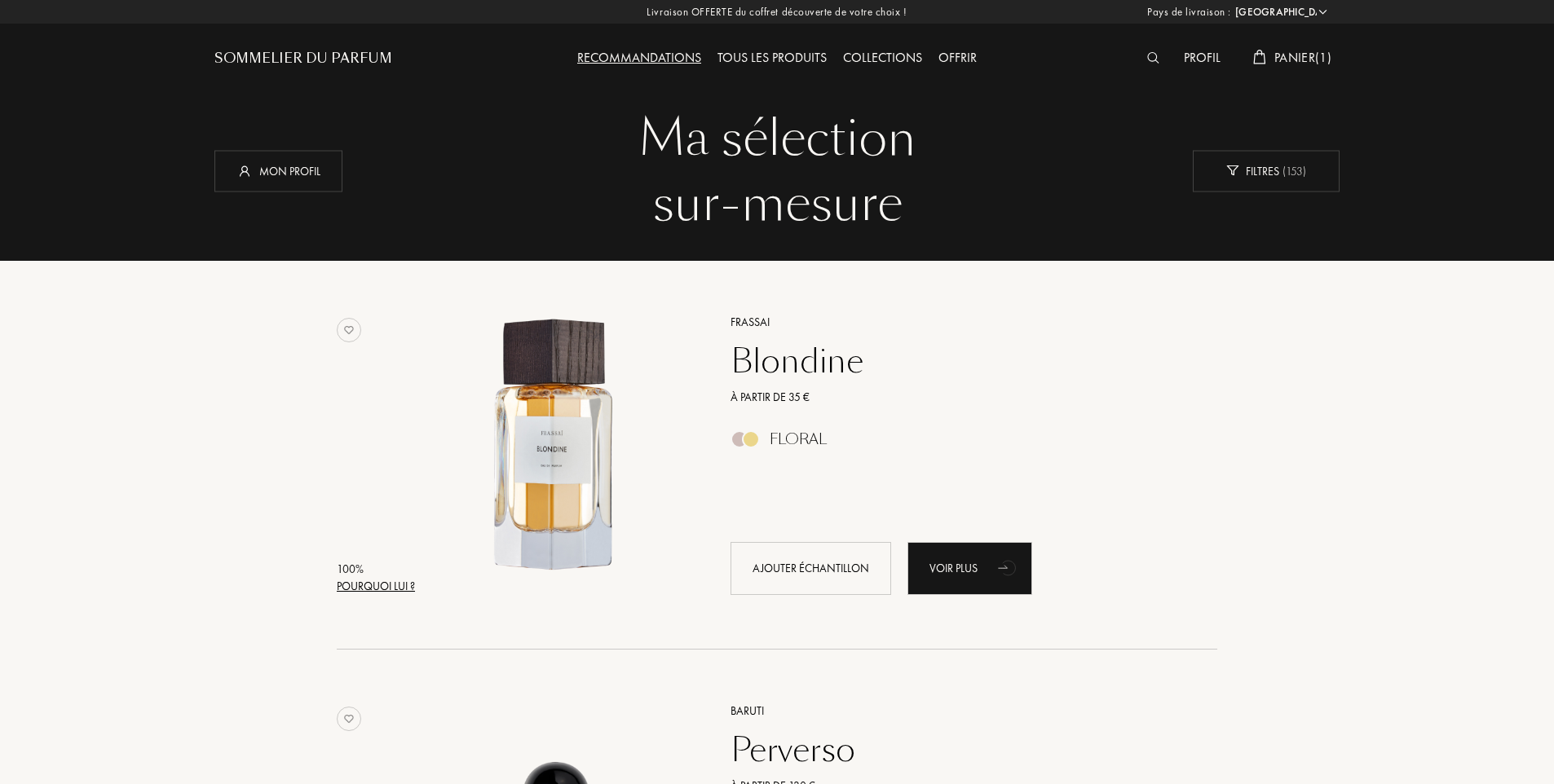
click div "Tous les produits"
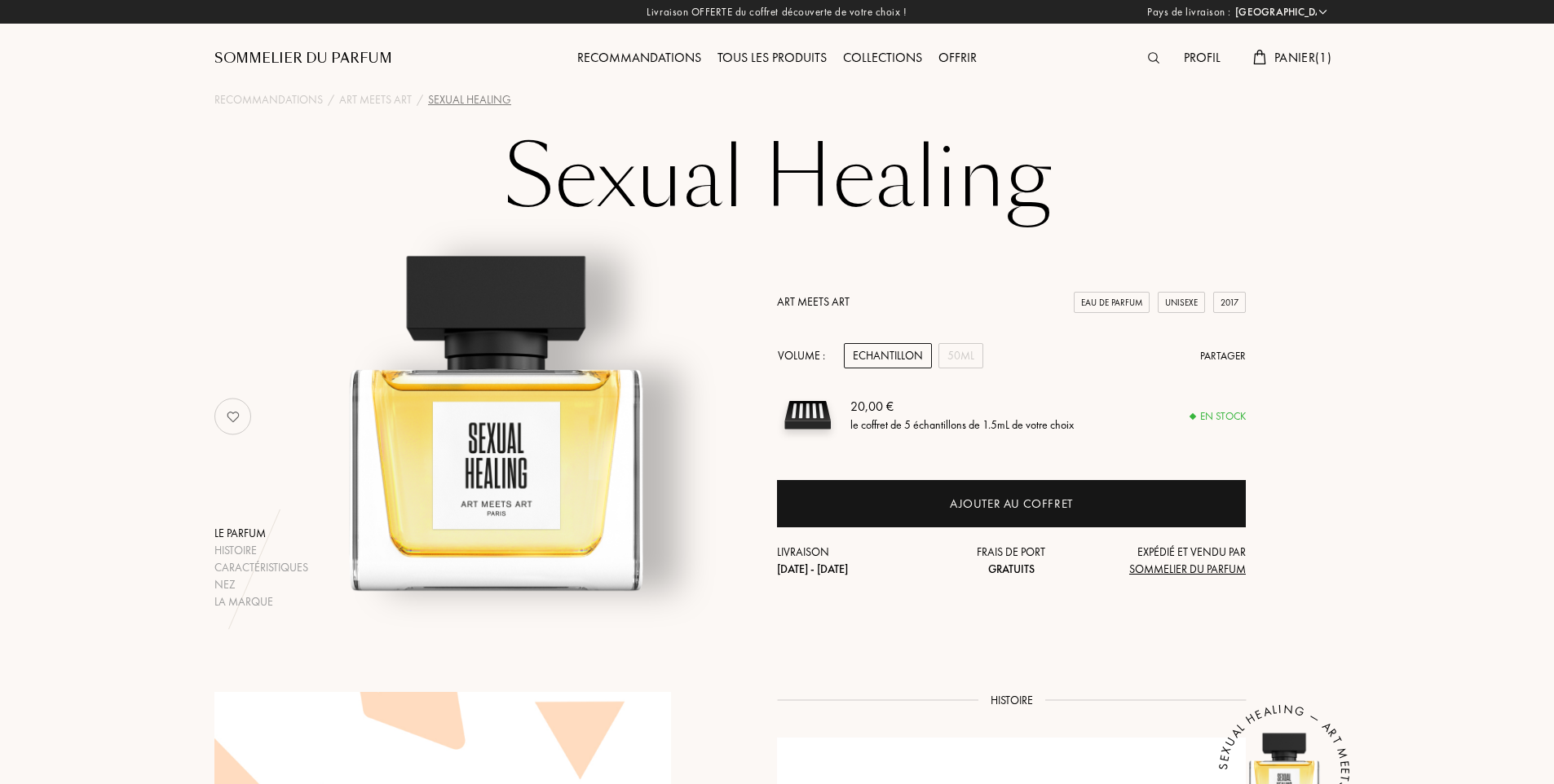
select select "FR"
click at [960, 363] on div "50mL" at bounding box center [960, 356] width 45 height 25
click at [901, 353] on div "Echantillon" at bounding box center [888, 356] width 88 height 25
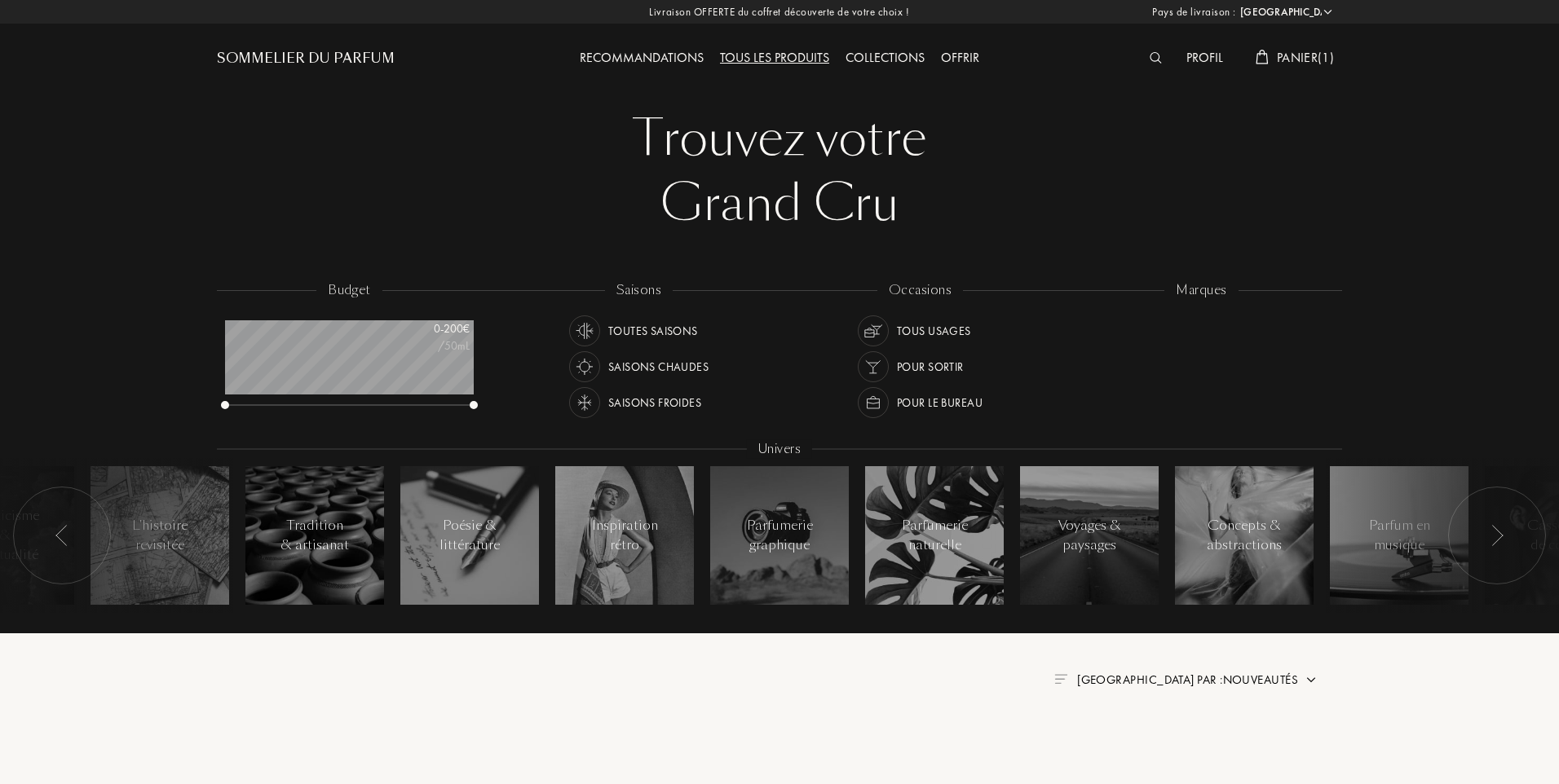
select select "FR"
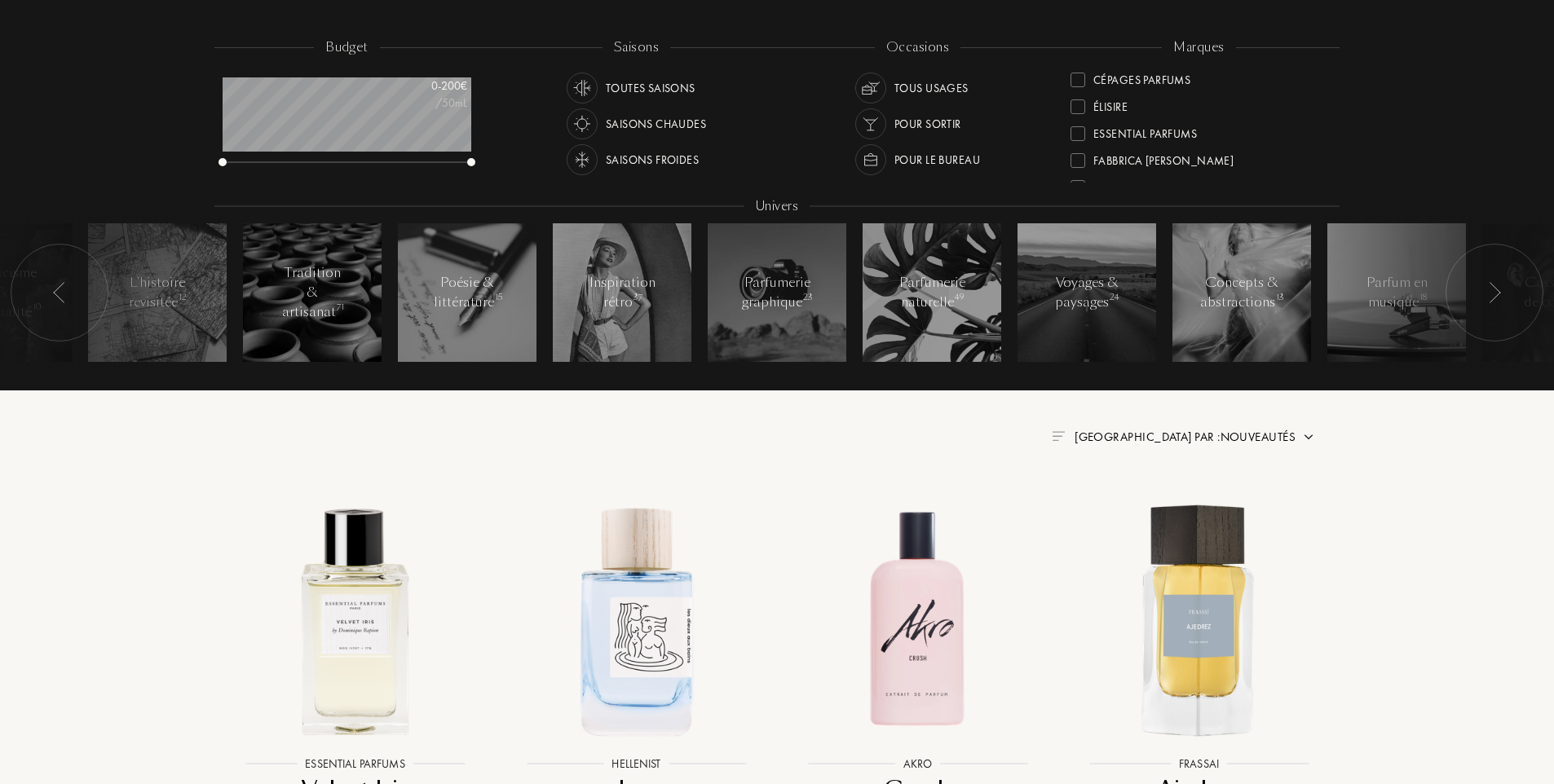
scroll to position [245, 0]
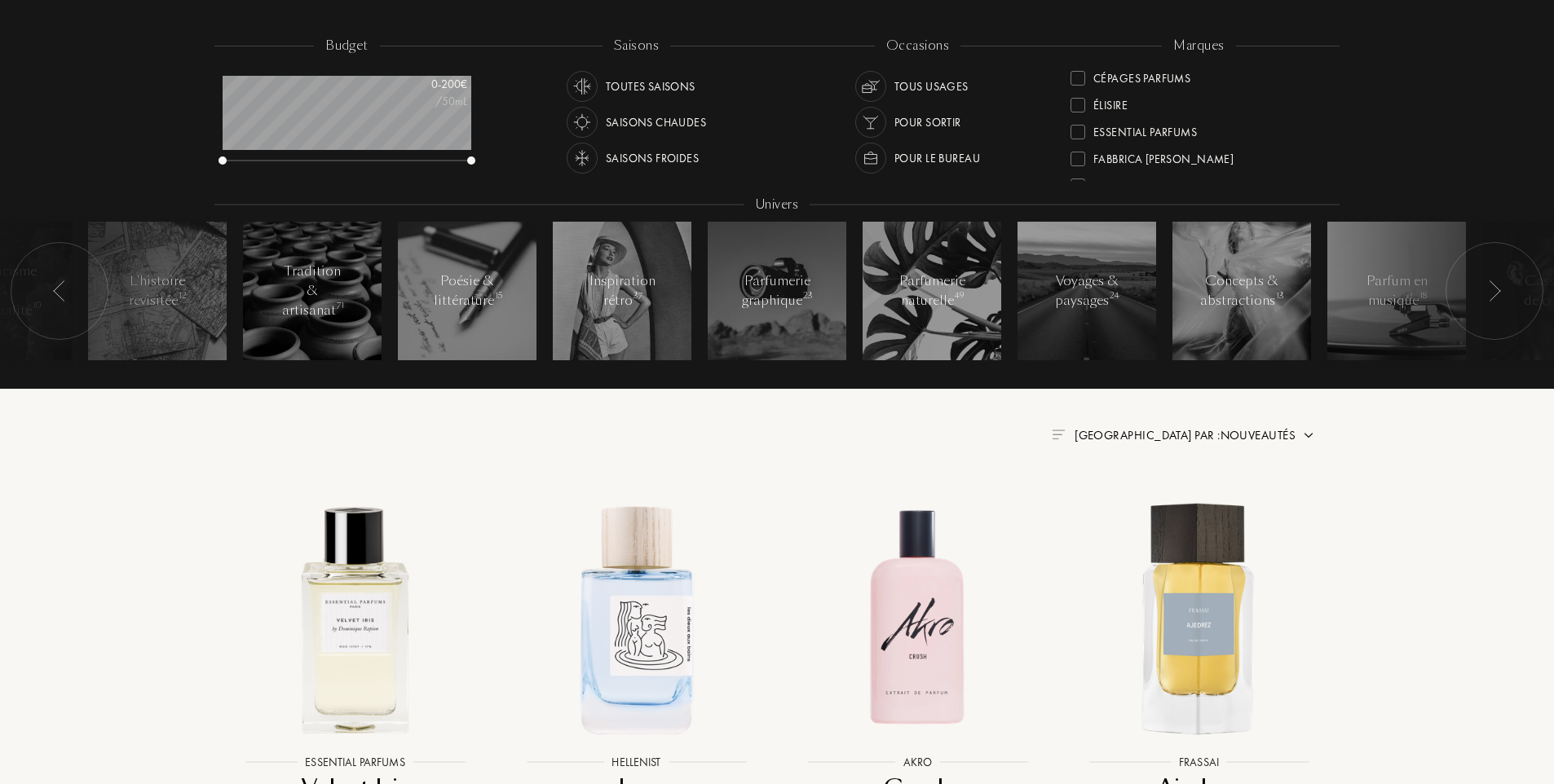
click at [1065, 436] on img at bounding box center [1058, 434] width 13 height 10
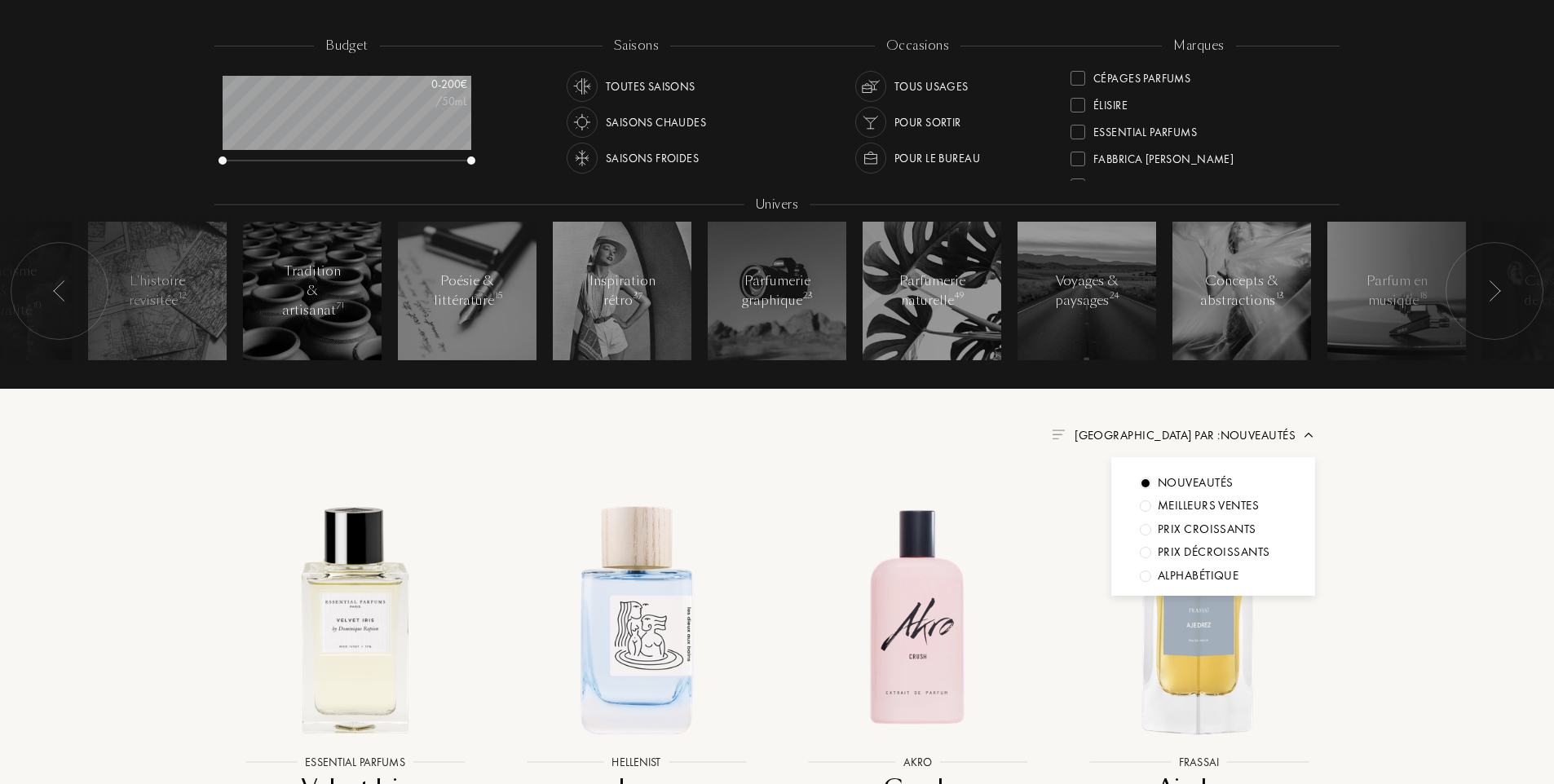
click at [1143, 530] on div at bounding box center [1145, 529] width 11 height 11
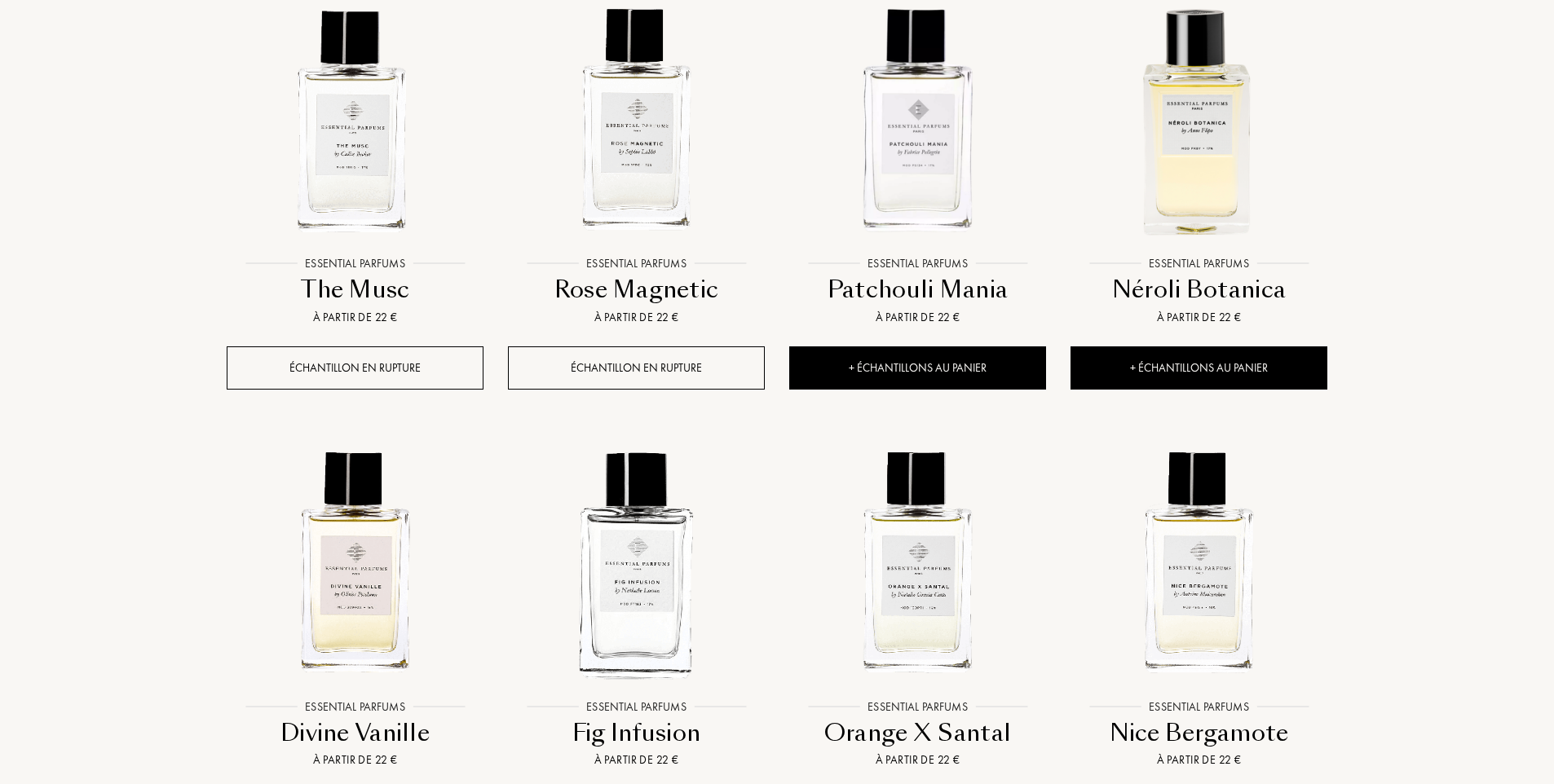
scroll to position [734, 0]
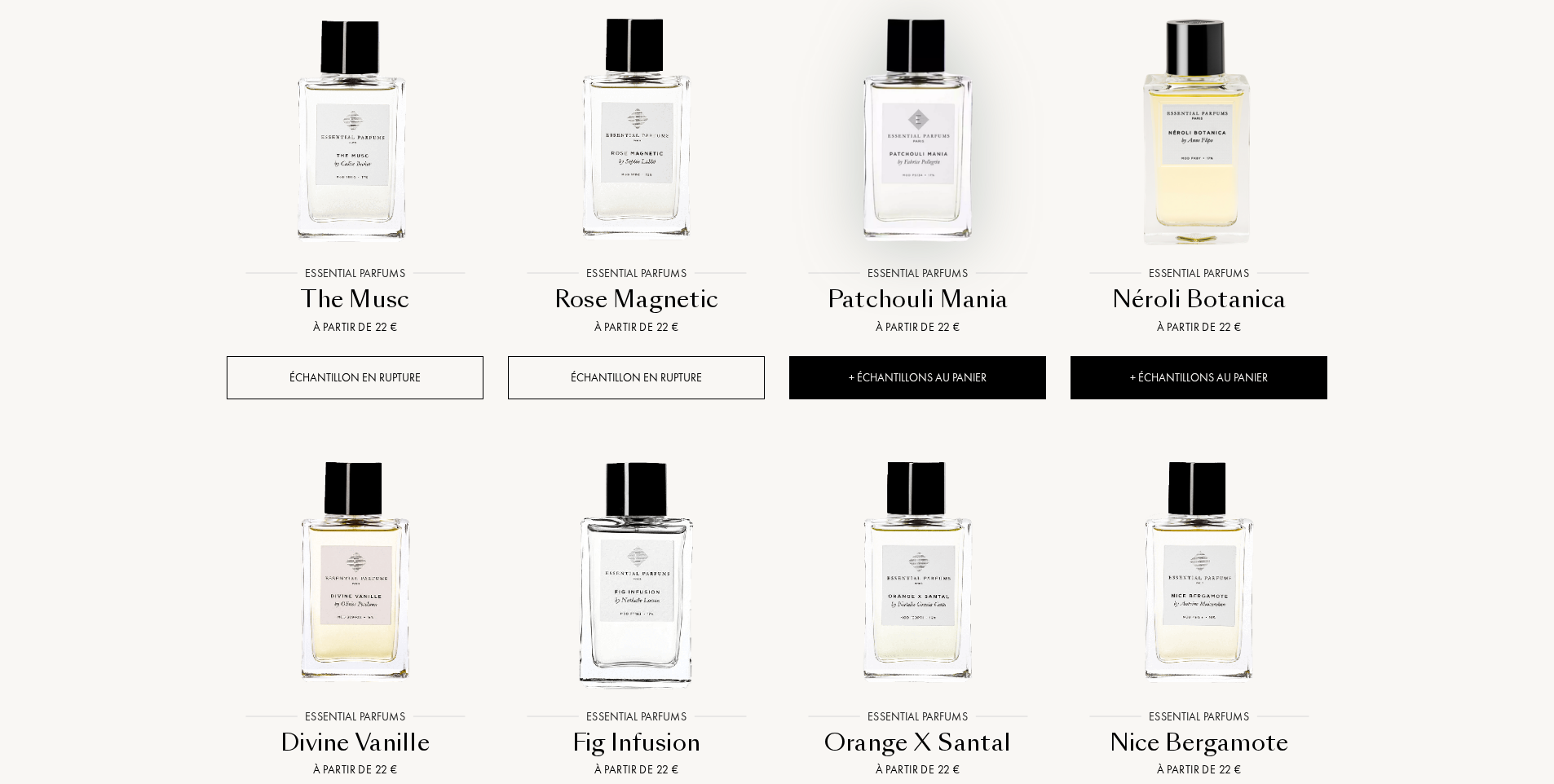
click at [904, 162] on img at bounding box center [917, 129] width 254 height 254
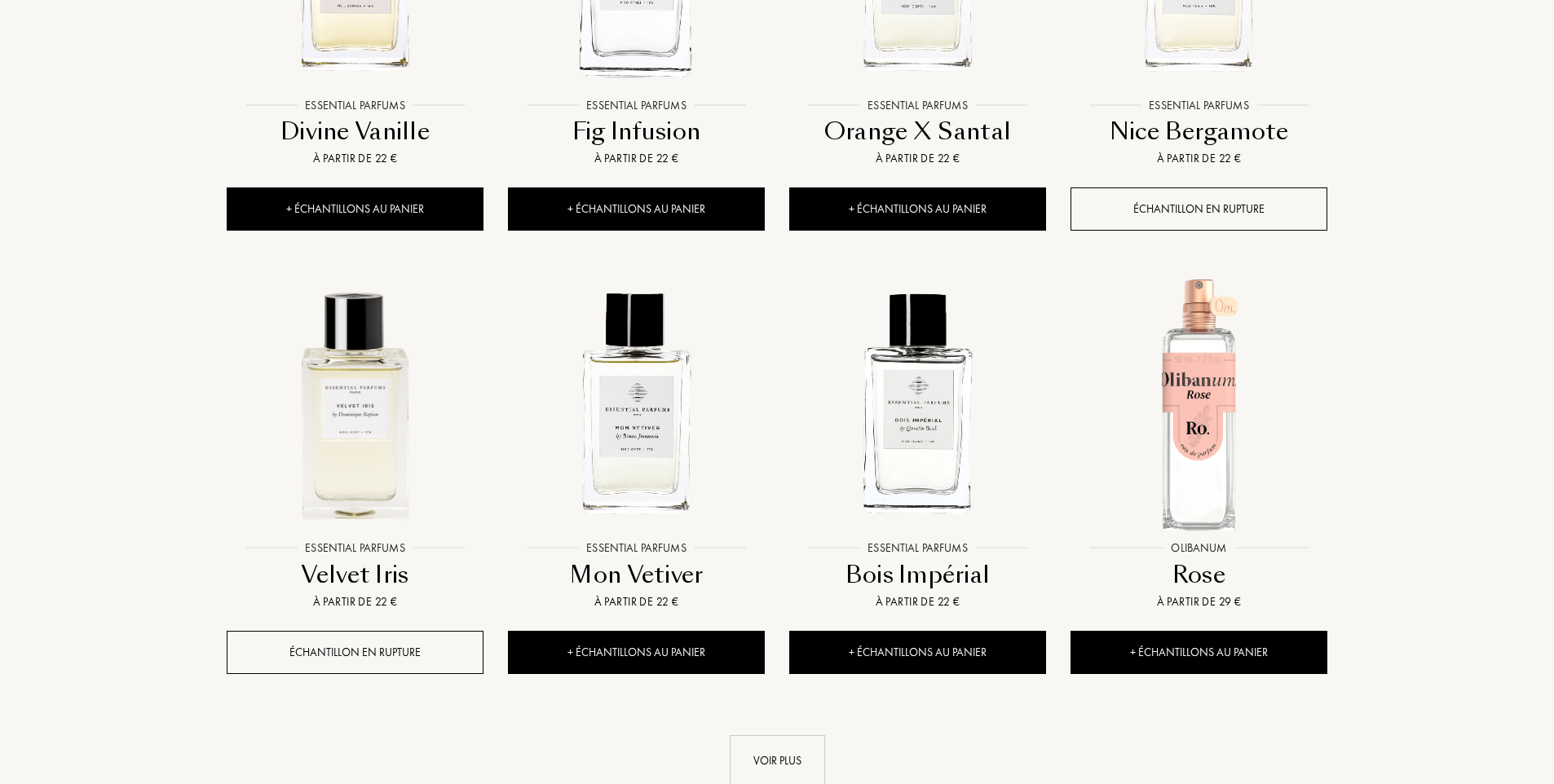
scroll to position [1385, 0]
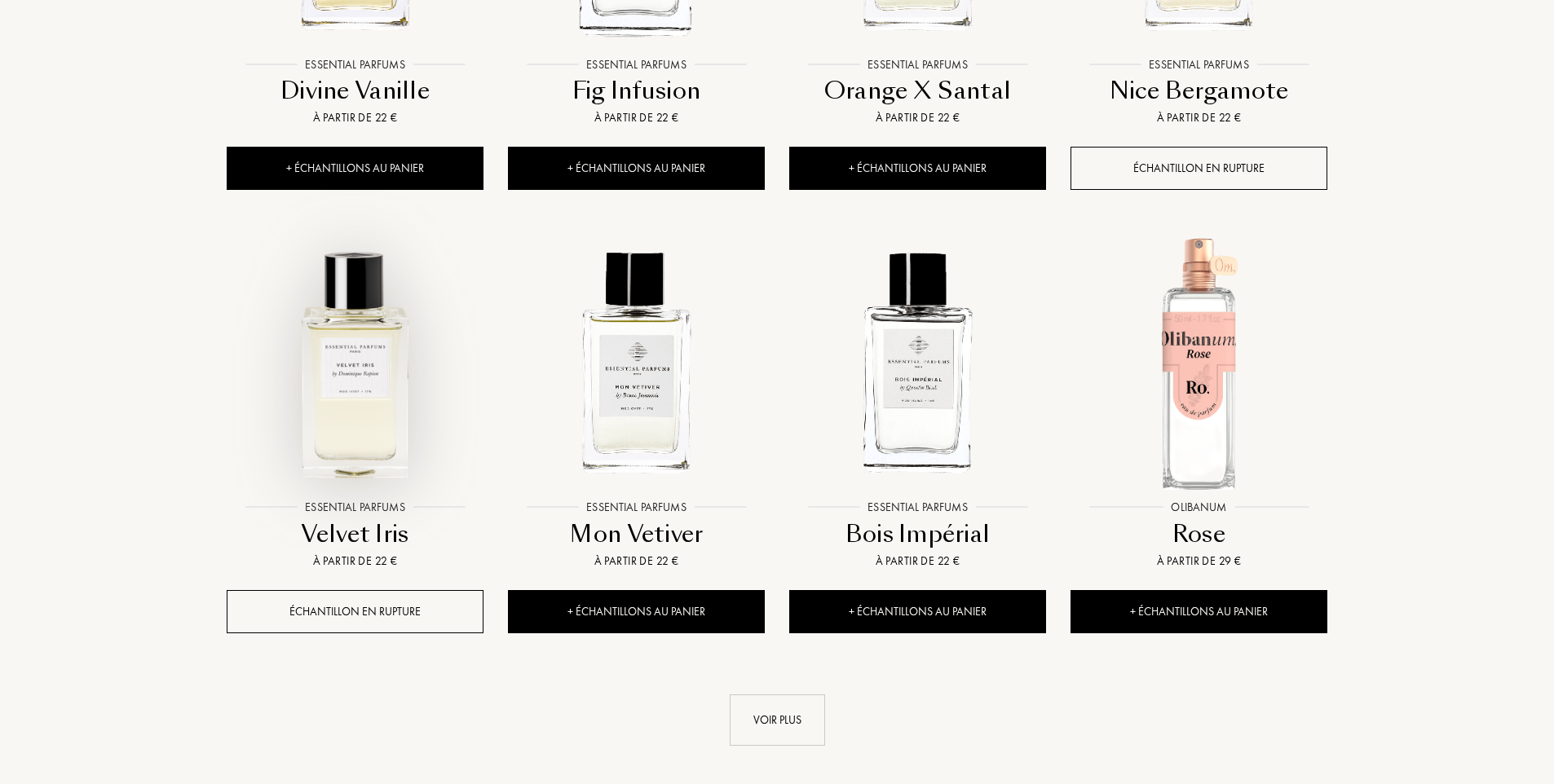
click at [381, 388] on img at bounding box center [355, 363] width 254 height 254
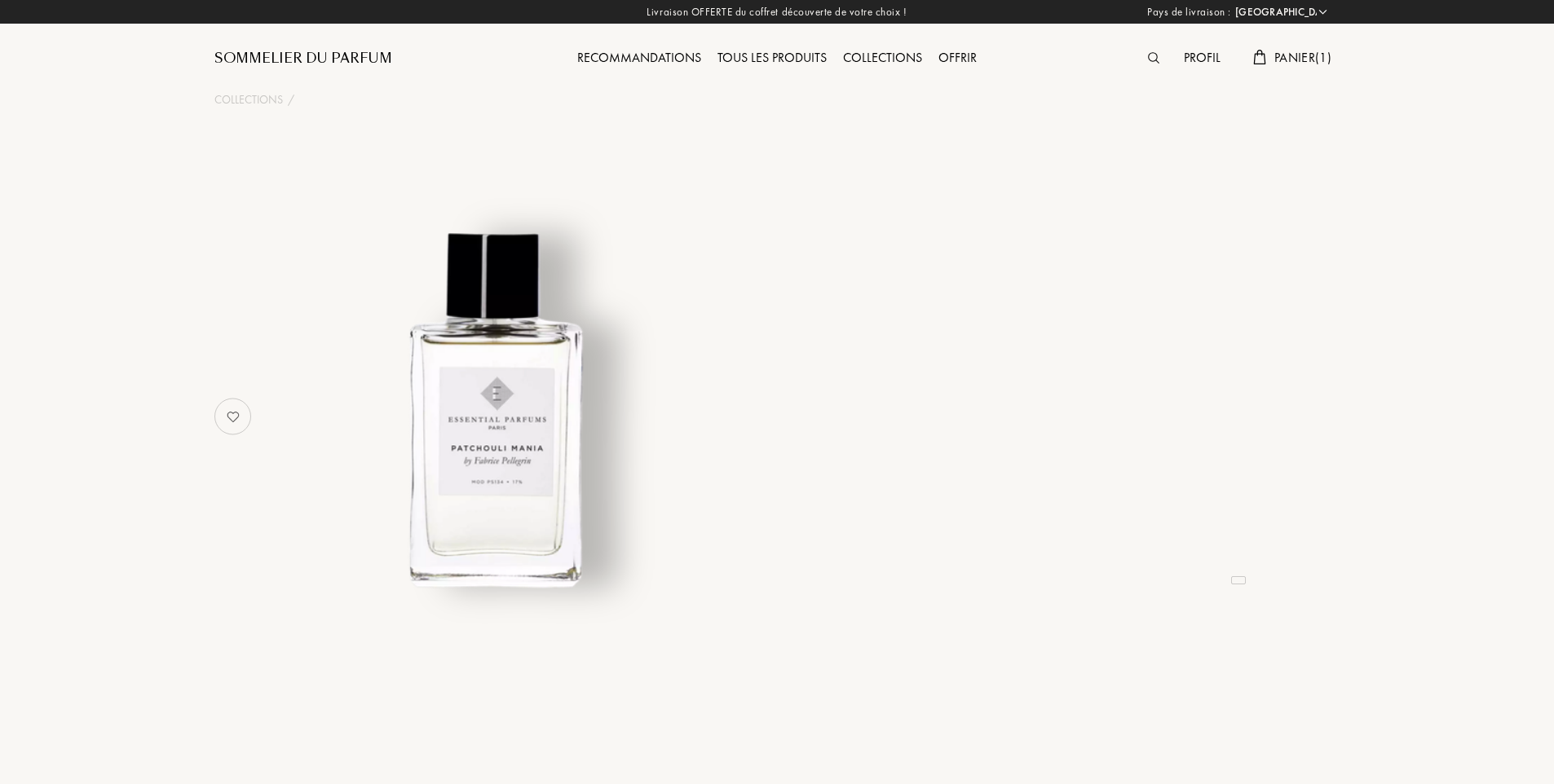
select select "FR"
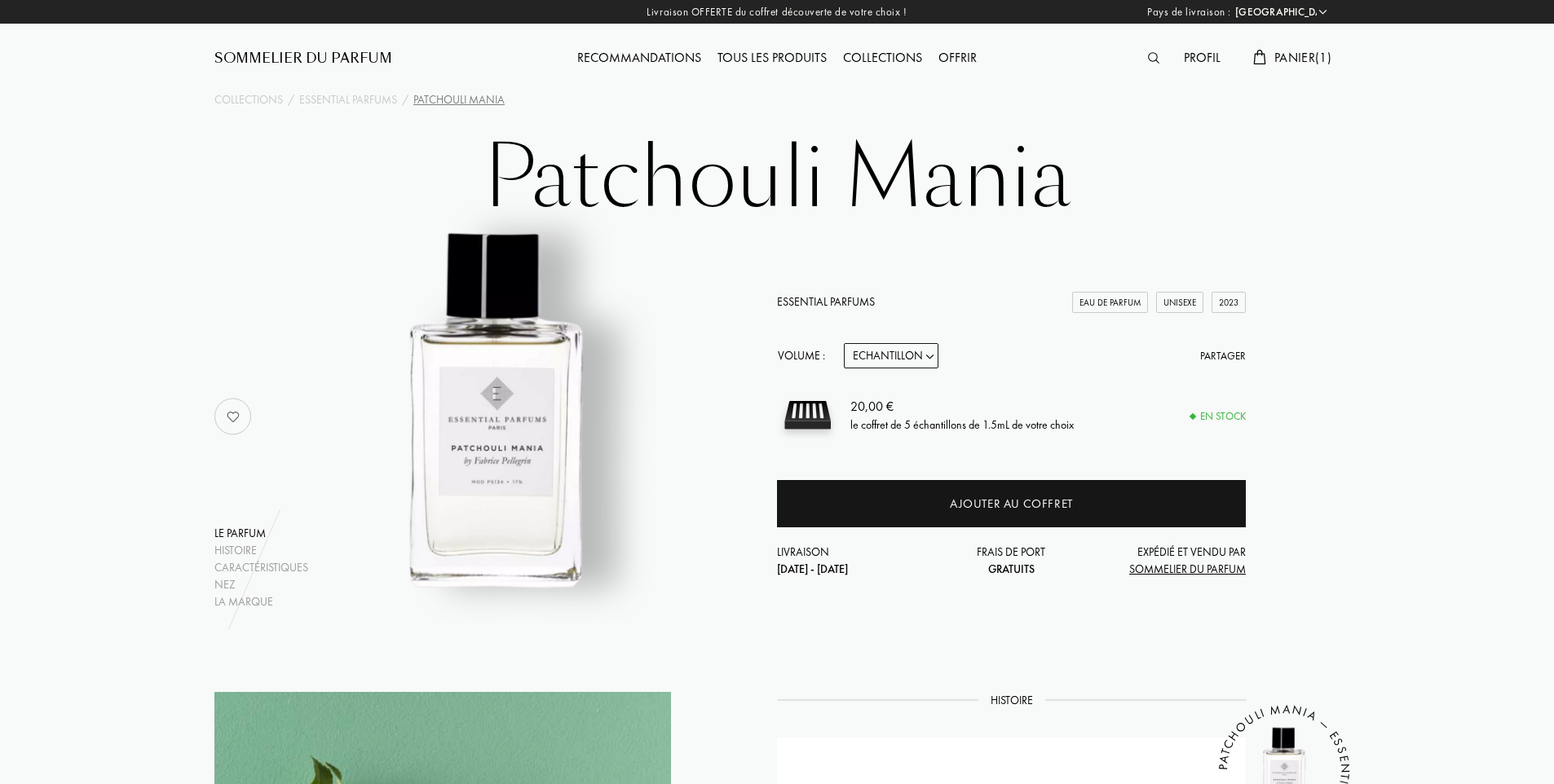
click at [927, 353] on select "Echantillon 10mL 100mL 150mL" at bounding box center [891, 356] width 95 height 25
select select "1"
click at [844, 343] on select "Echantillon 10mL 100mL 150mL" at bounding box center [891, 356] width 95 height 25
select select "1"
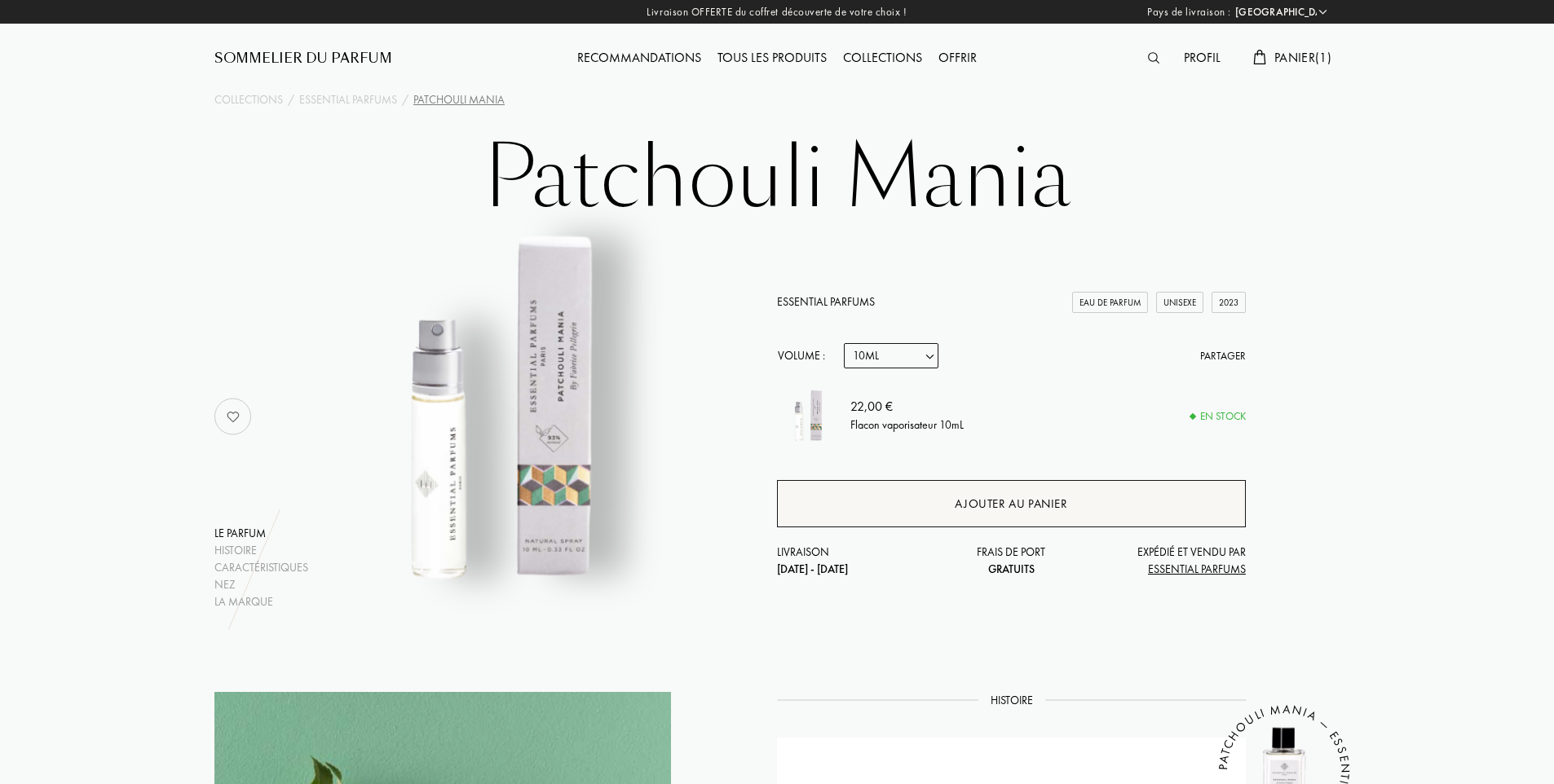
click at [1024, 505] on div "Ajouter au panier" at bounding box center [1011, 504] width 112 height 18
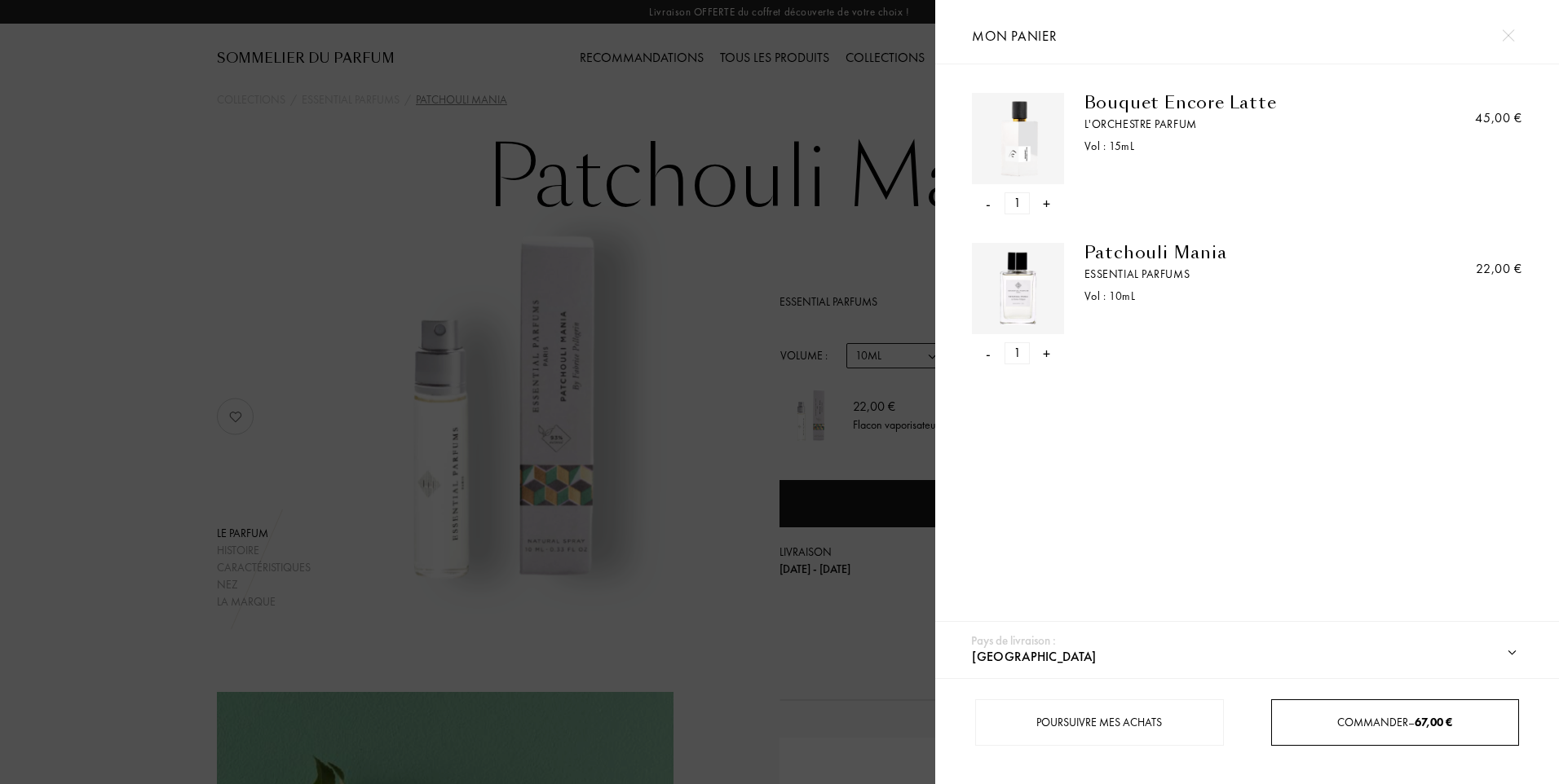
click at [1374, 722] on span "Commander – 67,00 €" at bounding box center [1395, 722] width 115 height 15
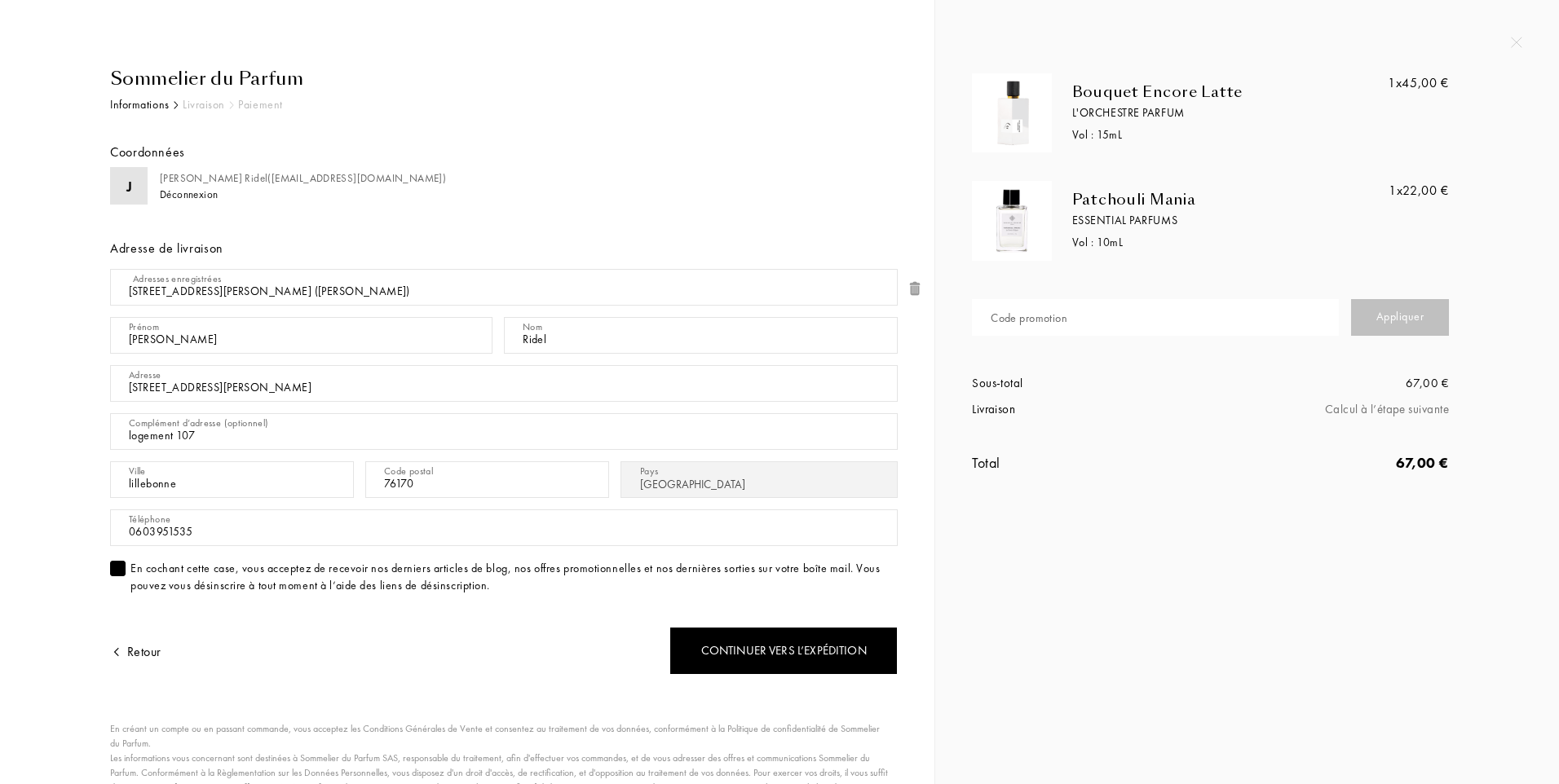
select select "FR"
click at [1104, 312] on input "text" at bounding box center [1156, 318] width 367 height 37
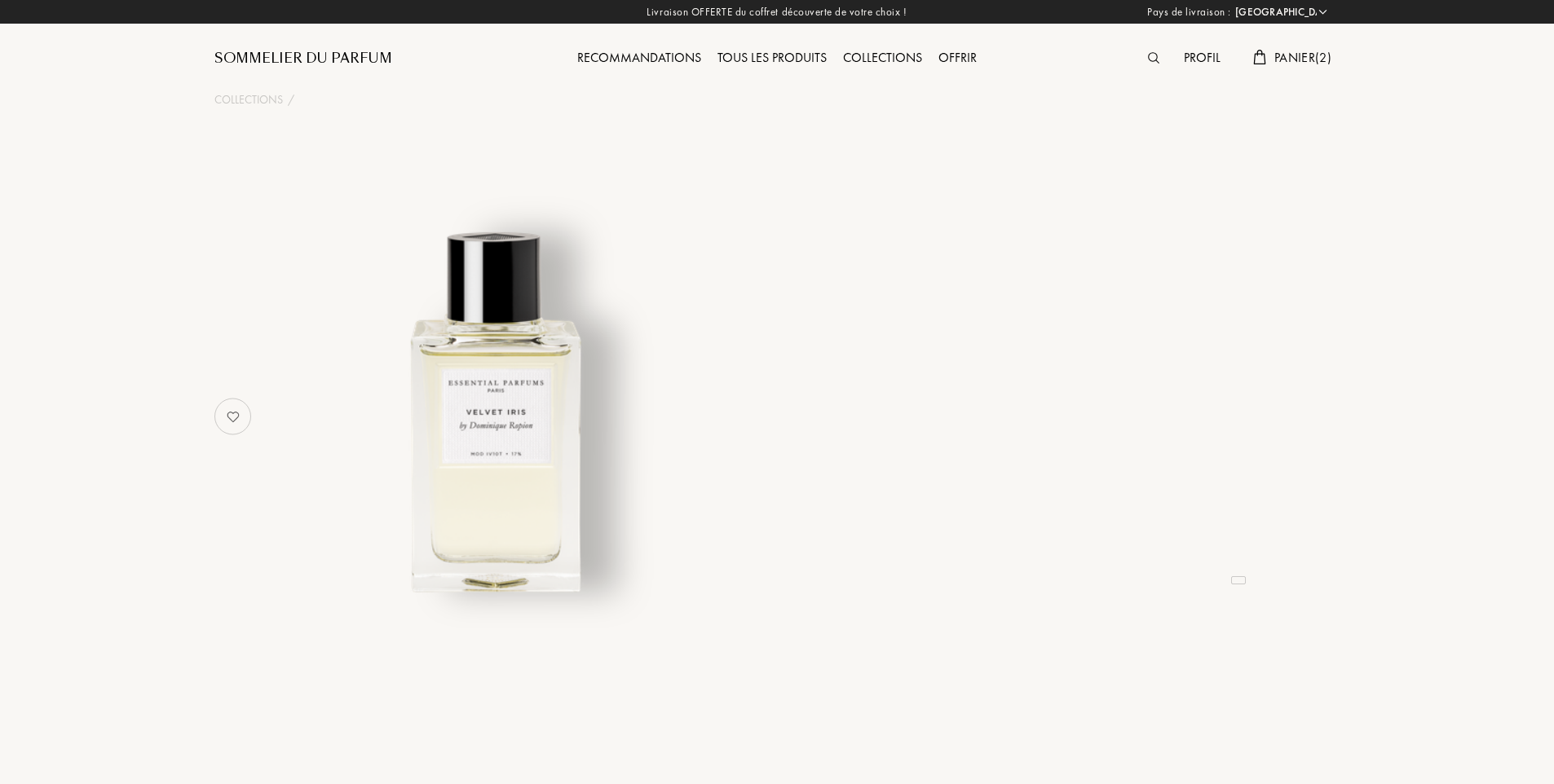
select select "FR"
select select "3"
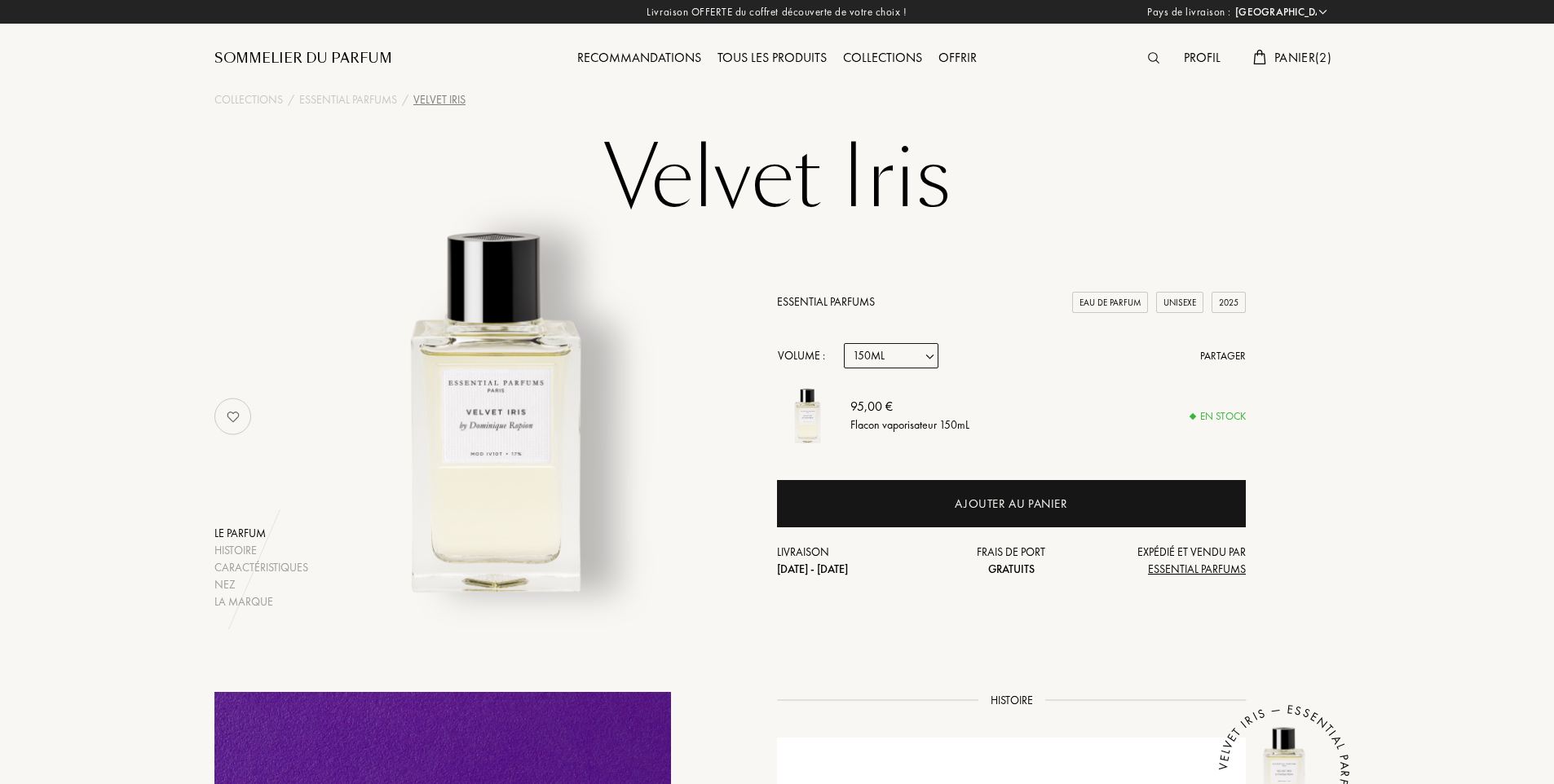
click at [924, 353] on select "Echantillon 10mL 100mL 150mL" at bounding box center [891, 356] width 95 height 25
click at [844, 343] on select "Echantillon 10mL 100mL 150mL" at bounding box center [891, 356] width 95 height 25
click at [931, 355] on select "Echantillon 10mL 100mL 150mL" at bounding box center [891, 356] width 95 height 25
select select "1"
click at [844, 343] on select "Echantillon 10mL 100mL 150mL" at bounding box center [891, 356] width 95 height 25
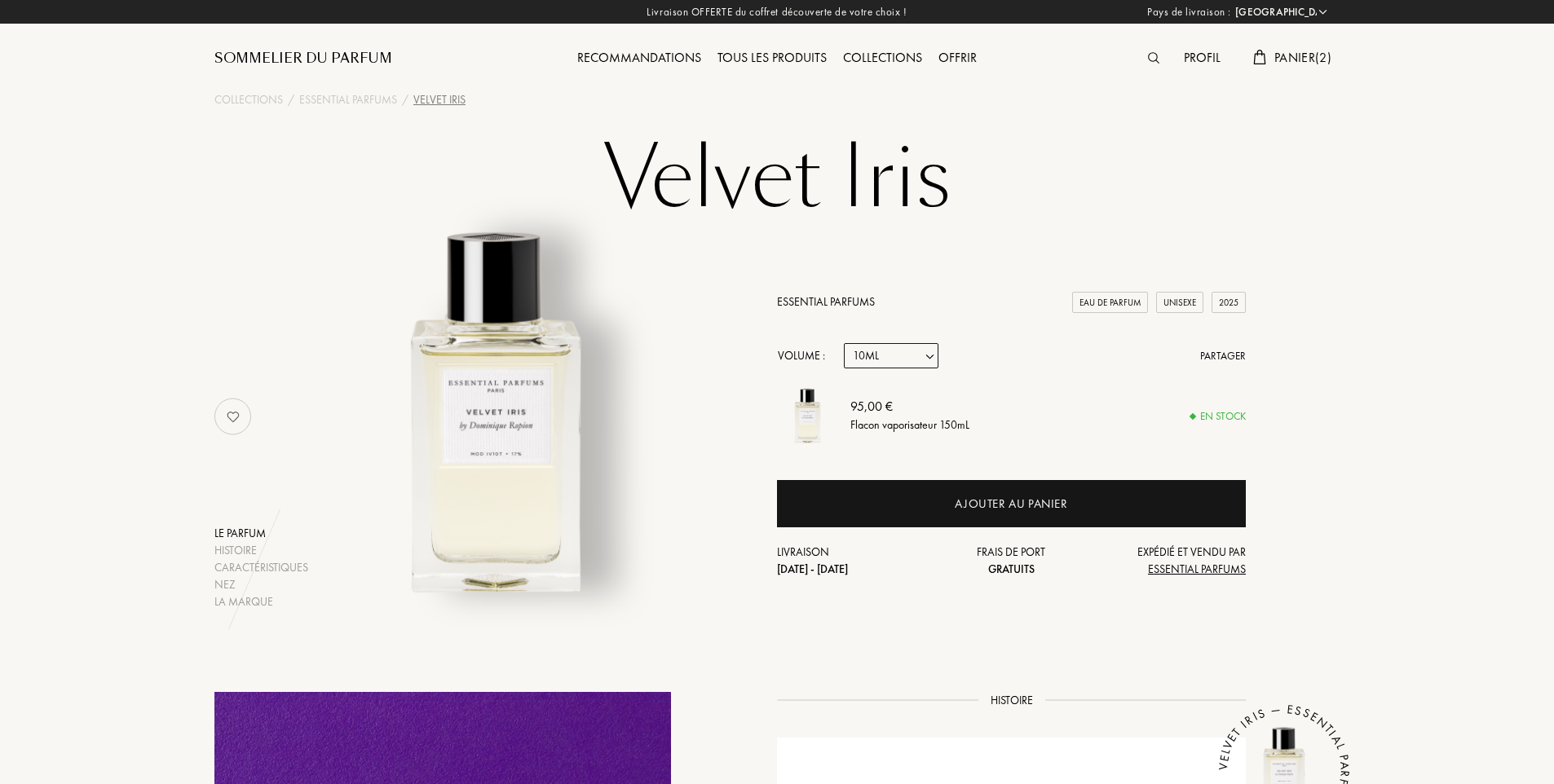
select select "1"
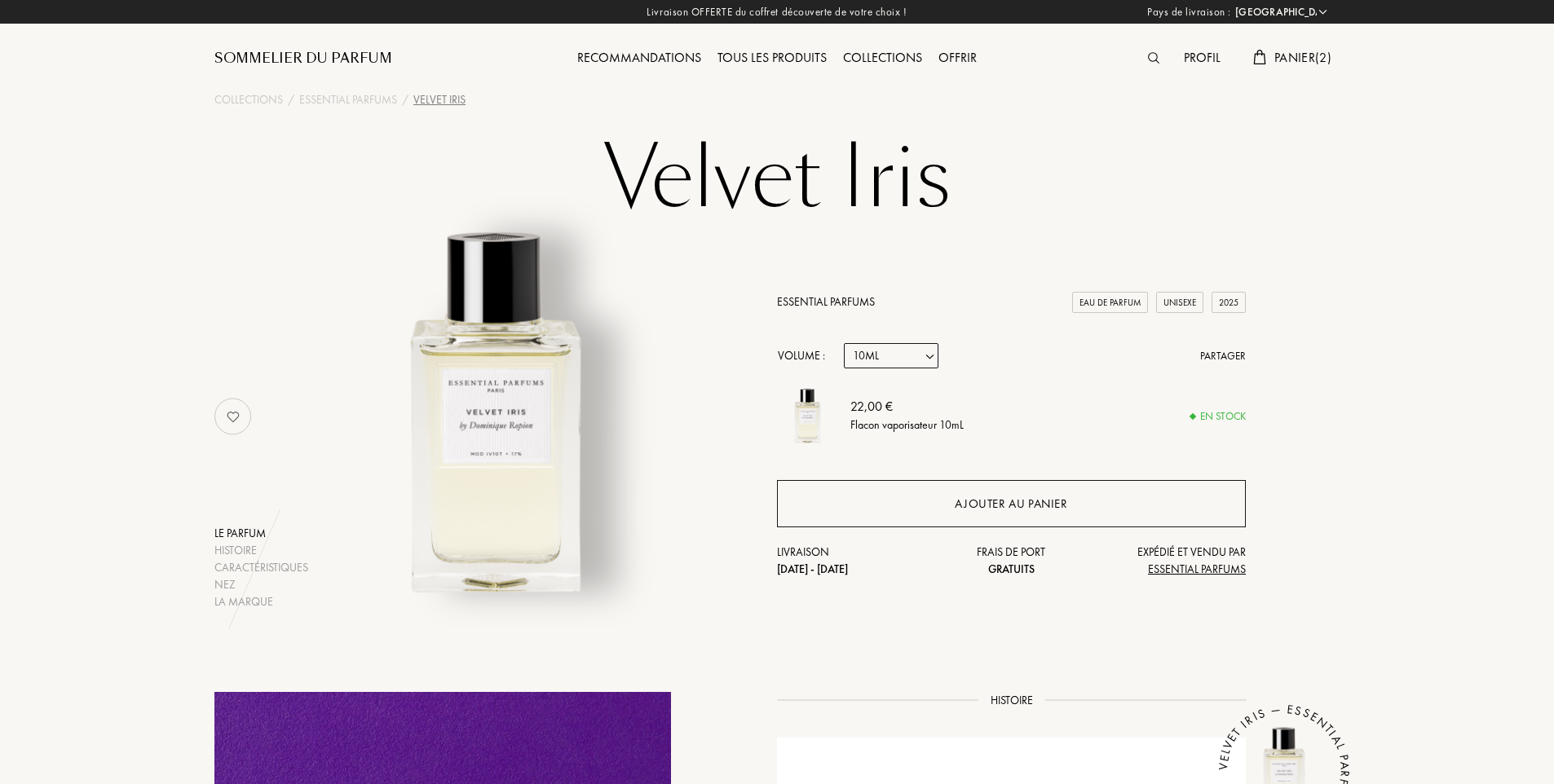
click at [998, 505] on div "Ajouter au panier" at bounding box center [1011, 504] width 112 height 18
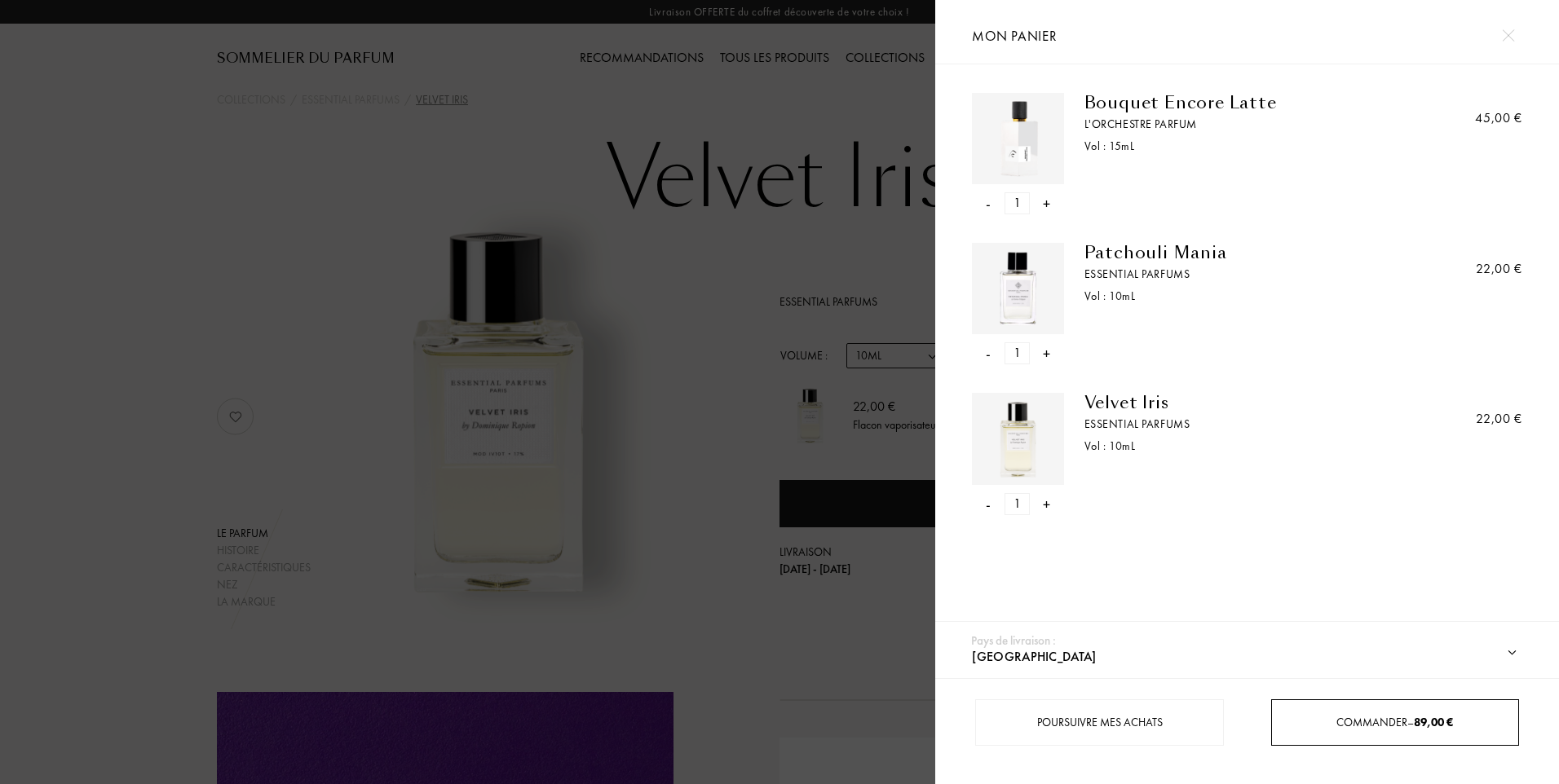
click at [1302, 714] on div "Commander – 89,00 €" at bounding box center [1395, 722] width 246 height 17
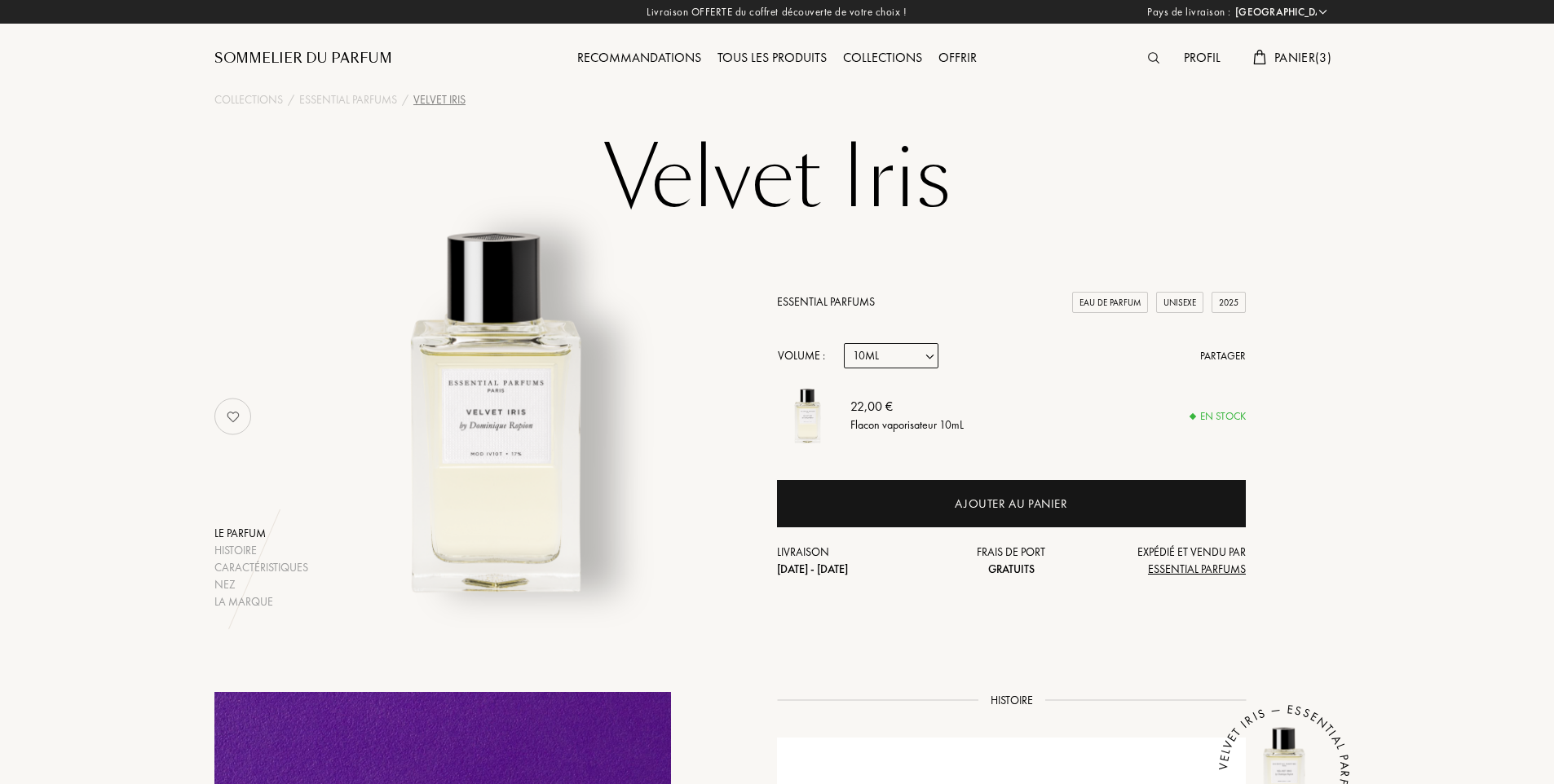
click at [1291, 60] on span "Panier ( 3 )" at bounding box center [1302, 57] width 57 height 17
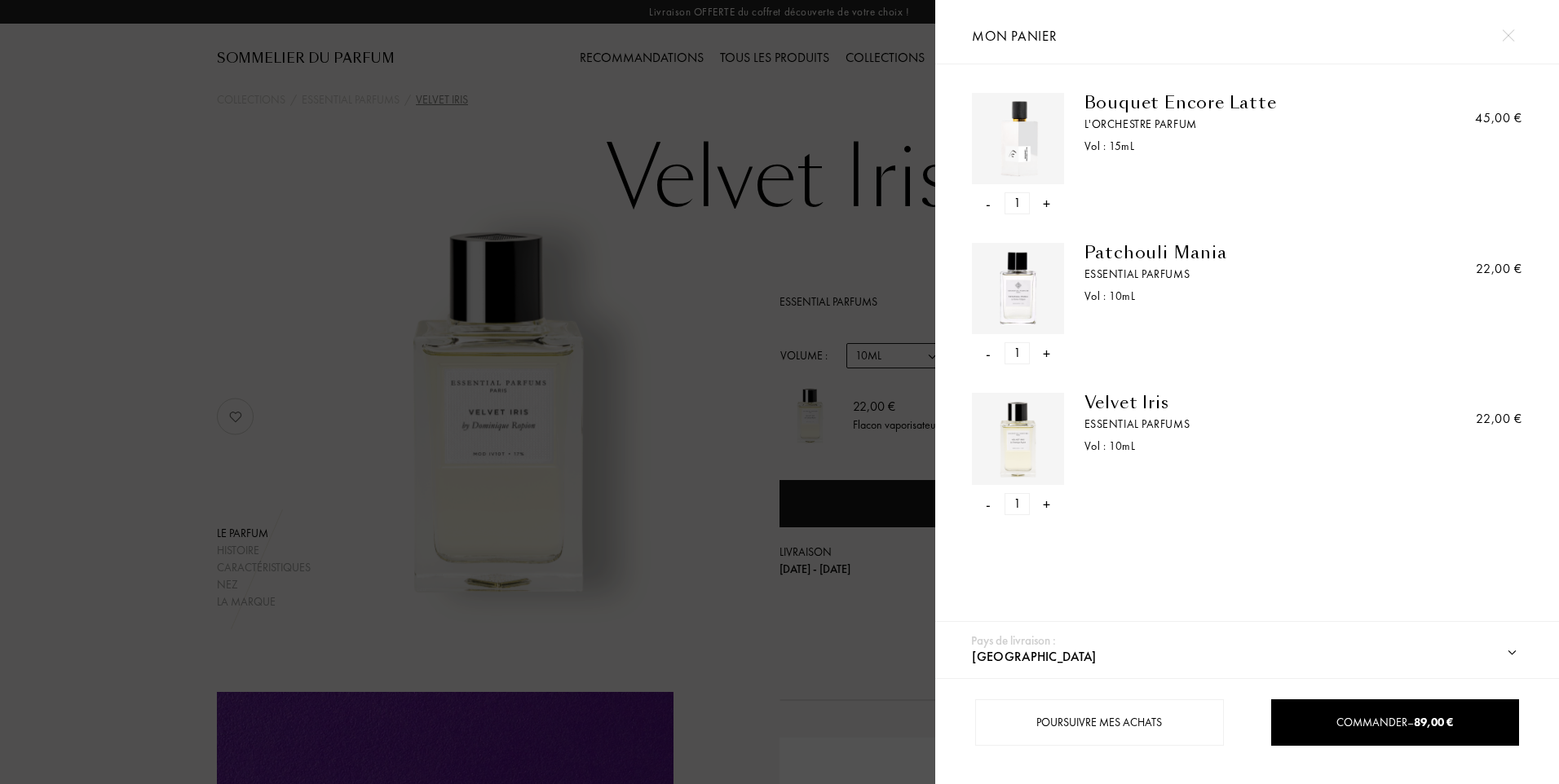
click at [985, 356] on div "-" at bounding box center [988, 353] width 5 height 22
click at [985, 356] on div "-" at bounding box center [988, 353] width 5 height 22
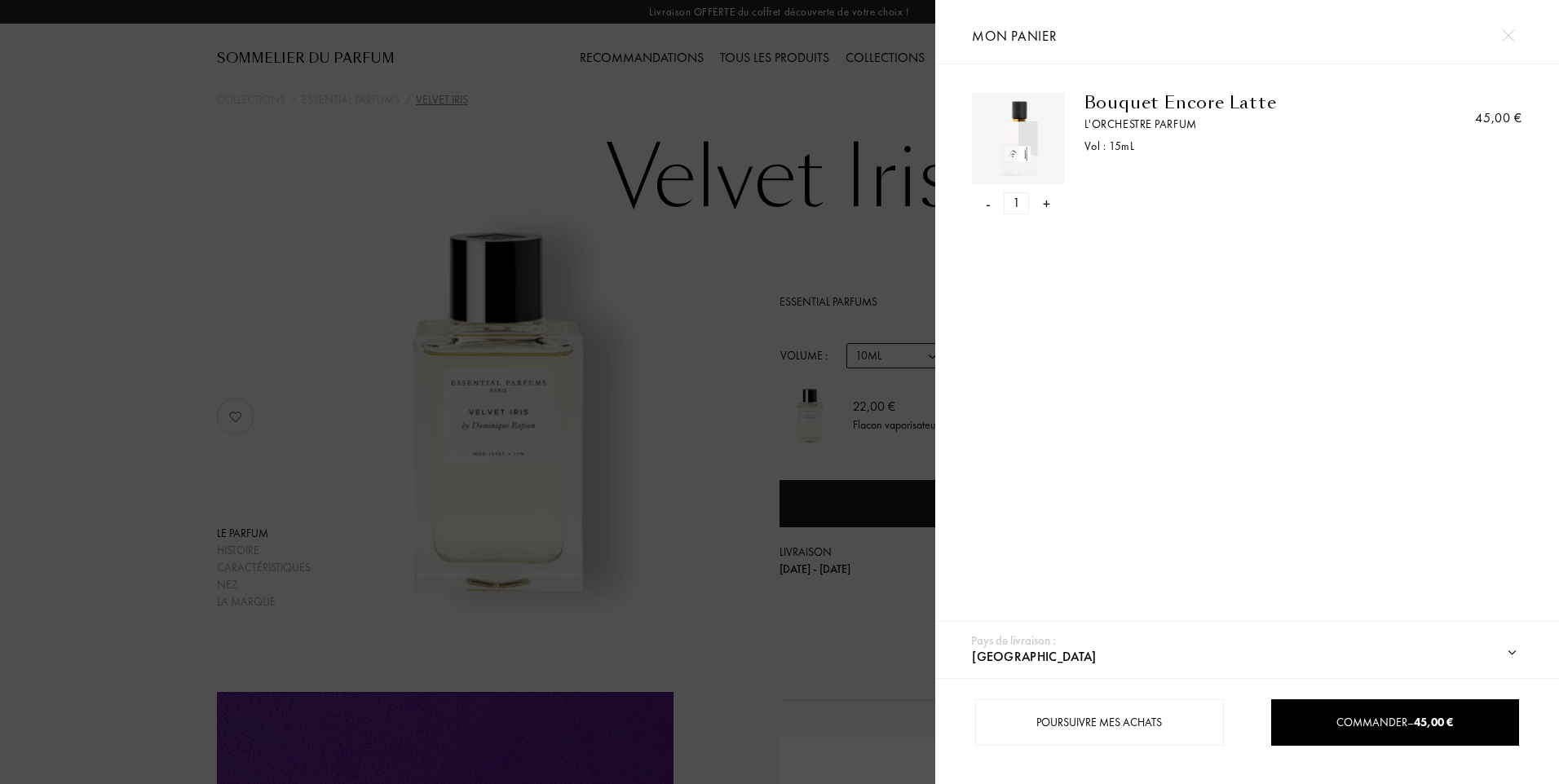
click at [163, 248] on div at bounding box center [467, 392] width 935 height 784
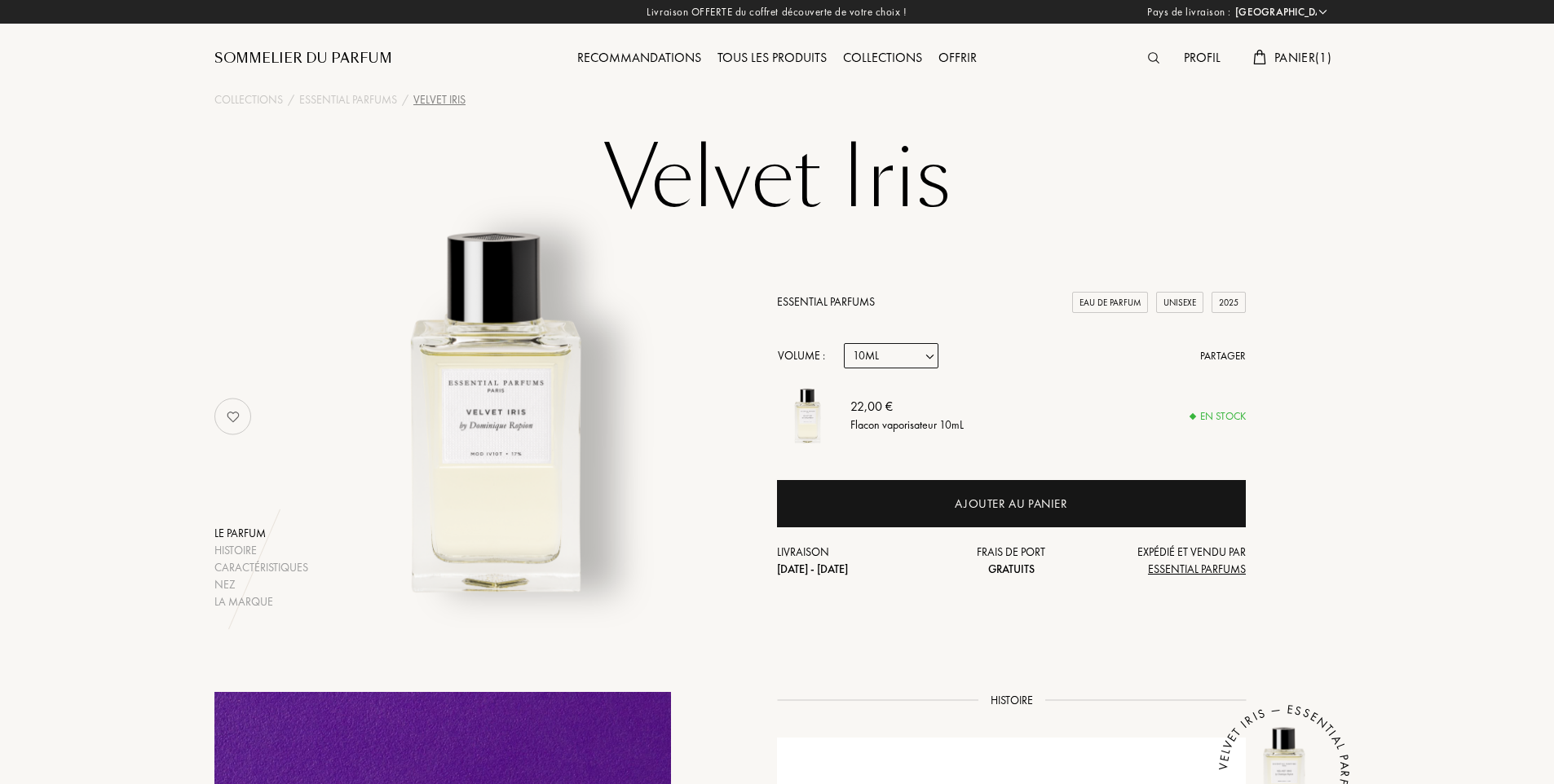
click at [1149, 54] on img at bounding box center [1153, 57] width 11 height 11
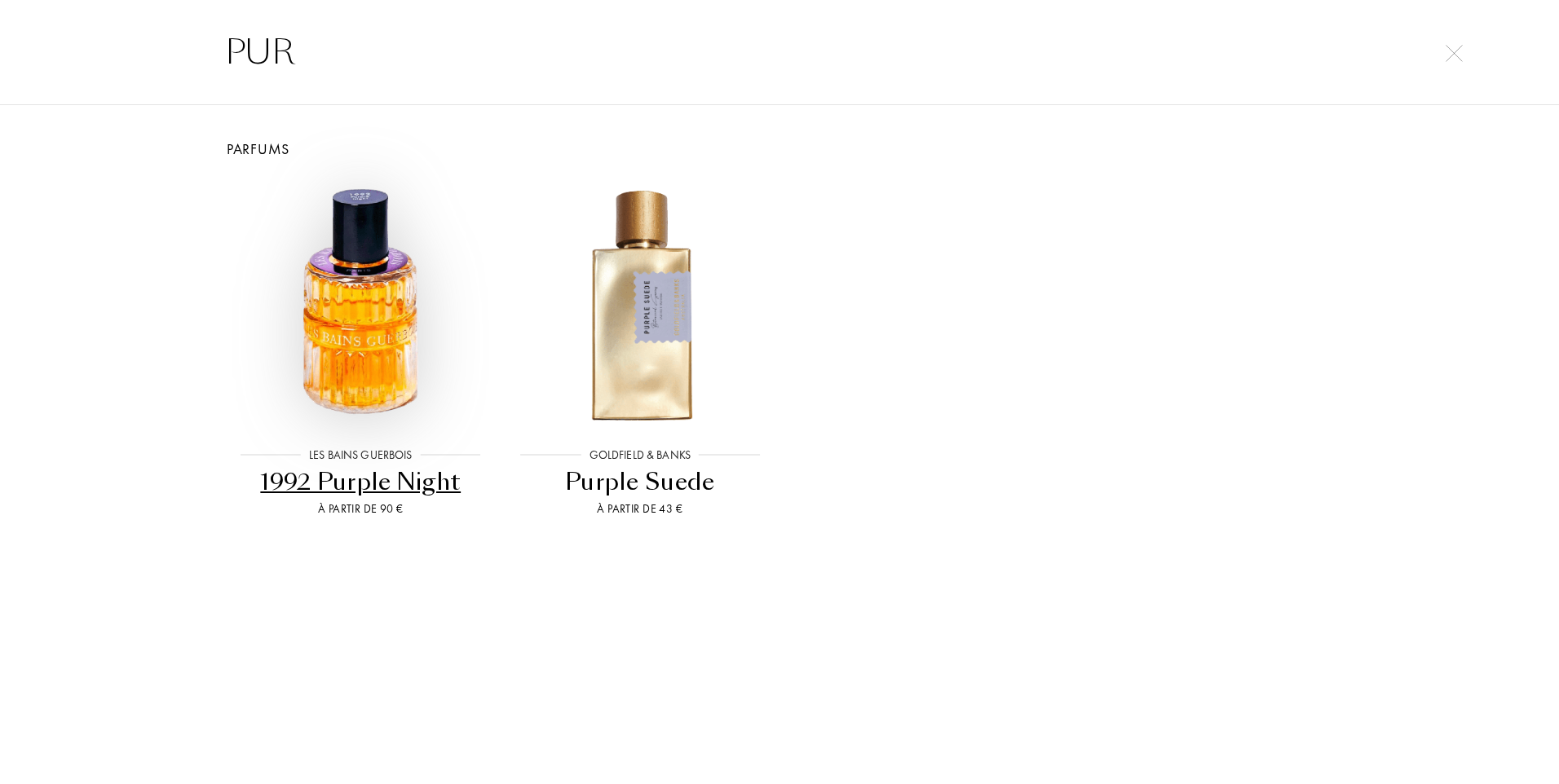
type input "PUR"
click at [343, 324] on img at bounding box center [360, 303] width 251 height 251
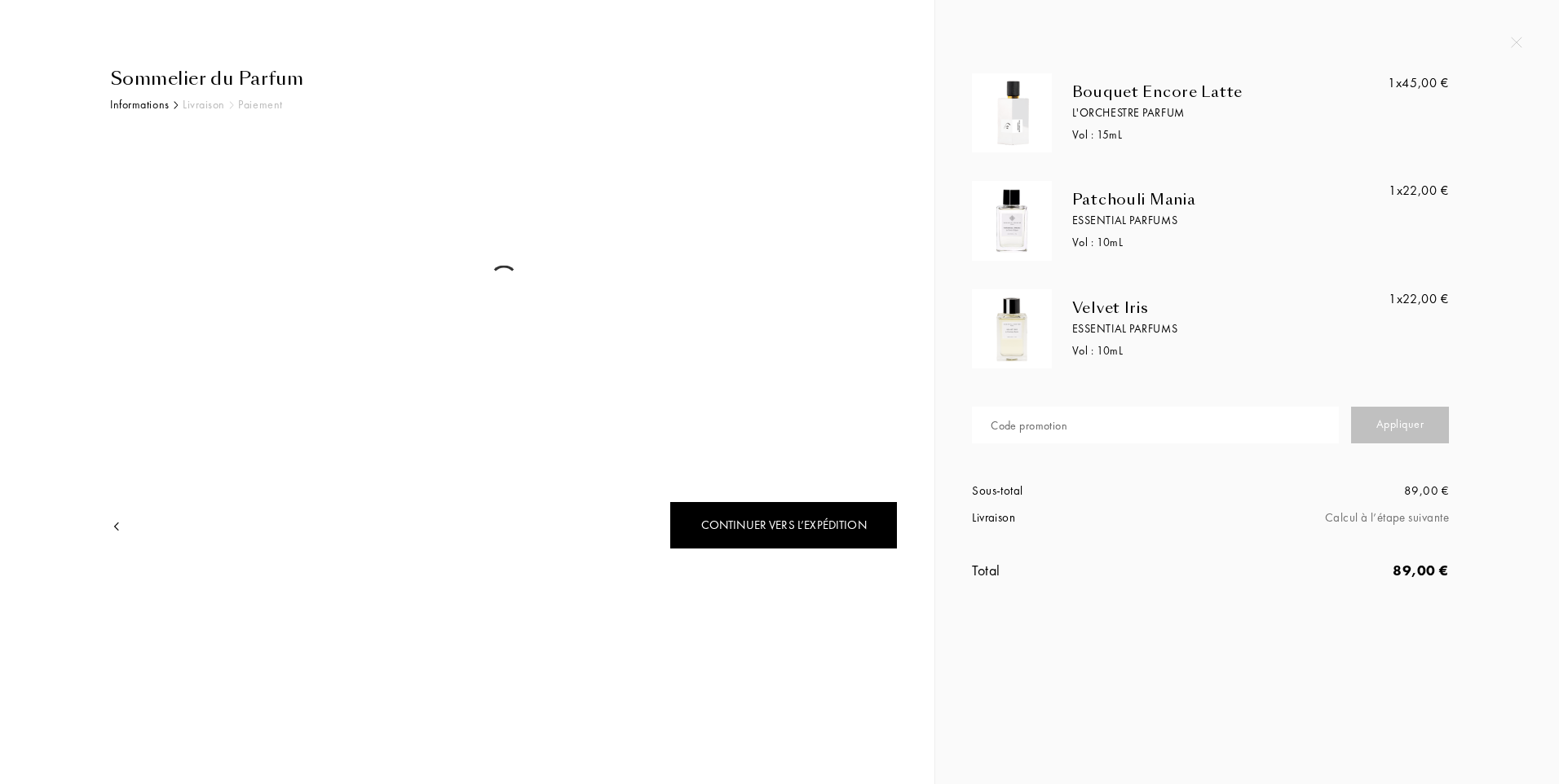
select select "FR"
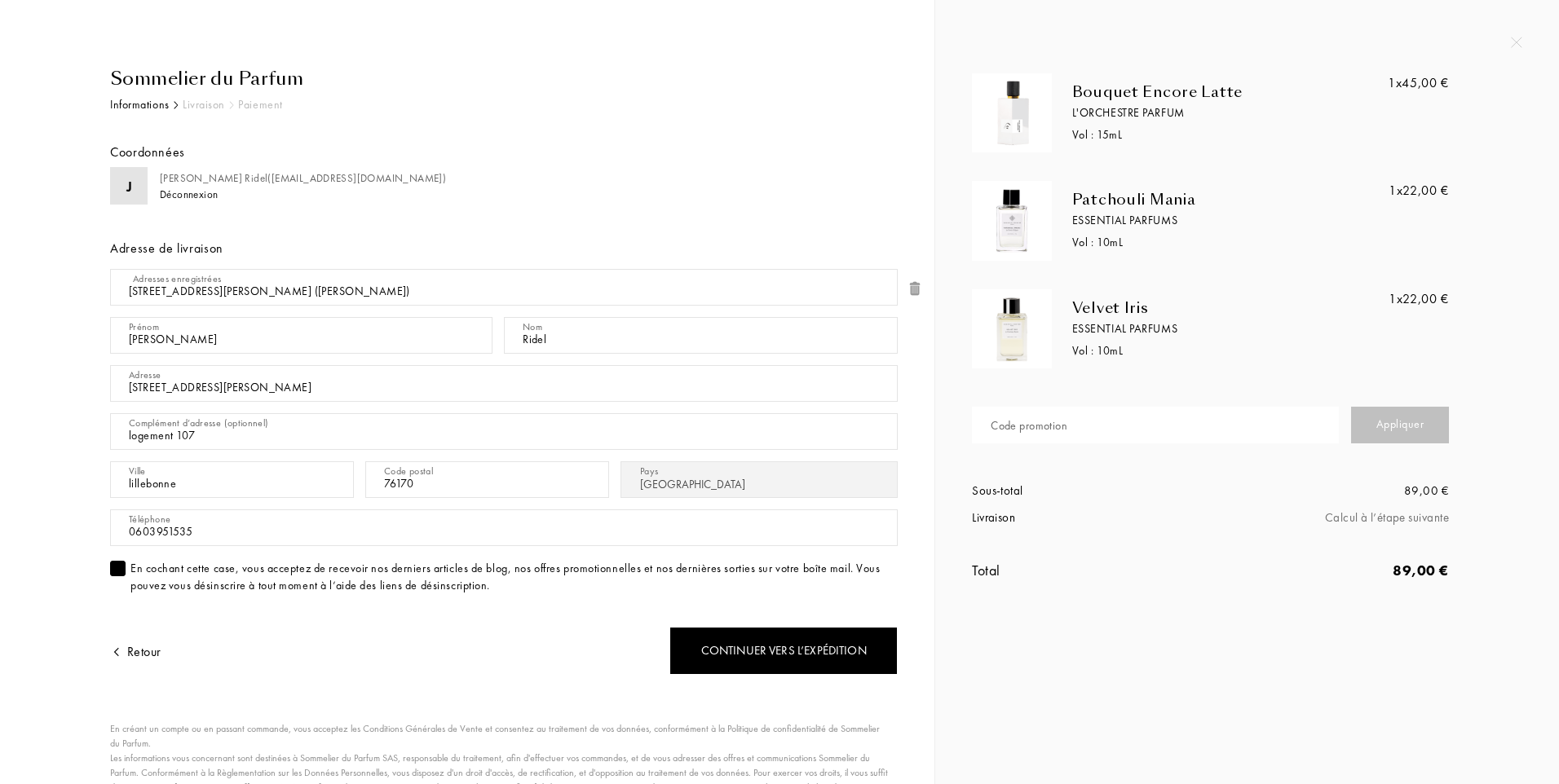
click at [1039, 428] on div "Code promotion" at bounding box center [1029, 425] width 76 height 17
click at [1044, 424] on input "text" at bounding box center [1156, 425] width 367 height 37
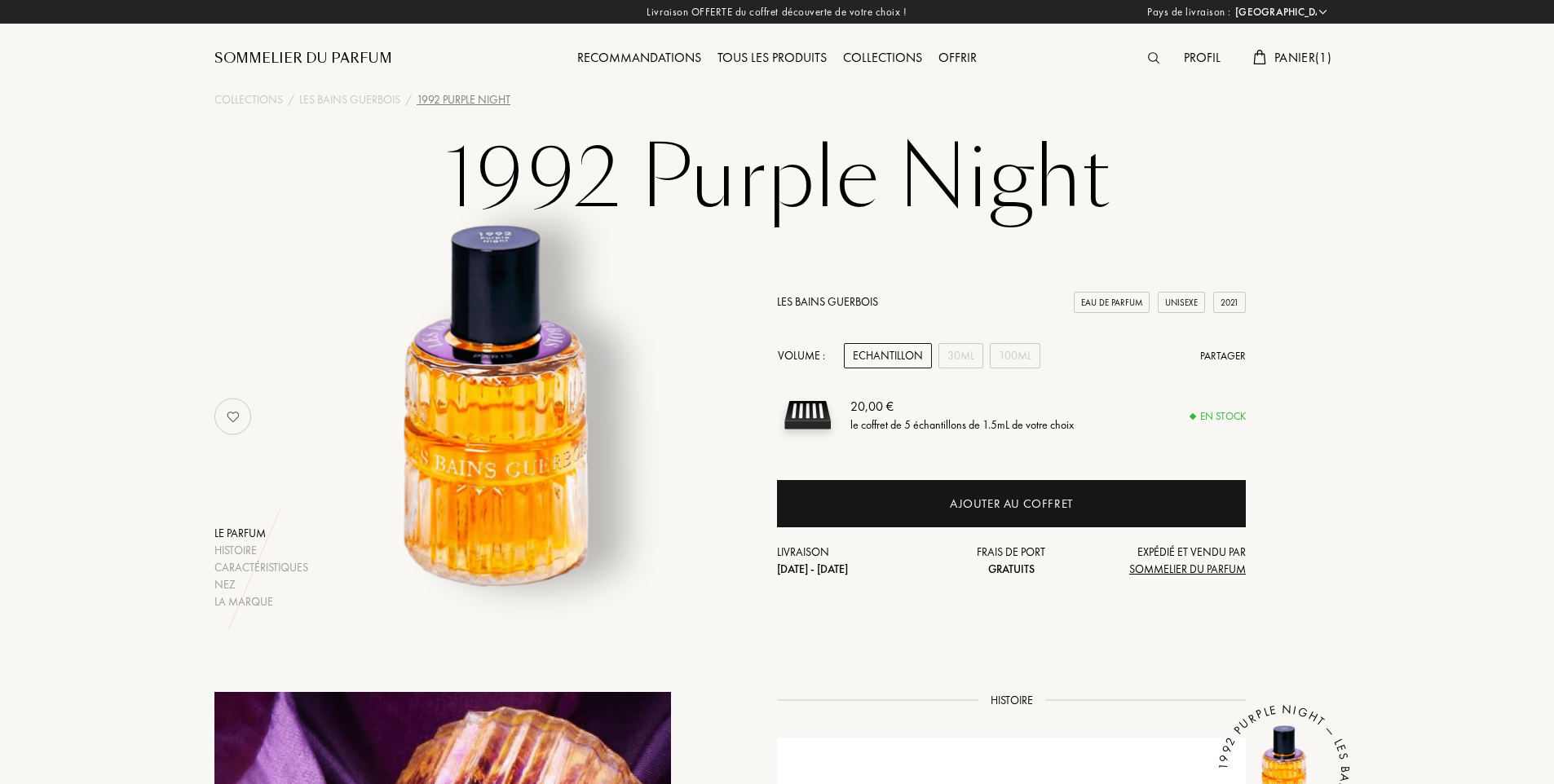
select select "FR"
click at [974, 349] on div "30mL" at bounding box center [960, 356] width 45 height 25
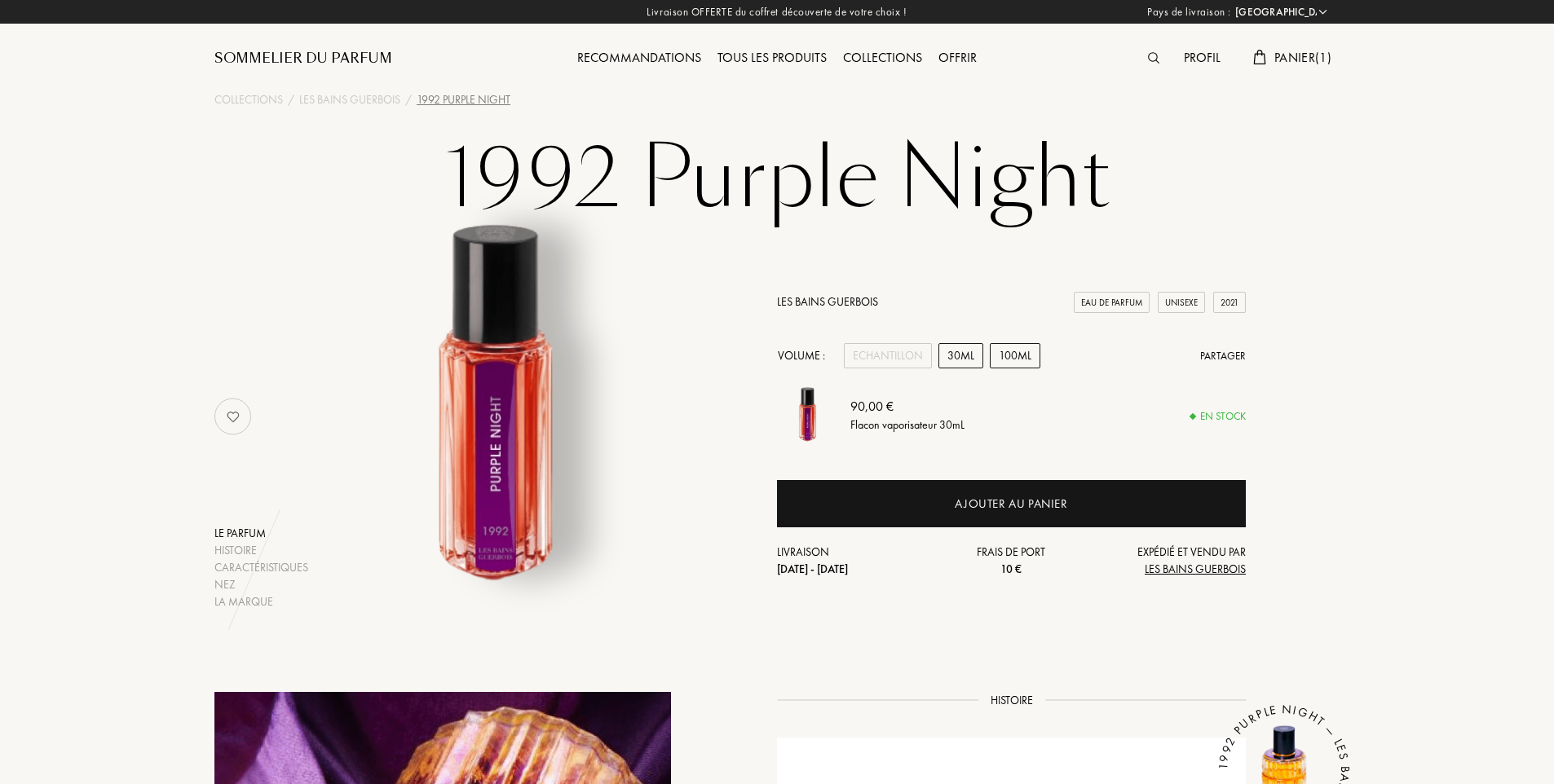
click at [1006, 357] on div "100mL" at bounding box center [1015, 356] width 51 height 25
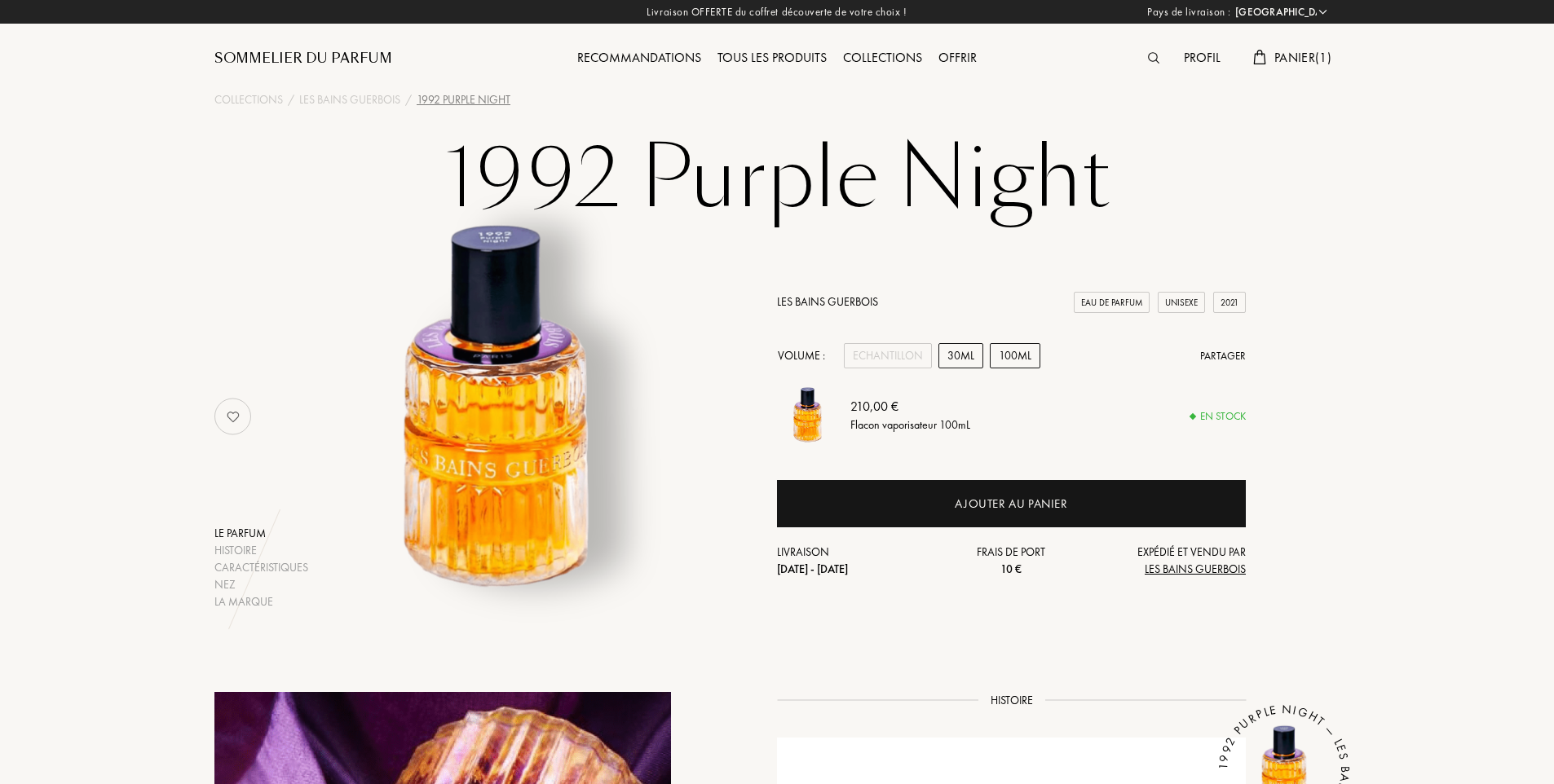
click at [951, 358] on div "30mL" at bounding box center [960, 356] width 45 height 25
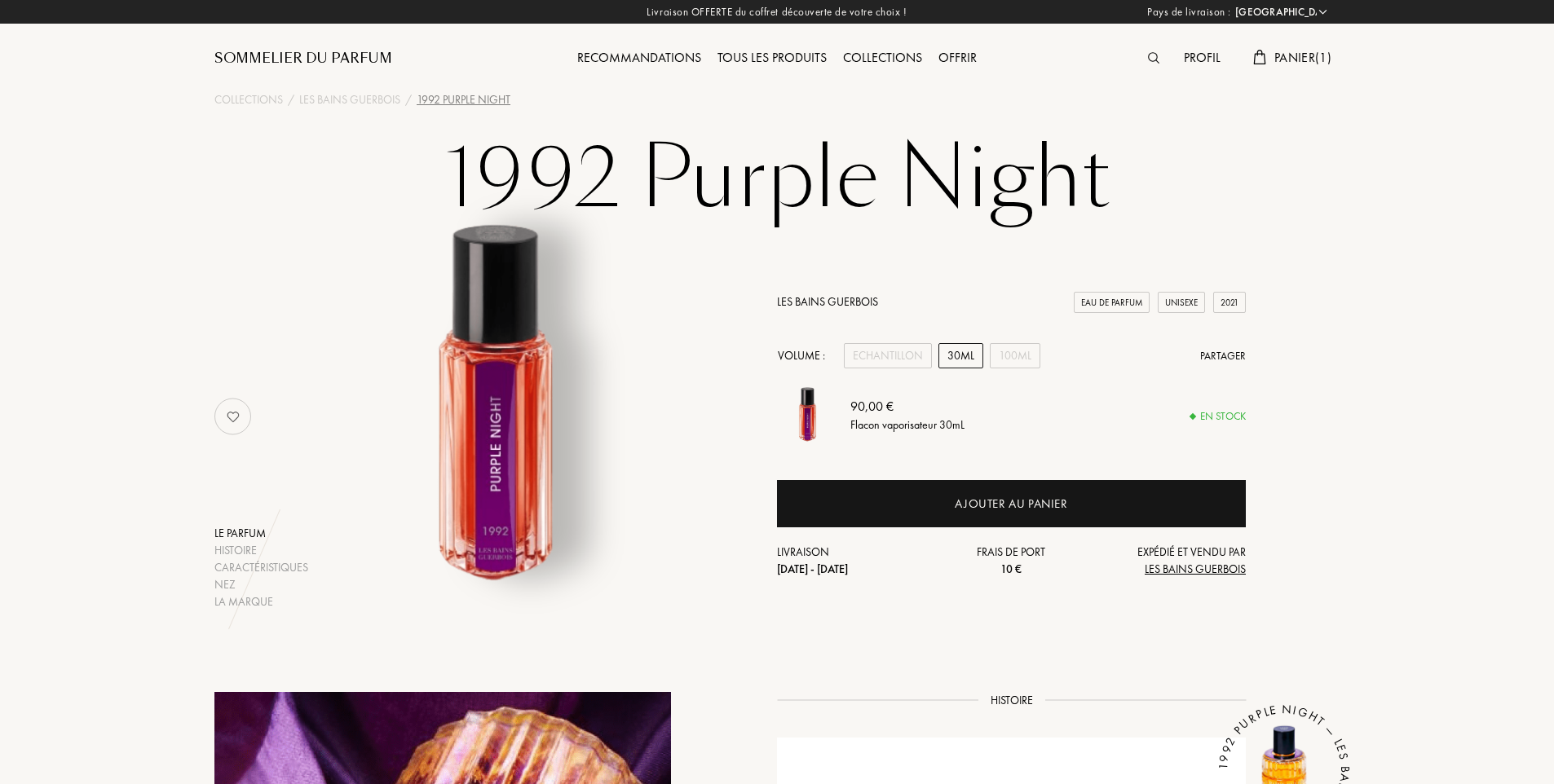
click at [1287, 59] on span "Panier ( 1 )" at bounding box center [1302, 57] width 57 height 17
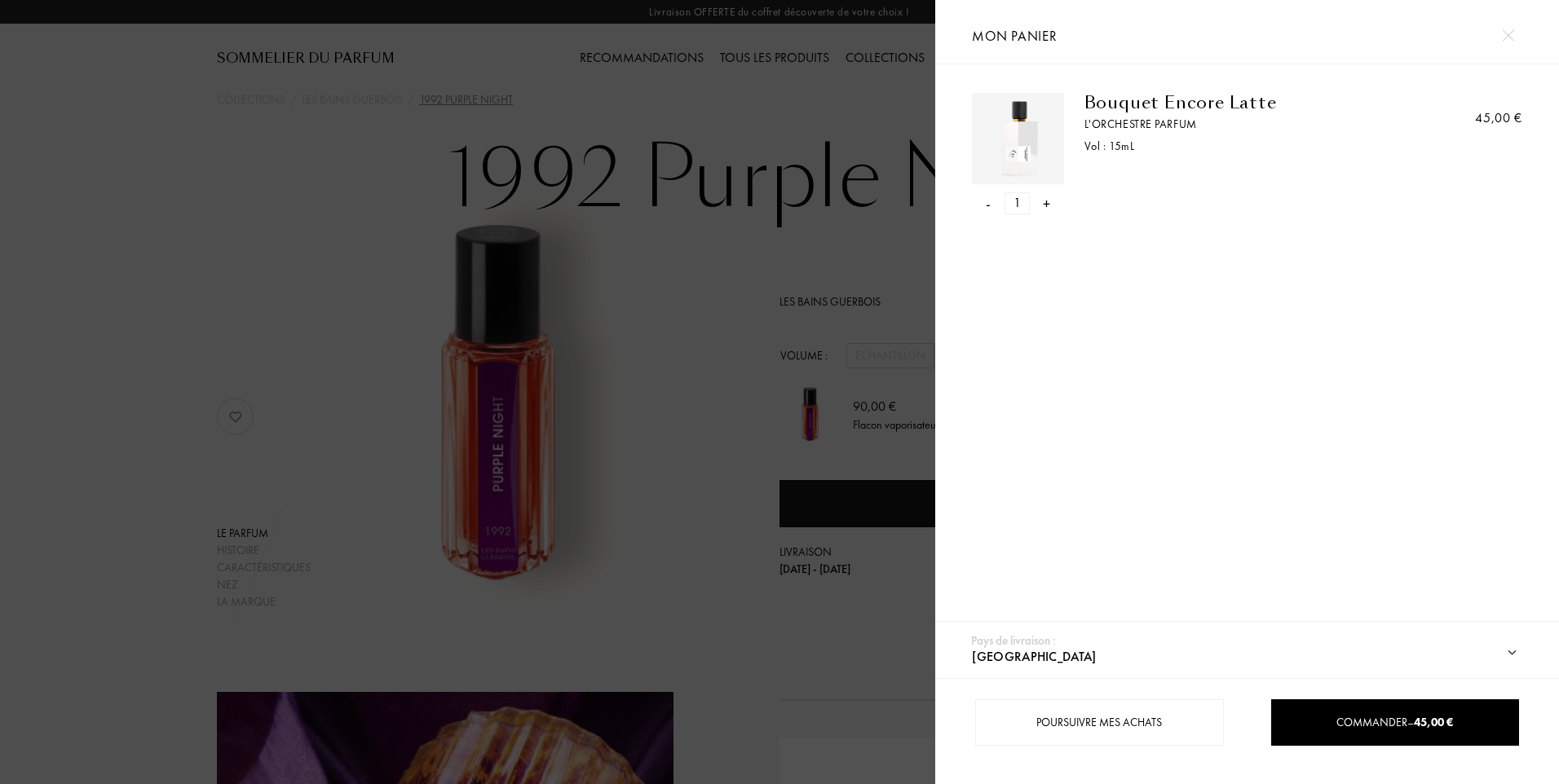
click at [643, 486] on div at bounding box center [467, 392] width 935 height 784
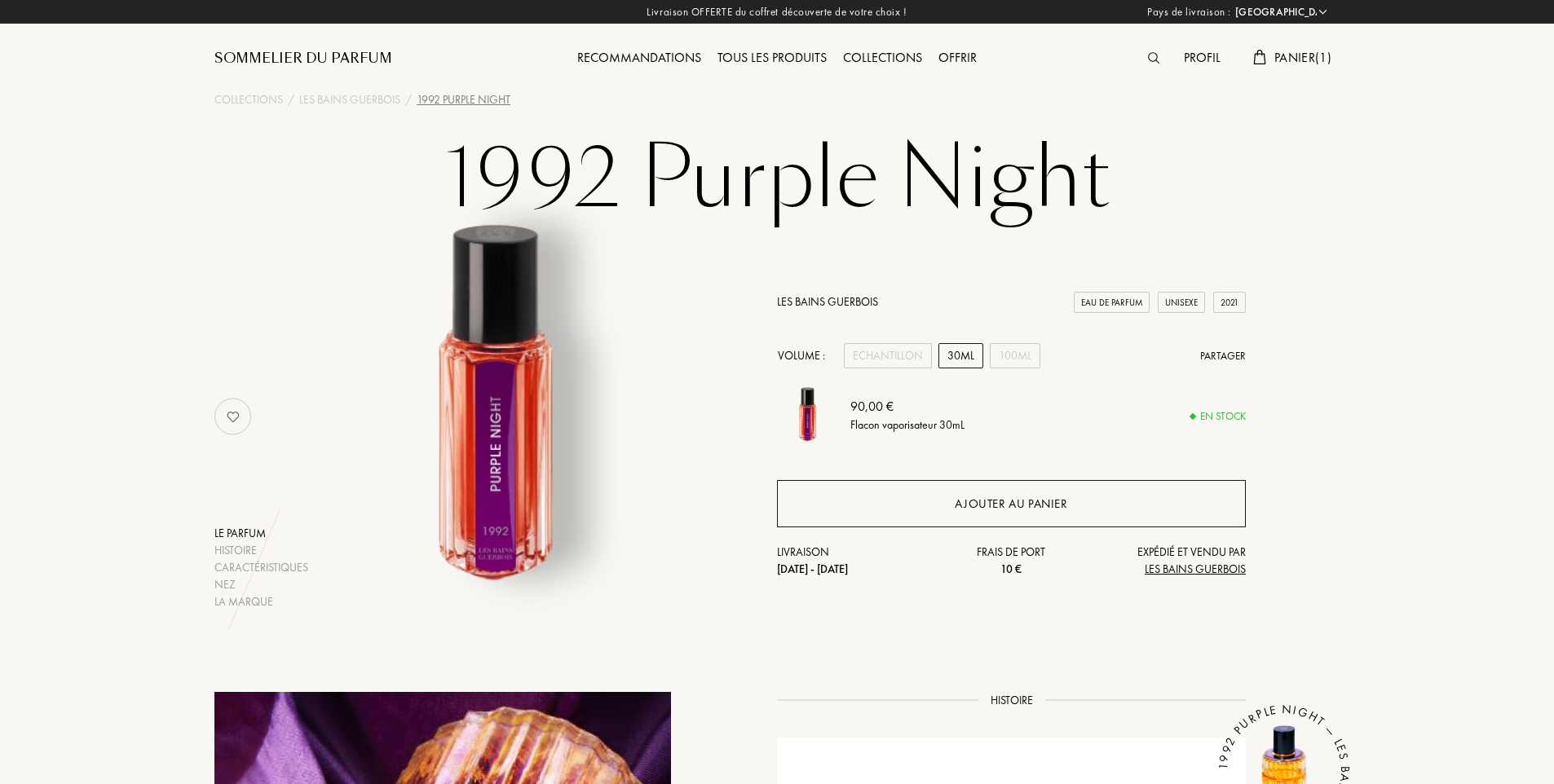
click at [1039, 504] on div "Ajouter au panier" at bounding box center [1011, 504] width 112 height 18
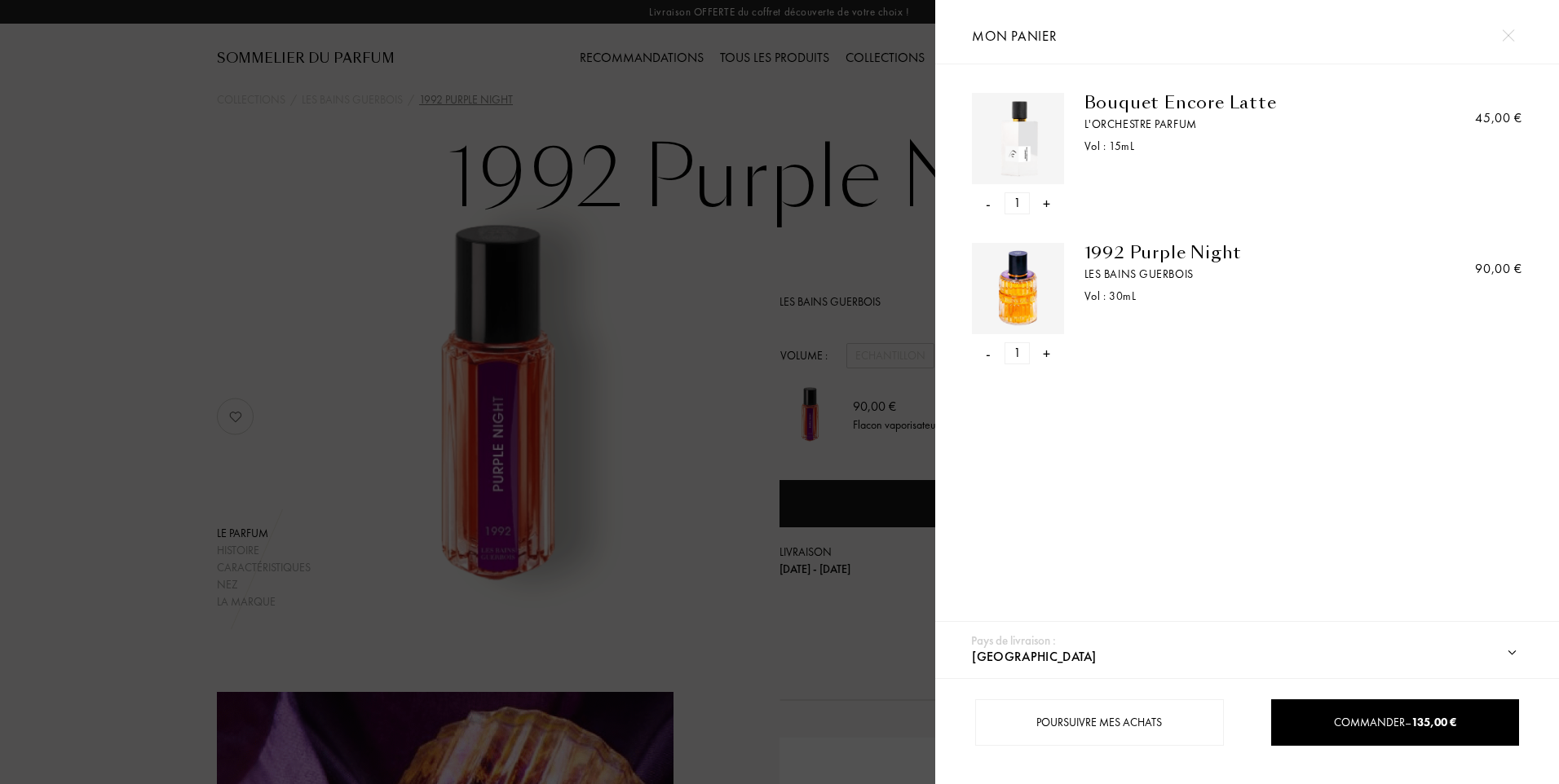
click at [988, 202] on div "-" at bounding box center [988, 203] width 5 height 22
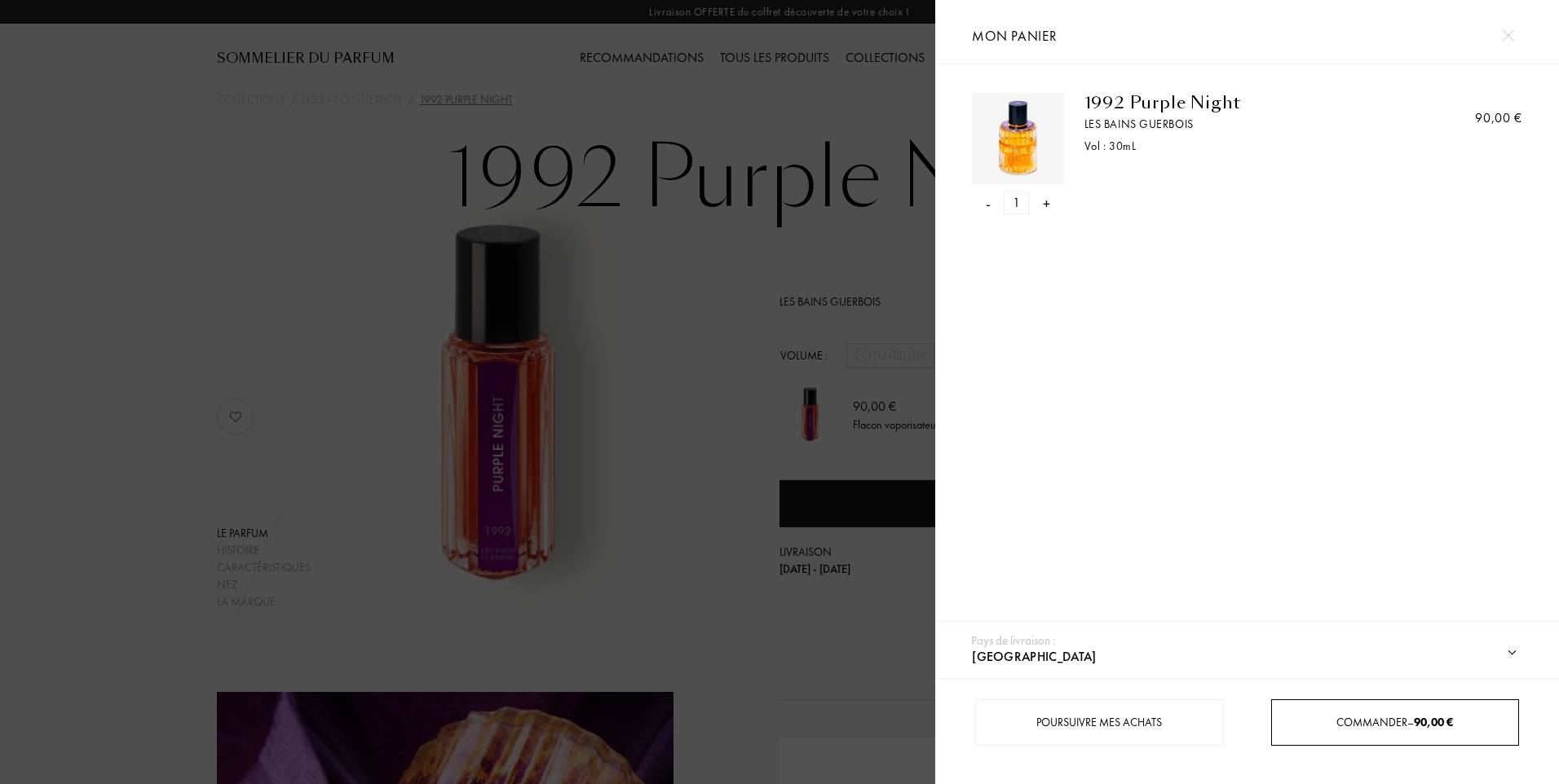
drag, startPoint x: 1368, startPoint y: 735, endPoint x: 1368, endPoint y: 714, distance: 21.0
click at [1368, 734] on div "Commander – 90,00 €" at bounding box center [1395, 723] width 248 height 47
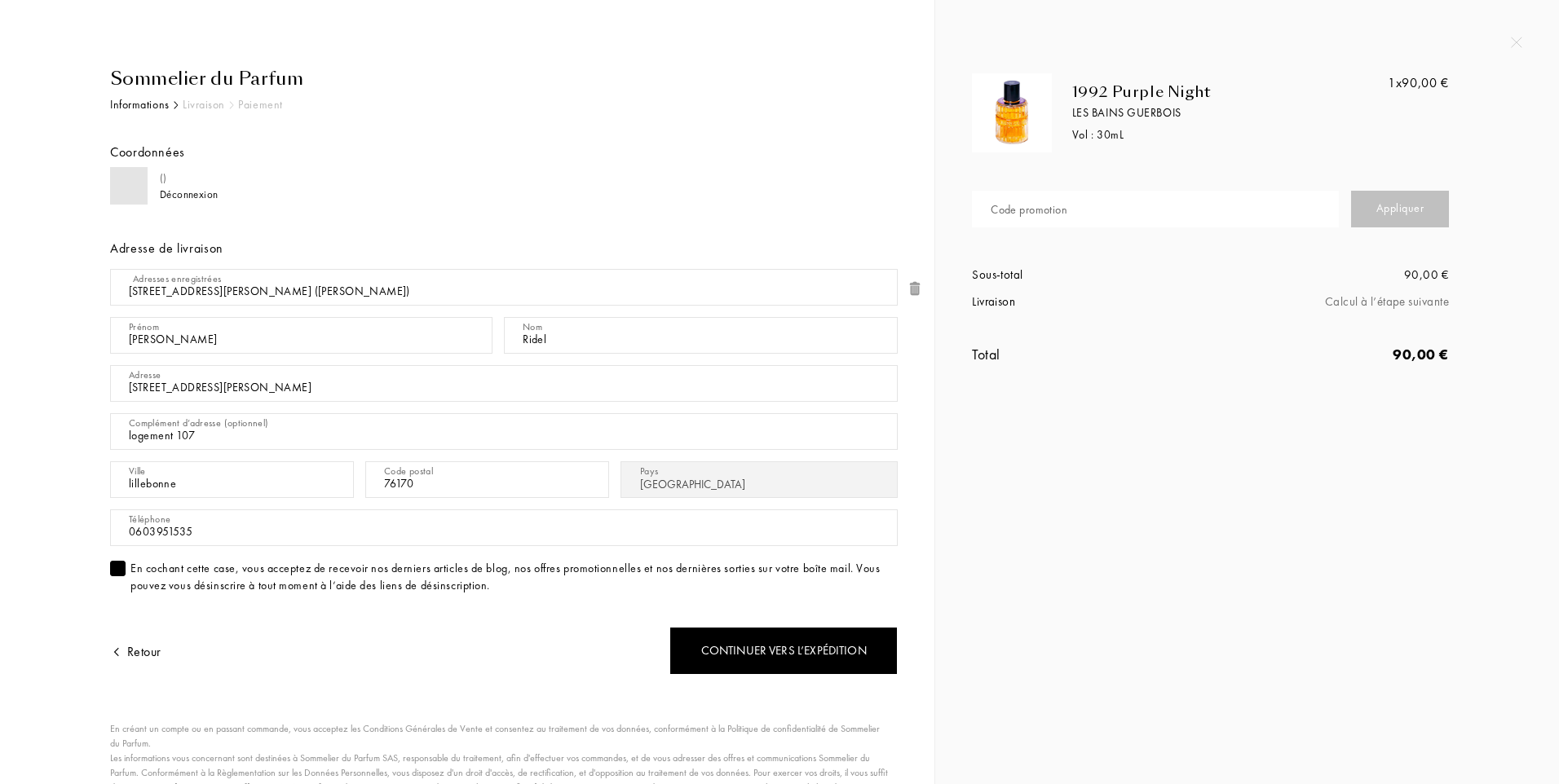
select select "FR"
click at [1115, 212] on input "text" at bounding box center [1156, 209] width 367 height 37
click at [818, 162] on div "Coordonnées" at bounding box center [503, 140] width 788 height 53
